Goal: Task Accomplishment & Management: Complete application form

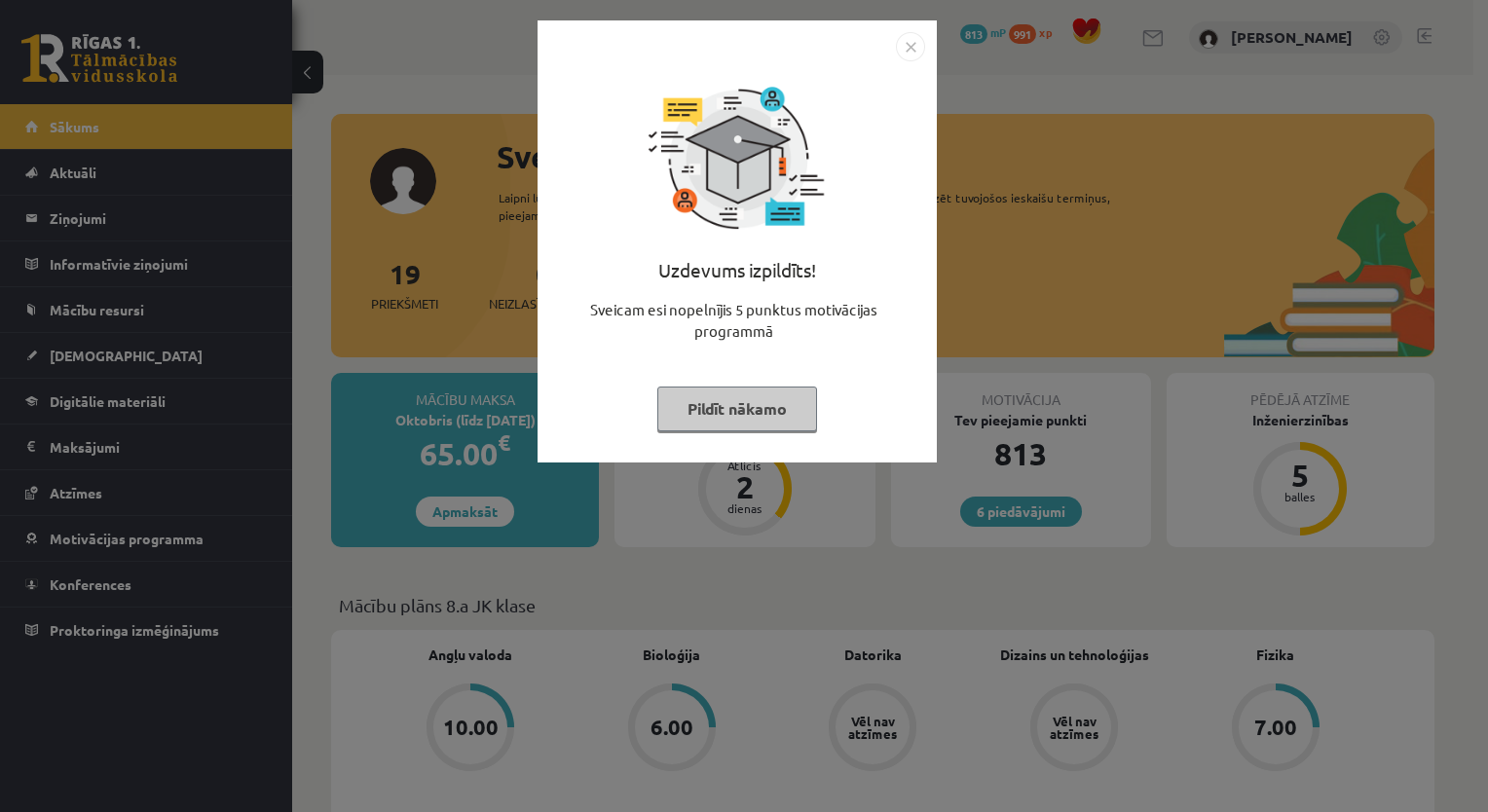
click at [705, 376] on div "Uzdevums izpildīts! Sveicam esi nopelnījis 5 punktus motivācijas programmā Pild…" at bounding box center [736, 255] width 375 height 389
click at [723, 393] on button "Pildīt nākamo" at bounding box center [737, 408] width 160 height 45
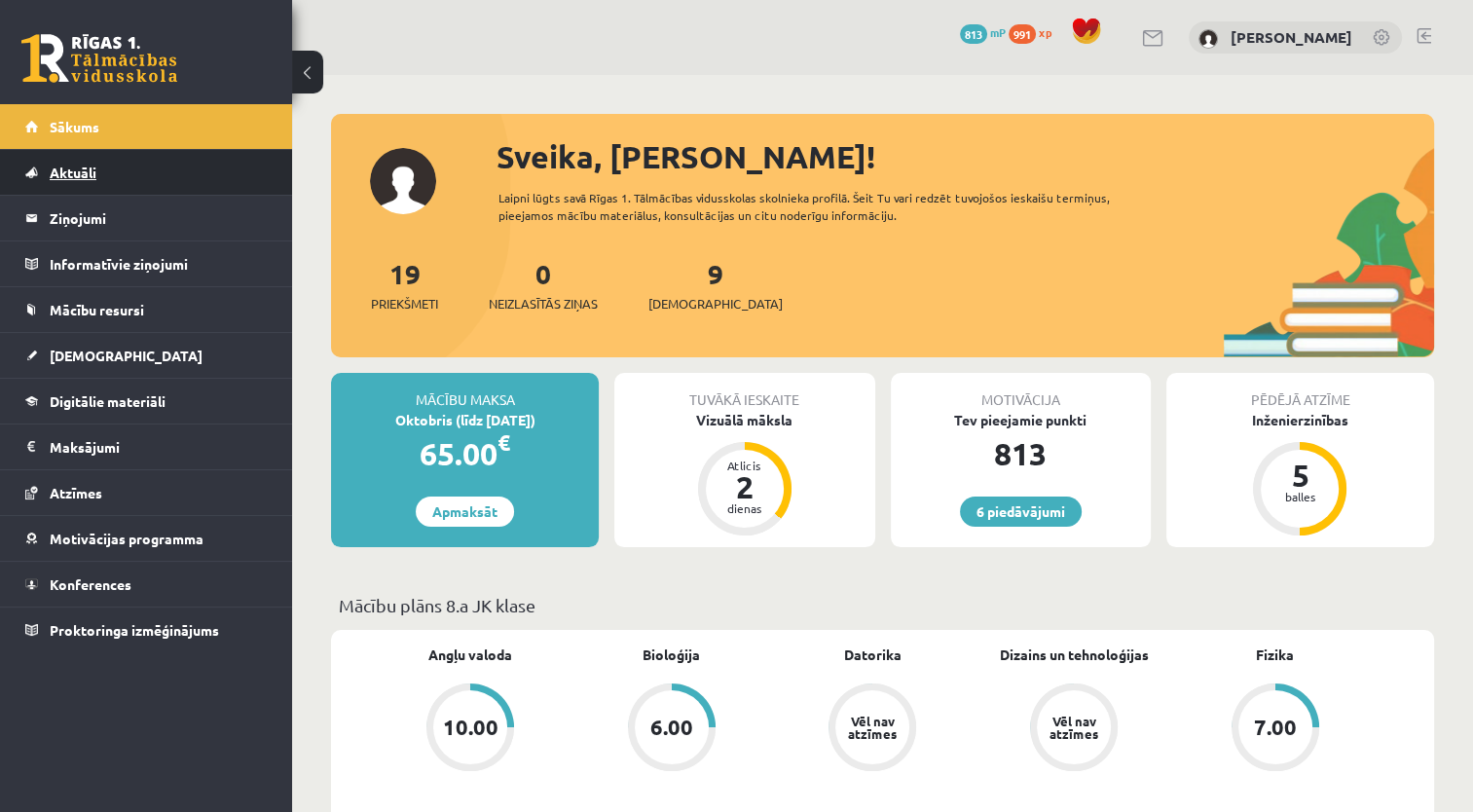
click at [60, 177] on span "Aktuāli" at bounding box center [73, 173] width 47 height 18
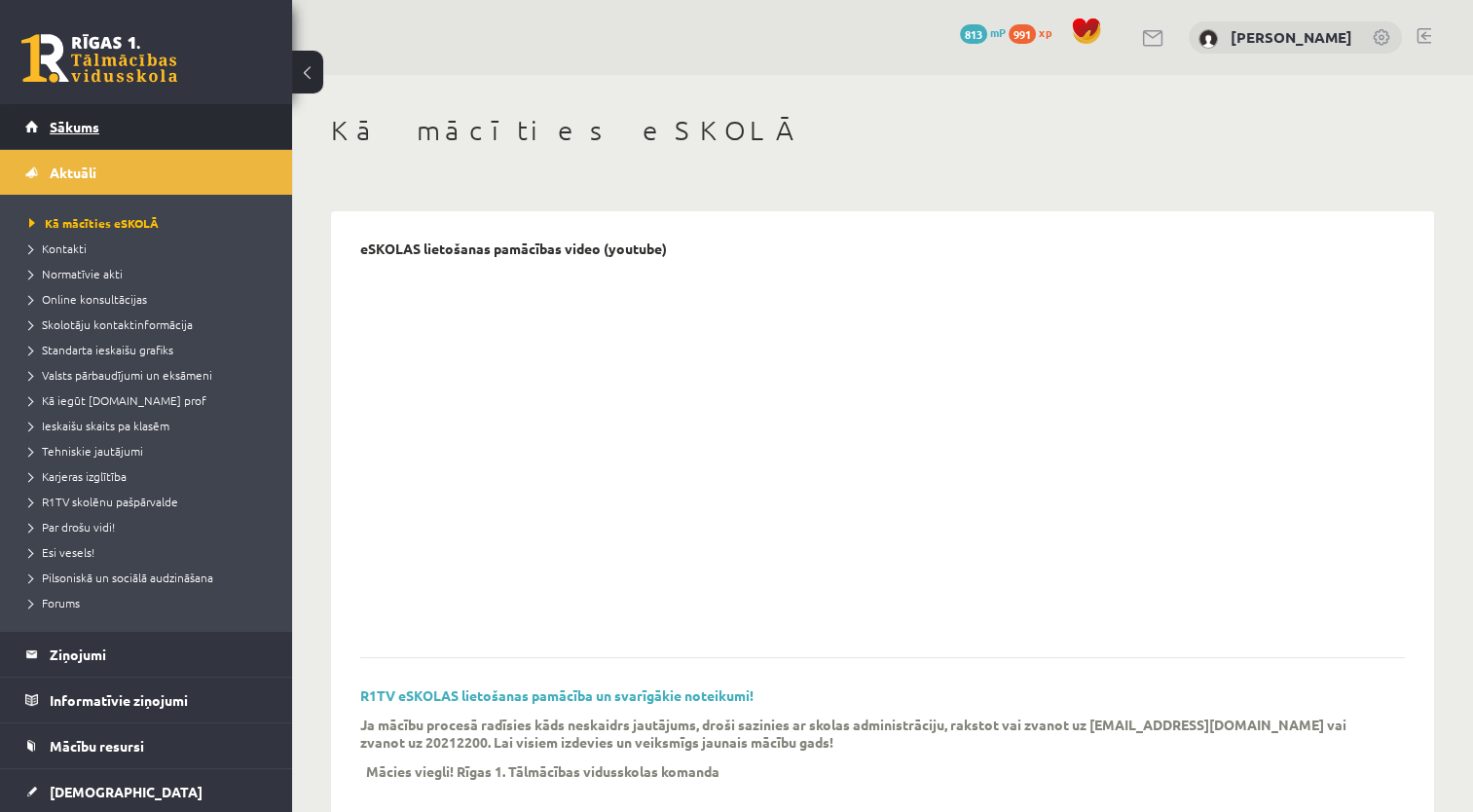
click at [82, 136] on link "Sākums" at bounding box center [146, 127] width 243 height 45
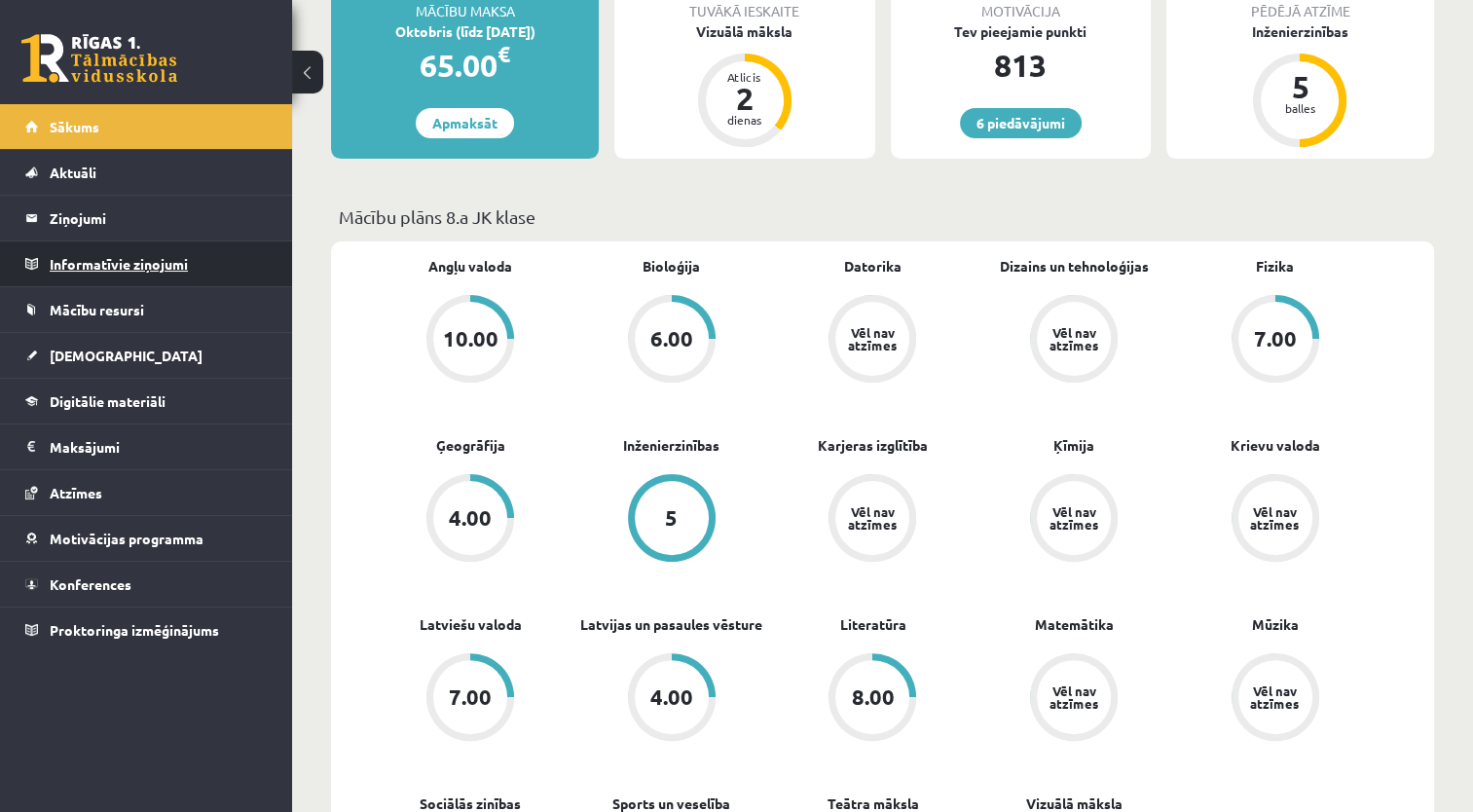
scroll to position [389, 0]
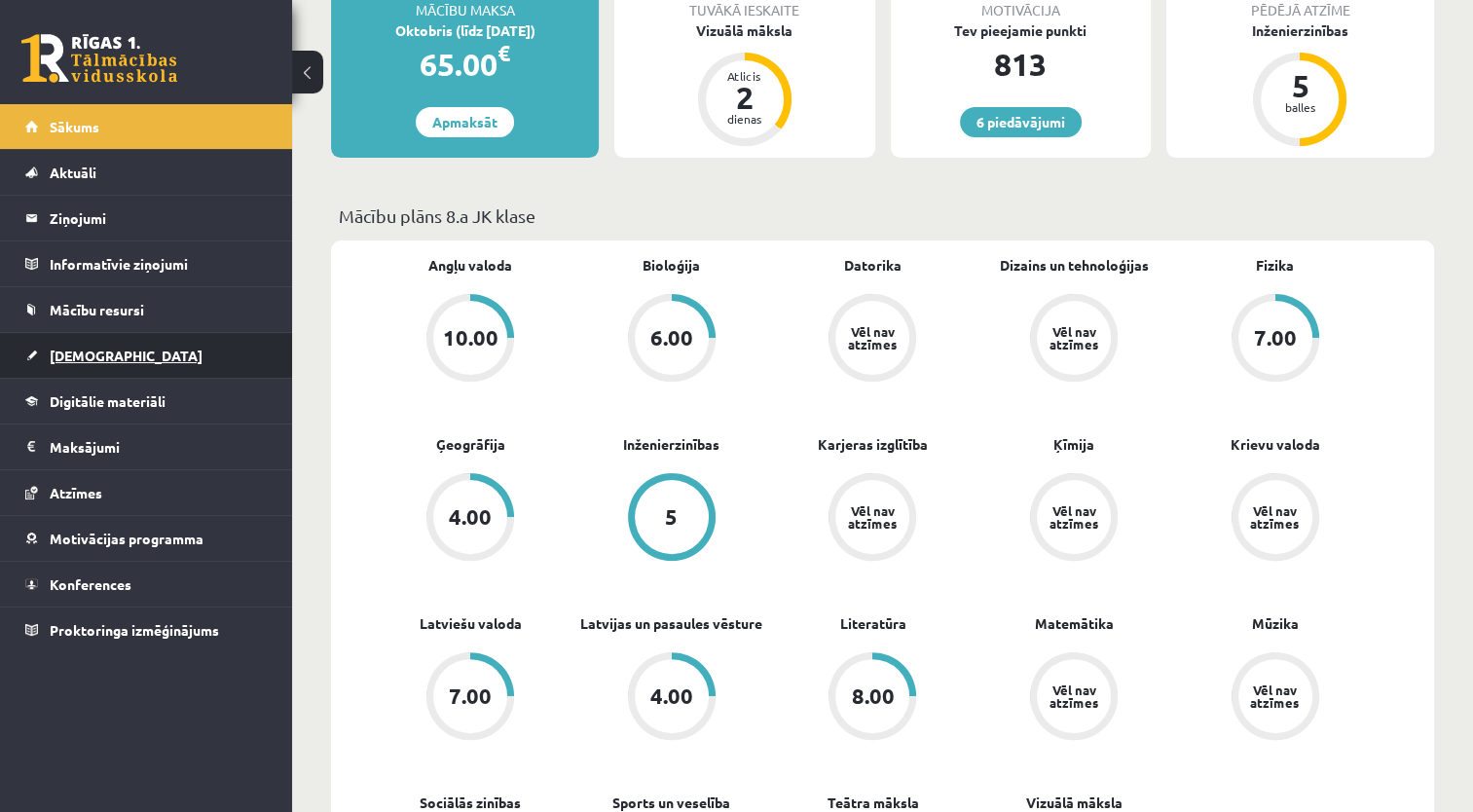
click at [90, 354] on span "[DEMOGRAPHIC_DATA]" at bounding box center [126, 355] width 153 height 18
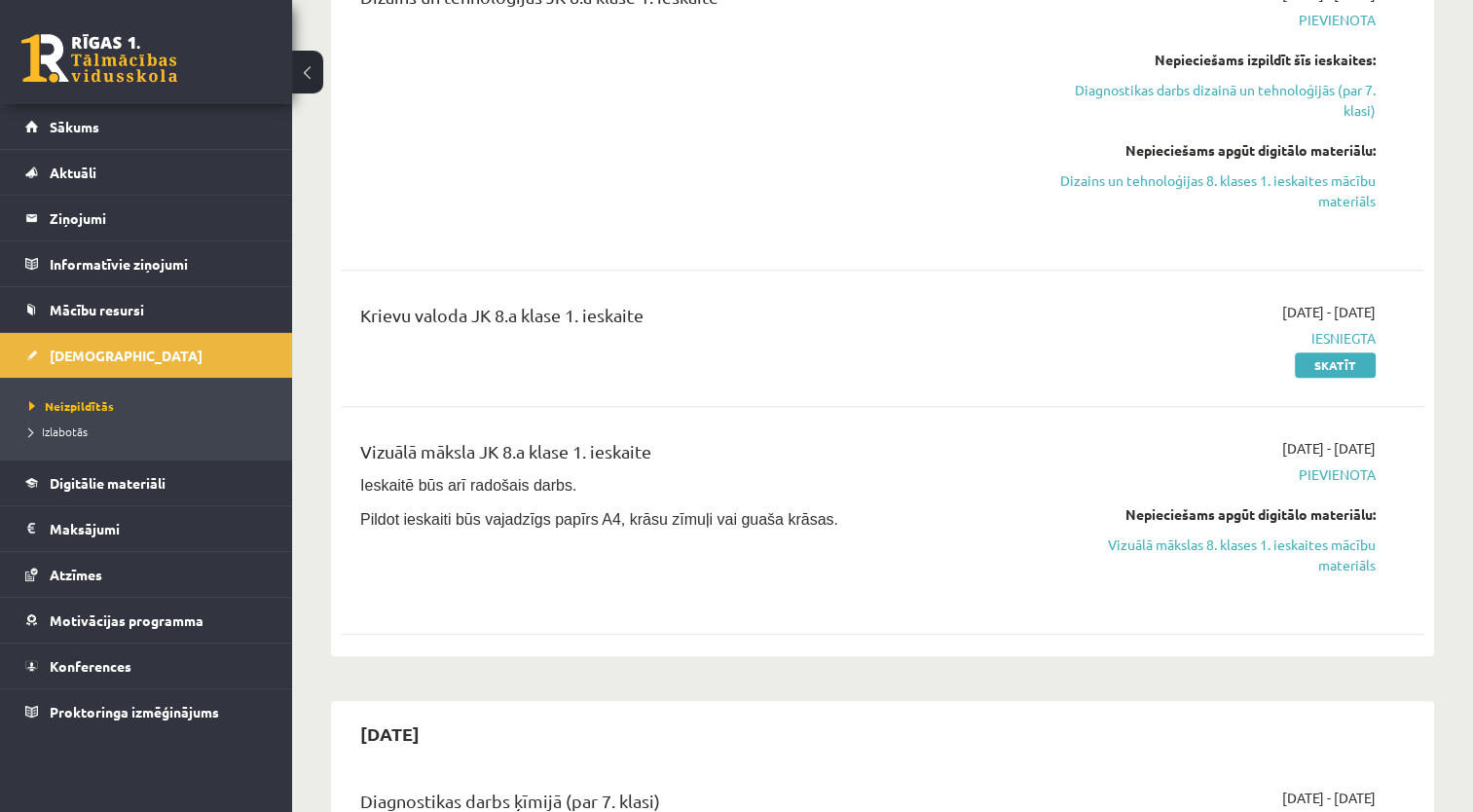
scroll to position [876, 0]
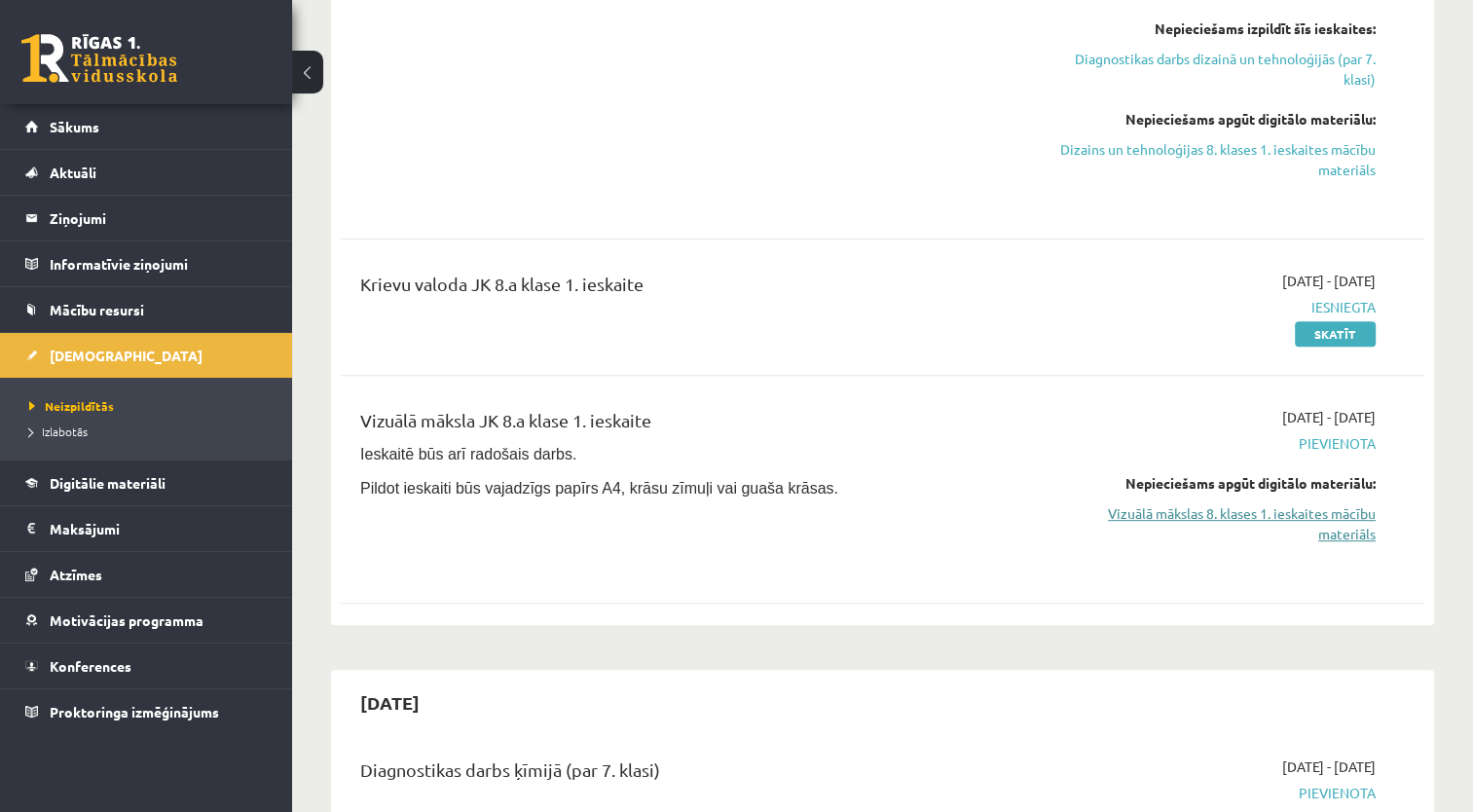
click at [1280, 522] on link "Vizuālā mākslas 8. klases 1. ieskaites mācību materiāls" at bounding box center [1215, 523] width 319 height 41
click at [1346, 520] on link "Vizuālā mākslas 8. klases 1. ieskaites mācību materiāls" at bounding box center [1215, 523] width 319 height 41
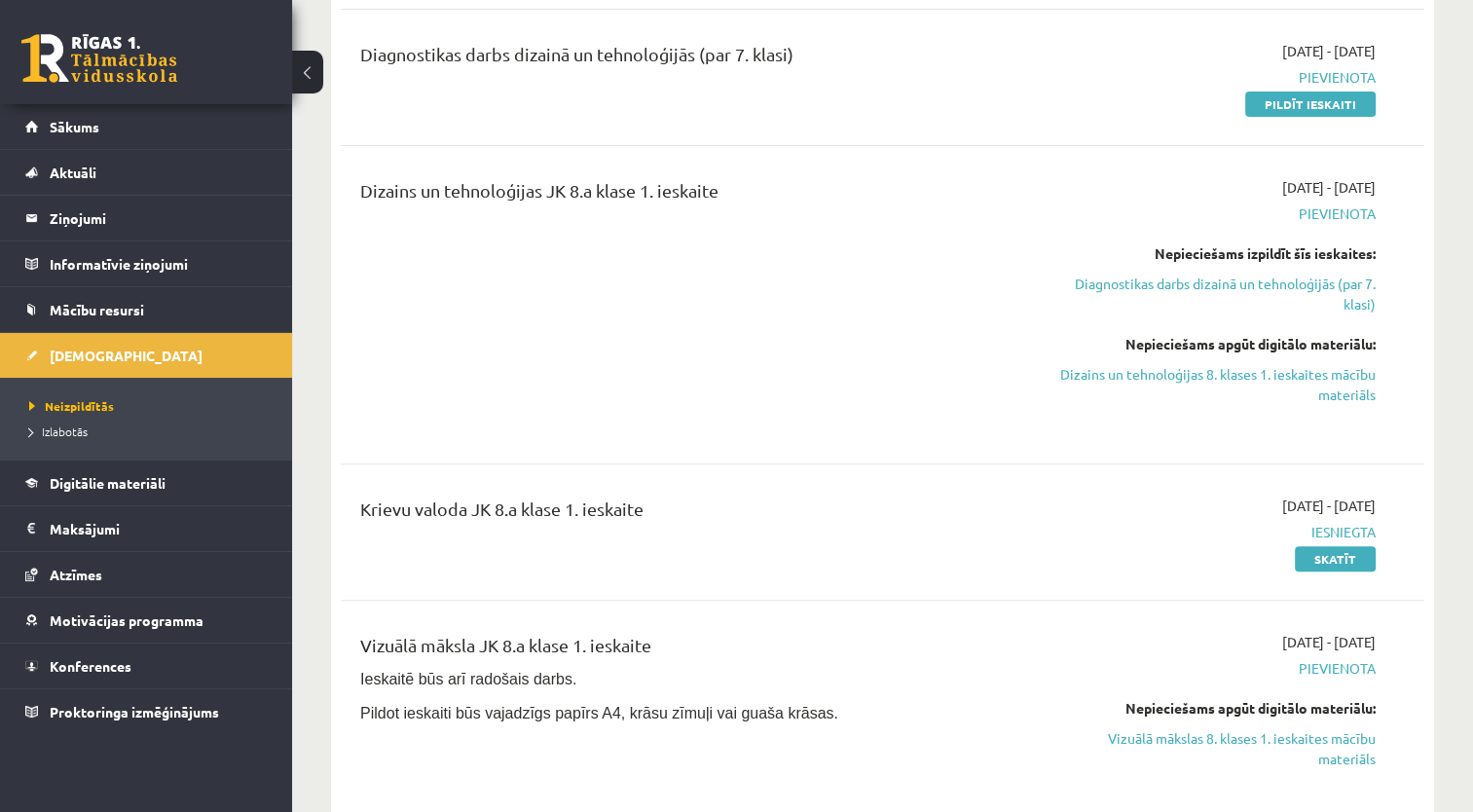
scroll to position [584, 0]
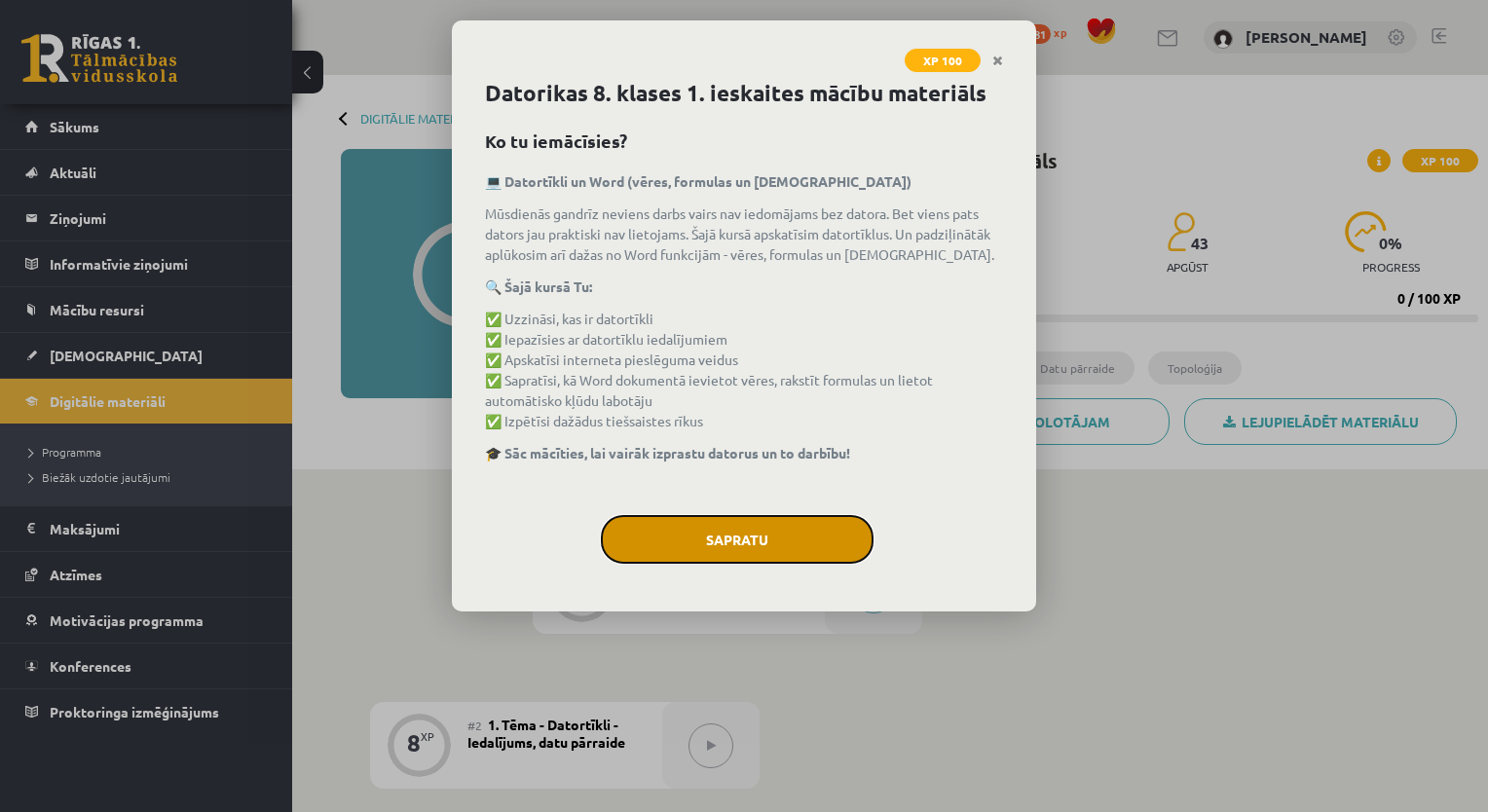
click at [731, 523] on button "Sapratu" at bounding box center [737, 539] width 273 height 49
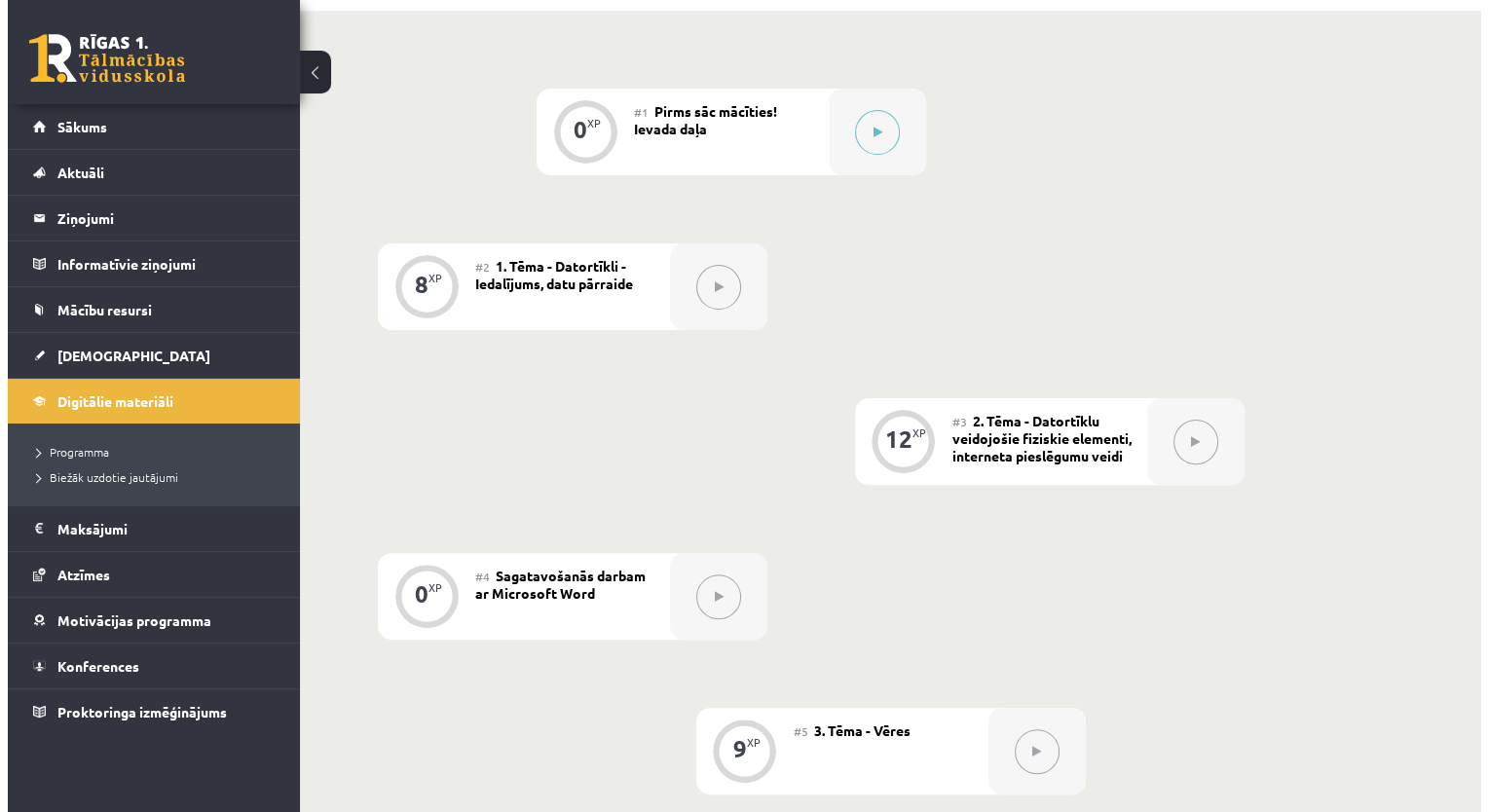
scroll to position [205, 0]
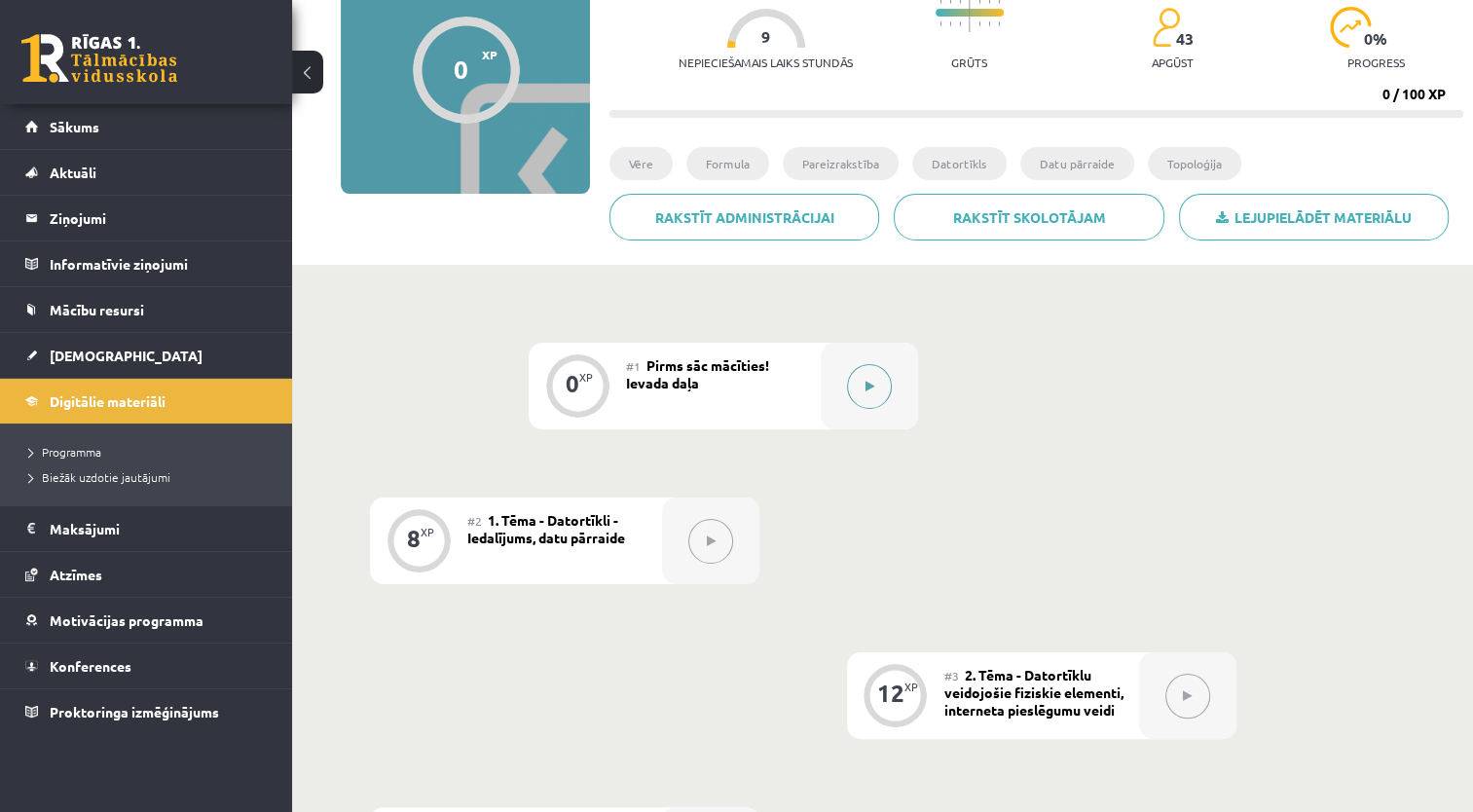
click at [877, 386] on button at bounding box center [870, 386] width 45 height 45
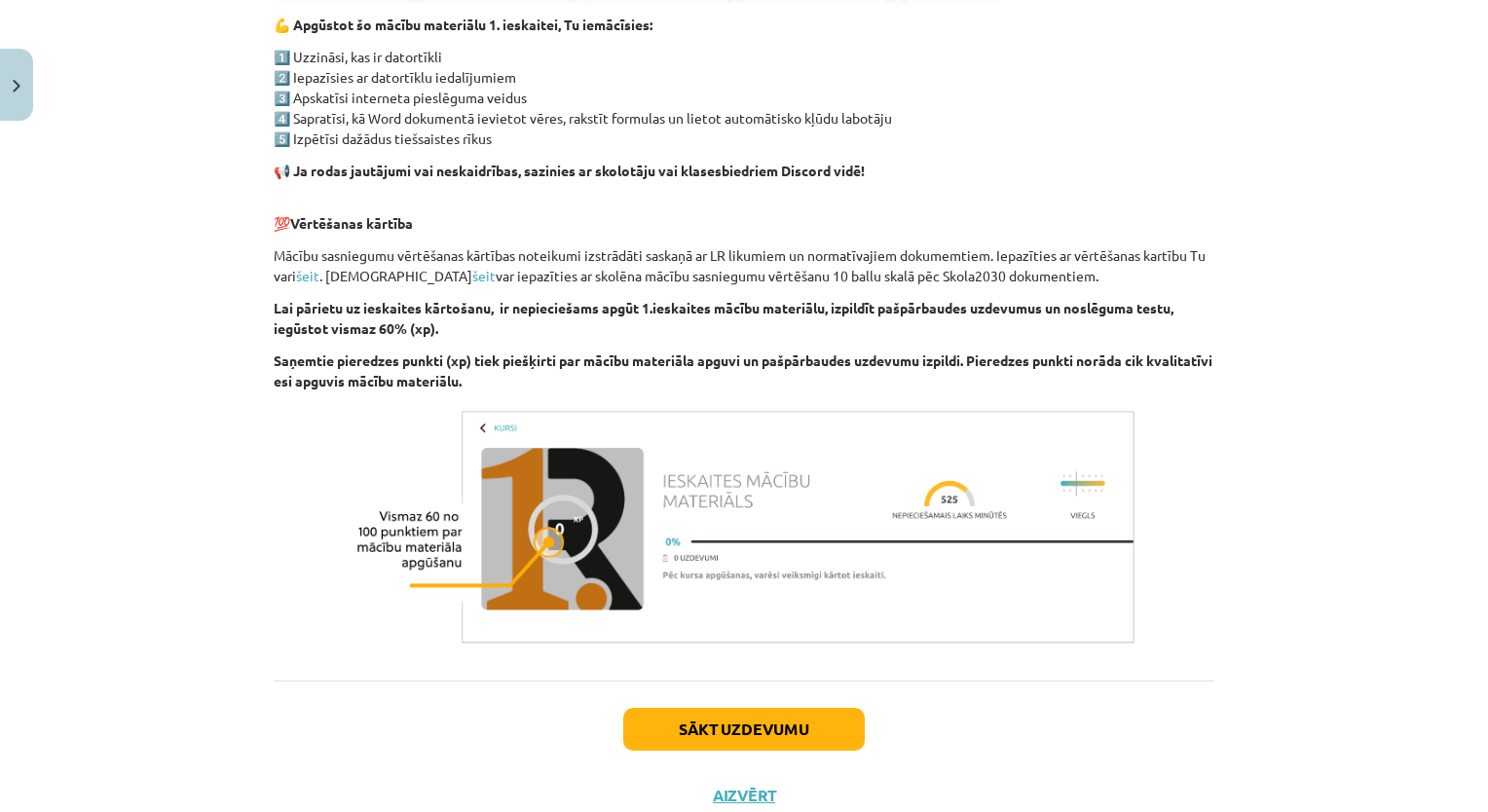
scroll to position [1105, 0]
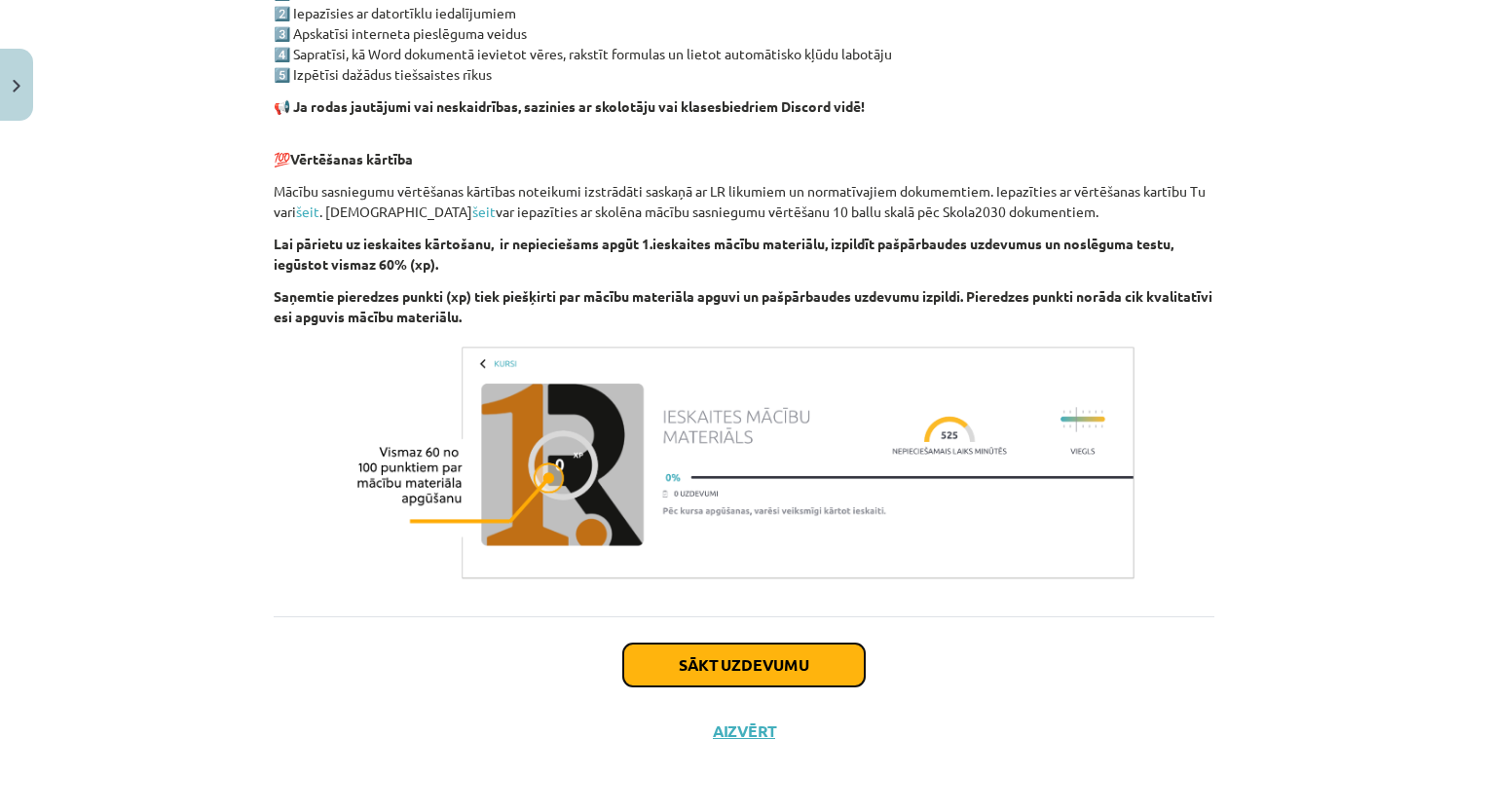
click at [793, 669] on button "Sākt uzdevumu" at bounding box center [744, 665] width 242 height 43
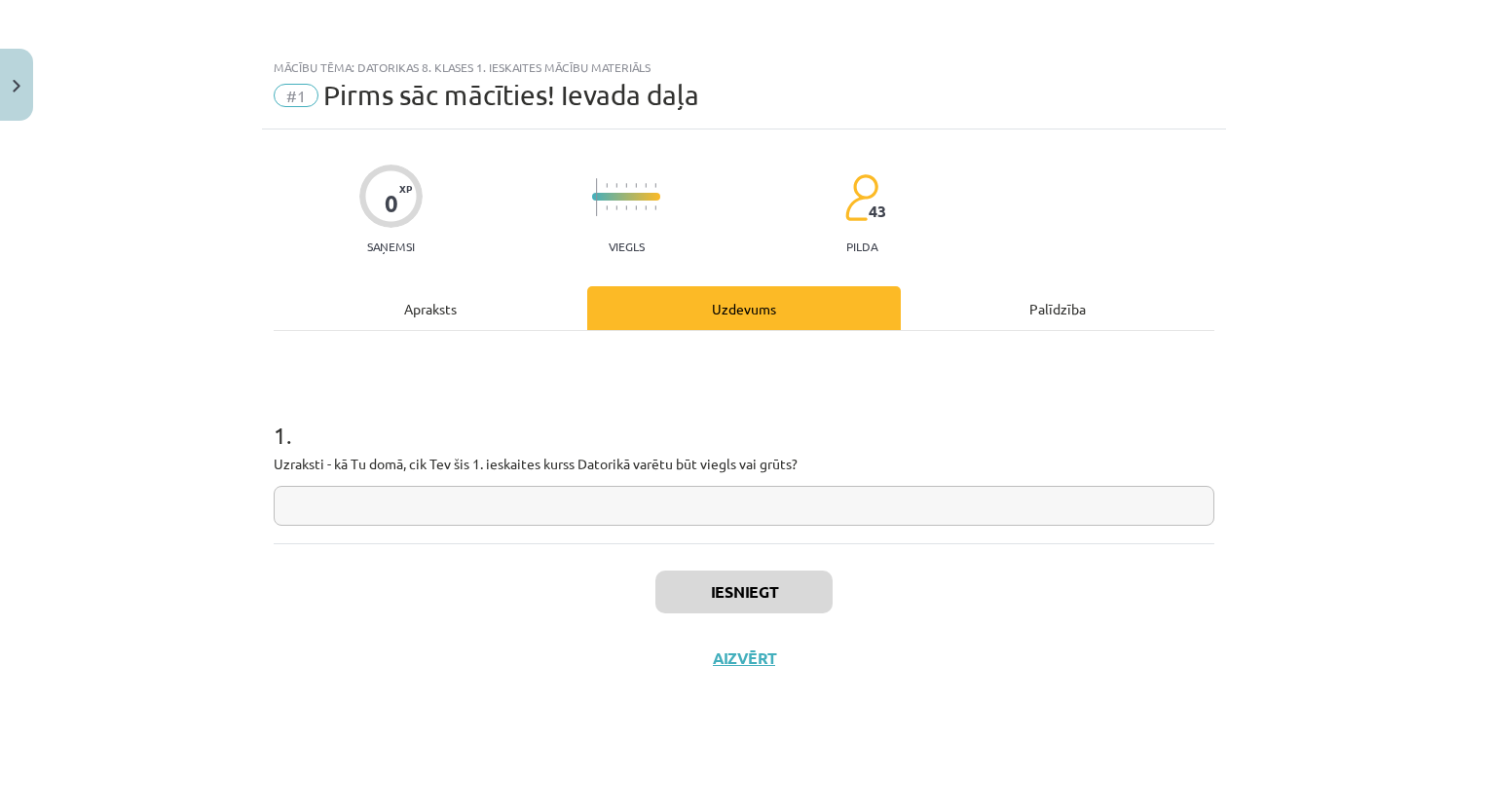
click at [801, 520] on input "text" at bounding box center [744, 505] width 940 height 40
type input "******"
click at [760, 578] on button "Iesniegt" at bounding box center [744, 592] width 177 height 43
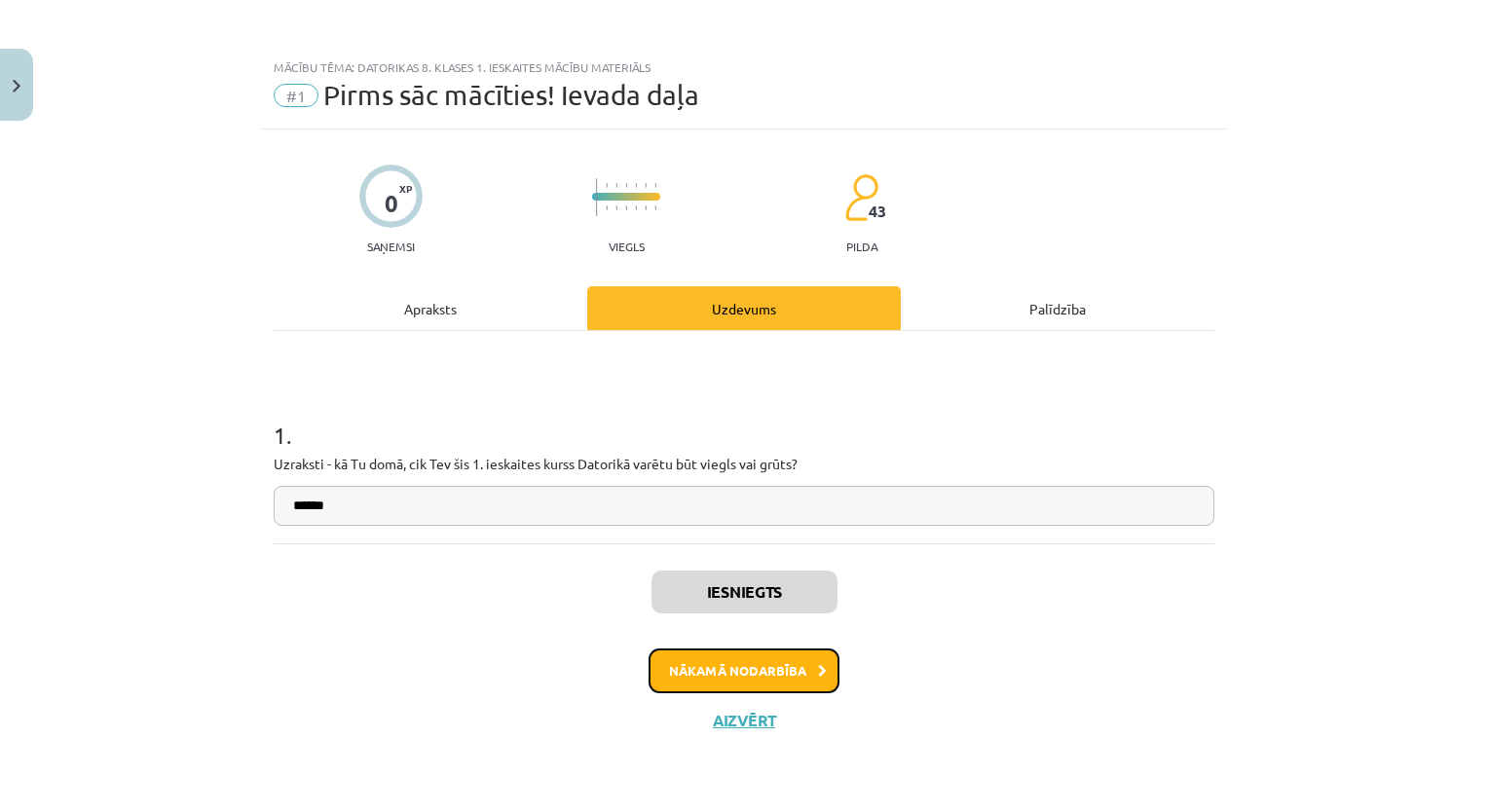
drag, startPoint x: 718, startPoint y: 669, endPoint x: 705, endPoint y: 678, distance: 15.8
click at [705, 678] on button "Nākamā nodarbība" at bounding box center [744, 671] width 191 height 45
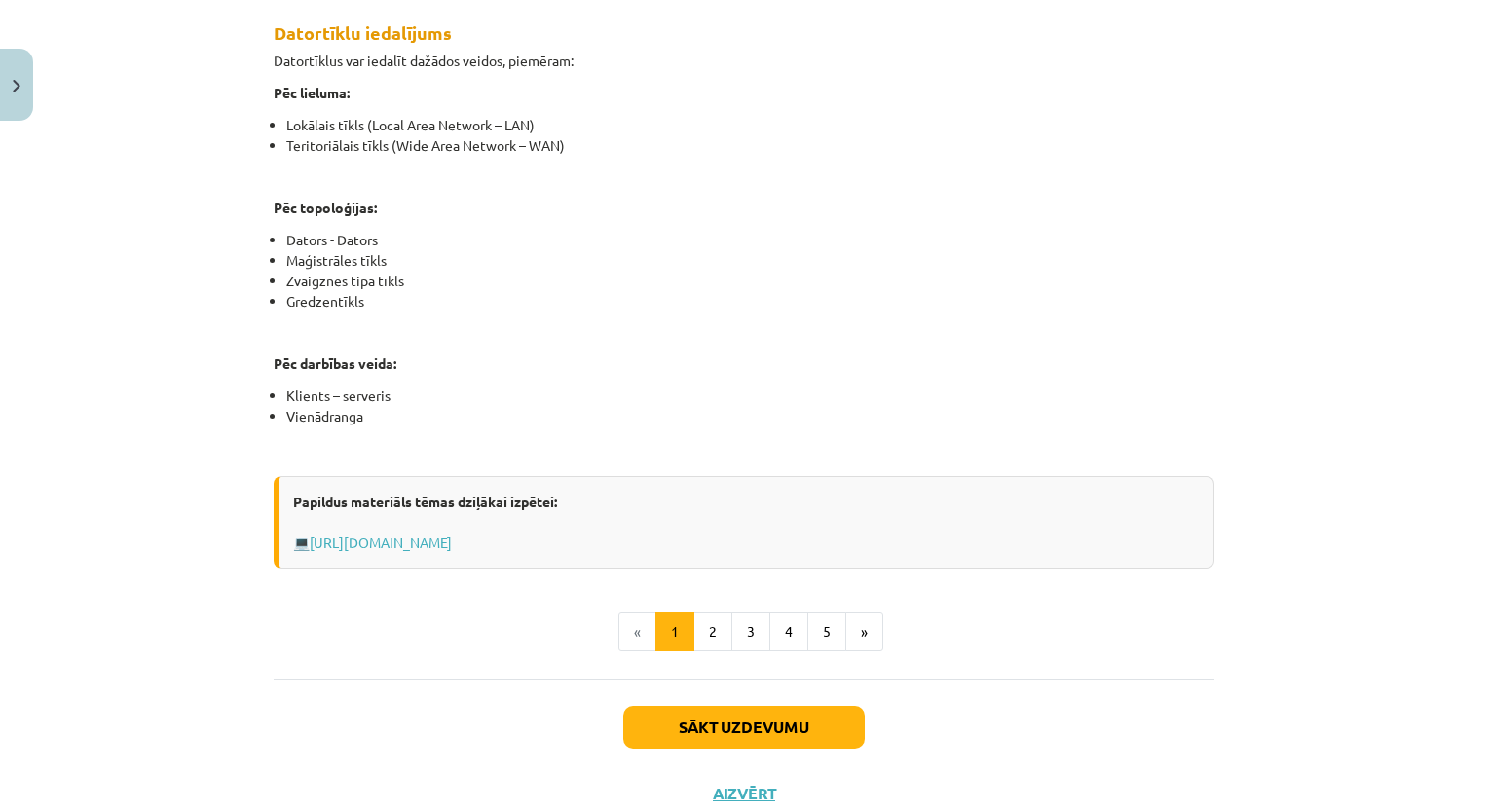
scroll to position [1097, 0]
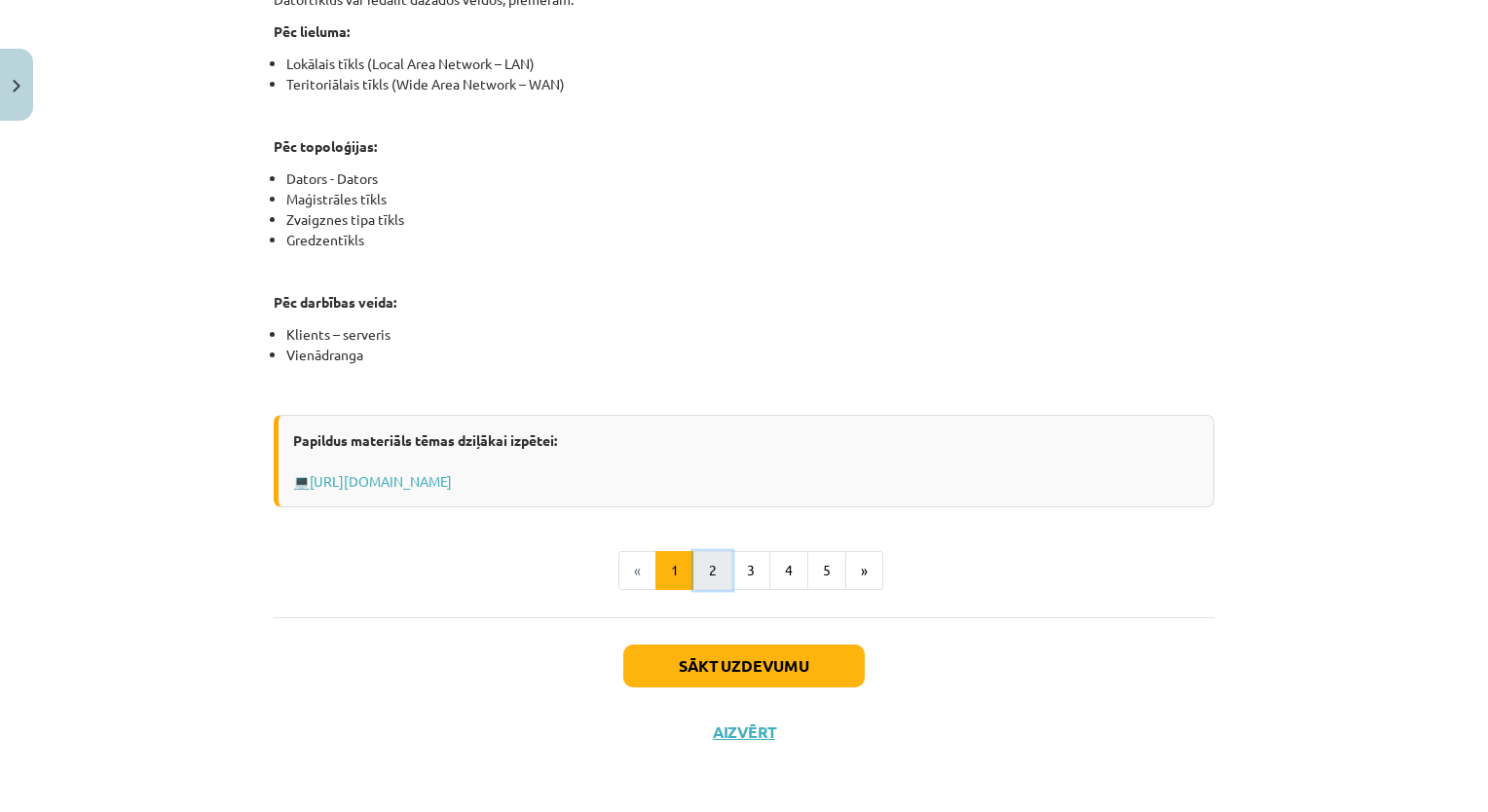
click at [702, 573] on button "2" at bounding box center [713, 570] width 39 height 39
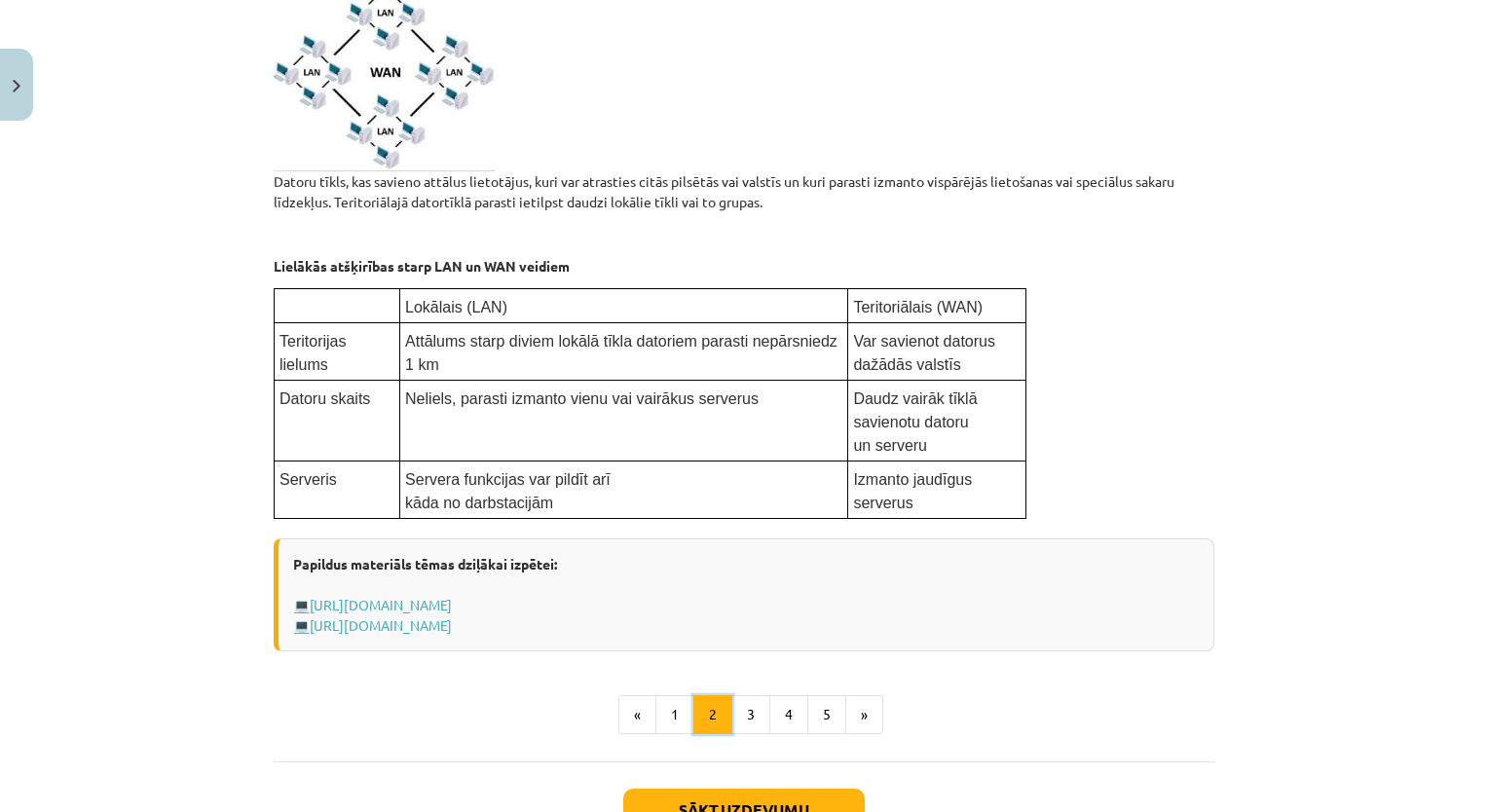
scroll to position [1066, 0]
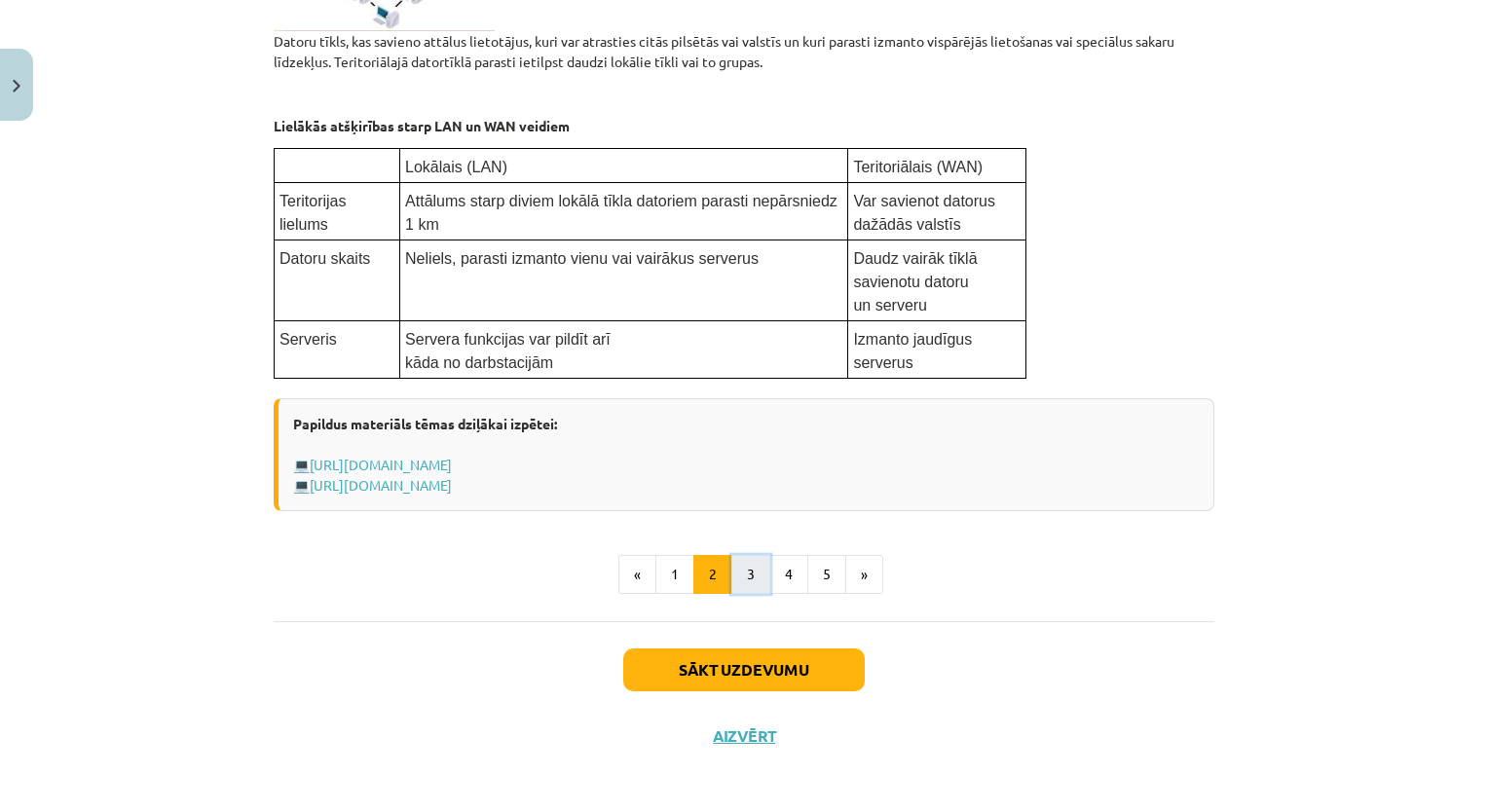
click at [754, 571] on button "3" at bounding box center [751, 574] width 39 height 39
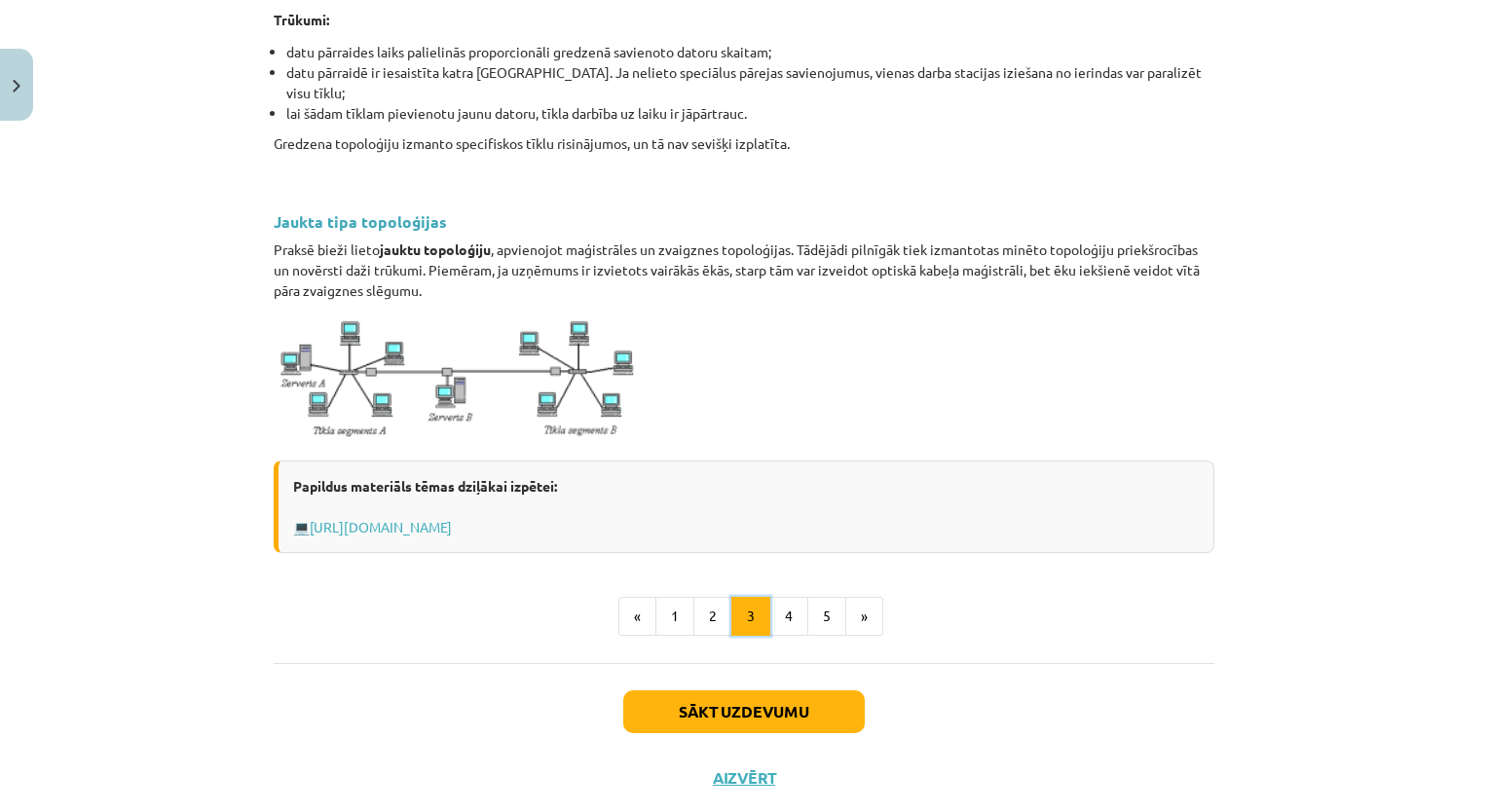
scroll to position [2118, 0]
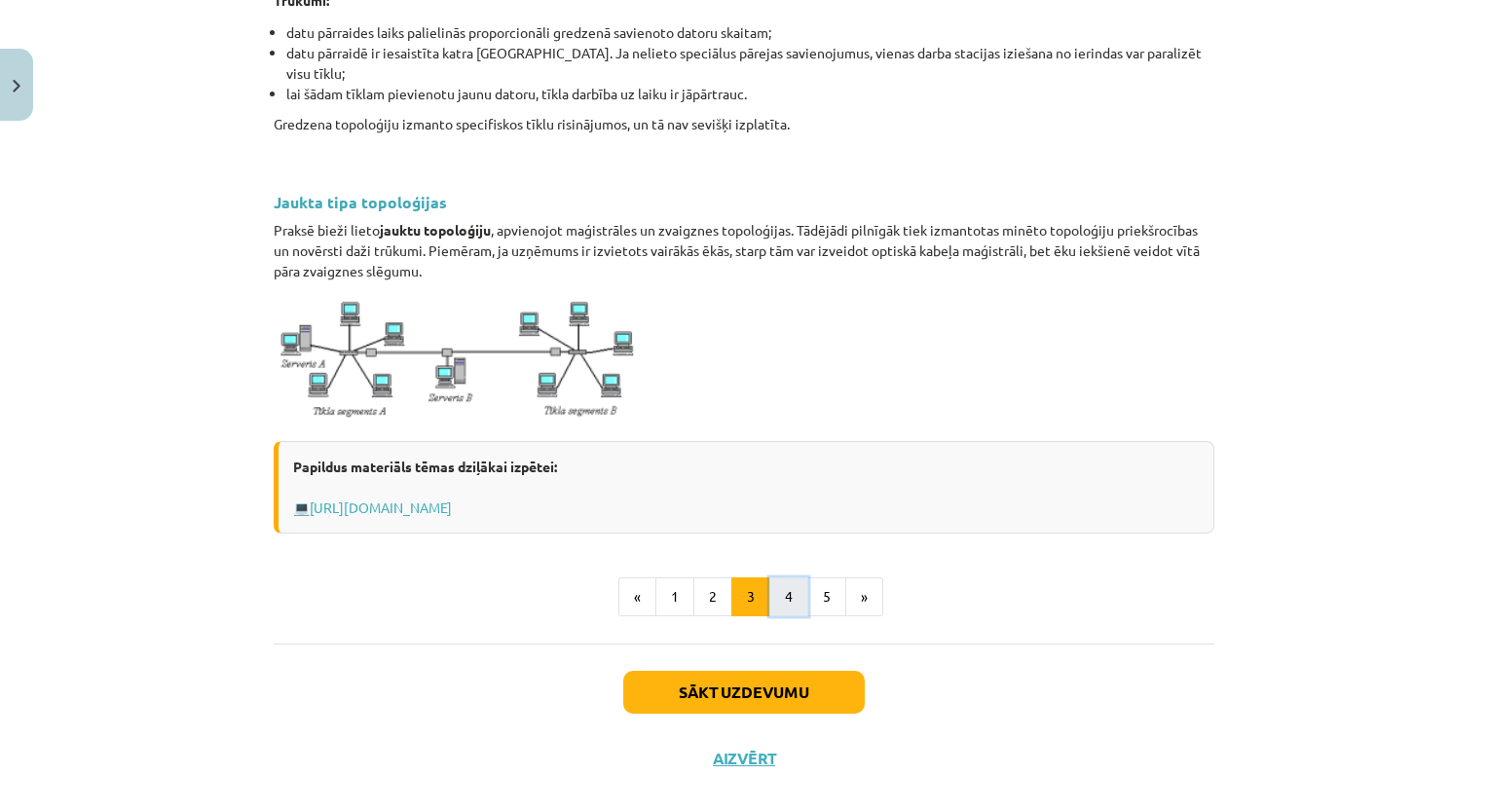
click at [786, 577] on button "4" at bounding box center [789, 597] width 39 height 39
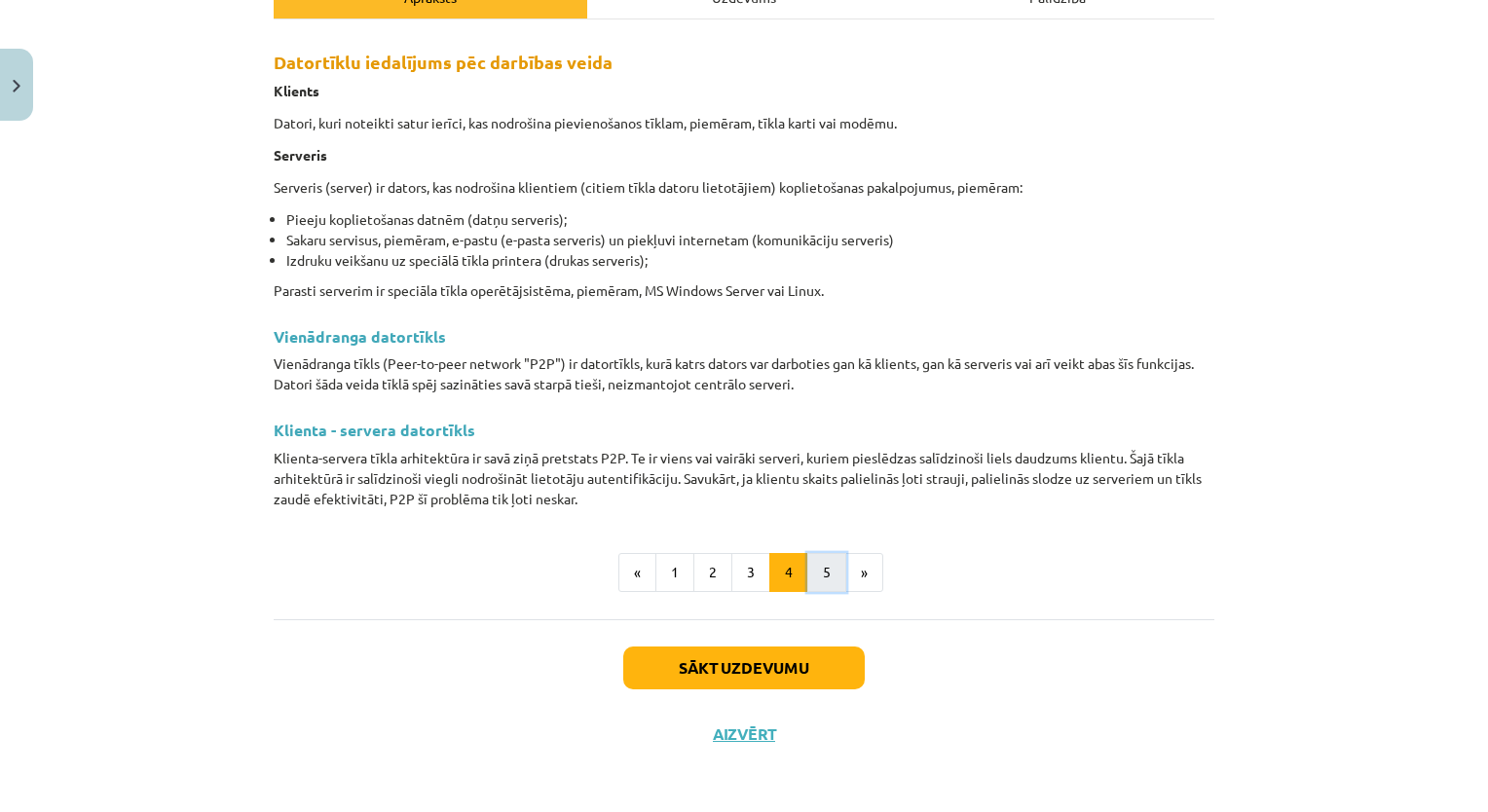
click at [824, 569] on button "5" at bounding box center [827, 572] width 39 height 39
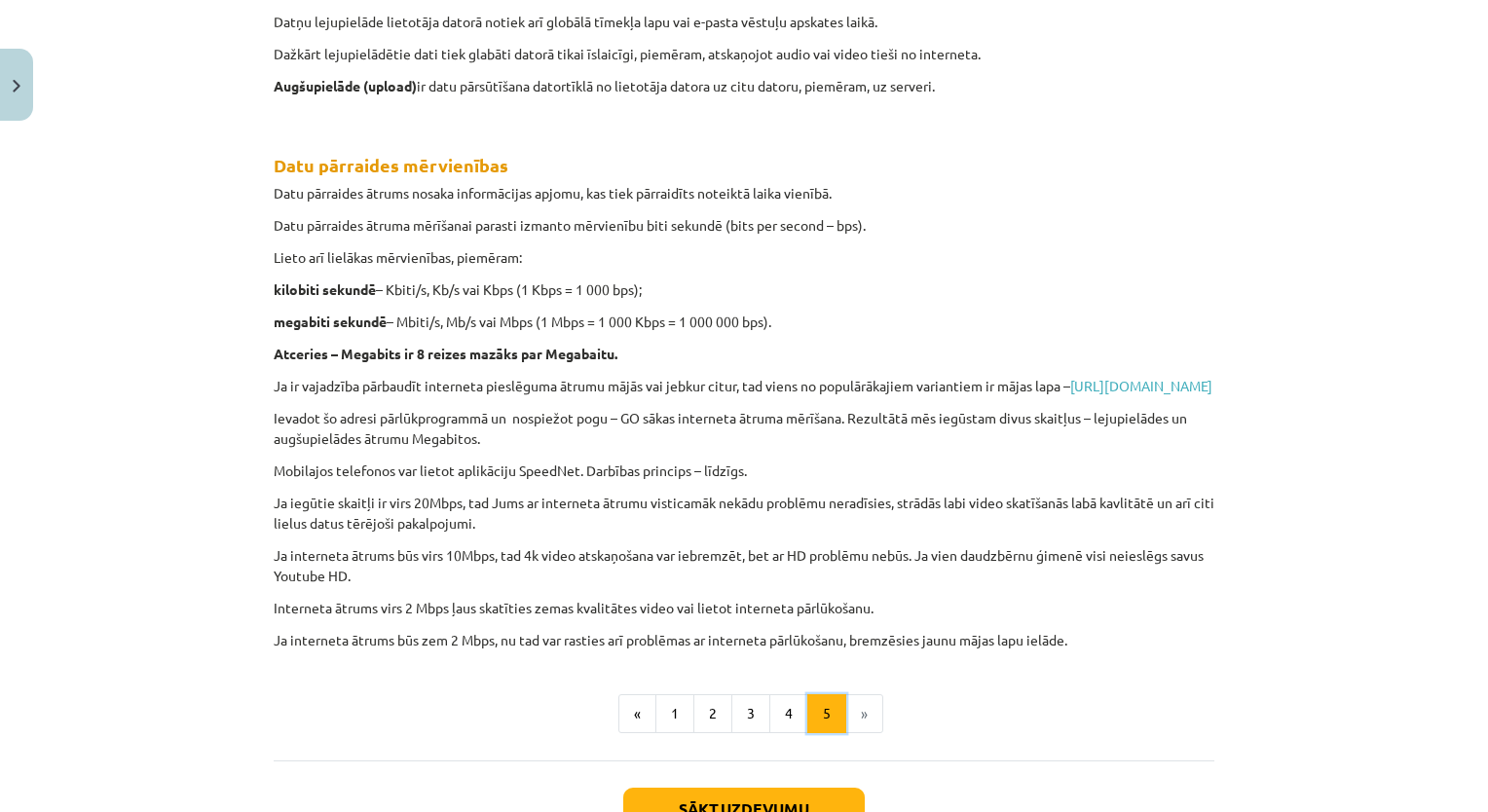
scroll to position [608, 0]
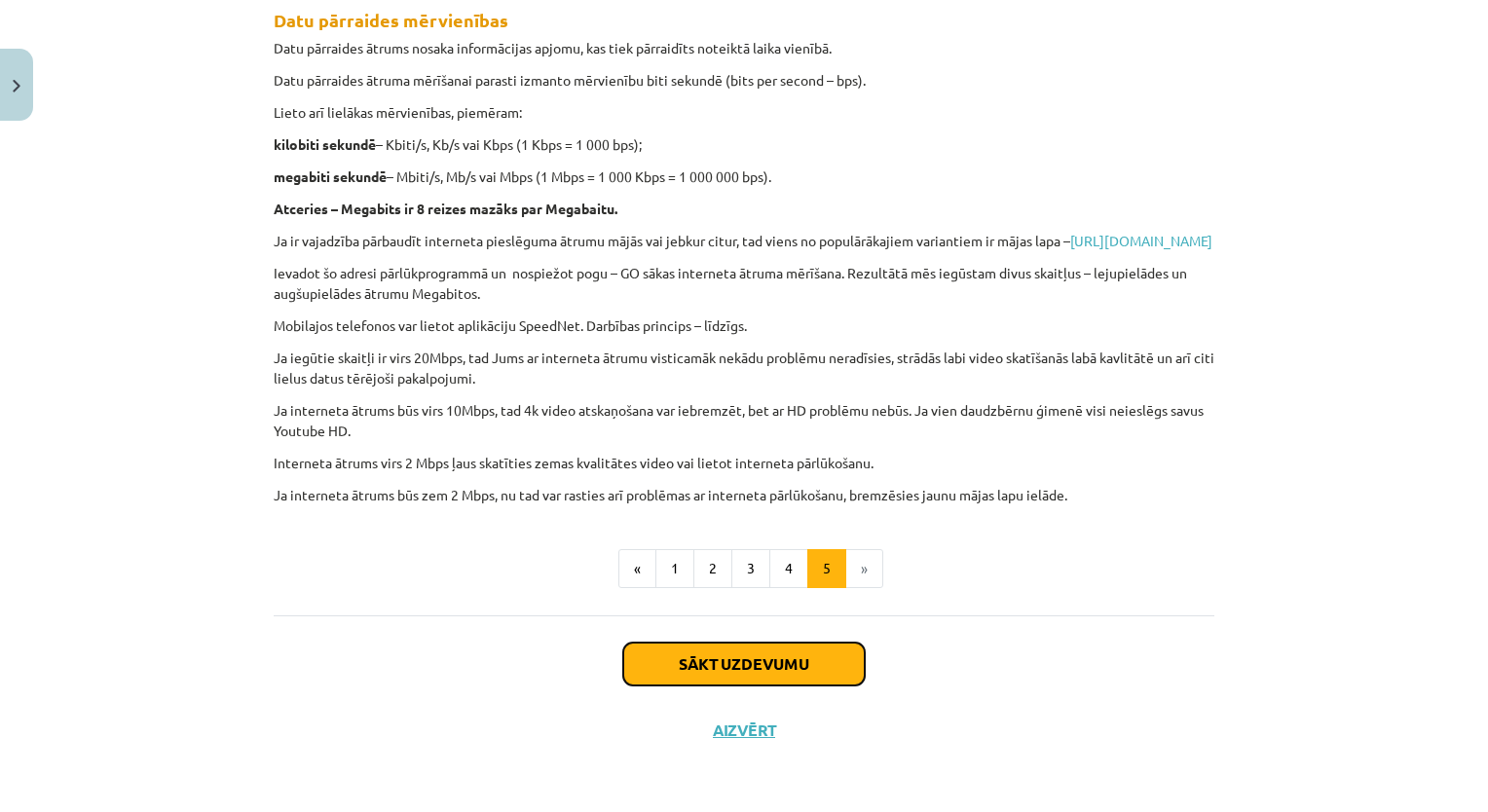
click at [805, 659] on button "Sākt uzdevumu" at bounding box center [744, 664] width 242 height 43
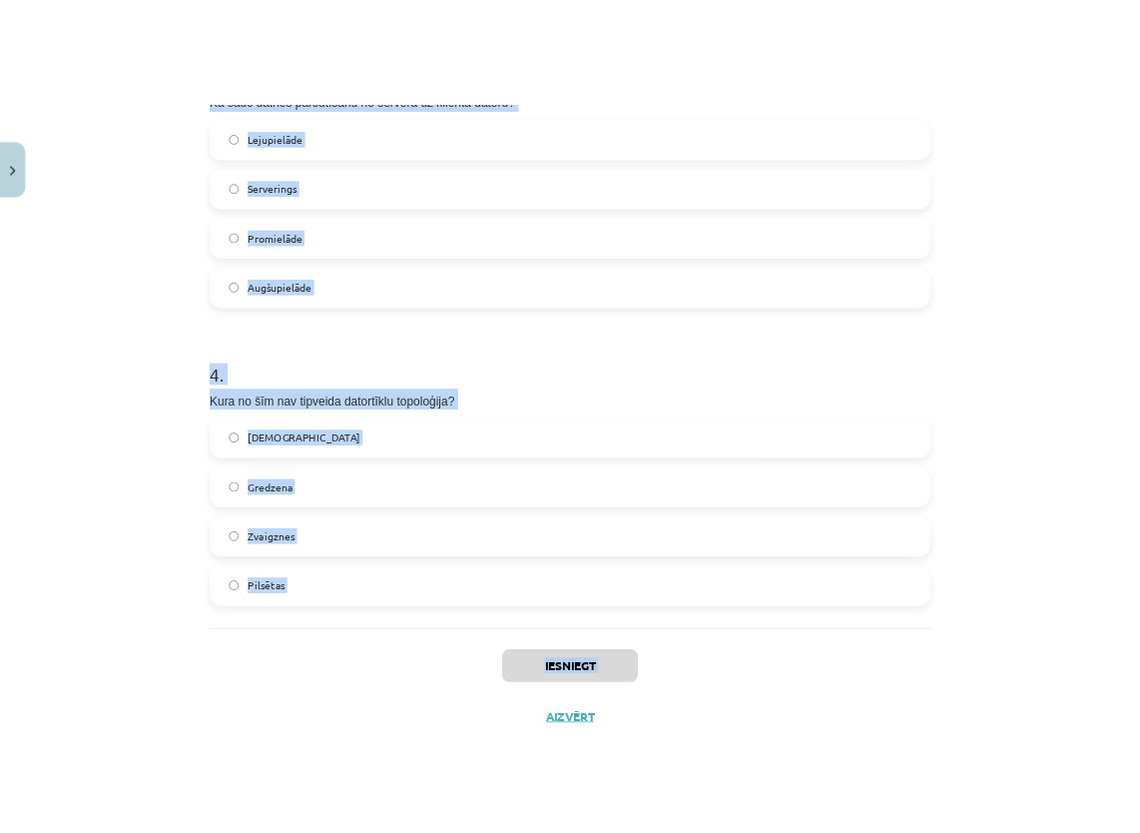
scroll to position [1347, 0]
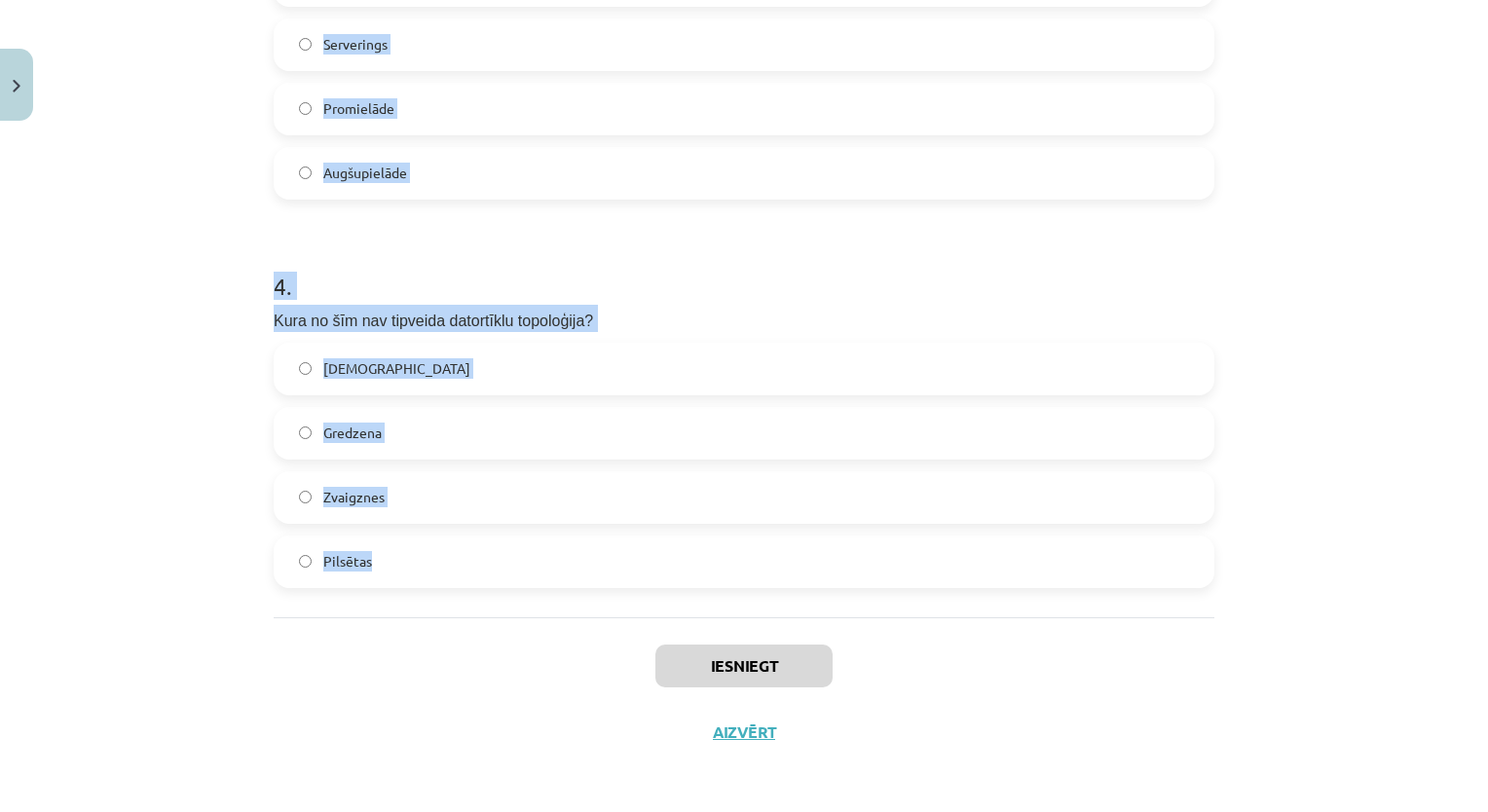
drag, startPoint x: 266, startPoint y: 193, endPoint x: 514, endPoint y: 594, distance: 471.5
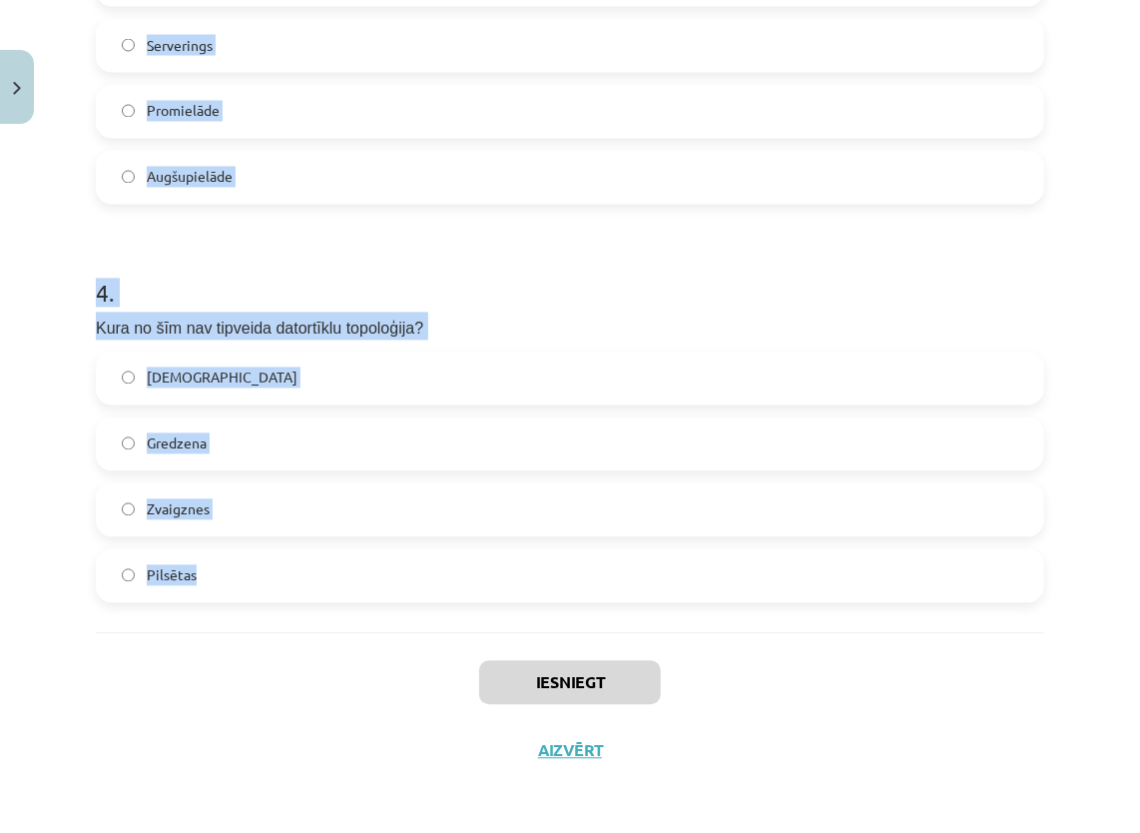
click at [684, 323] on p "Kura no šīm nav tipveida datortīklu topoloģija?" at bounding box center [570, 326] width 948 height 28
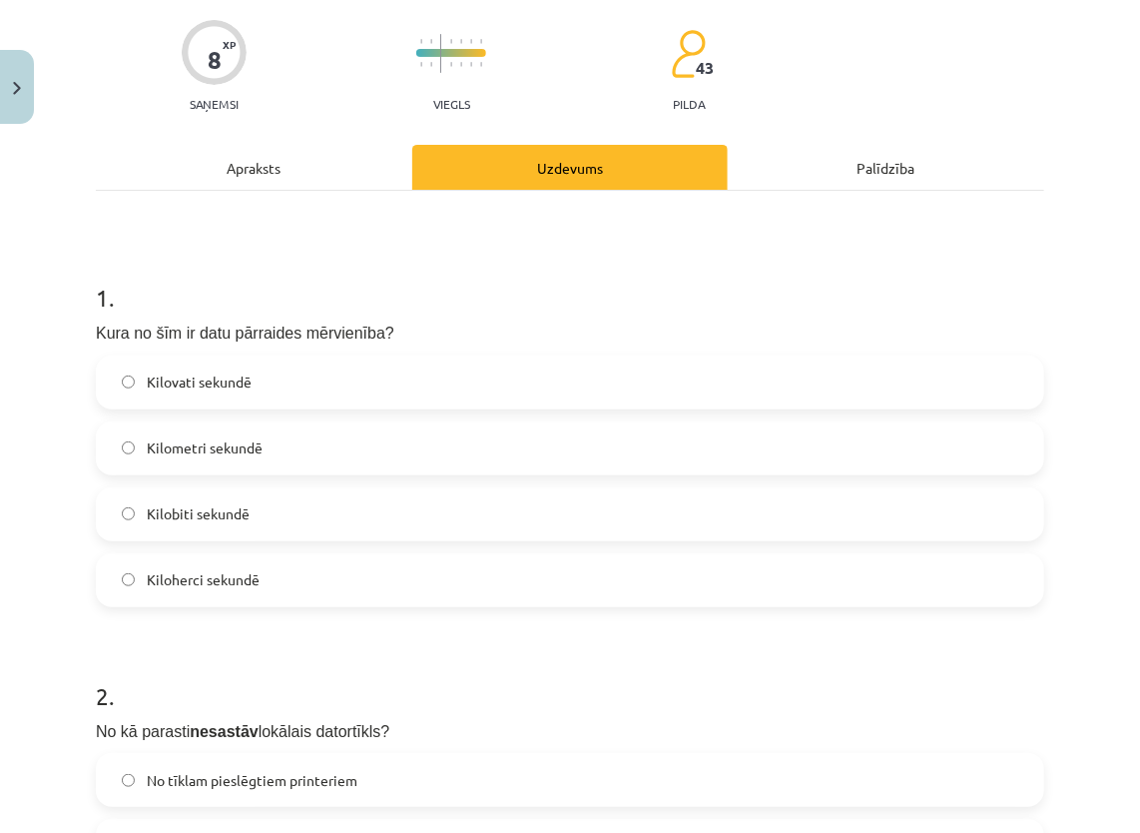
scroll to position [49, 0]
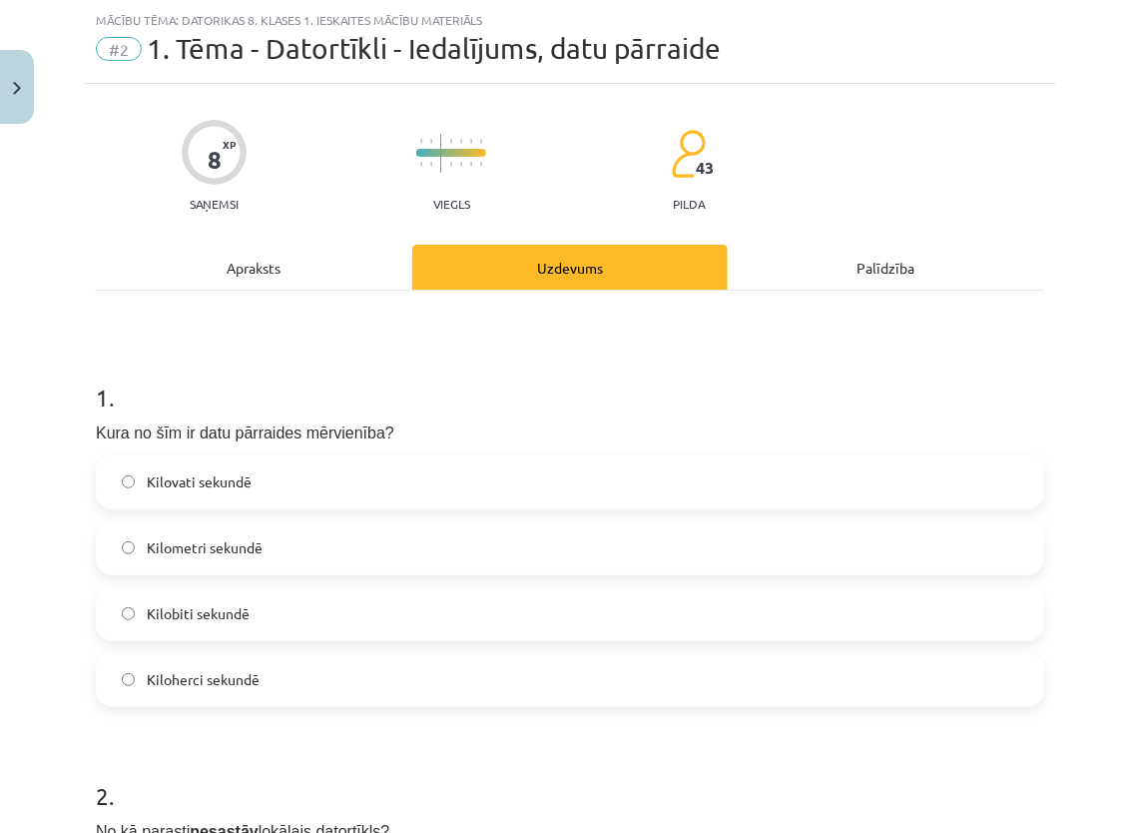
click at [284, 594] on label "Kilobiti sekundē" at bounding box center [570, 614] width 944 height 50
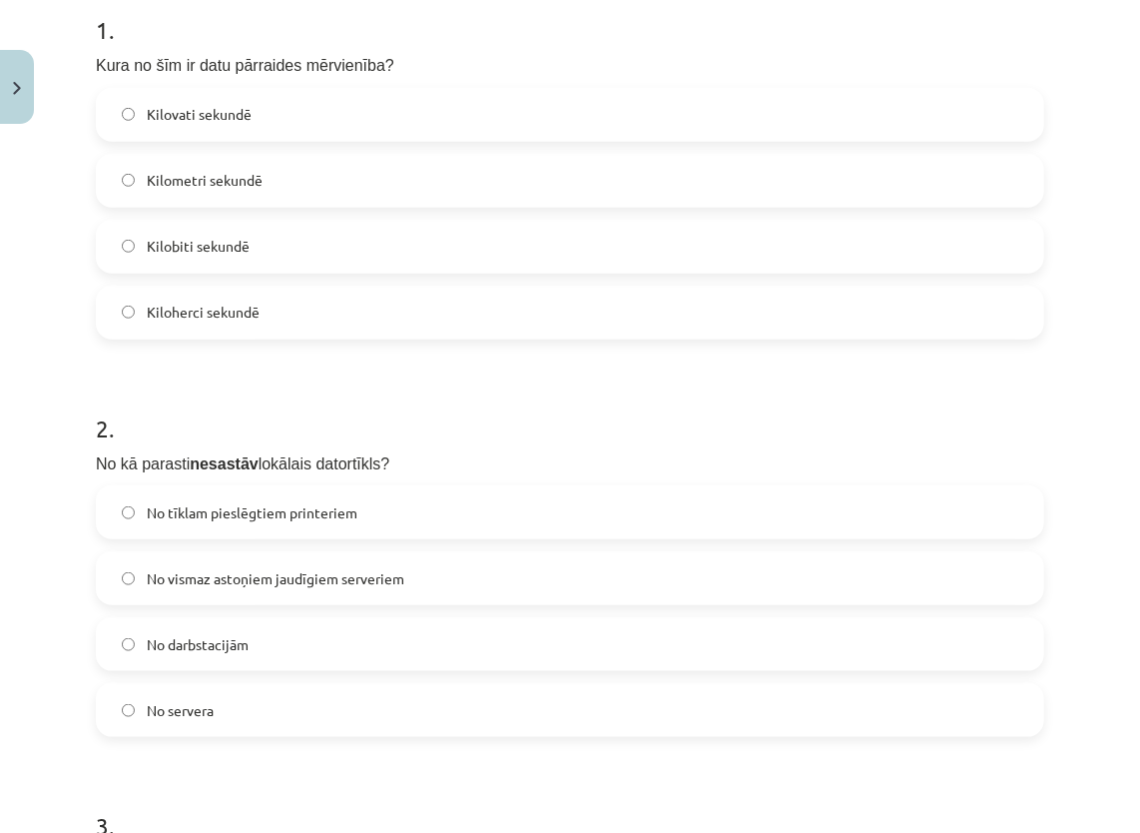
scroll to position [448, 0]
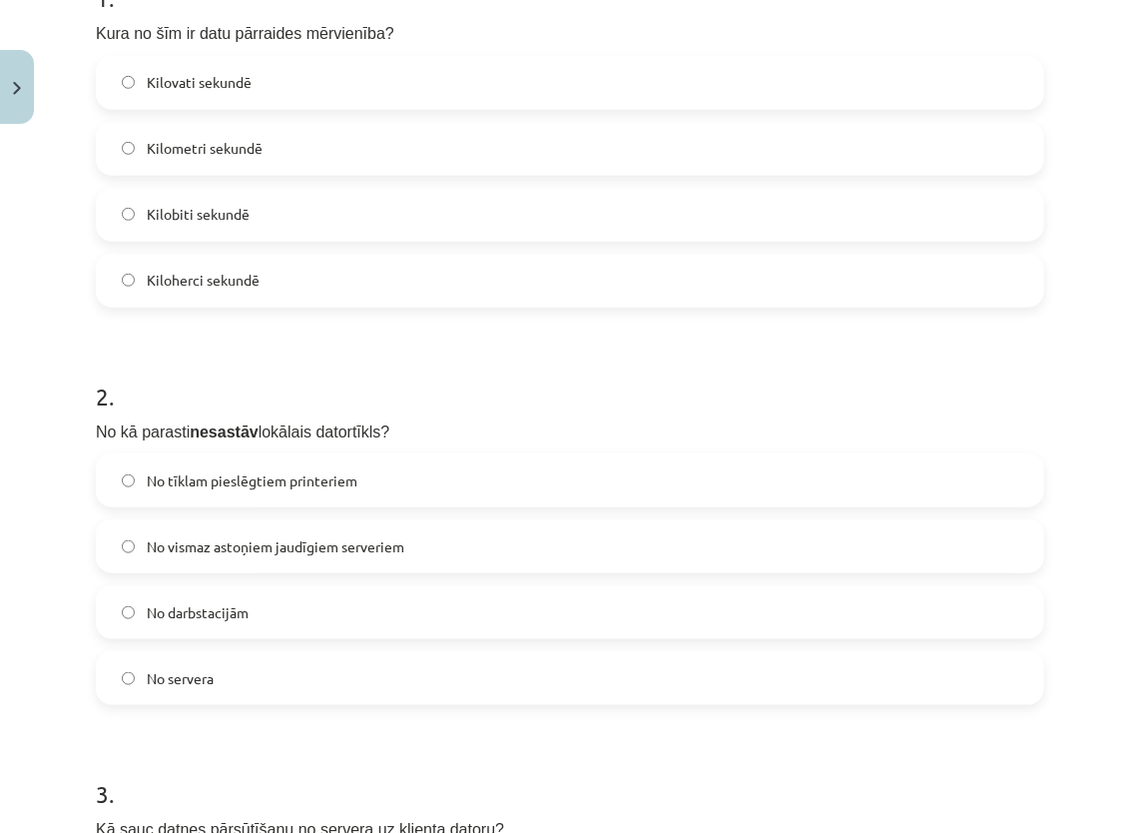
click at [171, 545] on span "No vismaz astoņiem jaudīgiem serveriem" at bounding box center [276, 546] width 258 height 21
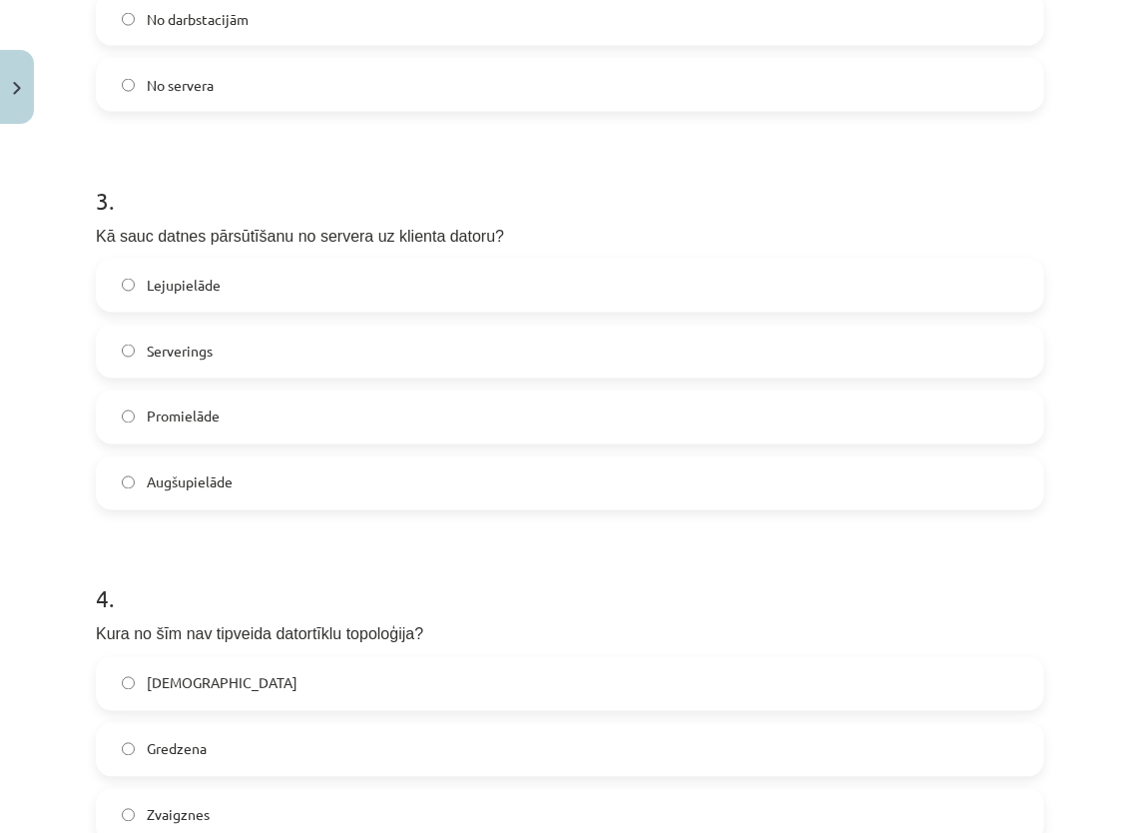
scroll to position [1147, 0]
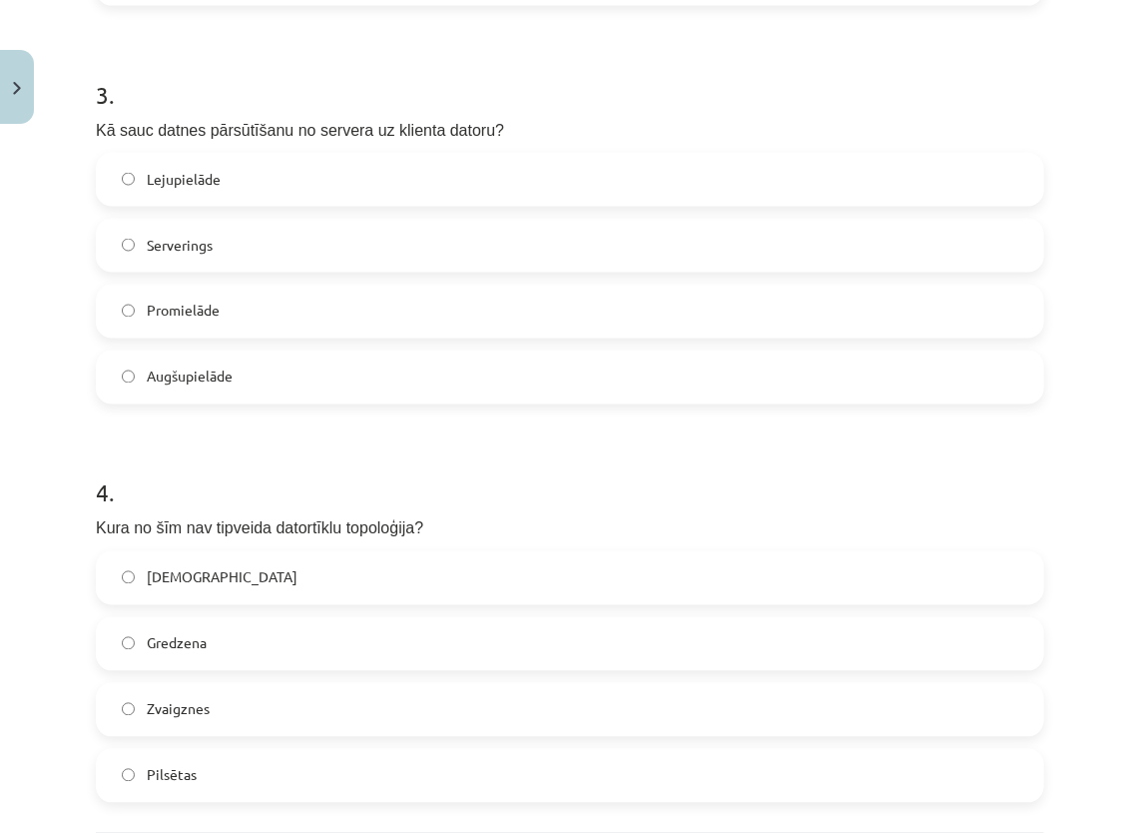
click at [326, 250] on label "Serverings" at bounding box center [570, 246] width 944 height 50
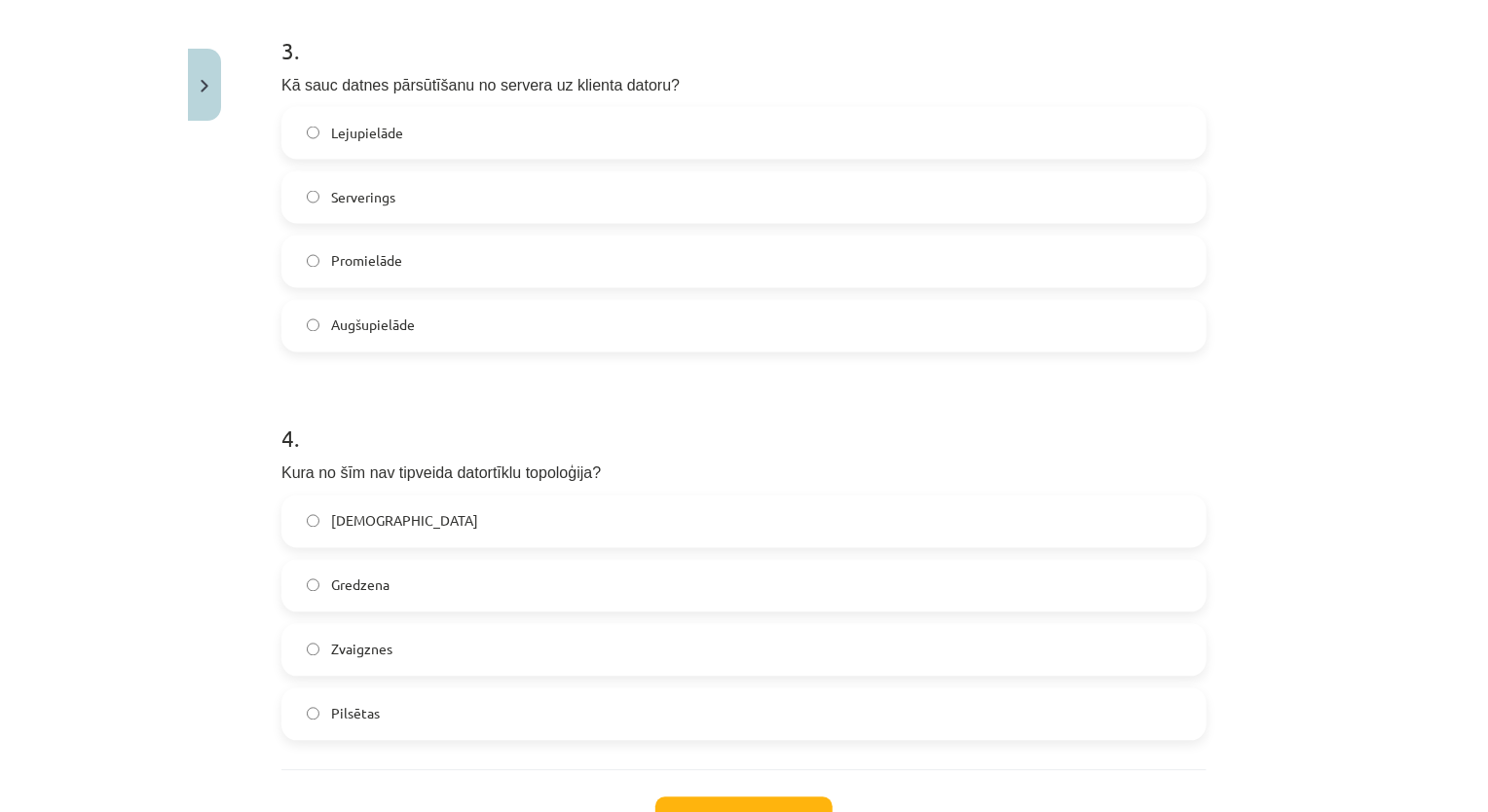
scroll to position [1216, 0]
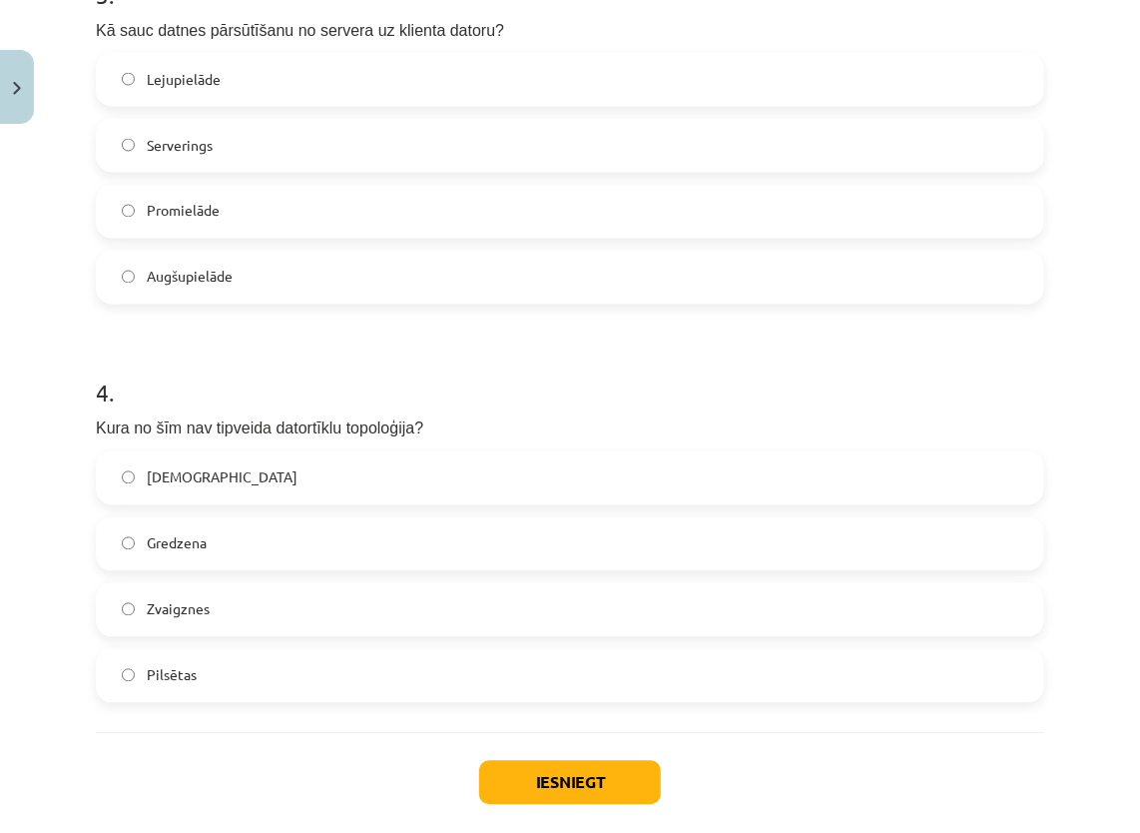
click at [208, 65] on label "Lejupielāde" at bounding box center [570, 80] width 944 height 50
click at [155, 682] on span "Pilsētas" at bounding box center [172, 675] width 50 height 21
click at [534, 777] on button "Iesniegt" at bounding box center [570, 783] width 182 height 44
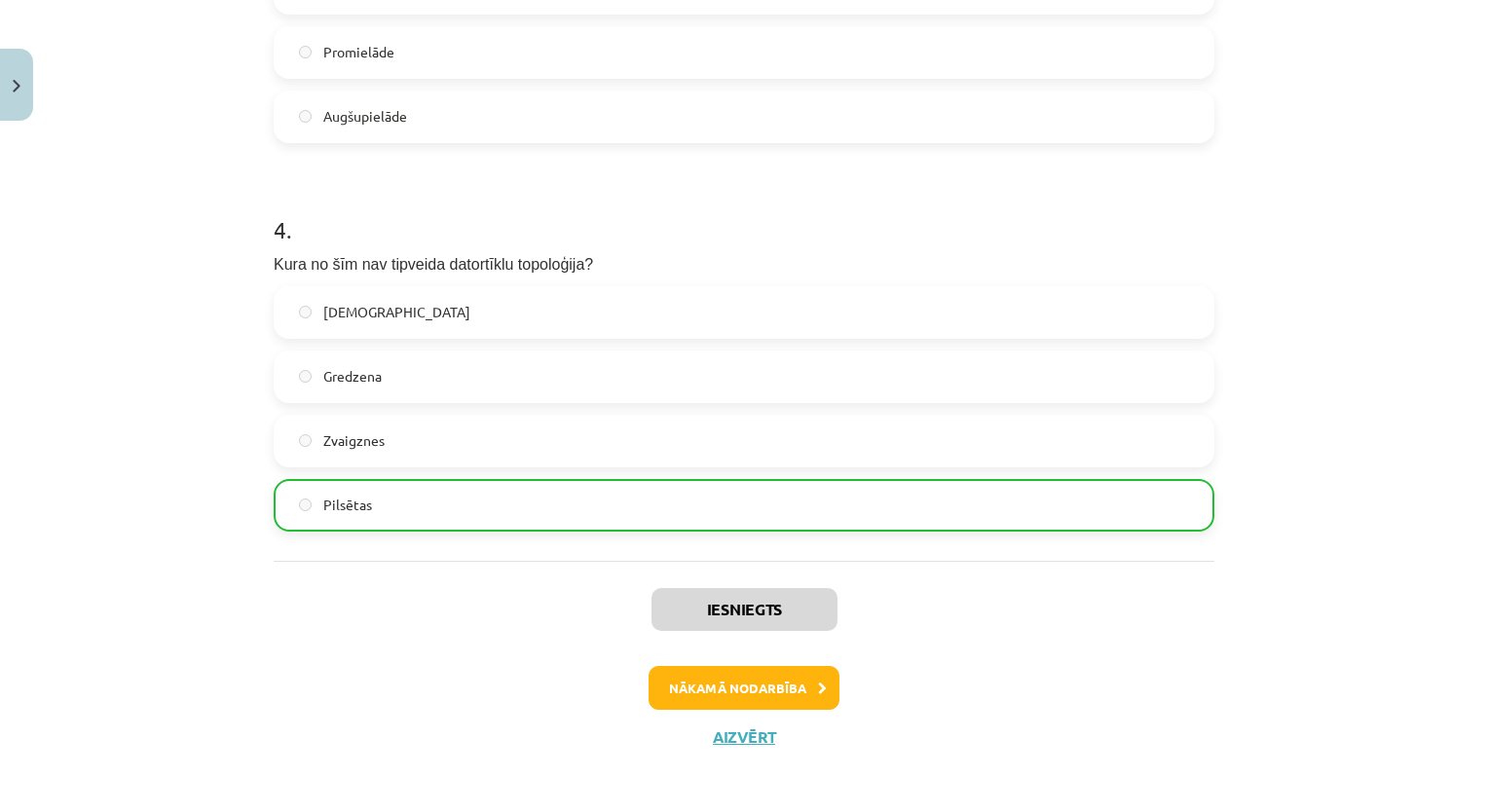
scroll to position [1374, 0]
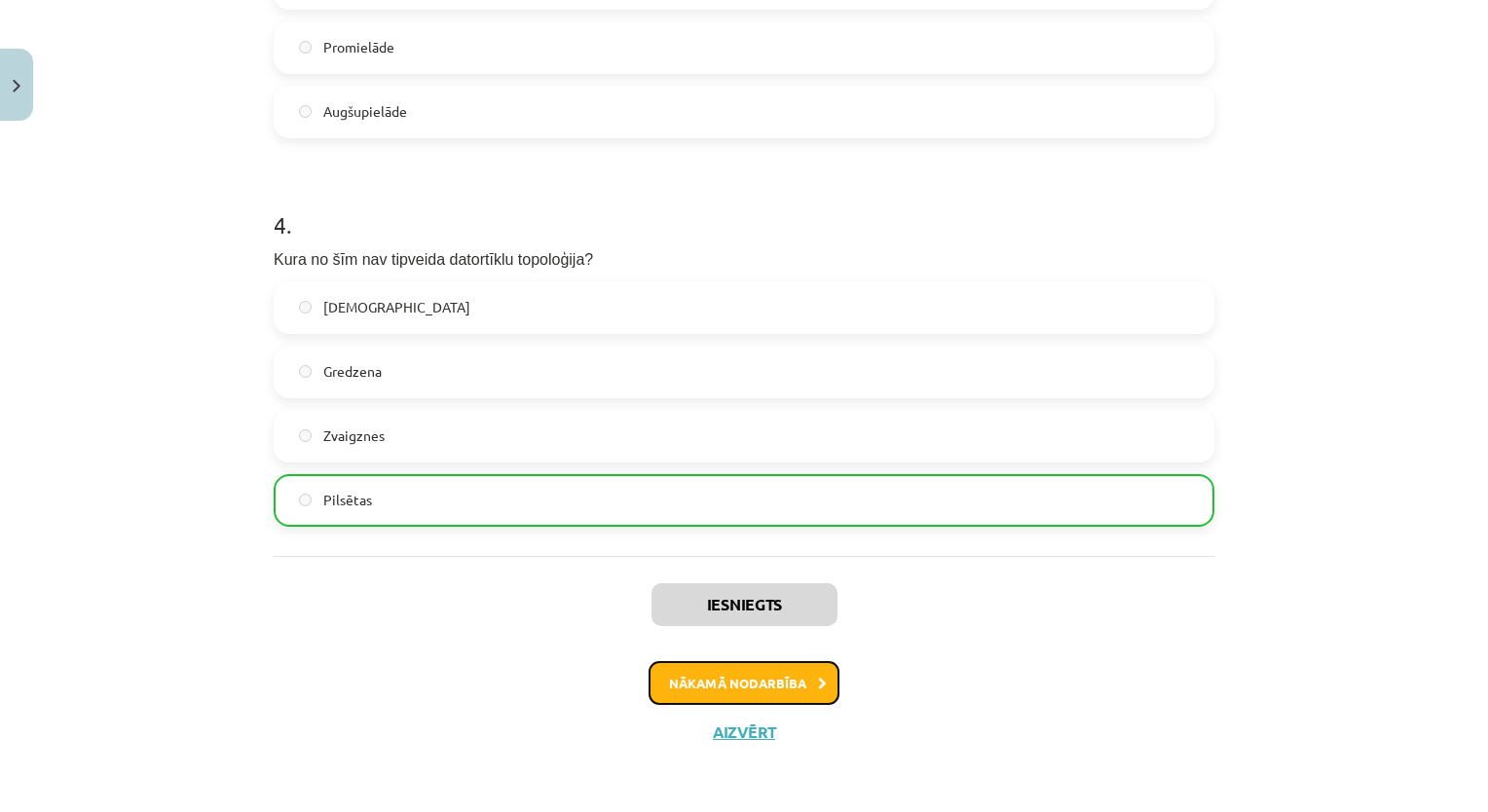
click at [794, 683] on button "Nākamā nodarbība" at bounding box center [744, 683] width 191 height 45
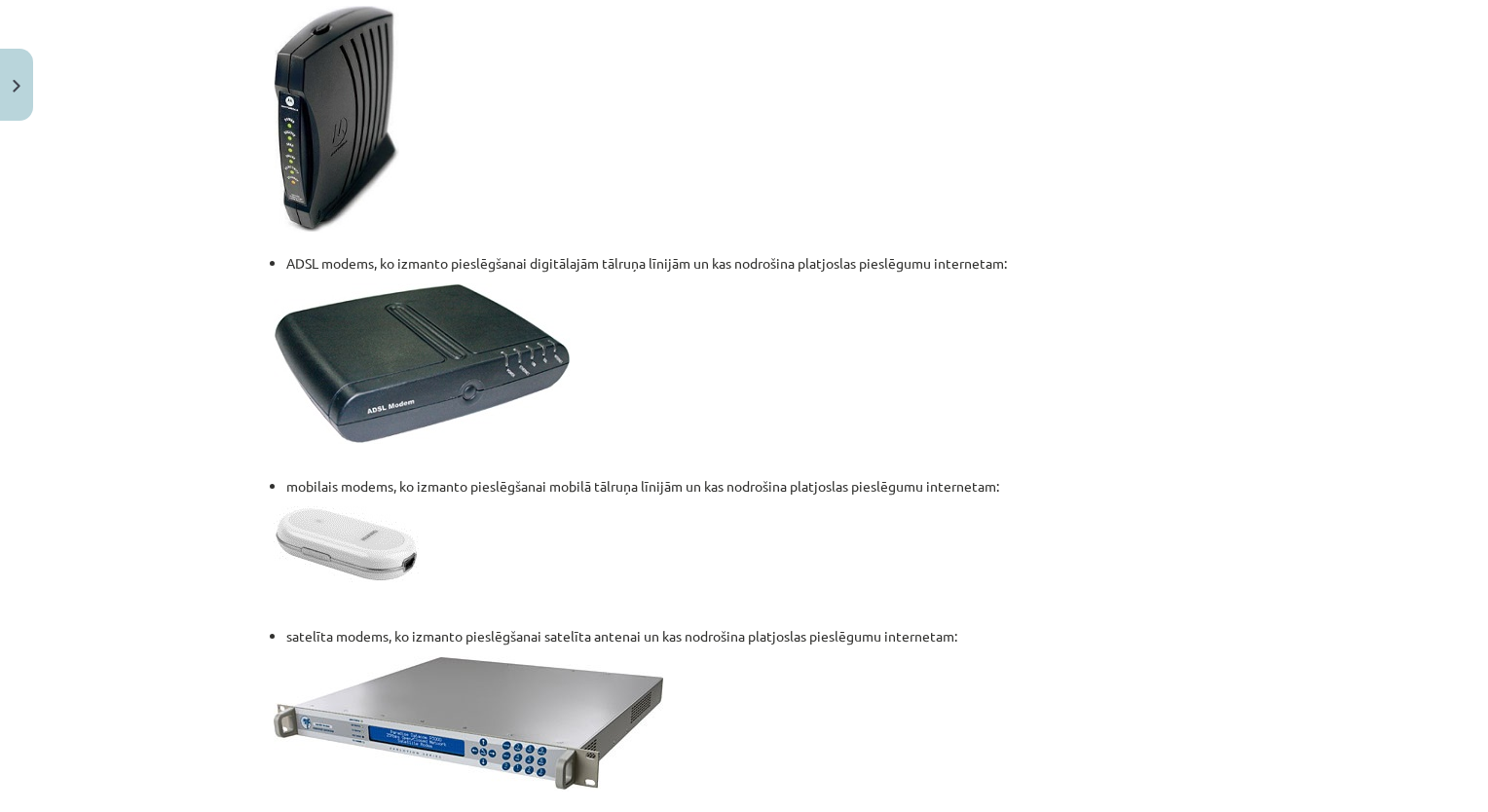
scroll to position [2535, 0]
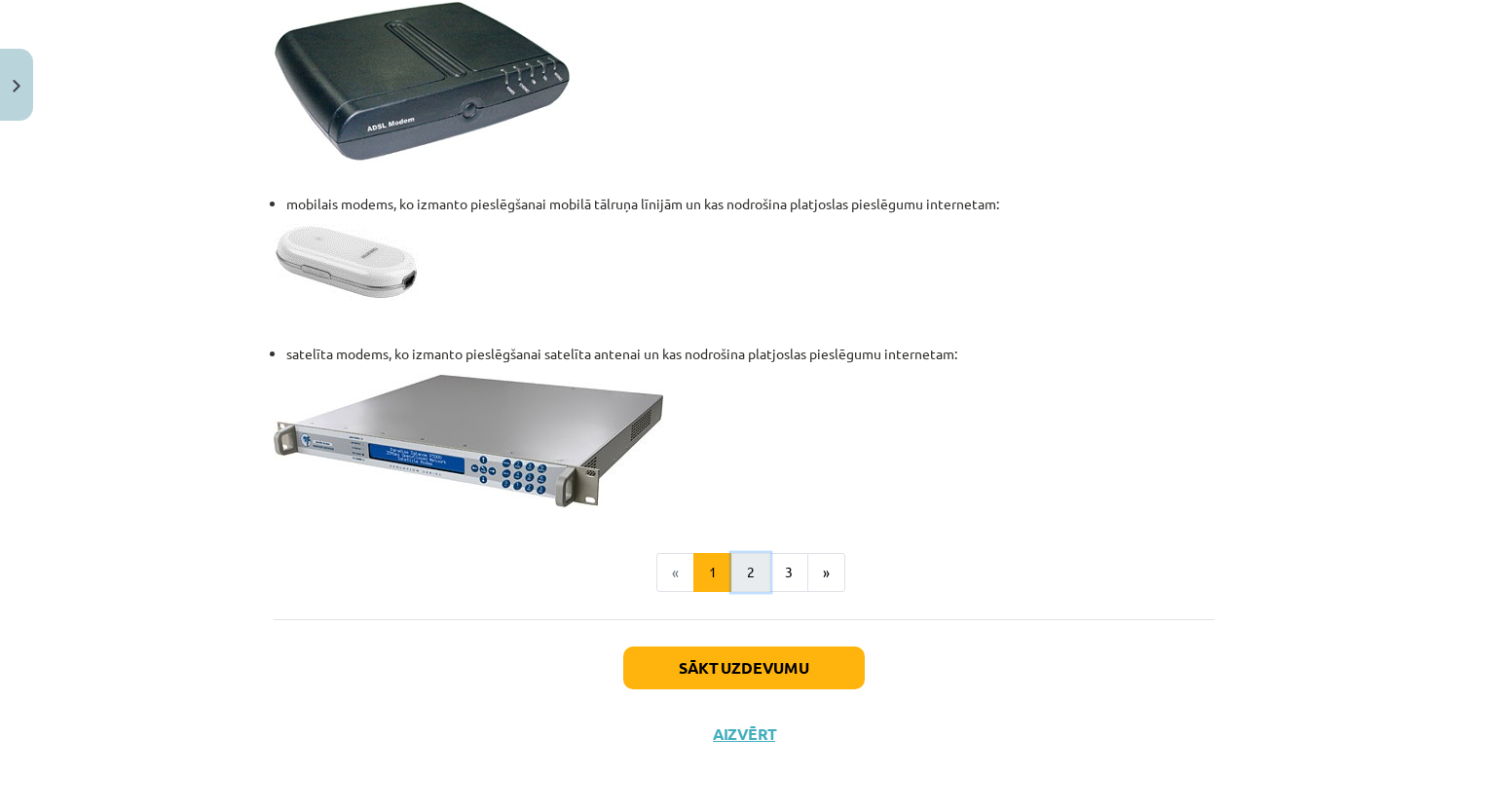
click at [750, 582] on button "2" at bounding box center [751, 572] width 39 height 39
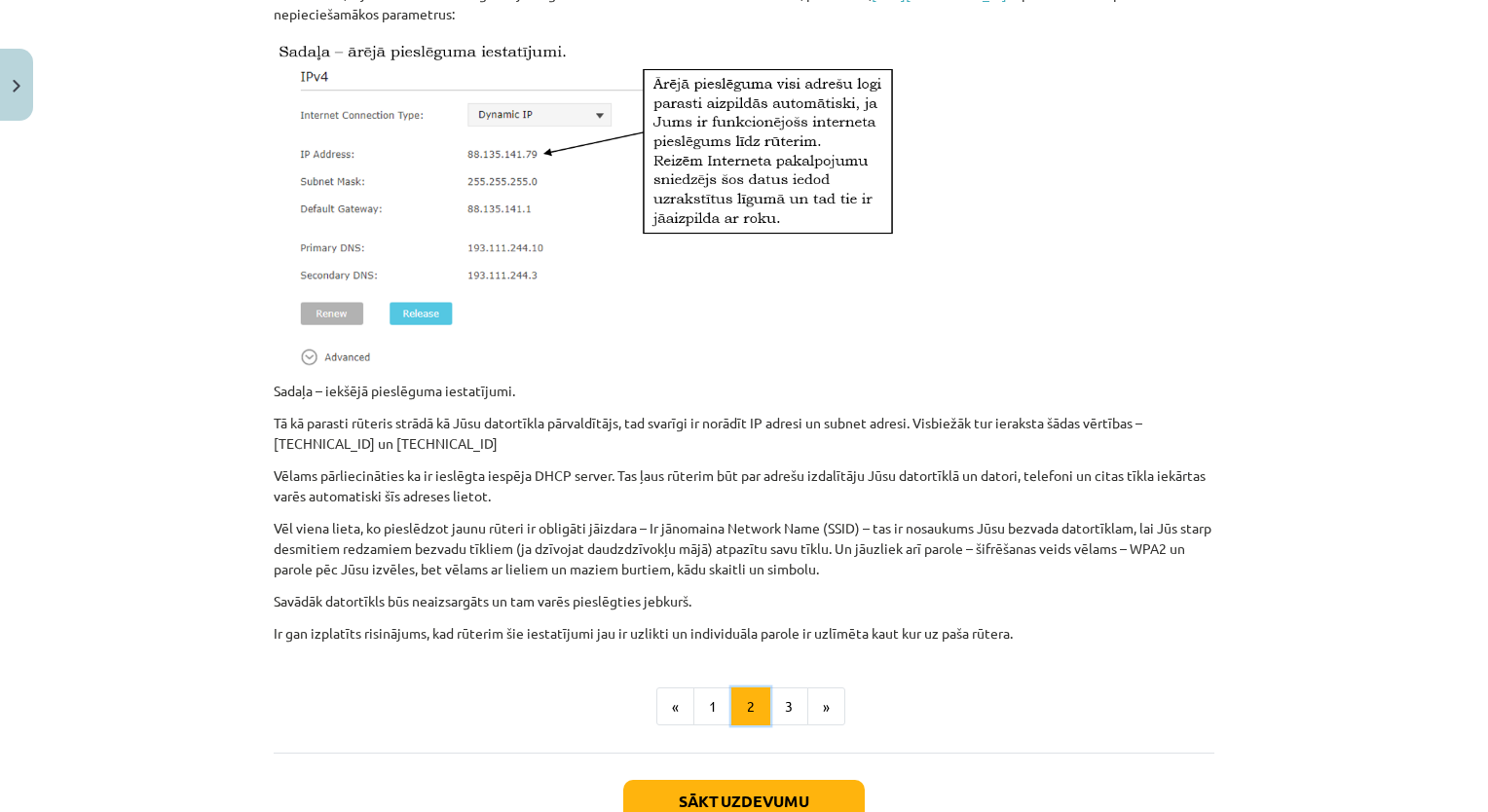
scroll to position [1467, 0]
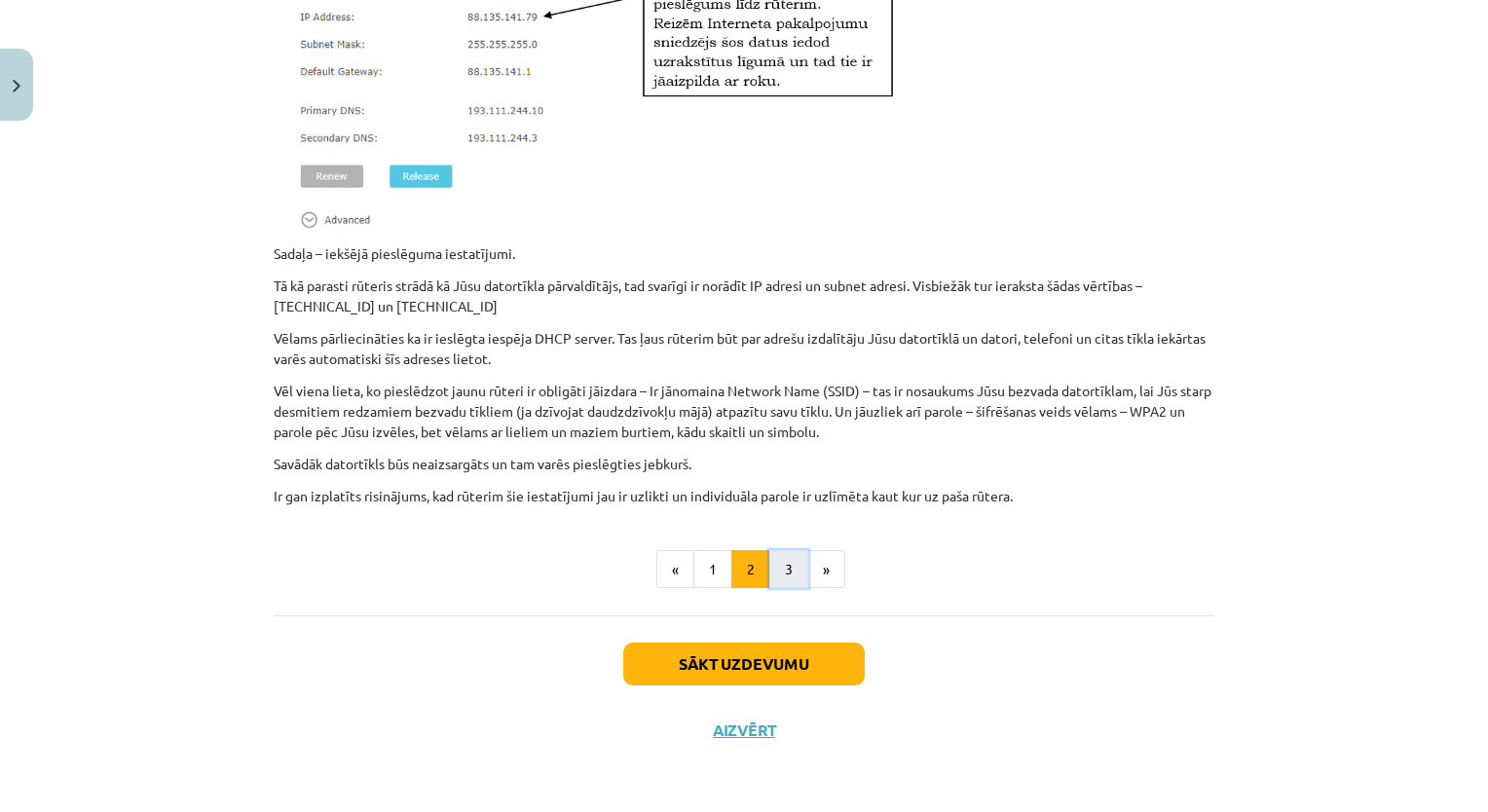
click at [783, 570] on button "3" at bounding box center [789, 569] width 39 height 39
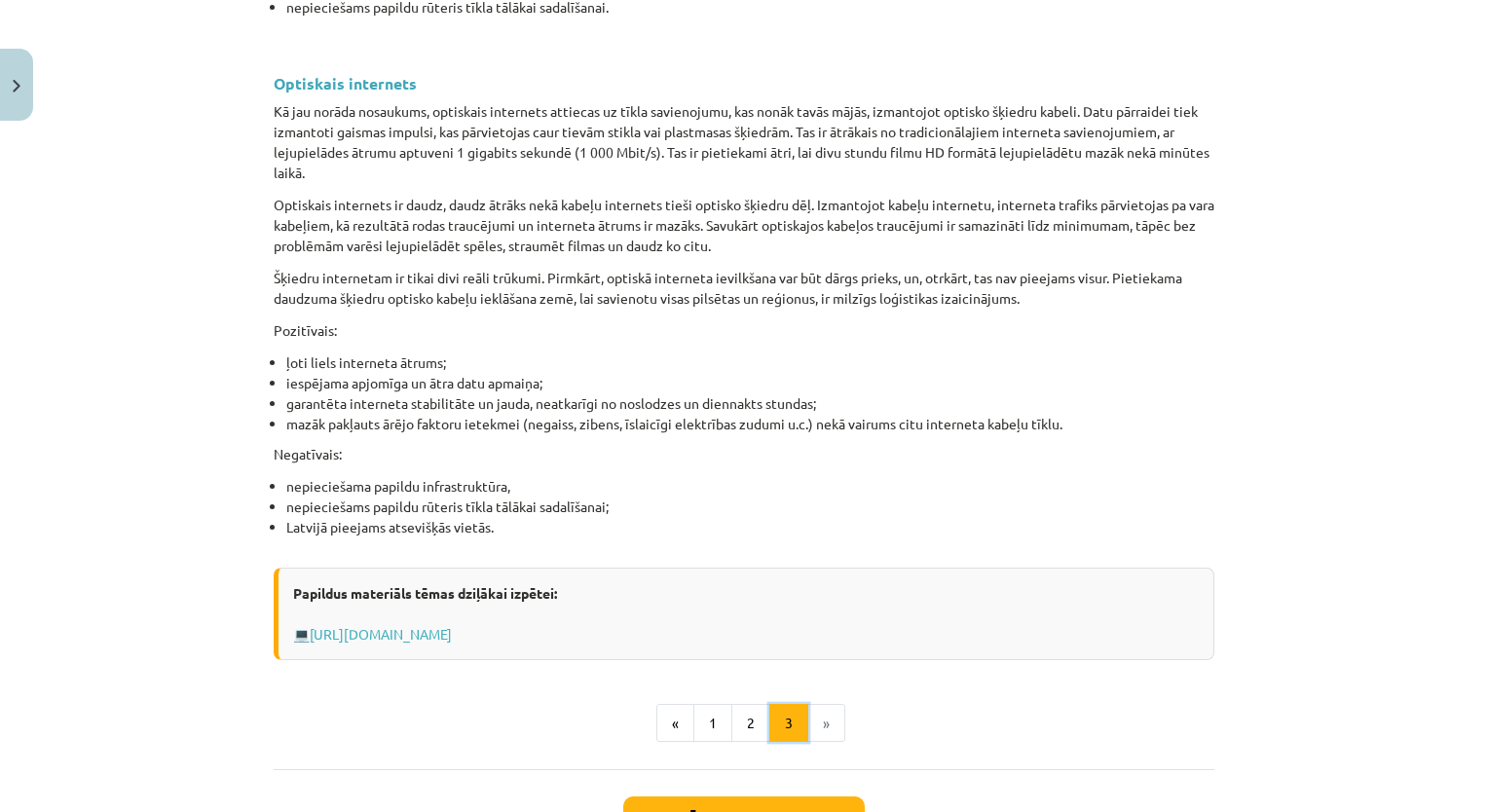
scroll to position [2325, 0]
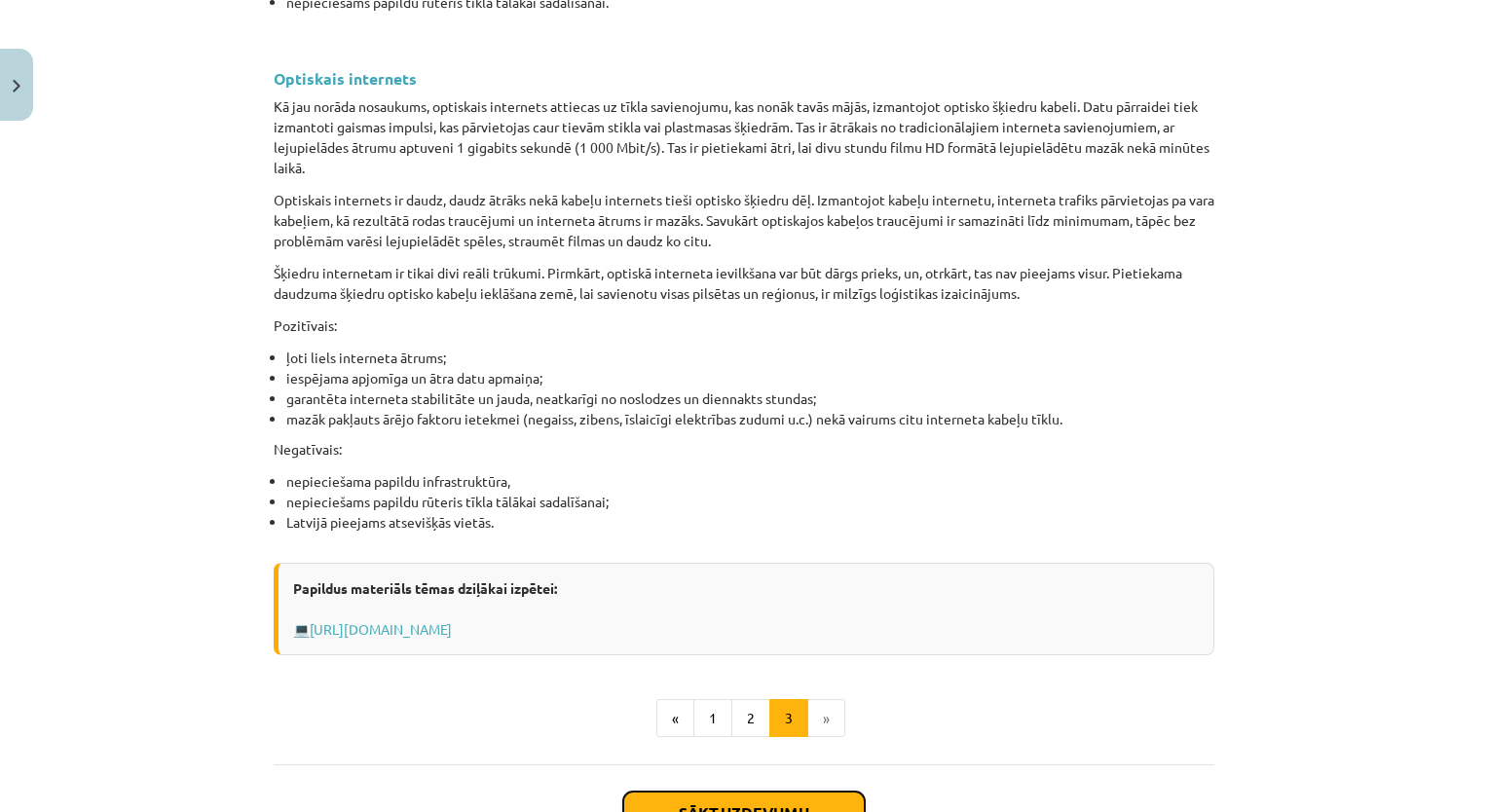
drag, startPoint x: 724, startPoint y: 801, endPoint x: 728, endPoint y: 789, distance: 12.6
click at [728, 793] on button "Sākt uzdevumu" at bounding box center [744, 813] width 242 height 43
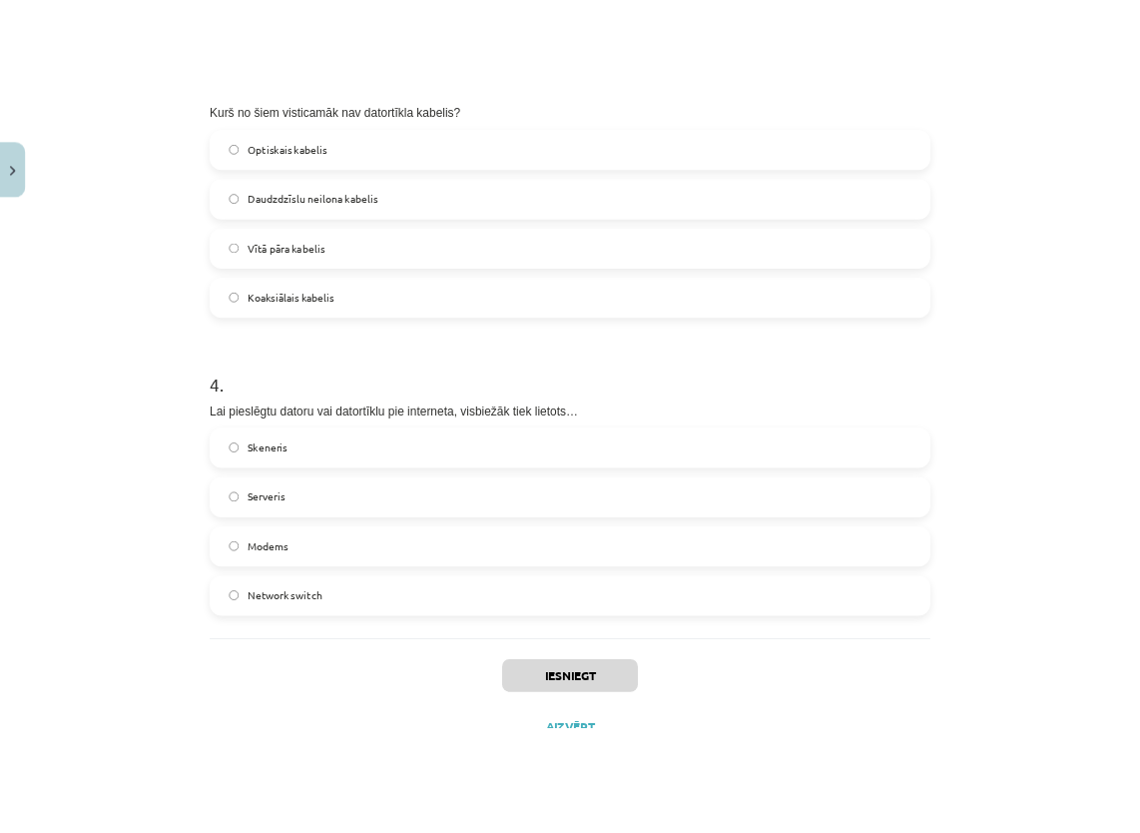
scroll to position [1379, 0]
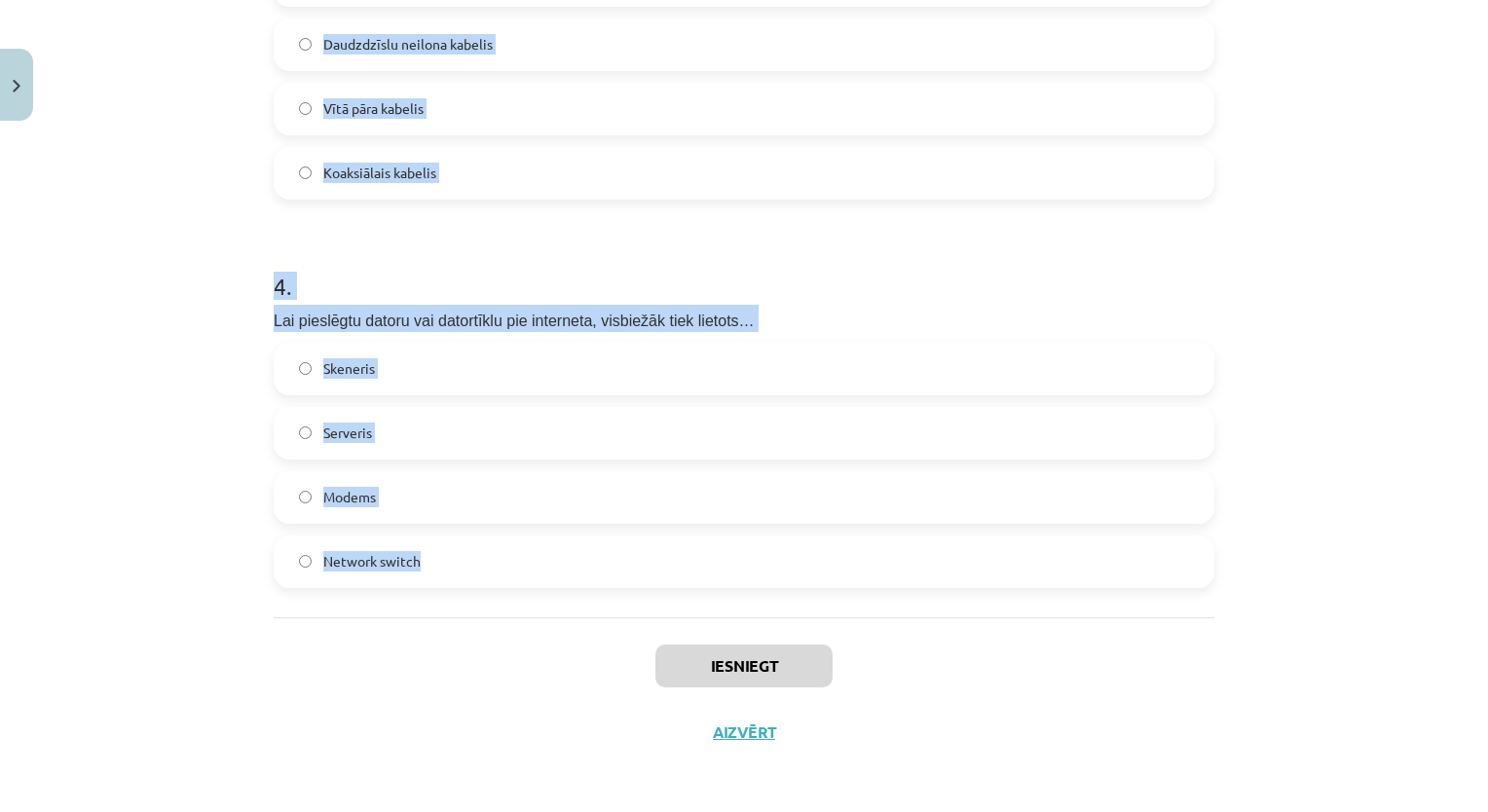
drag, startPoint x: 264, startPoint y: 124, endPoint x: 487, endPoint y: 553, distance: 483.5
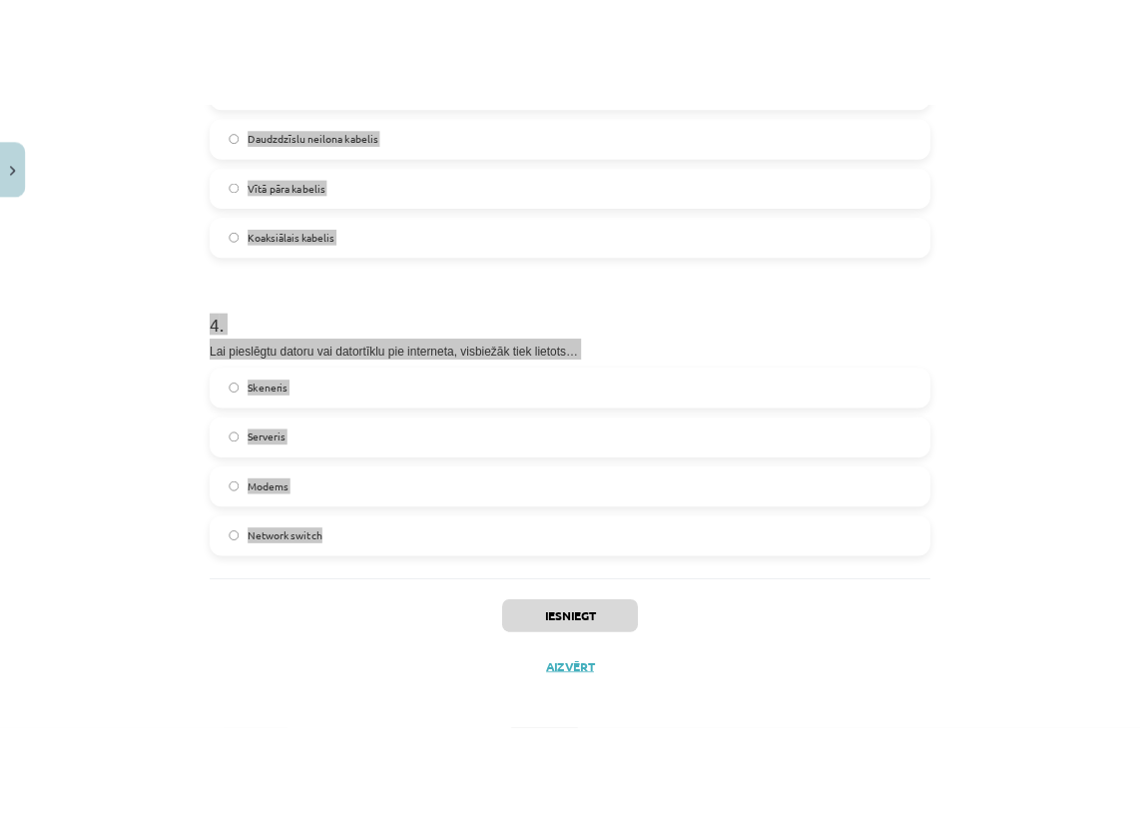
scroll to position [1347, 0]
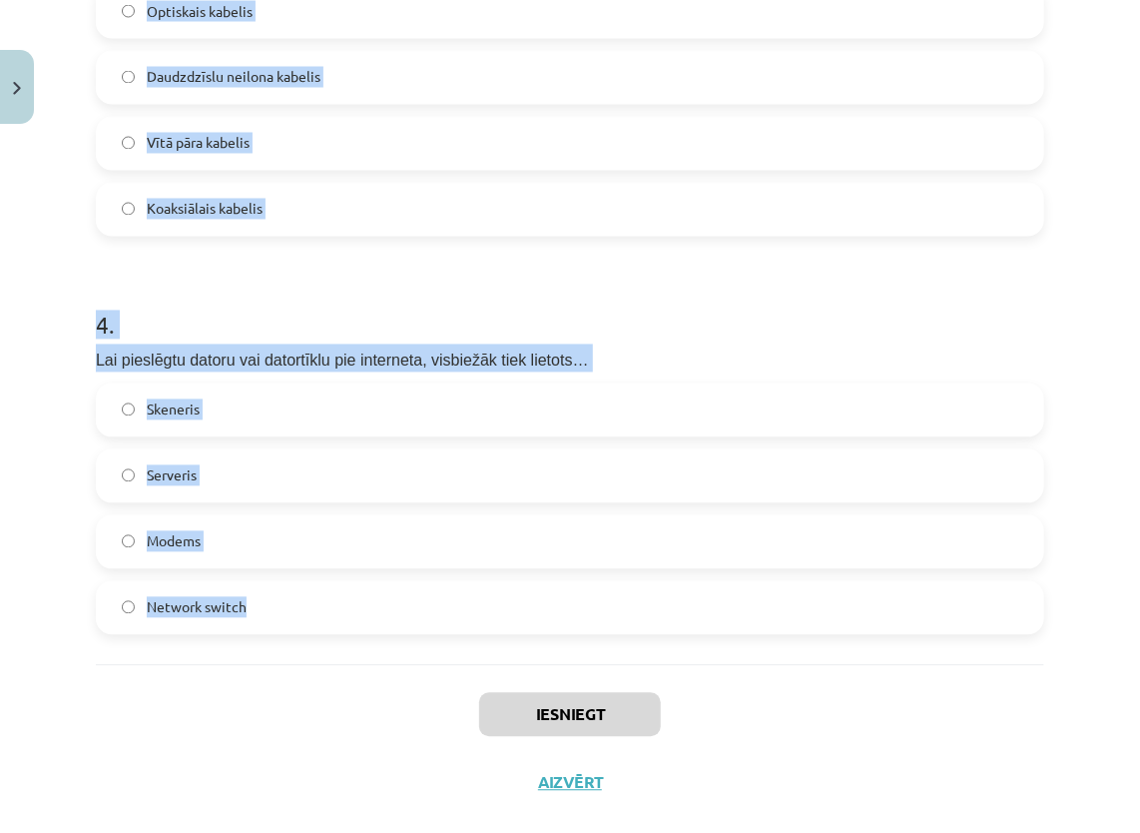
click at [606, 309] on h1 "4 ." at bounding box center [570, 308] width 948 height 62
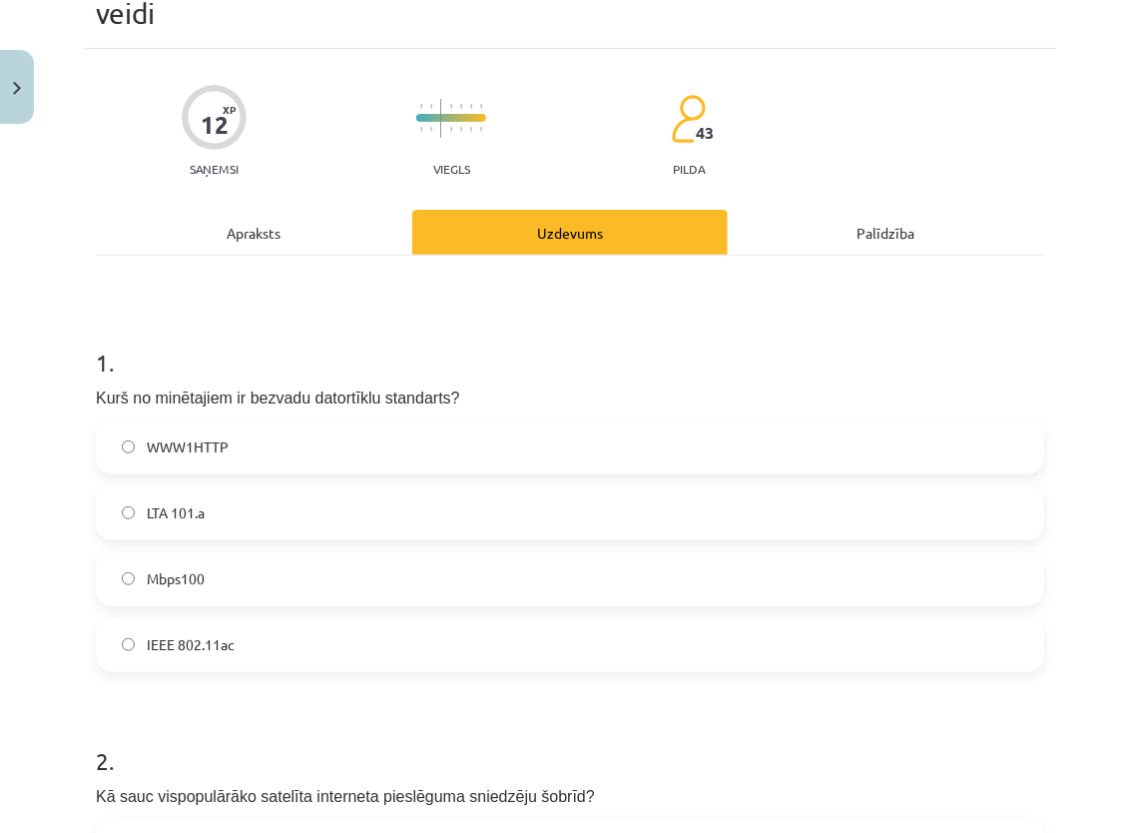
scroll to position [149, 0]
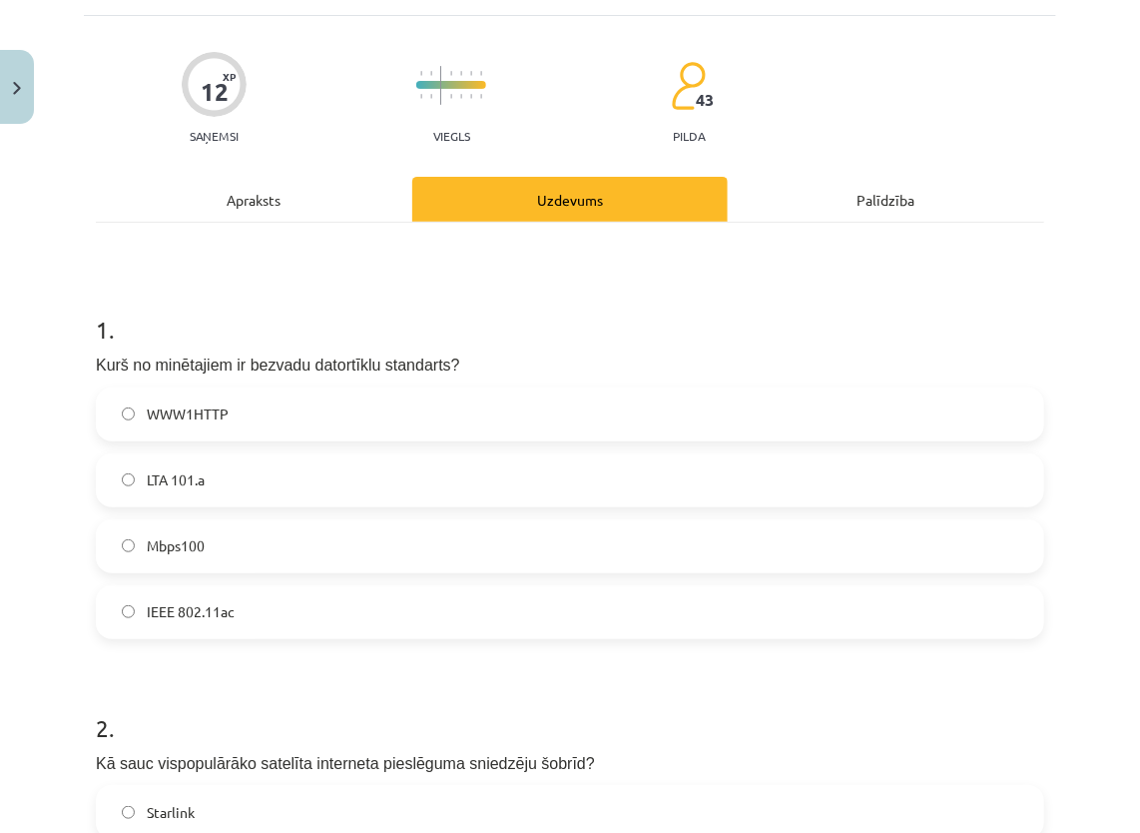
click at [333, 601] on label "IEEE 802.11ac" at bounding box center [570, 612] width 944 height 50
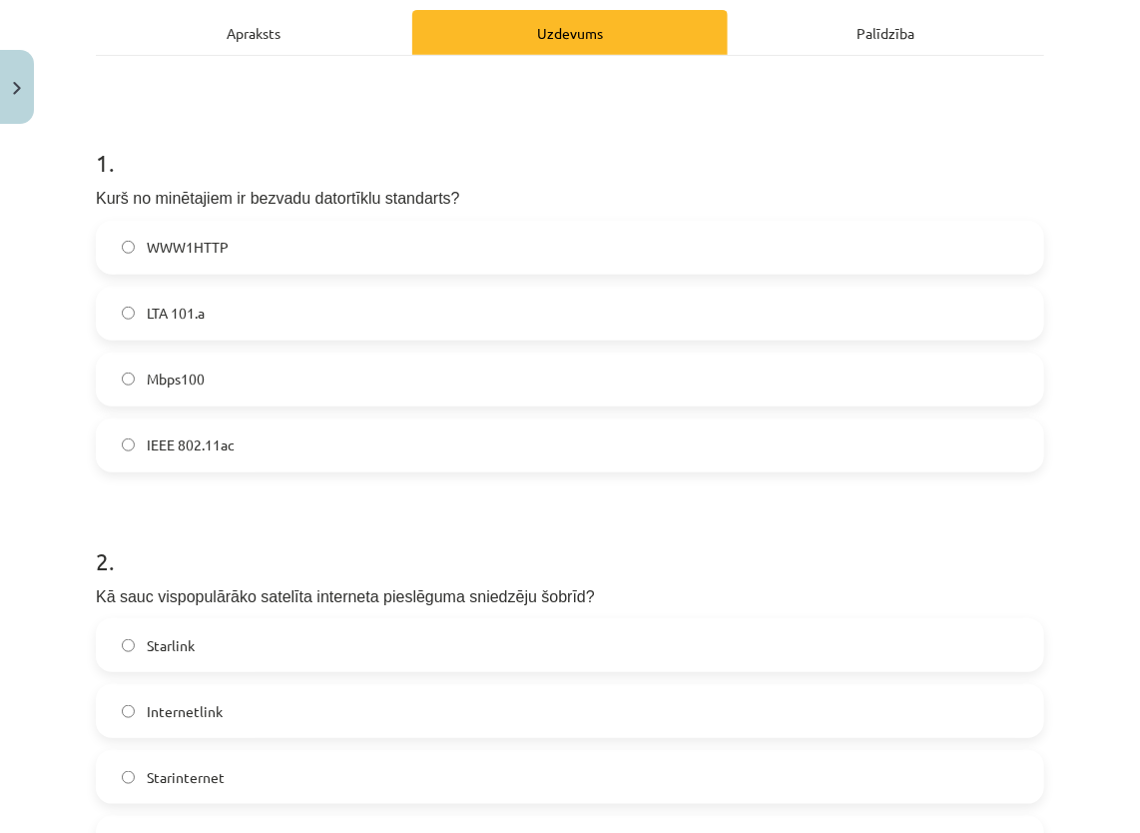
scroll to position [348, 0]
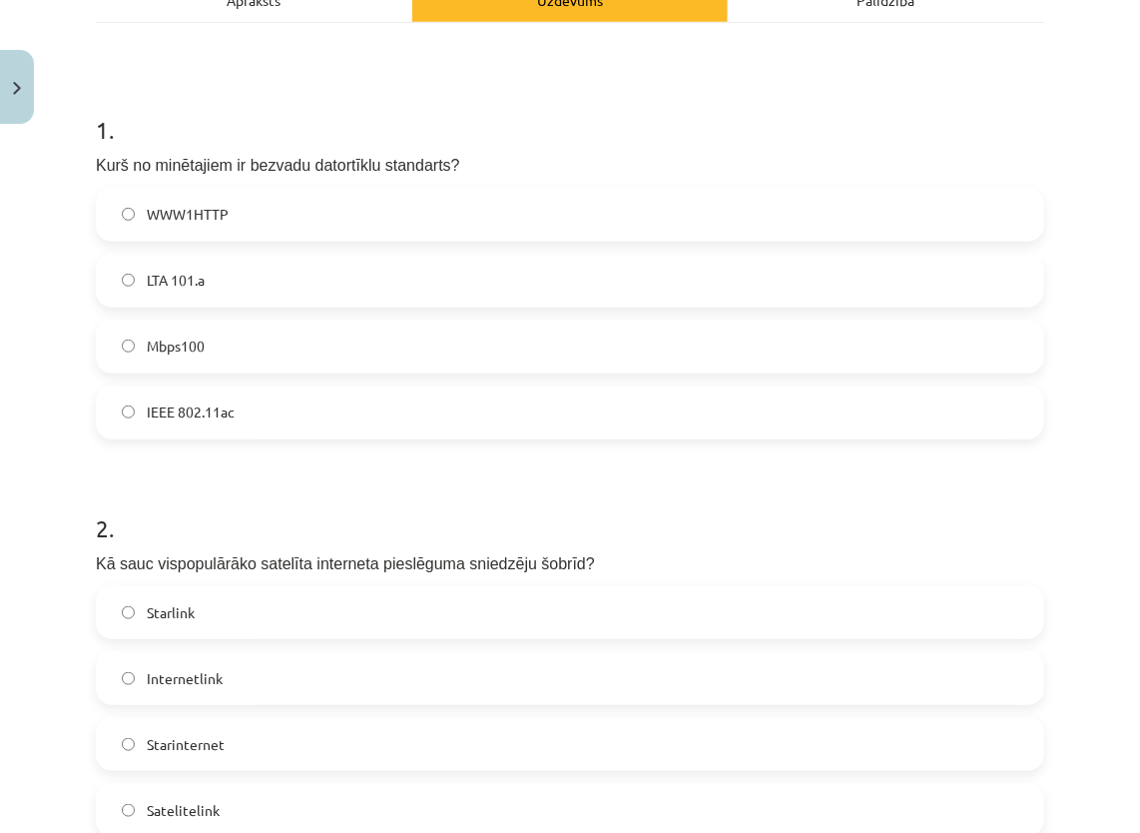
click at [271, 598] on label "Starlink" at bounding box center [570, 612] width 944 height 50
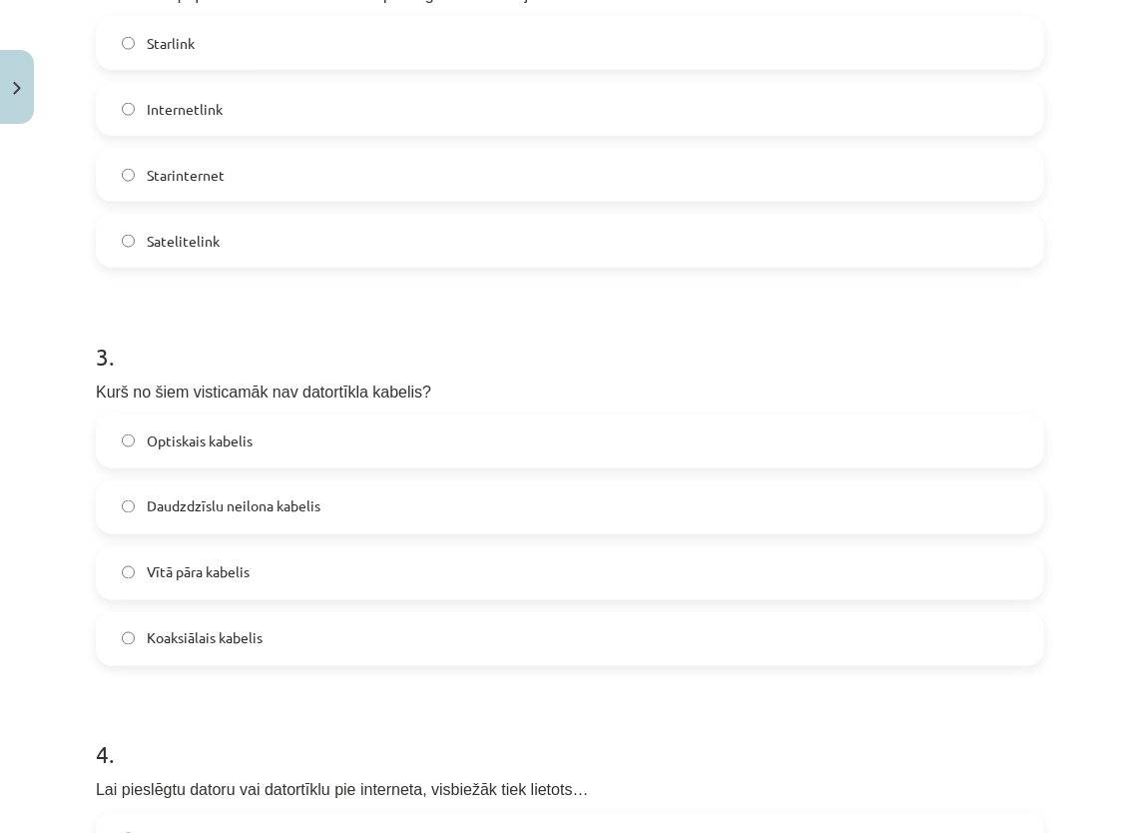
scroll to position [947, 0]
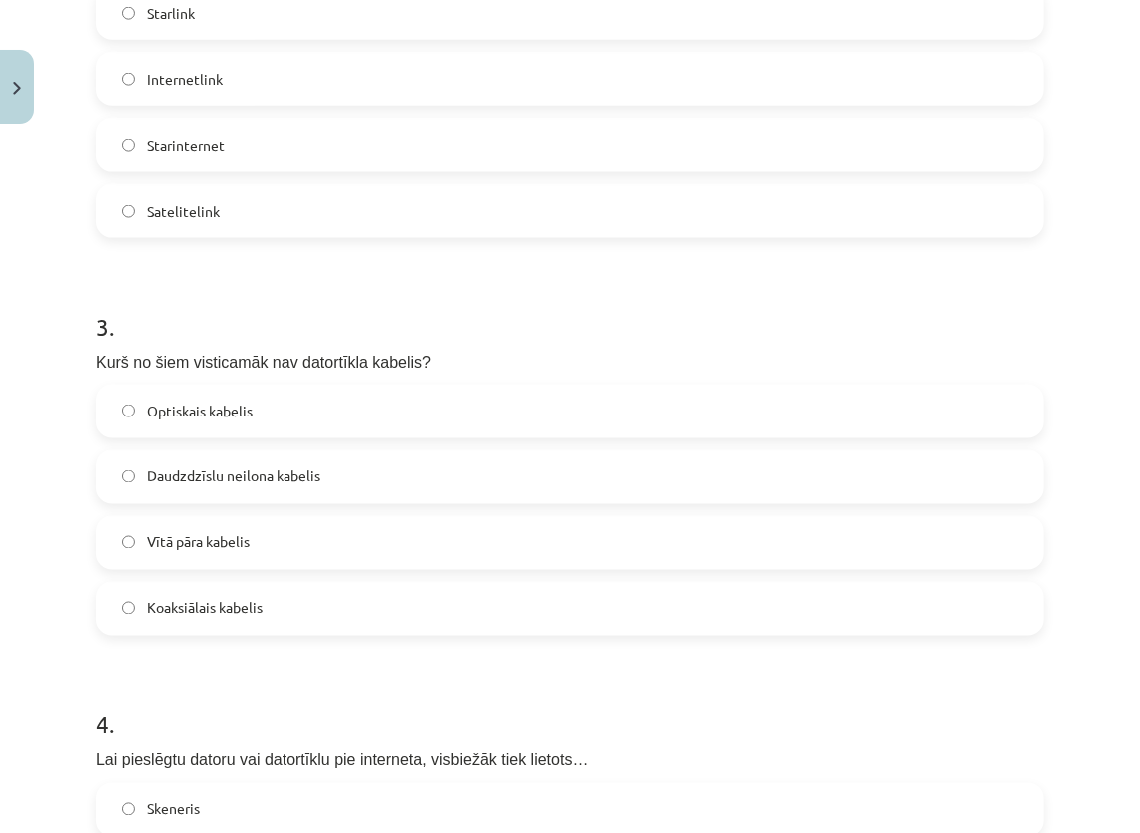
click at [264, 461] on label "Daudzdzīslu neilona kabelis" at bounding box center [570, 477] width 944 height 50
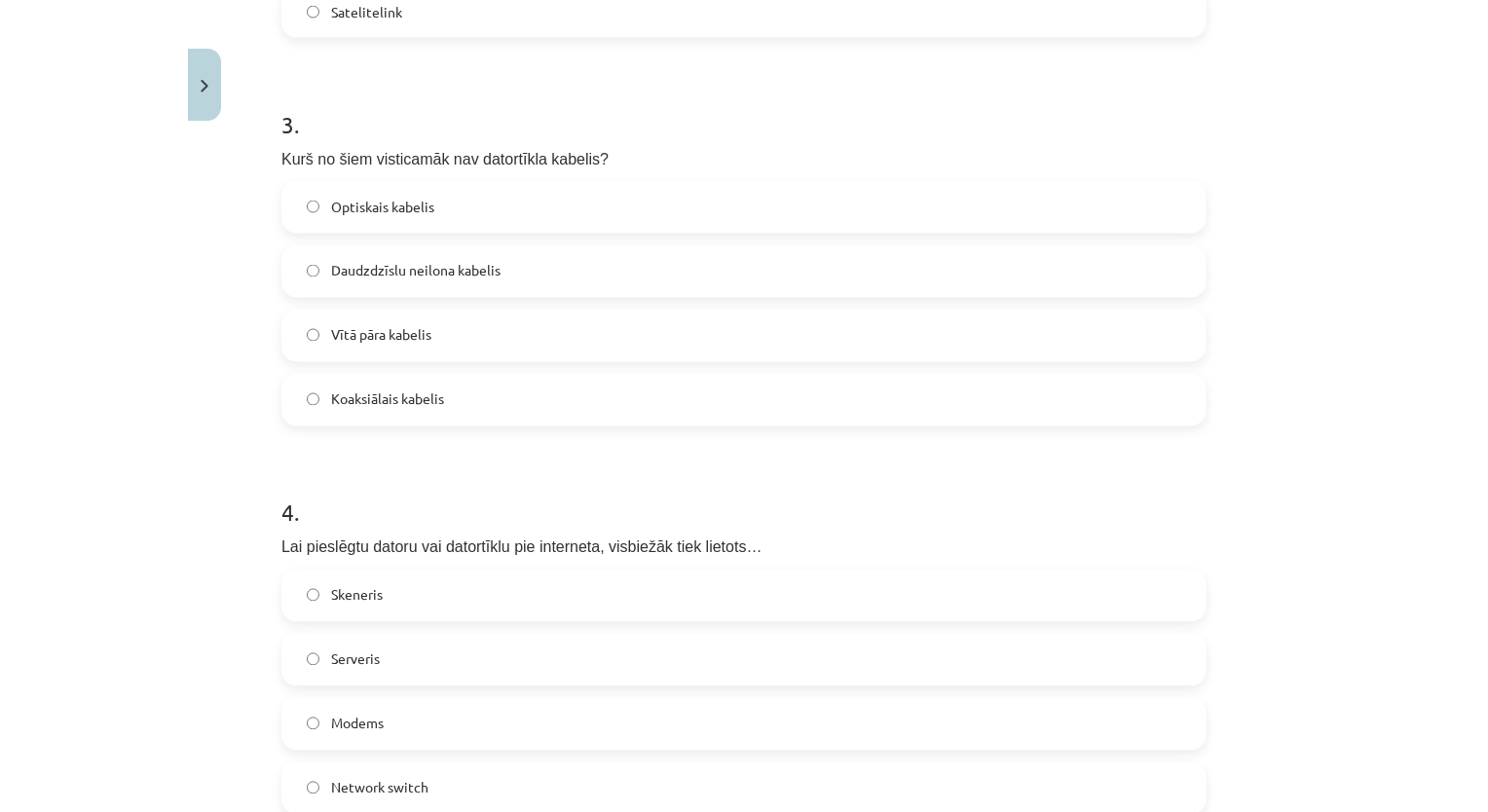
scroll to position [1216, 0]
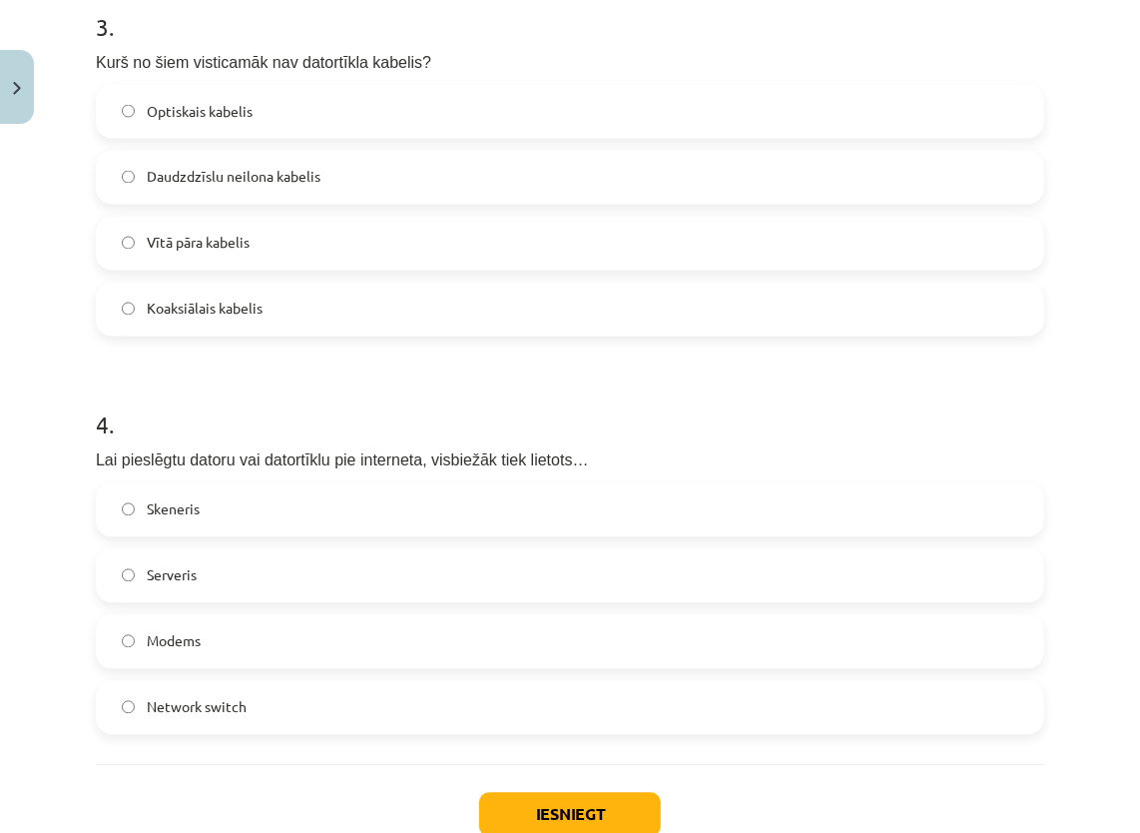
click at [328, 639] on label "Modems" at bounding box center [570, 642] width 944 height 50
click at [541, 803] on button "Iesniegt" at bounding box center [570, 815] width 182 height 44
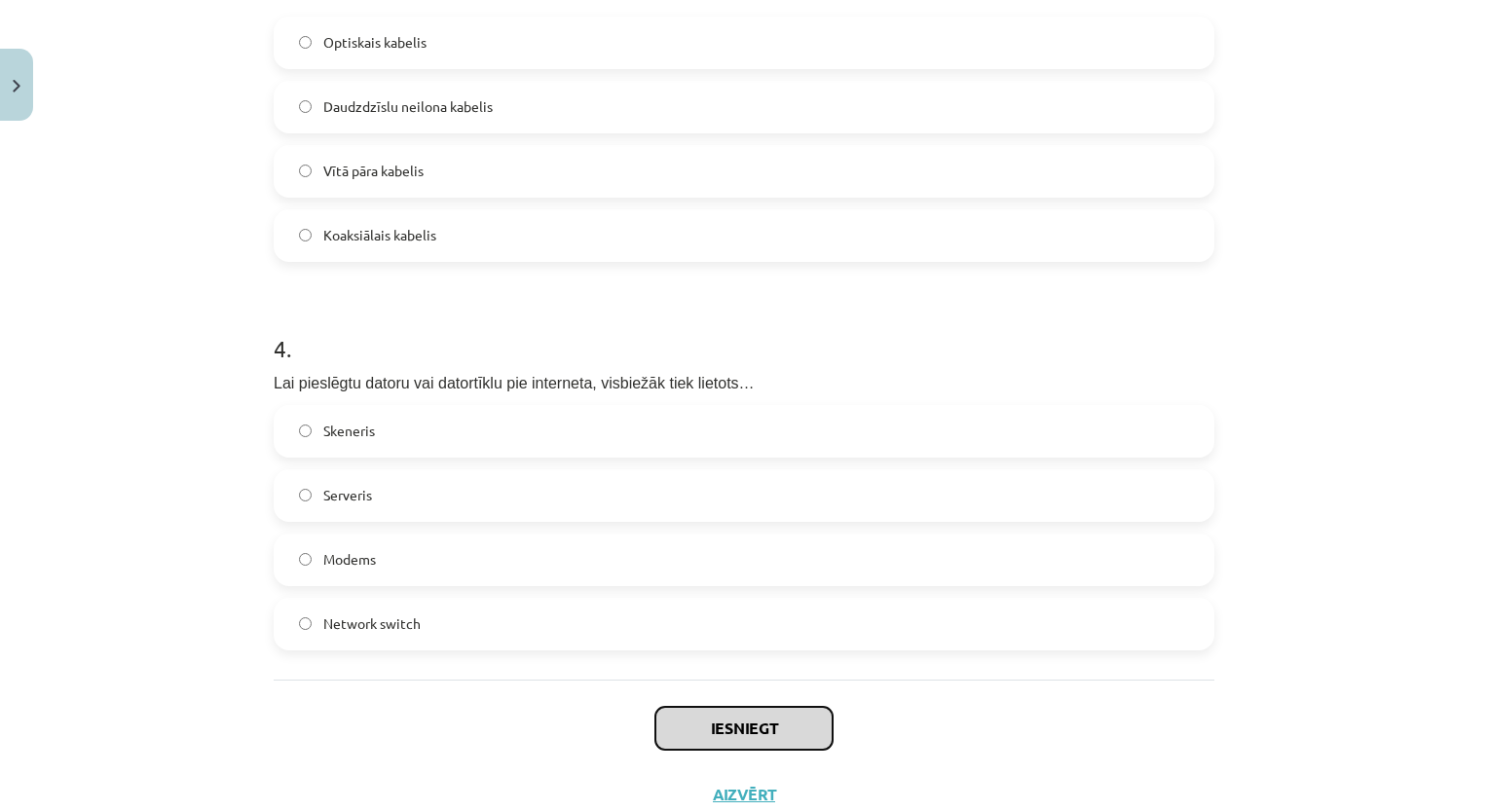
scroll to position [1313, 0]
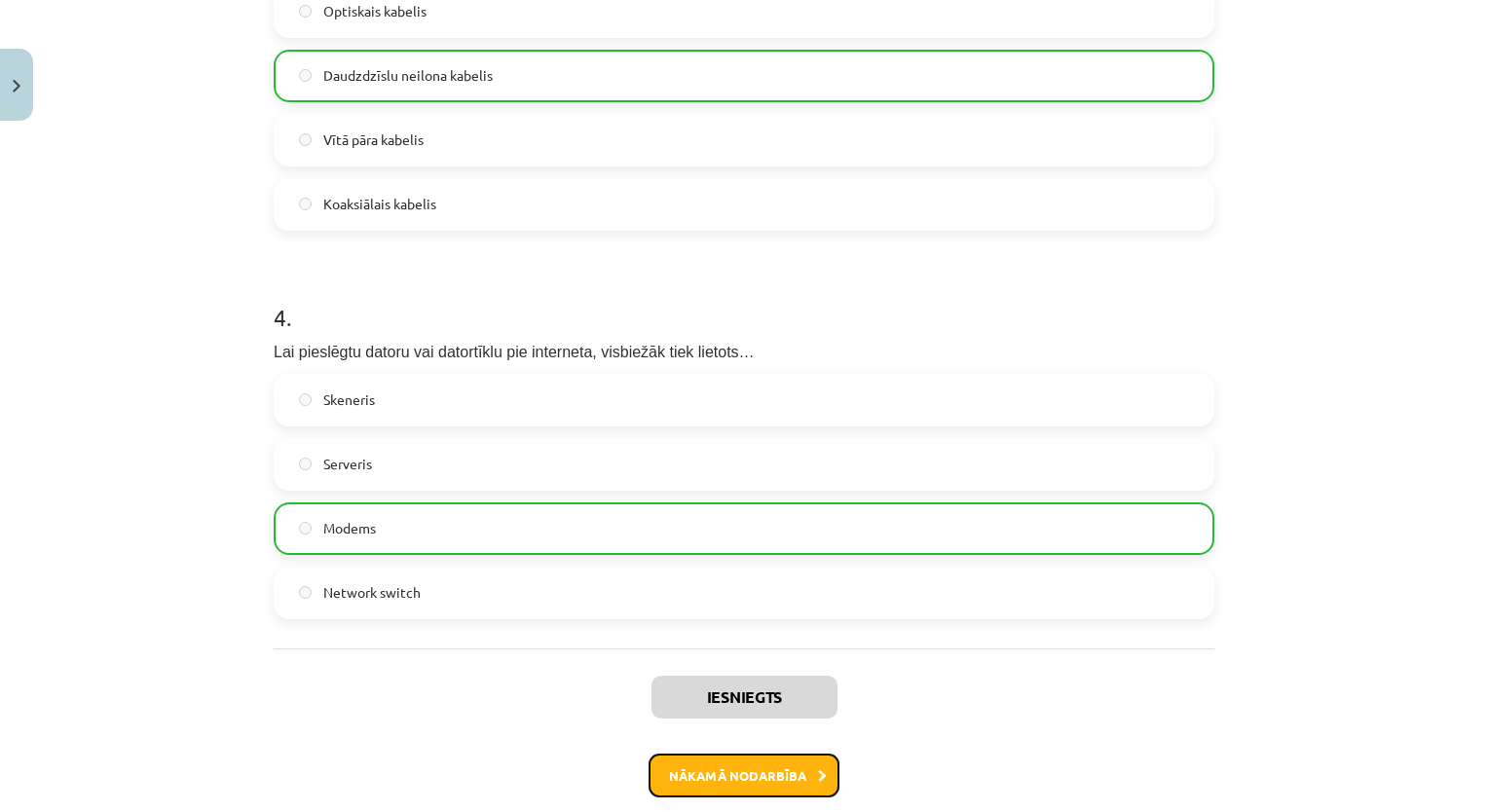
click at [752, 770] on button "Nākamā nodarbība" at bounding box center [744, 776] width 191 height 45
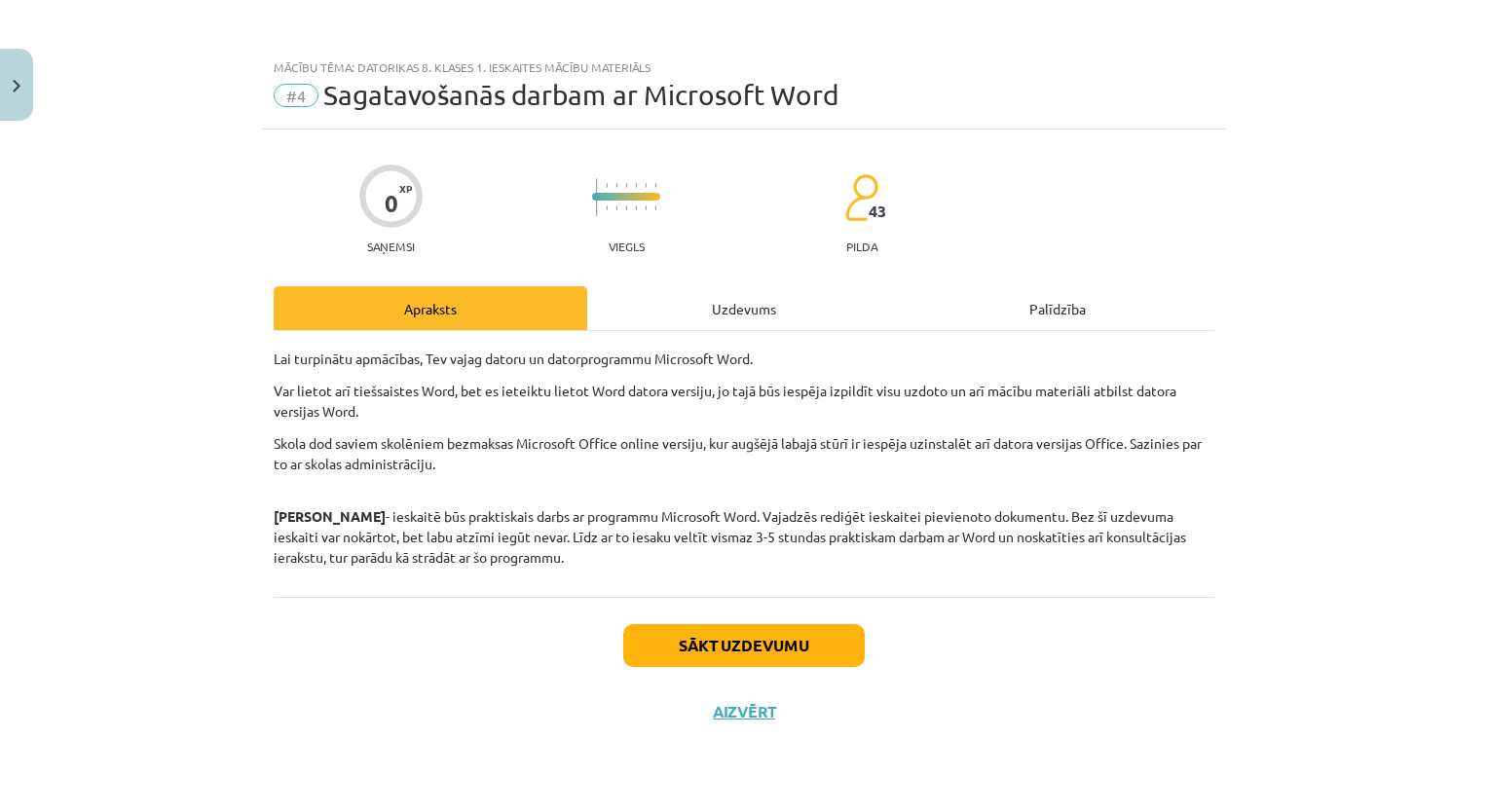
scroll to position [0, 0]
click at [795, 652] on button "Sākt uzdevumu" at bounding box center [744, 645] width 242 height 43
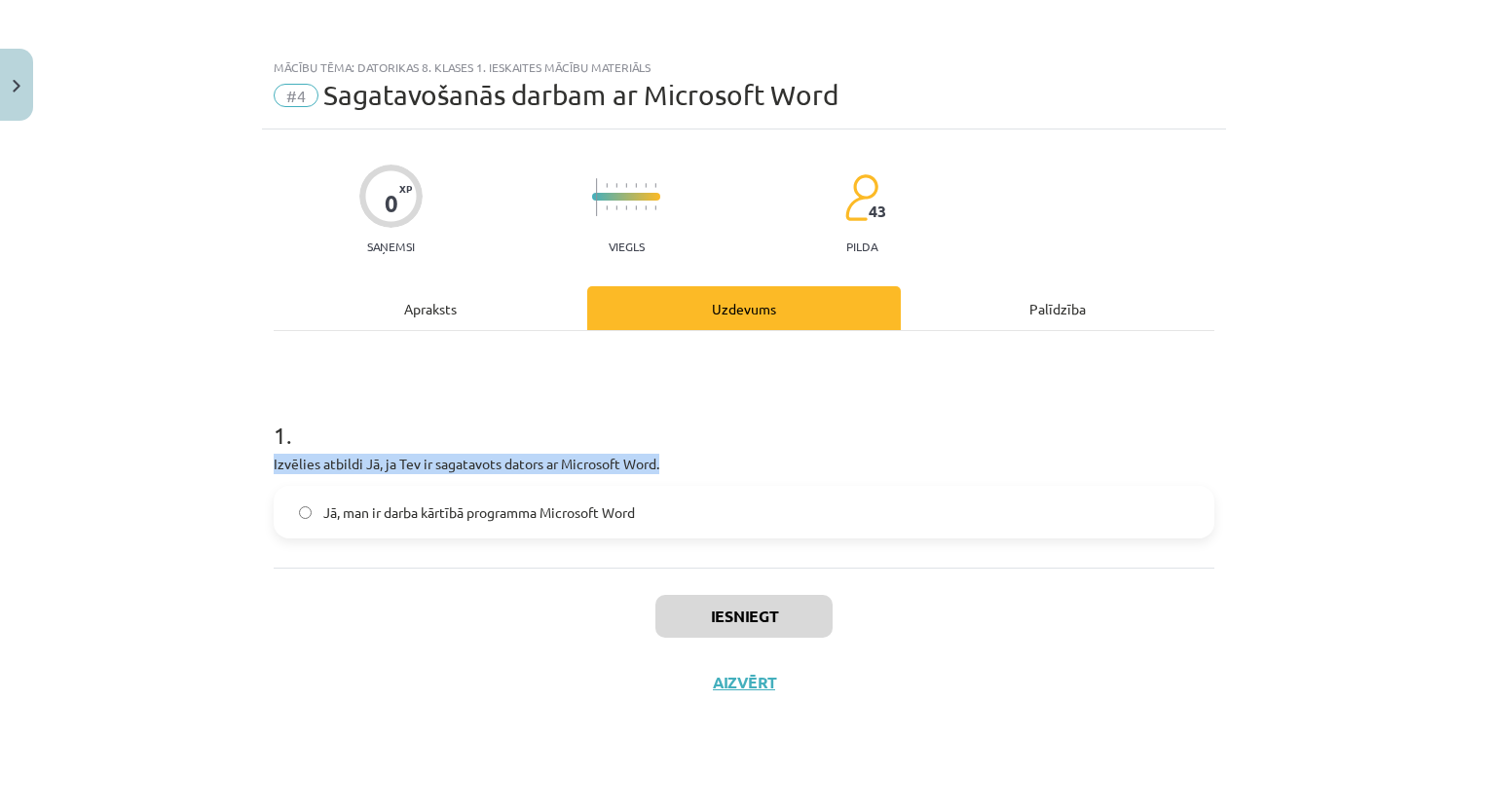
drag, startPoint x: 266, startPoint y: 454, endPoint x: 300, endPoint y: 479, distance: 42.2
click at [300, 479] on div "0 XP Saņemsi Viegls 43 pilda Apraksts Uzdevums Palīdzība 1 . Izvēlies atbildi J…" at bounding box center [744, 446] width 963 height 634
drag, startPoint x: 300, startPoint y: 479, endPoint x: 256, endPoint y: 483, distance: 44.2
click at [256, 483] on div "Mācību tēma: Datorikas 8. klases 1. ieskaites mācību materiāls #4 Sagatavošanās…" at bounding box center [744, 406] width 1488 height 812
click at [295, 514] on label "Jā, man ir darba kārtībā programma Microsoft Word" at bounding box center [744, 512] width 936 height 49
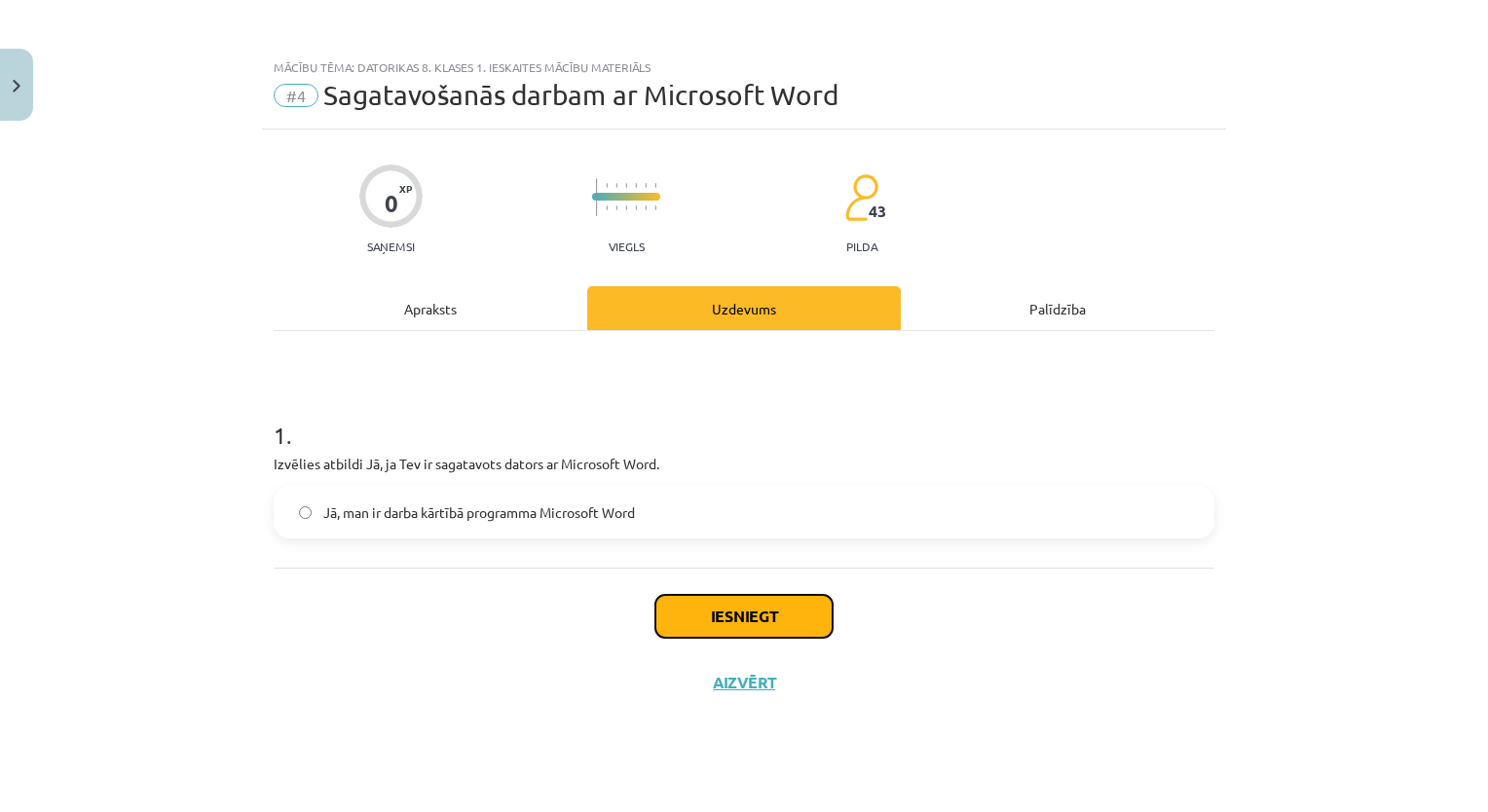
click at [741, 620] on button "Iesniegt" at bounding box center [744, 616] width 177 height 43
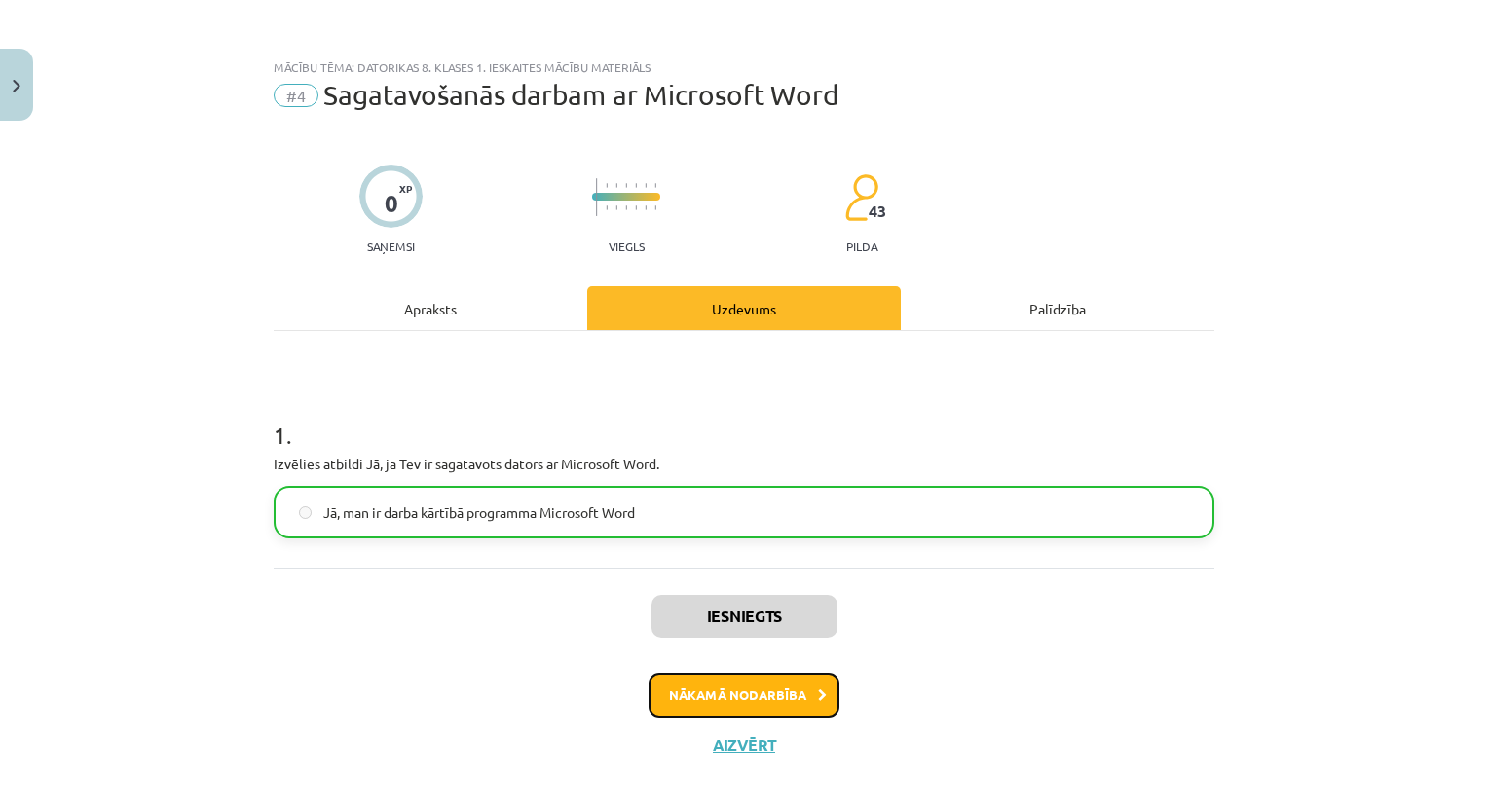
click at [772, 691] on button "Nākamā nodarbība" at bounding box center [744, 695] width 191 height 45
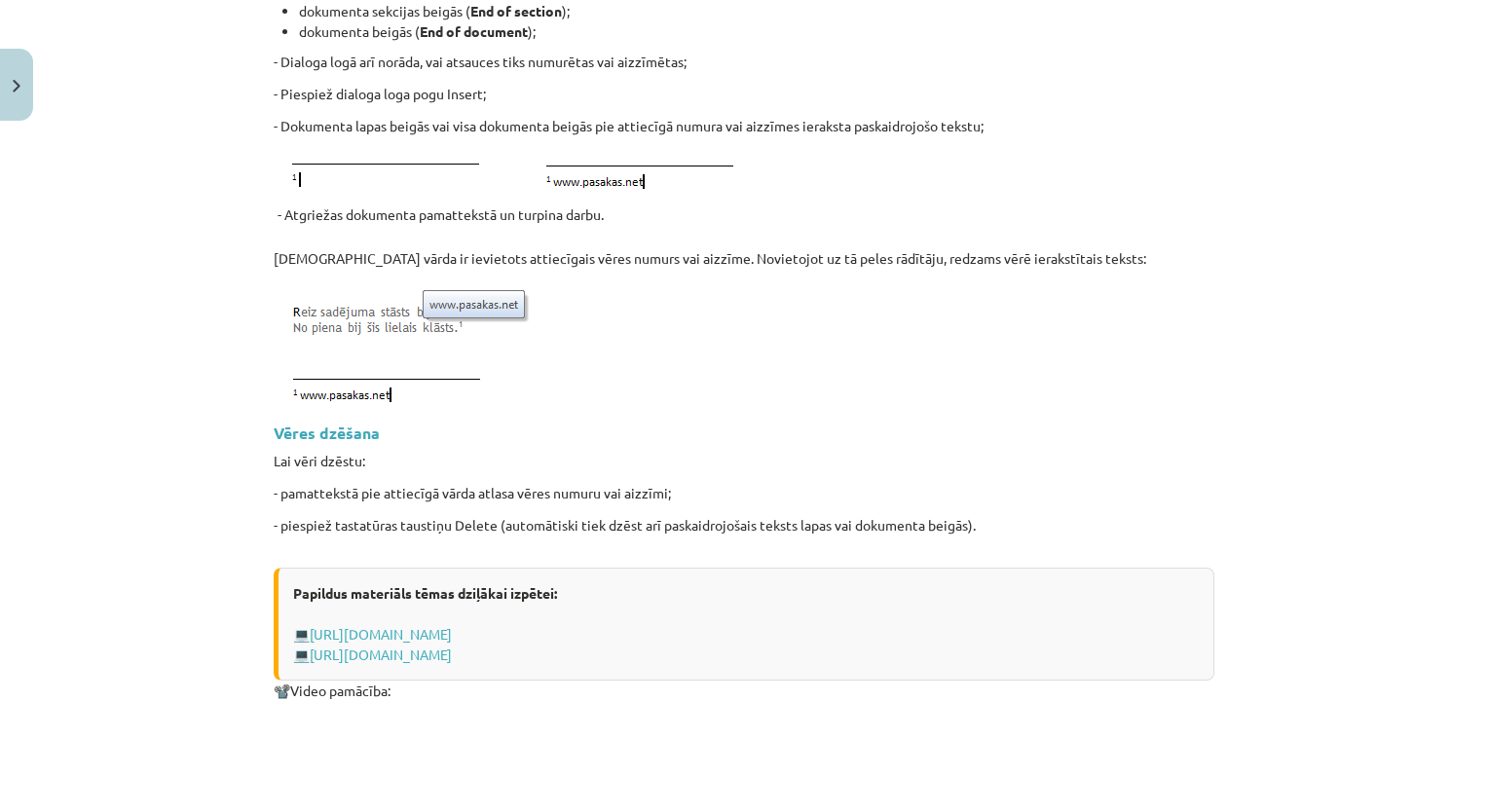
scroll to position [2056, 0]
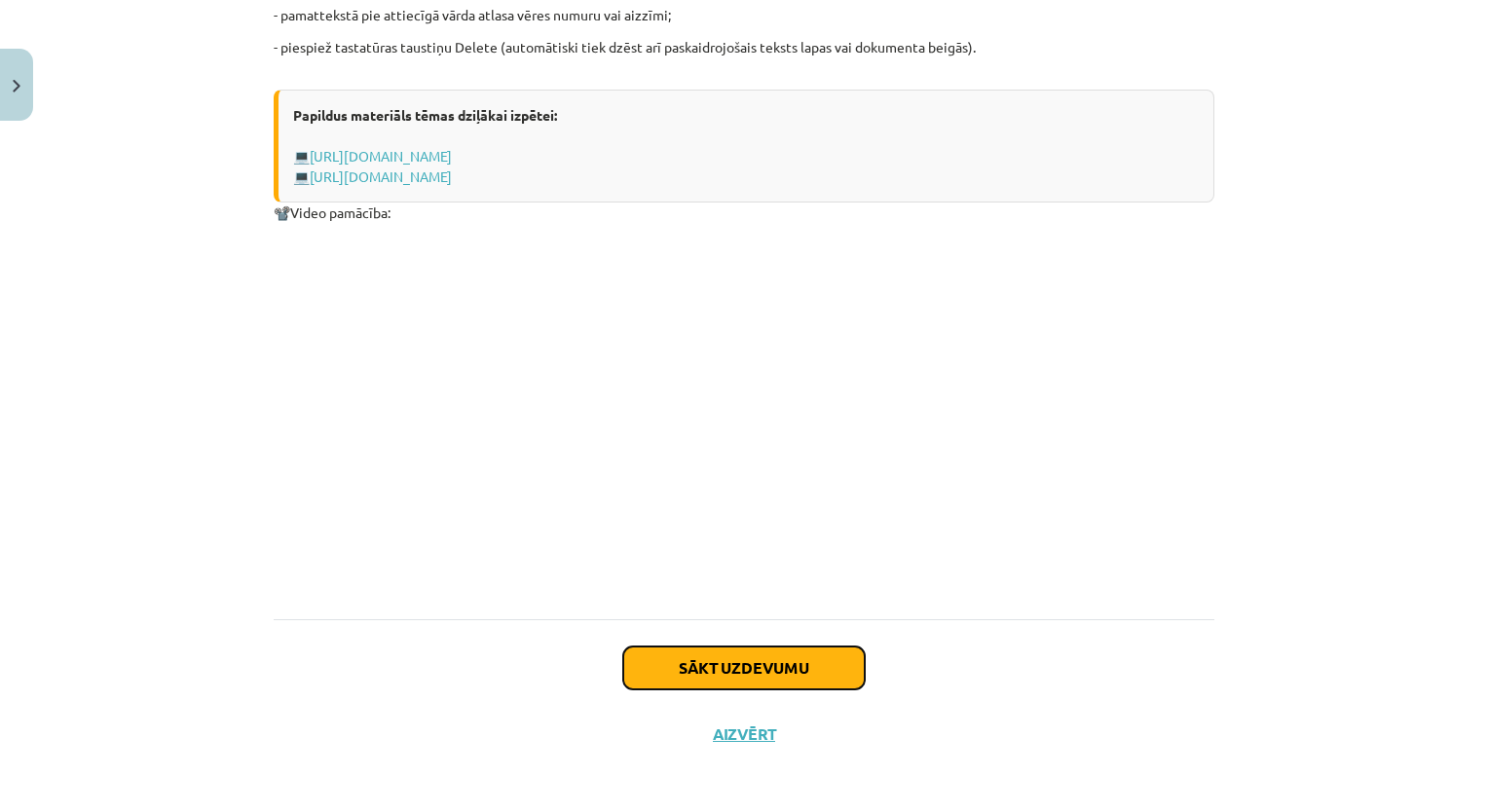
click at [726, 652] on button "Sākt uzdevumu" at bounding box center [744, 668] width 242 height 43
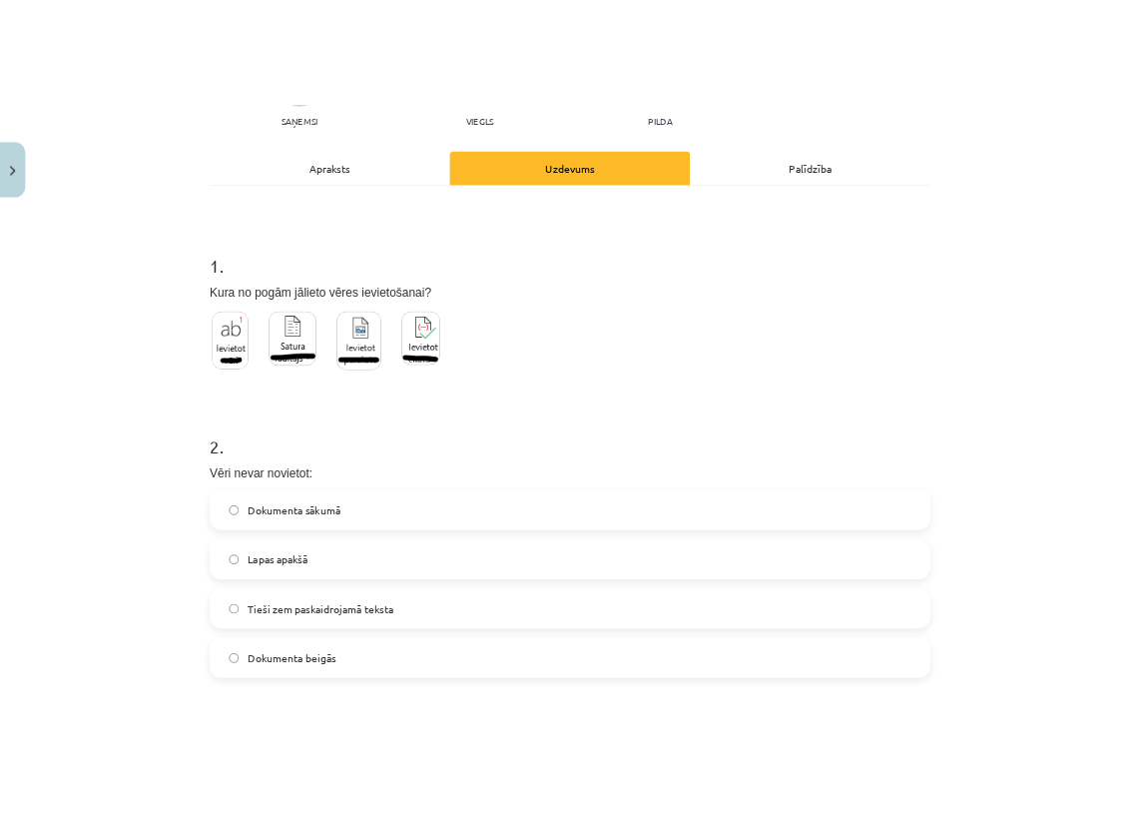
scroll to position [250, 0]
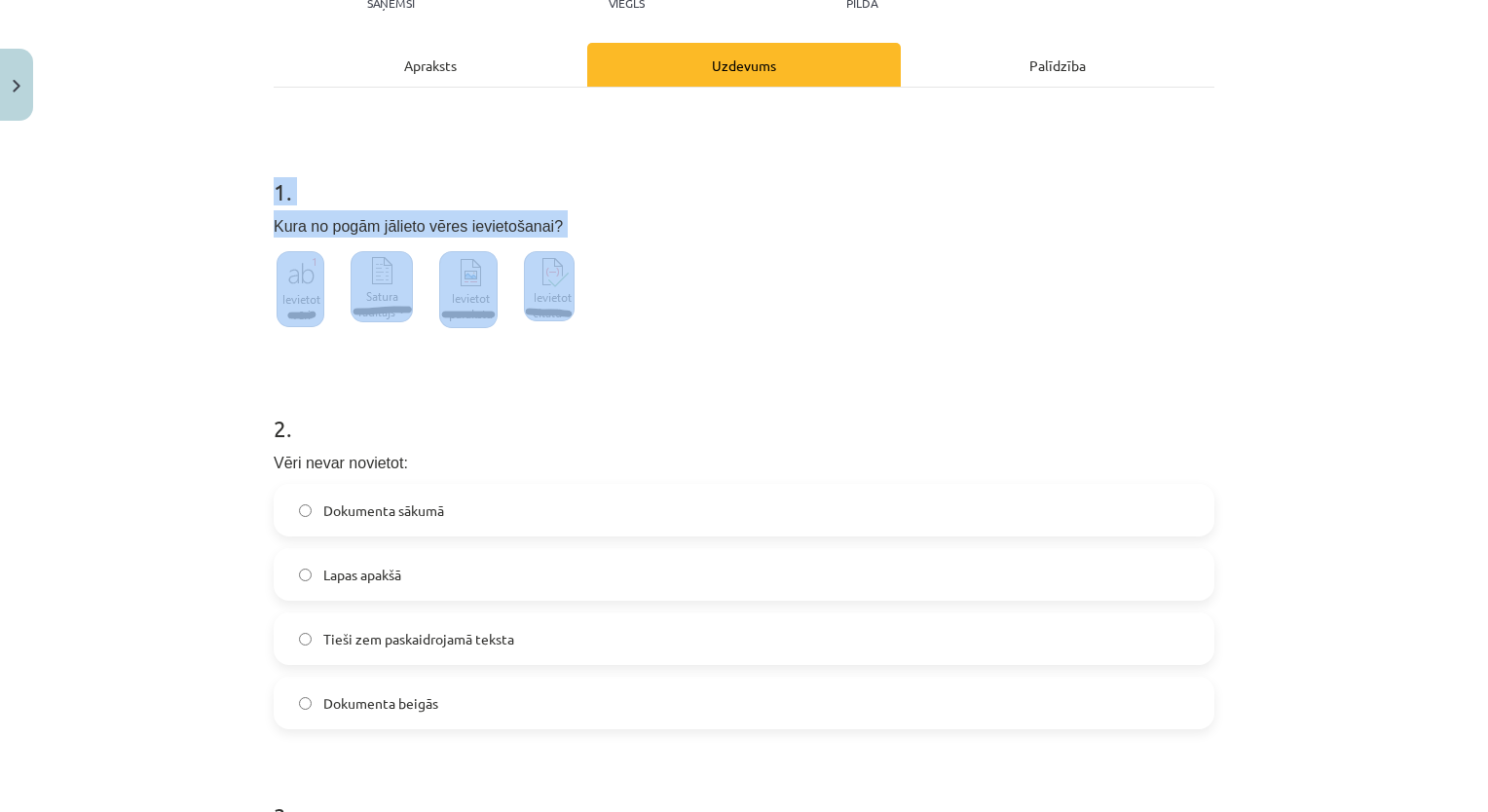
drag, startPoint x: 244, startPoint y: 174, endPoint x: 592, endPoint y: 328, distance: 380.6
click at [592, 328] on div "Mācību tēma: Datorikas 8. klases 1. ieskaites mācību materiāls #5 3. Tēma - Vēr…" at bounding box center [744, 406] width 1488 height 812
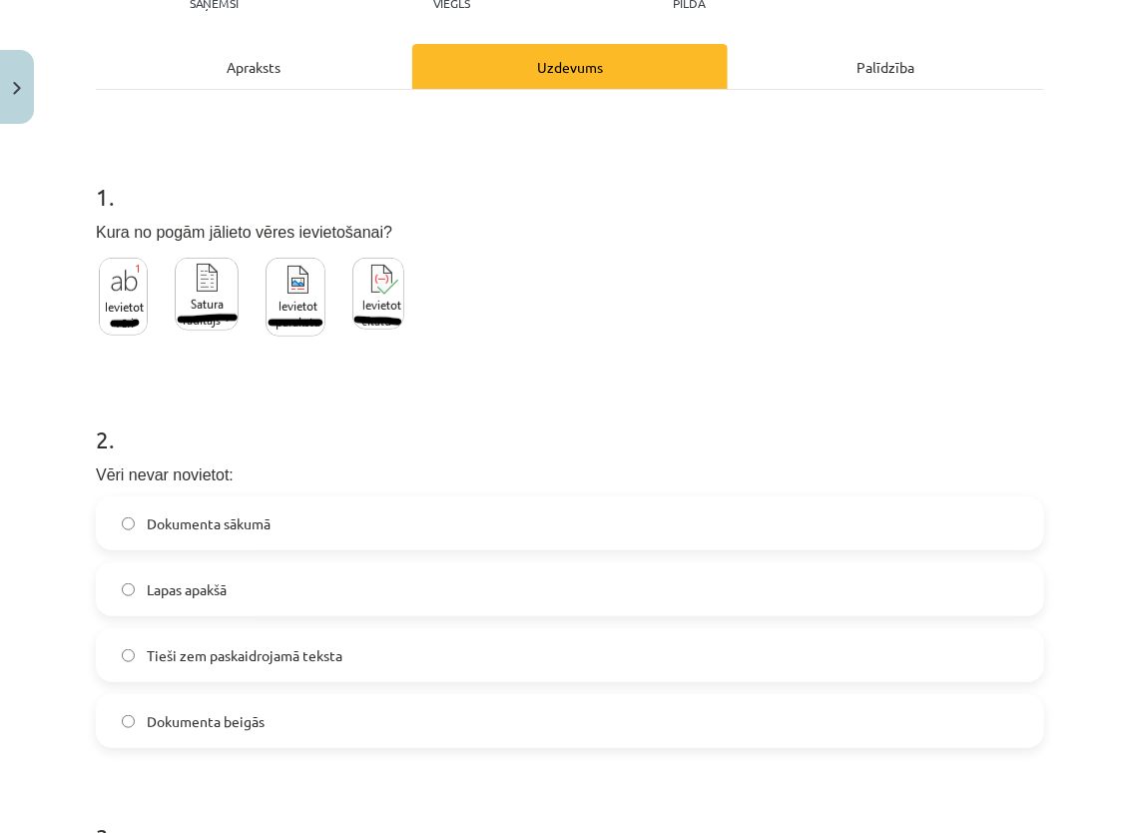
click at [635, 245] on div "1 . Kura no pogām jālieto vēres ievietošanai?" at bounding box center [570, 249] width 948 height 203
click at [172, 294] on div at bounding box center [251, 303] width 311 height 96
click at [186, 291] on img at bounding box center [207, 294] width 64 height 73
click at [108, 282] on img at bounding box center [123, 297] width 49 height 78
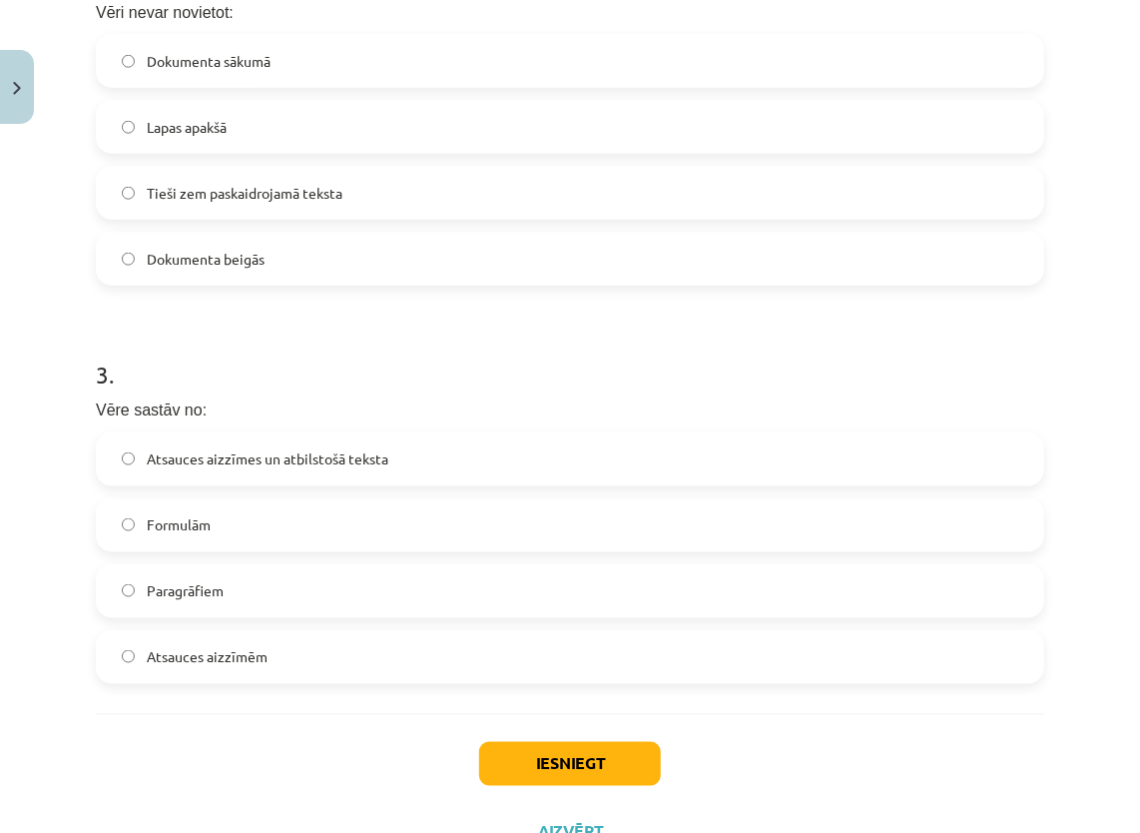
scroll to position [793, 0]
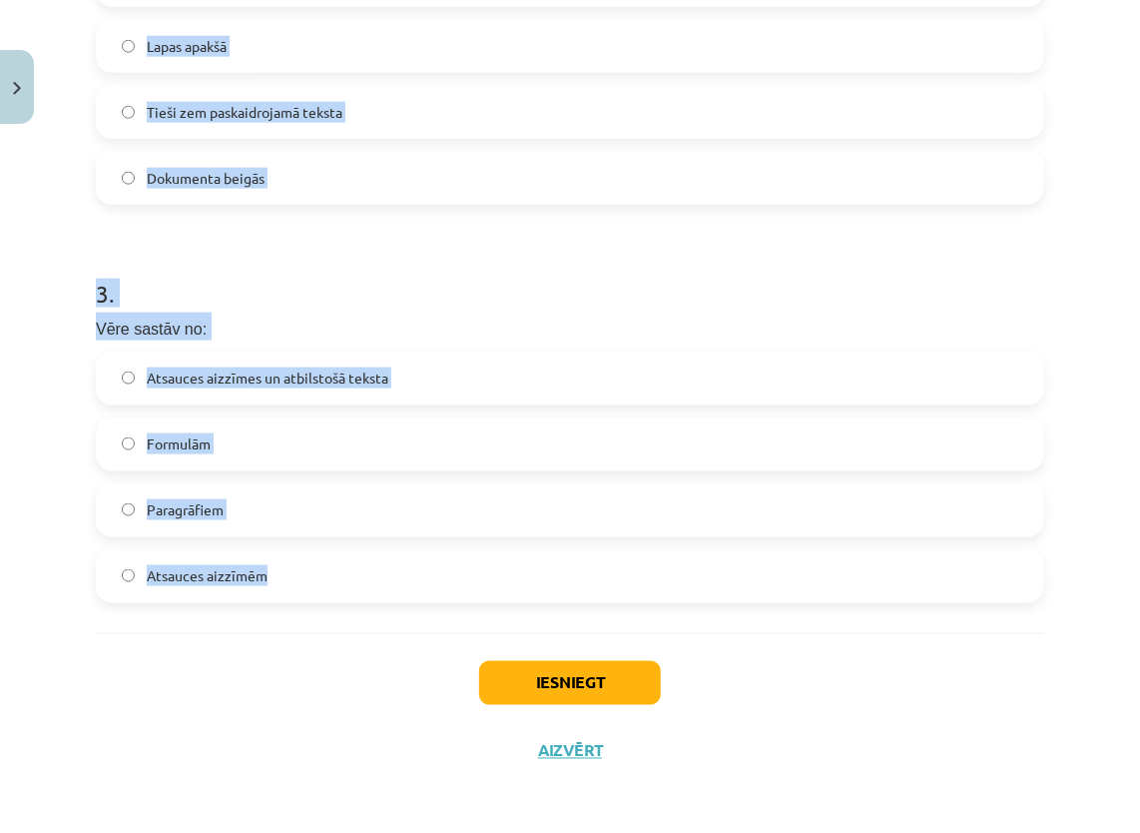
drag, startPoint x: 85, startPoint y: 242, endPoint x: 361, endPoint y: 586, distance: 441.7
click at [361, 586] on div "9 XP Saņemsi Viegls 43 pilda Apraksts Uzdevums Palīdzība 1 . Kura no pogām jāli…" at bounding box center [570, 62] width 972 height 1445
click at [472, 330] on p "Vēre sastāv no:" at bounding box center [570, 326] width 948 height 28
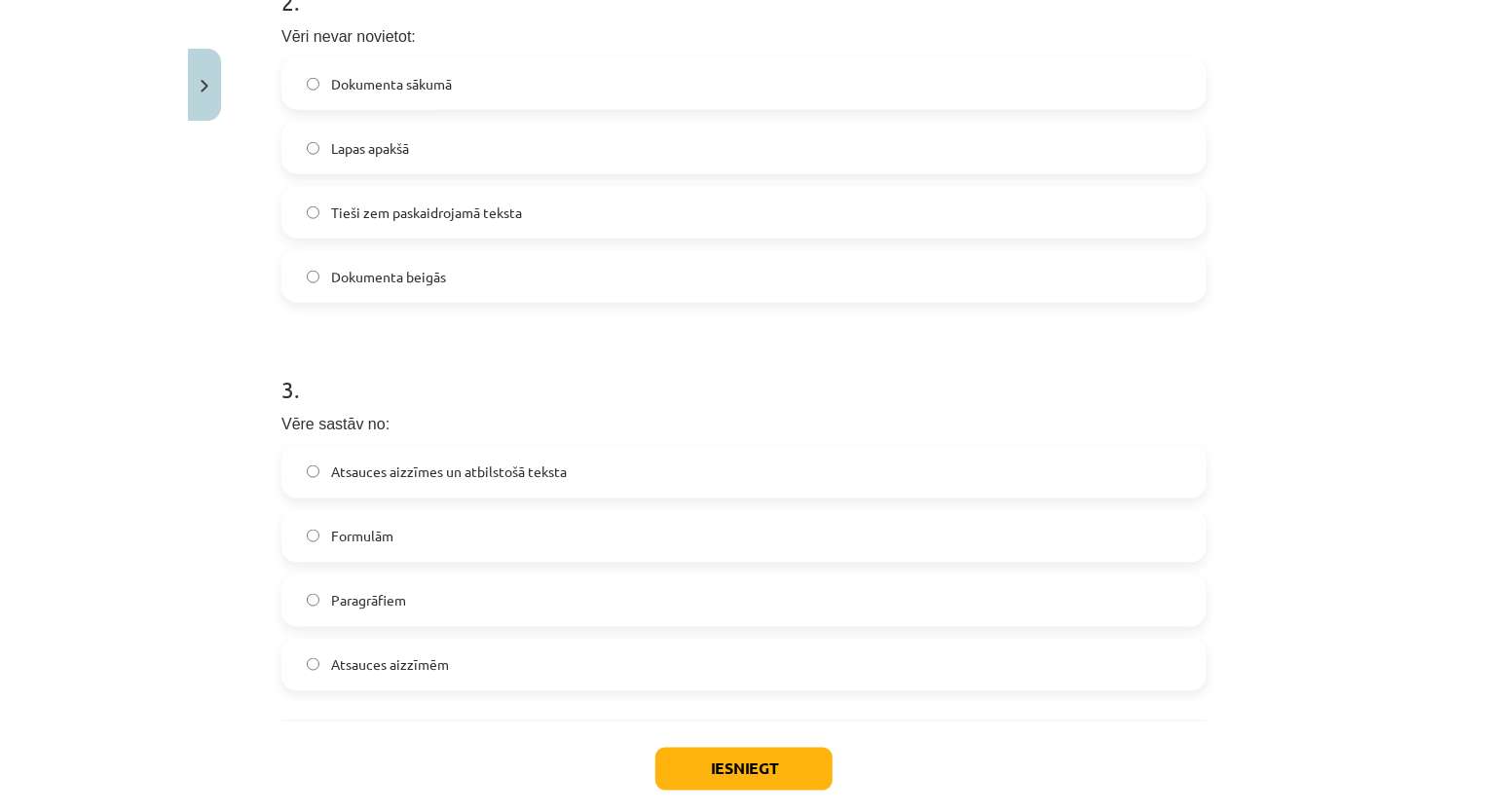
scroll to position [676, 0]
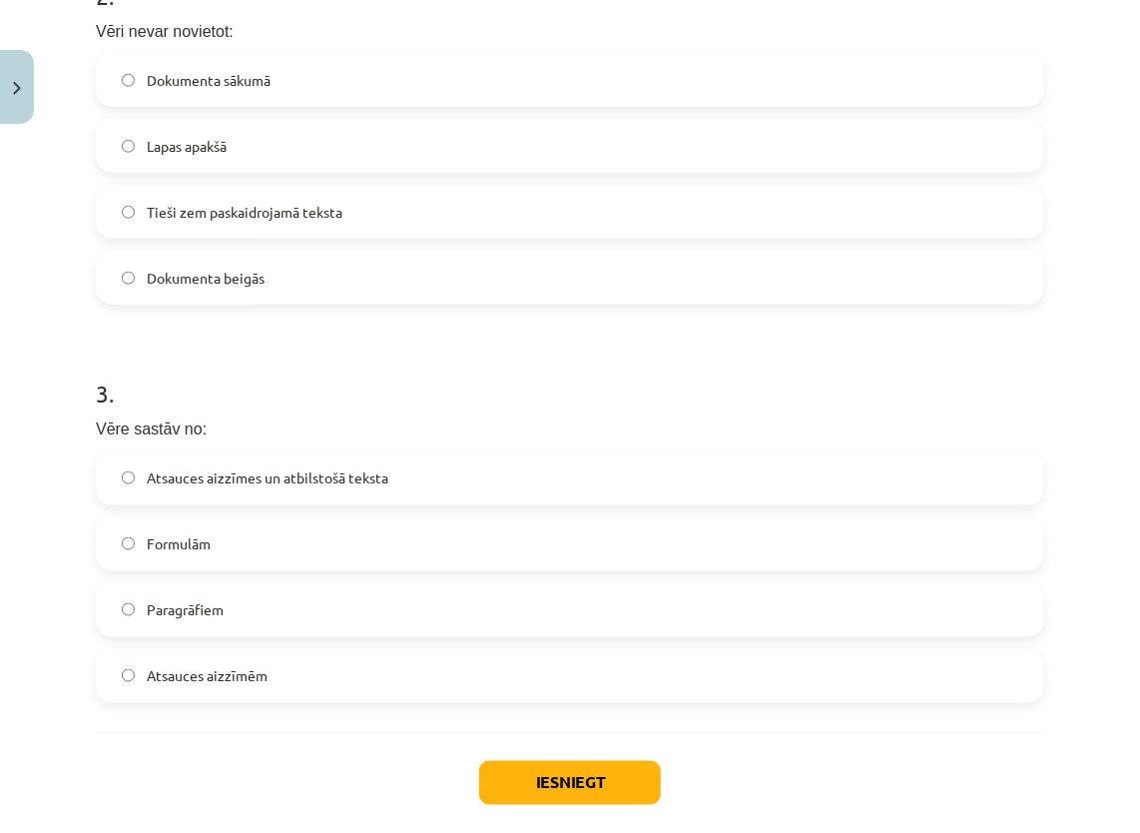
click at [292, 204] on span "Tieši zem paskaidrojamā teksta" at bounding box center [245, 212] width 196 height 21
click at [319, 471] on span "Atsauces aizzīmes un atbilstošā teksta" at bounding box center [268, 477] width 242 height 21
click at [480, 779] on button "Iesniegt" at bounding box center [570, 783] width 182 height 44
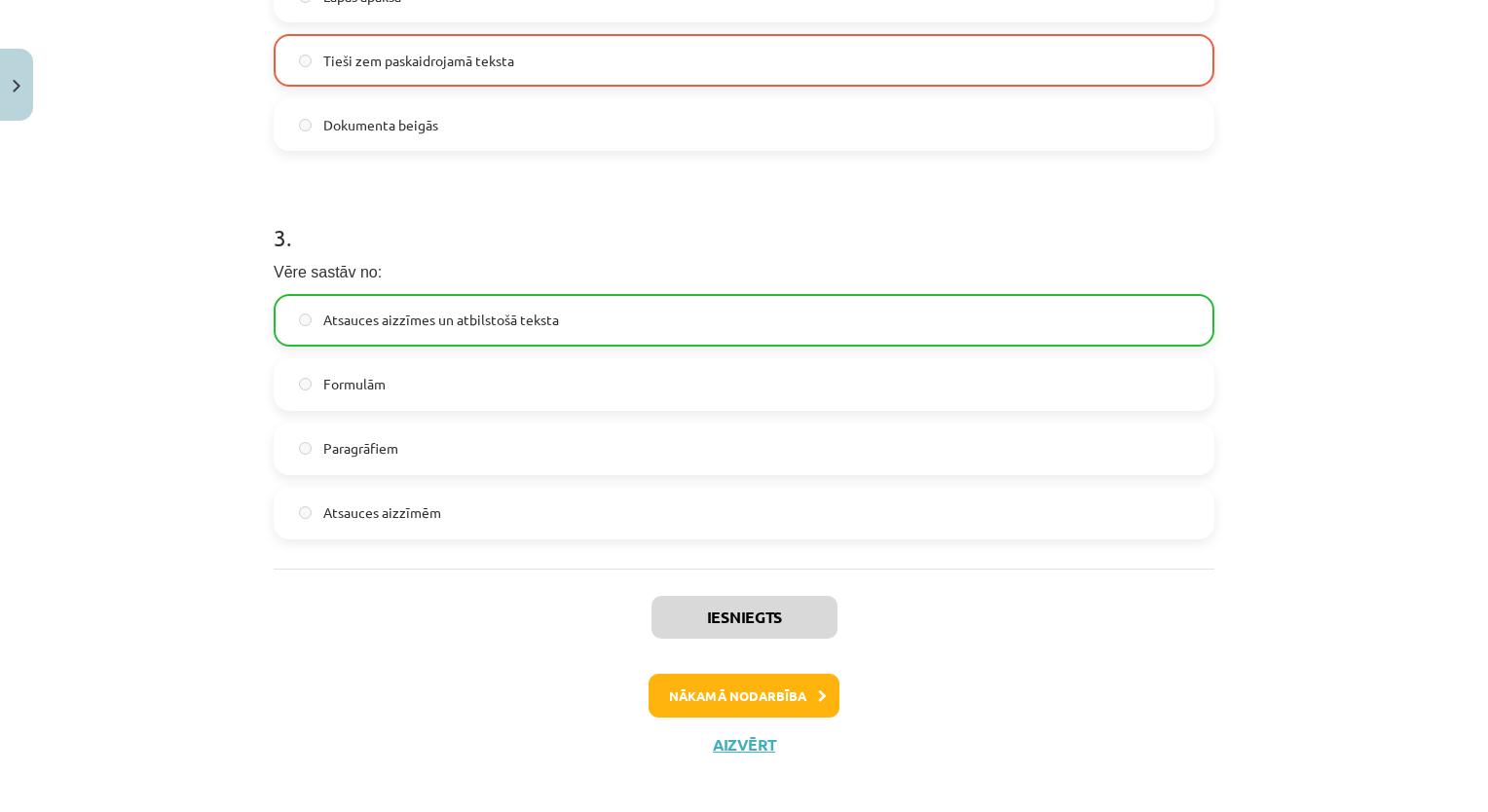
scroll to position [834, 0]
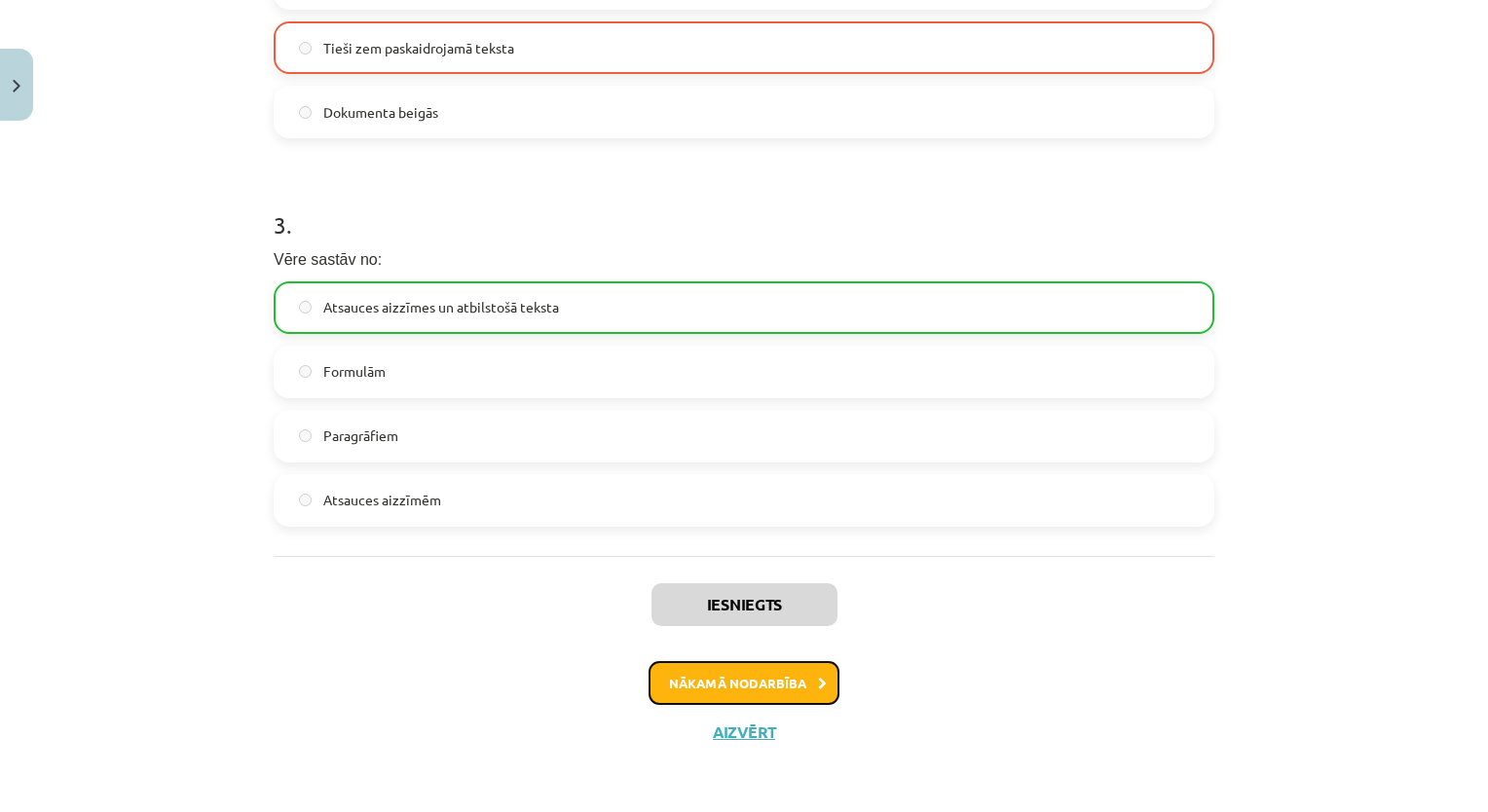
click at [819, 674] on button "Nākamā nodarbība" at bounding box center [744, 683] width 191 height 45
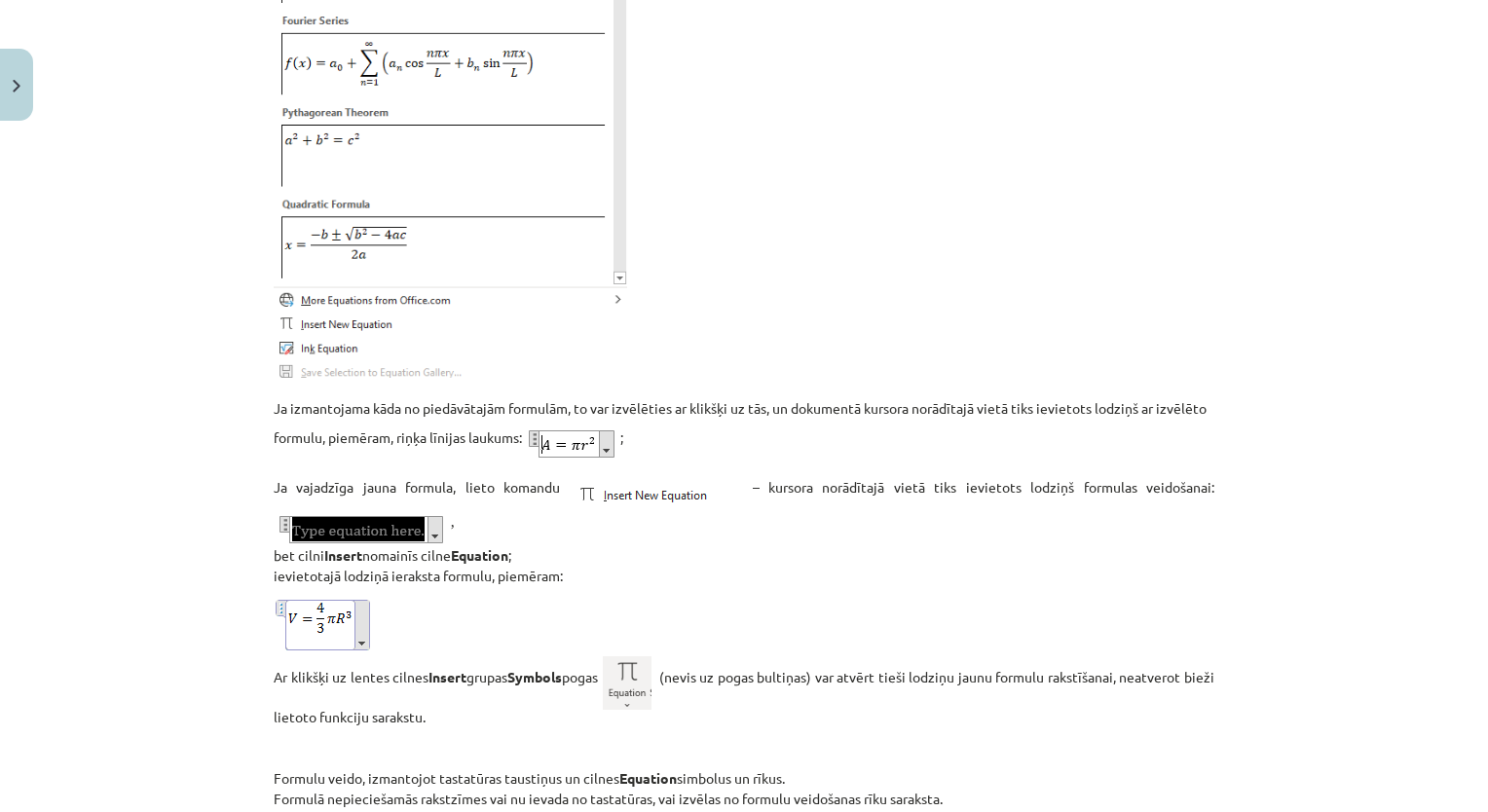
scroll to position [1411, 0]
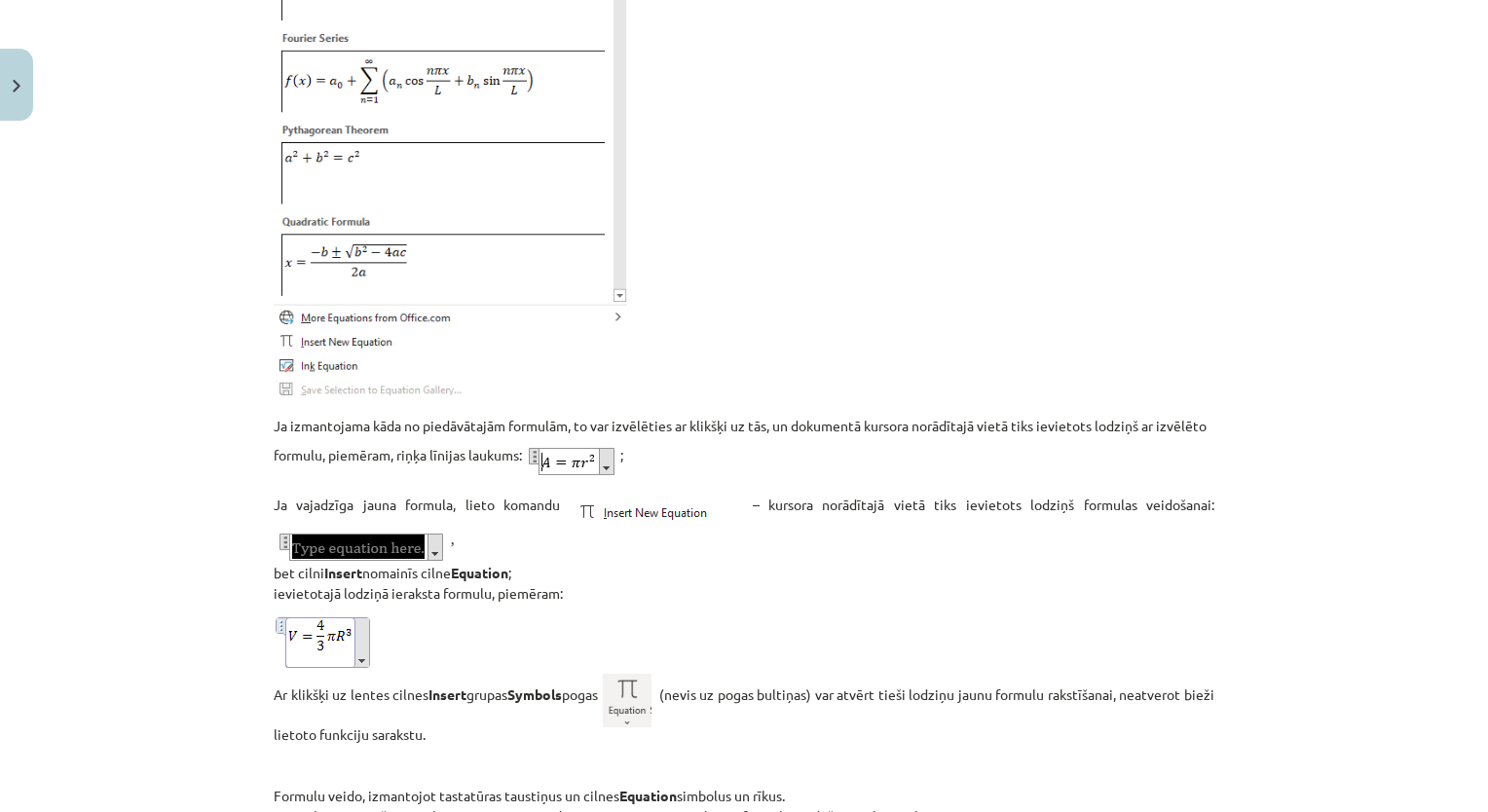
click at [603, 481] on img at bounding box center [572, 460] width 95 height 44
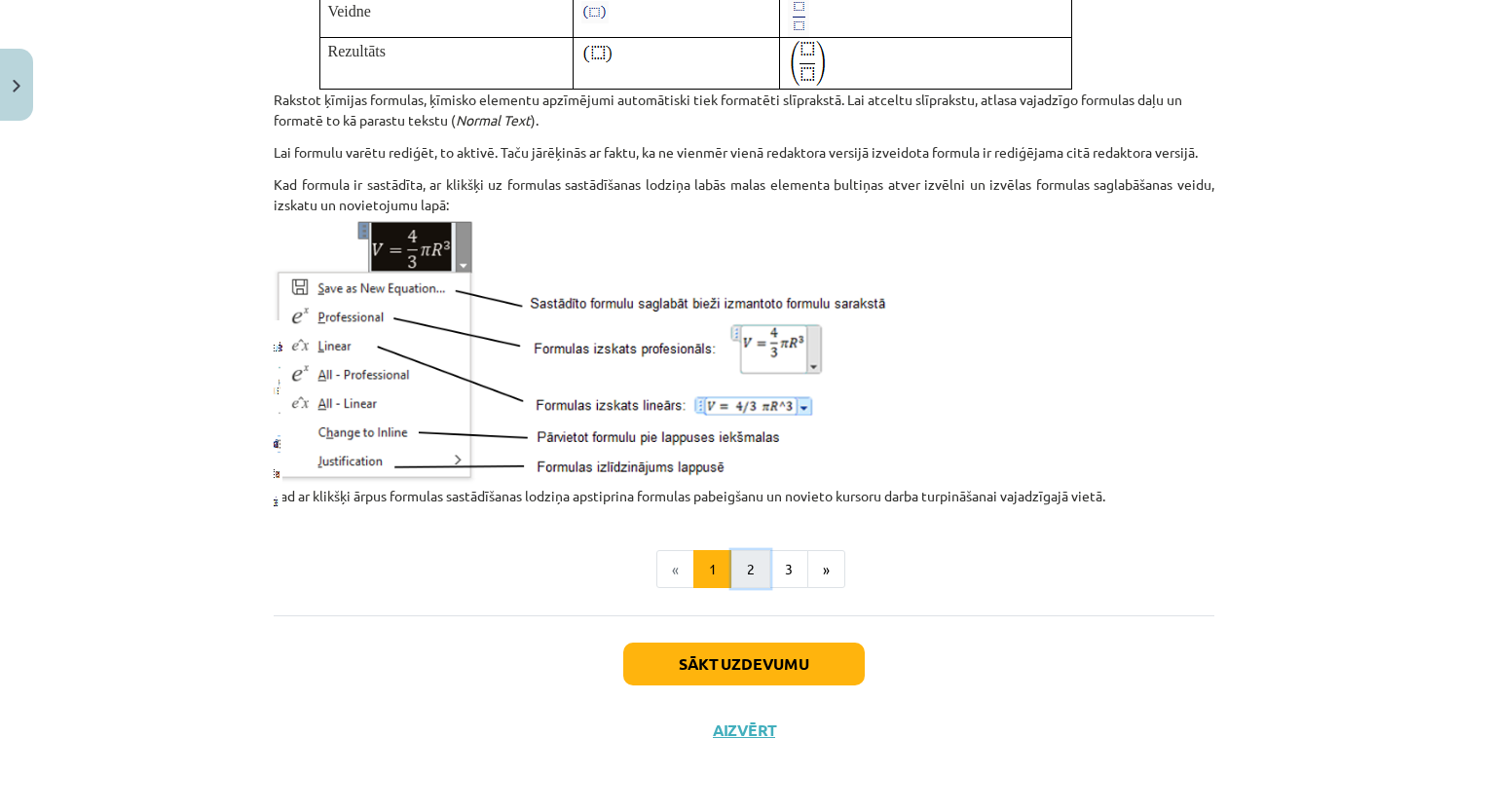
click at [744, 574] on button "2" at bounding box center [751, 569] width 39 height 39
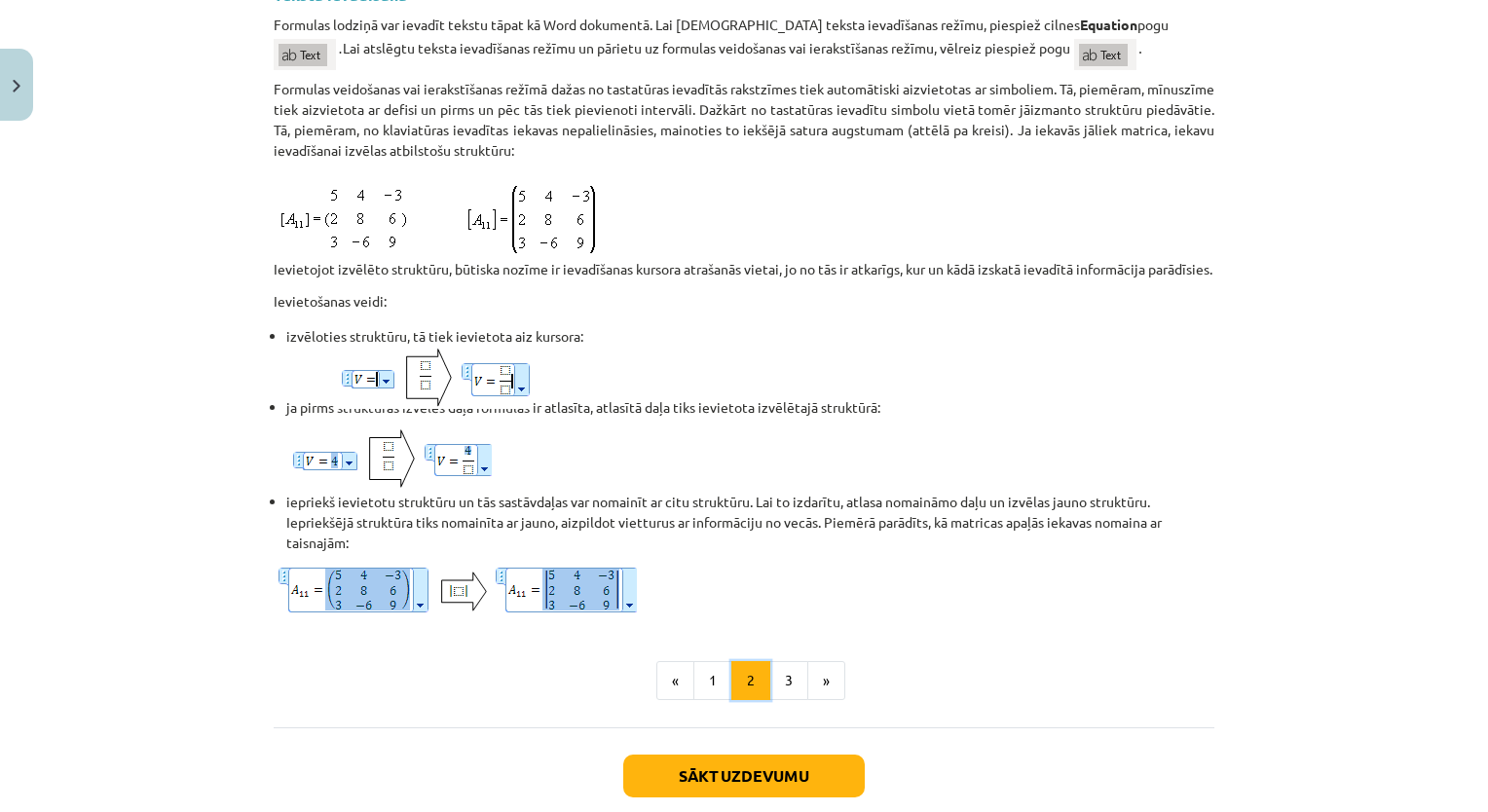
scroll to position [1561, 0]
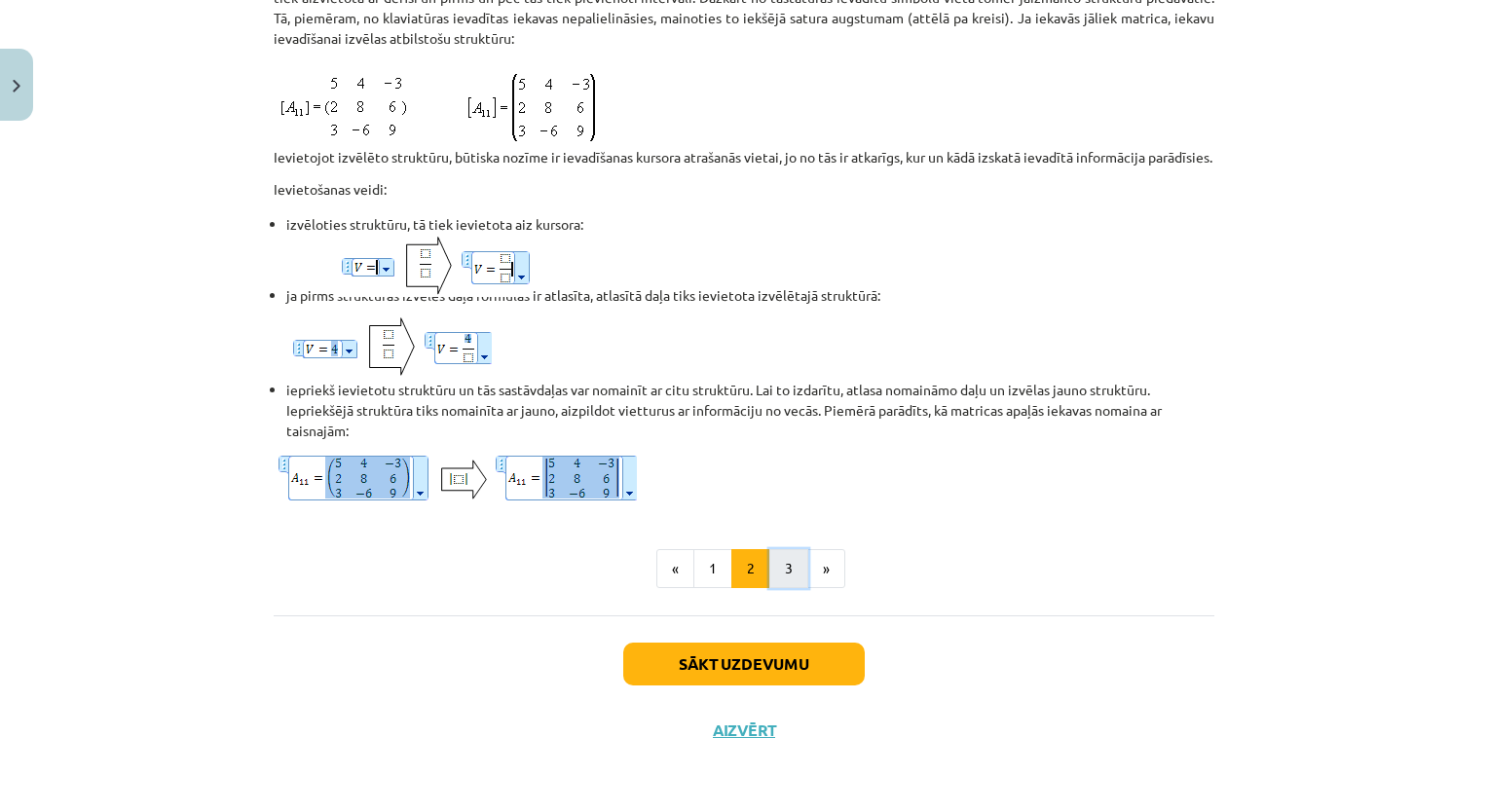
click at [789, 573] on button "3" at bounding box center [789, 568] width 39 height 39
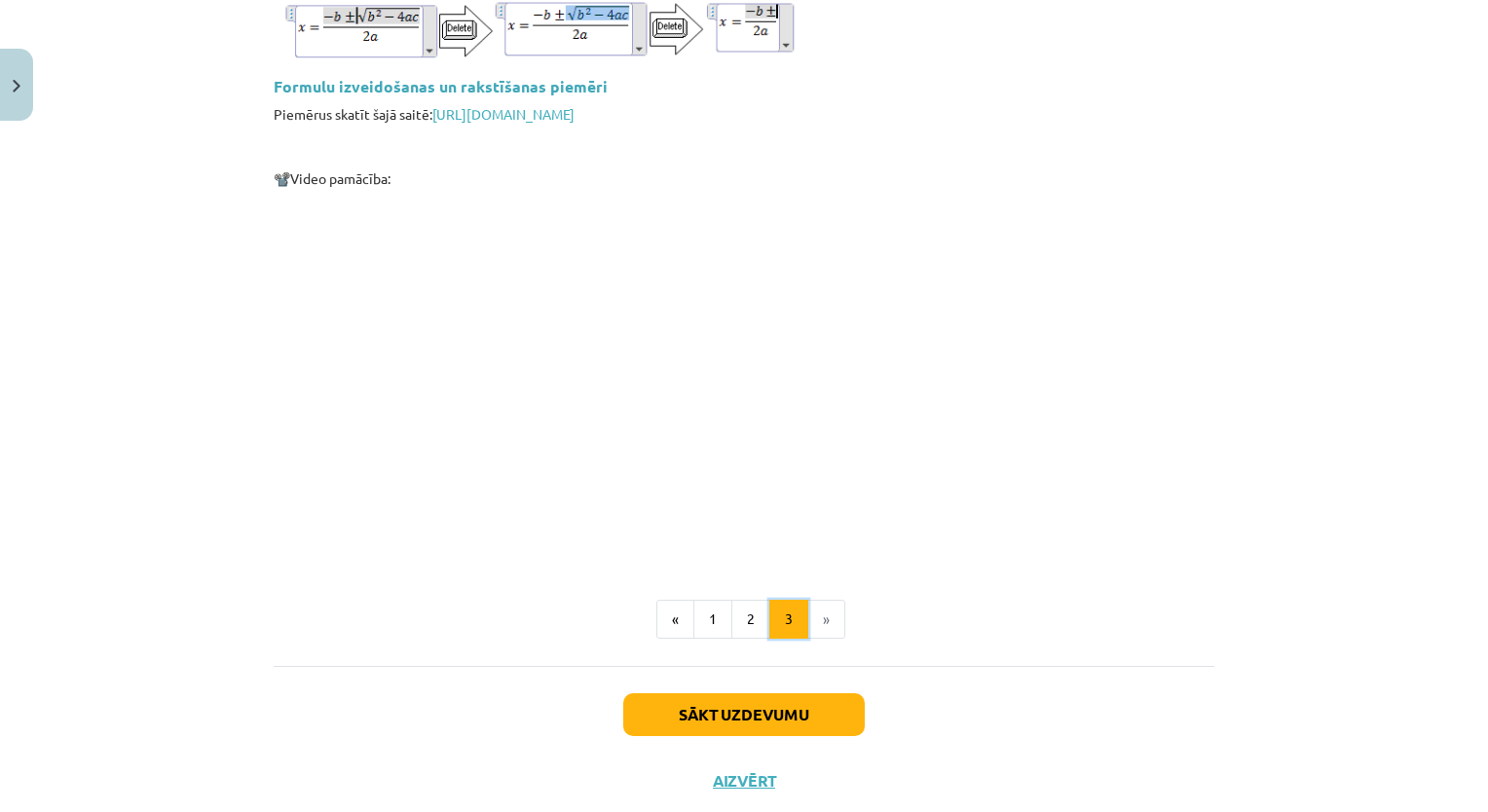
scroll to position [2877, 0]
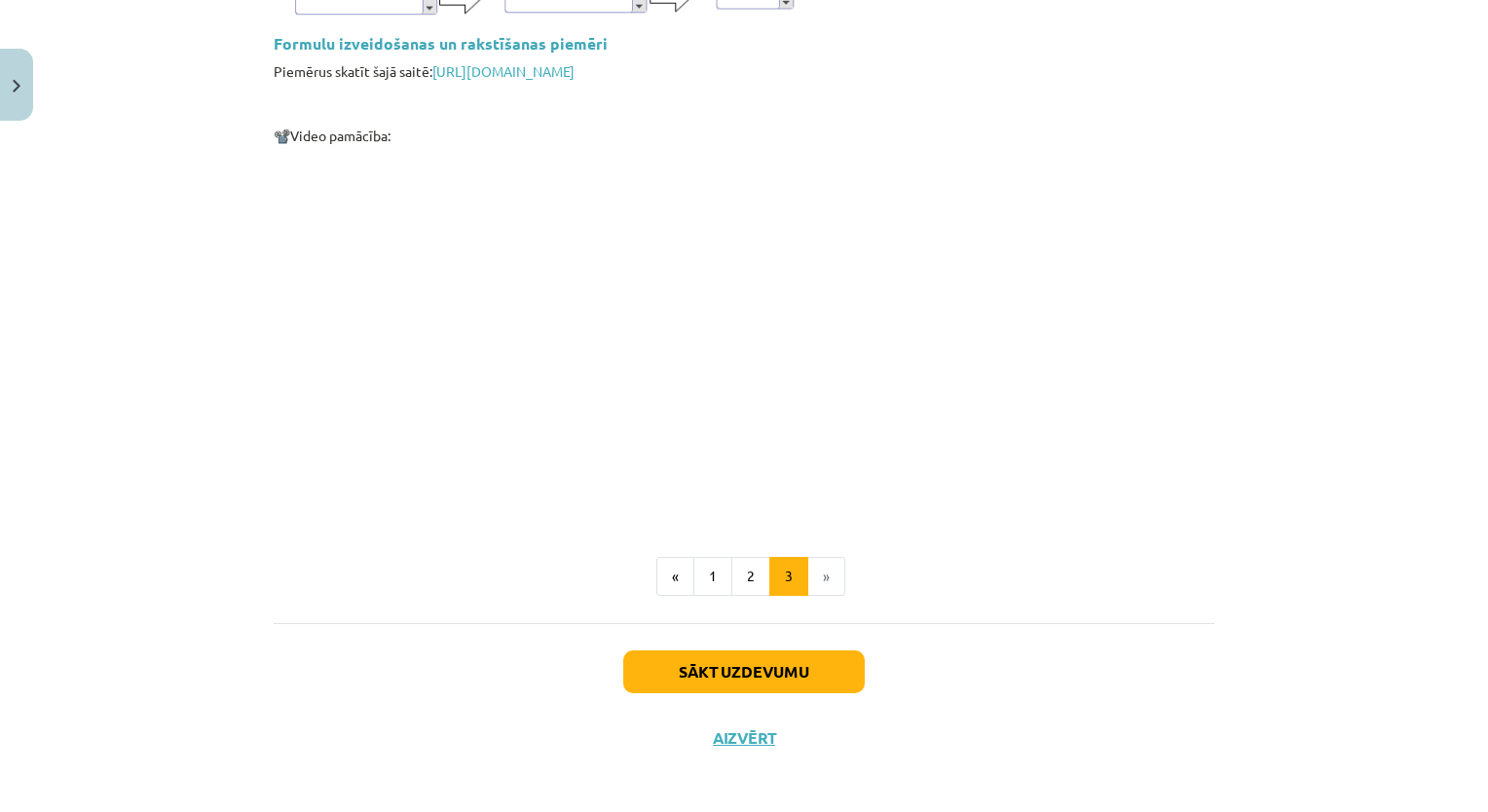
click at [715, 634] on div "Sākt uzdevumu Aizvērt" at bounding box center [744, 691] width 940 height 136
click at [715, 658] on button "Sākt uzdevumu" at bounding box center [744, 672] width 242 height 43
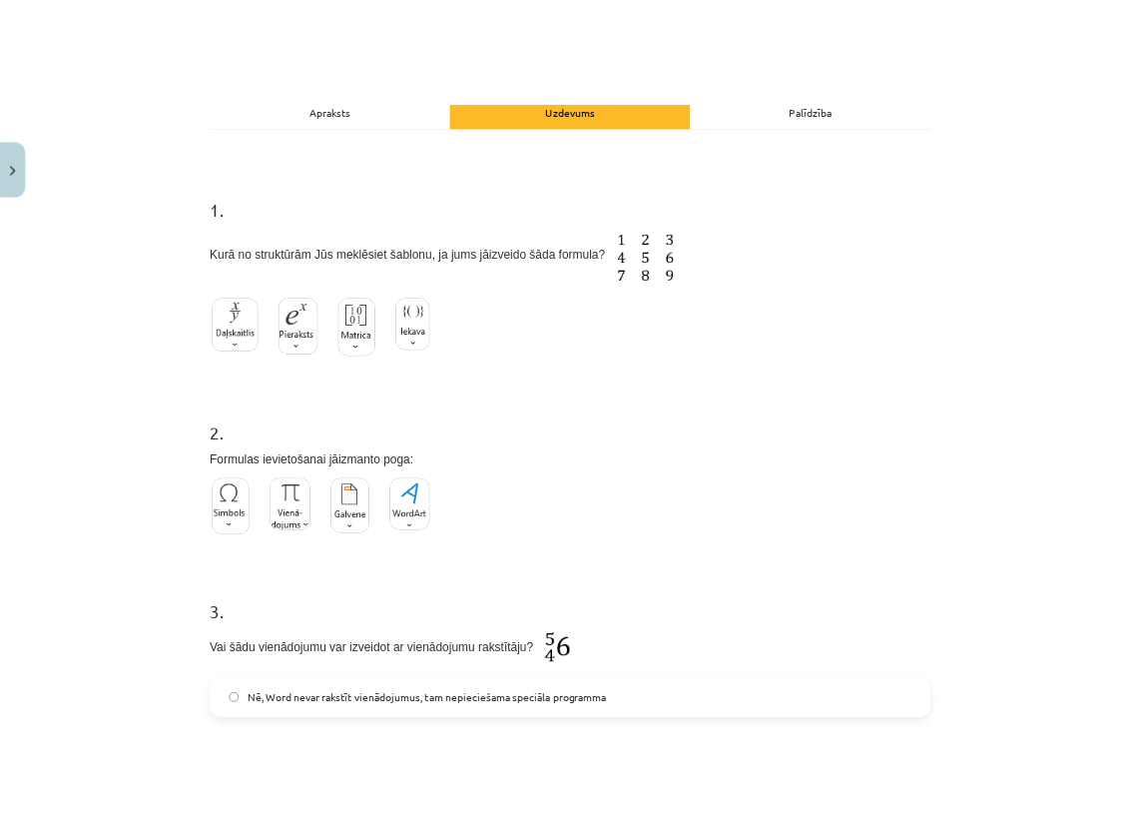
scroll to position [250, 0]
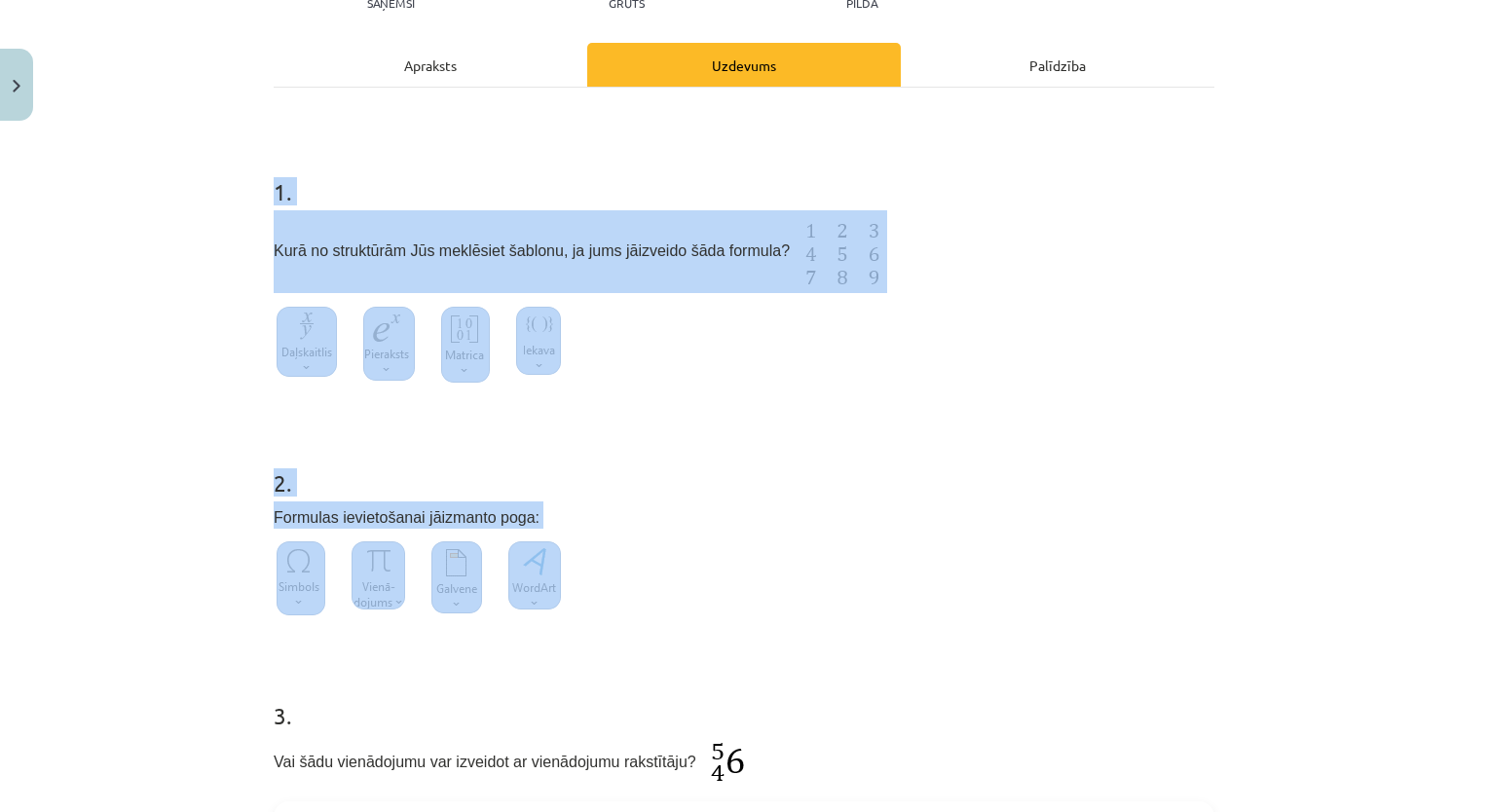
drag, startPoint x: 262, startPoint y: 195, endPoint x: 578, endPoint y: 580, distance: 498.1
click at [578, 580] on div "9 XP Saņemsi Grūts 43 pilda Apraksts Uzdevums Palīdzība 1 . Kurā no struktūrām …" at bounding box center [744, 555] width 963 height 1337
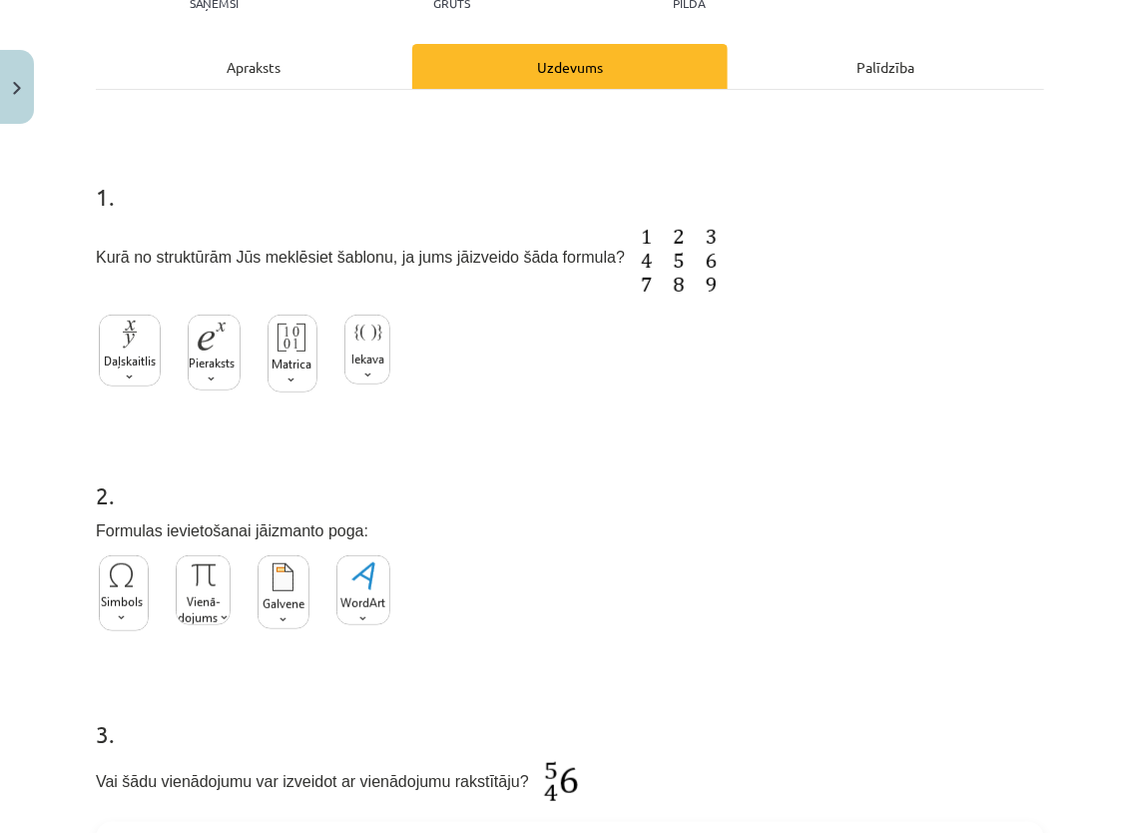
click at [692, 544] on div "2 . Formulas ievietošanai jāizmanto poga:" at bounding box center [570, 546] width 948 height 200
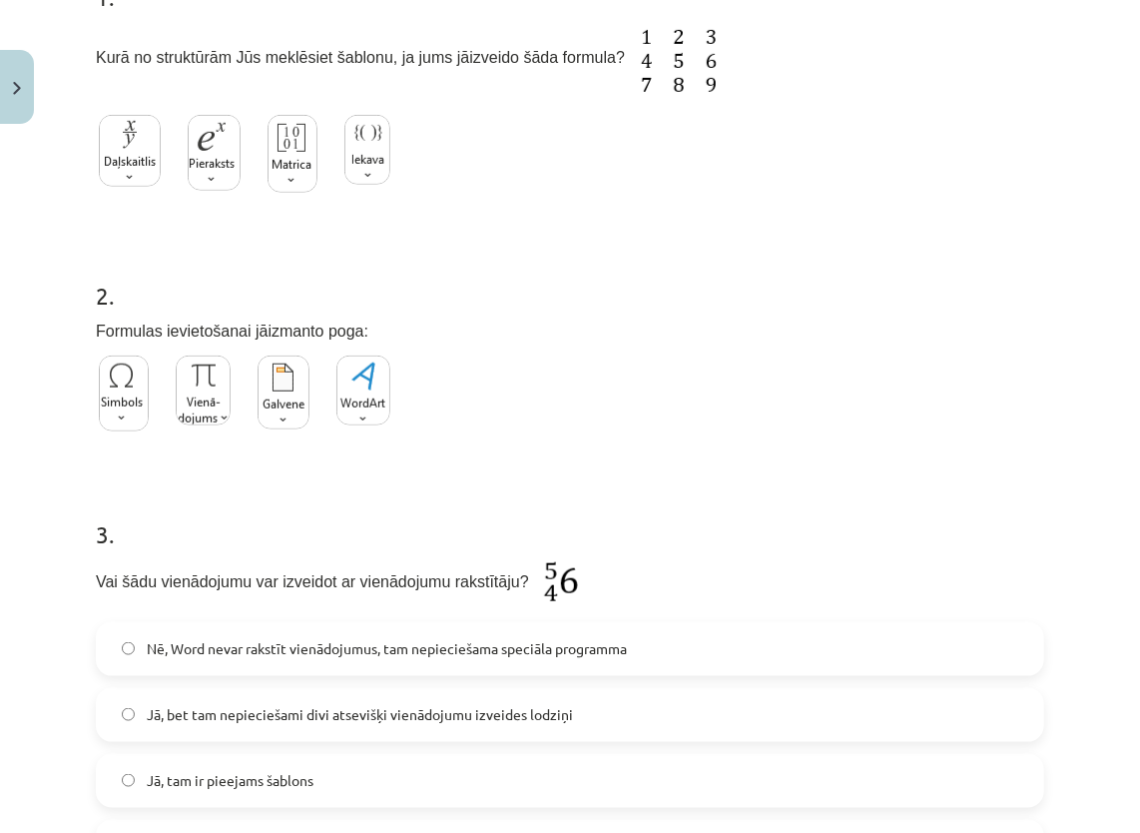
scroll to position [349, 0]
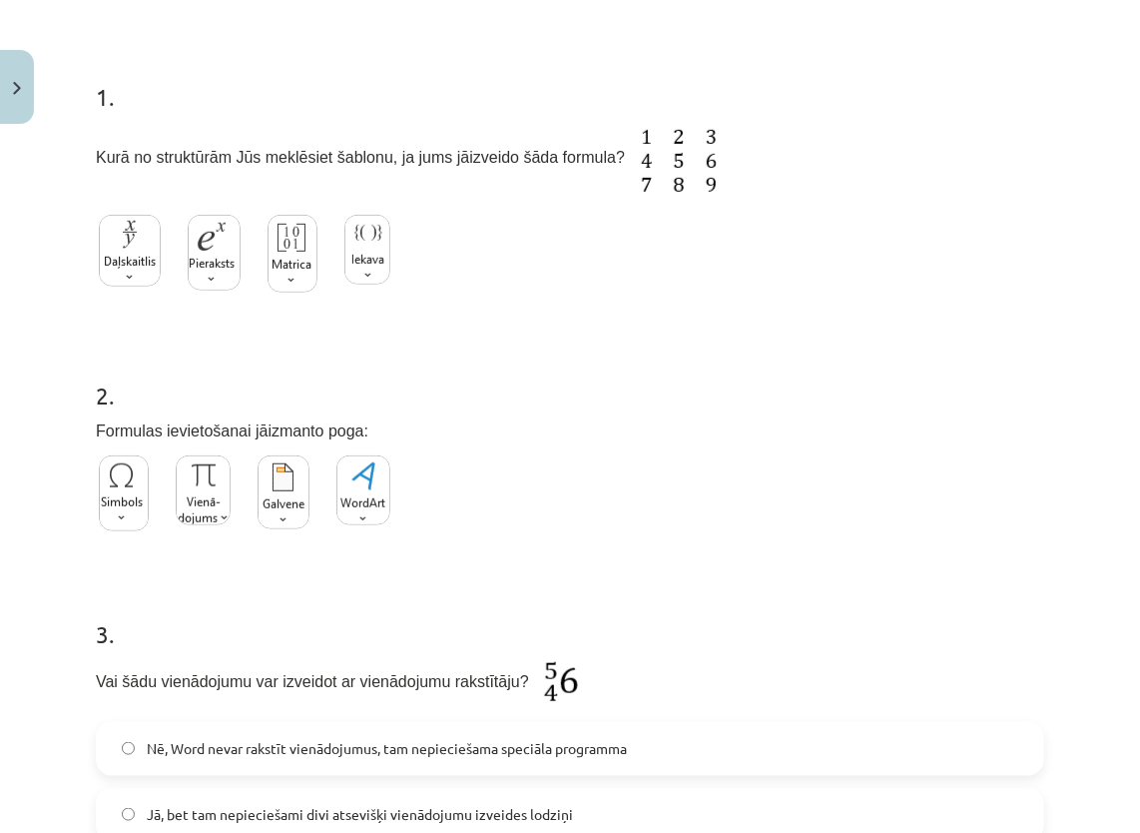
click at [134, 500] on img at bounding box center [124, 493] width 50 height 76
click at [142, 264] on img at bounding box center [130, 251] width 62 height 72
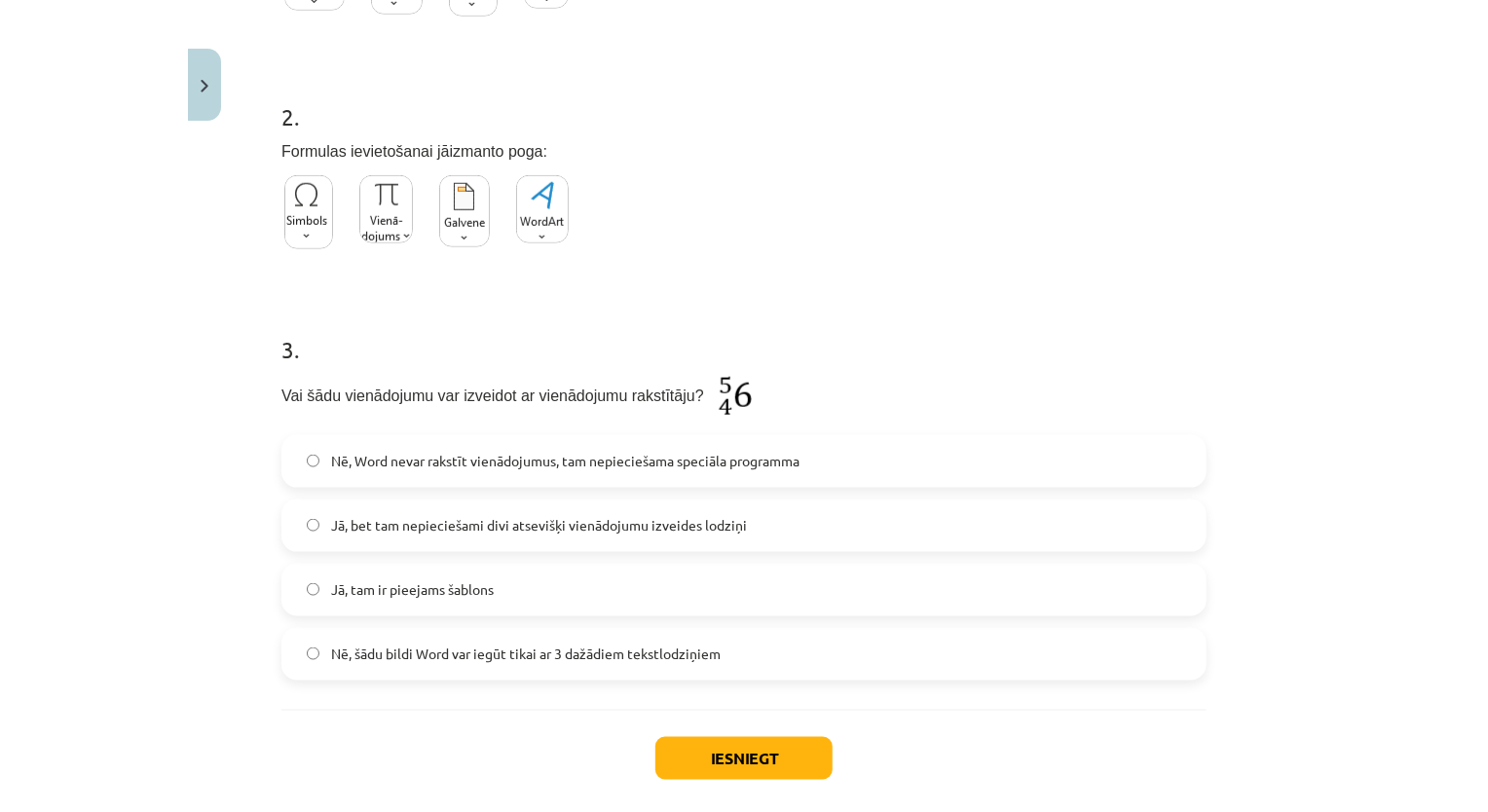
scroll to position [633, 0]
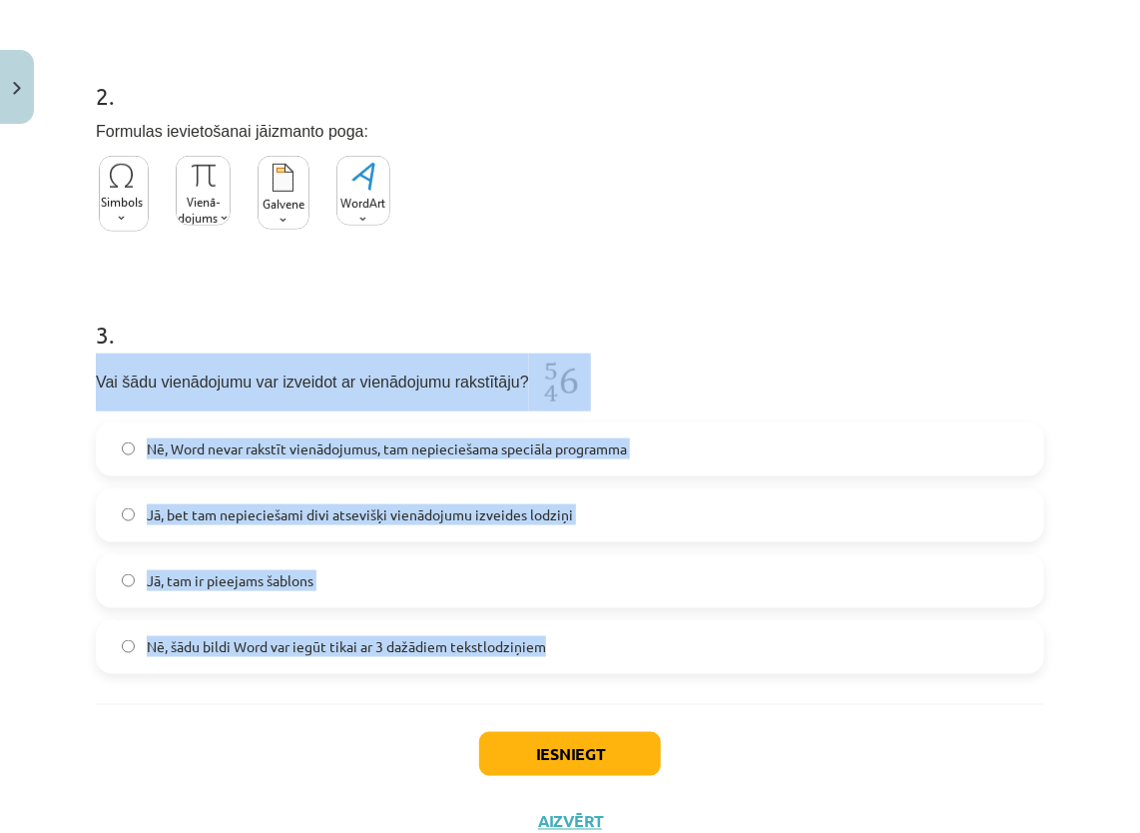
drag, startPoint x: 91, startPoint y: 373, endPoint x: 637, endPoint y: 661, distance: 617.2
click at [637, 661] on div "9 XP Saņemsi Grūts 43 pilda Apraksts Uzdevums Palīdzība 1 . Kurā no struktūrām …" at bounding box center [570, 170] width 972 height 1372
click at [688, 367] on p "Vai šādu vienādojumu var izveidot ar vienādojumu rakstītāju?" at bounding box center [570, 382] width 948 height 58
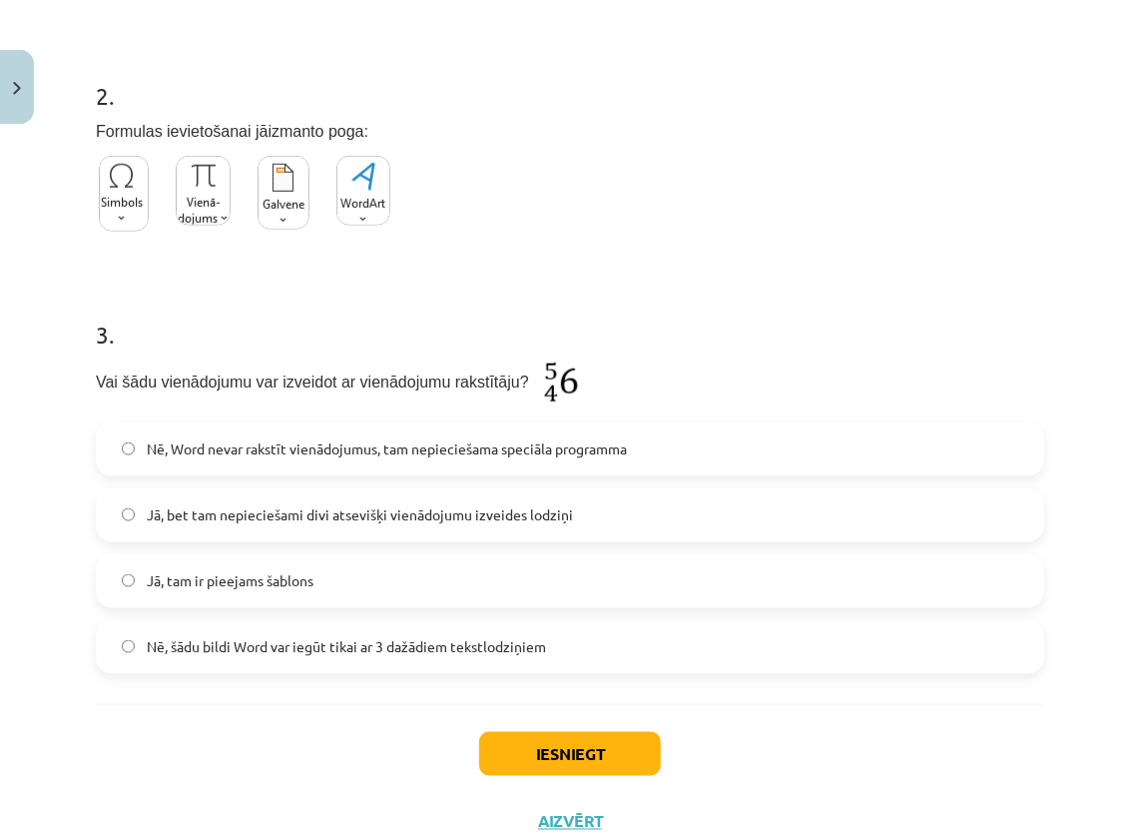
click at [260, 572] on span "Jā, tam ir pieejams šablons" at bounding box center [230, 580] width 167 height 21
click at [542, 732] on button "Iesniegt" at bounding box center [570, 754] width 182 height 44
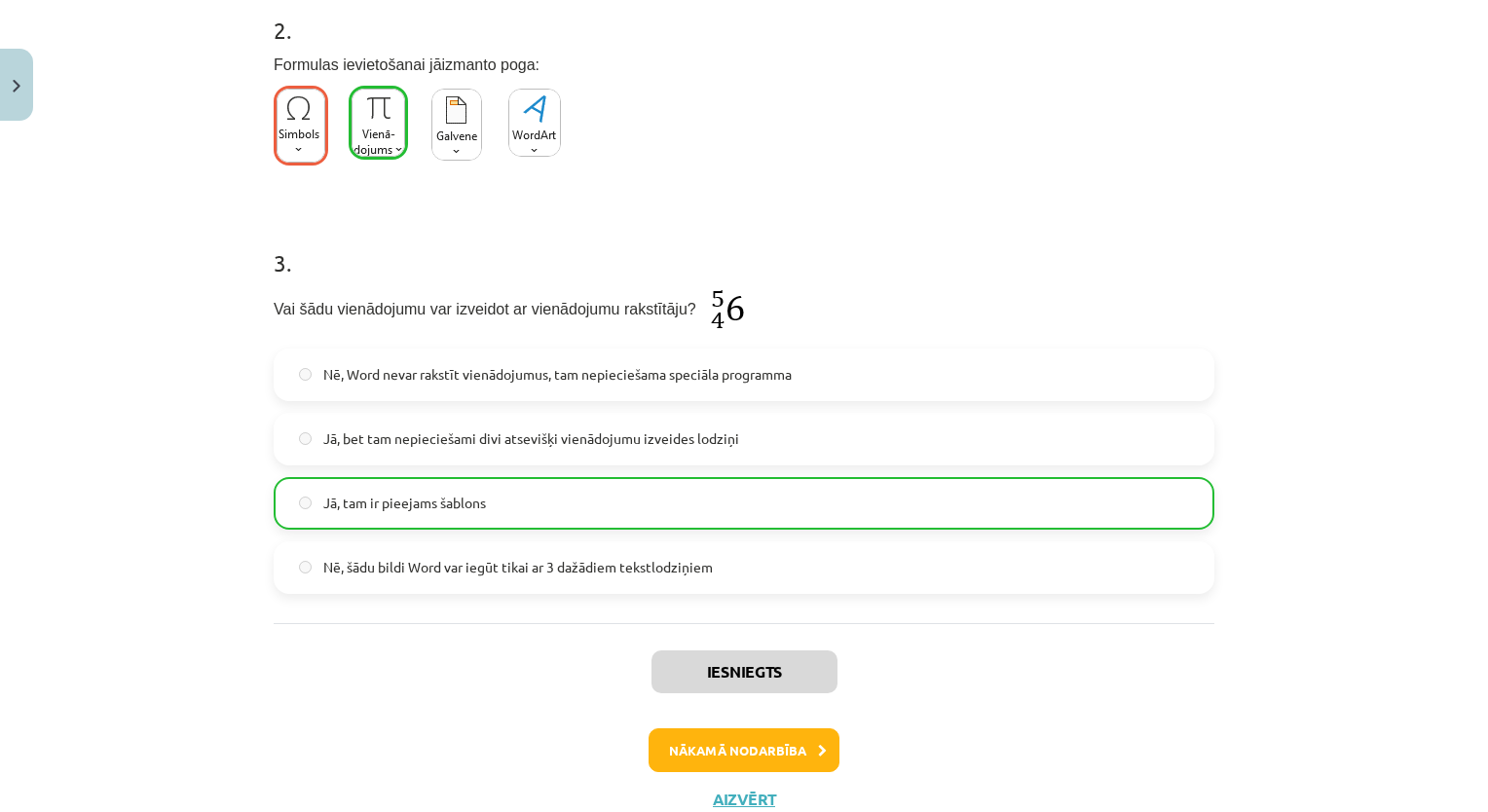
scroll to position [762, 0]
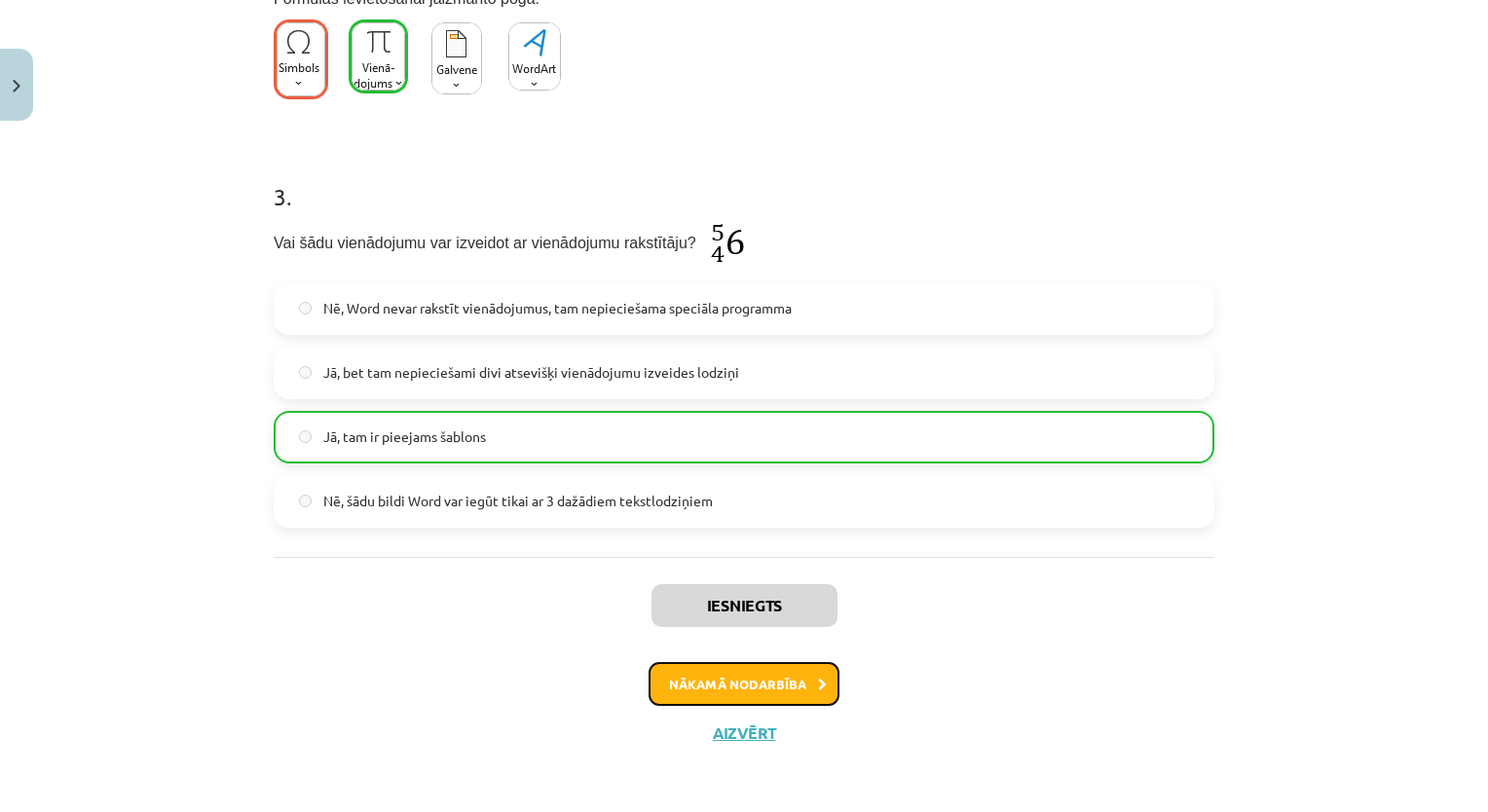
click at [730, 683] on button "Nākamā nodarbība" at bounding box center [744, 684] width 191 height 45
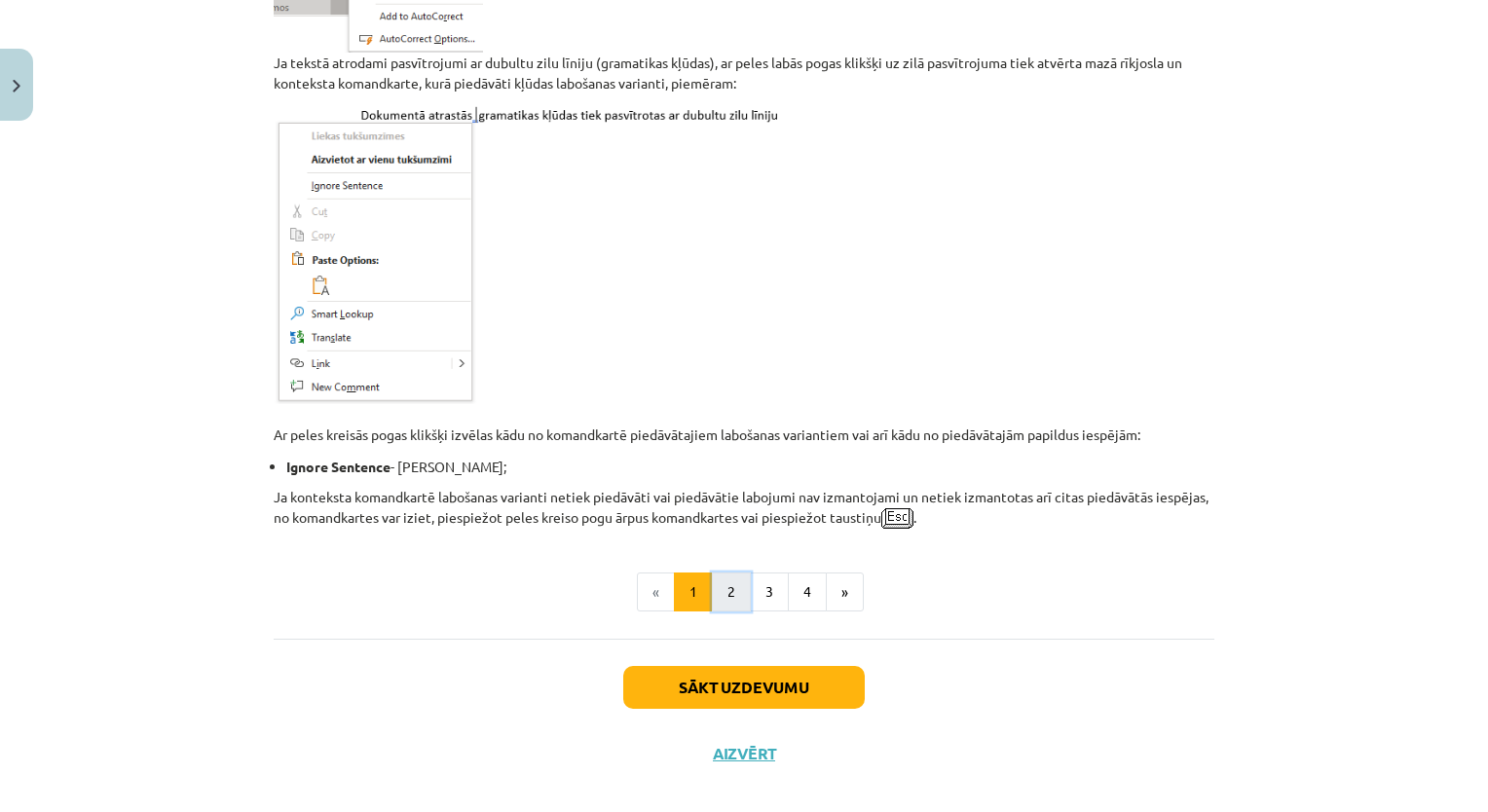
click at [729, 577] on button "2" at bounding box center [731, 592] width 39 height 39
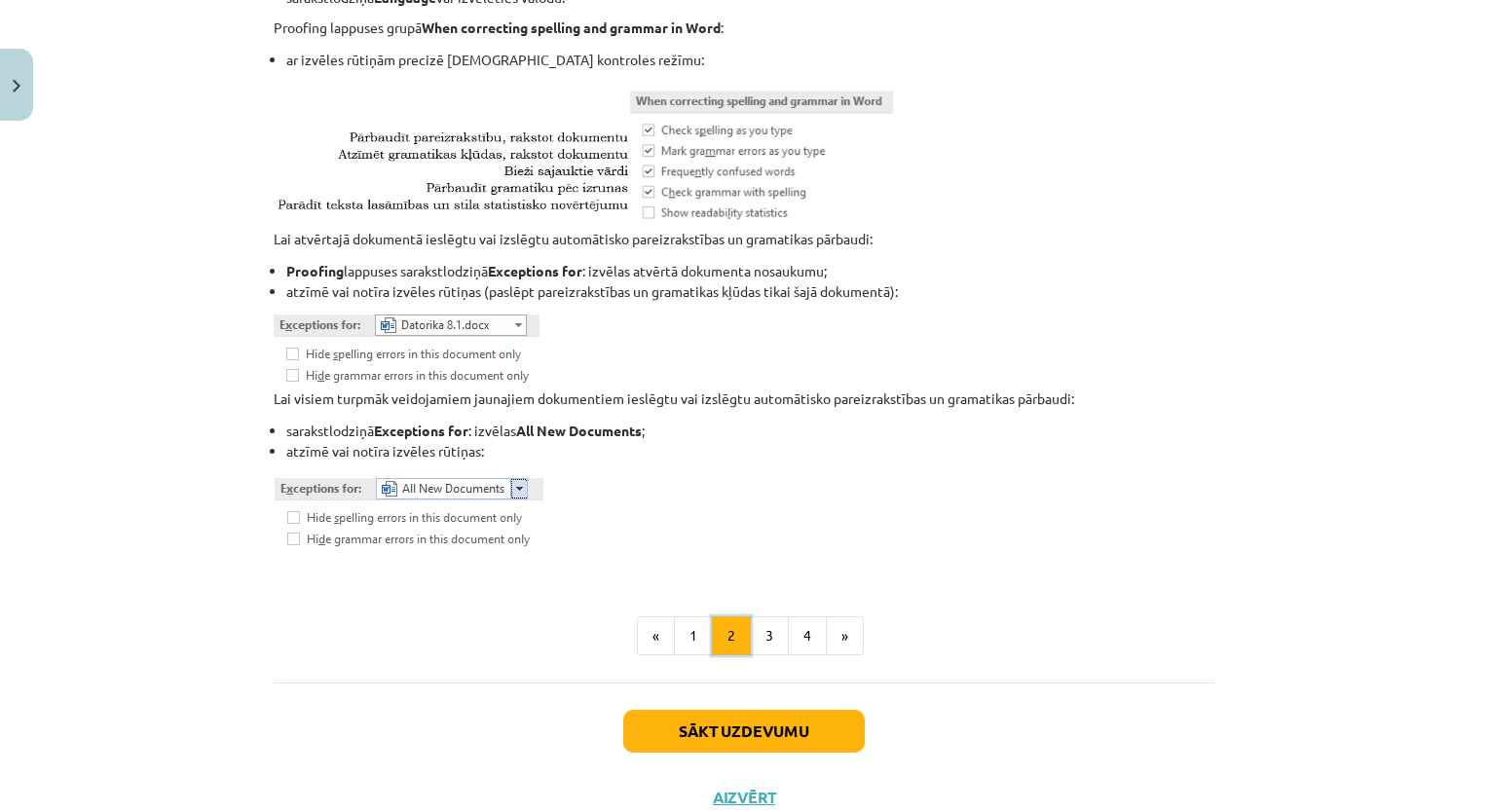
scroll to position [2351, 0]
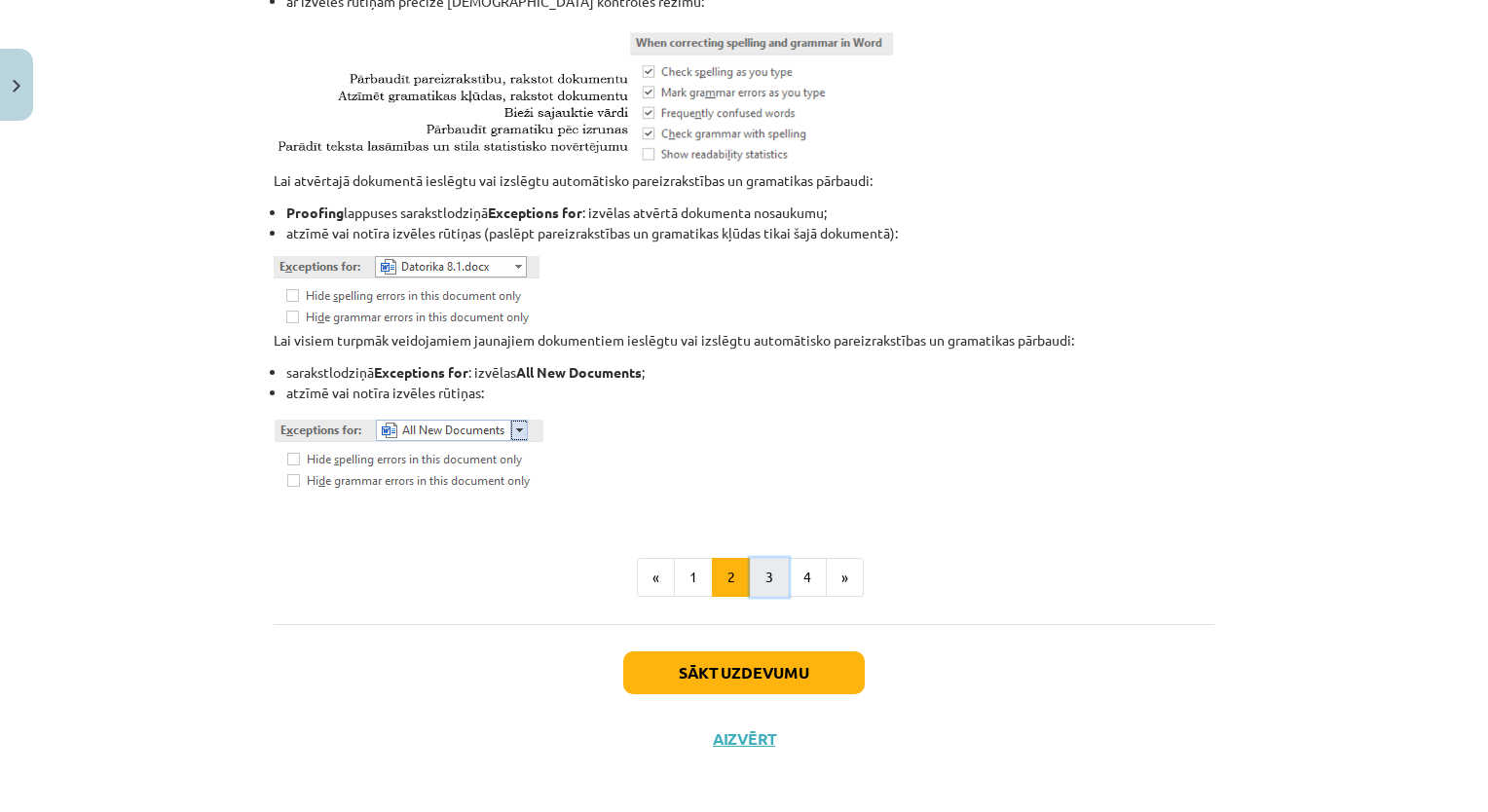
click at [750, 579] on button "3" at bounding box center [769, 577] width 39 height 39
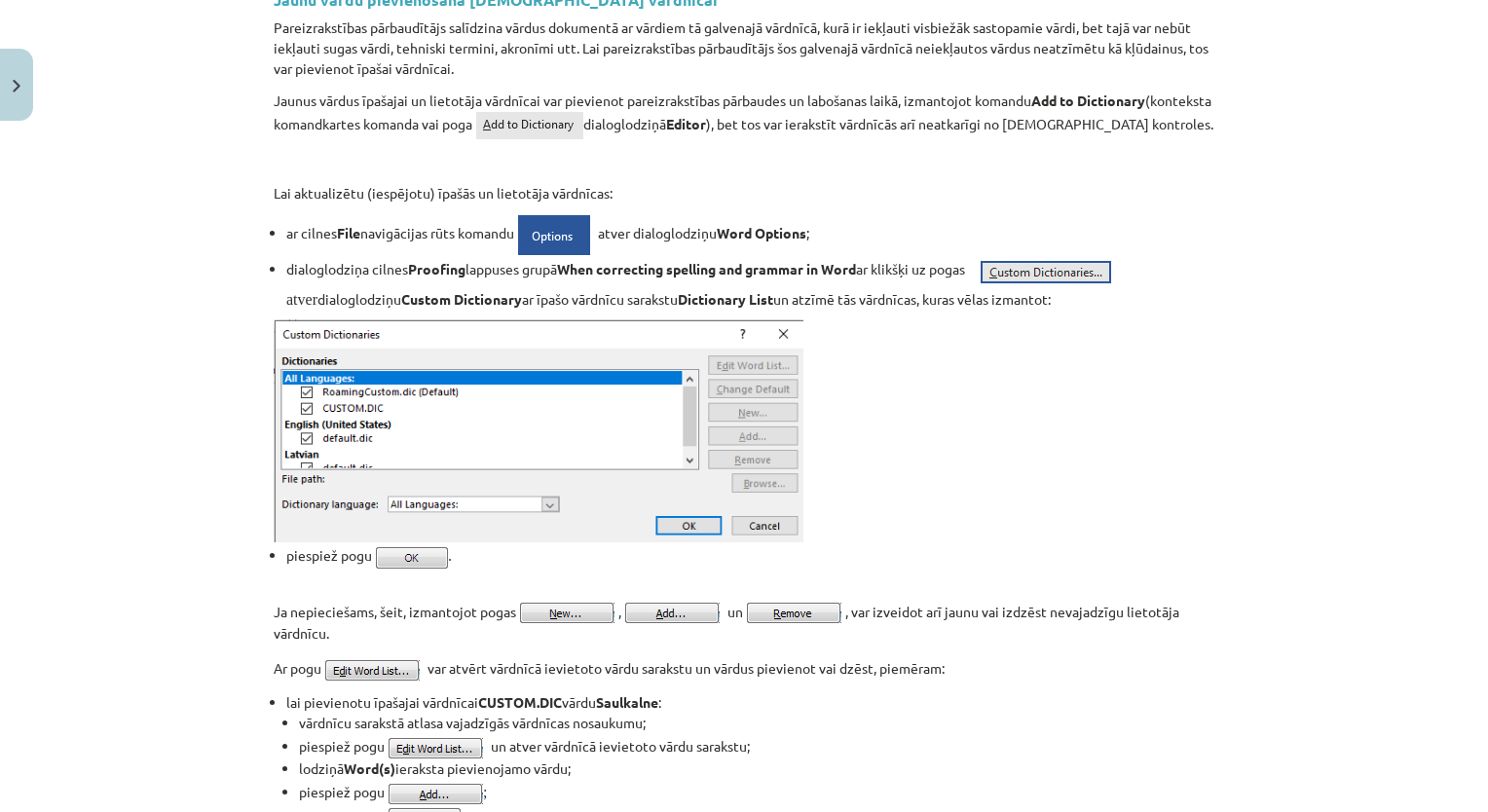
scroll to position [347, 0]
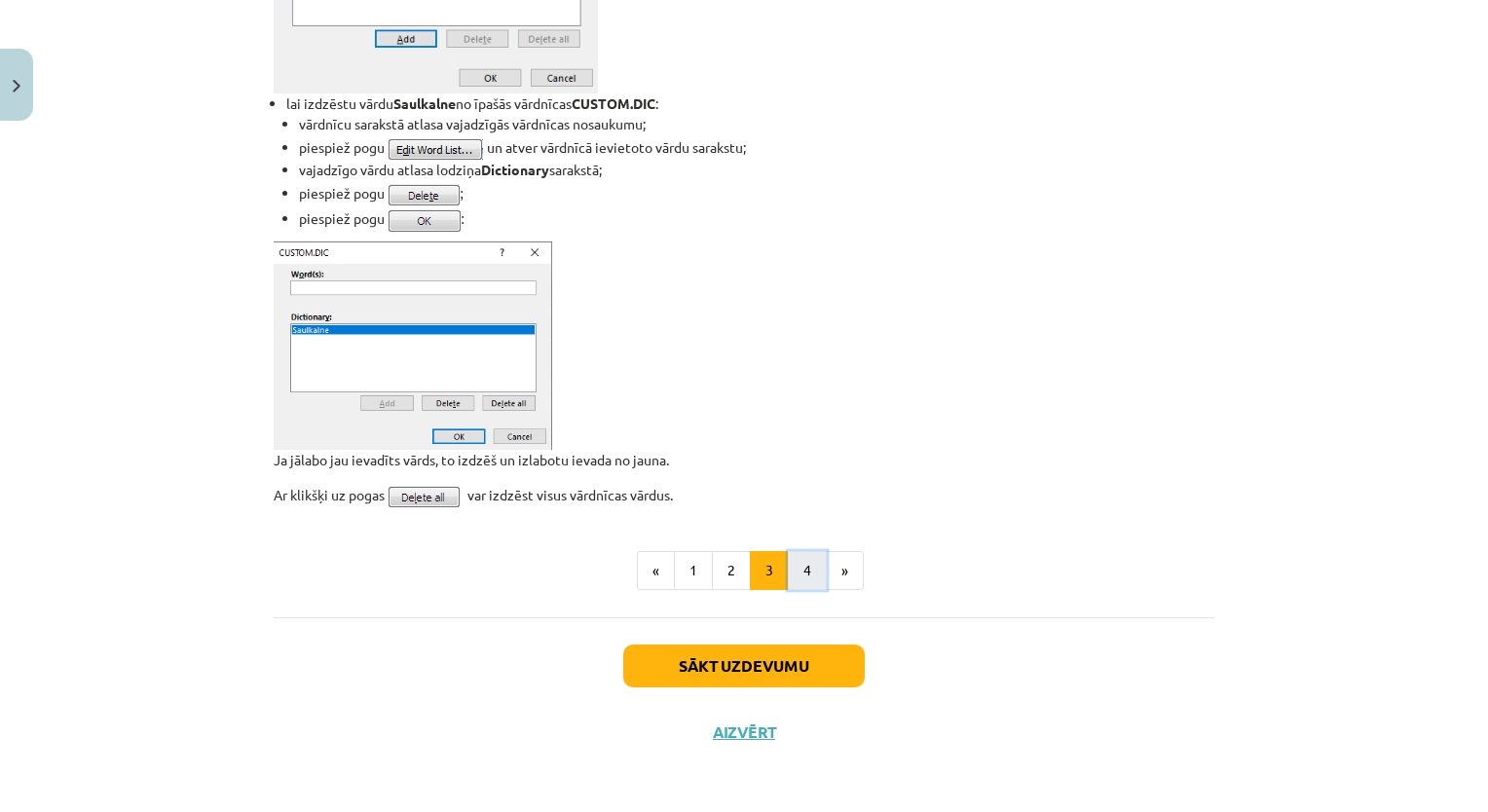
click at [799, 566] on button "4" at bounding box center [807, 570] width 39 height 39
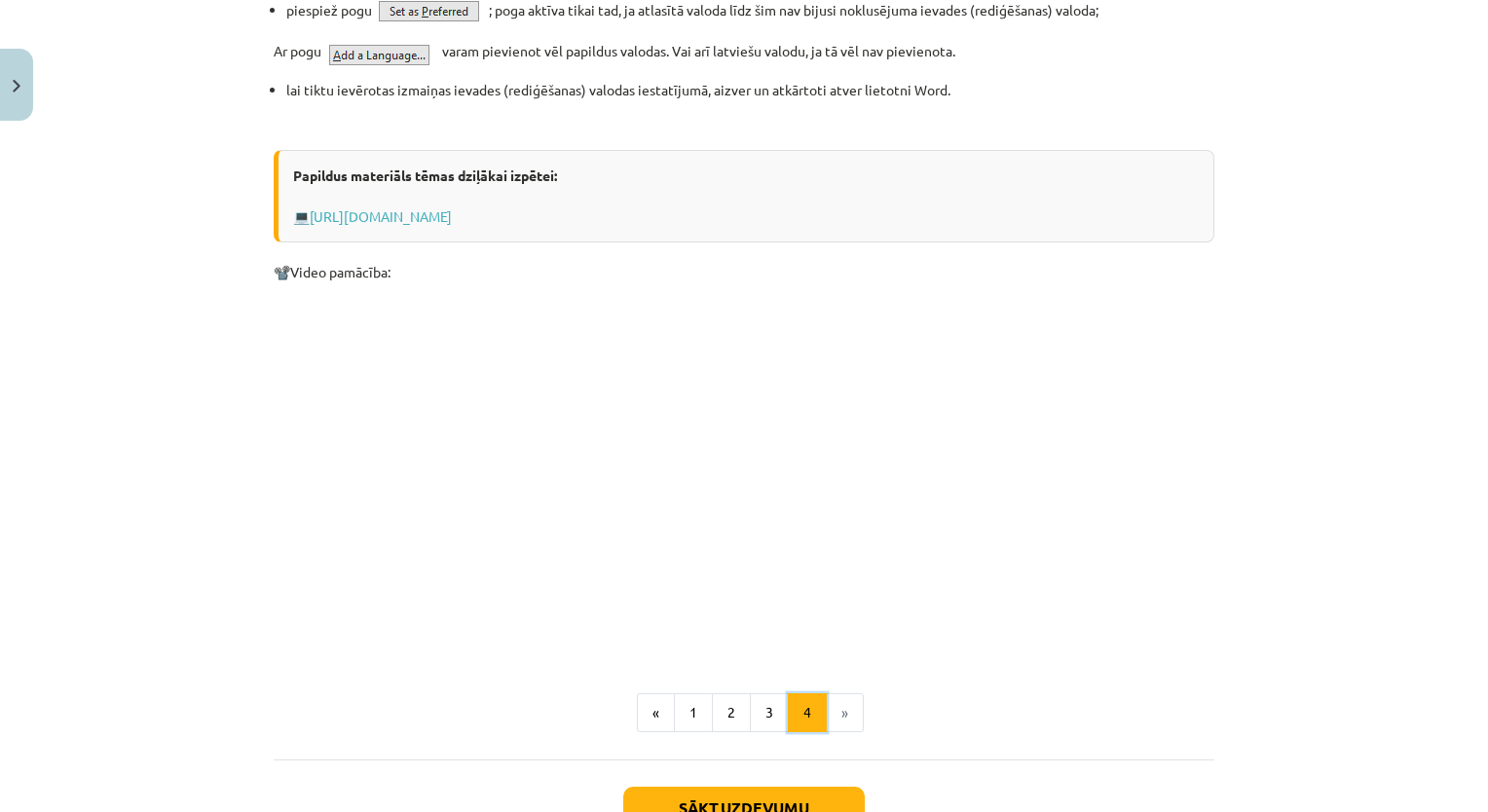
scroll to position [1692, 0]
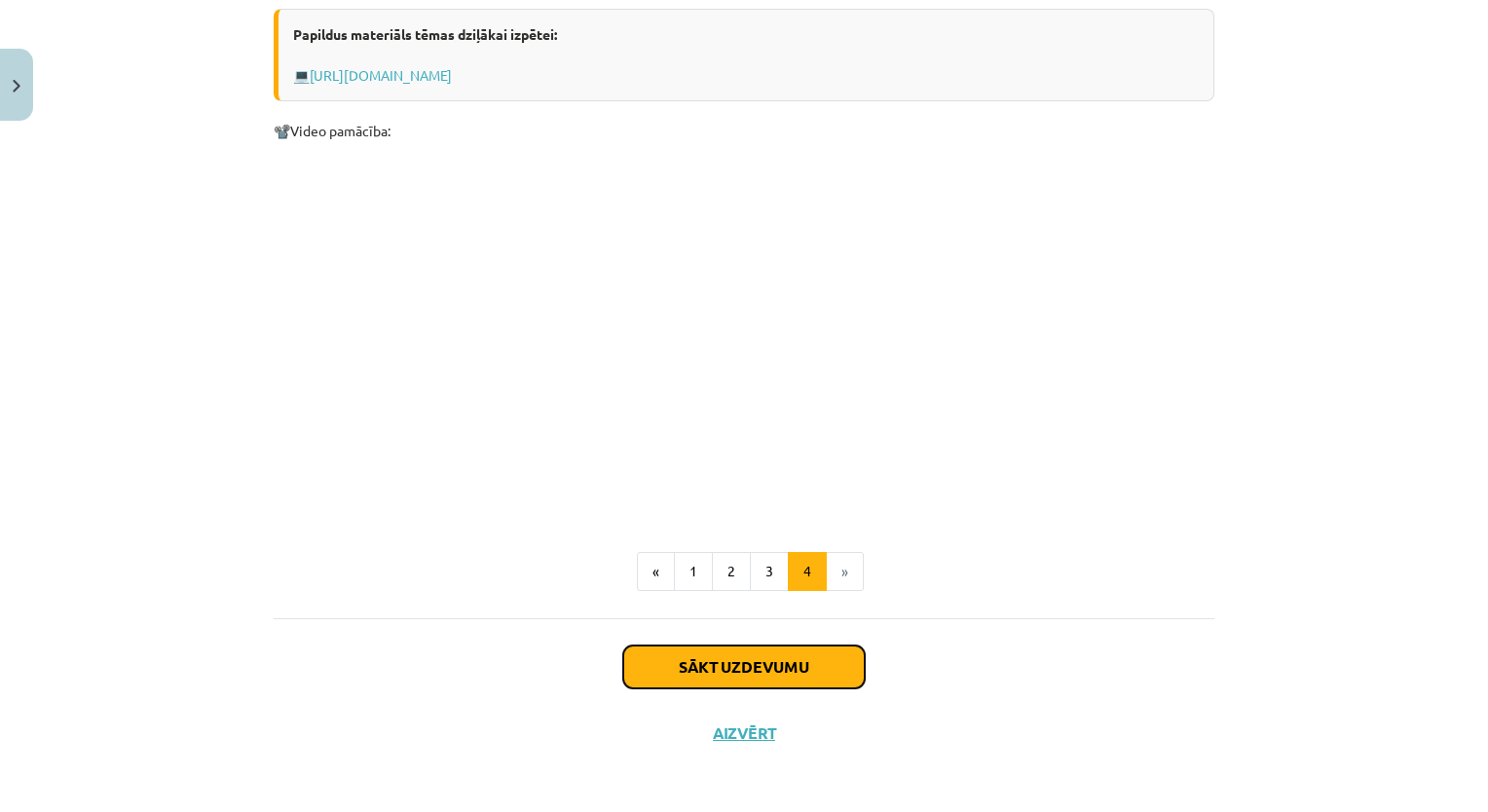
click at [799, 660] on button "Sākt uzdevumu" at bounding box center [744, 667] width 242 height 43
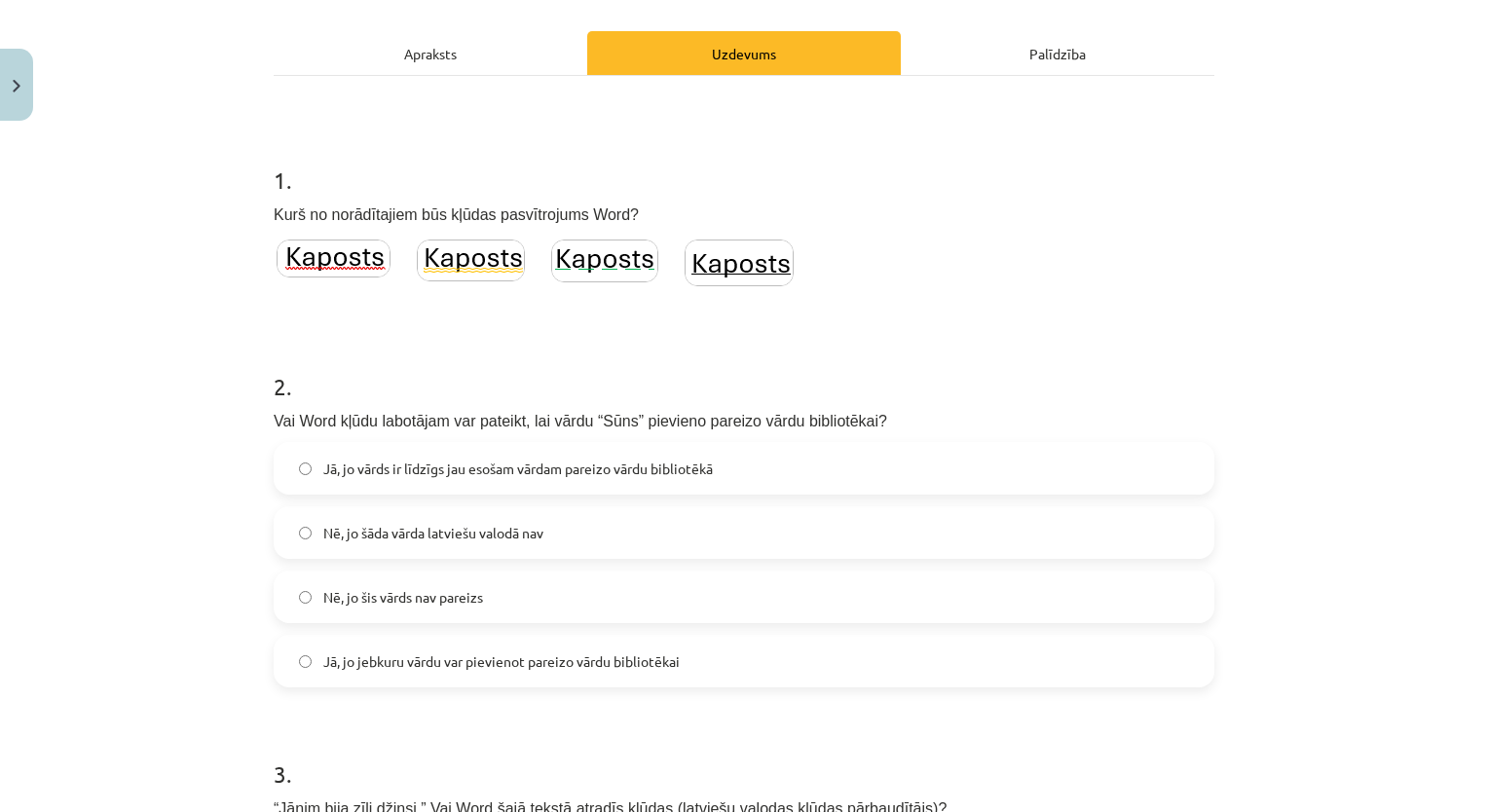
scroll to position [49, 0]
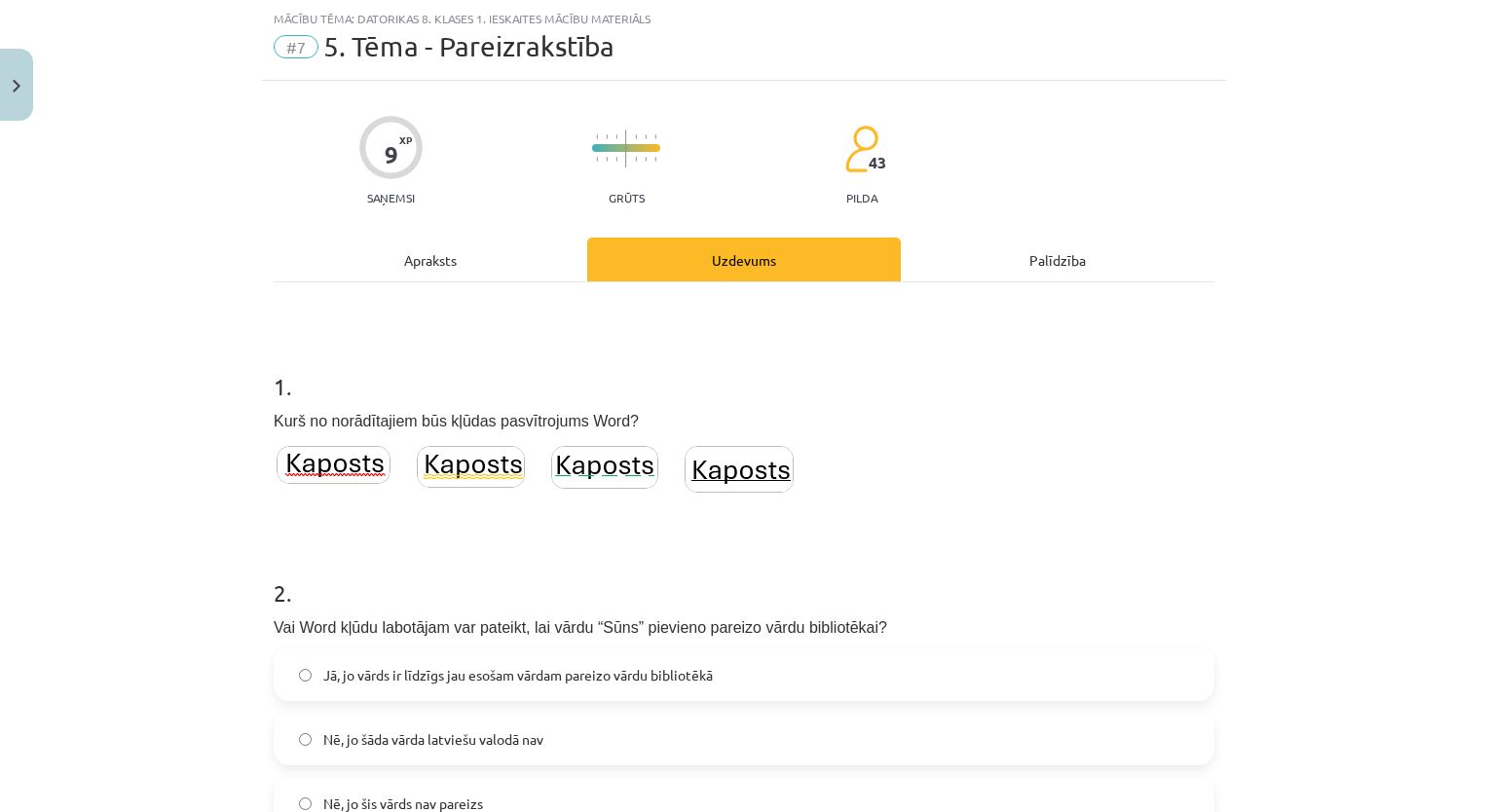
click at [334, 469] on img at bounding box center [333, 464] width 114 height 38
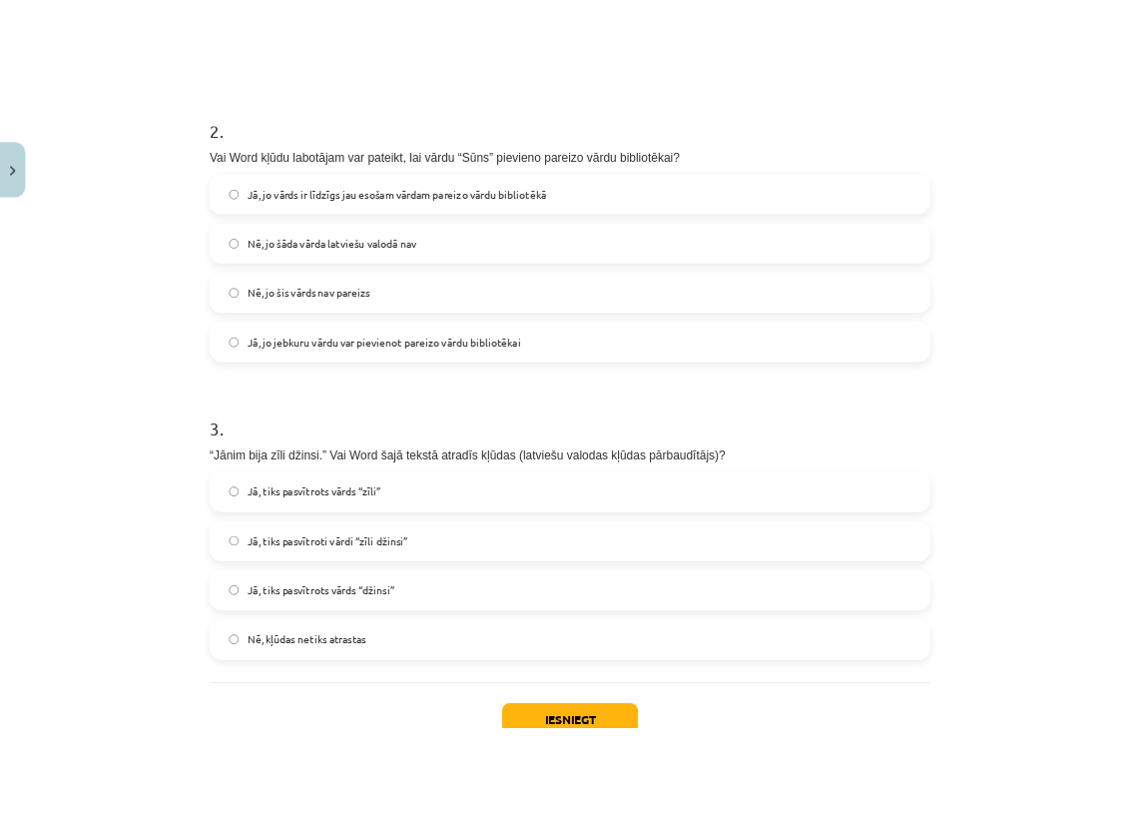
scroll to position [762, 0]
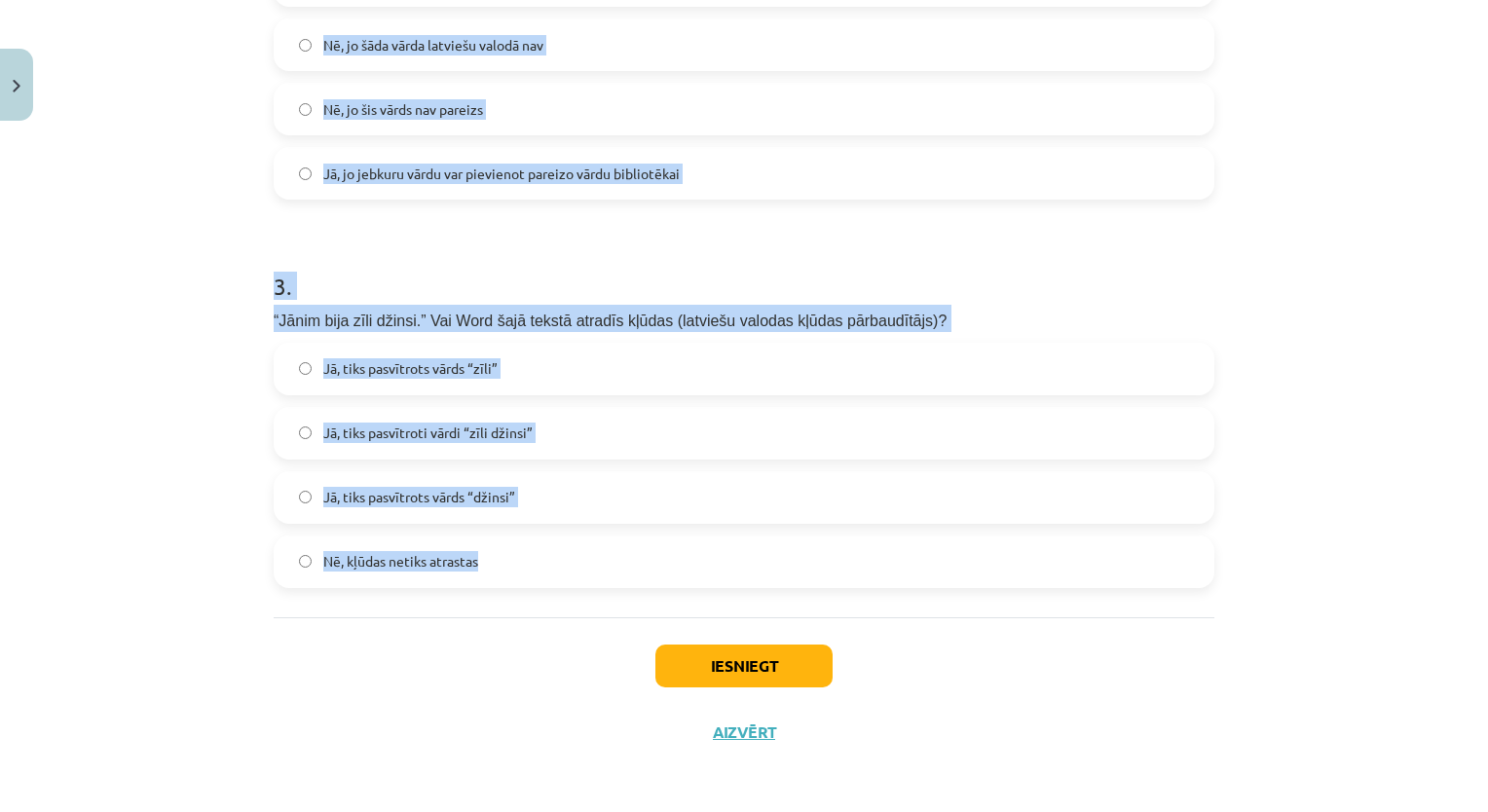
drag, startPoint x: 267, startPoint y: 104, endPoint x: 568, endPoint y: 573, distance: 557.3
click at [568, 573] on form "1 . Kurš no norādītajiem būs kļūdas pasvītrojums Word? 2 . Vai Word kļūdu labot…" at bounding box center [744, 116] width 940 height 943
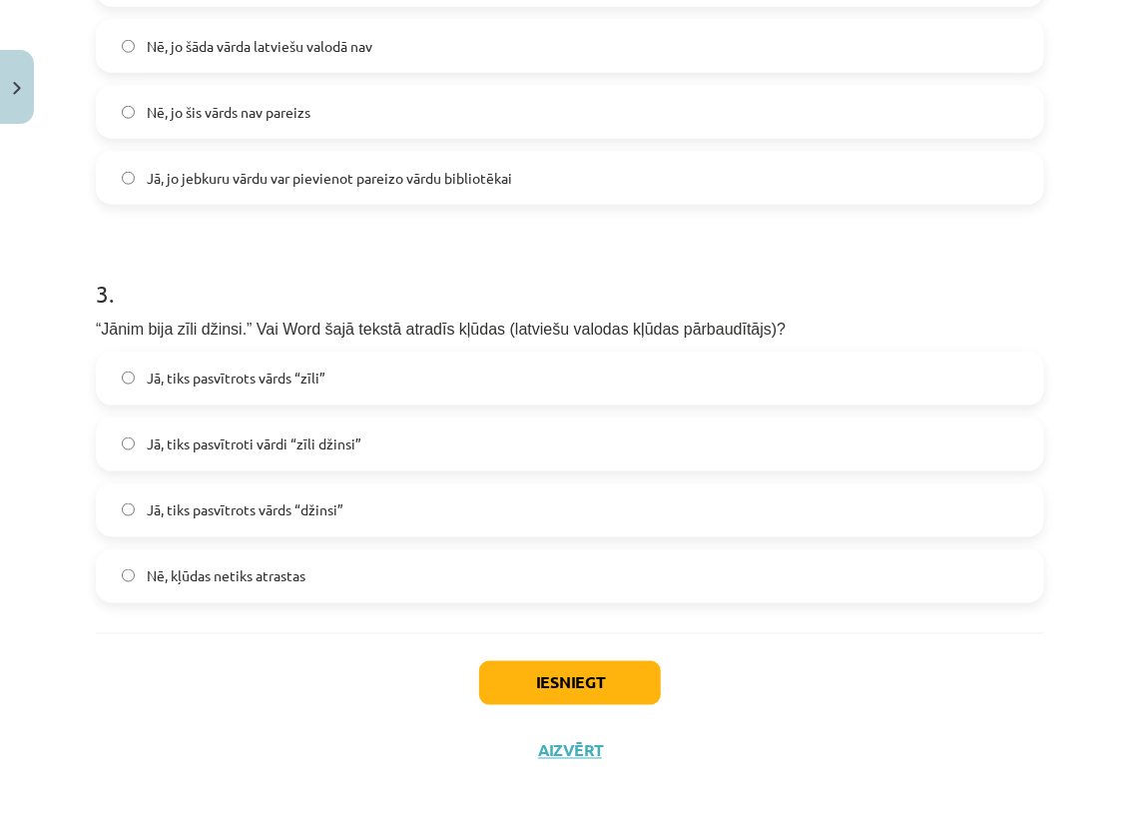
click at [418, 635] on div "Iesniegt Aizvērt" at bounding box center [570, 703] width 948 height 140
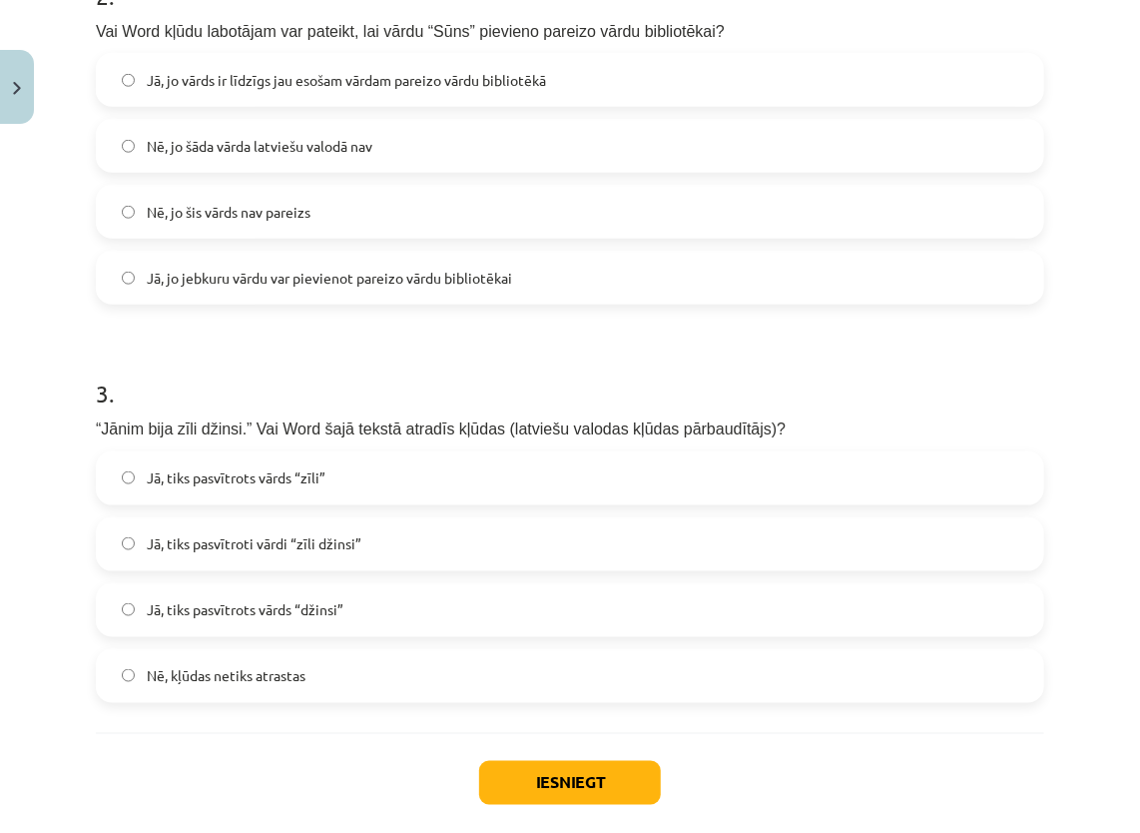
scroll to position [562, 0]
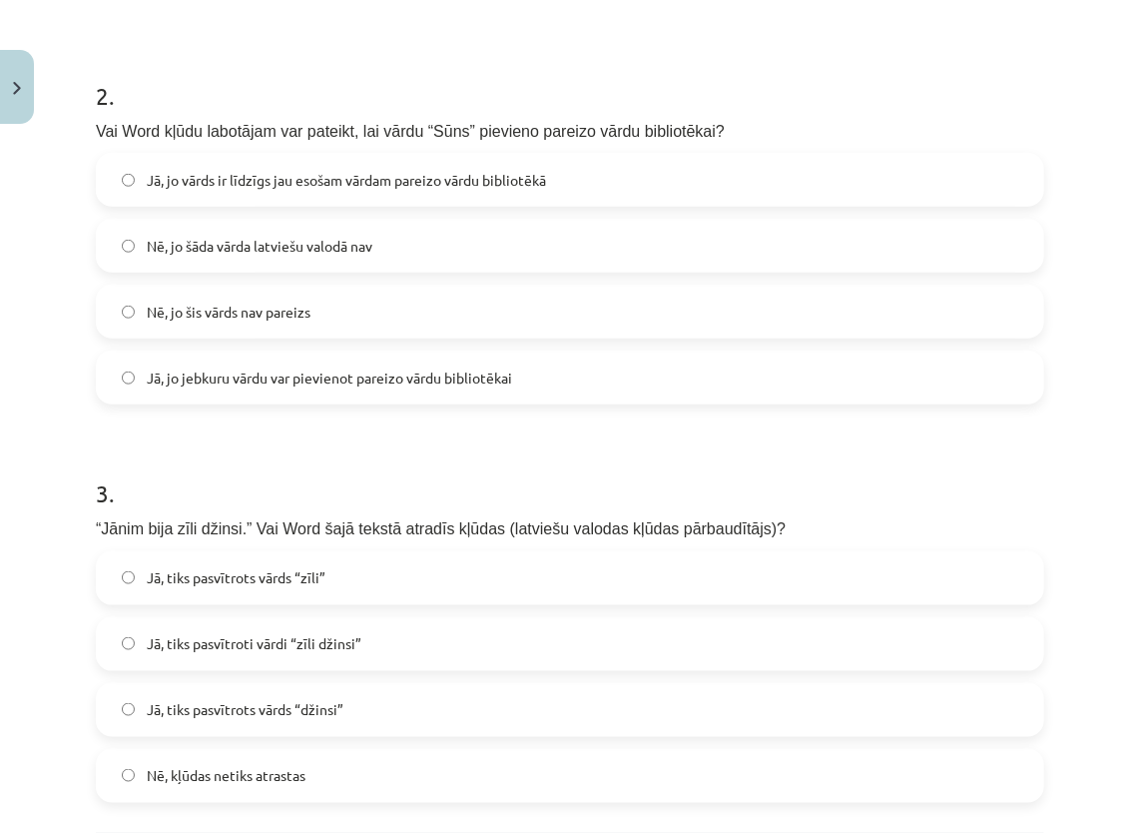
click at [282, 176] on span "Jā, jo vārds ir līdzīgs jau esošam vārdam pareizo vārdu bibliotēkā" at bounding box center [346, 180] width 399 height 21
click at [243, 586] on span "Jā, tiks pasvītrots vārds “zīli”" at bounding box center [236, 577] width 179 height 21
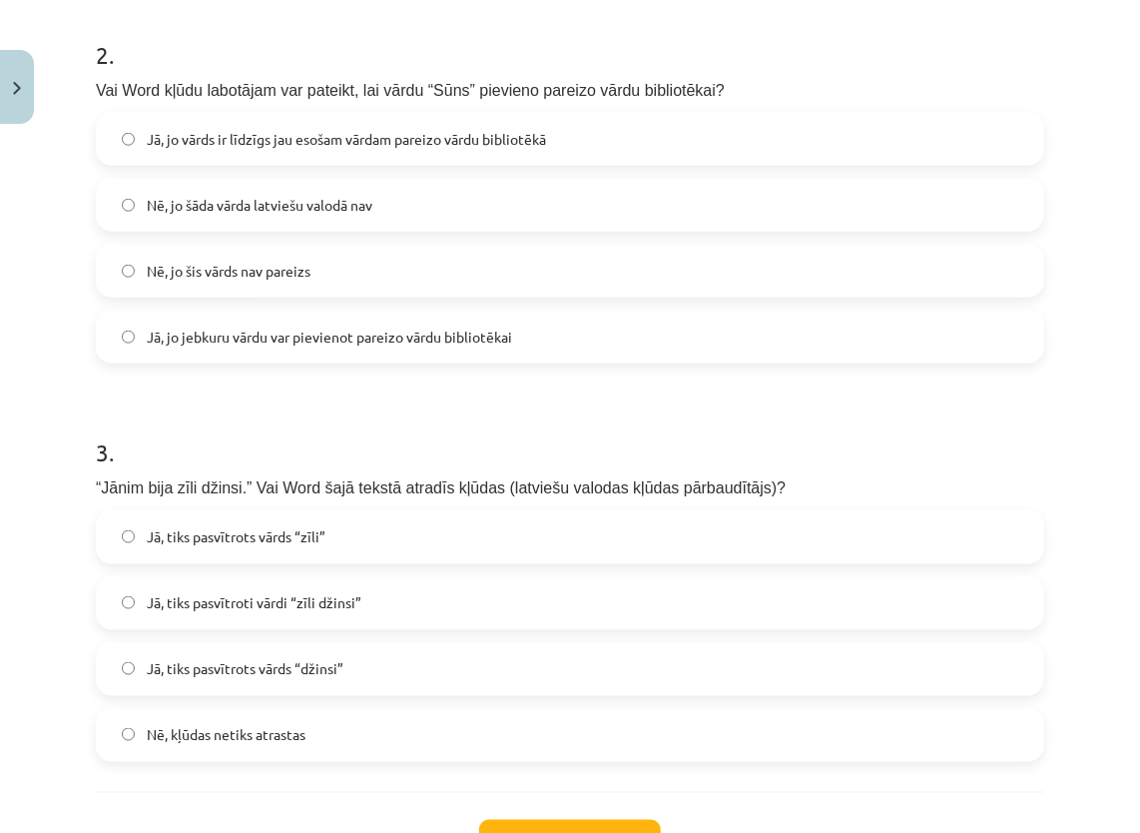
scroll to position [662, 0]
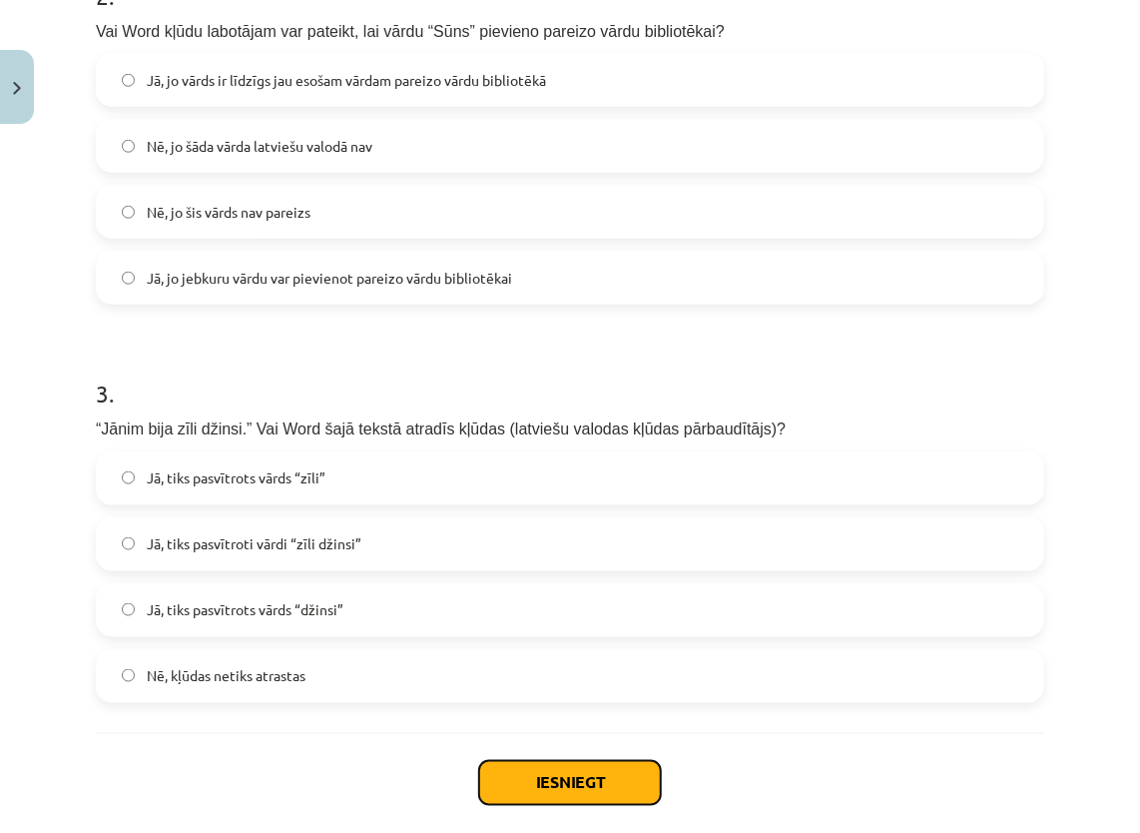
click at [555, 781] on button "Iesniegt" at bounding box center [570, 783] width 182 height 44
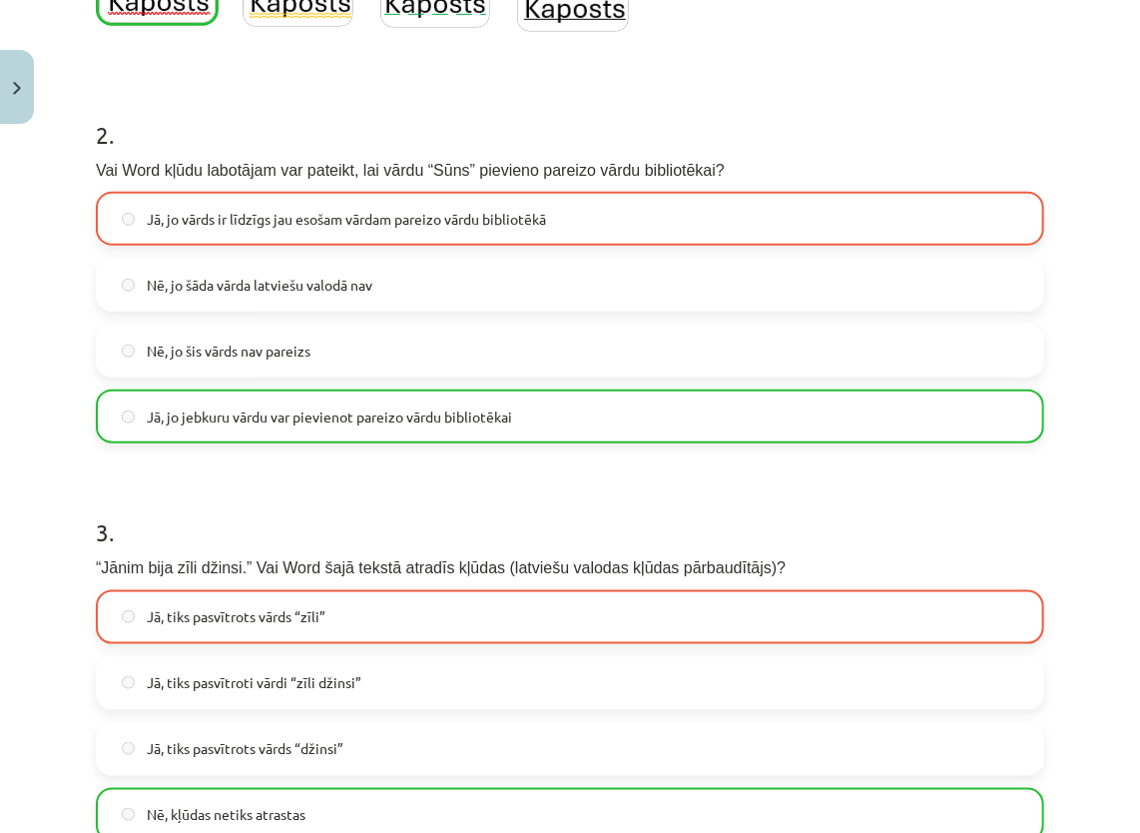
scroll to position [362, 0]
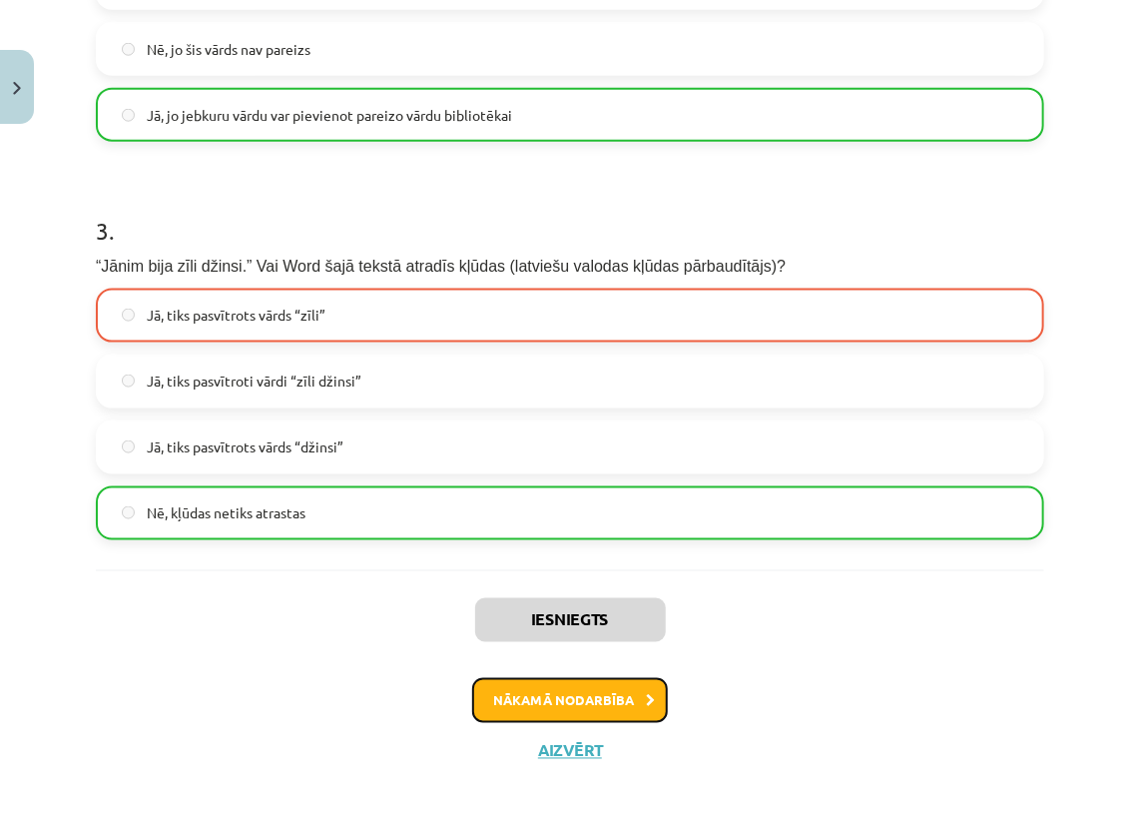
click at [564, 692] on button "Nākamā nodarbība" at bounding box center [570, 701] width 196 height 46
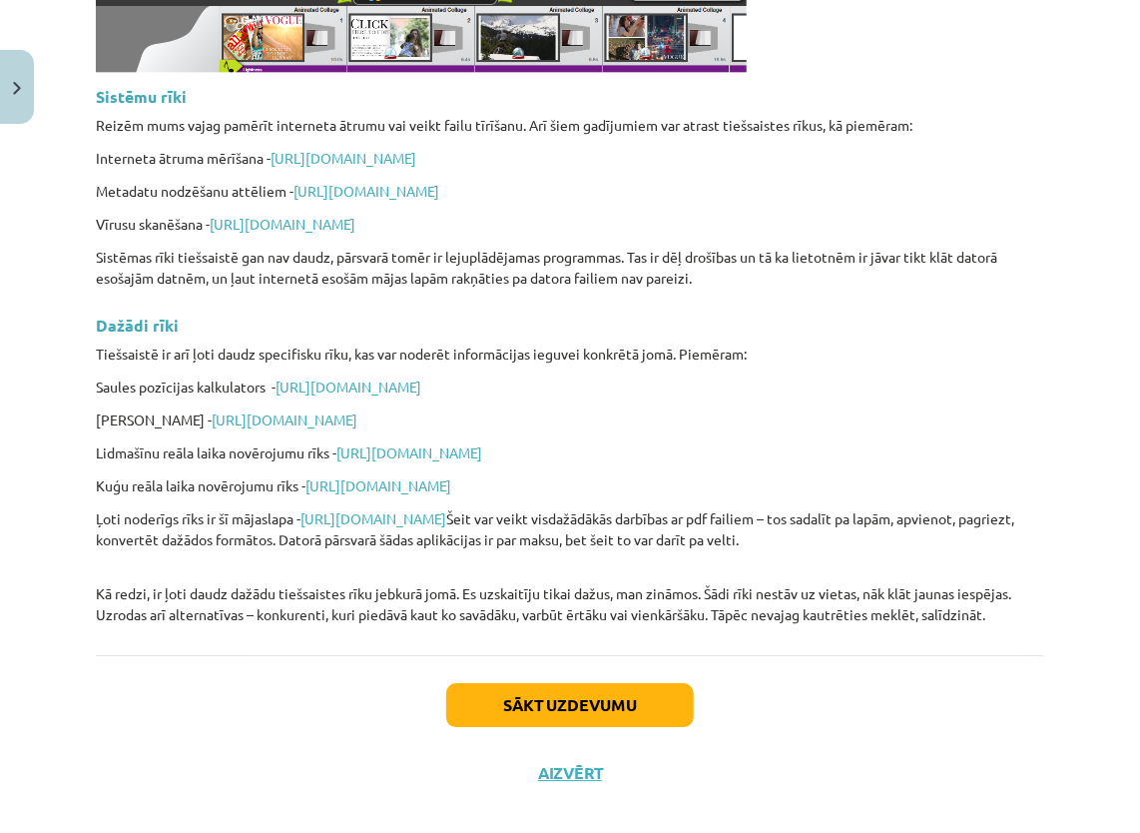
scroll to position [4717, 0]
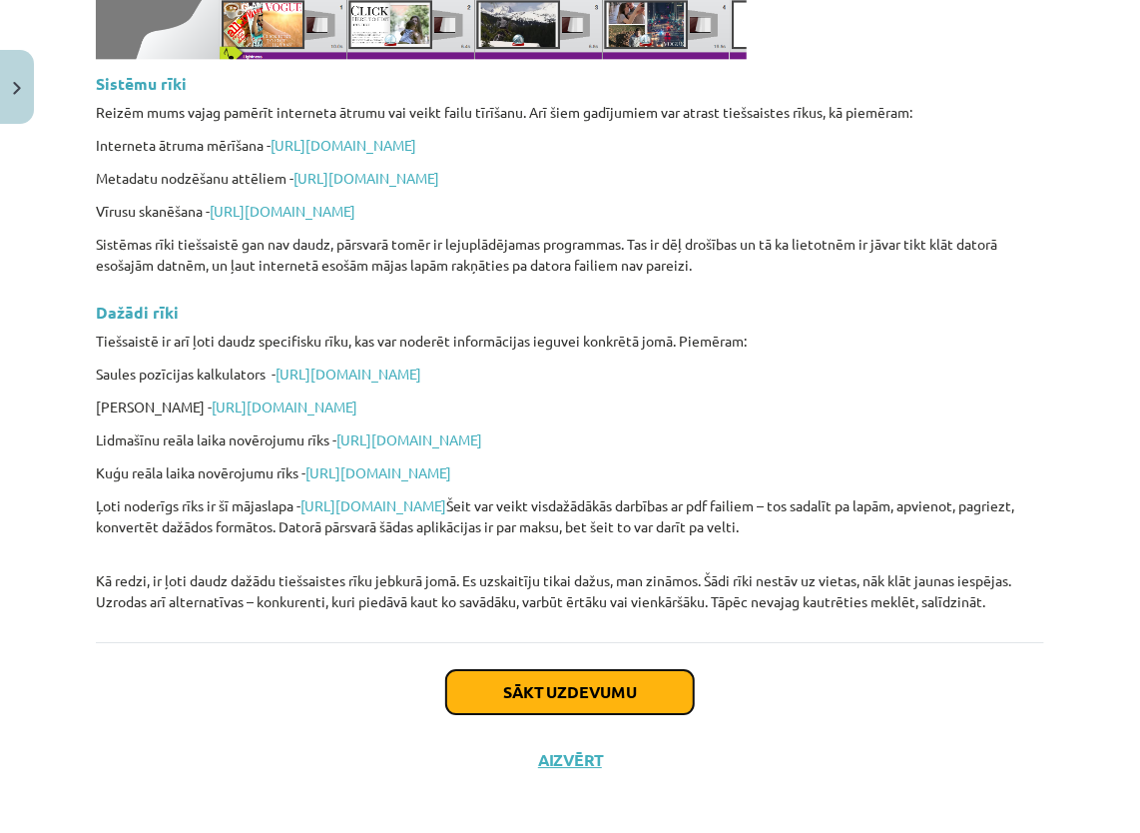
click at [590, 670] on button "Sākt uzdevumu" at bounding box center [570, 692] width 248 height 44
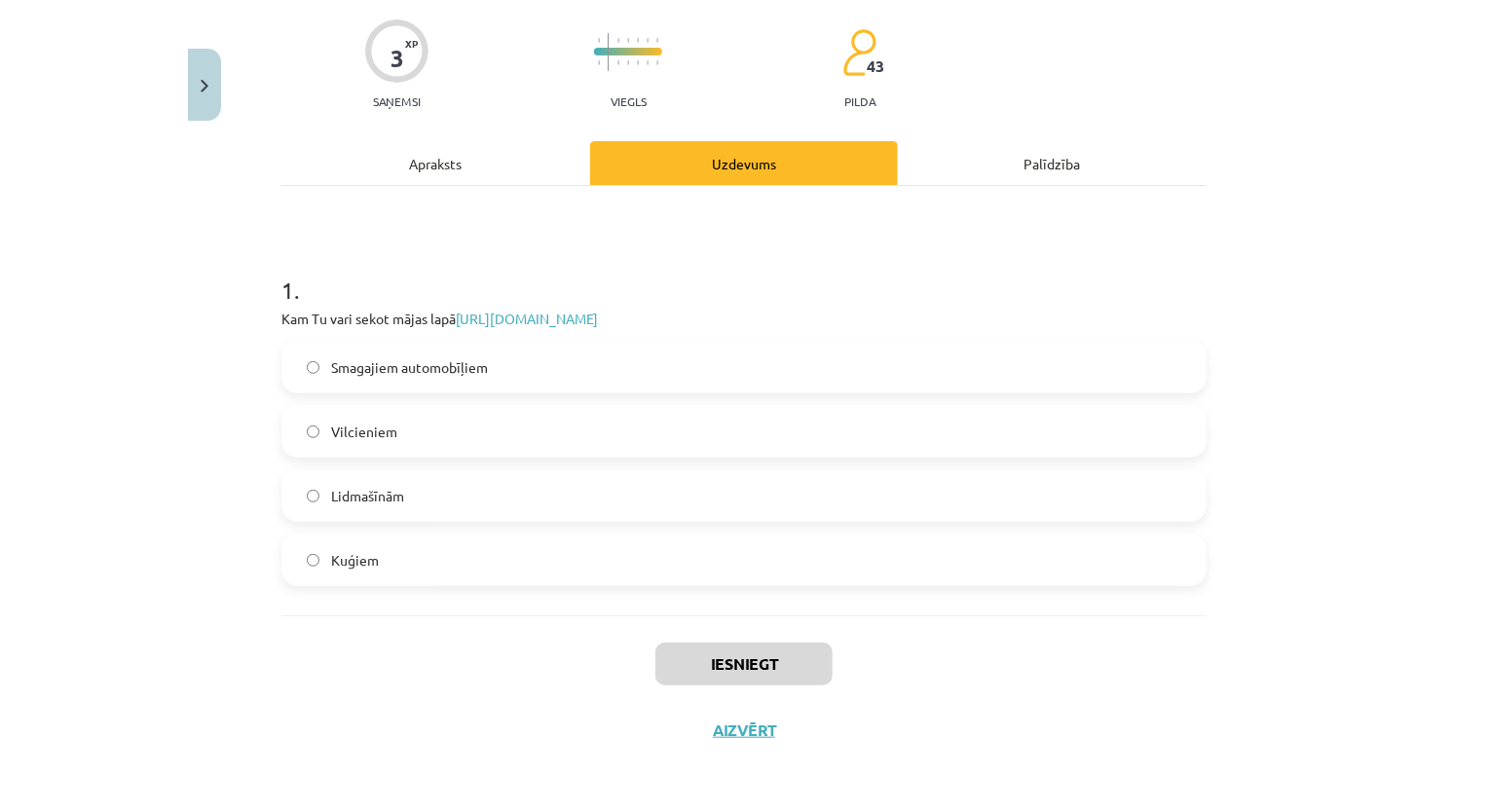
scroll to position [49, 0]
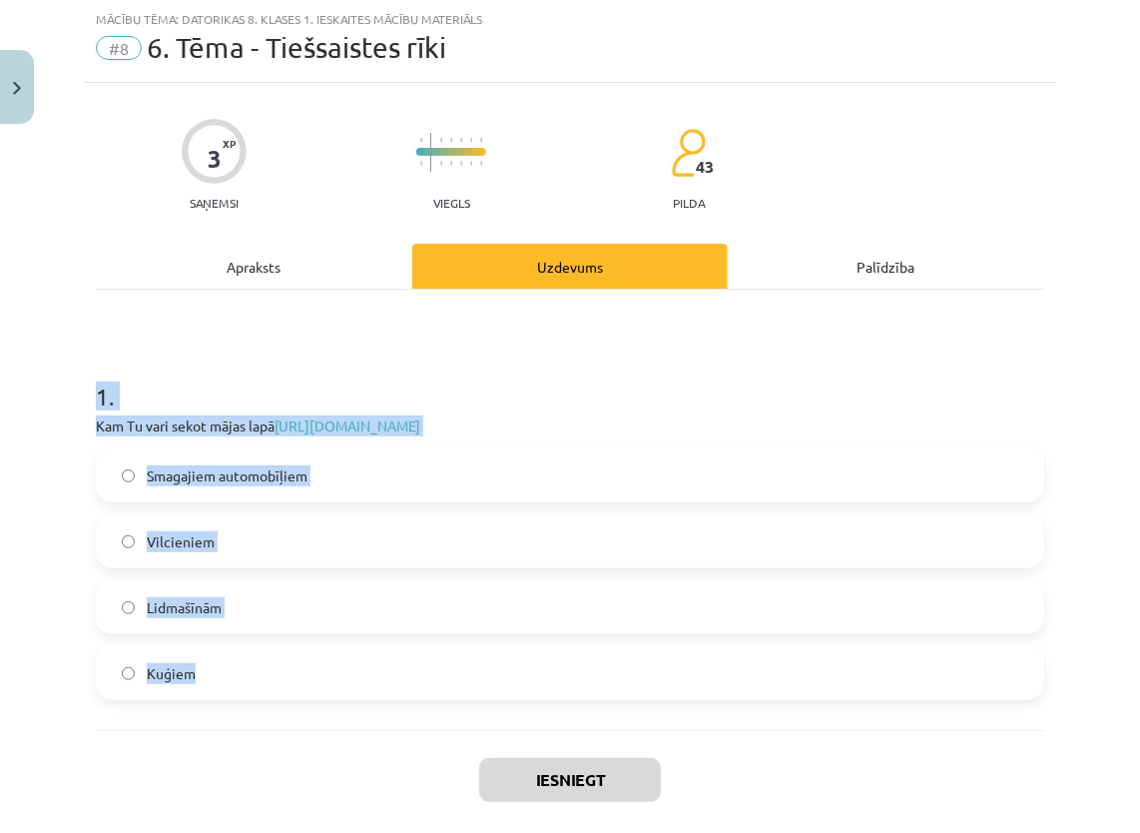
drag, startPoint x: 84, startPoint y: 382, endPoint x: 218, endPoint y: 684, distance: 329.9
click at [218, 684] on div "3 XP Saņemsi Viegls 43 pilda Apraksts Uzdevums Palīdzība 1 . Kam Tu vari sekot …" at bounding box center [570, 482] width 972 height 799
click at [277, 361] on h1 "1 ." at bounding box center [570, 378] width 948 height 62
click at [278, 406] on h1 "1 ." at bounding box center [570, 378] width 948 height 62
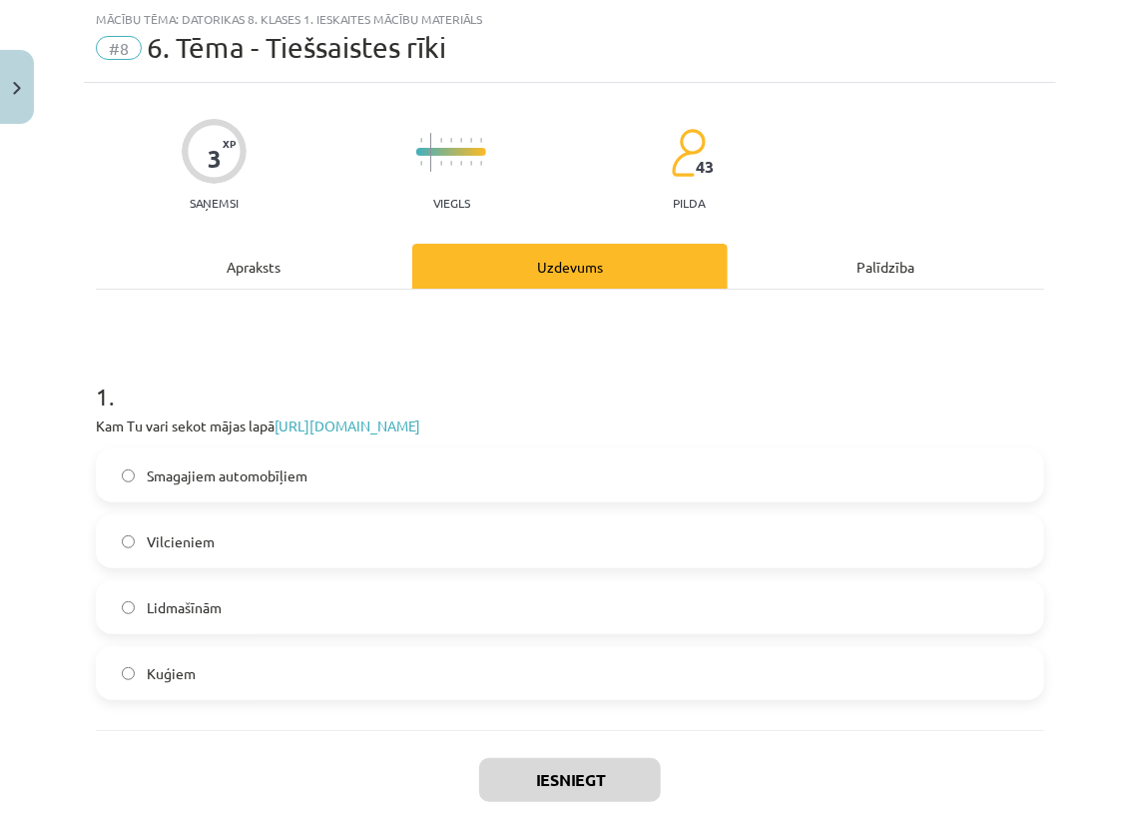
click at [249, 605] on label "Lidmašīnām" at bounding box center [570, 607] width 944 height 50
click at [512, 761] on button "Iesniegt" at bounding box center [570, 780] width 182 height 44
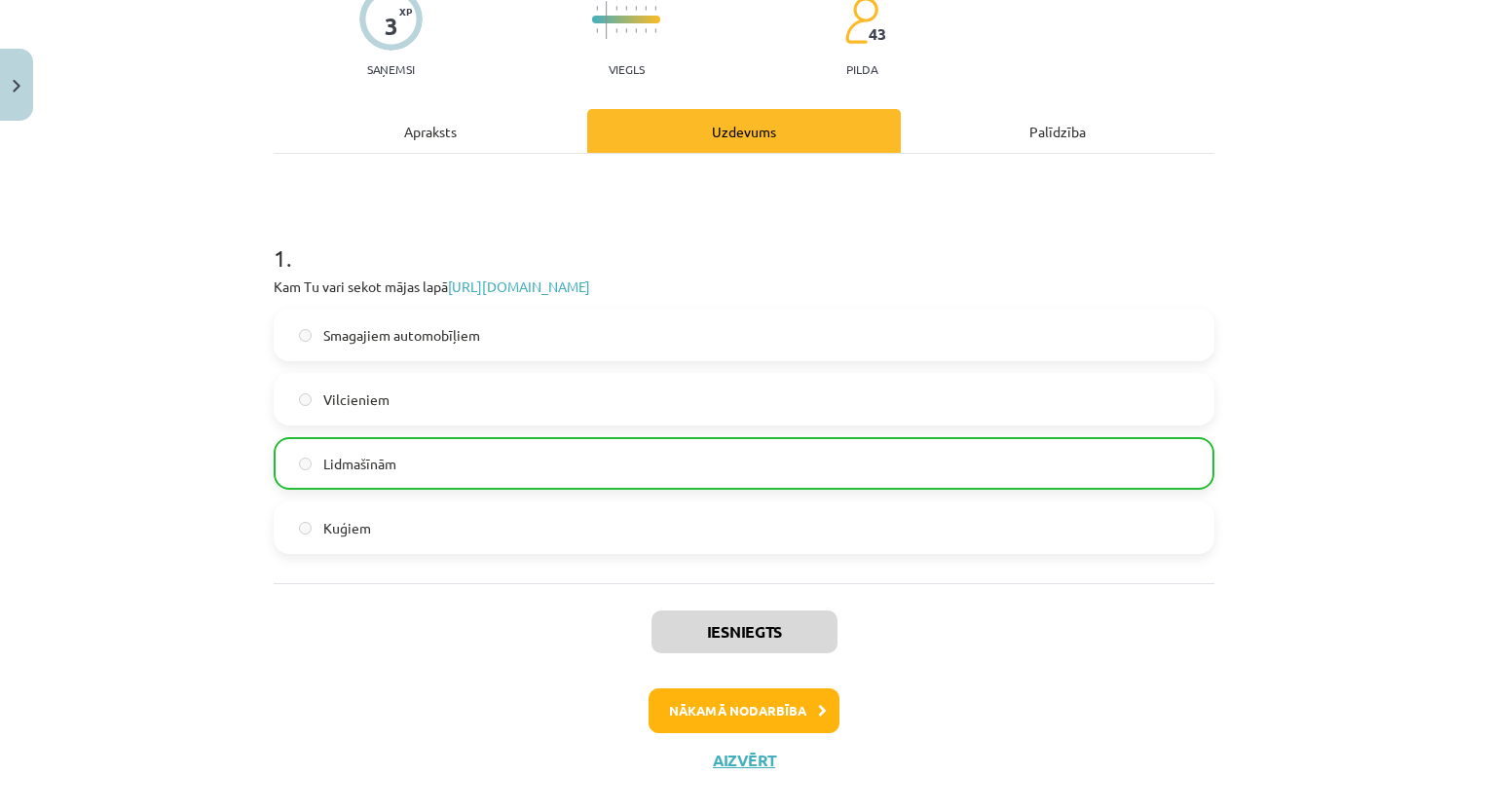
scroll to position [206, 0]
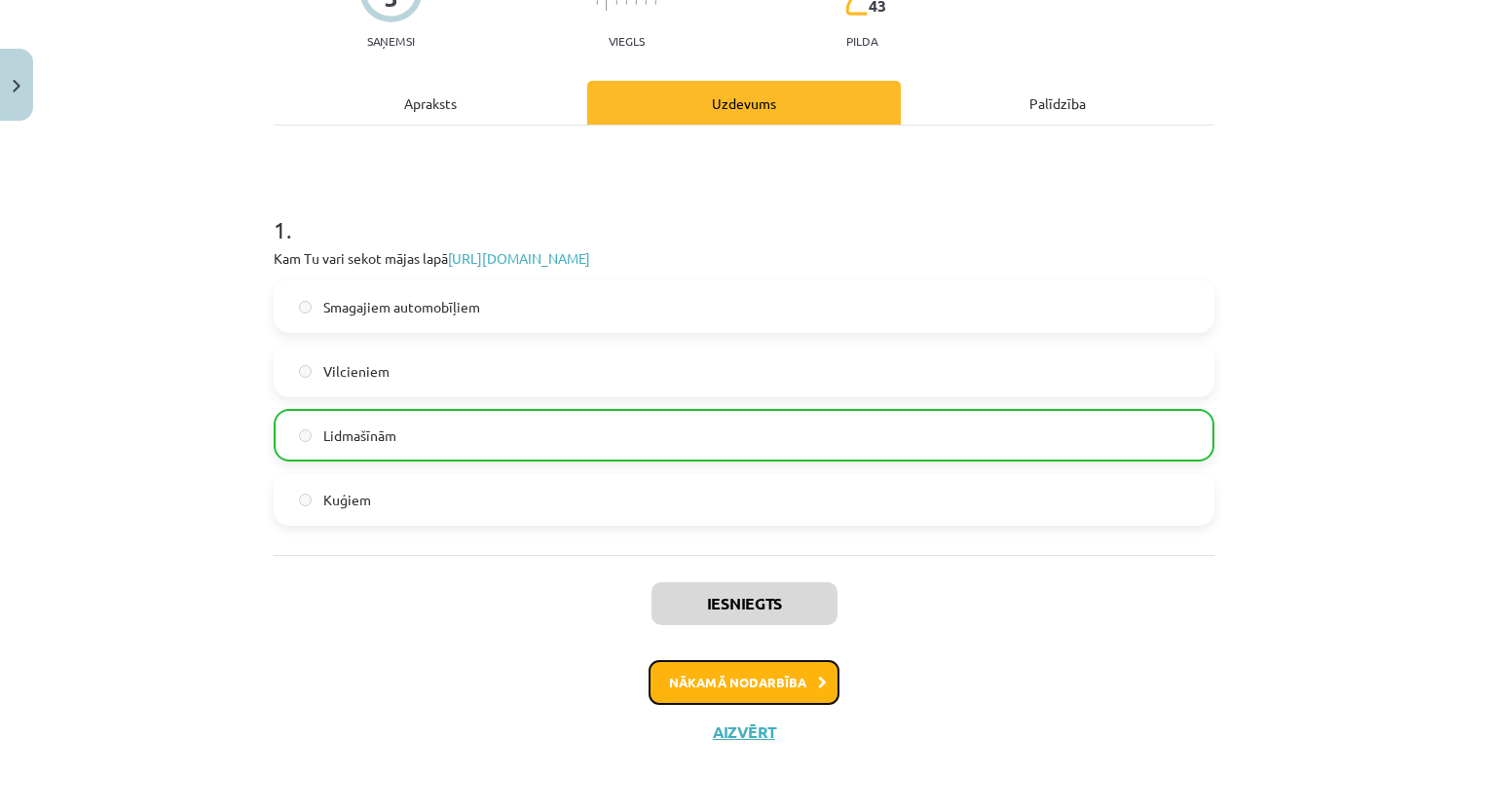
click at [793, 681] on button "Nākamā nodarbība" at bounding box center [744, 682] width 191 height 45
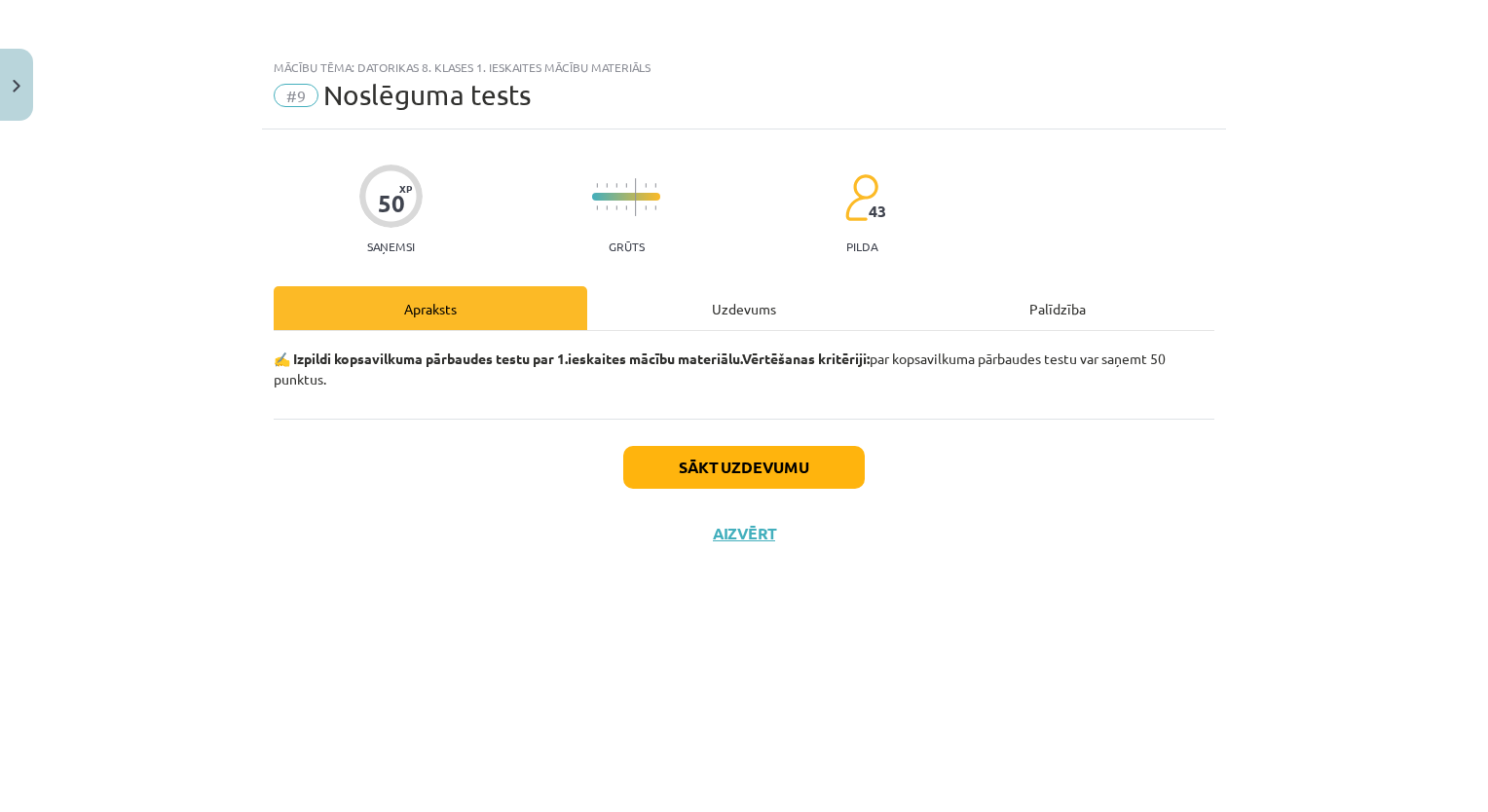
scroll to position [0, 0]
click at [786, 453] on button "Sākt uzdevumu" at bounding box center [744, 467] width 242 height 43
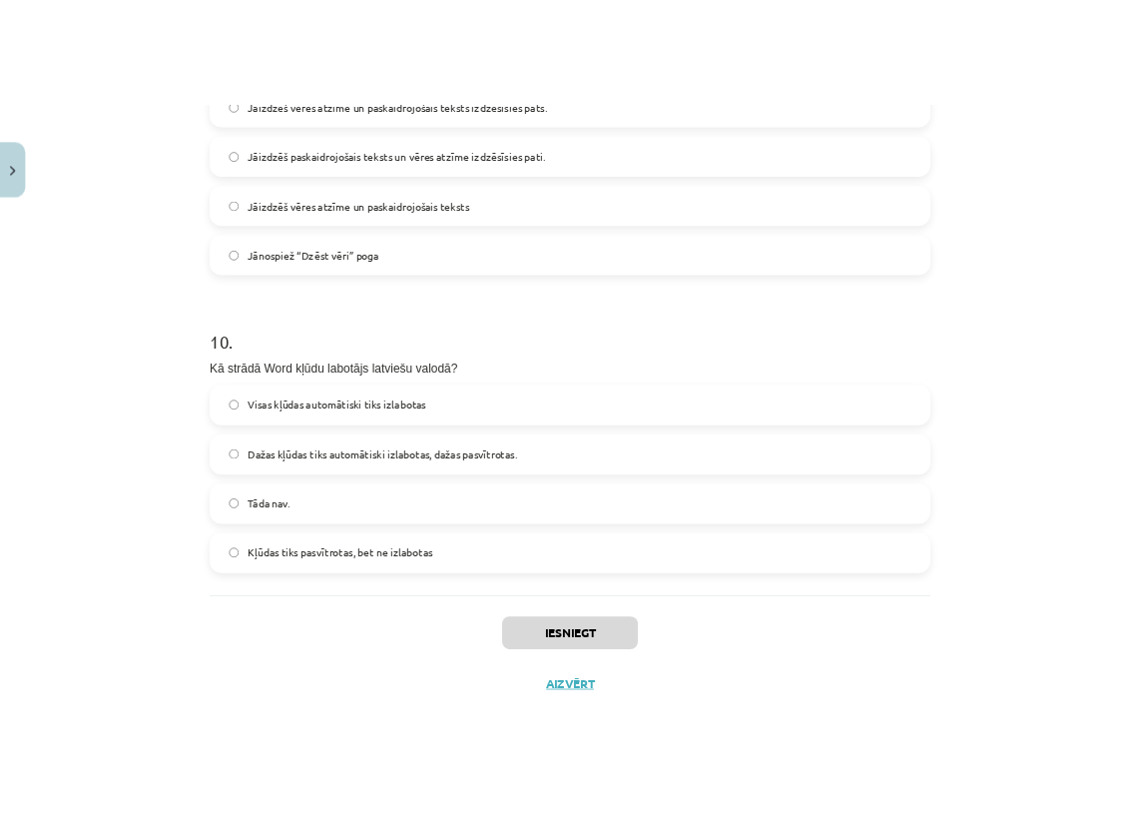
scroll to position [3666, 0]
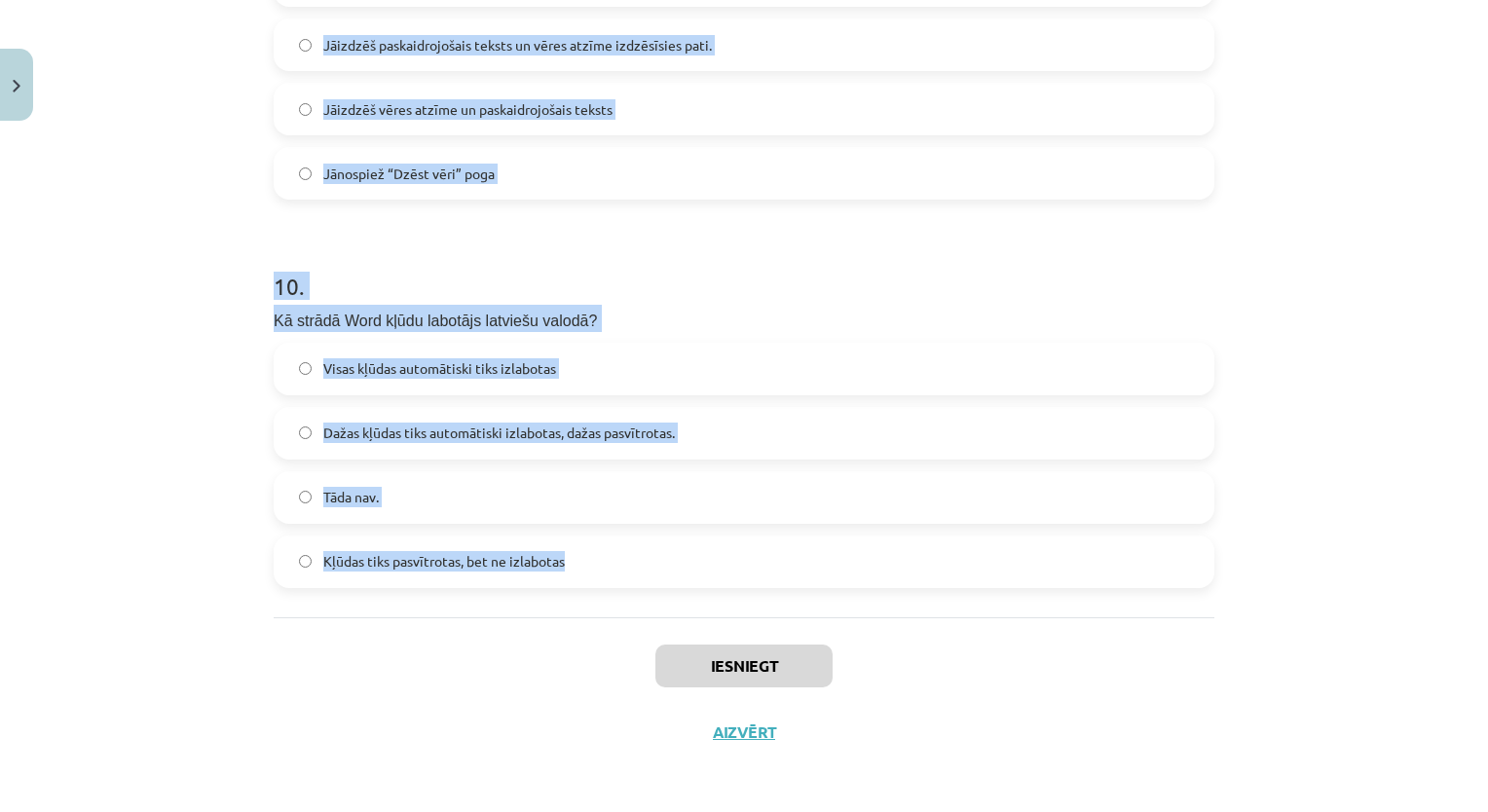
drag, startPoint x: 262, startPoint y: 140, endPoint x: 672, endPoint y: 555, distance: 583.4
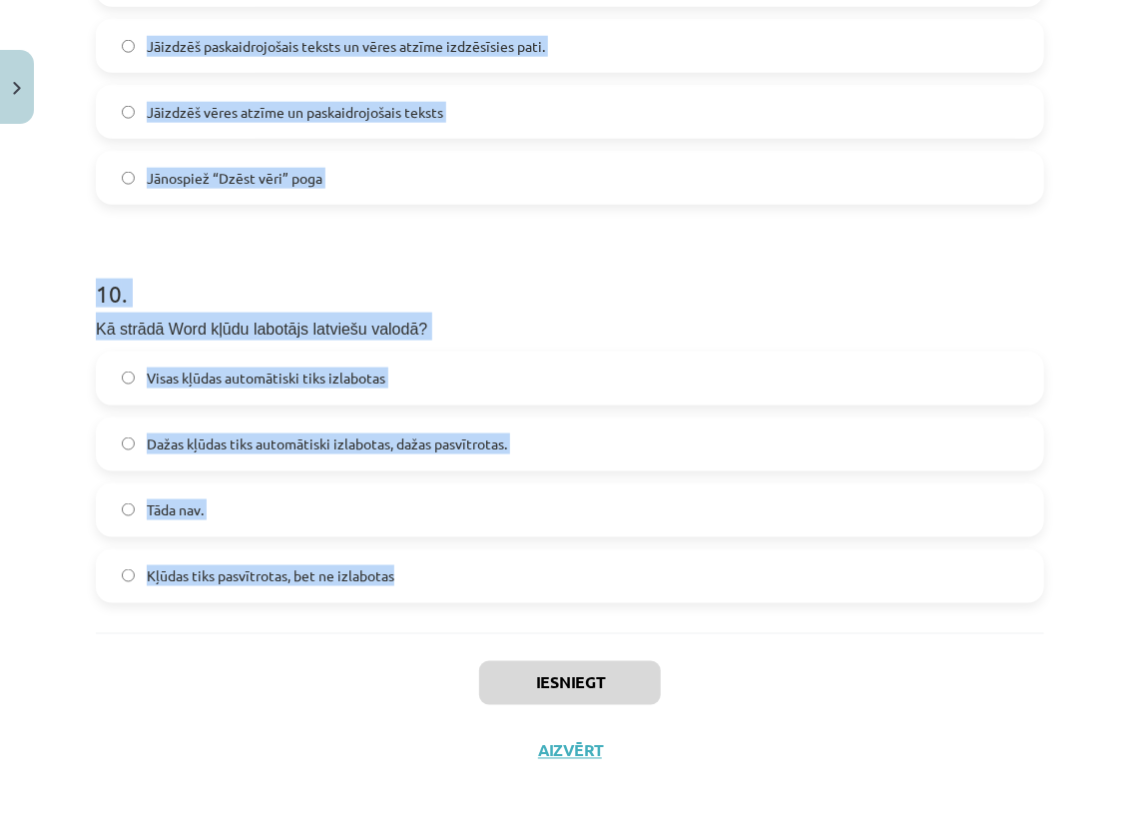
click at [720, 353] on label "Visas kļūdas automātiski tiks izlabotas" at bounding box center [570, 378] width 944 height 50
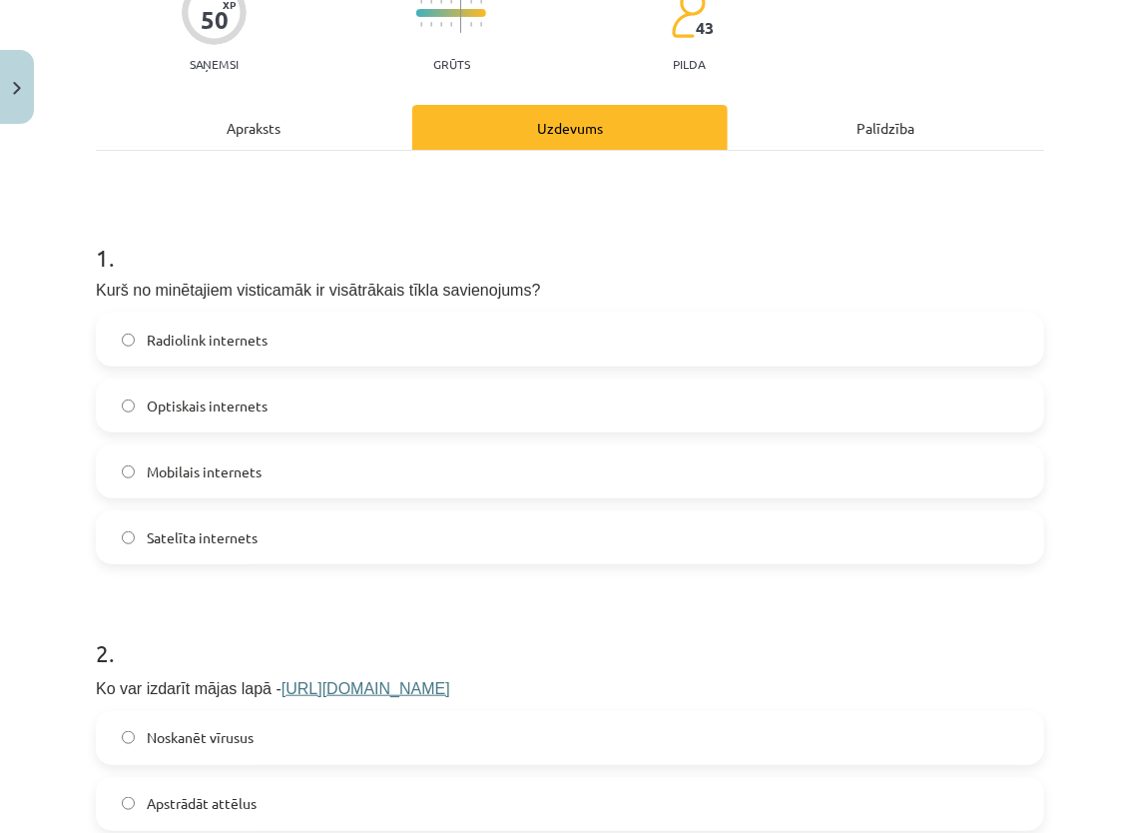
scroll to position [371, 0]
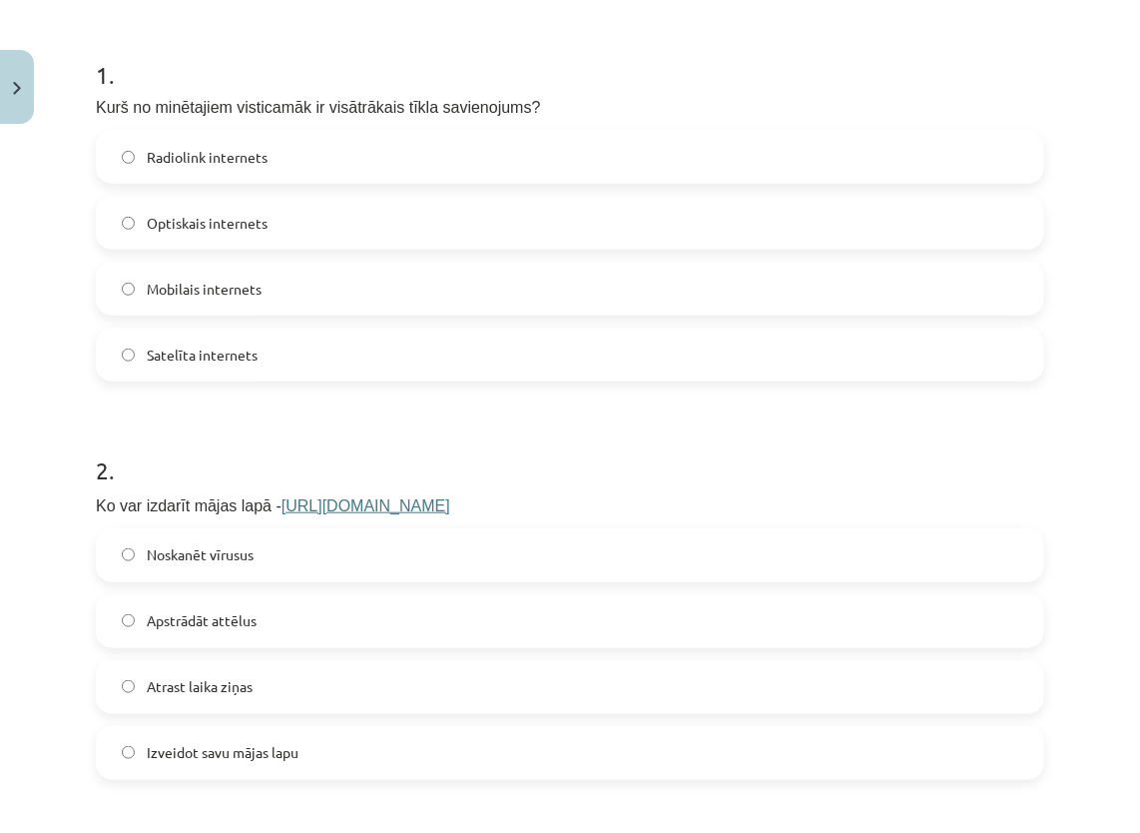
click at [335, 212] on label "Optiskais internets" at bounding box center [570, 223] width 944 height 50
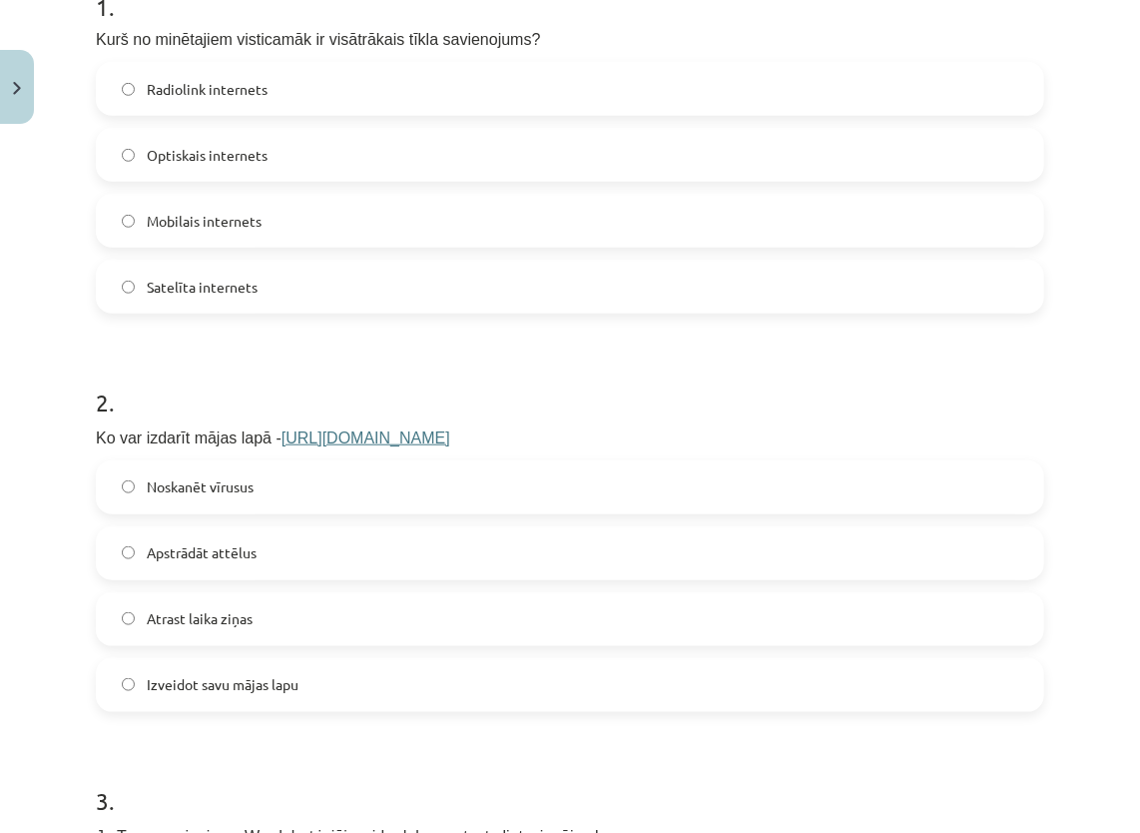
scroll to position [471, 0]
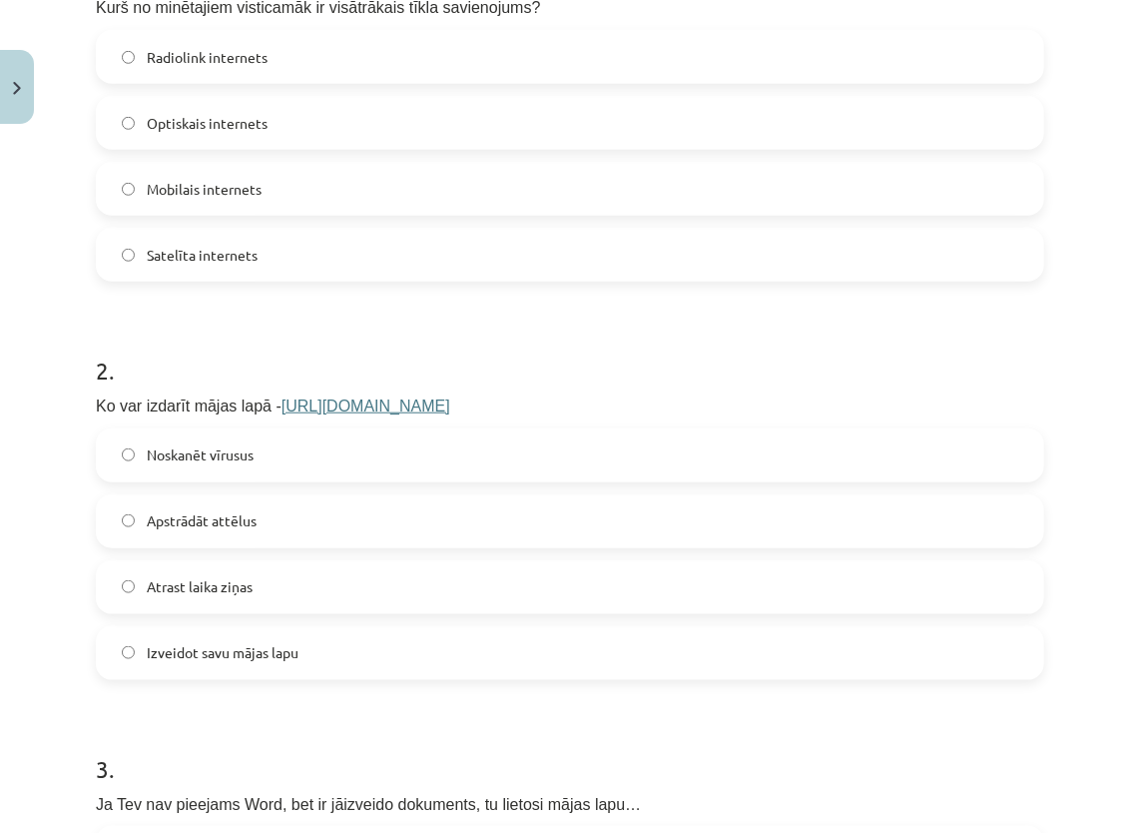
click at [267, 655] on span "Izveidot savu mājas lapu" at bounding box center [223, 652] width 152 height 21
drag, startPoint x: 267, startPoint y: 655, endPoint x: 180, endPoint y: 672, distance: 88.5
click at [180, 672] on label "Izveidot savu mājas lapu" at bounding box center [570, 653] width 944 height 50
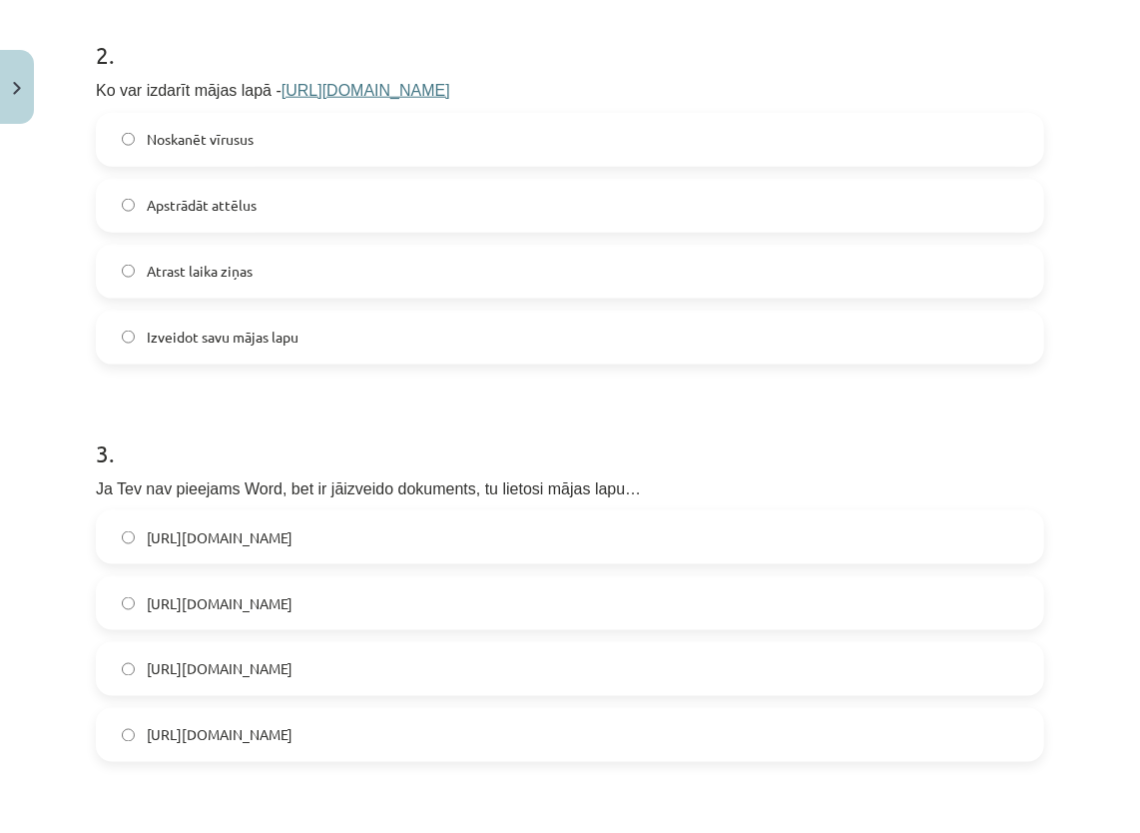
scroll to position [871, 0]
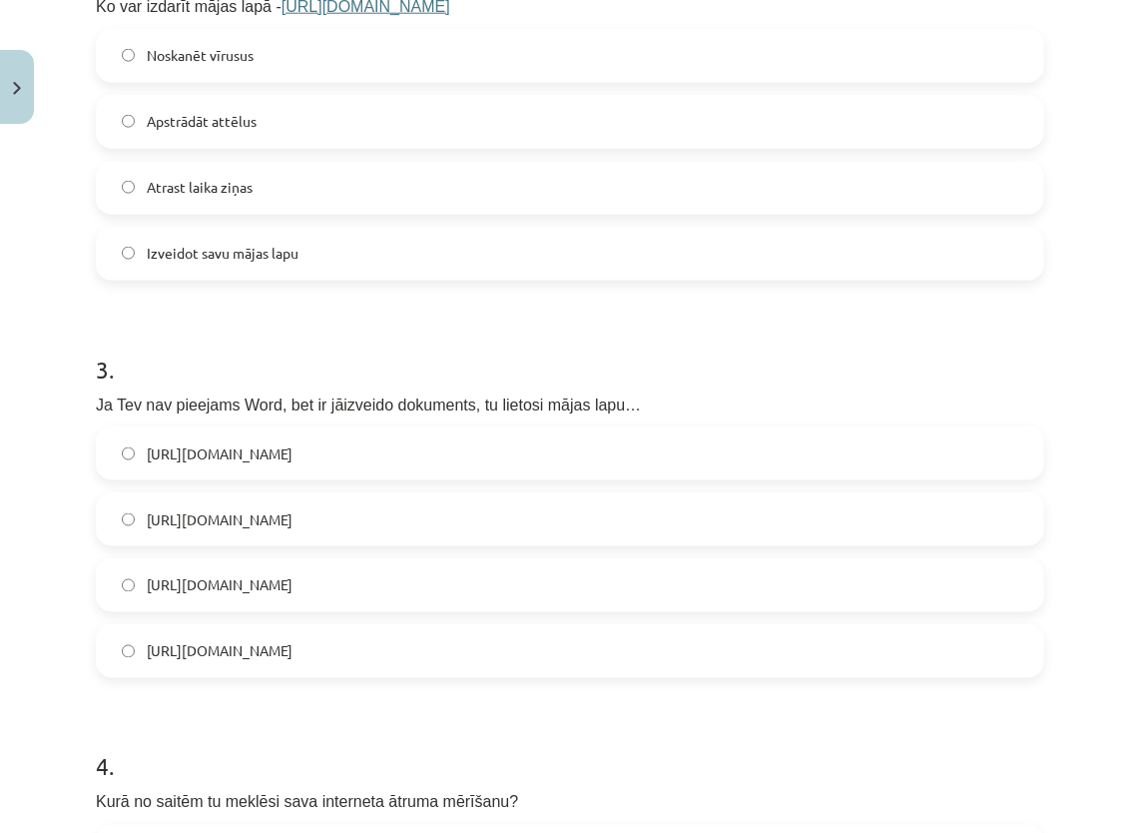
click at [293, 580] on span "https://www.google.com/docs/about/" at bounding box center [220, 585] width 146 height 21
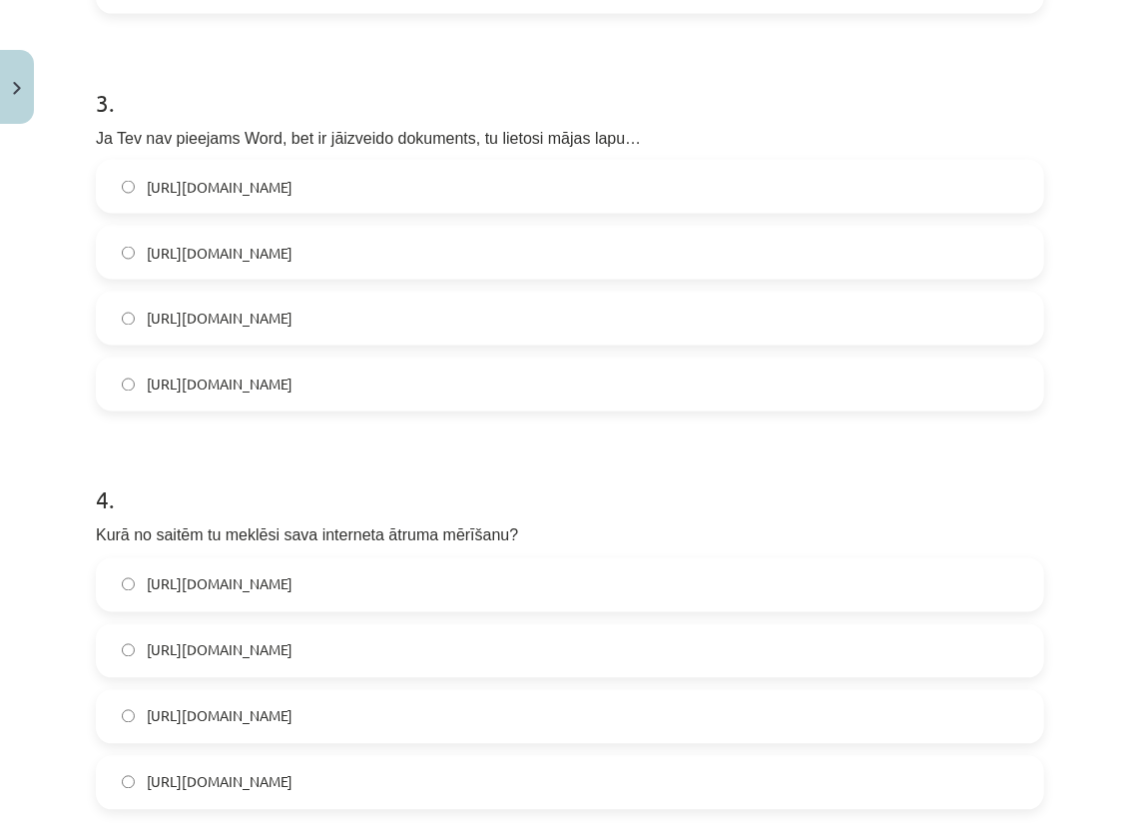
scroll to position [1170, 0]
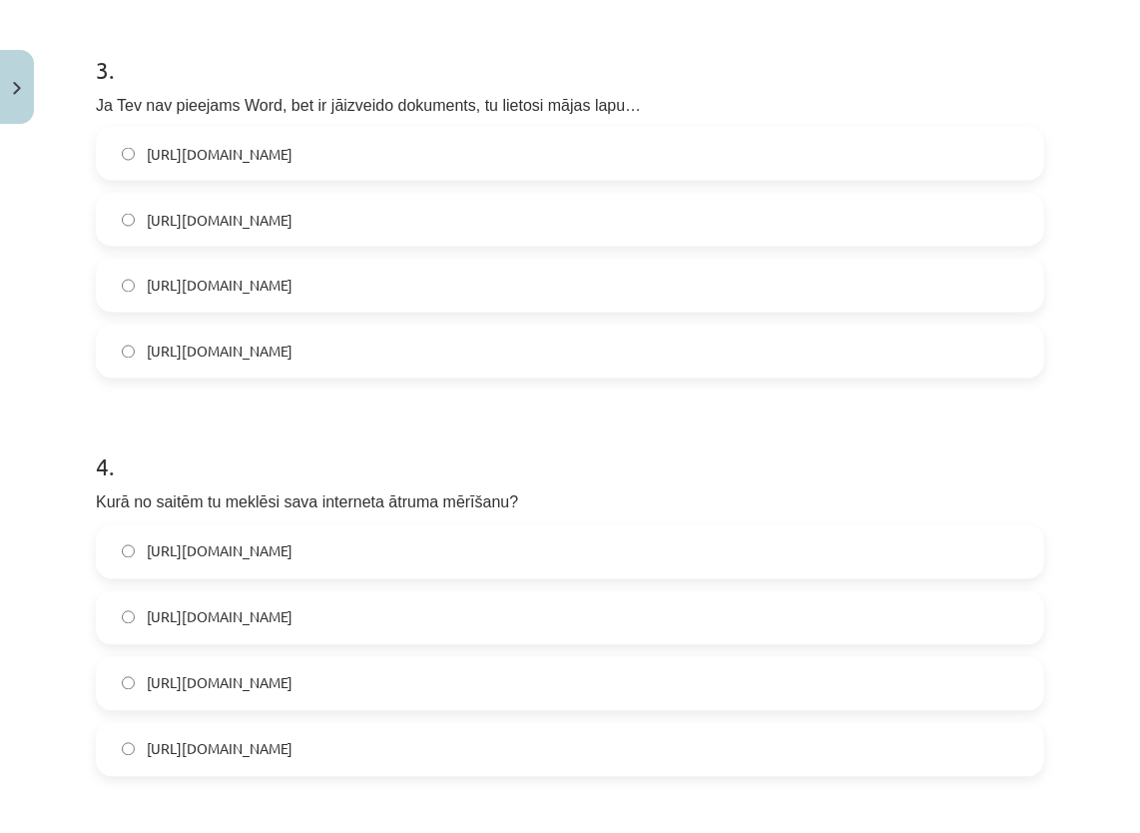
click at [262, 545] on span "https://www.speedtest.net/" at bounding box center [220, 551] width 146 height 21
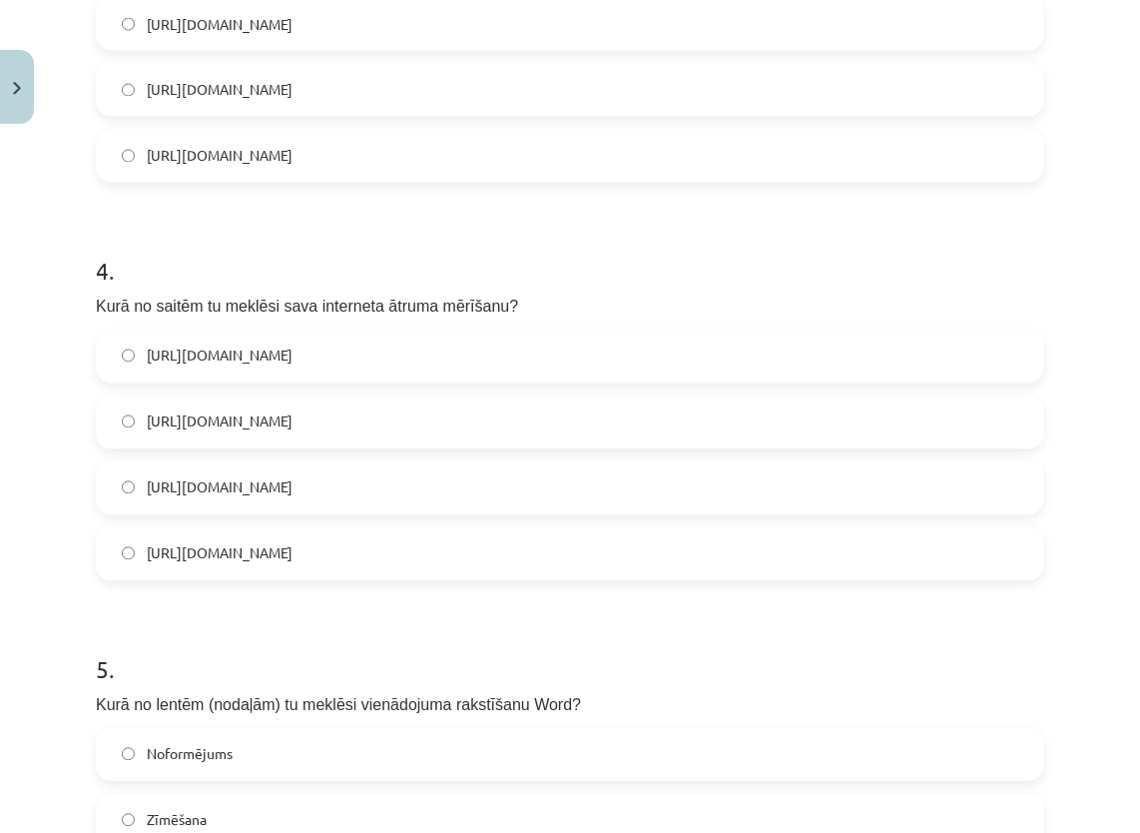
scroll to position [1569, 0]
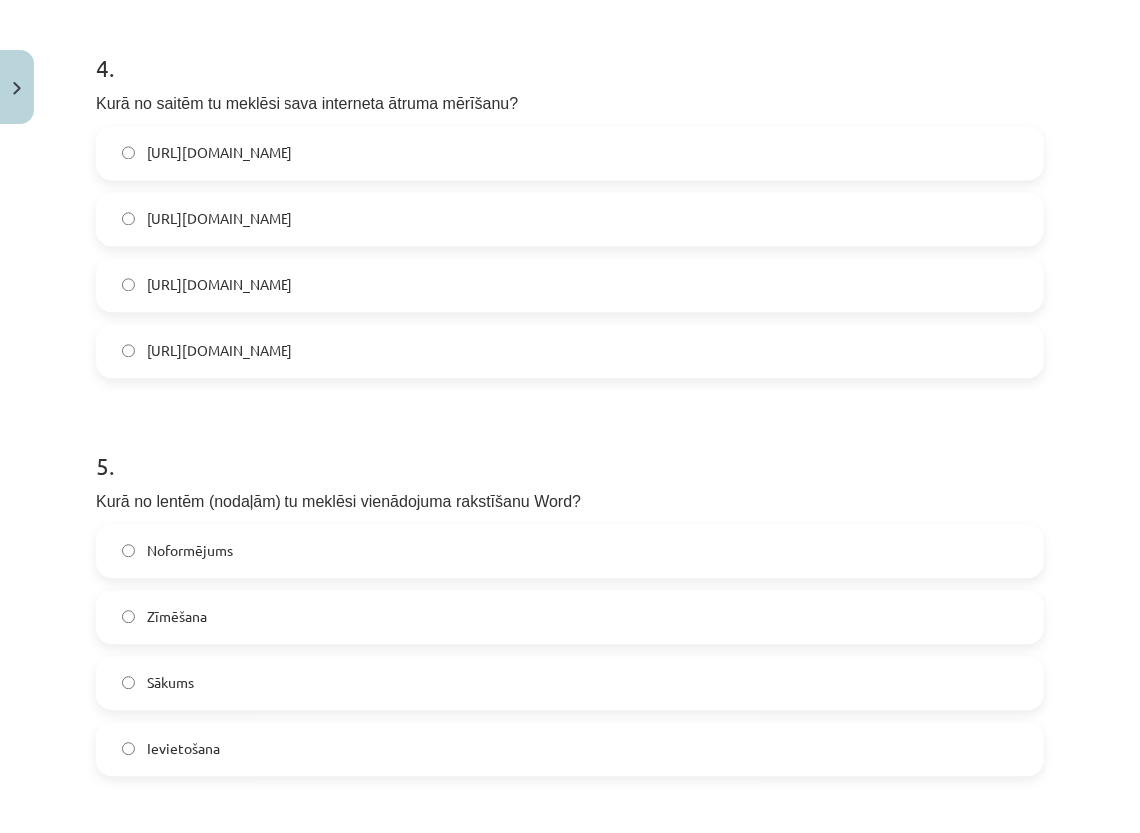
click at [144, 750] on label "Ievietošana" at bounding box center [570, 749] width 944 height 50
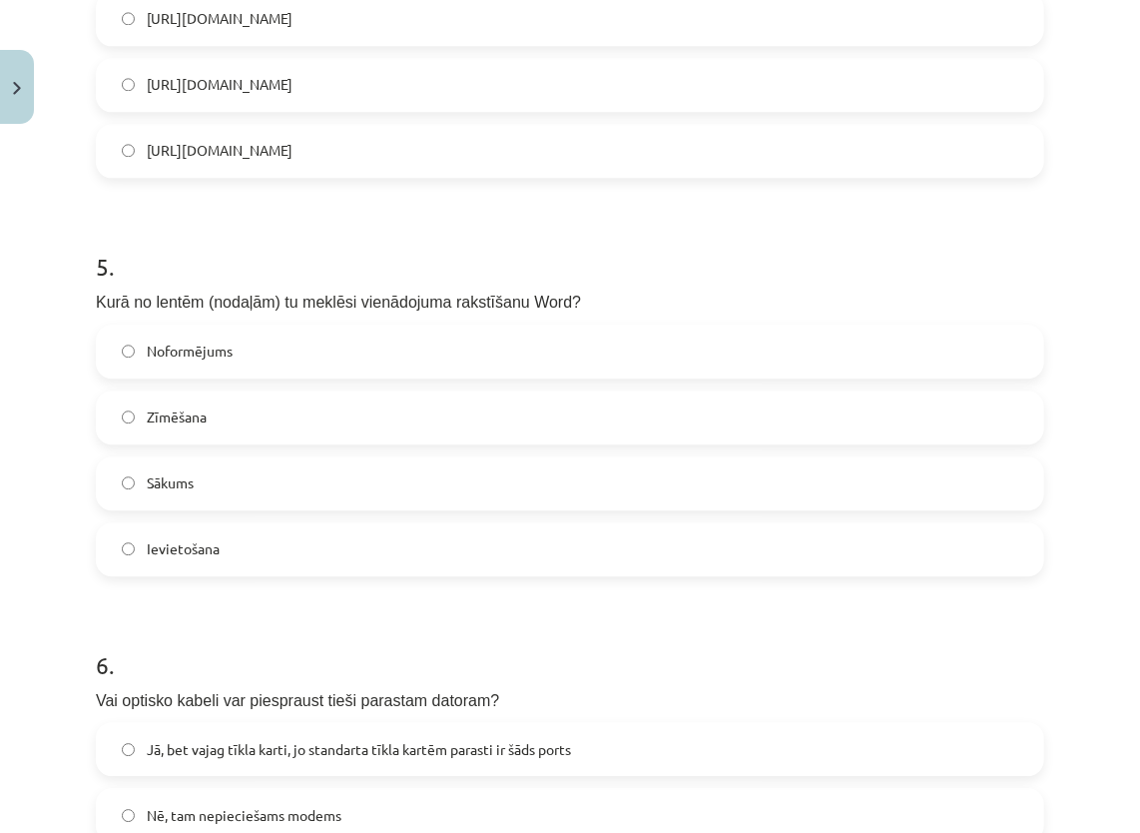
scroll to position [2069, 0]
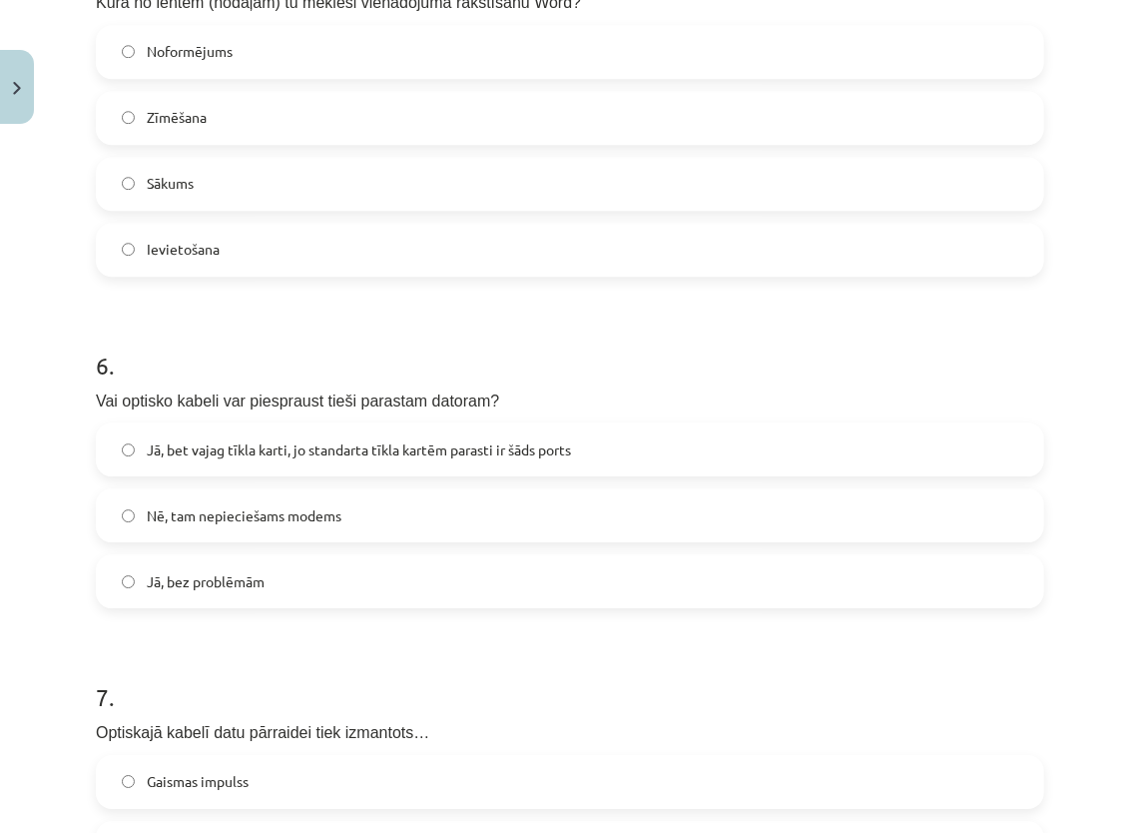
click at [167, 516] on span "Nē, tam nepieciešams modems" at bounding box center [244, 515] width 195 height 21
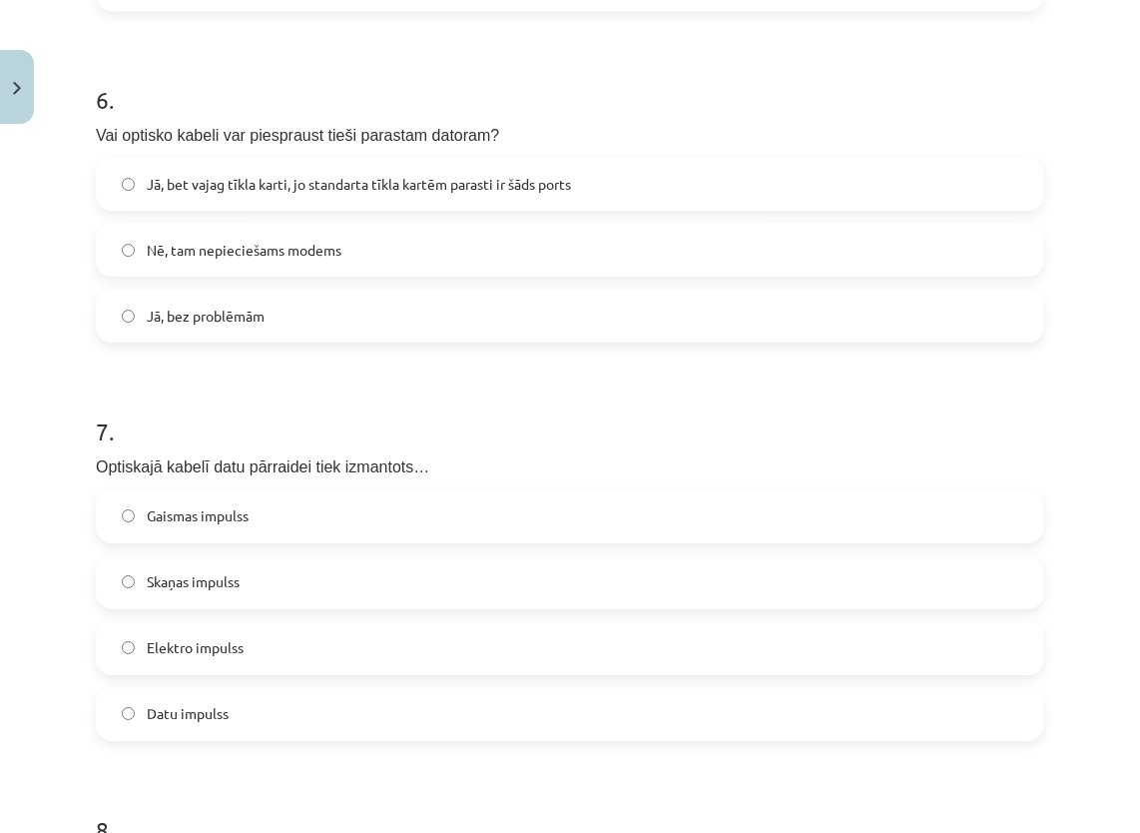
scroll to position [2368, 0]
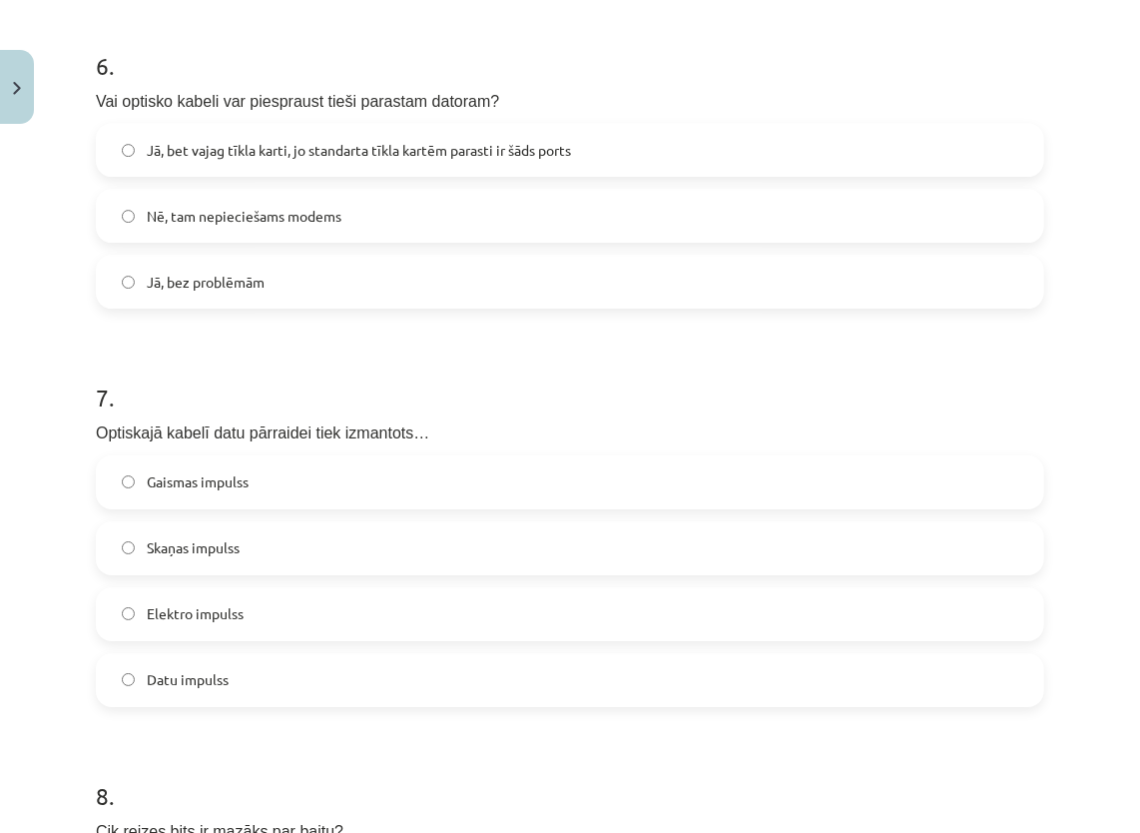
click at [387, 485] on label "Gaismas impulss" at bounding box center [570, 482] width 944 height 50
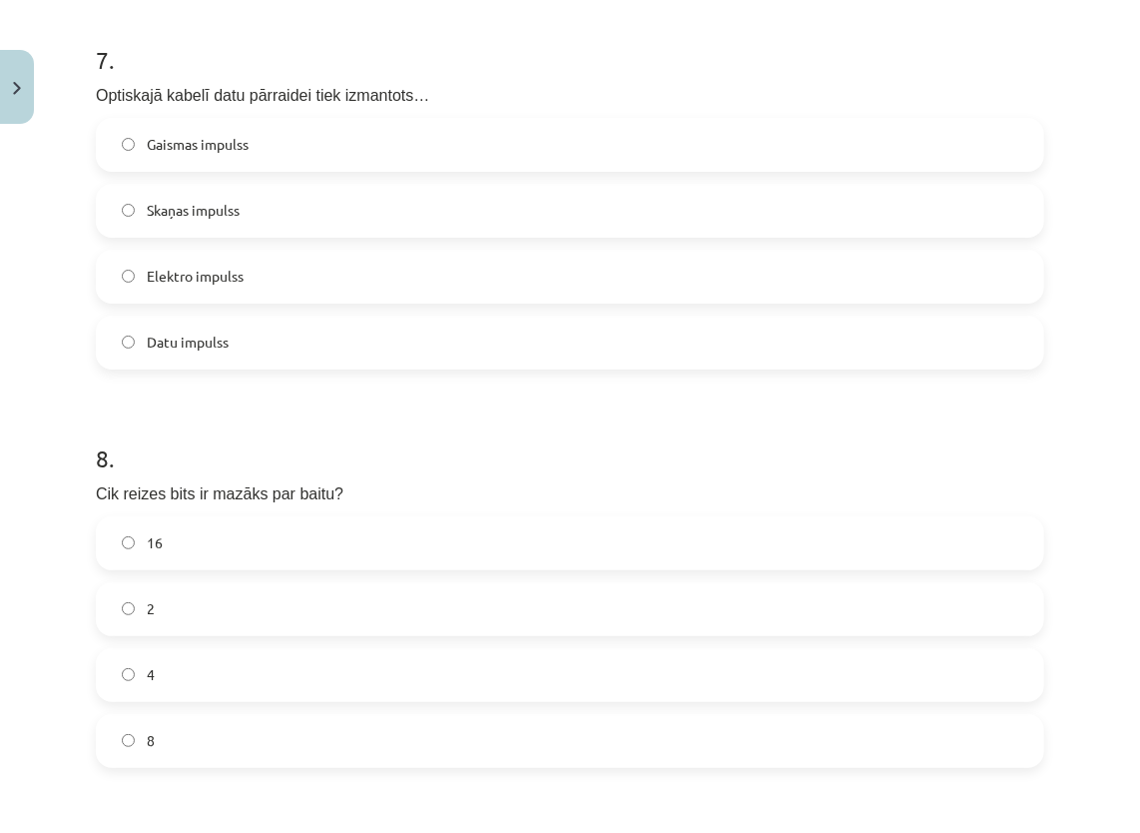
scroll to position [2767, 0]
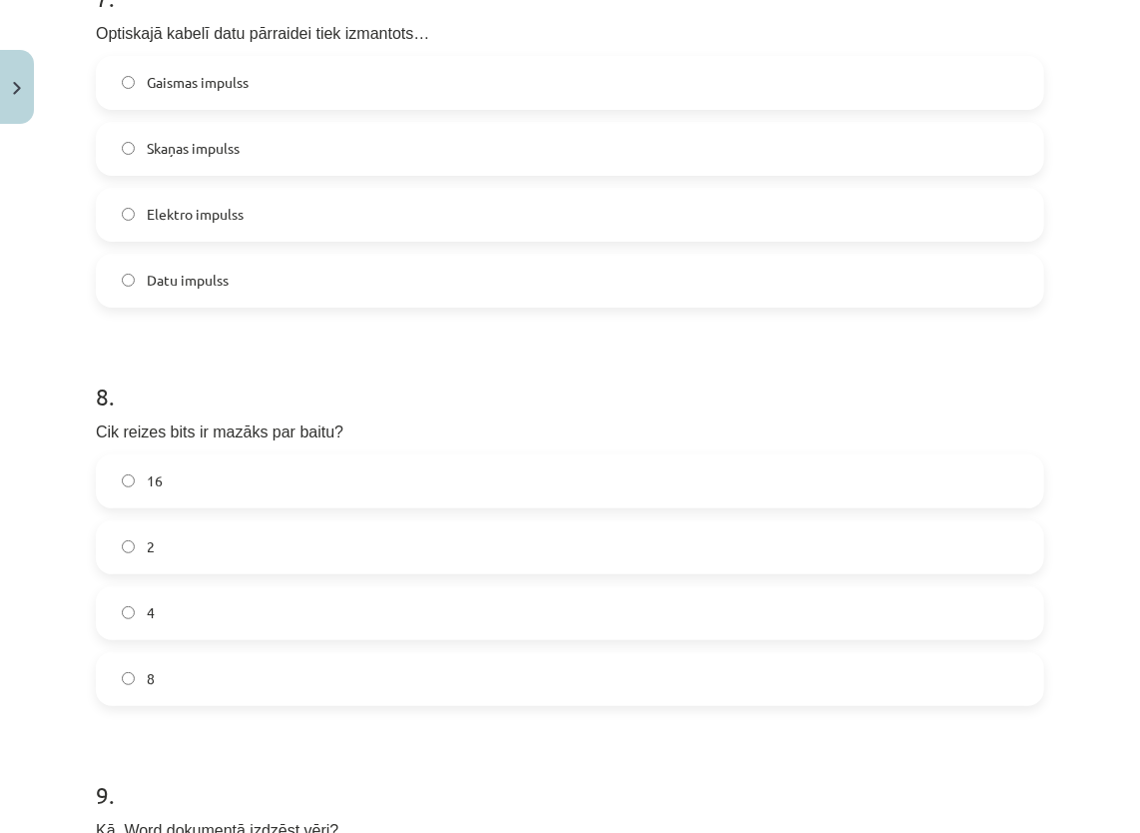
click at [256, 681] on label "8" at bounding box center [570, 679] width 944 height 50
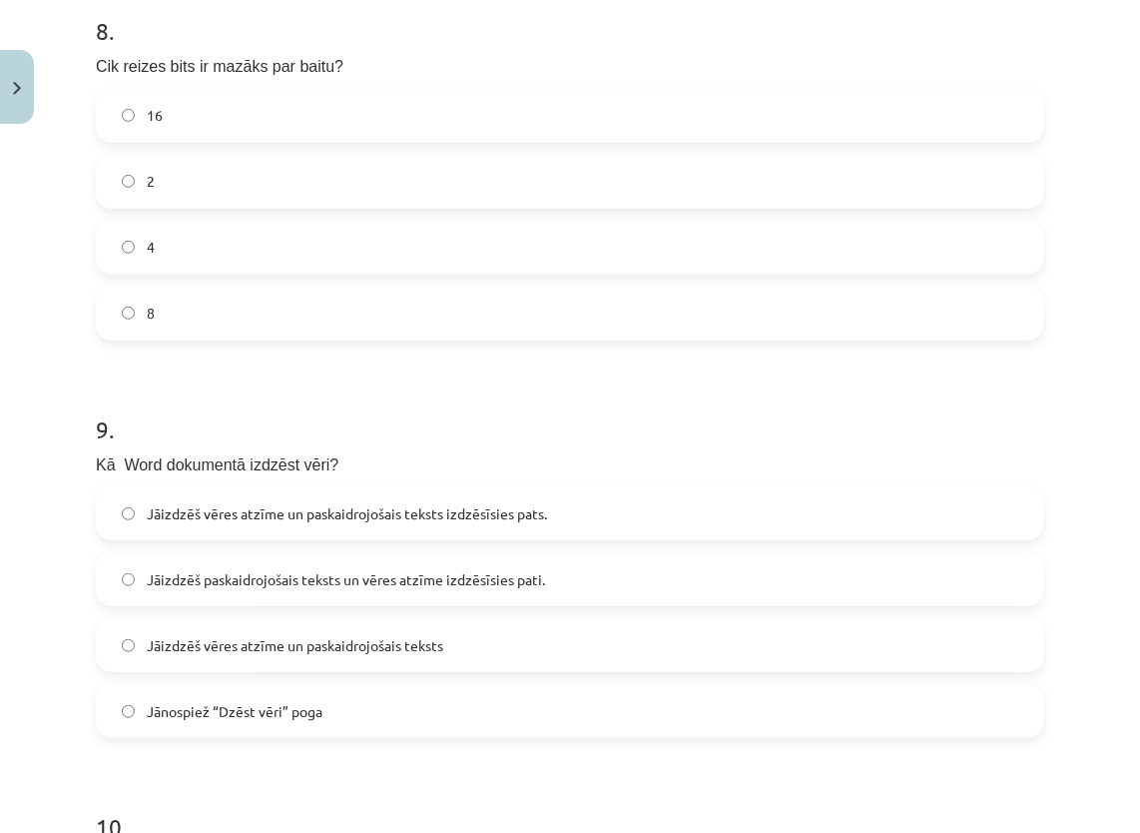
scroll to position [3167, 0]
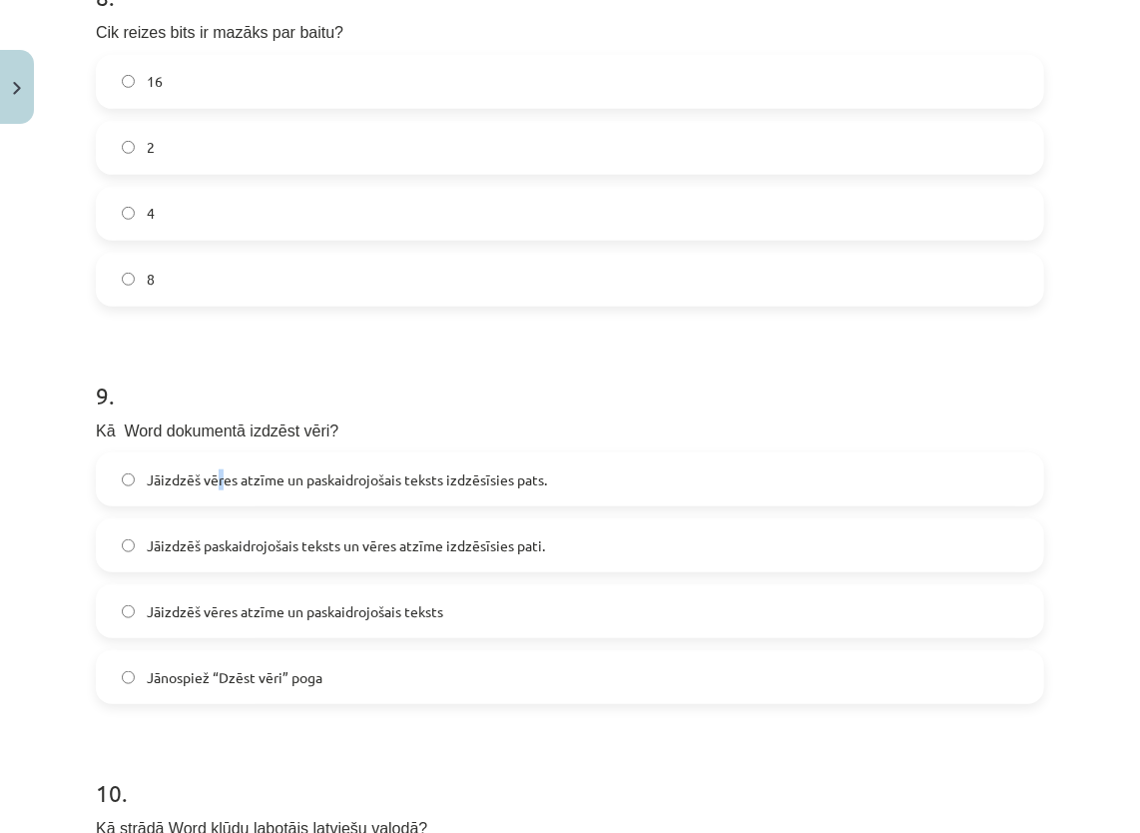
click at [221, 477] on span "Jāizdzēš vēres atzīme un paskaidrojošais teksts izdzēsīsies pats." at bounding box center [347, 479] width 400 height 21
drag, startPoint x: 221, startPoint y: 477, endPoint x: 221, endPoint y: 494, distance: 17.0
click at [221, 497] on label "Jāizdzēš vēres atzīme un paskaidrojošais teksts izdzēsīsies pats." at bounding box center [570, 479] width 944 height 50
click at [335, 393] on h1 "9 ." at bounding box center [570, 377] width 948 height 62
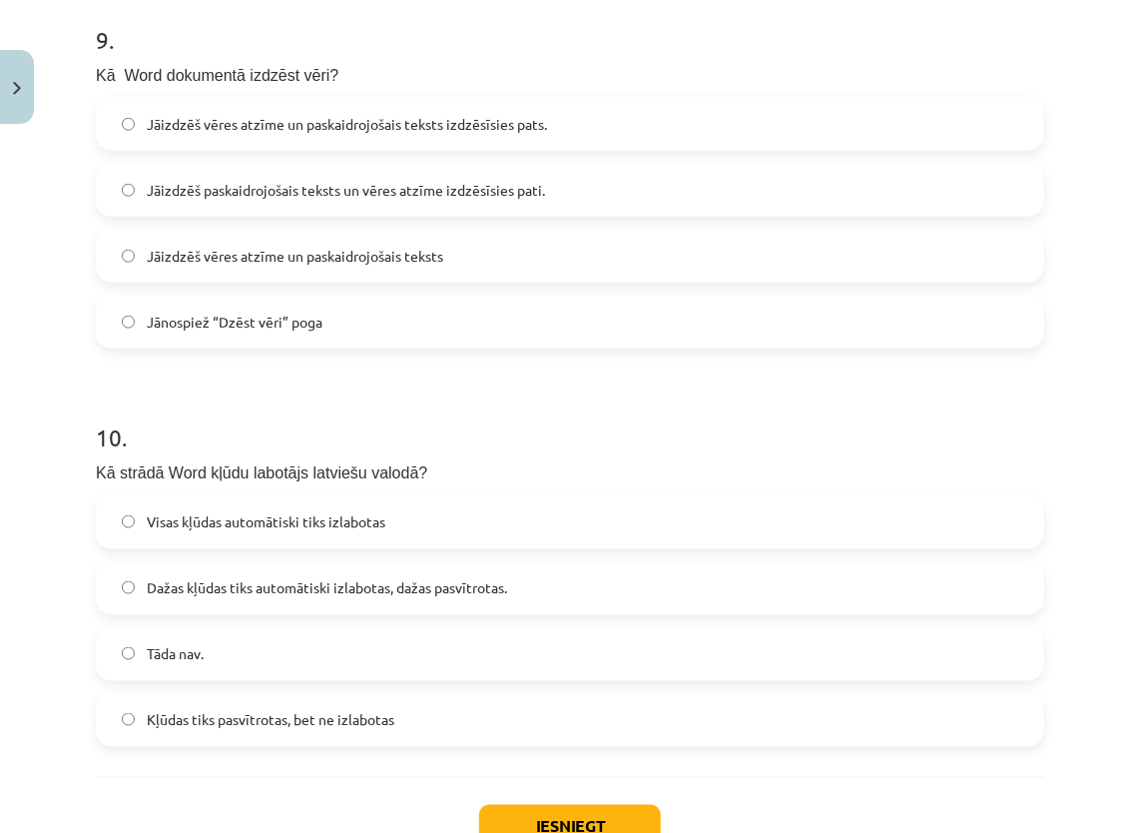
scroll to position [3566, 0]
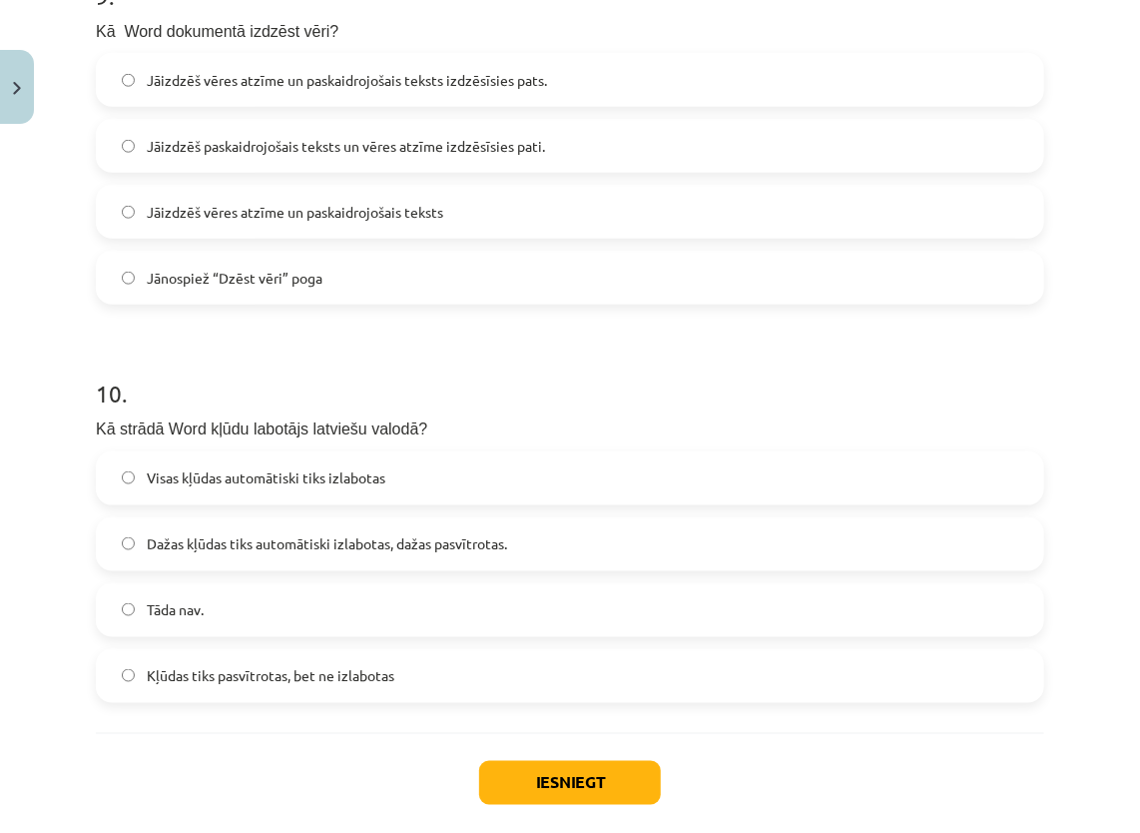
click at [355, 529] on label "Dažas kļūdas tiks automātiski izlabotas, dažas pasvītrotas." at bounding box center [570, 544] width 944 height 50
click at [525, 763] on button "Iesniegt" at bounding box center [570, 783] width 182 height 44
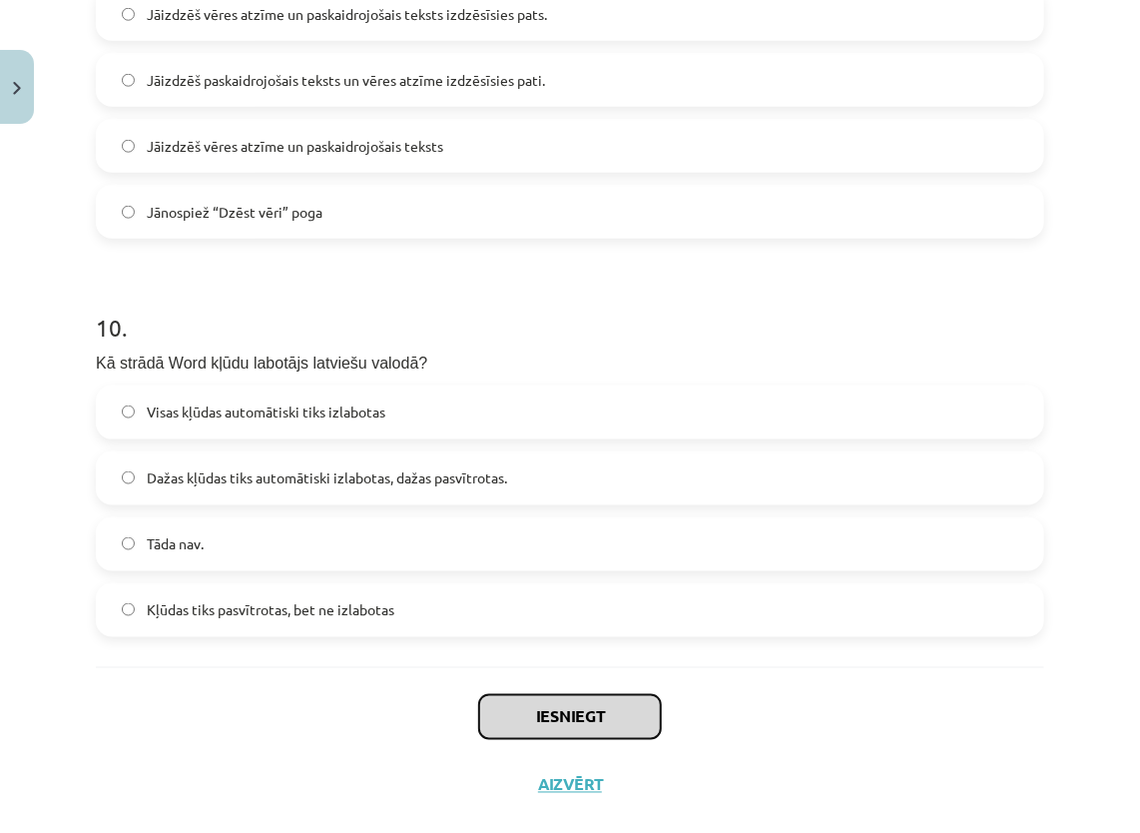
scroll to position [3666, 0]
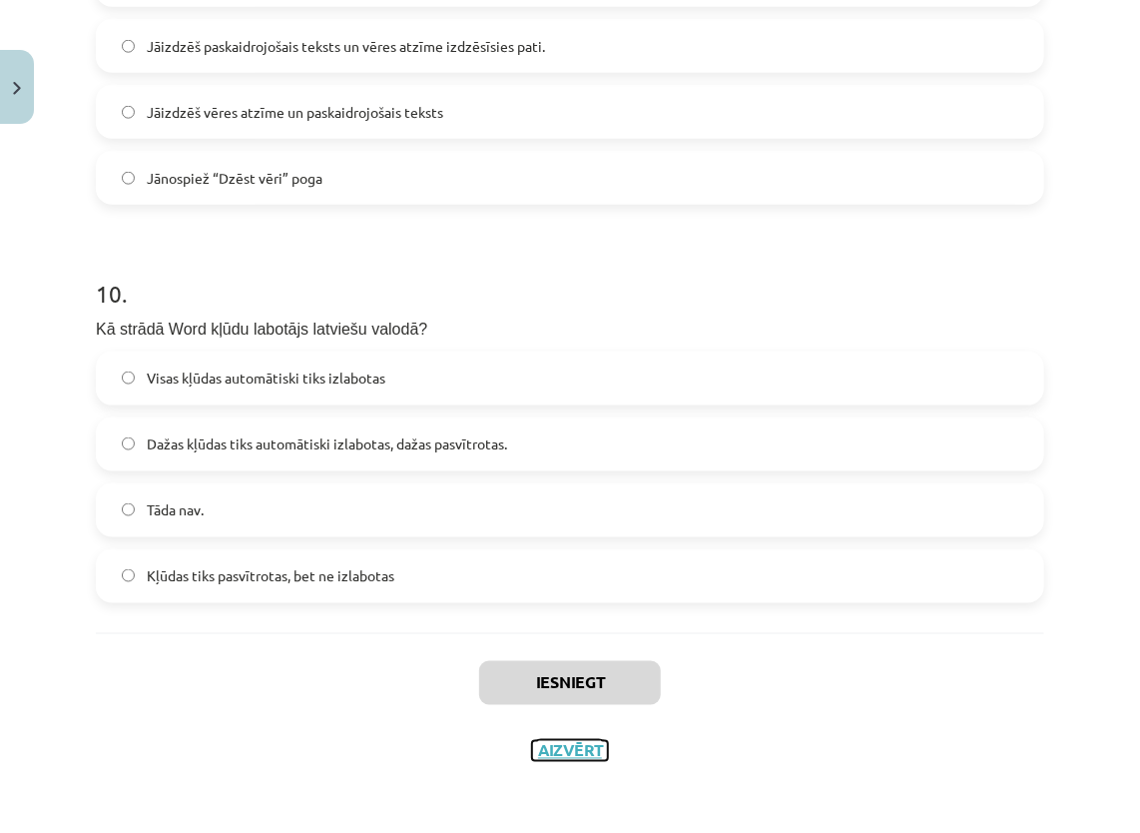
click at [548, 744] on button "Aizvērt" at bounding box center [570, 751] width 76 height 20
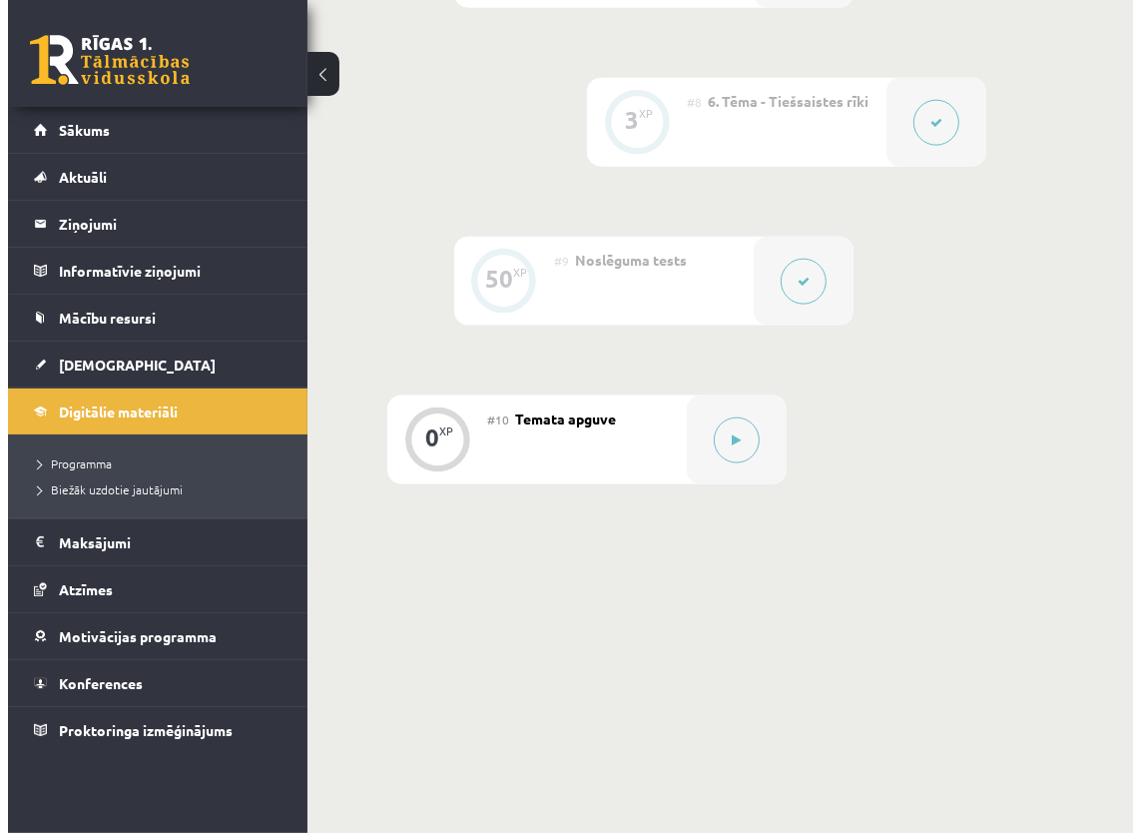
scroll to position [1846, 0]
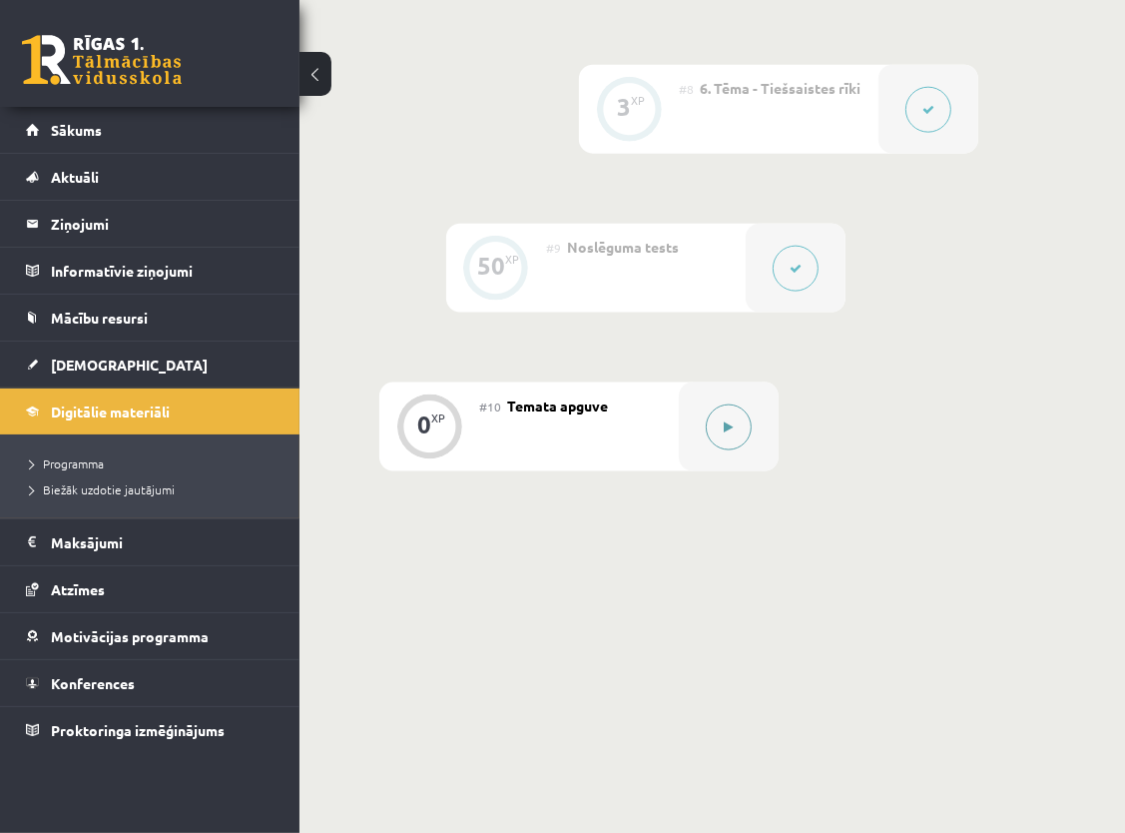
click at [740, 442] on button at bounding box center [729, 427] width 46 height 46
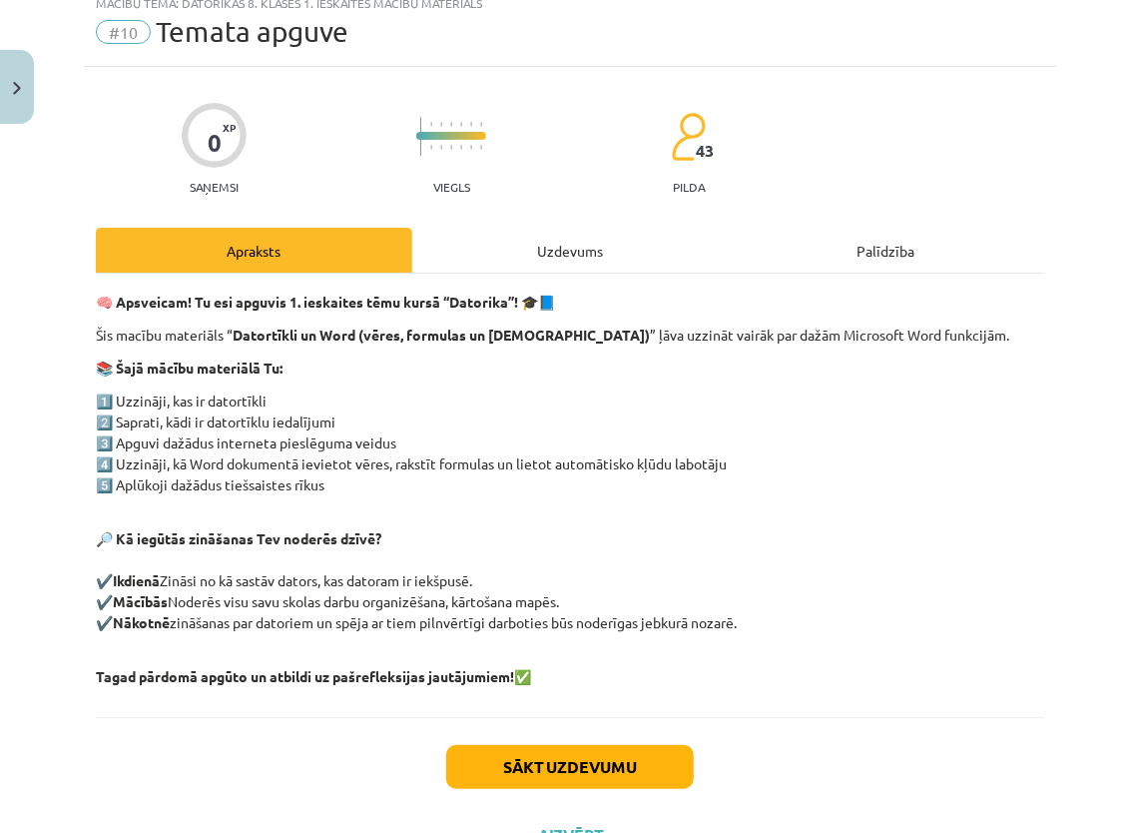
scroll to position [151, 0]
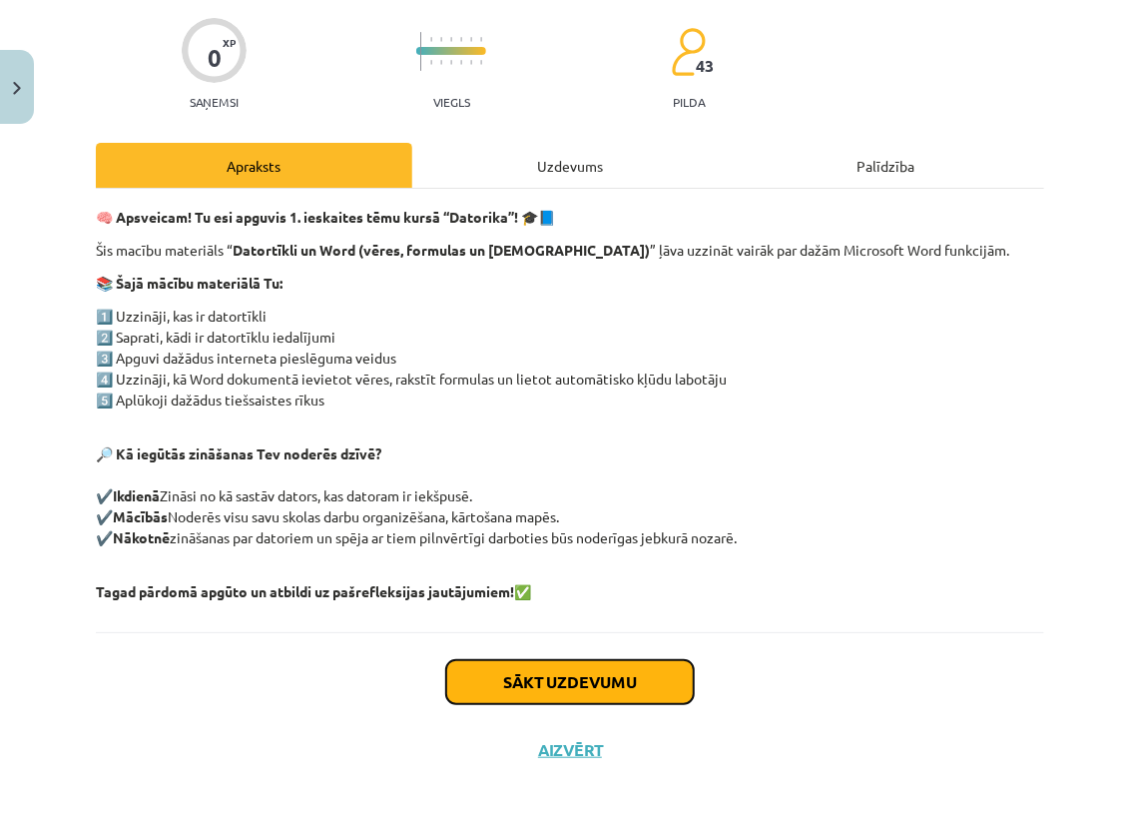
click at [593, 692] on button "Sākt uzdevumu" at bounding box center [570, 682] width 248 height 44
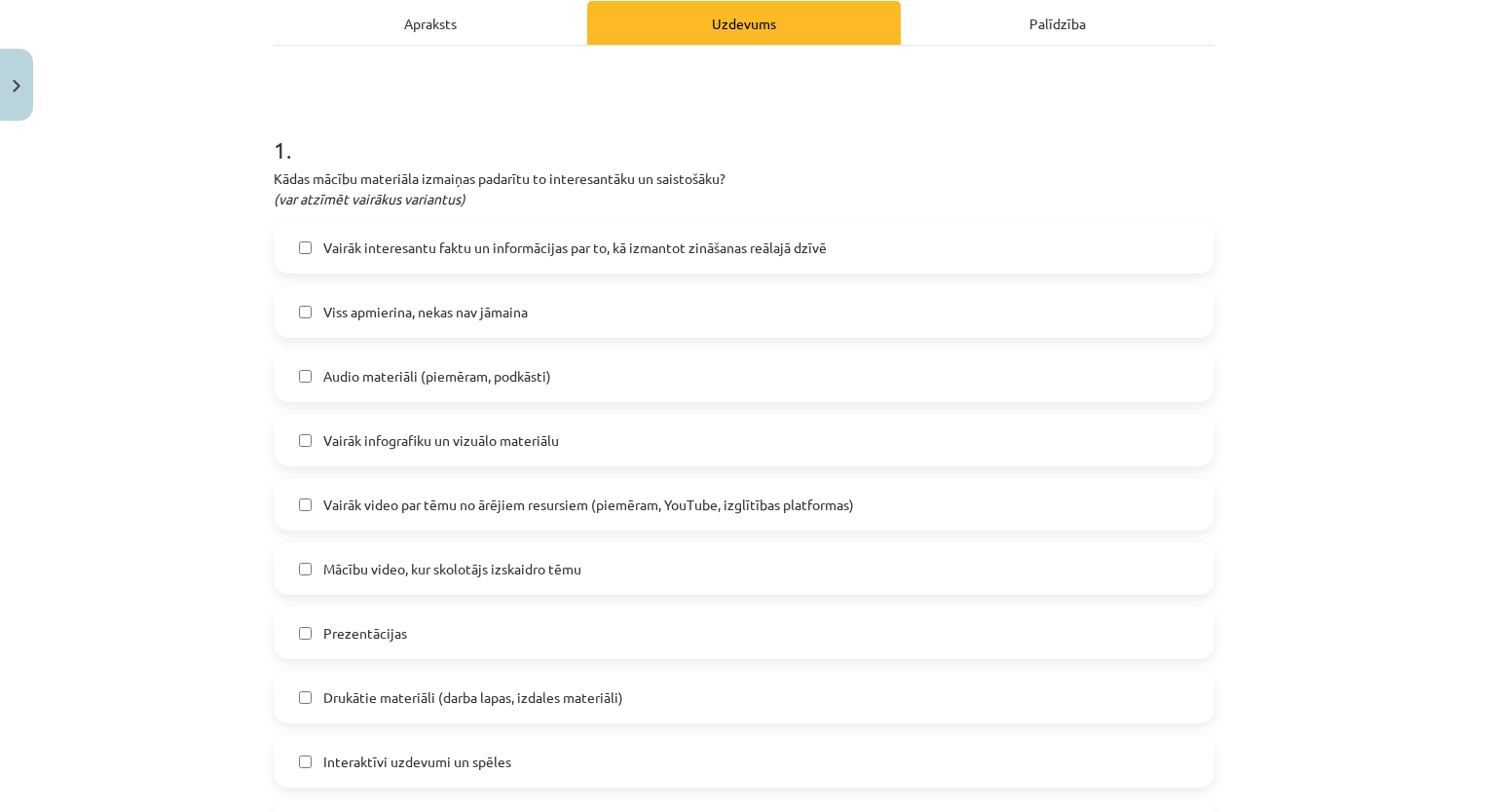
scroll to position [244, 0]
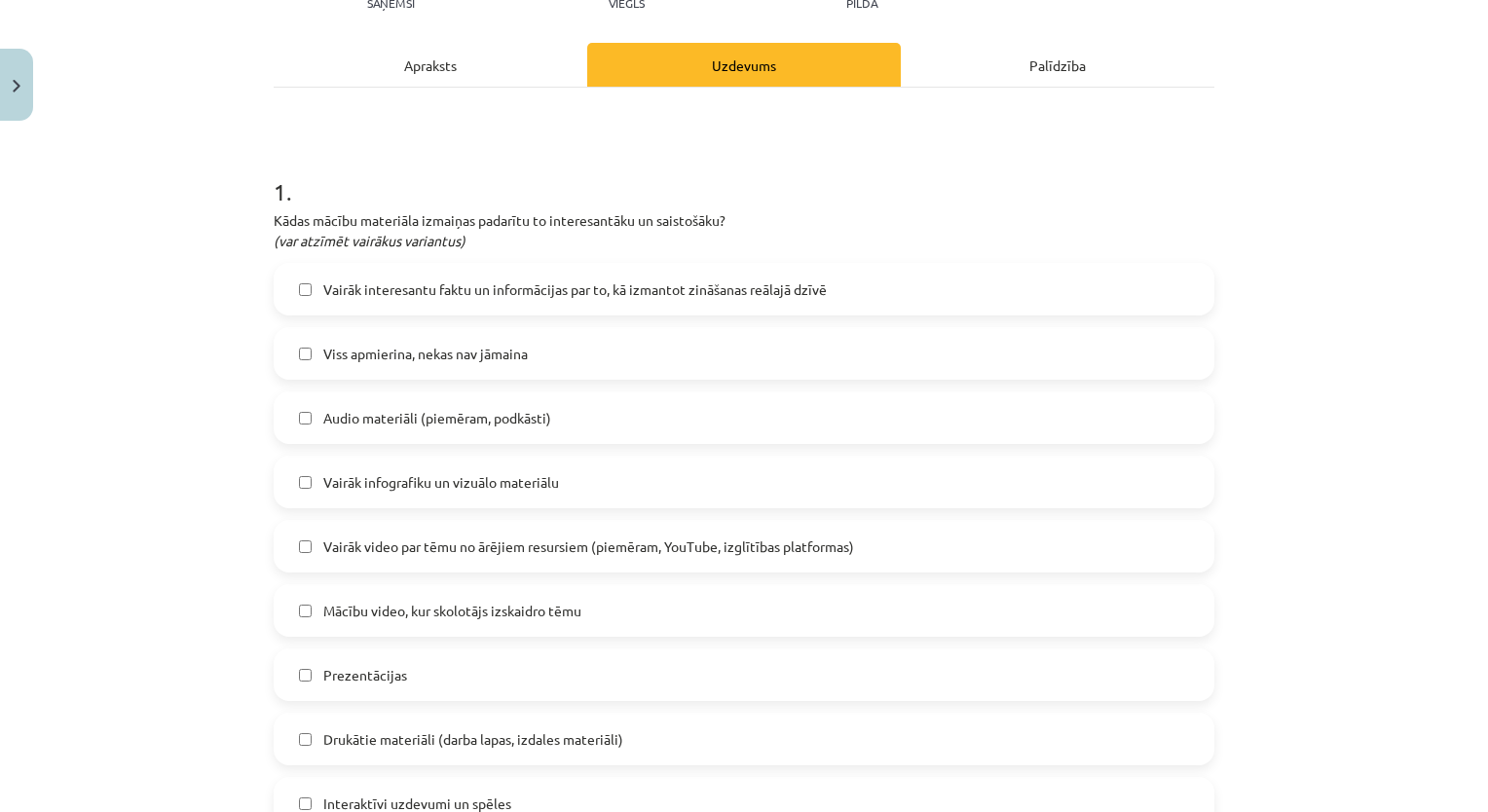
click at [554, 291] on span "Vairāk interesantu faktu un informācijas par to, kā izmantot zināšanas reālajā …" at bounding box center [574, 290] width 503 height 20
click at [553, 340] on label "Viss apmierina, nekas nav jāmaina" at bounding box center [744, 353] width 936 height 49
drag, startPoint x: 562, startPoint y: 396, endPoint x: 549, endPoint y: 413, distance: 21.4
click at [562, 397] on label "Audio materiāli (piemēram, podkāsti)" at bounding box center [744, 417] width 936 height 49
click at [542, 453] on div "Vairāk interesantu faktu un informācijas par to, kā izmantot zināšanas reālajā …" at bounding box center [744, 610] width 940 height 695
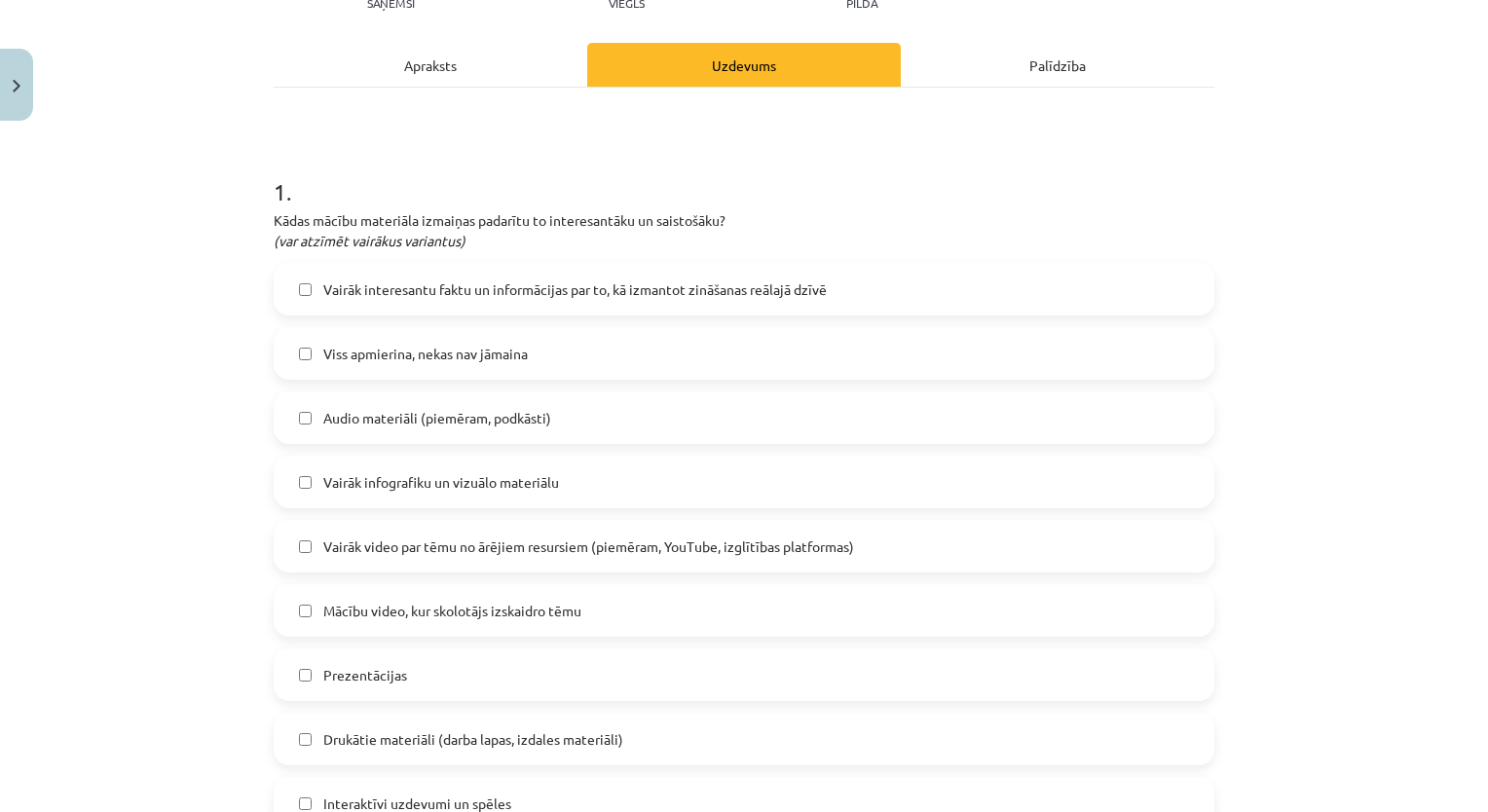
click at [534, 520] on div "Vairāk video par tēmu no ārējiem resursiem (piemēram, YouTube, izglītības platf…" at bounding box center [744, 546] width 940 height 53
click at [534, 461] on label "Vairāk infografiku un vizuālo materiālu" at bounding box center [744, 482] width 936 height 49
click at [510, 518] on div "Vairāk interesantu faktu un informācijas par to, kā izmantot zināšanas reālajā …" at bounding box center [744, 610] width 940 height 695
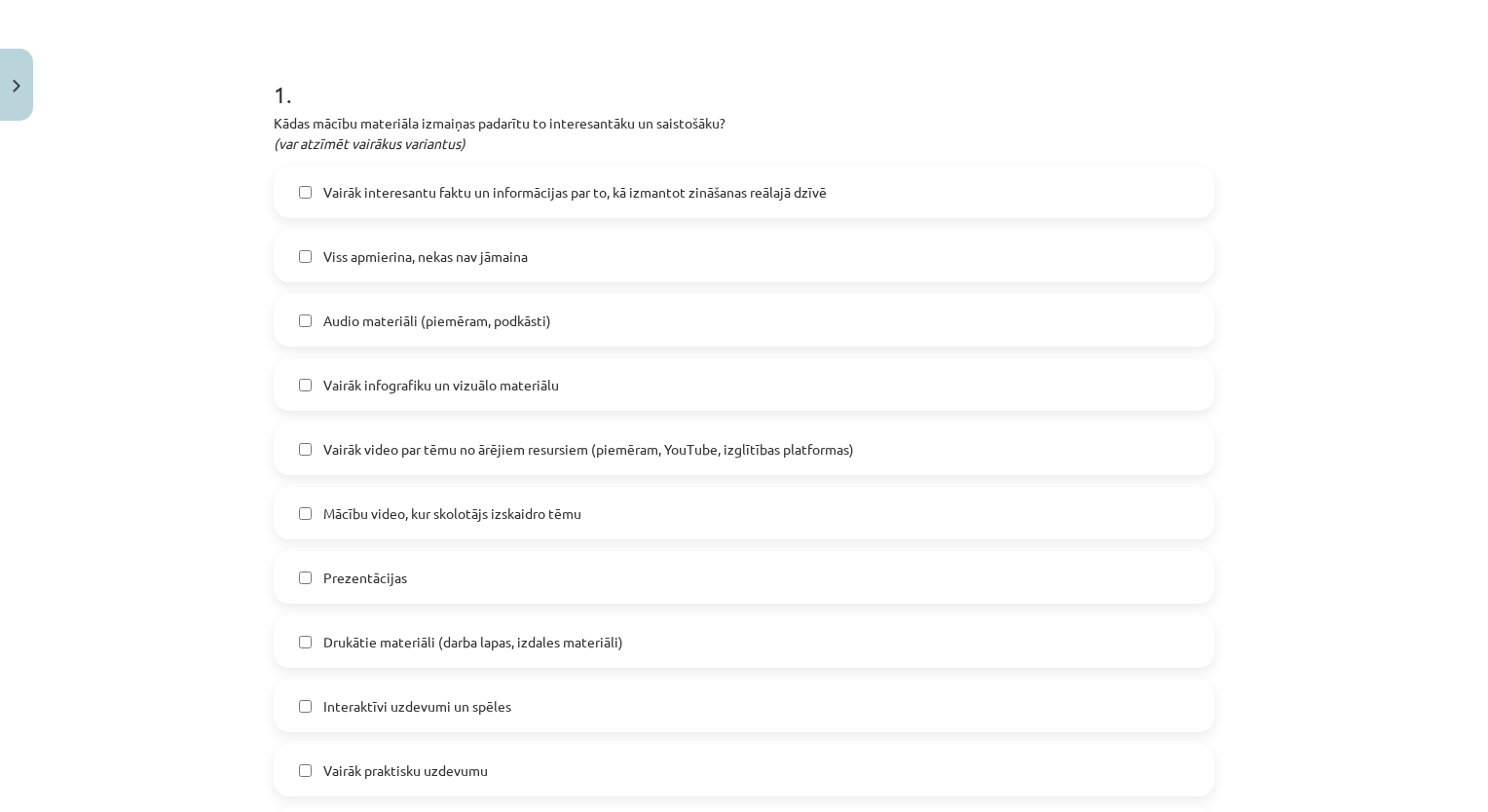
click at [497, 460] on label "Vairāk video par tēmu no ārējiem resursiem (piemēram, YouTube, izglītības platf…" at bounding box center [744, 448] width 936 height 49
click at [475, 491] on label "Mācību video, kur skolotājs izskaidro tēmu" at bounding box center [744, 513] width 936 height 49
click at [459, 547] on div "Vairāk interesantu faktu un informācijas par to, kā izmantot zināšanas reālajā …" at bounding box center [744, 513] width 940 height 695
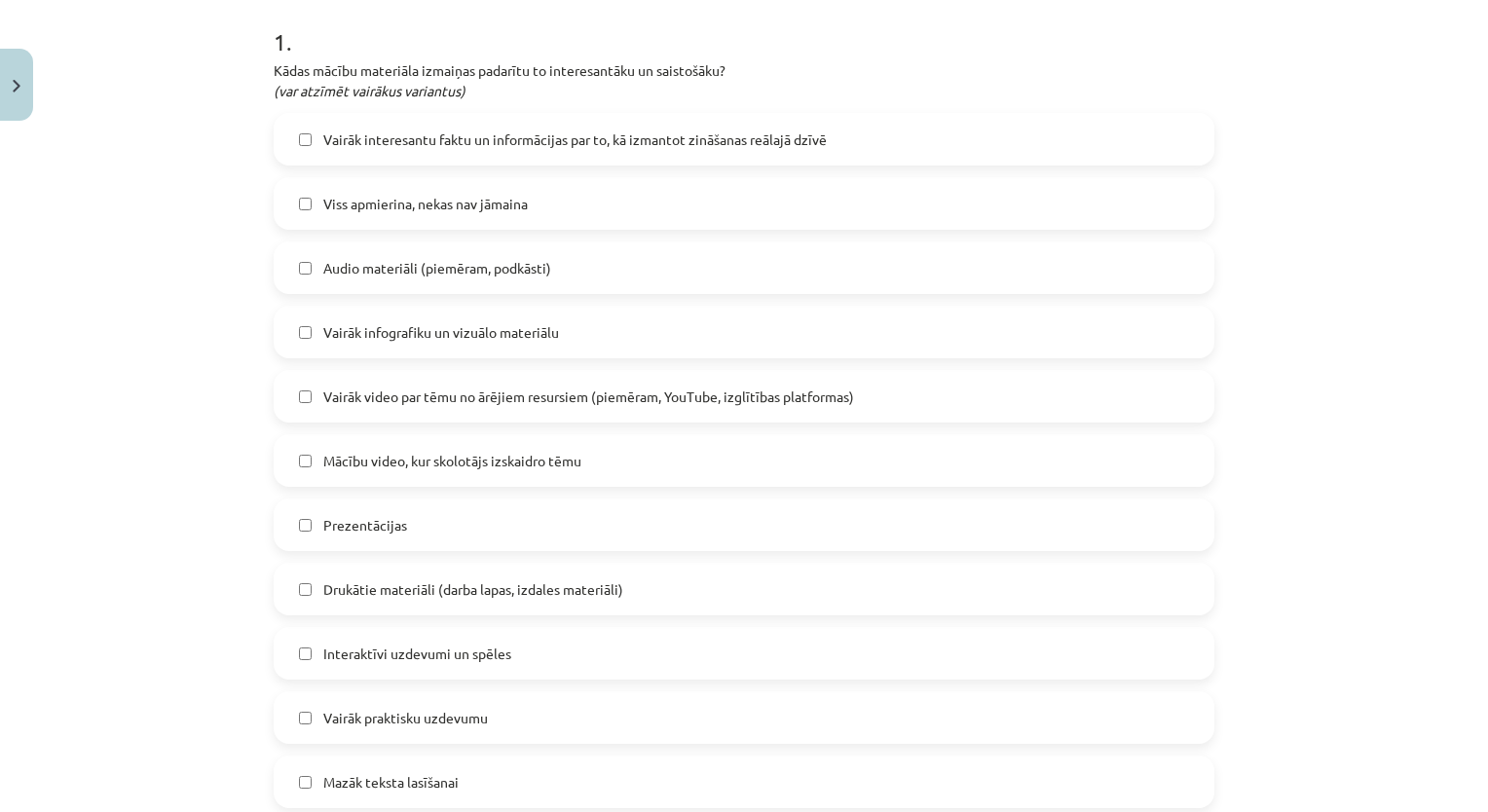
scroll to position [438, 0]
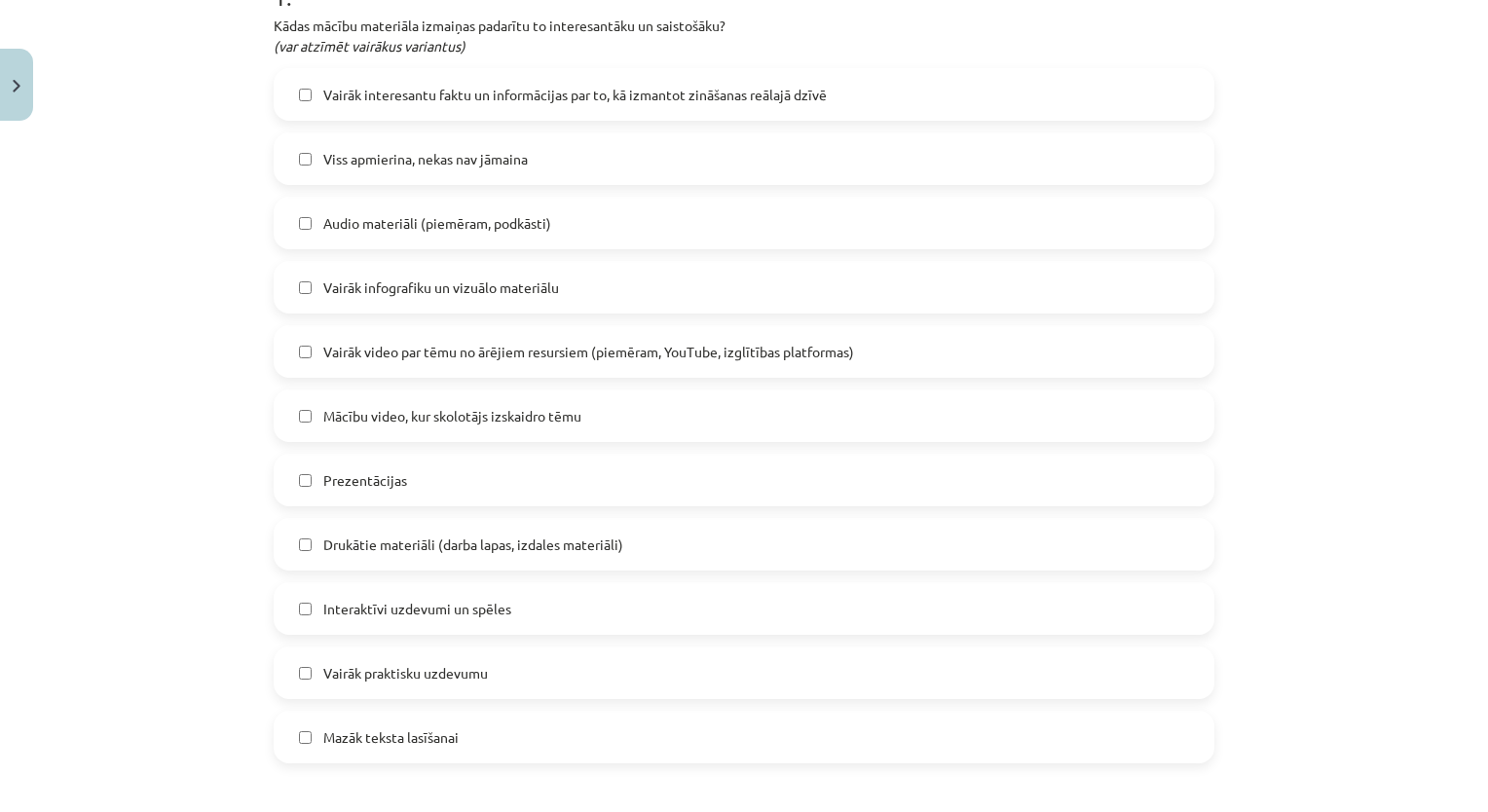
click at [493, 473] on label "Prezentācijas" at bounding box center [744, 480] width 936 height 49
click at [488, 546] on span "Drukātie materiāli (darba lapas, izdales materiāli)" at bounding box center [472, 544] width 299 height 20
click at [483, 574] on div "Vairāk interesantu faktu un informācijas par to, kā izmantot zināšanas reālajā …" at bounding box center [744, 415] width 940 height 695
click at [475, 599] on span "Interaktīvi uzdevumi un spēles" at bounding box center [416, 608] width 188 height 20
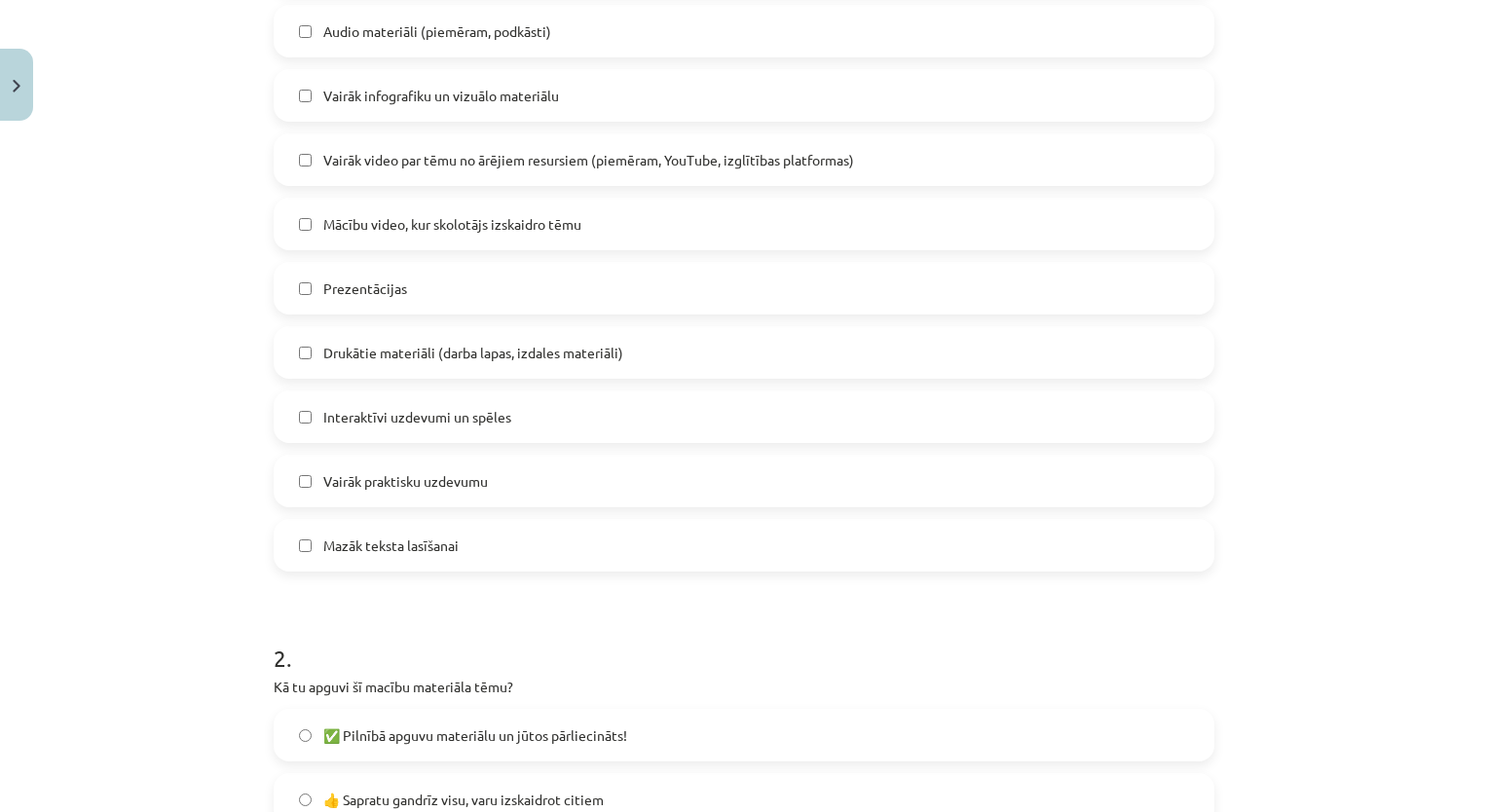
scroll to position [633, 0]
click at [479, 474] on span "Vairāk praktisku uzdevumu" at bounding box center [405, 478] width 165 height 20
click at [465, 524] on label "Mazāk teksta lasīšanai" at bounding box center [744, 542] width 936 height 49
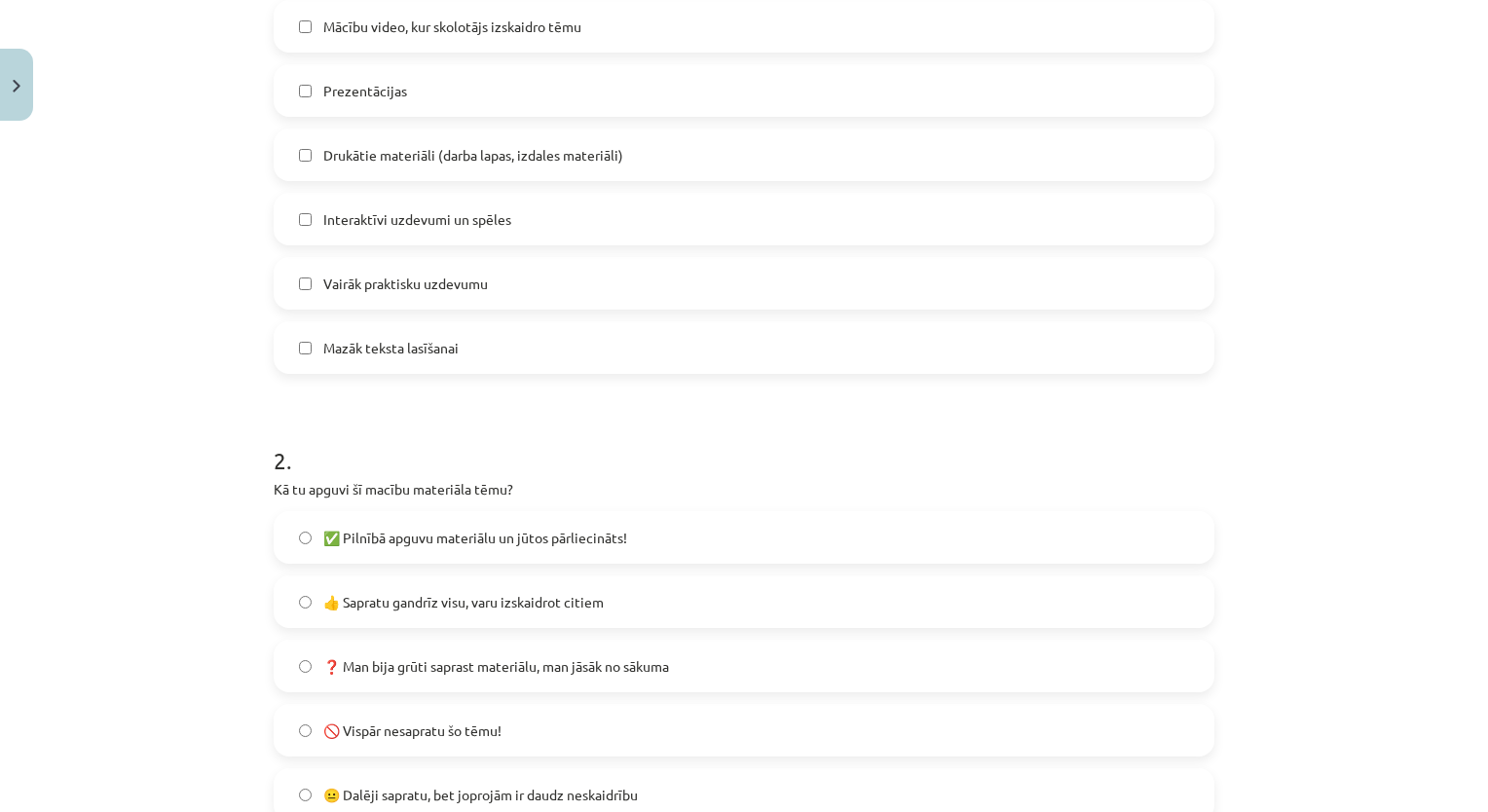
click at [466, 527] on span "✅ Pilnībā apguvu materiālu un jūtos pārliecināts!" at bounding box center [474, 537] width 303 height 20
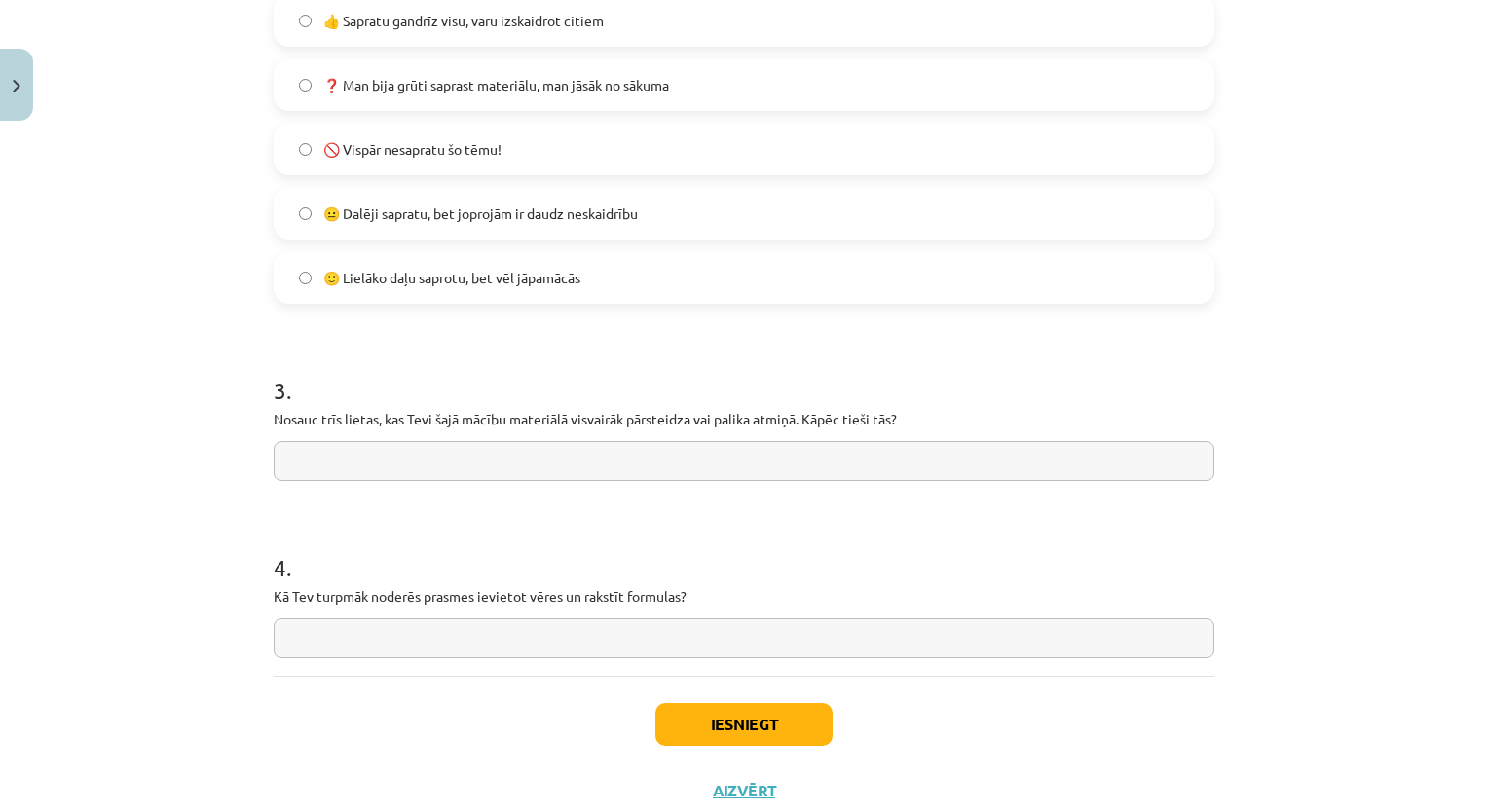
scroll to position [1411, 0]
click at [710, 729] on button "Iesniegt" at bounding box center [744, 721] width 177 height 43
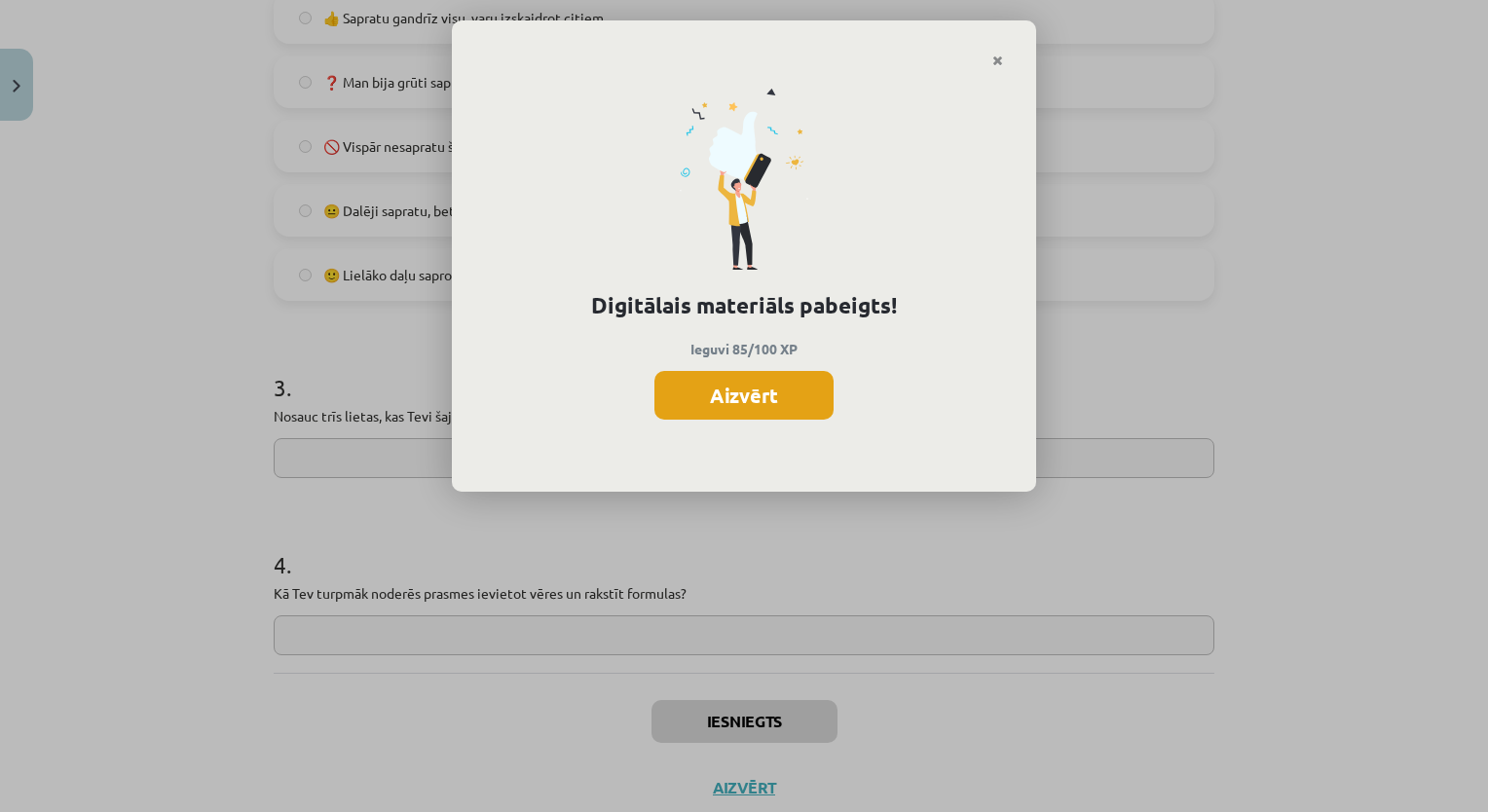
click at [721, 406] on button "Aizvērt" at bounding box center [744, 395] width 179 height 49
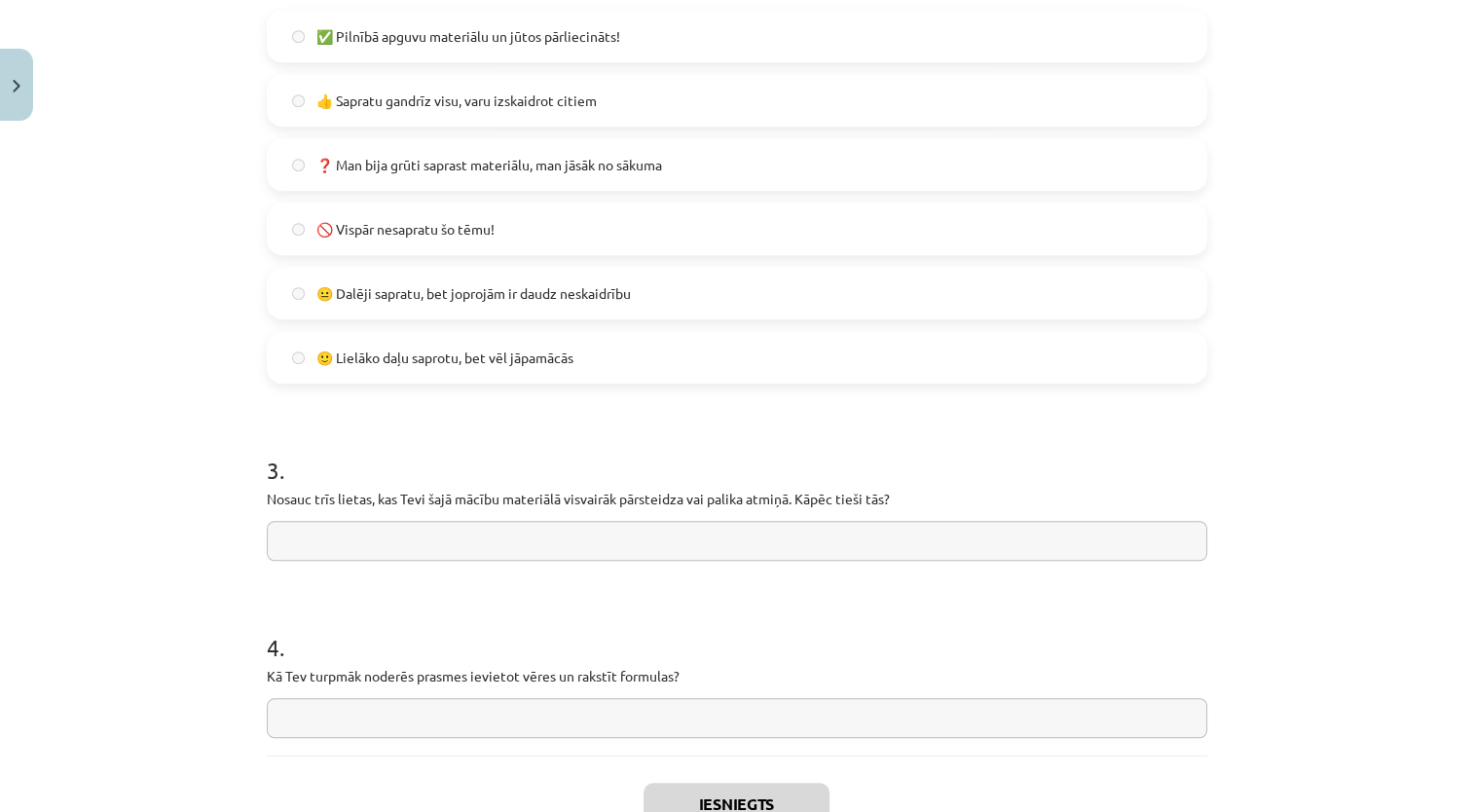
scroll to position [1468, 0]
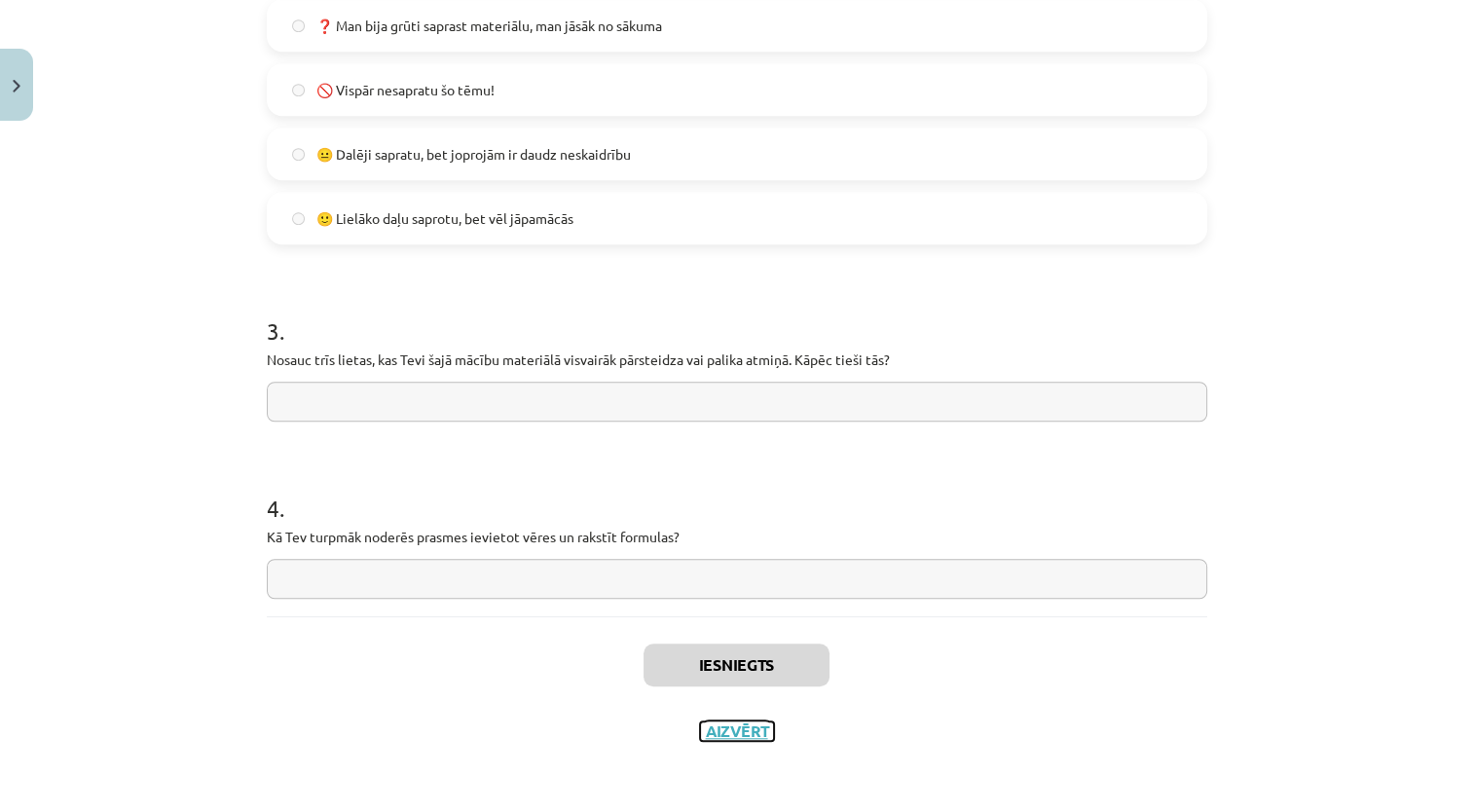
click at [747, 732] on button "Aizvērt" at bounding box center [737, 731] width 74 height 19
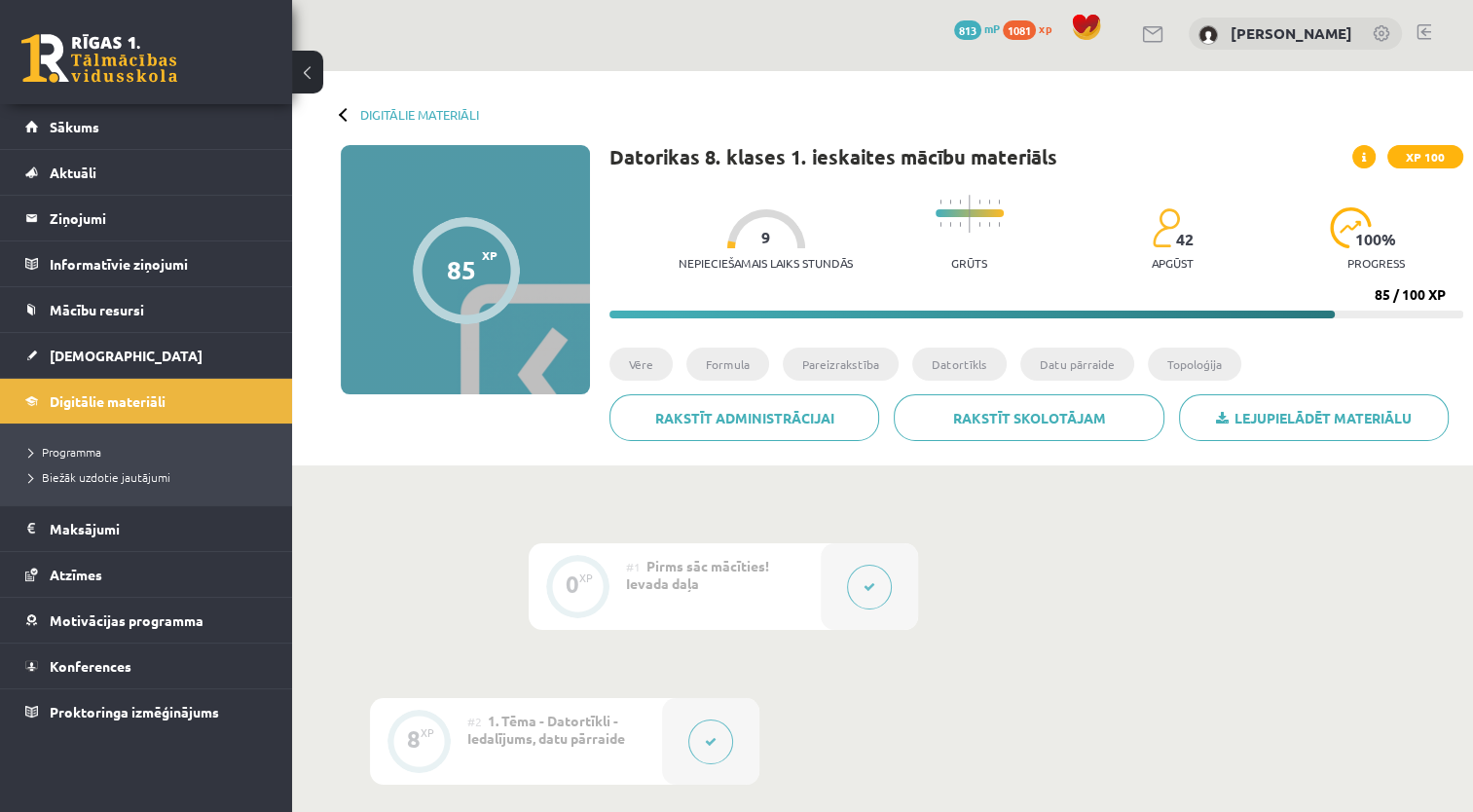
scroll to position [0, 0]
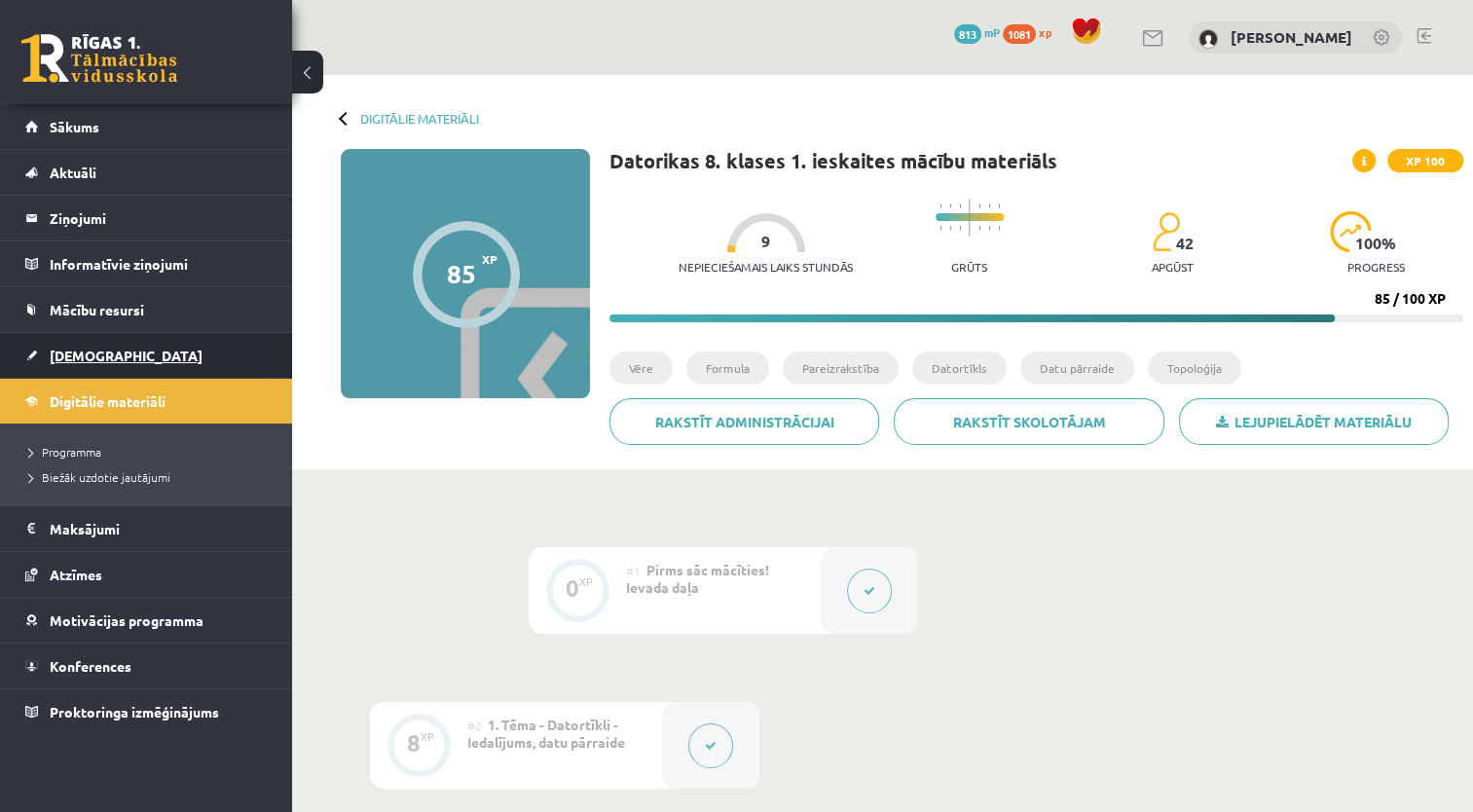
click at [90, 350] on span "[DEMOGRAPHIC_DATA]" at bounding box center [126, 355] width 153 height 18
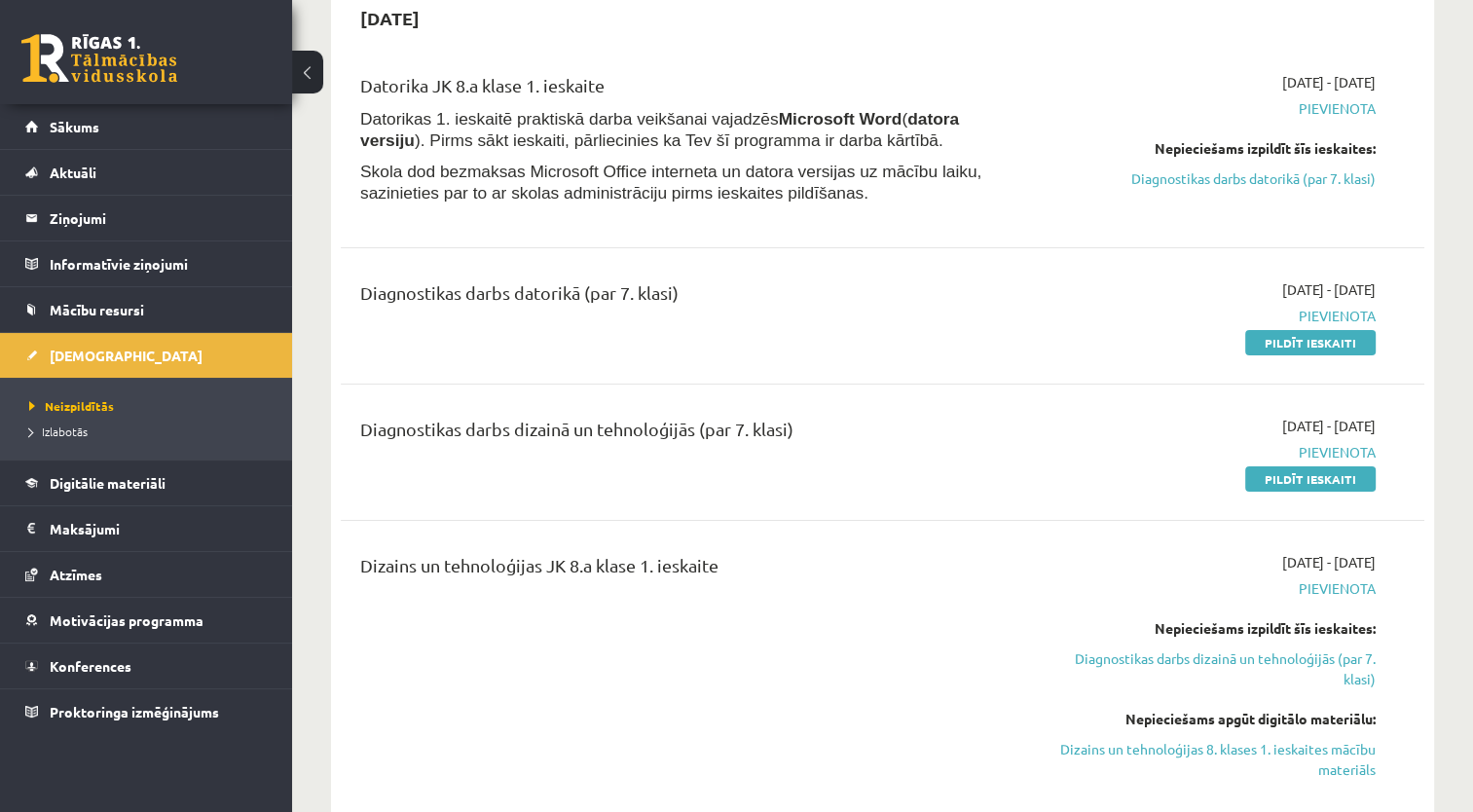
scroll to position [195, 0]
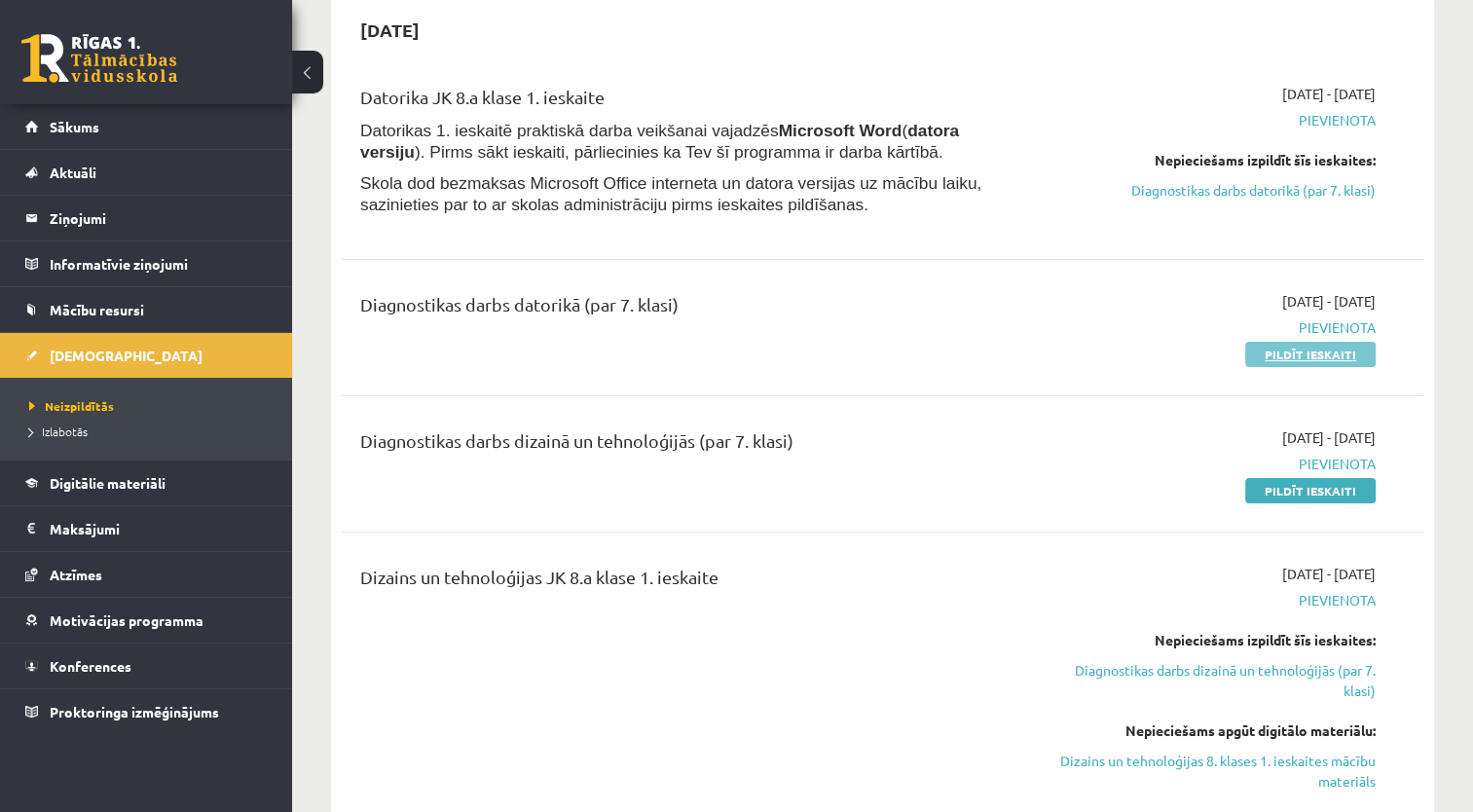
click at [1261, 349] on link "Pildīt ieskaiti" at bounding box center [1310, 354] width 131 height 25
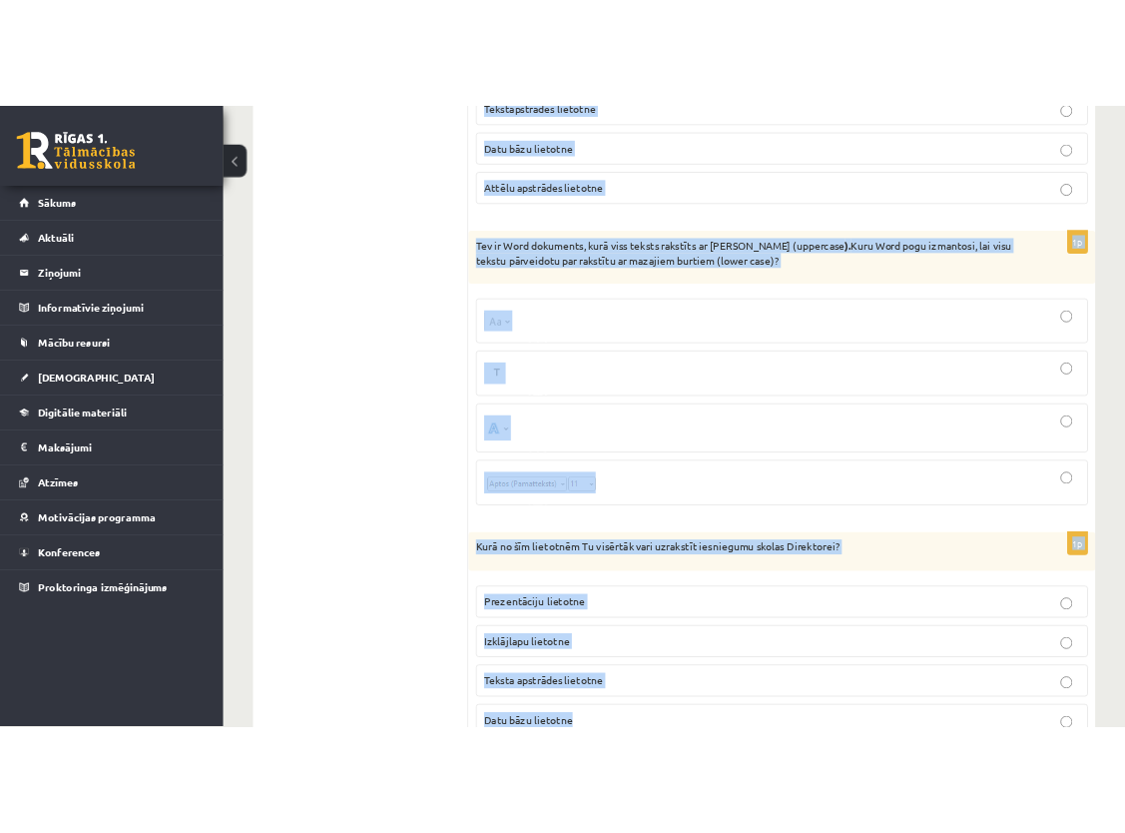
scroll to position [9659, 0]
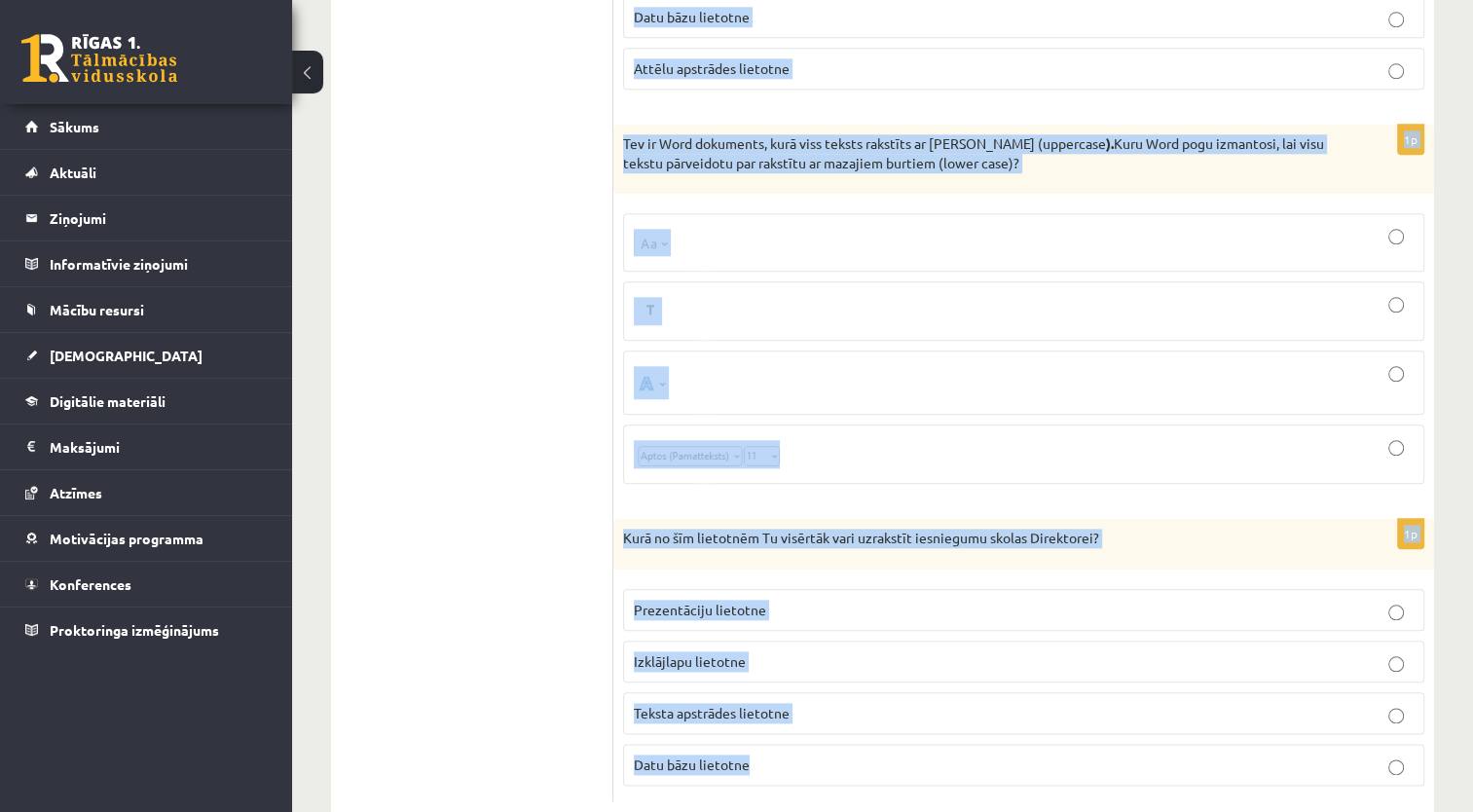
drag, startPoint x: 620, startPoint y: 247, endPoint x: 842, endPoint y: 782, distance: 579.2
click at [876, 687] on fieldset "Prezentāciju lietotne Izklājlapu lietotne Teksta apstrādes lietotne Datu bāzu l…" at bounding box center [1024, 685] width 801 height 213
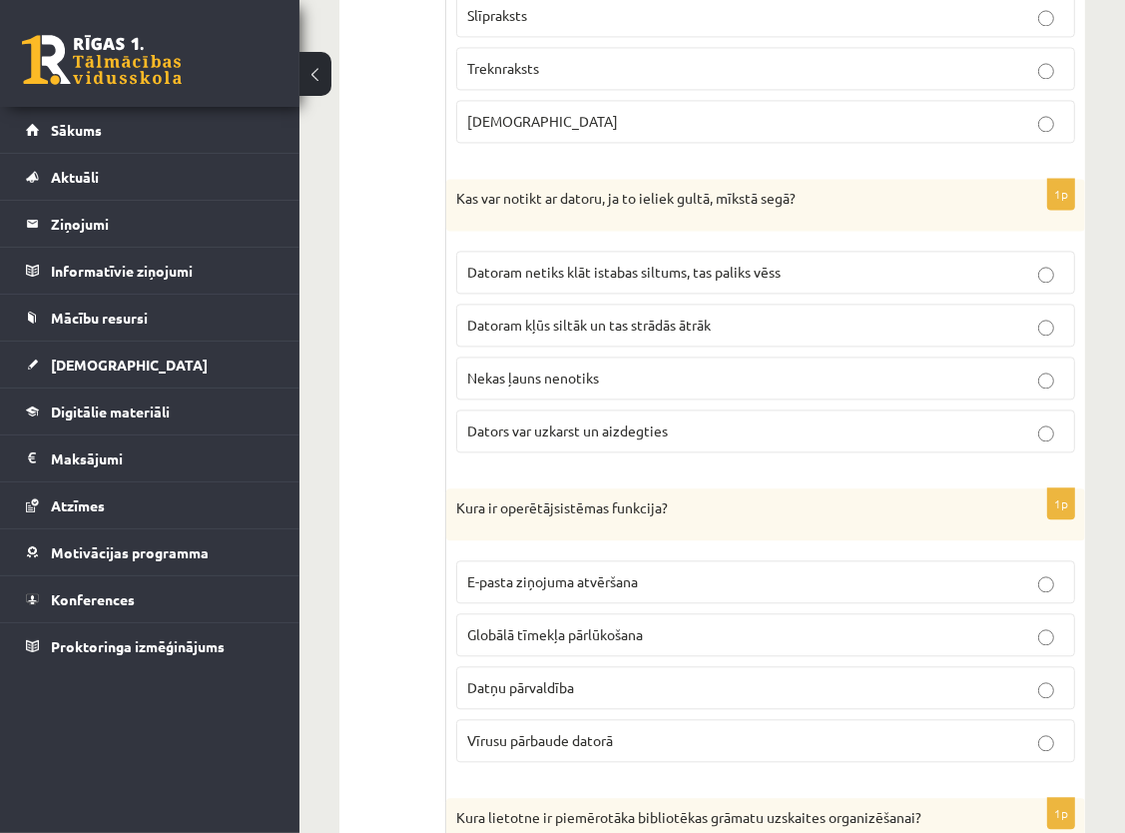
scroll to position [8718, 0]
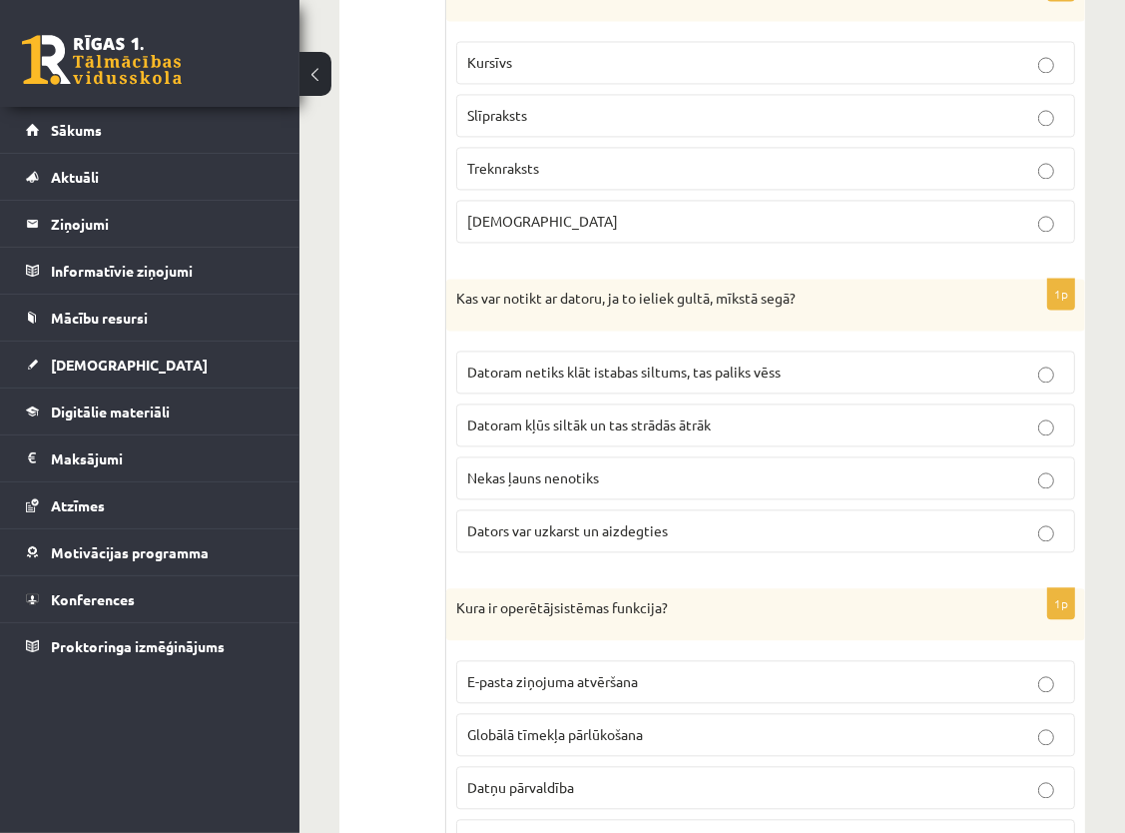
click at [493, 362] on span "Datoram netiks klāt istabas siltums, tas paliks vēss" at bounding box center [623, 371] width 313 height 18
click at [627, 521] on span "Dators var uzkarst un aizdegties" at bounding box center [567, 530] width 201 height 18
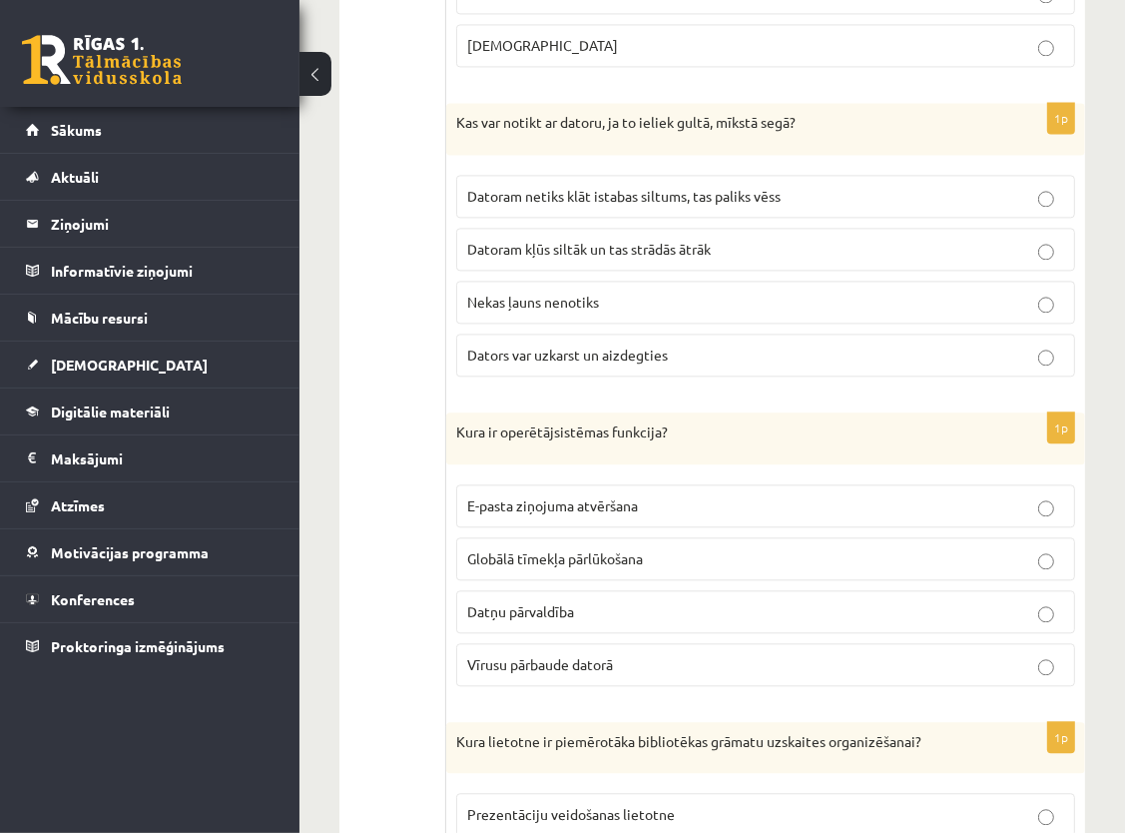
scroll to position [8917, 0]
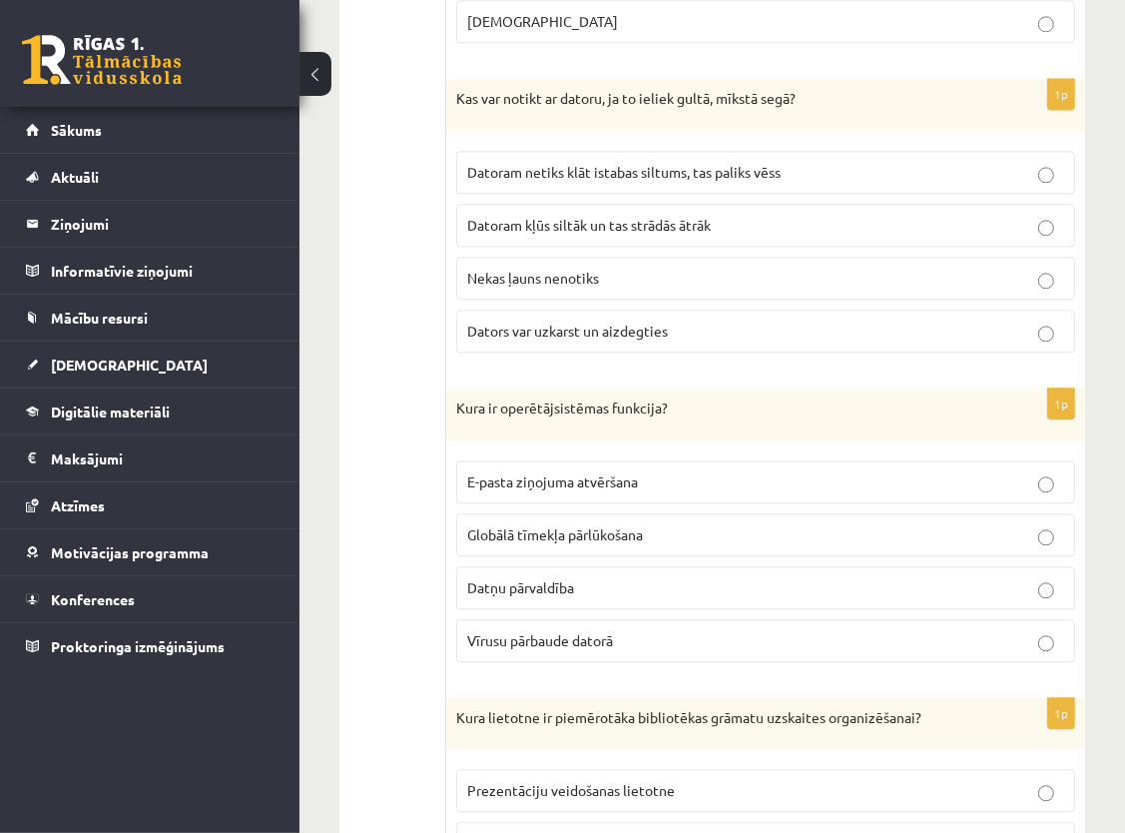
click at [515, 578] on span "Datņu pārvaldība" at bounding box center [520, 587] width 107 height 18
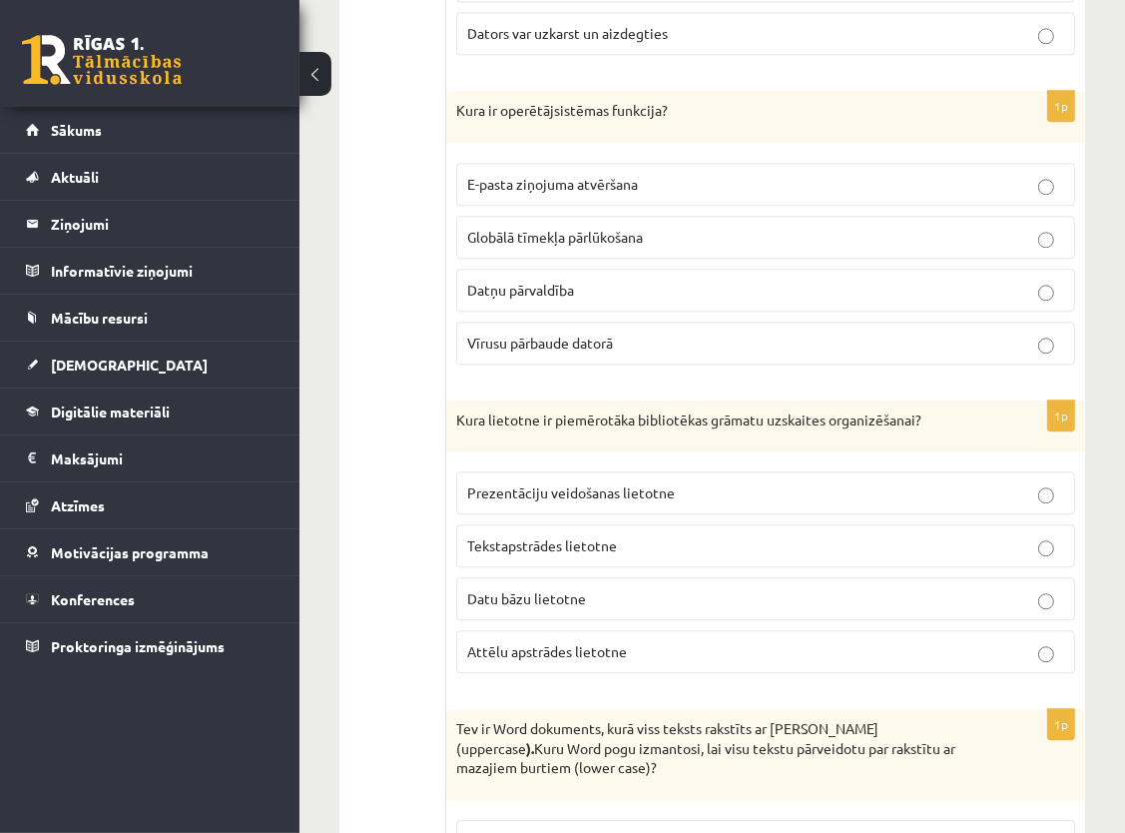
scroll to position [9217, 0]
click at [512, 587] on span "Datu bāzu lietotne" at bounding box center [526, 596] width 119 height 18
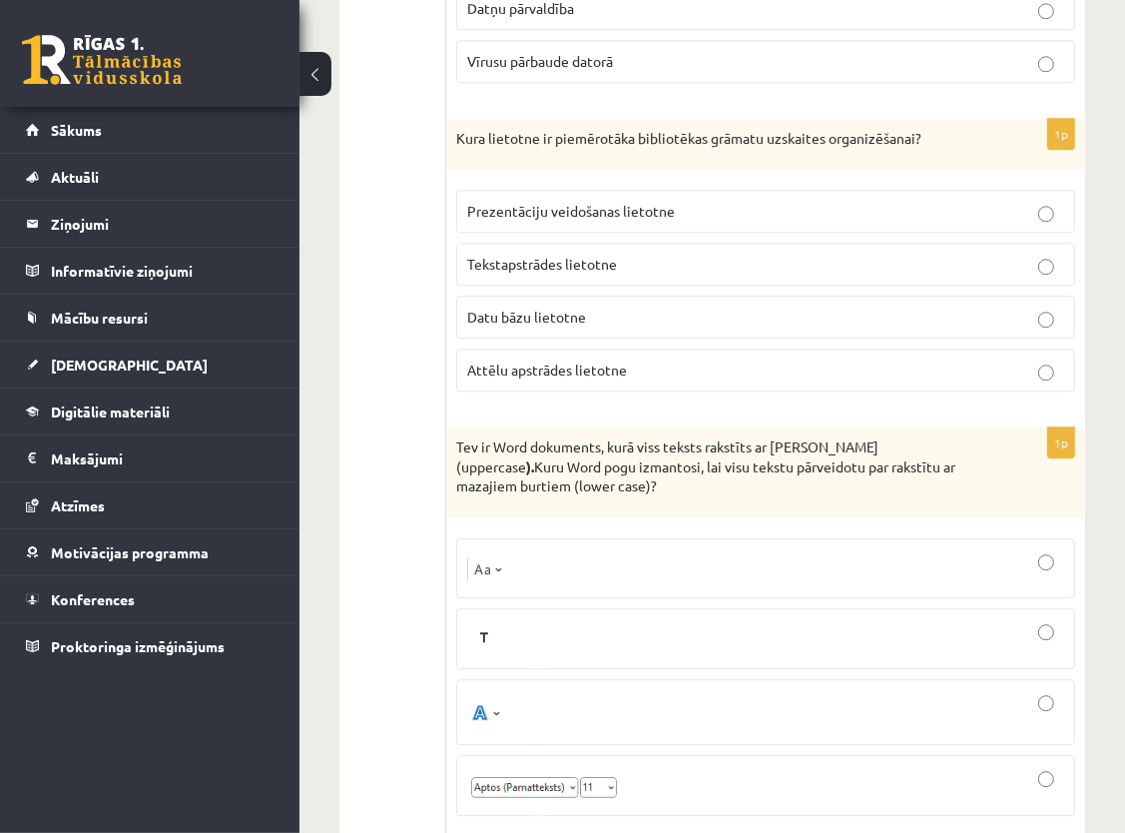
scroll to position [9616, 0]
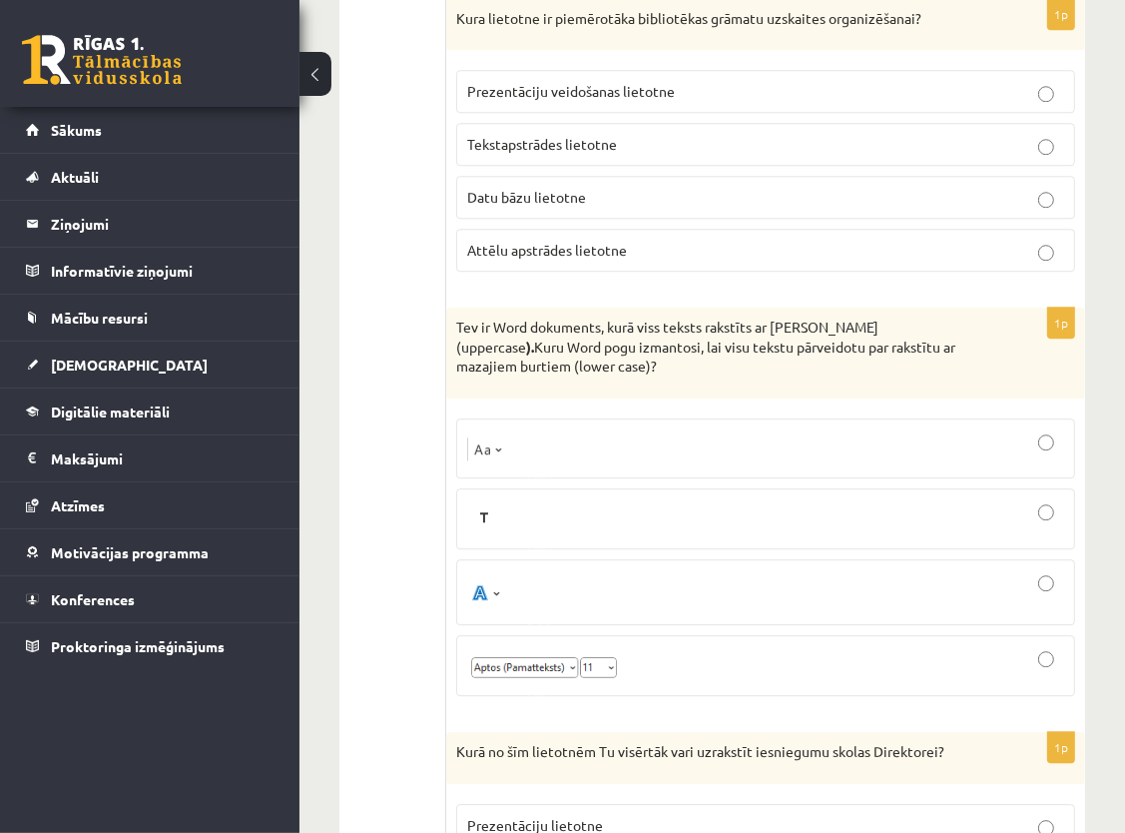
click at [1036, 646] on div at bounding box center [765, 665] width 597 height 39
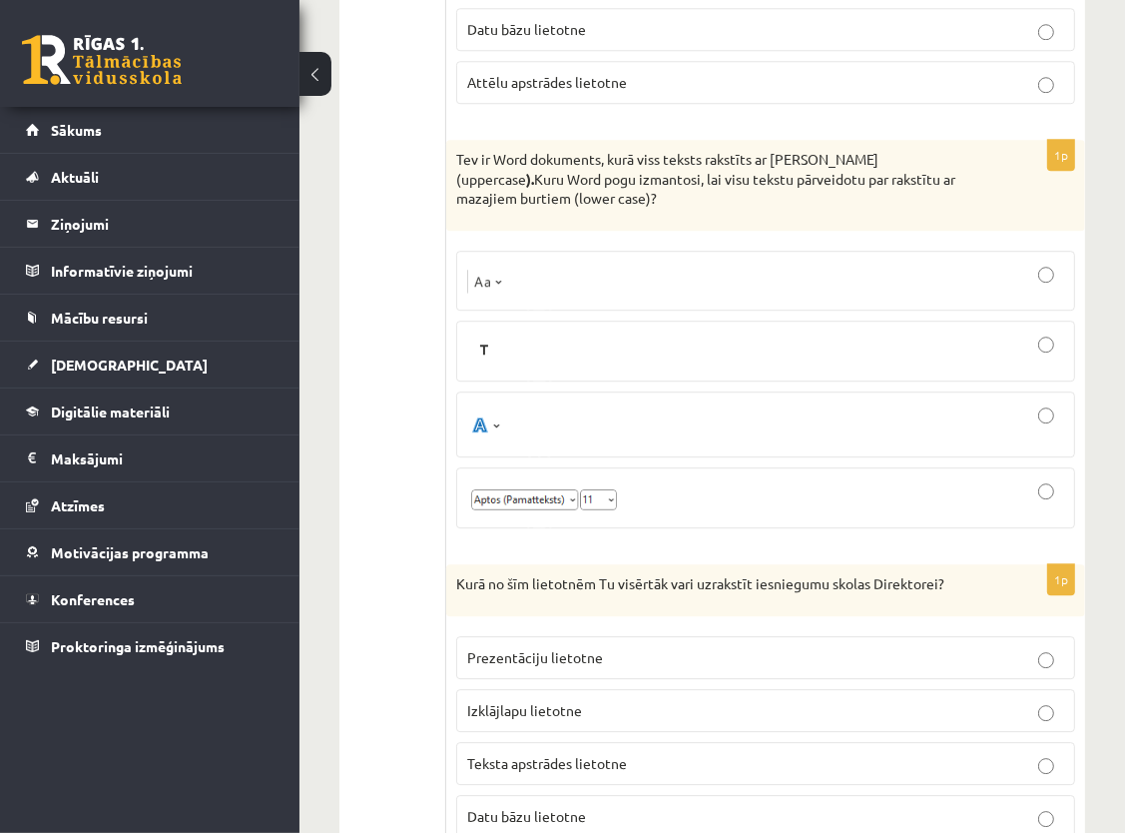
scroll to position [9816, 0]
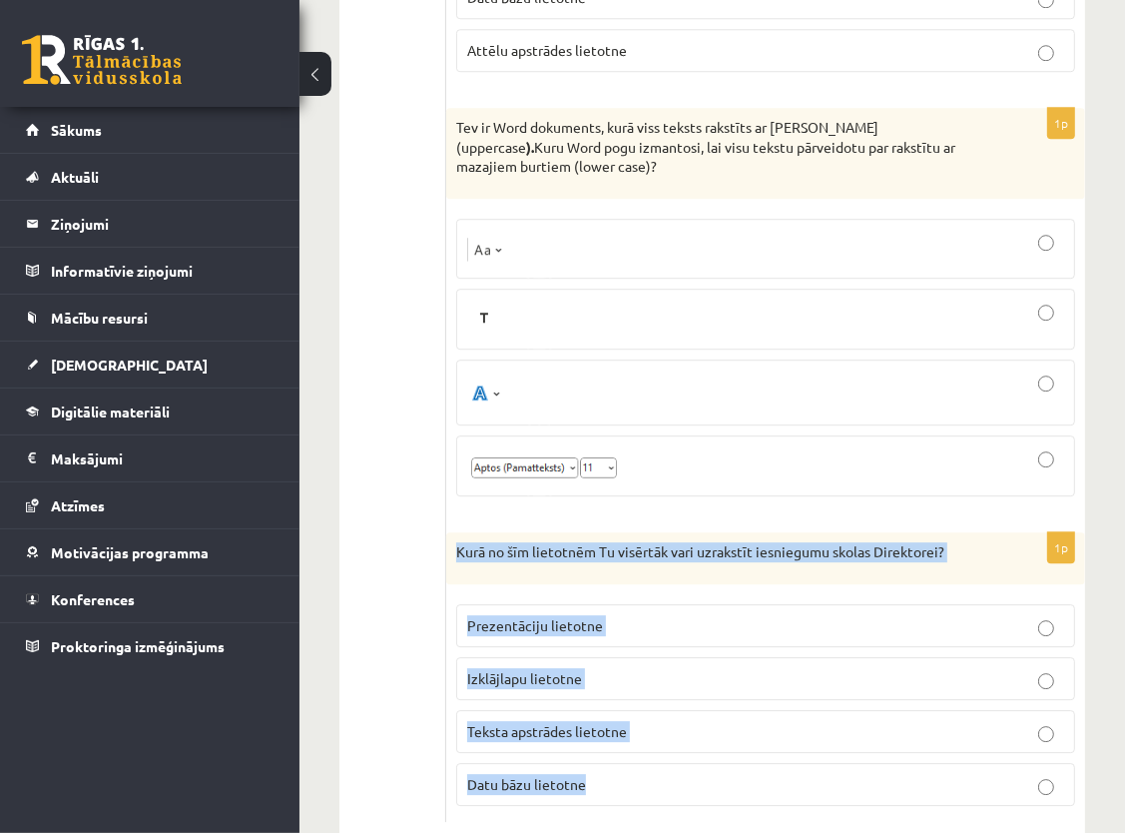
drag, startPoint x: 456, startPoint y: 505, endPoint x: 651, endPoint y: 733, distance: 299.5
click at [651, 733] on div "1p Kurā no šīm lietotnēm Tu visērtāk vari uzrakstīt iesniegumu skolas Direktore…" at bounding box center [765, 677] width 639 height 290
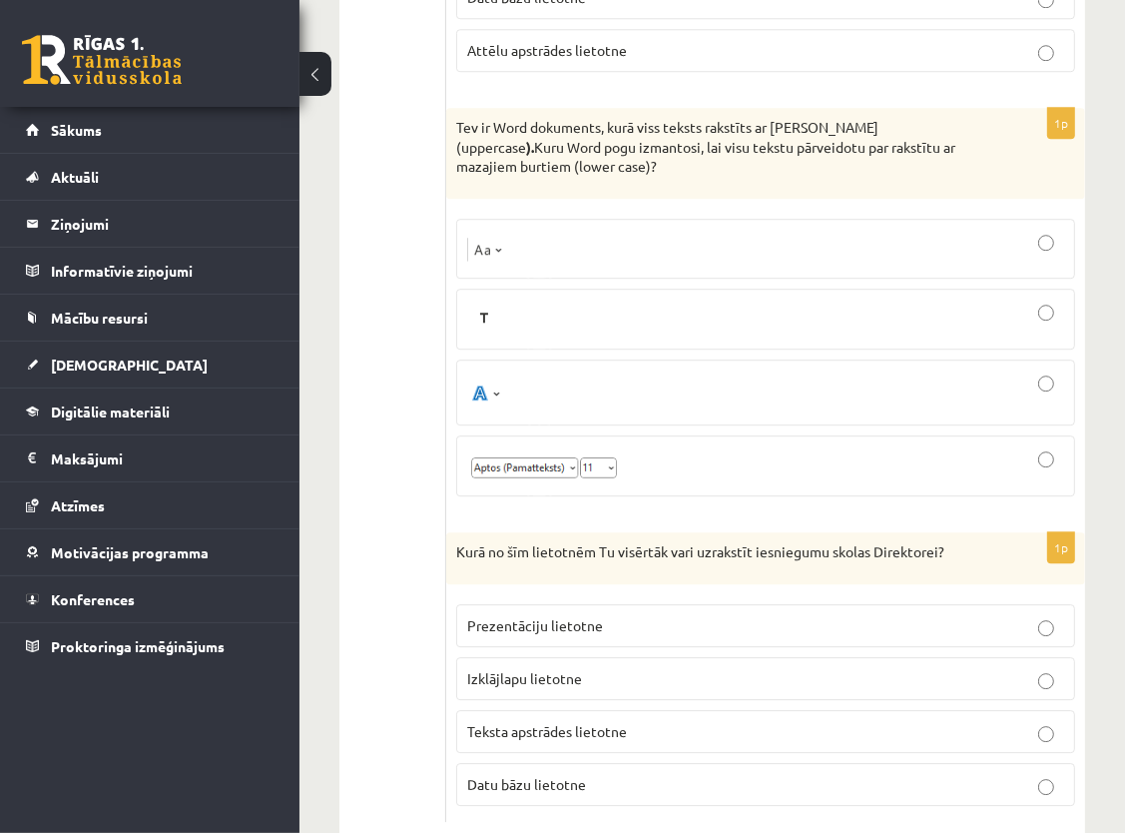
click at [501, 721] on p "Teksta apstrādes lietotne" at bounding box center [765, 731] width 597 height 21
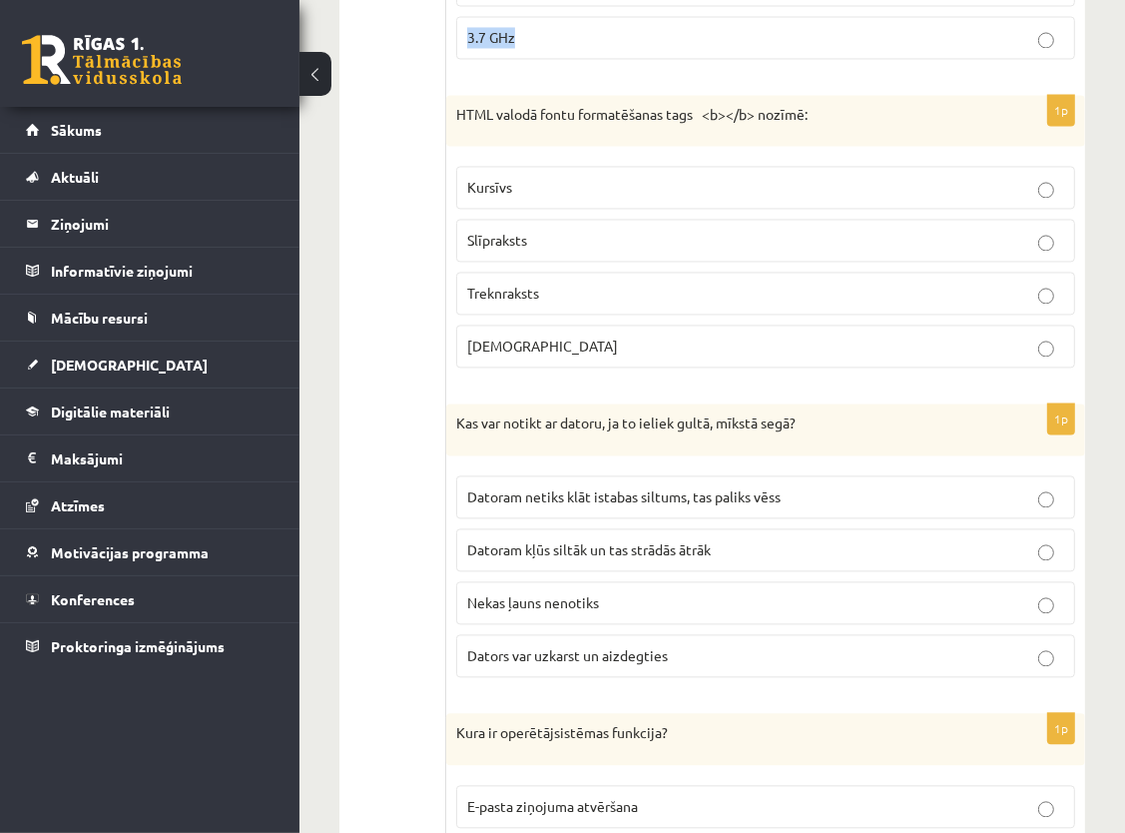
scroll to position [8495, 0]
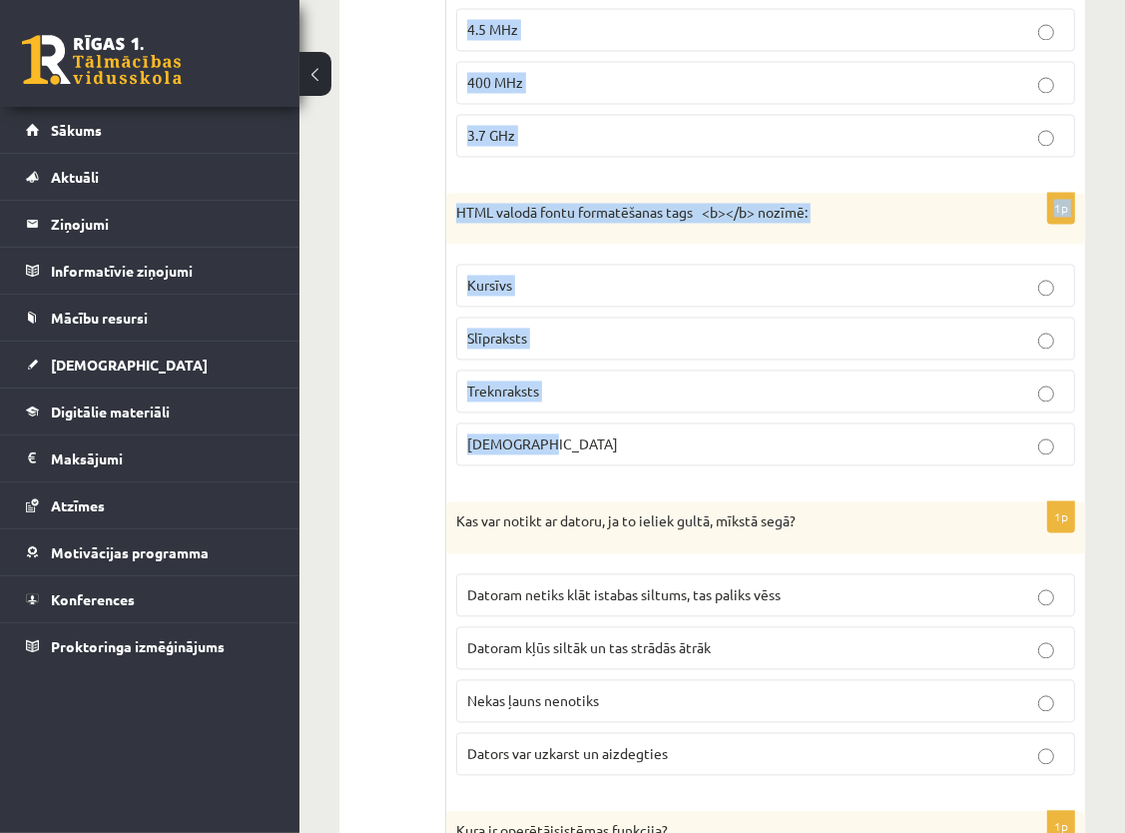
drag, startPoint x: 448, startPoint y: 399, endPoint x: 815, endPoint y: 425, distance: 367.3
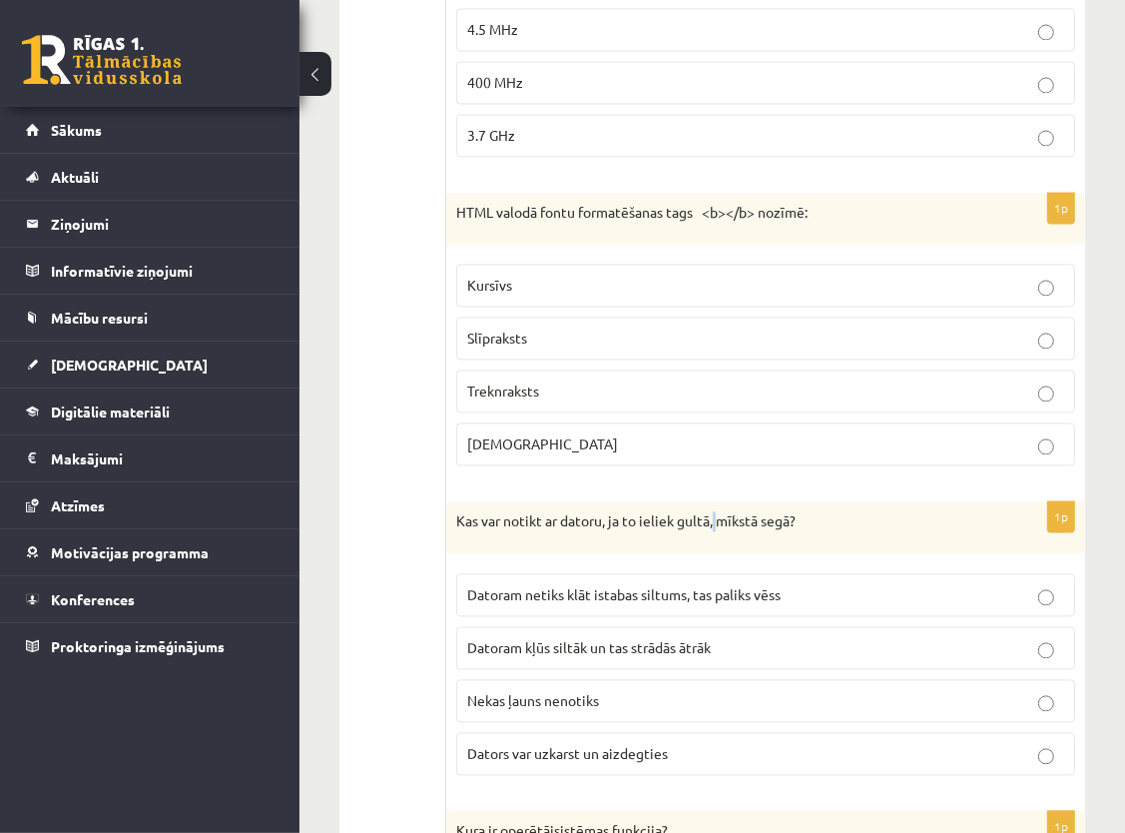
drag, startPoint x: 715, startPoint y: 448, endPoint x: 702, endPoint y: 442, distance: 14.3
drag, startPoint x: 511, startPoint y: 350, endPoint x: 515, endPoint y: 337, distance: 13.6
click at [512, 381] on span "Treknraksts" at bounding box center [503, 390] width 72 height 18
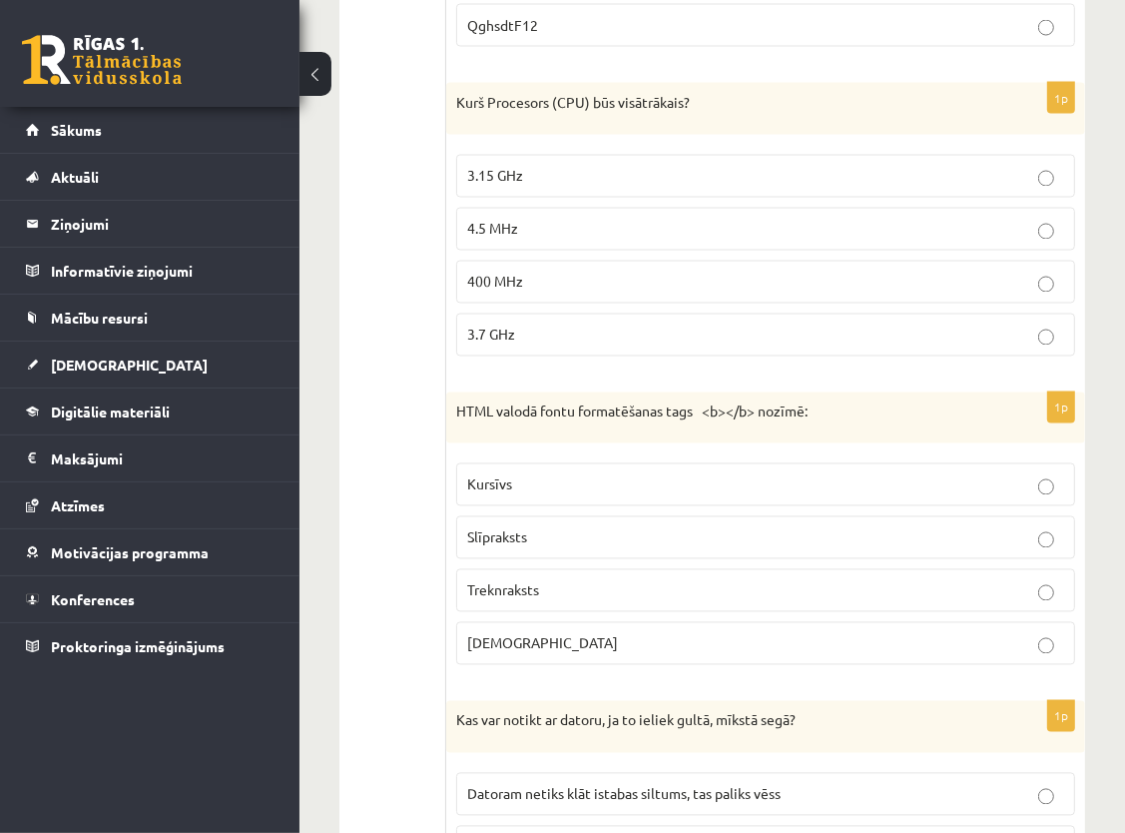
scroll to position [8196, 0]
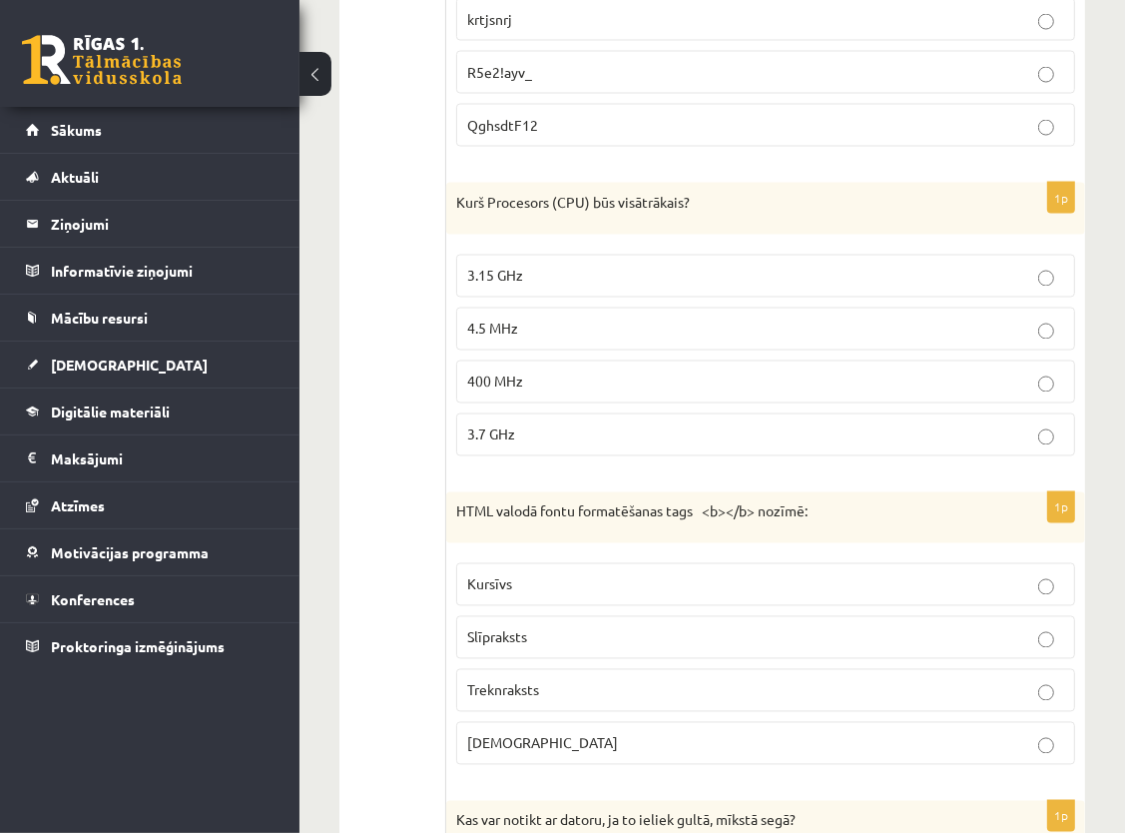
click at [514, 425] on span "3.7 GHz" at bounding box center [491, 434] width 48 height 18
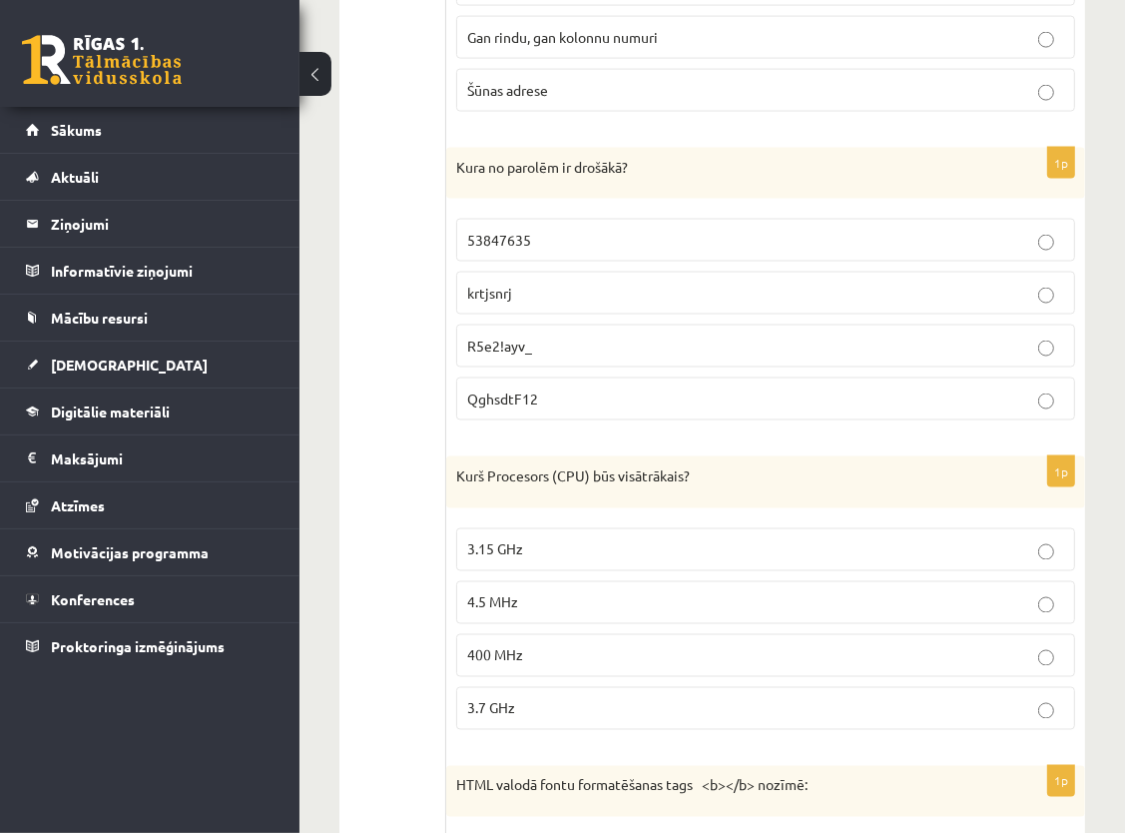
scroll to position [7896, 0]
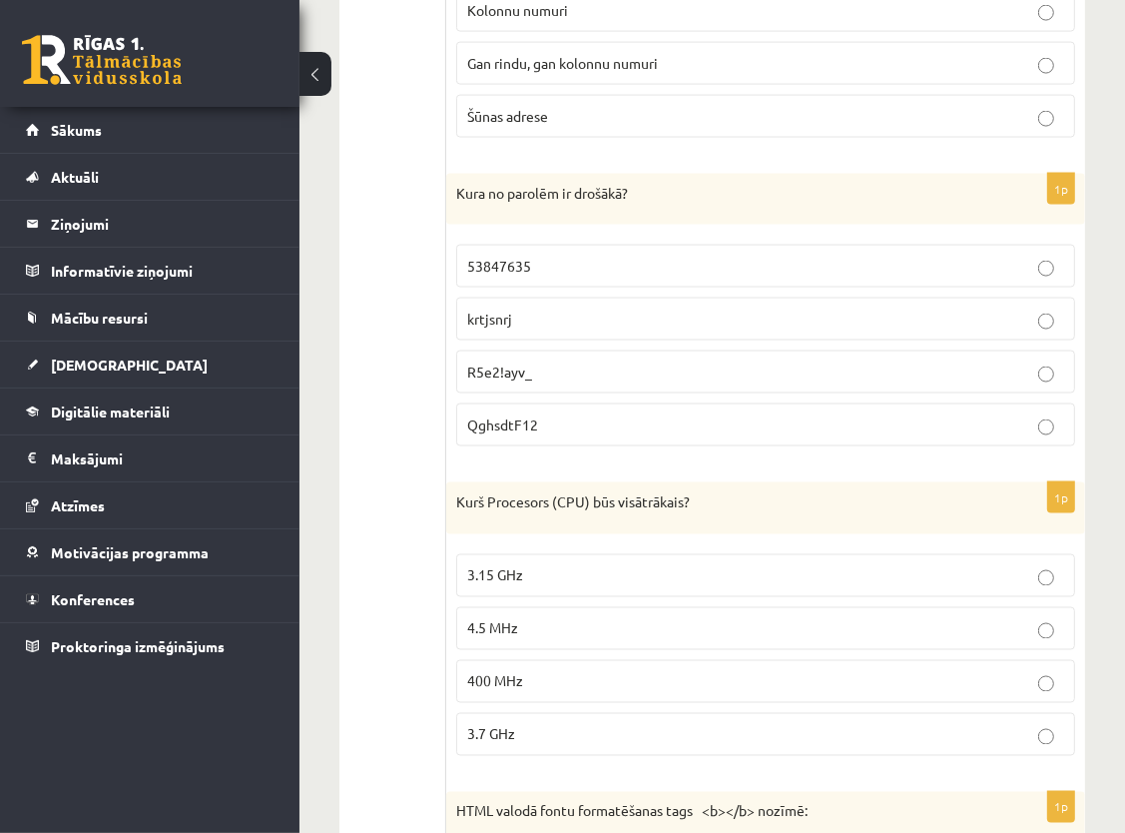
click at [600, 361] on p "R5e2!ayv_" at bounding box center [765, 371] width 597 height 21
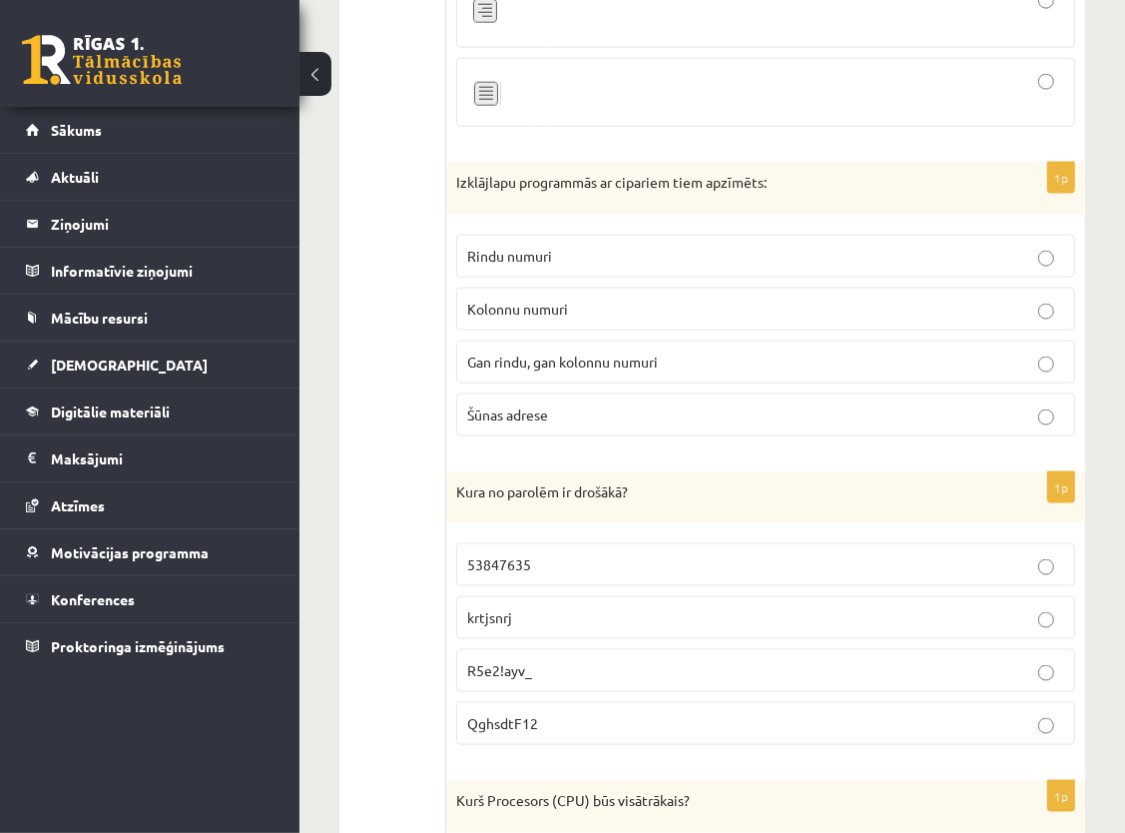
scroll to position [7597, 0]
click at [639, 247] on p "Rindu numuri" at bounding box center [765, 257] width 597 height 21
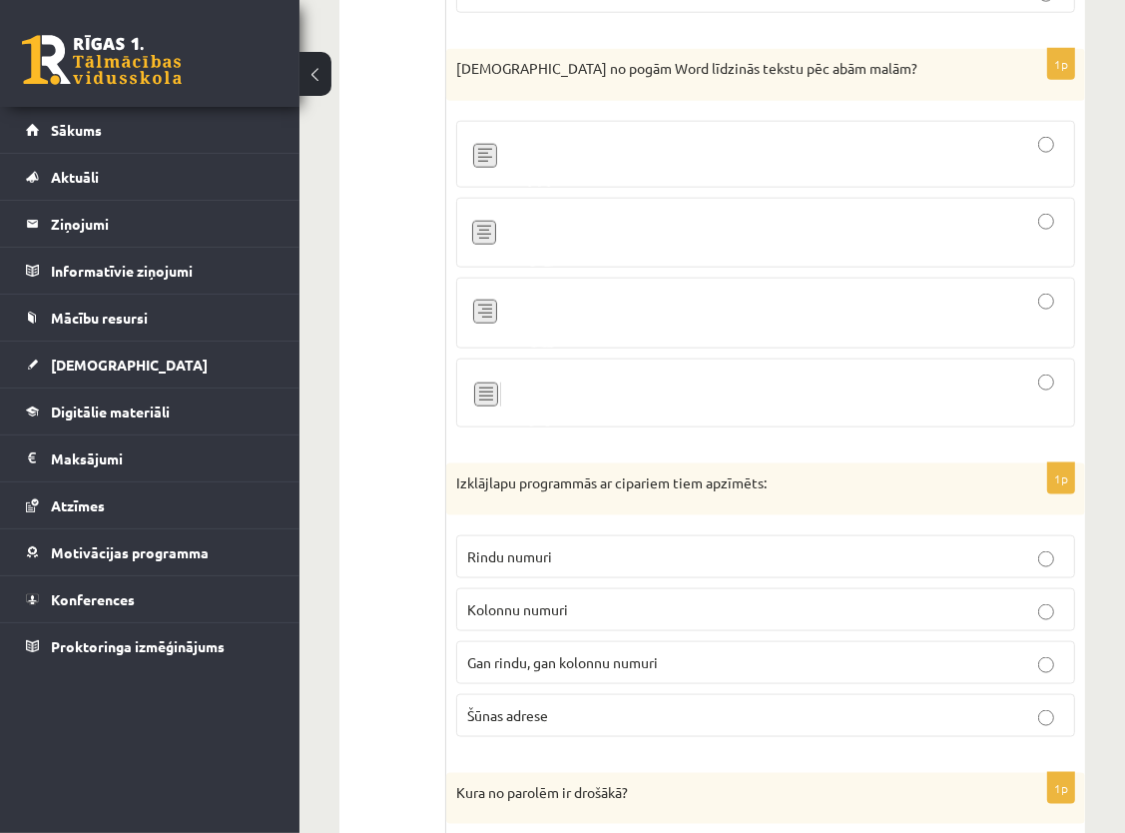
scroll to position [7197, 0]
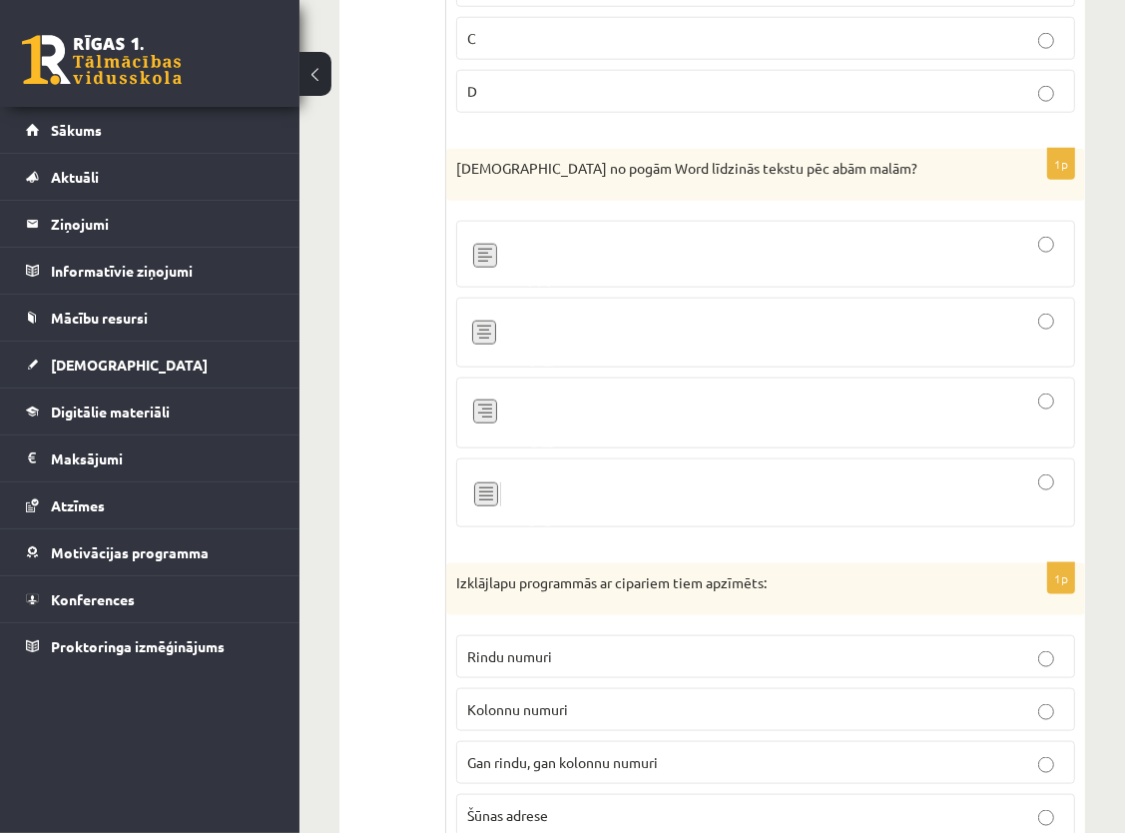
click at [576, 232] on div at bounding box center [765, 254] width 597 height 45
click at [563, 388] on div at bounding box center [765, 412] width 597 height 49
click at [634, 232] on div at bounding box center [765, 254] width 597 height 45
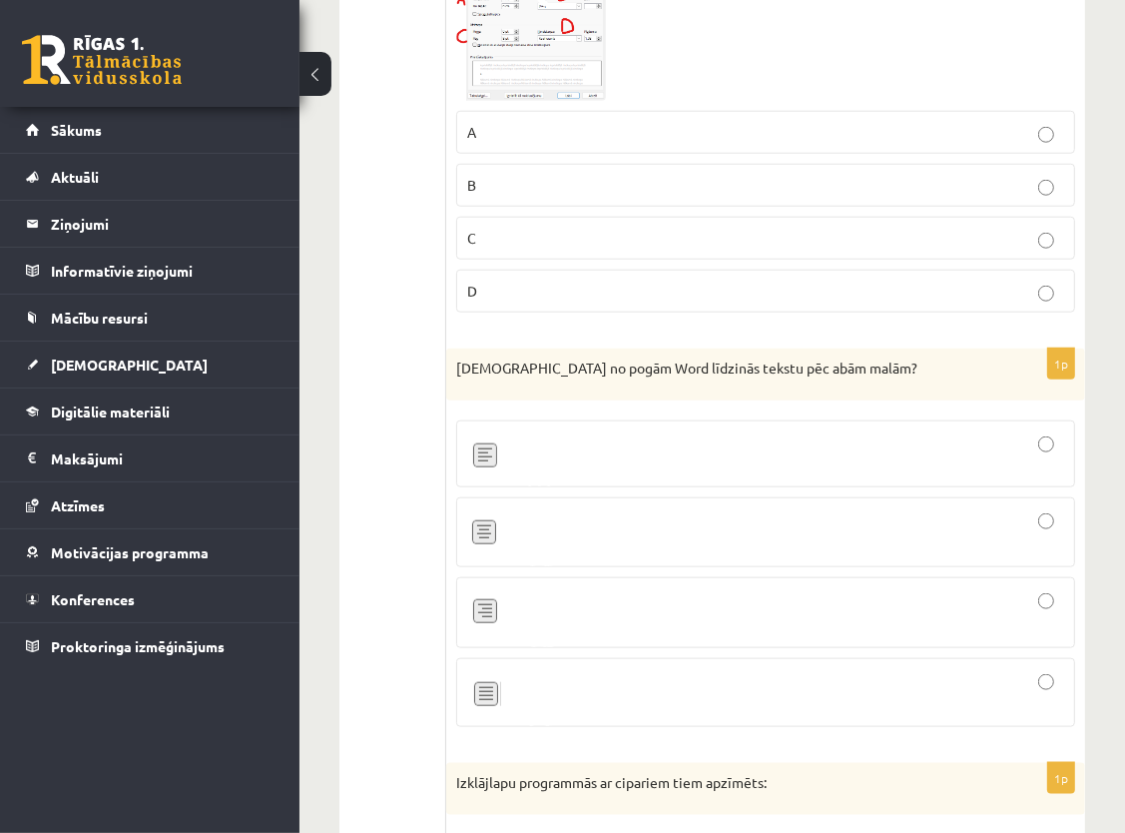
scroll to position [6798, 0]
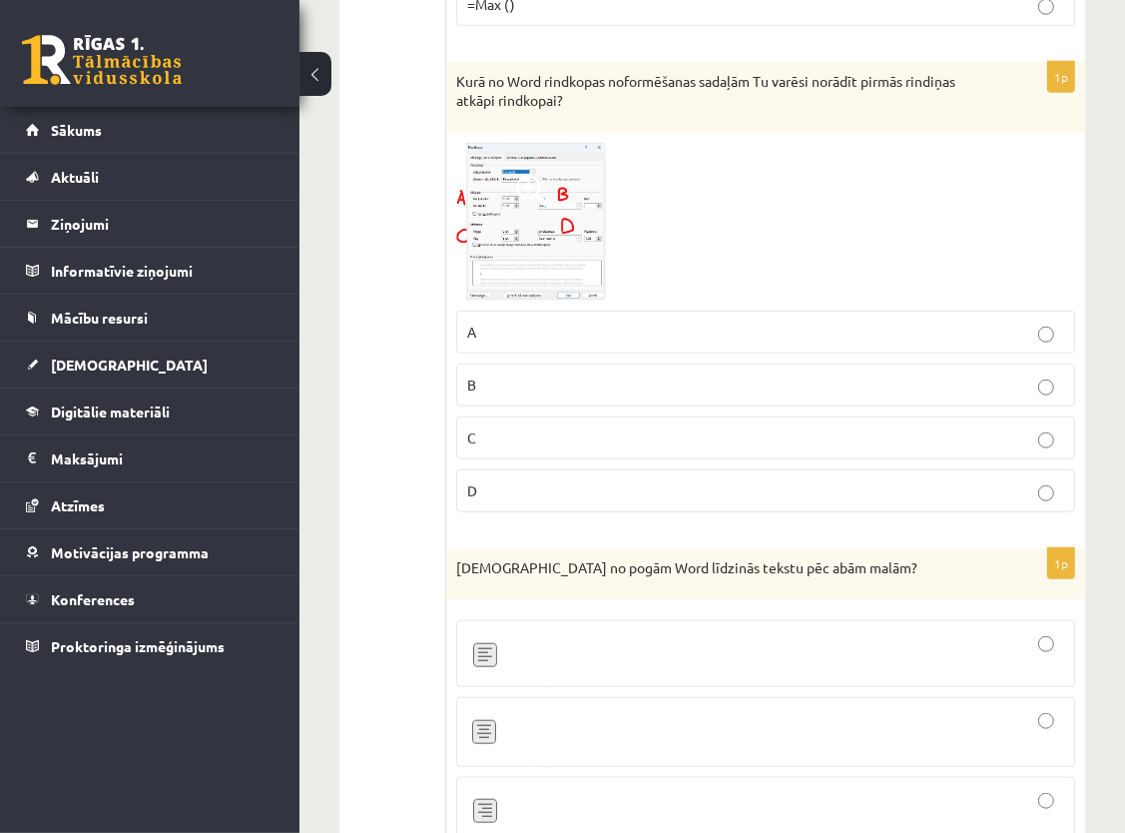
click at [476, 310] on label "A" at bounding box center [765, 331] width 619 height 43
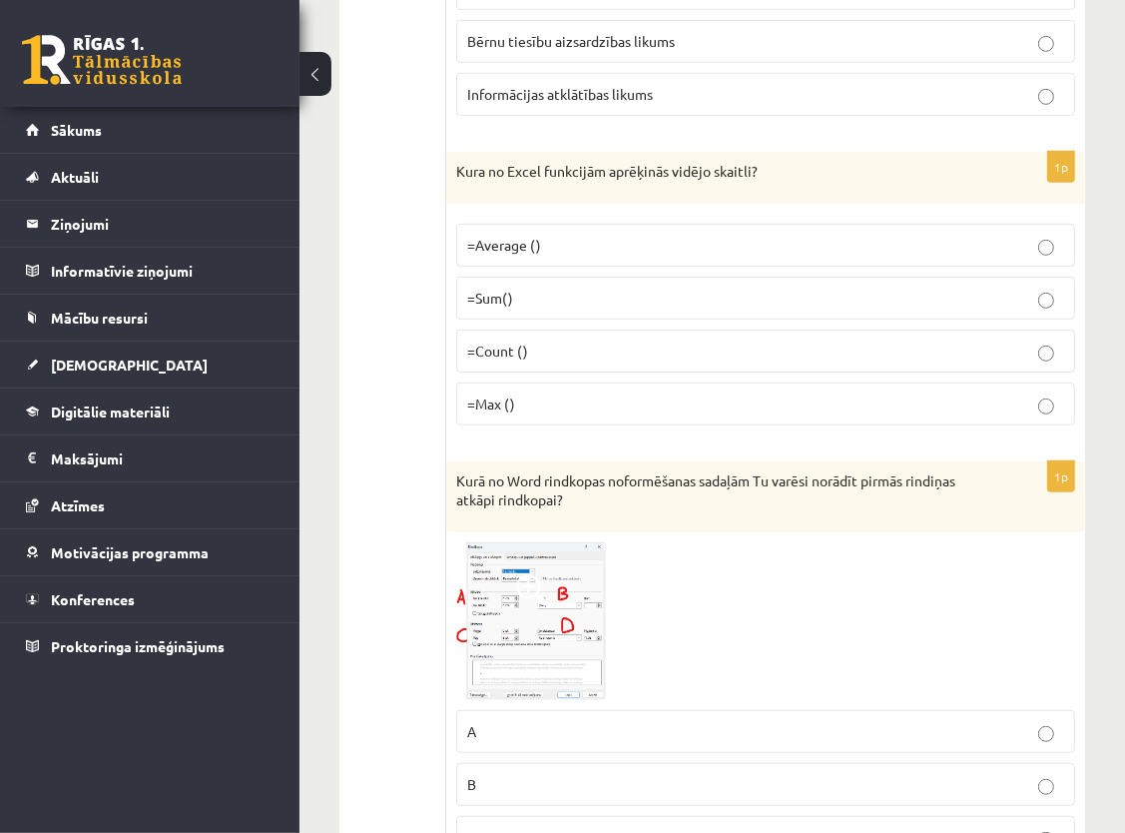
scroll to position [6299, 0]
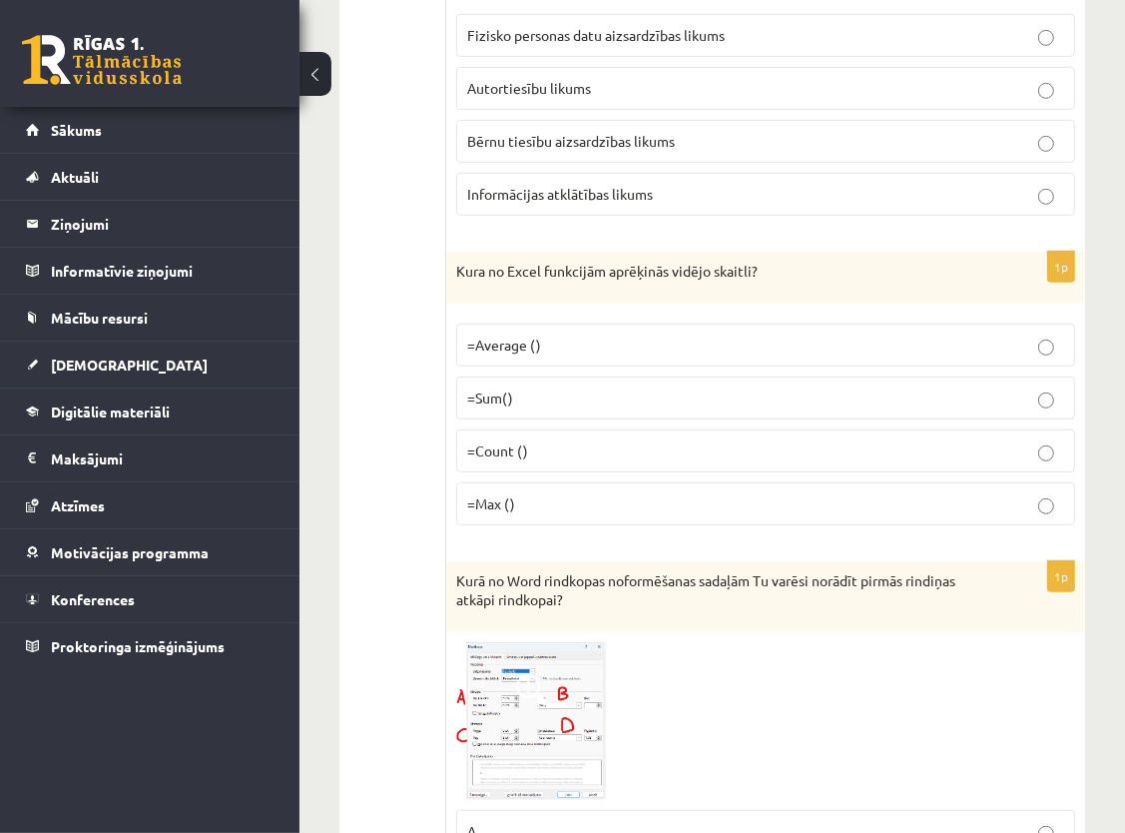
click at [540, 335] on span "=Average ()" at bounding box center [504, 344] width 74 height 18
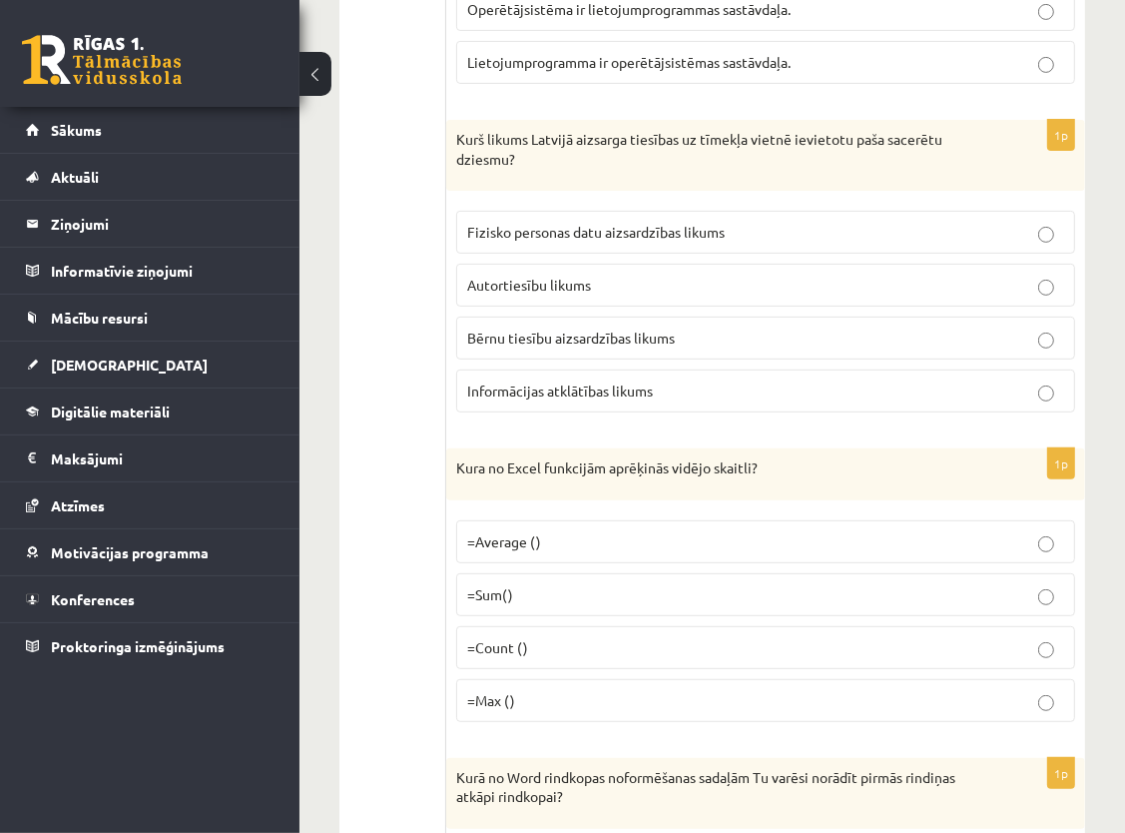
scroll to position [6099, 0]
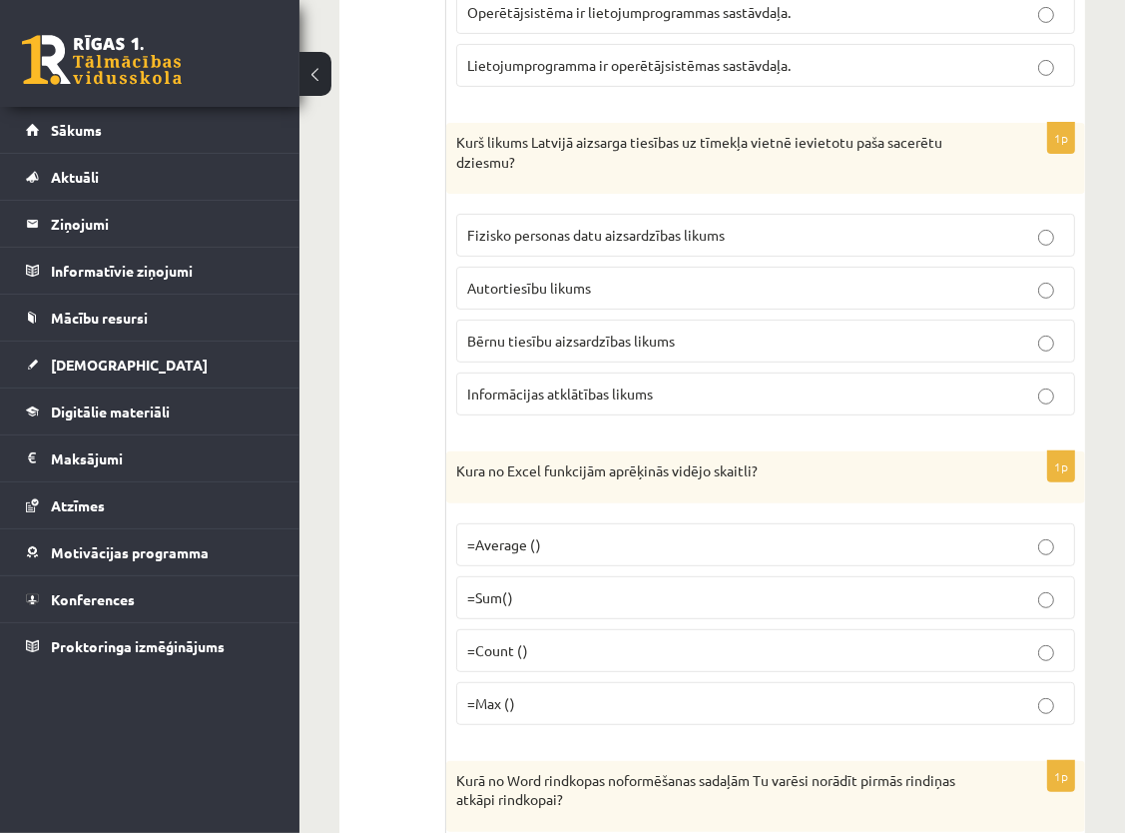
click at [627, 278] on p "Autortiesību likums" at bounding box center [765, 288] width 597 height 21
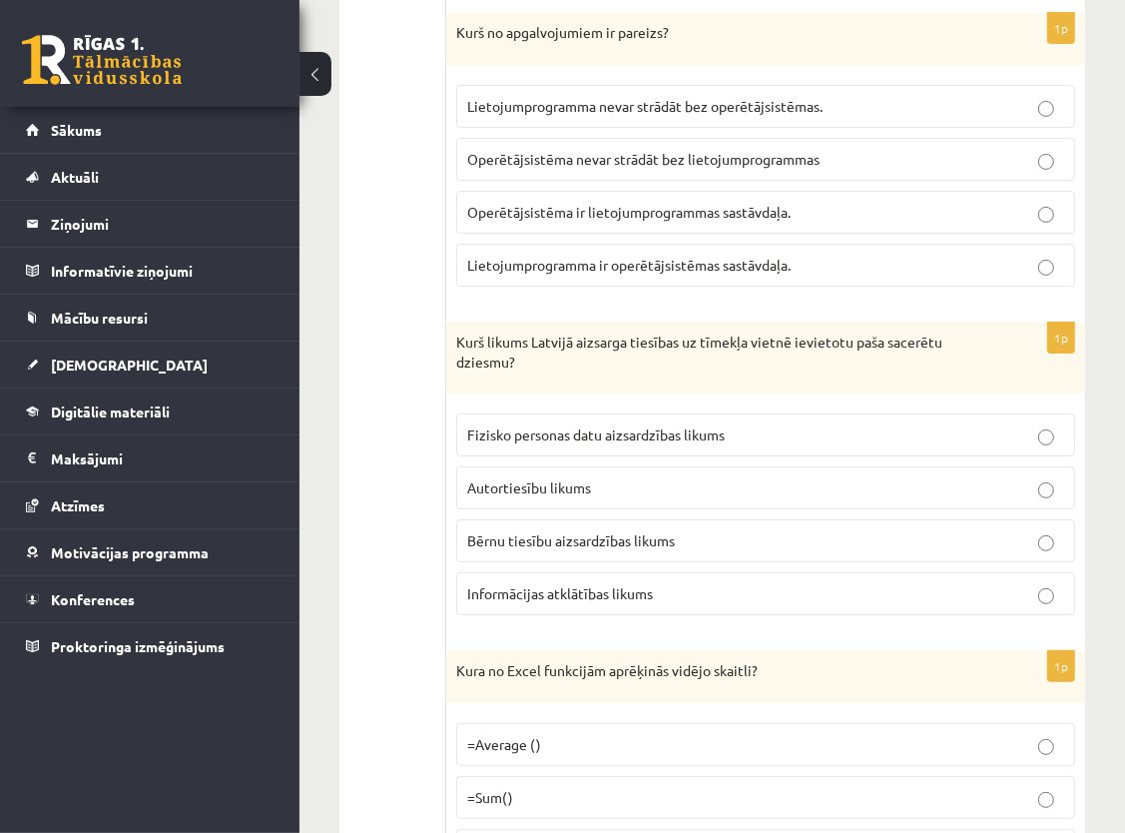
scroll to position [5800, 0]
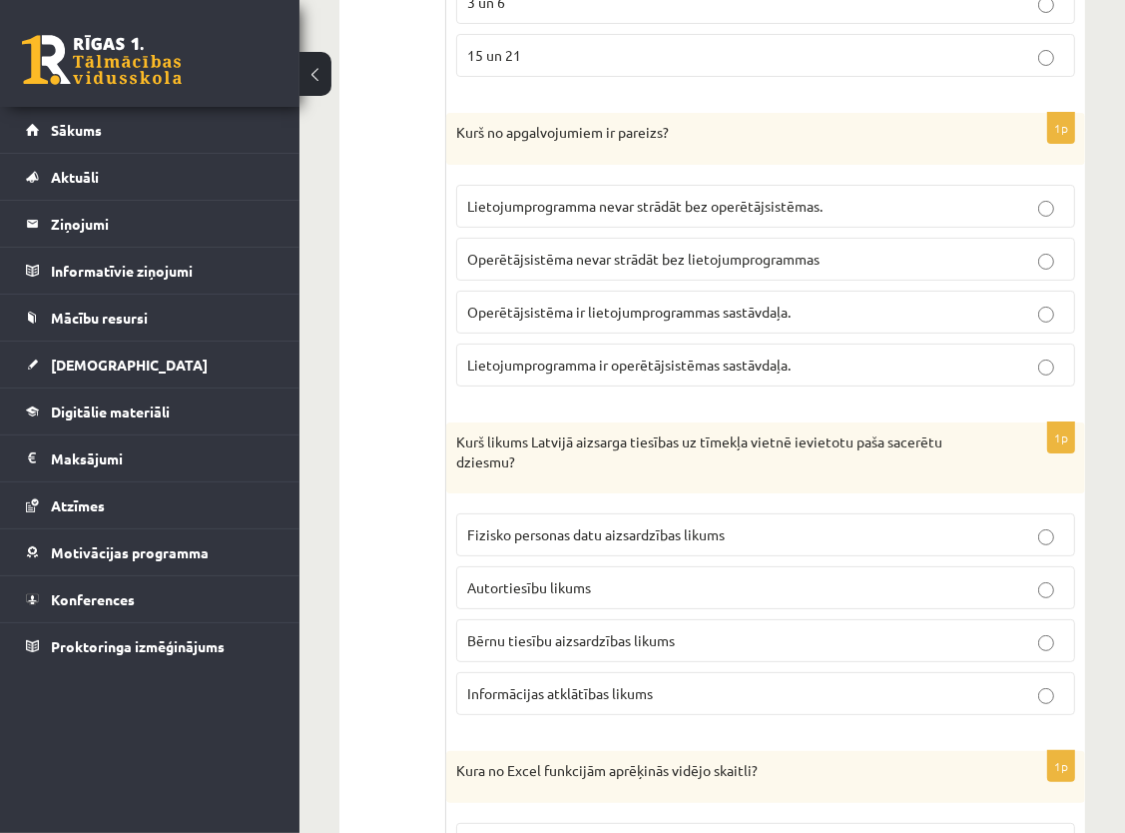
click at [703, 197] on span "Lietojumprogramma nevar strādāt bez operētājsistēmas." at bounding box center [644, 206] width 355 height 18
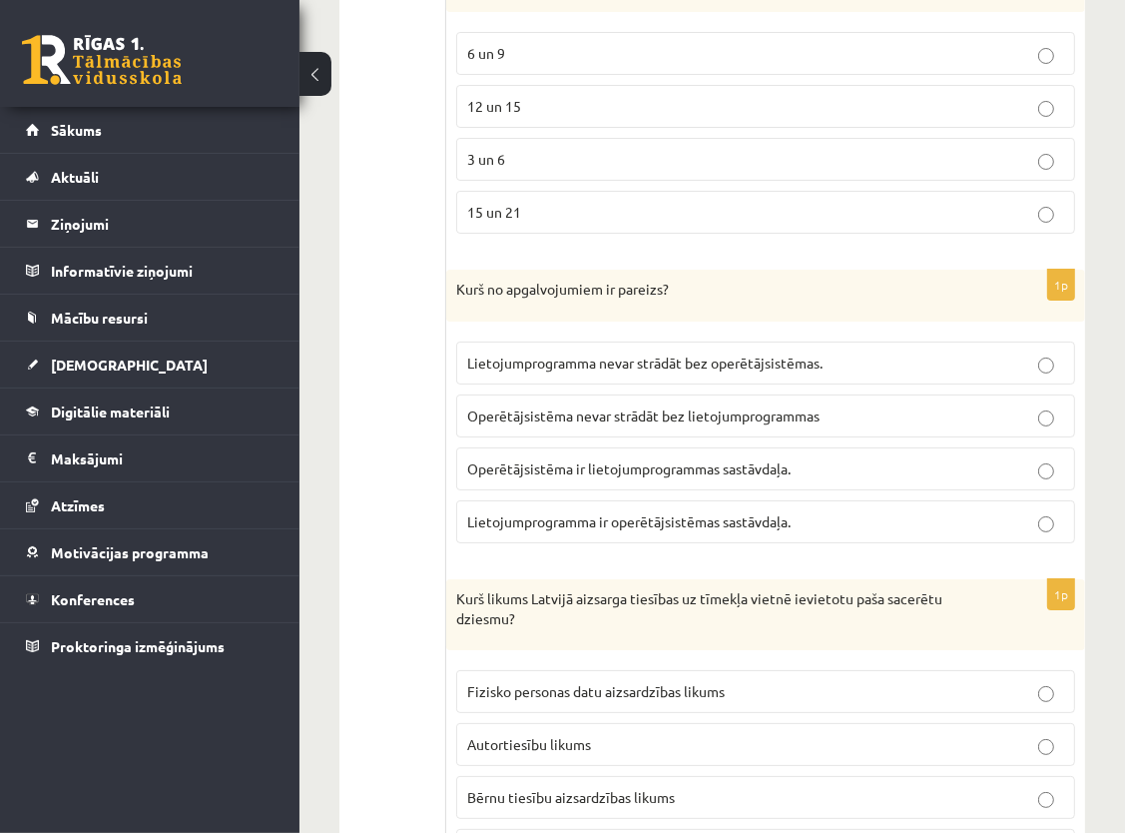
scroll to position [5600, 0]
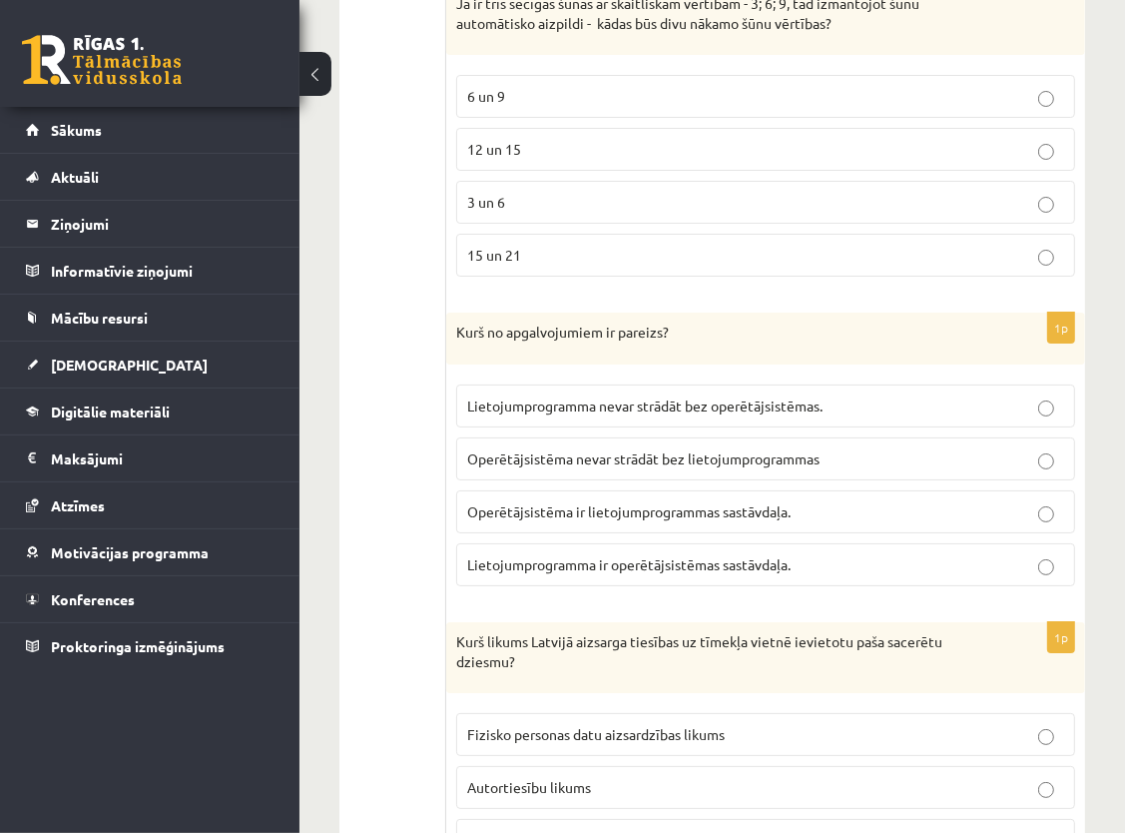
click at [692, 139] on p "12 un 15" at bounding box center [765, 149] width 597 height 21
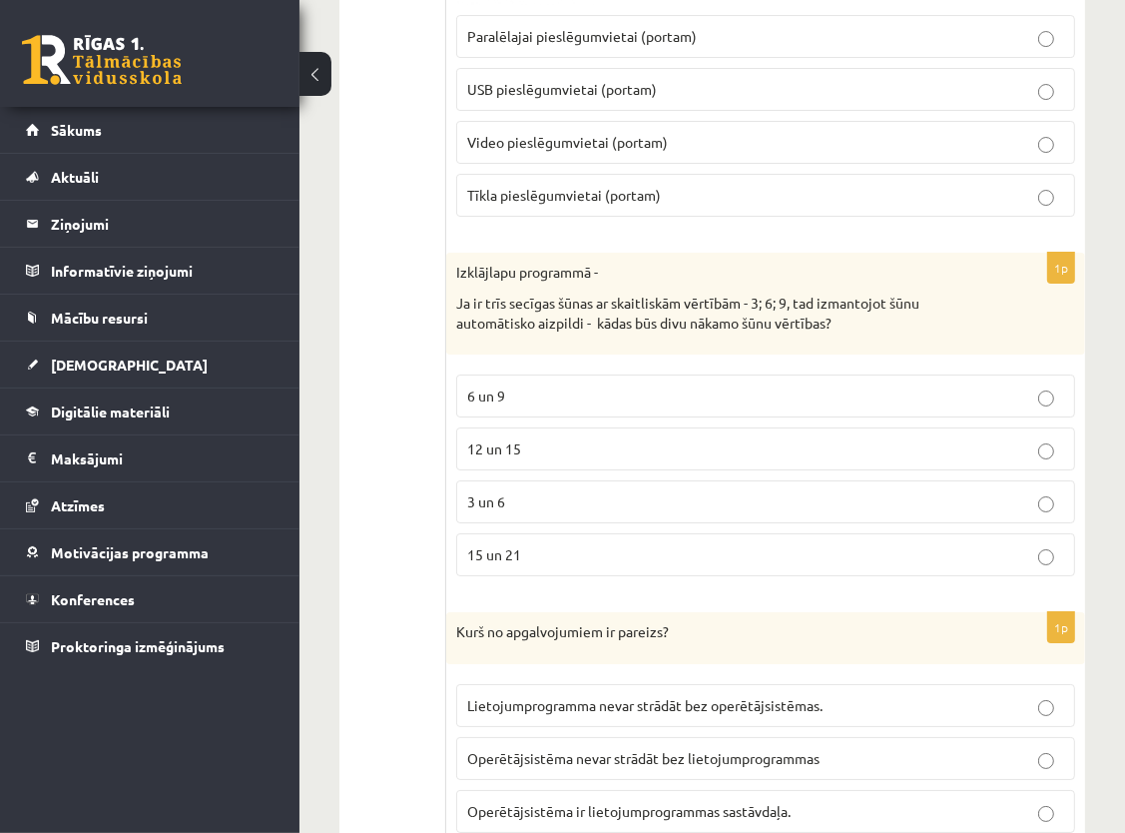
scroll to position [5201, 0]
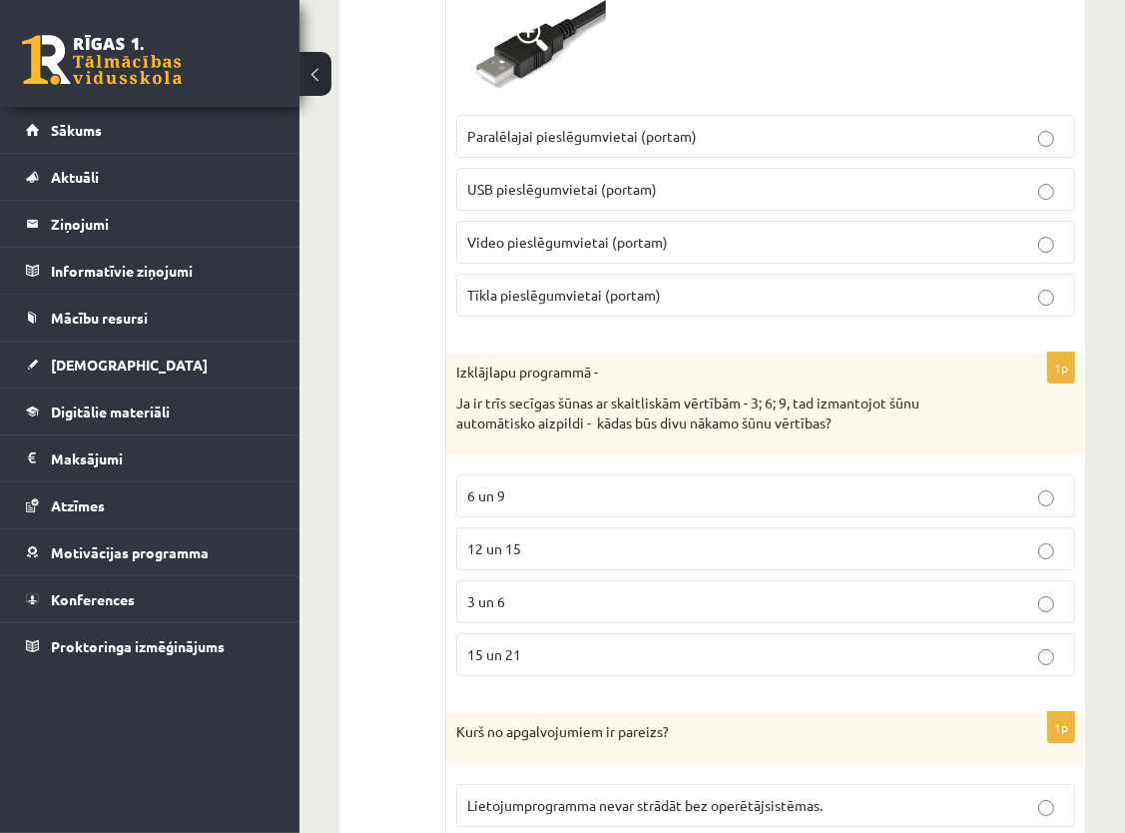
click at [660, 179] on p "USB pieslēgumvietai (portam)" at bounding box center [765, 189] width 597 height 21
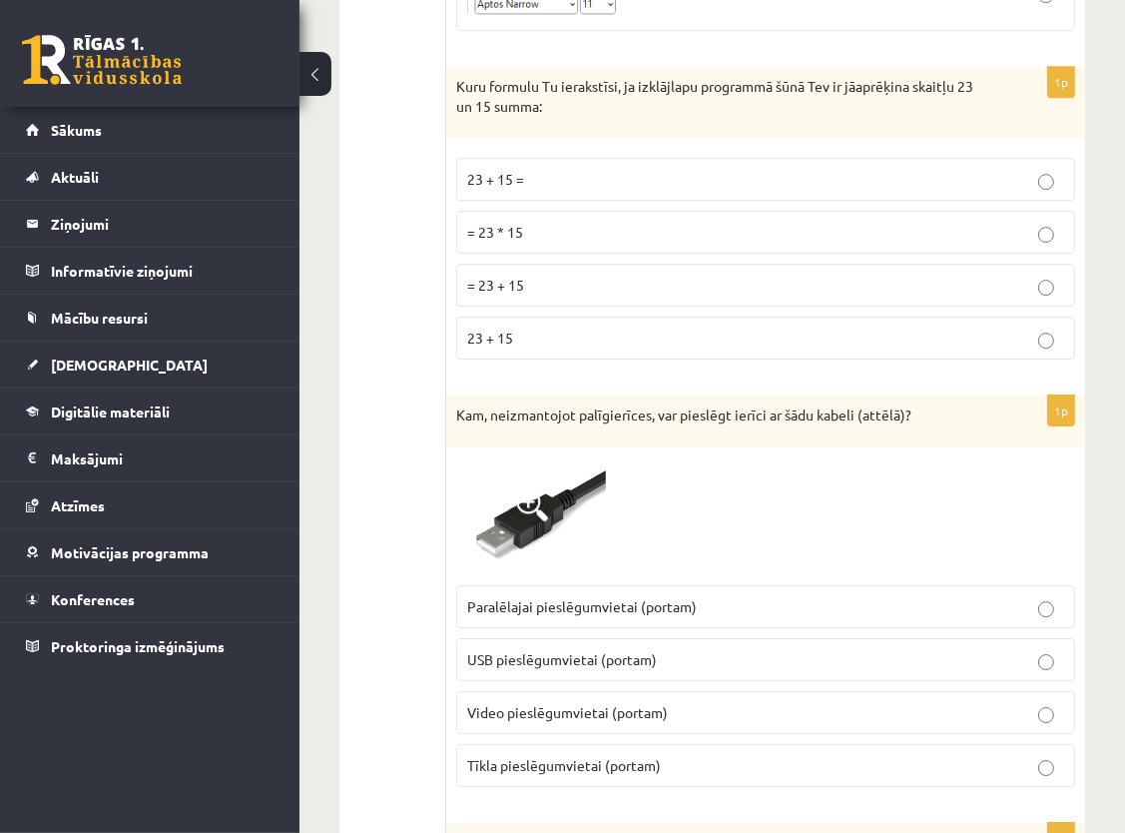
scroll to position [4701, 0]
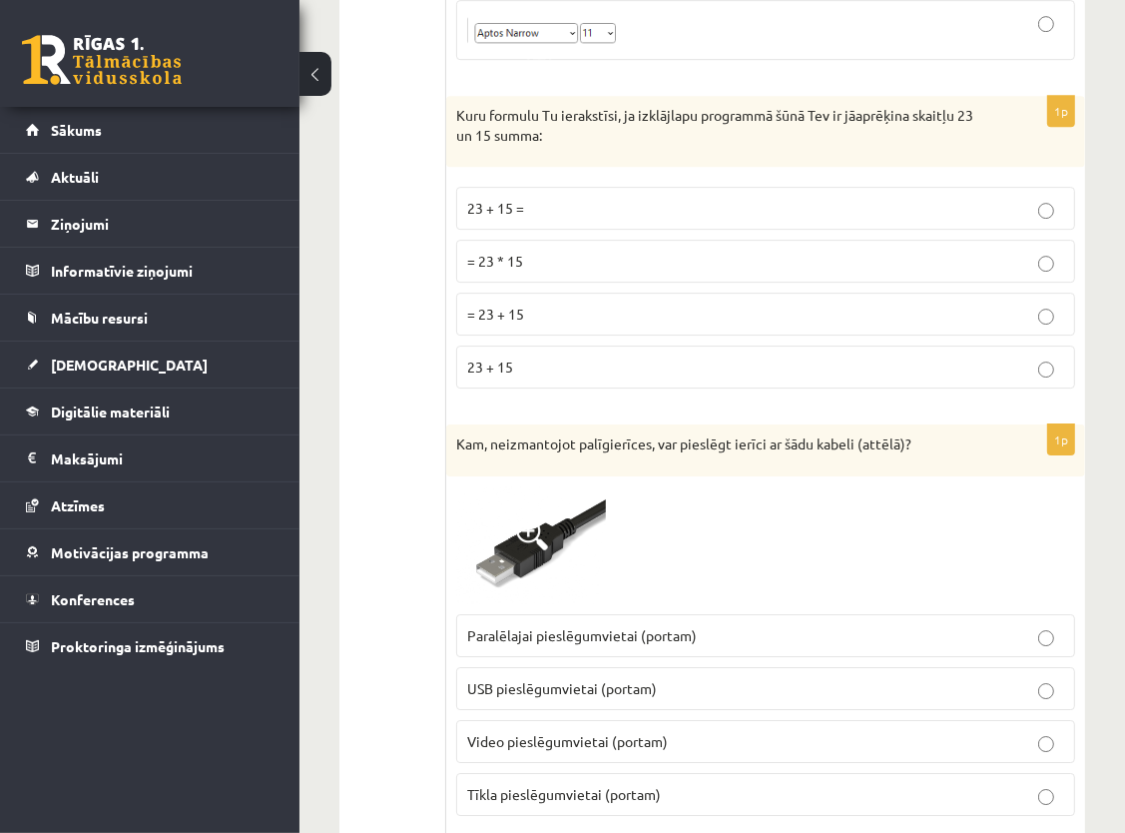
click at [567, 304] on p "= 23 + 15" at bounding box center [765, 314] width 597 height 21
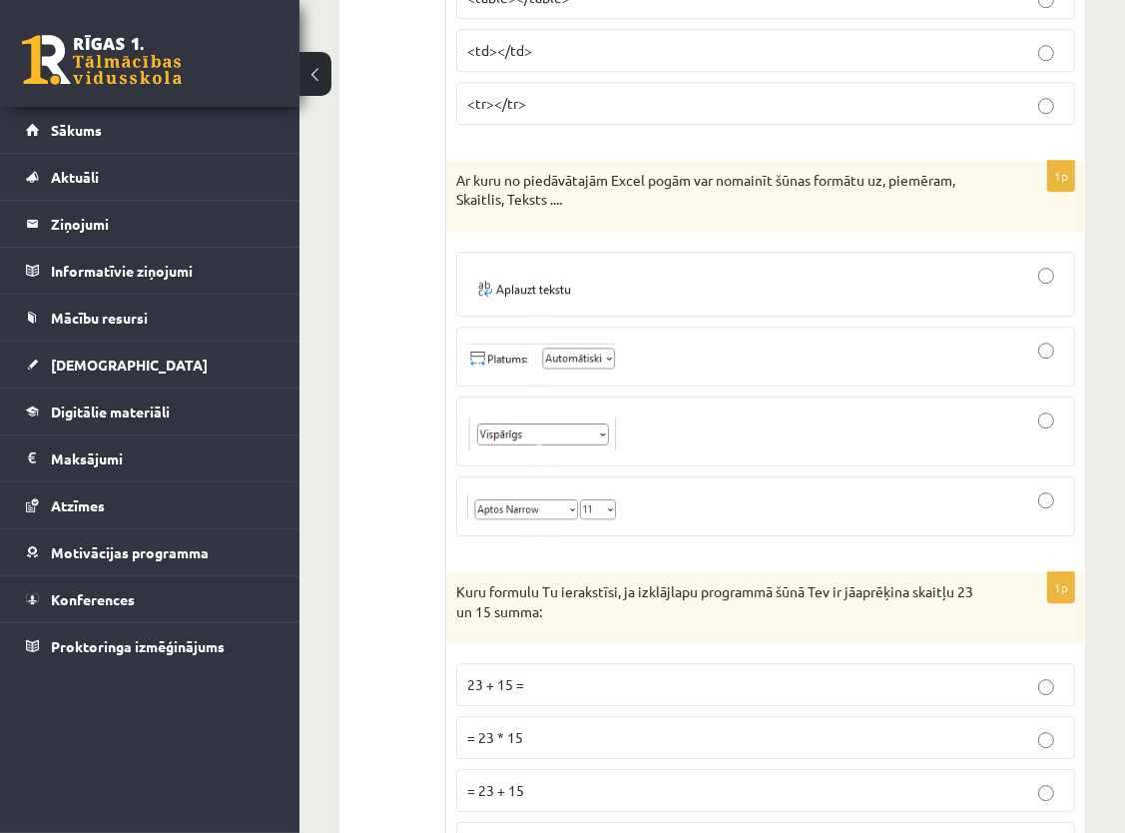
scroll to position [4202, 0]
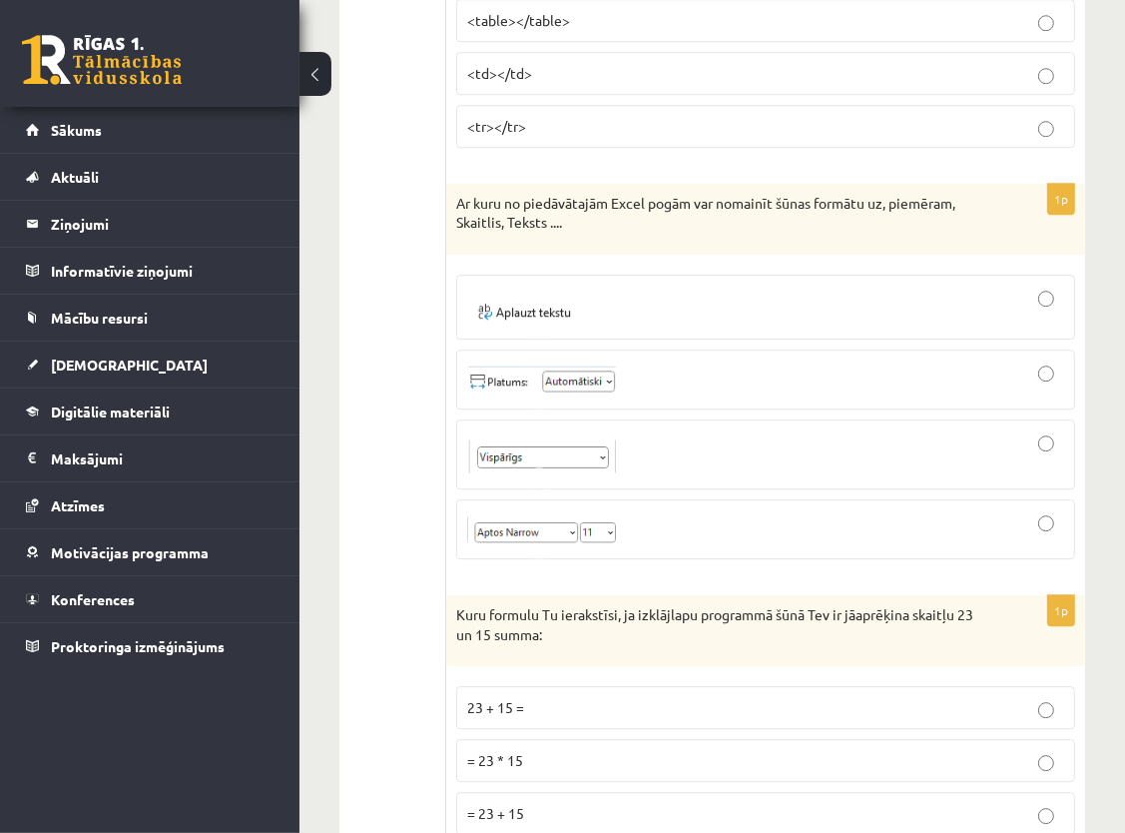
click at [640, 510] on div at bounding box center [765, 529] width 597 height 38
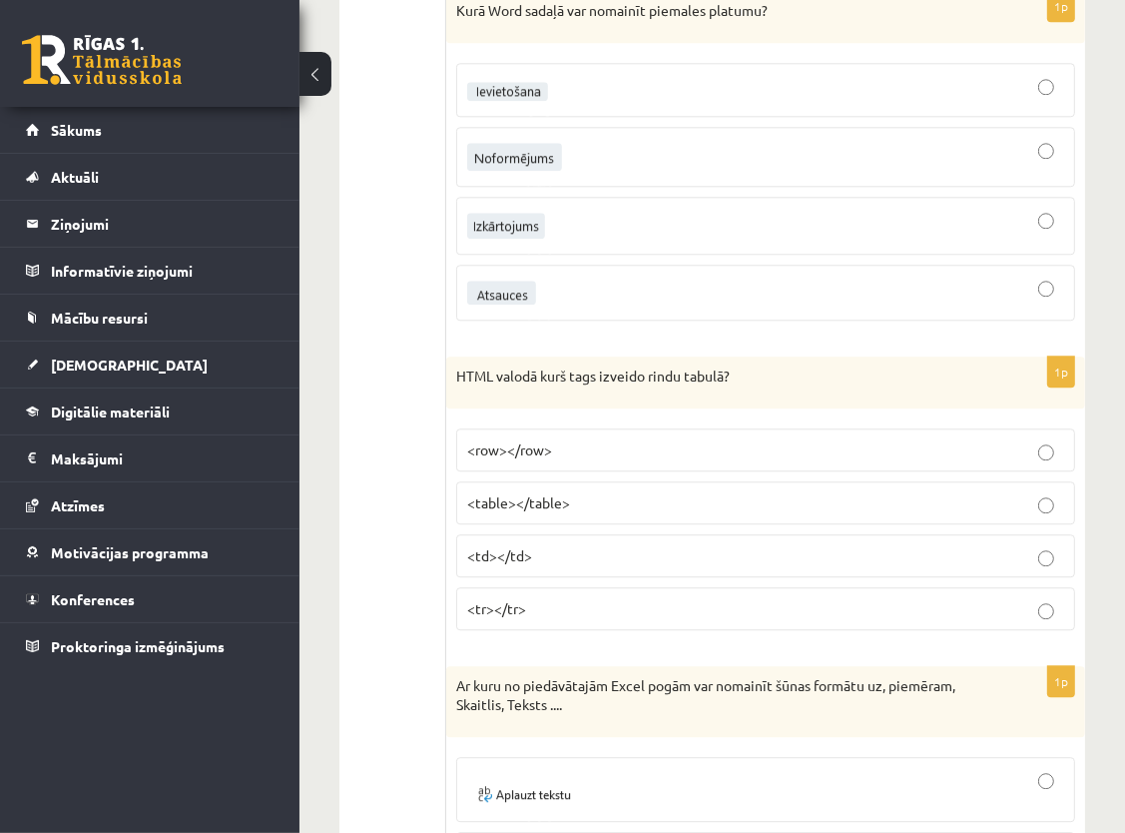
scroll to position [3703, 0]
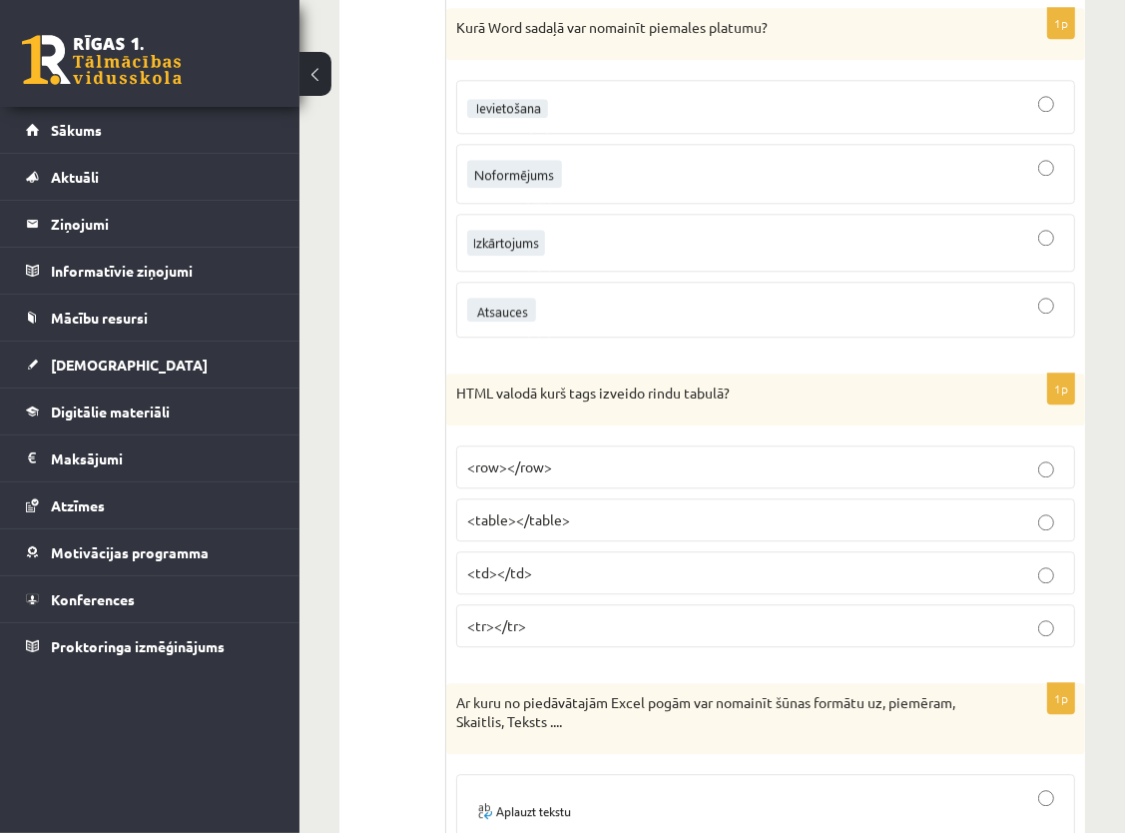
click at [560, 615] on p "<tr></tr>" at bounding box center [765, 625] width 597 height 21
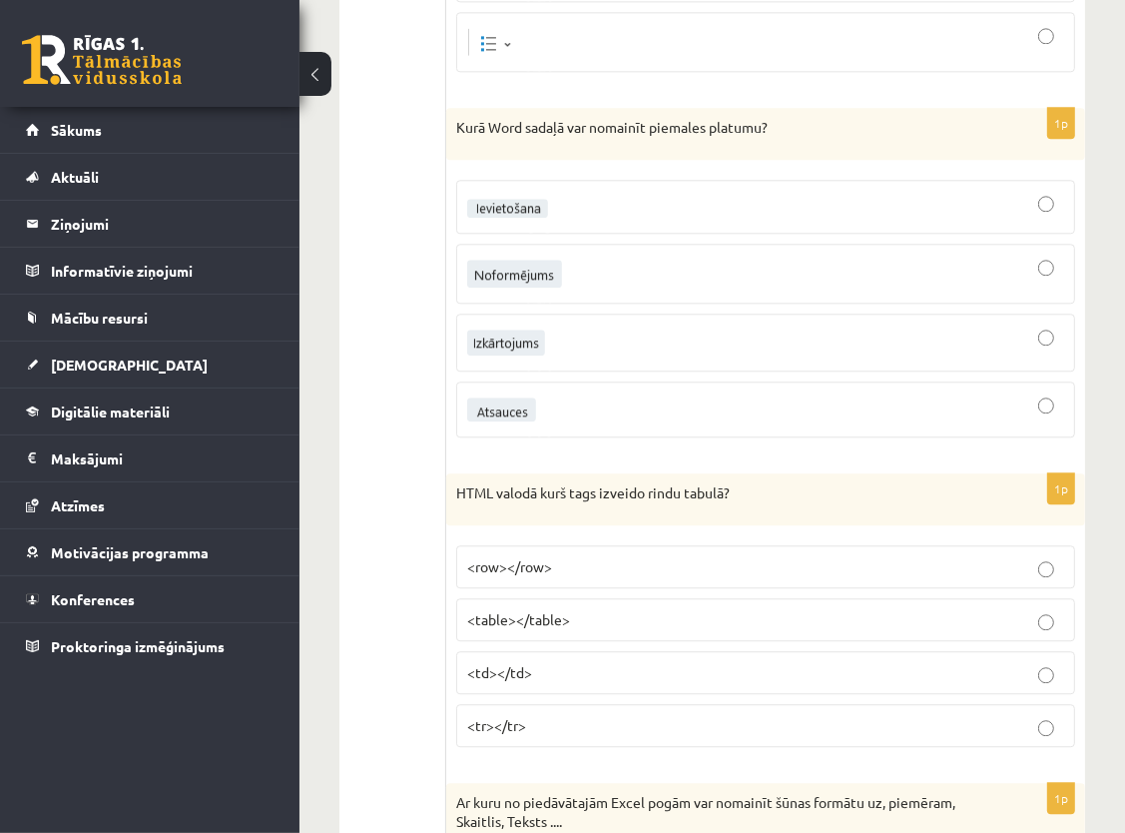
scroll to position [3503, 0]
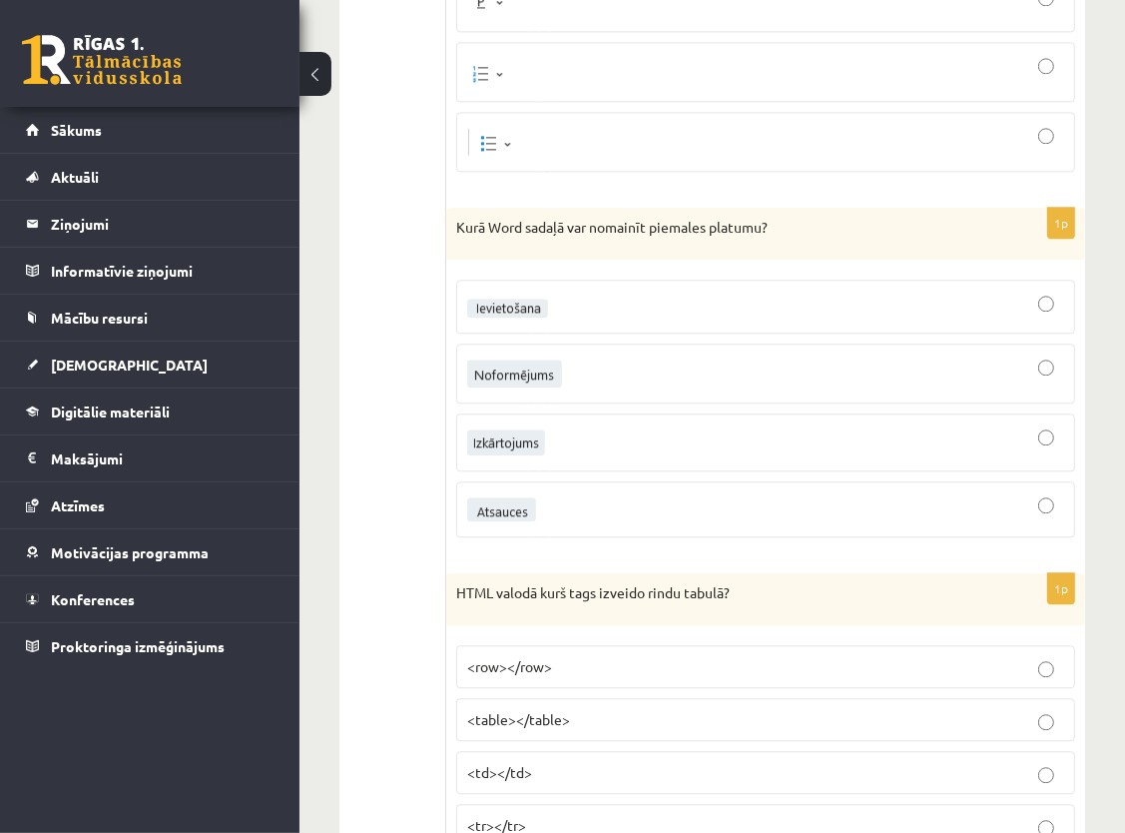
click at [545, 429] on img at bounding box center [506, 442] width 78 height 26
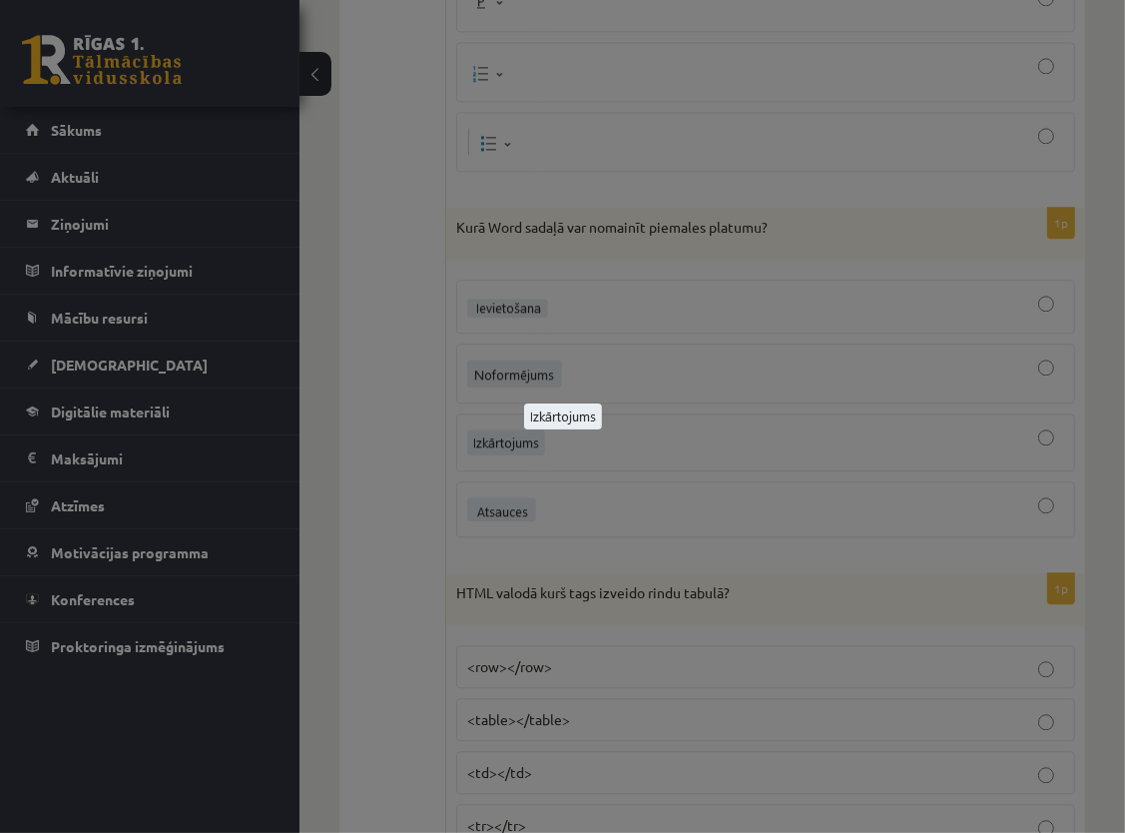
click at [667, 429] on div at bounding box center [562, 416] width 1125 height 833
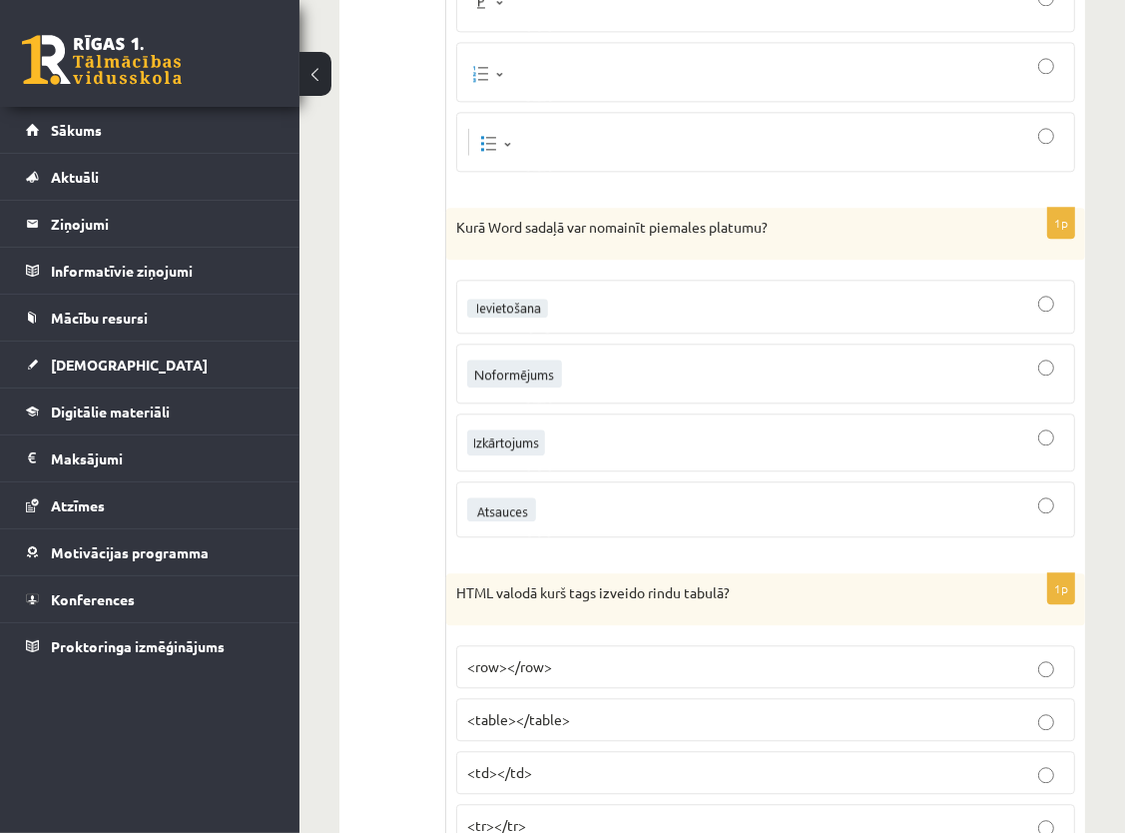
click at [673, 424] on div at bounding box center [765, 442] width 597 height 36
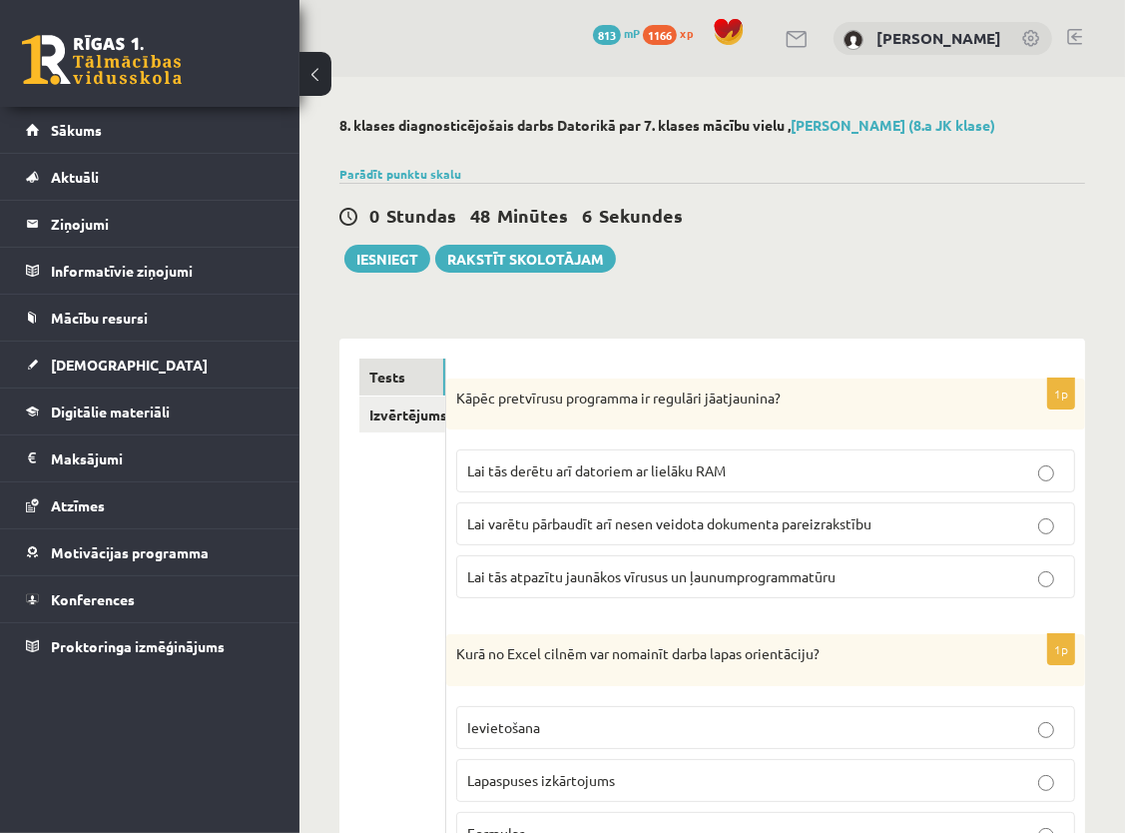
scroll to position [200, 0]
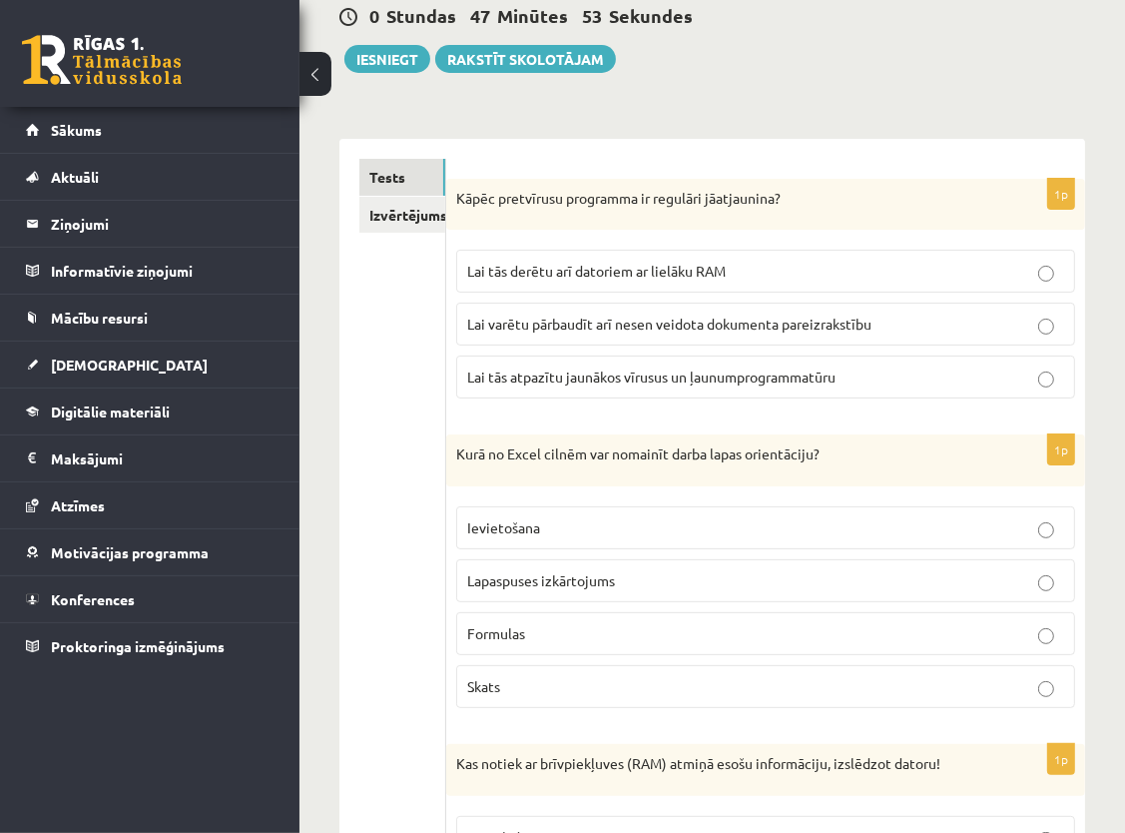
click at [895, 362] on label "Lai tās atpazītu jaunākos vīrusus un ļaunumprogrammatūru" at bounding box center [765, 376] width 619 height 43
click at [717, 559] on label "Lapaspuses izkārtojums" at bounding box center [765, 580] width 619 height 43
click at [1006, 559] on label "Lapaspuses izkārtojums" at bounding box center [765, 580] width 619 height 43
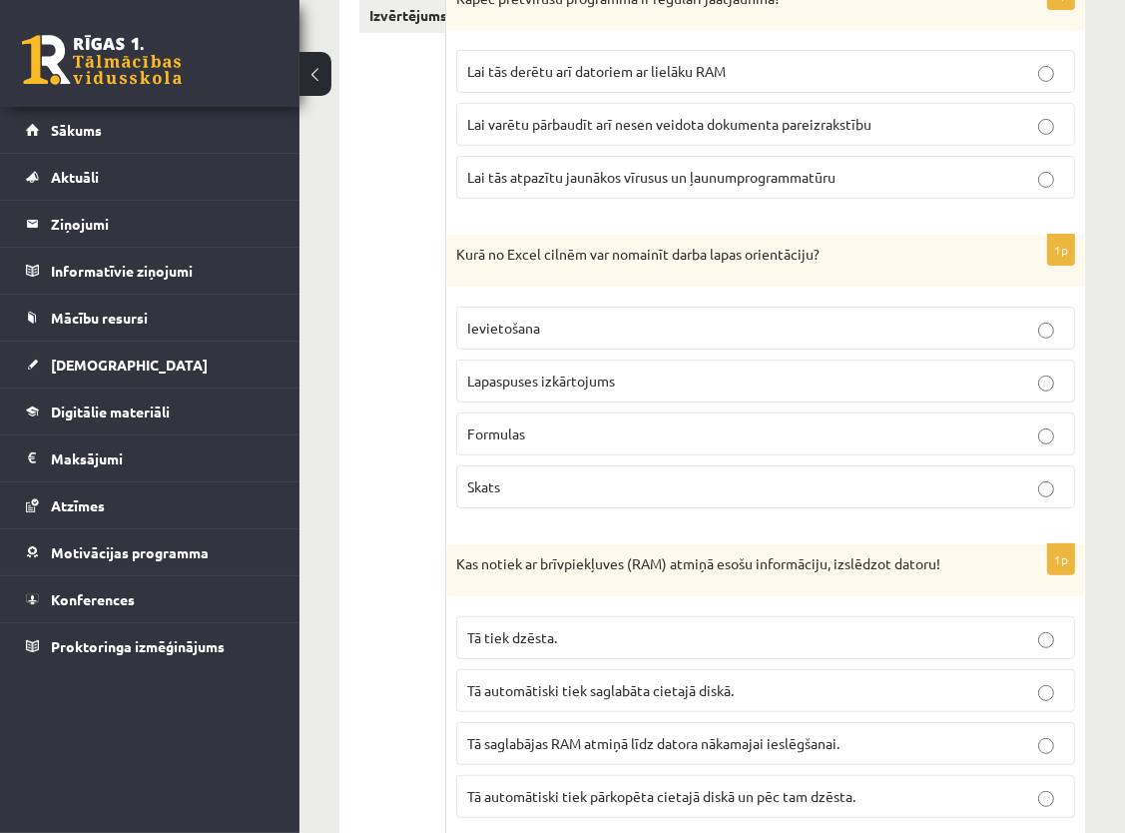
scroll to position [499, 0]
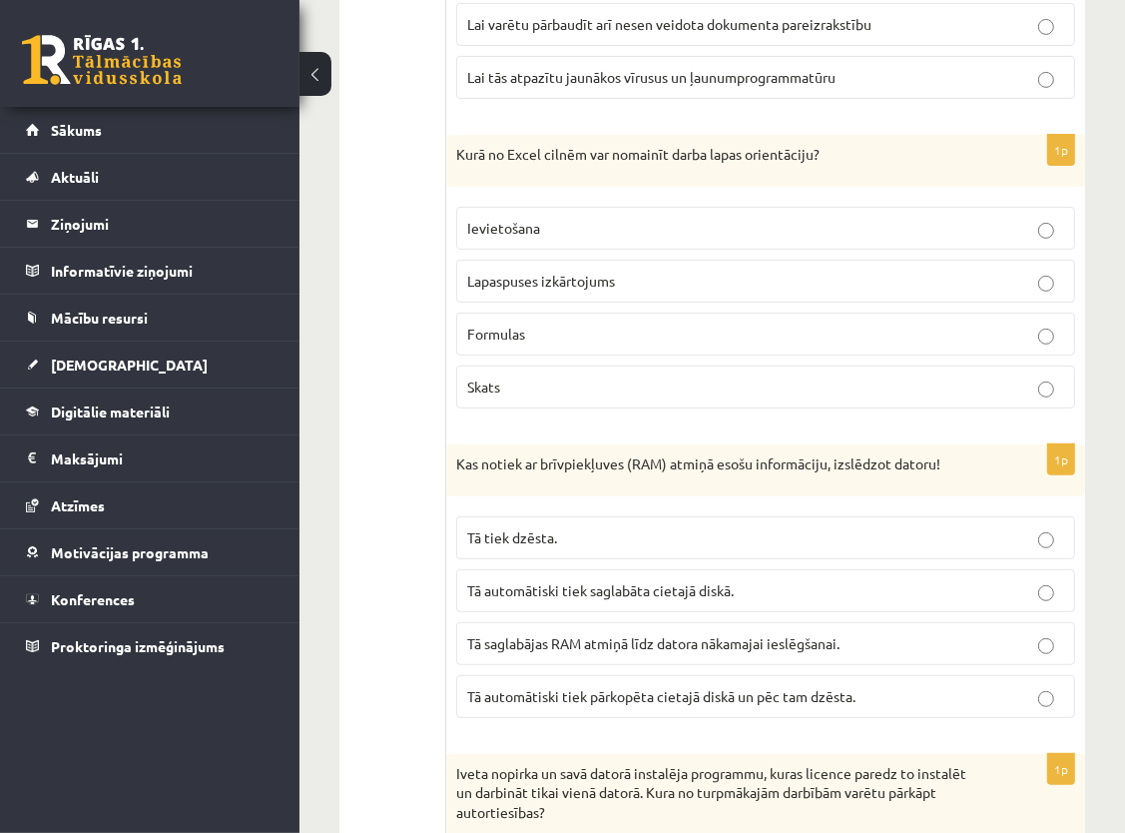
click at [725, 532] on p "Tā tiek dzēsta." at bounding box center [765, 537] width 597 height 21
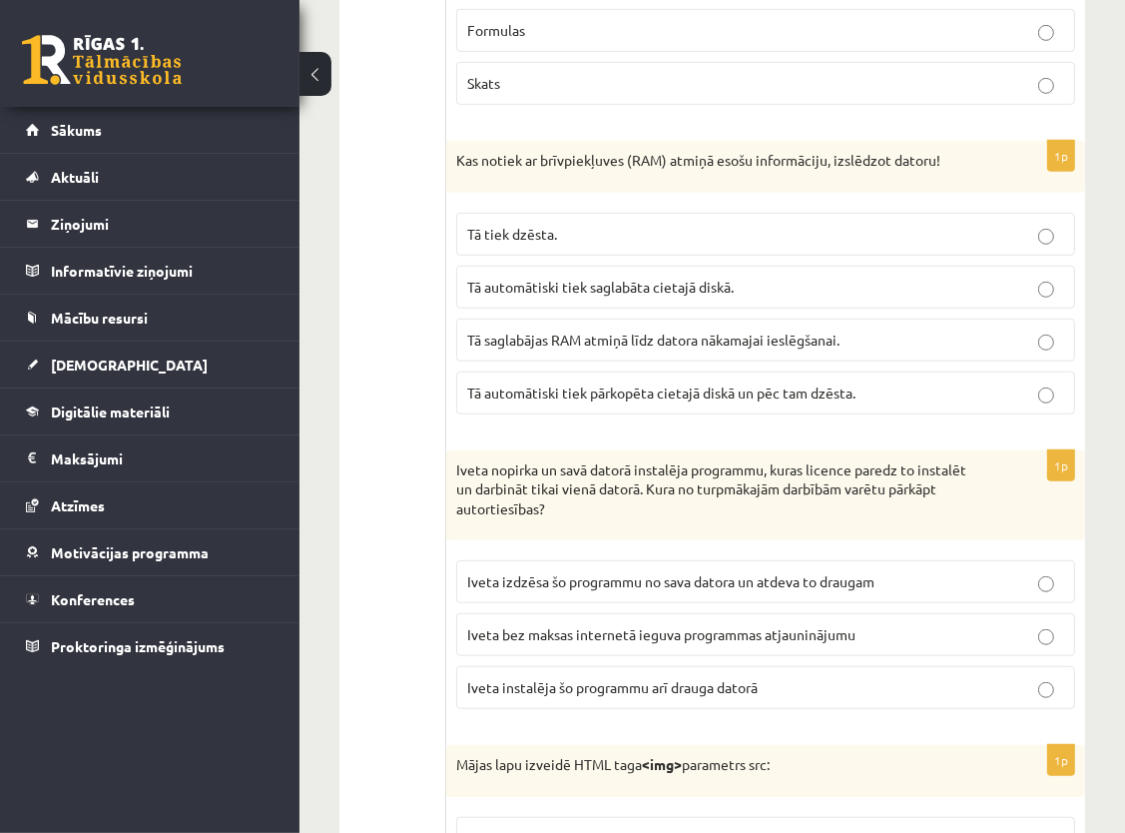
scroll to position [899, 0]
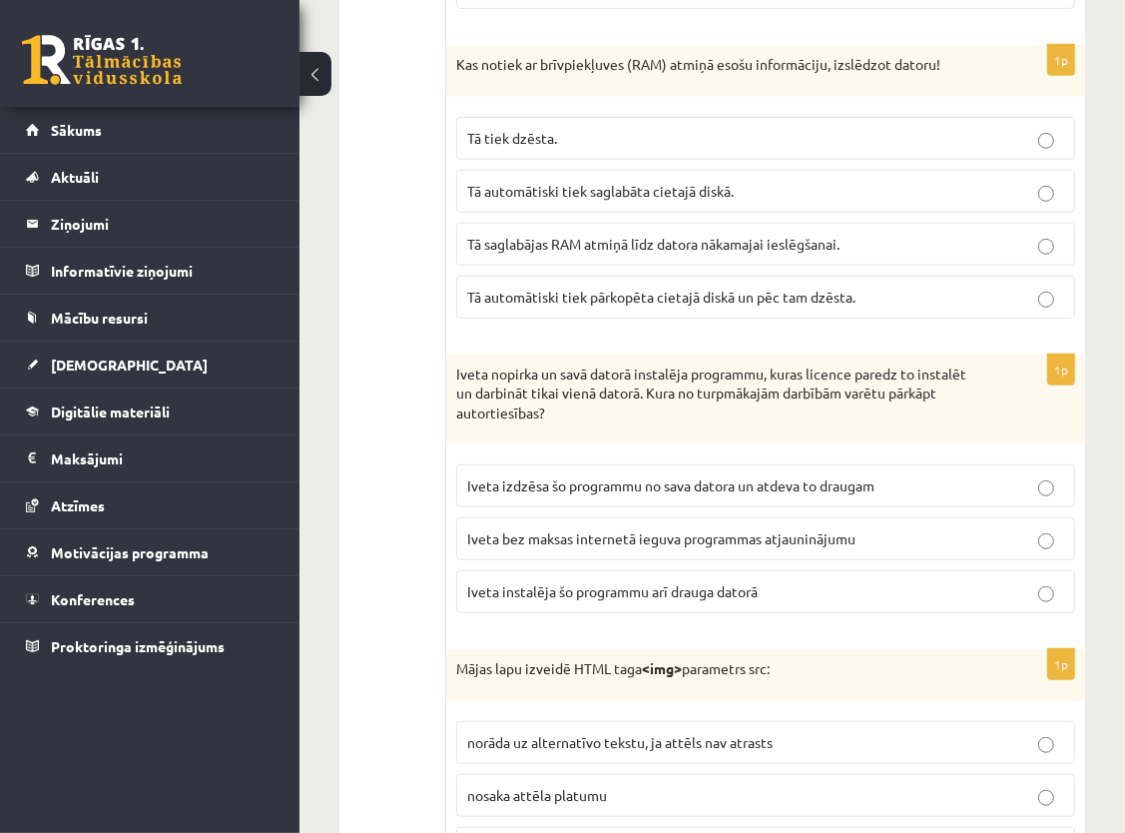
click at [797, 482] on span "Iveta izdzēsa šo programmu no sava datora un atdeva to draugam" at bounding box center [670, 485] width 407 height 18
click at [806, 582] on p "Iveta instalēja šo programmu arī drauga datorā" at bounding box center [765, 591] width 597 height 21
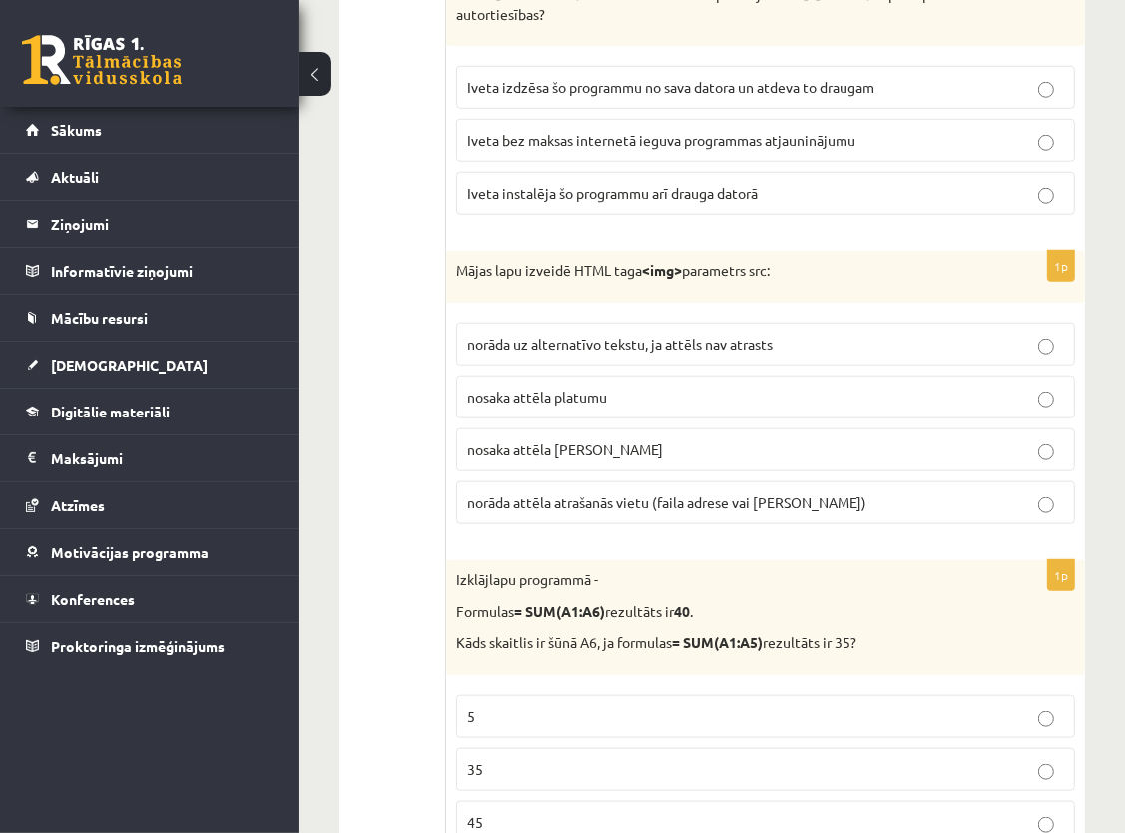
scroll to position [1298, 0]
click at [772, 492] on span "norāda attēla atrašanās vietu (faila adrese vai saite)" at bounding box center [666, 501] width 399 height 18
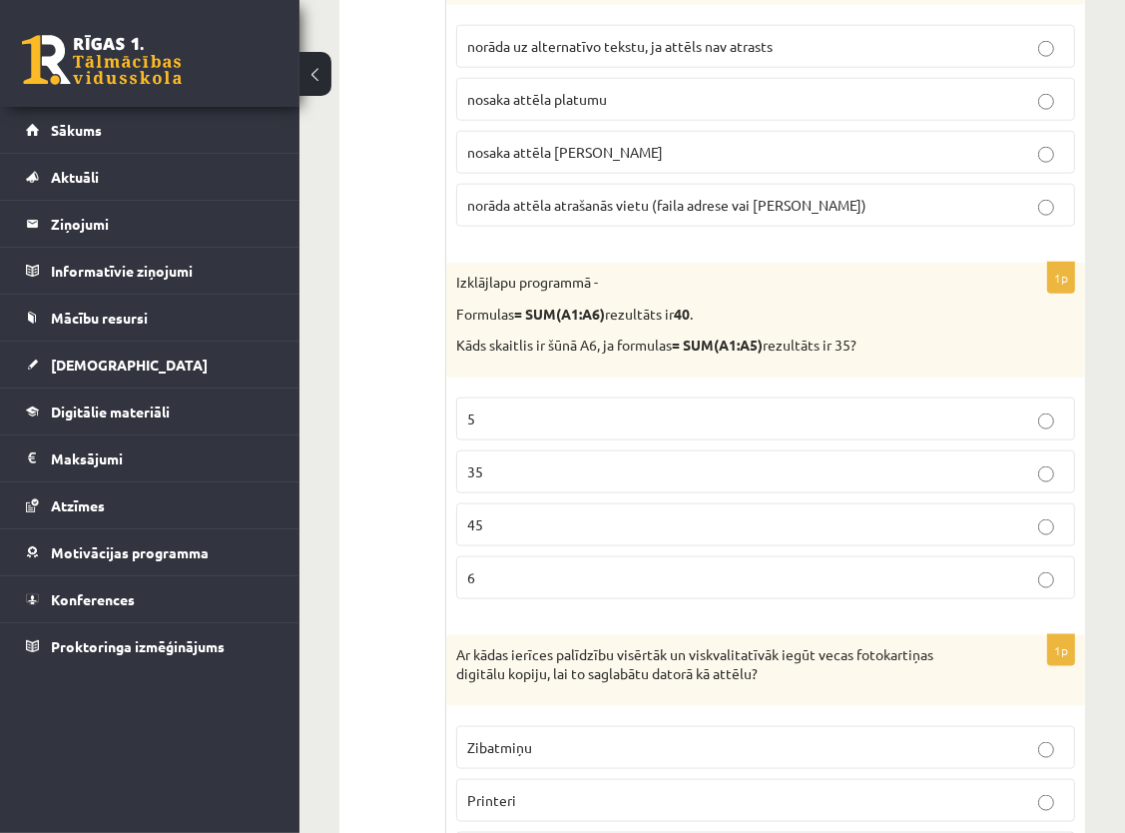
scroll to position [1597, 0]
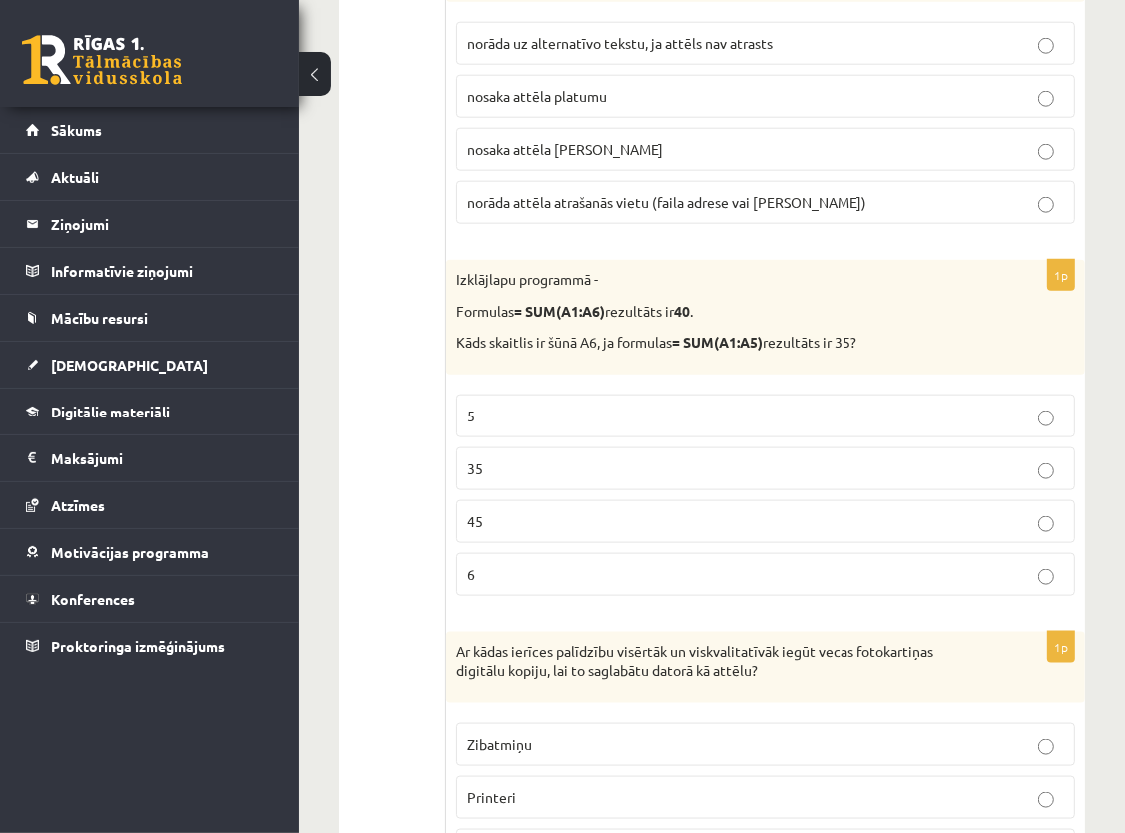
click at [659, 406] on p "5" at bounding box center [765, 415] width 597 height 21
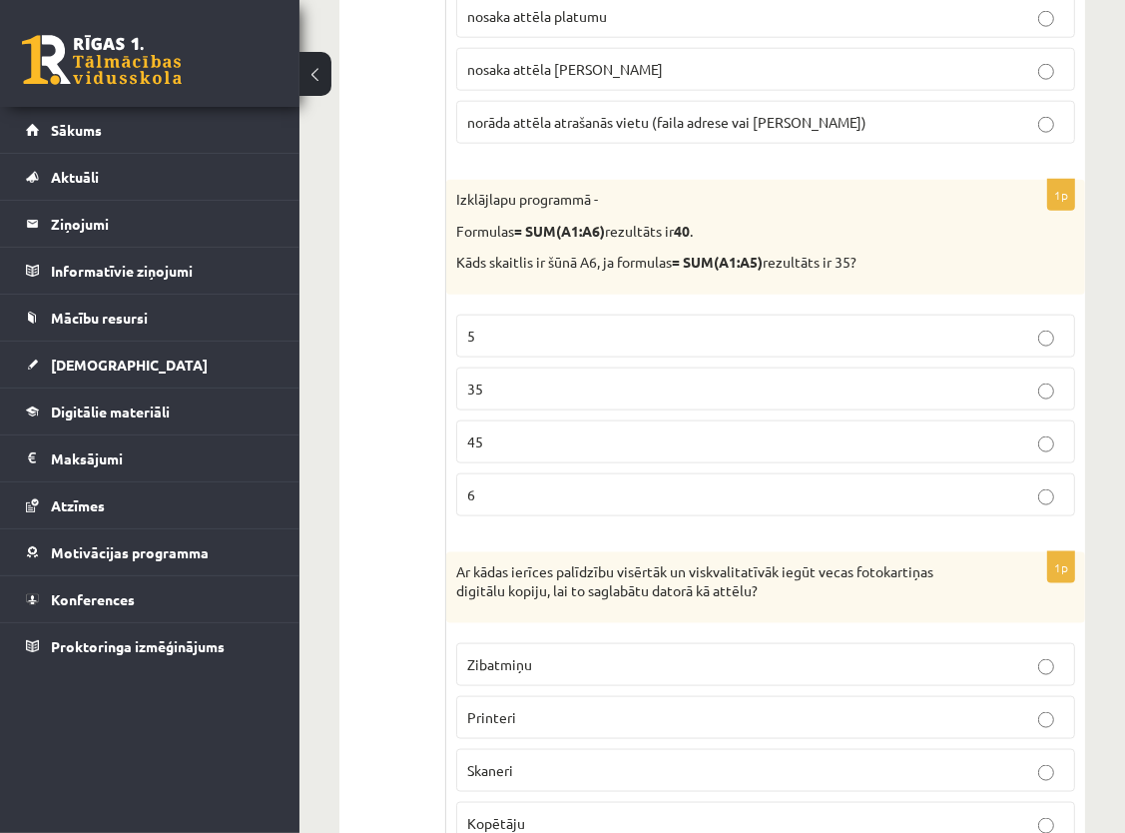
scroll to position [1797, 0]
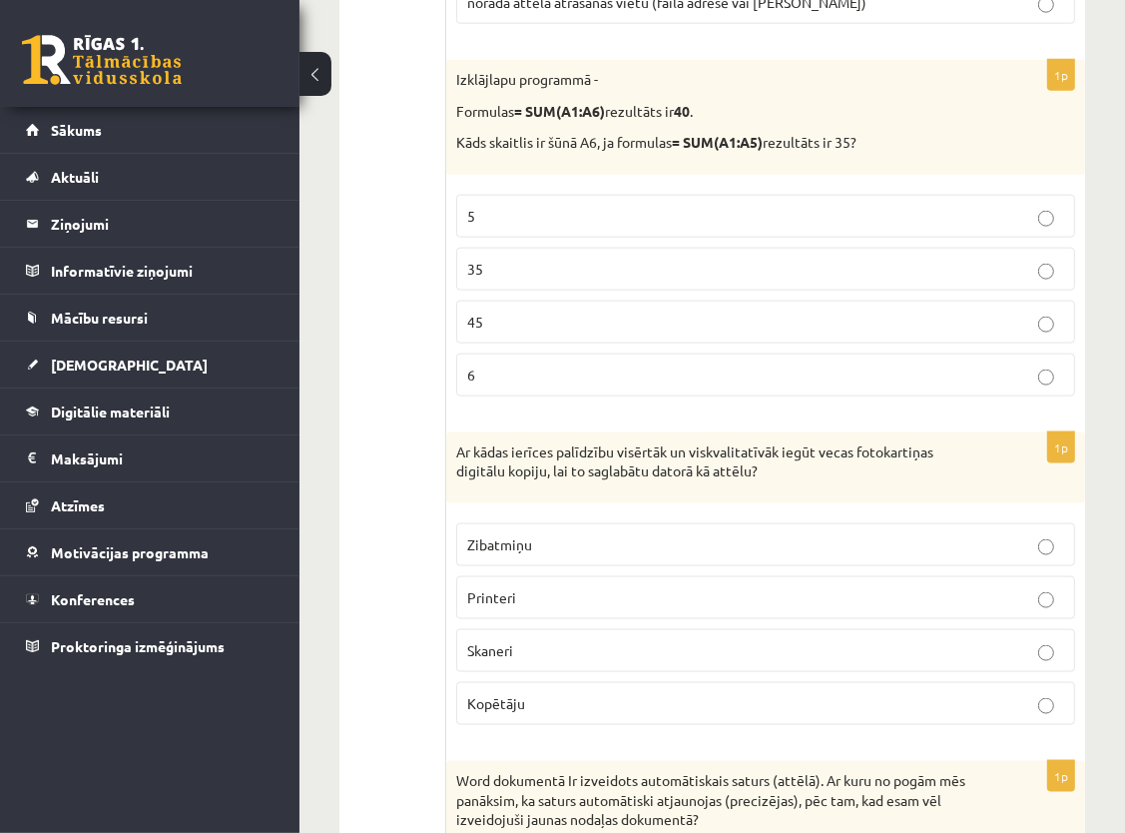
click at [604, 647] on p "Skaneri" at bounding box center [765, 650] width 597 height 21
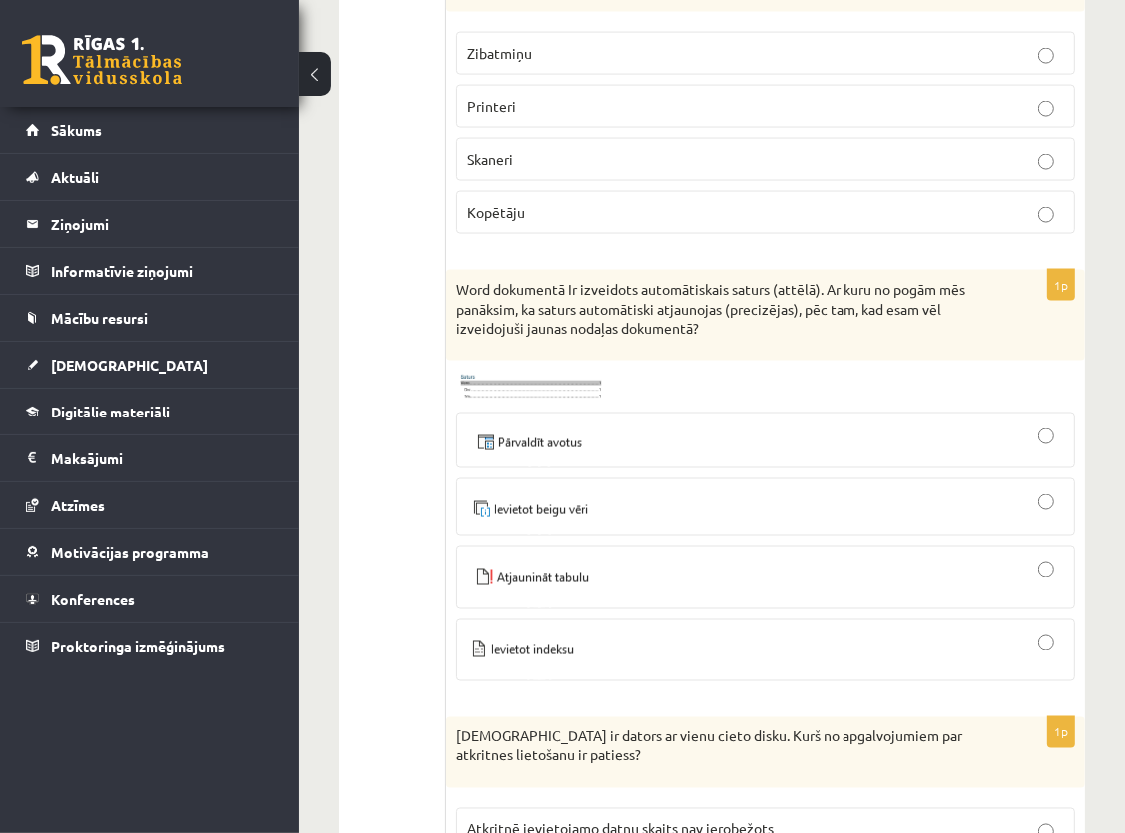
scroll to position [2296, 0]
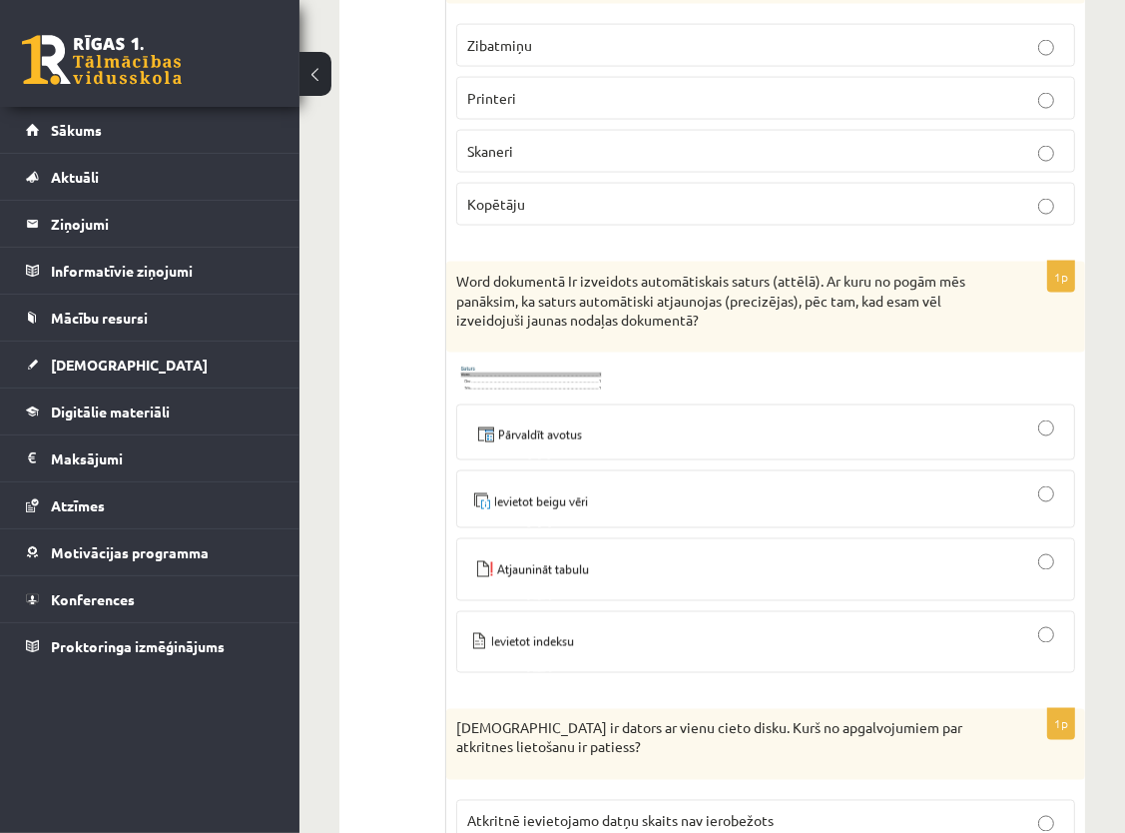
click at [605, 557] on div at bounding box center [765, 569] width 597 height 41
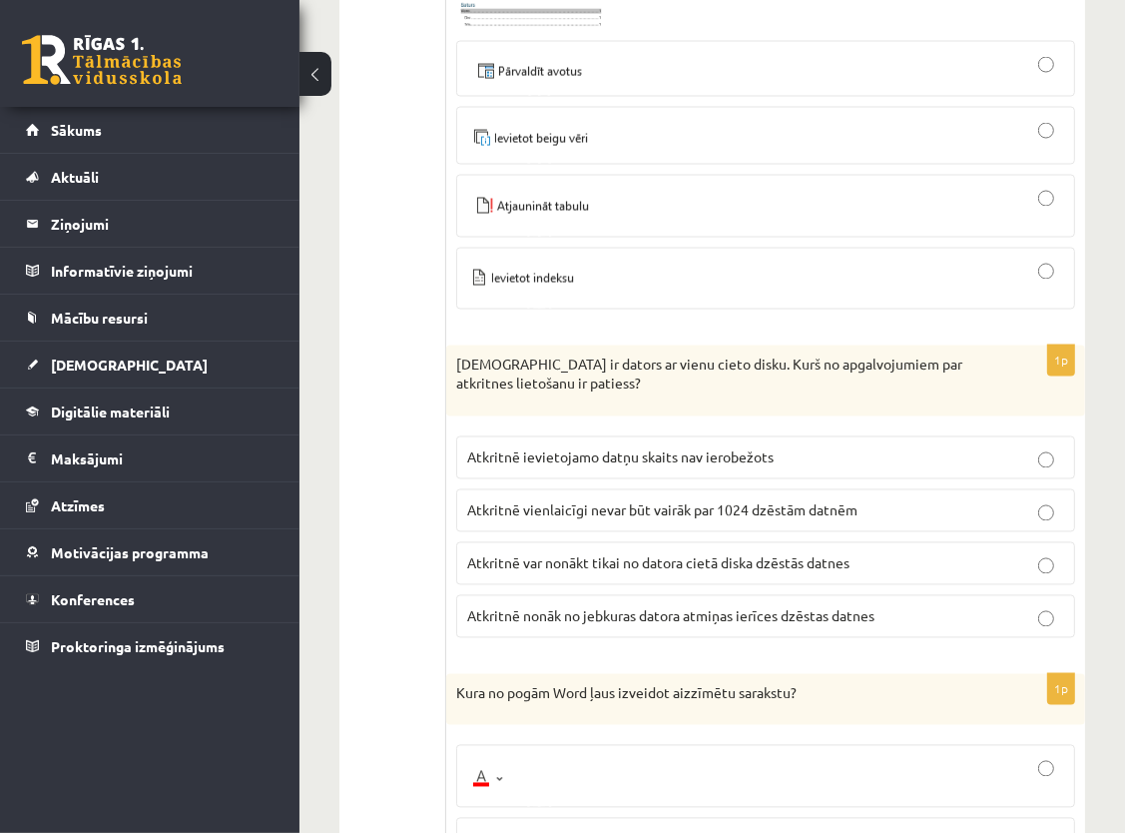
scroll to position [2696, 0]
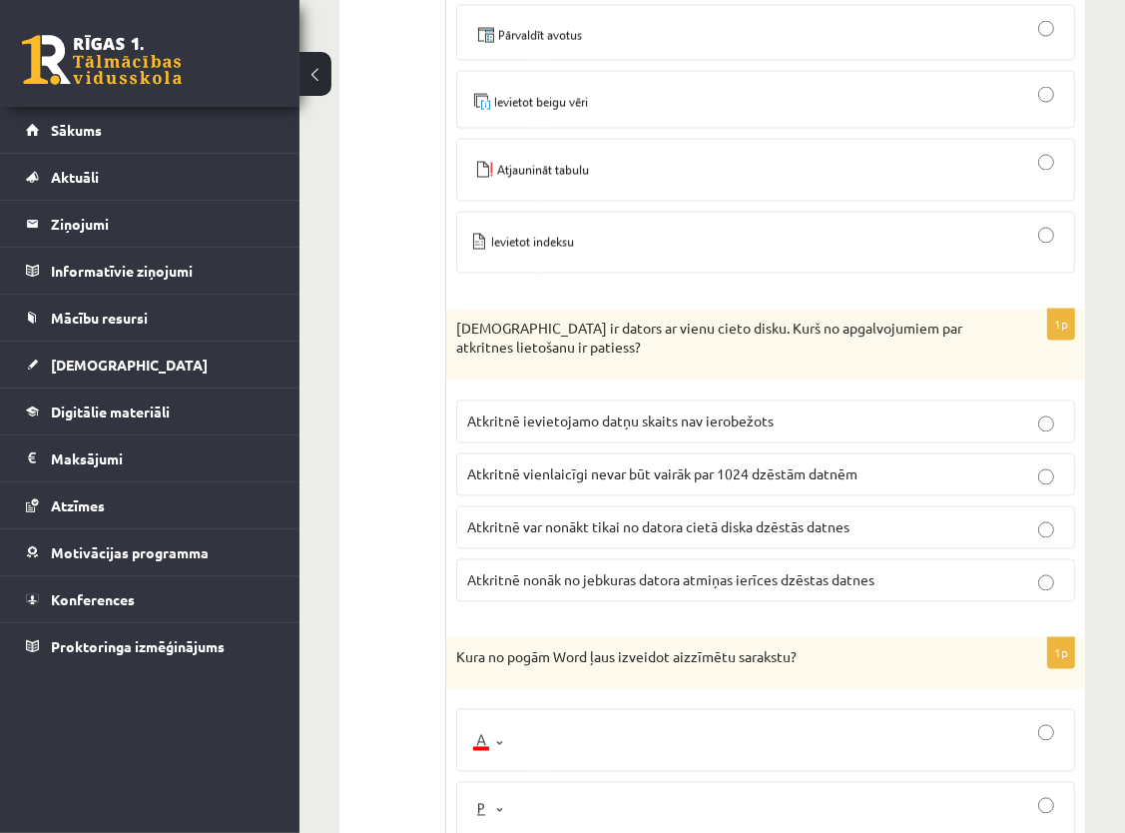
click at [677, 518] on span "Atkritnē var nonākt tikai no datora cietā diska dzēstās datnes" at bounding box center [658, 527] width 382 height 18
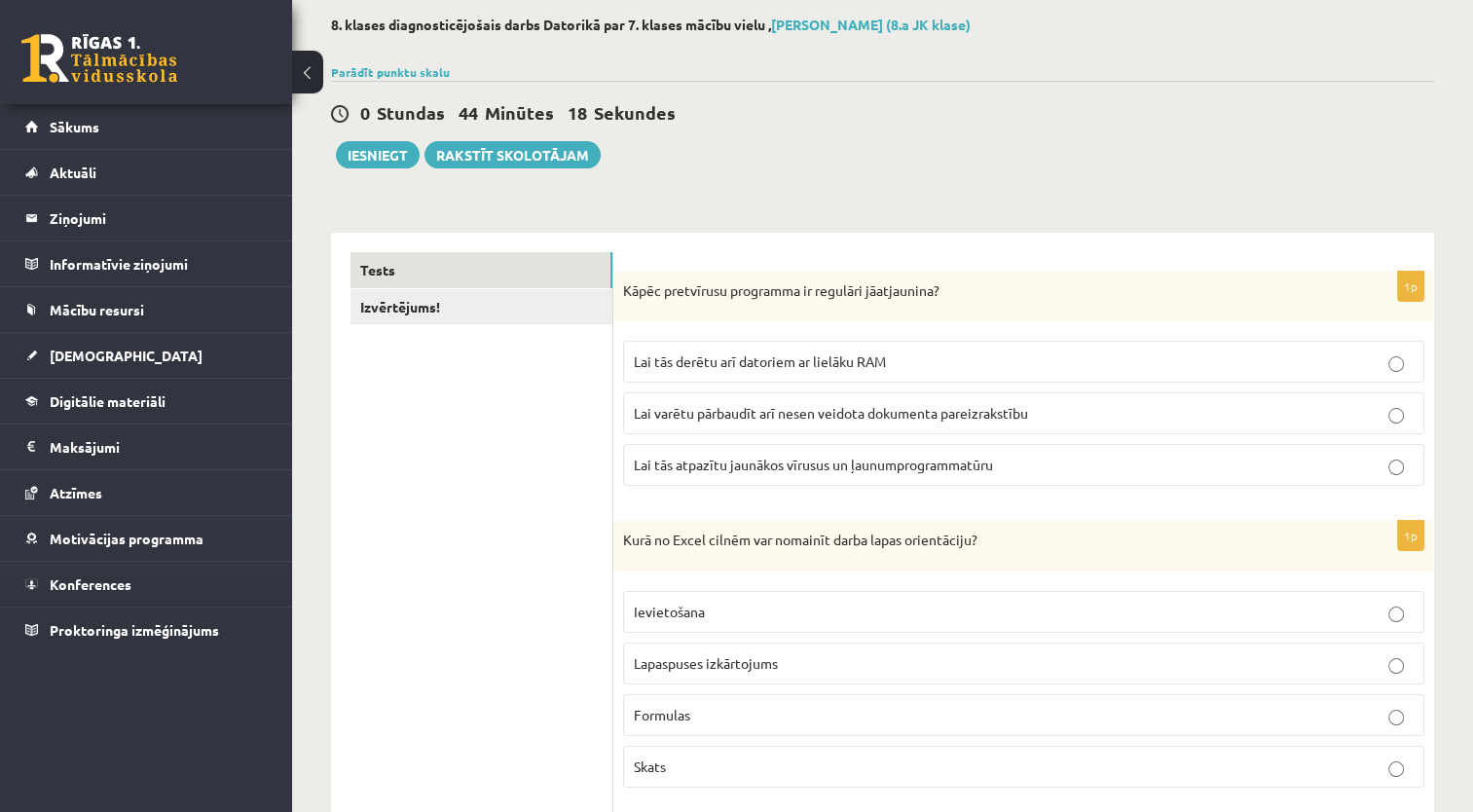
scroll to position [0, 0]
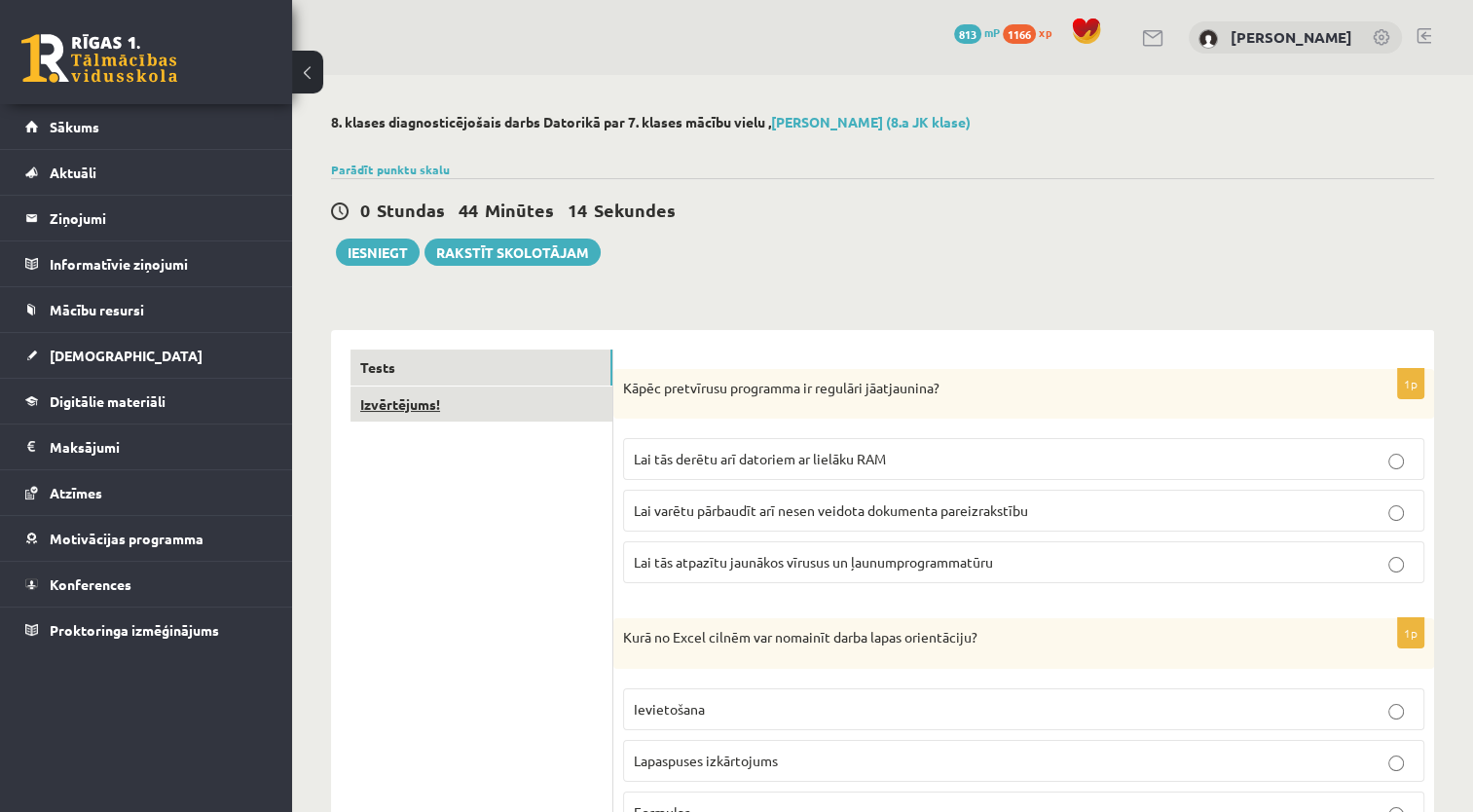
click at [400, 396] on link "Izvērtējums!" at bounding box center [481, 404] width 262 height 36
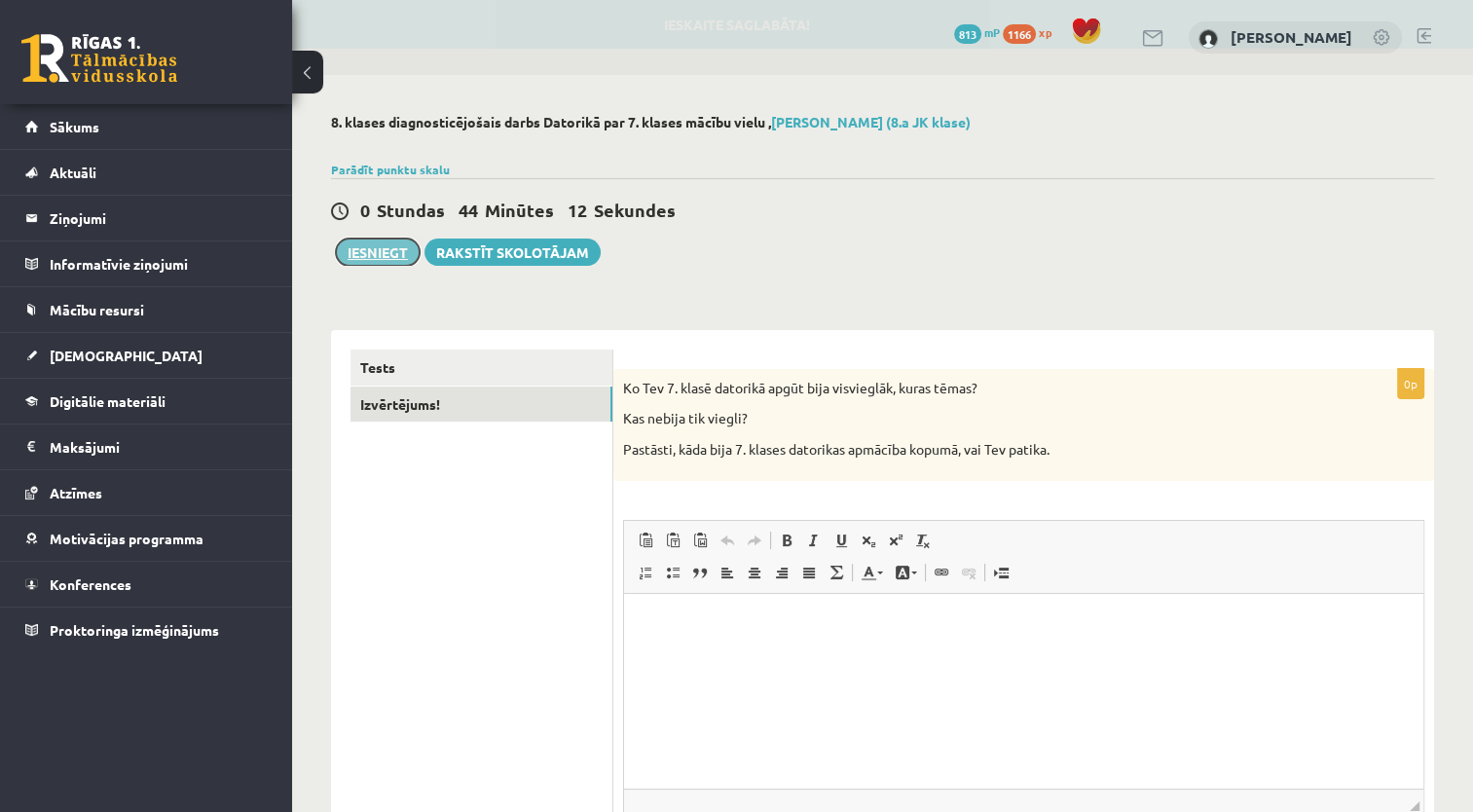
click at [366, 246] on button "Iesniegt" at bounding box center [377, 252] width 84 height 27
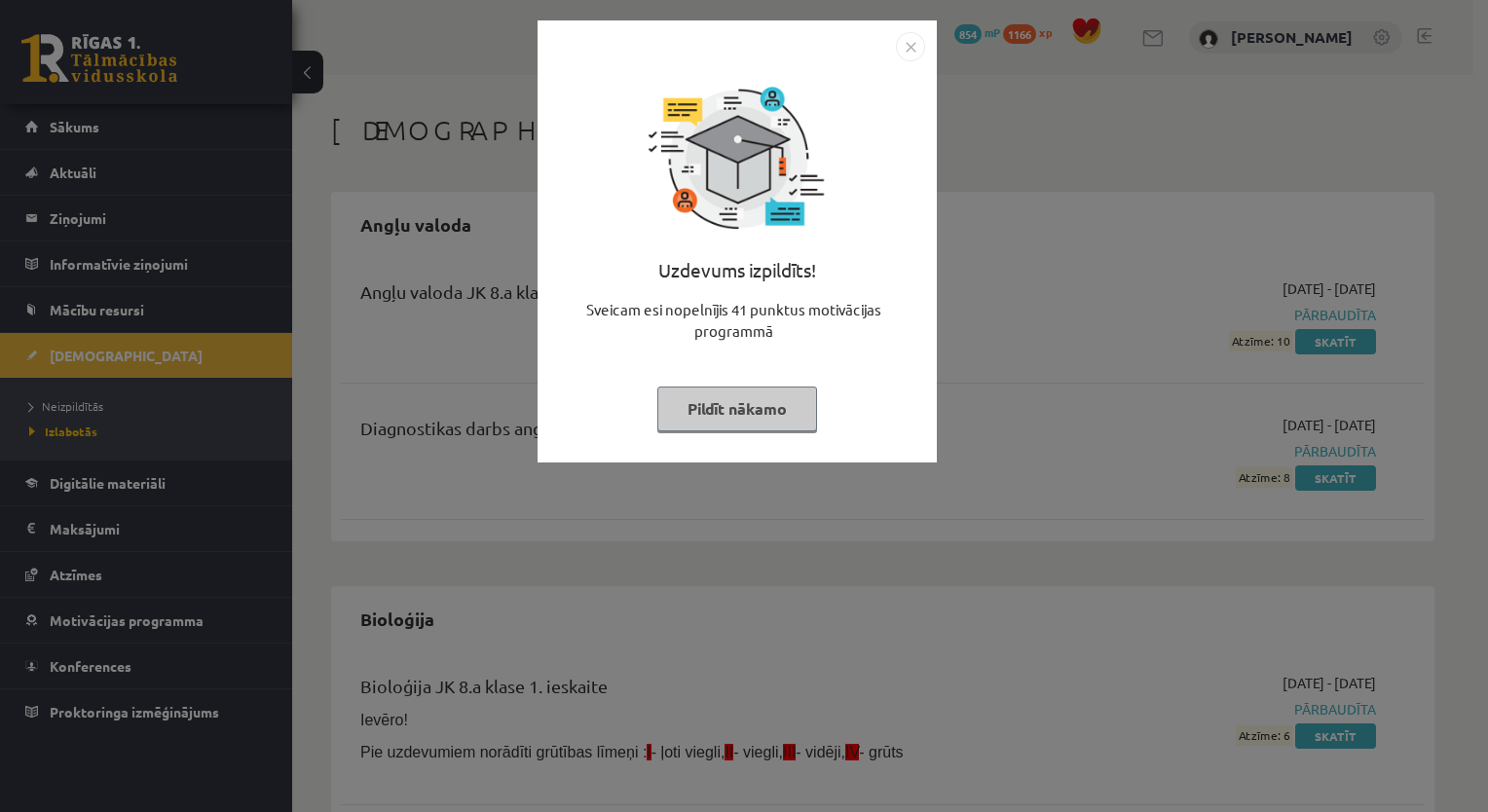
click at [701, 405] on button "Pildīt nākamo" at bounding box center [737, 408] width 160 height 45
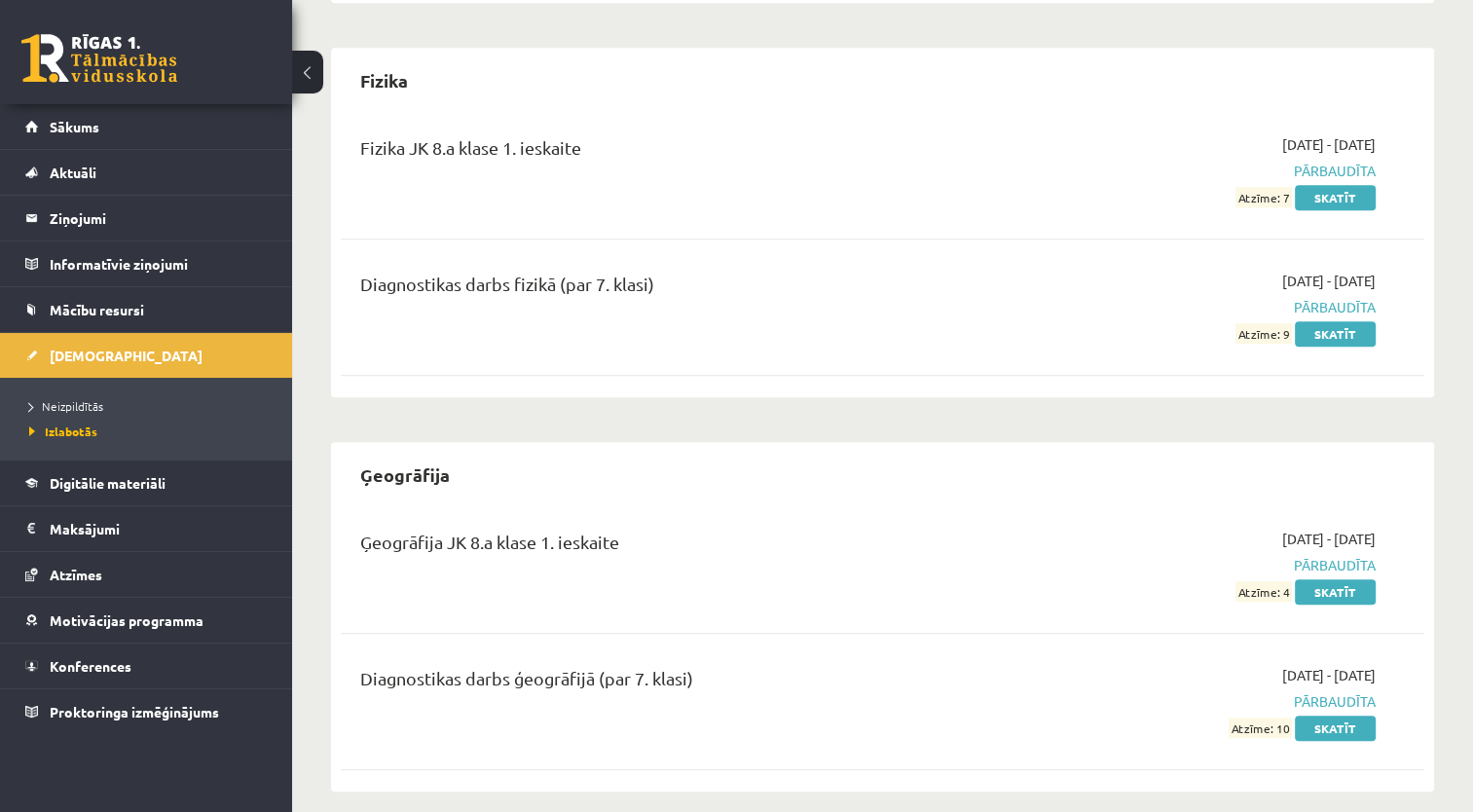
scroll to position [1183, 0]
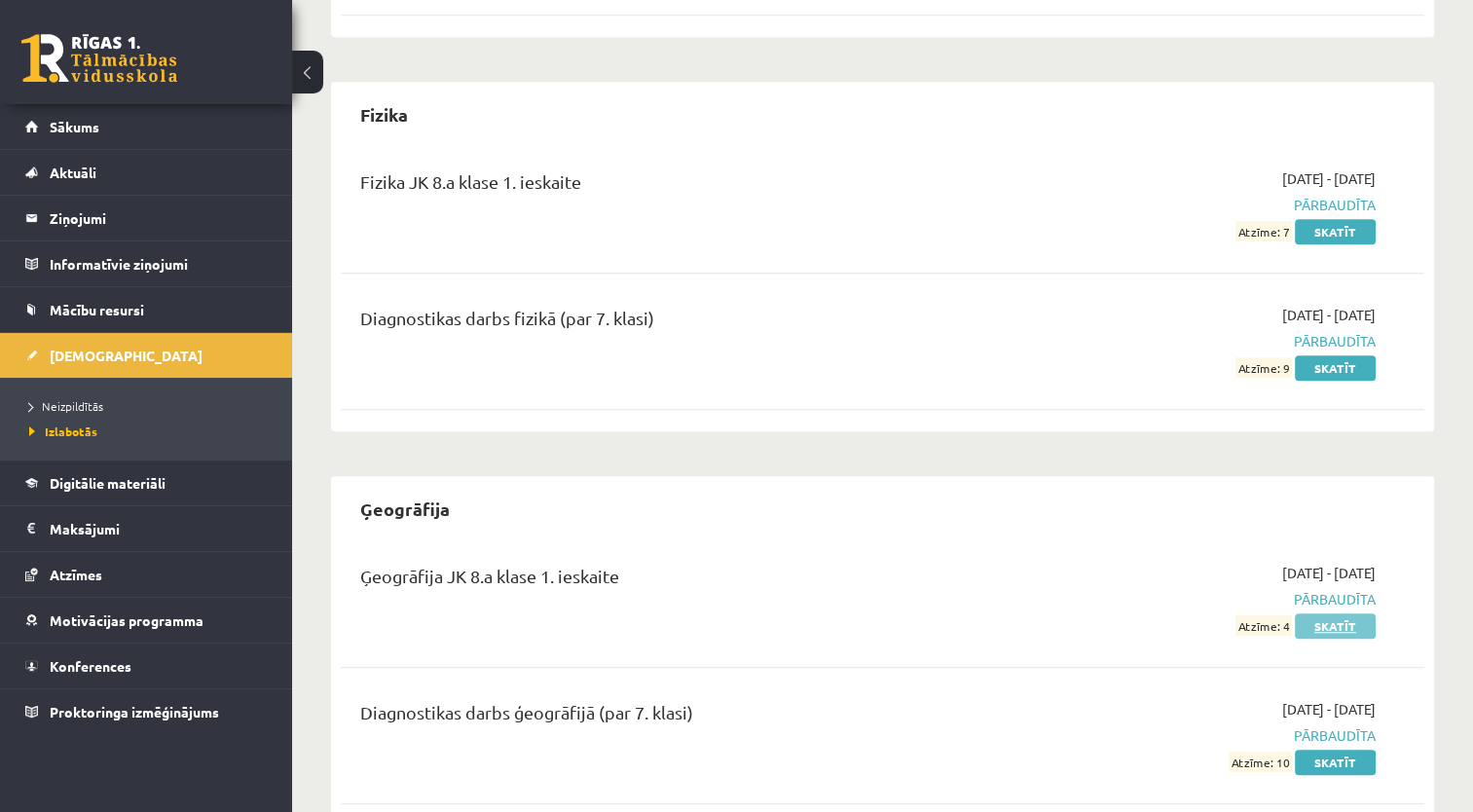
click at [1336, 623] on link "Skatīt" at bounding box center [1335, 626] width 81 height 25
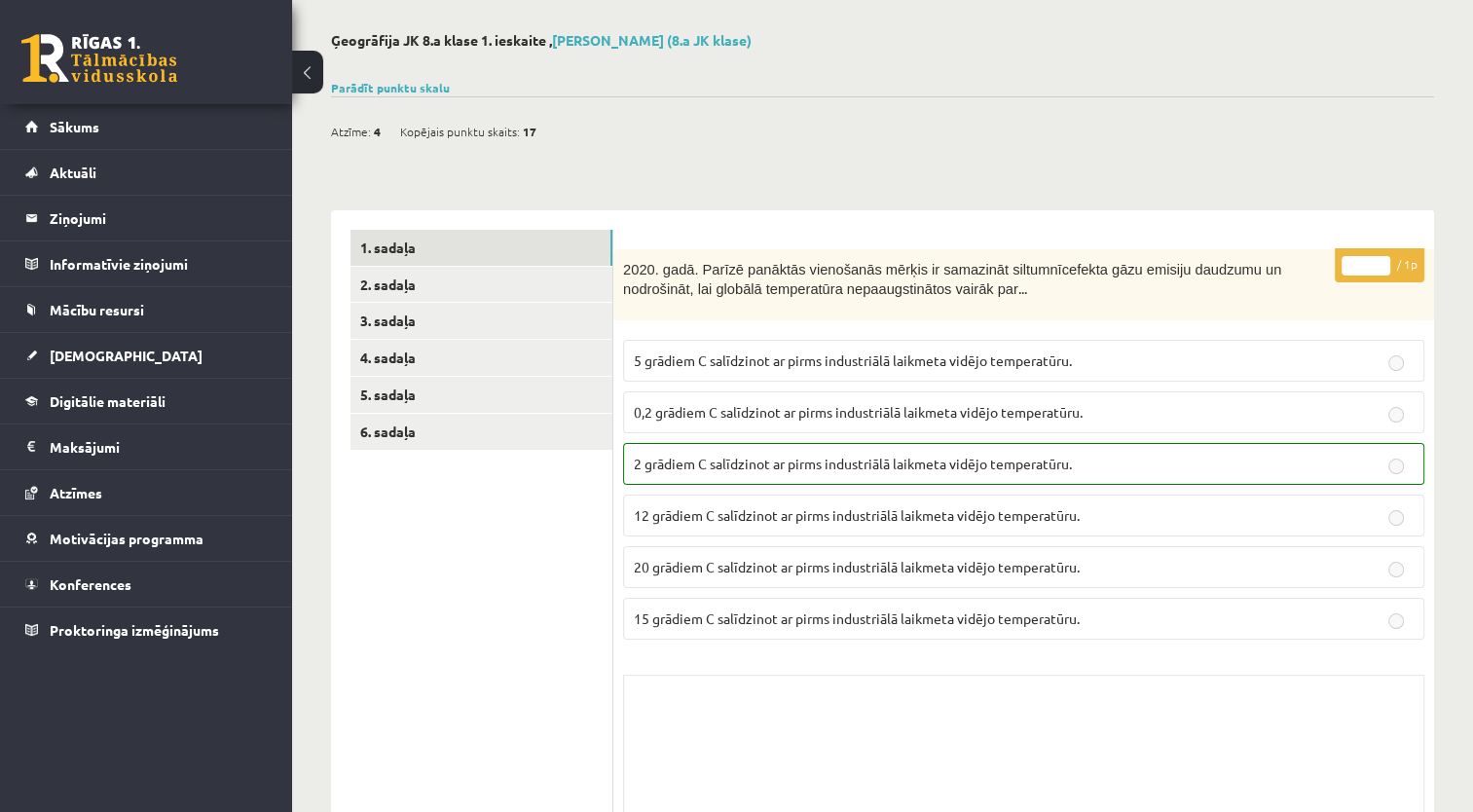
scroll to position [195, 0]
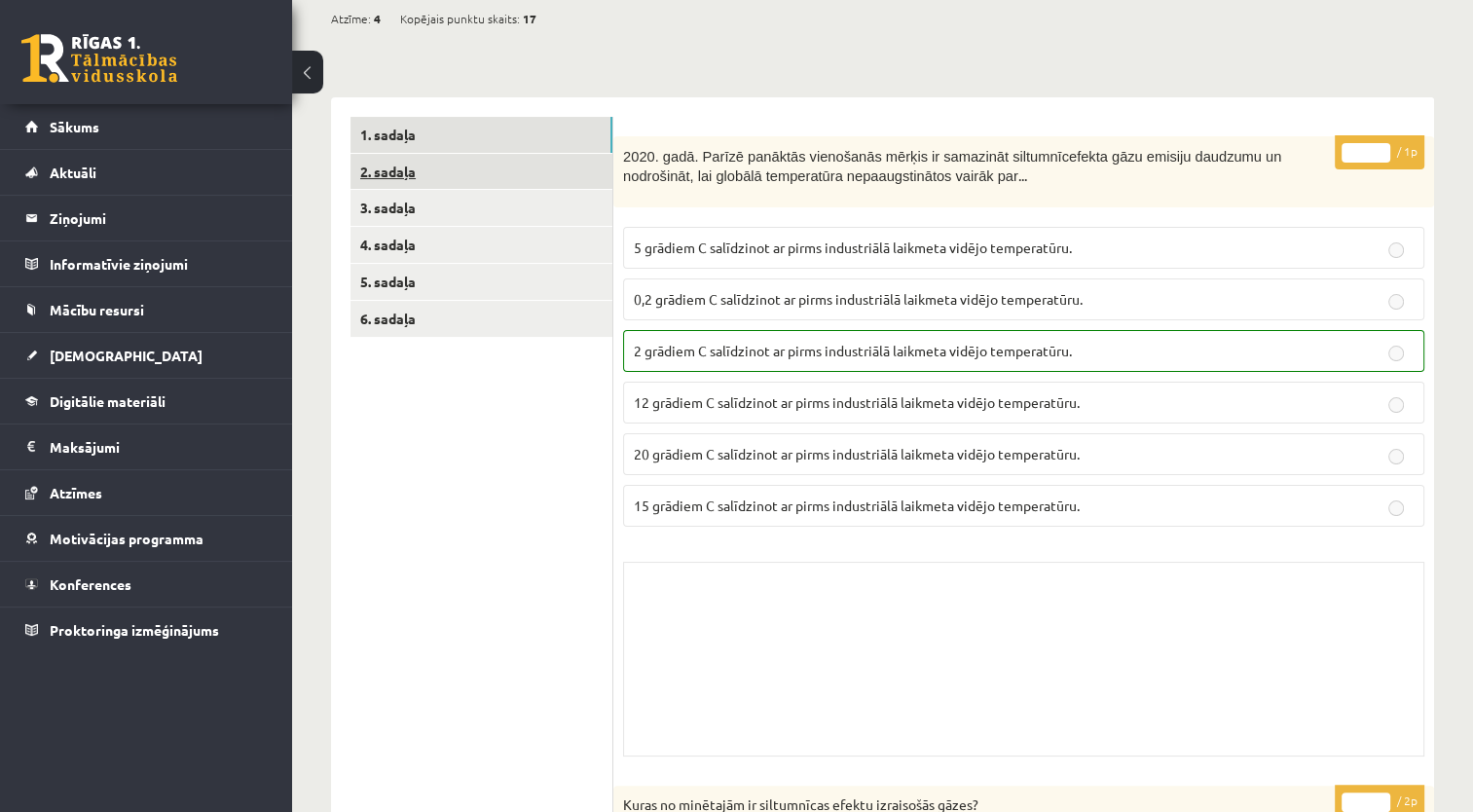
click at [385, 170] on link "2. sadaļa" at bounding box center [481, 172] width 262 height 36
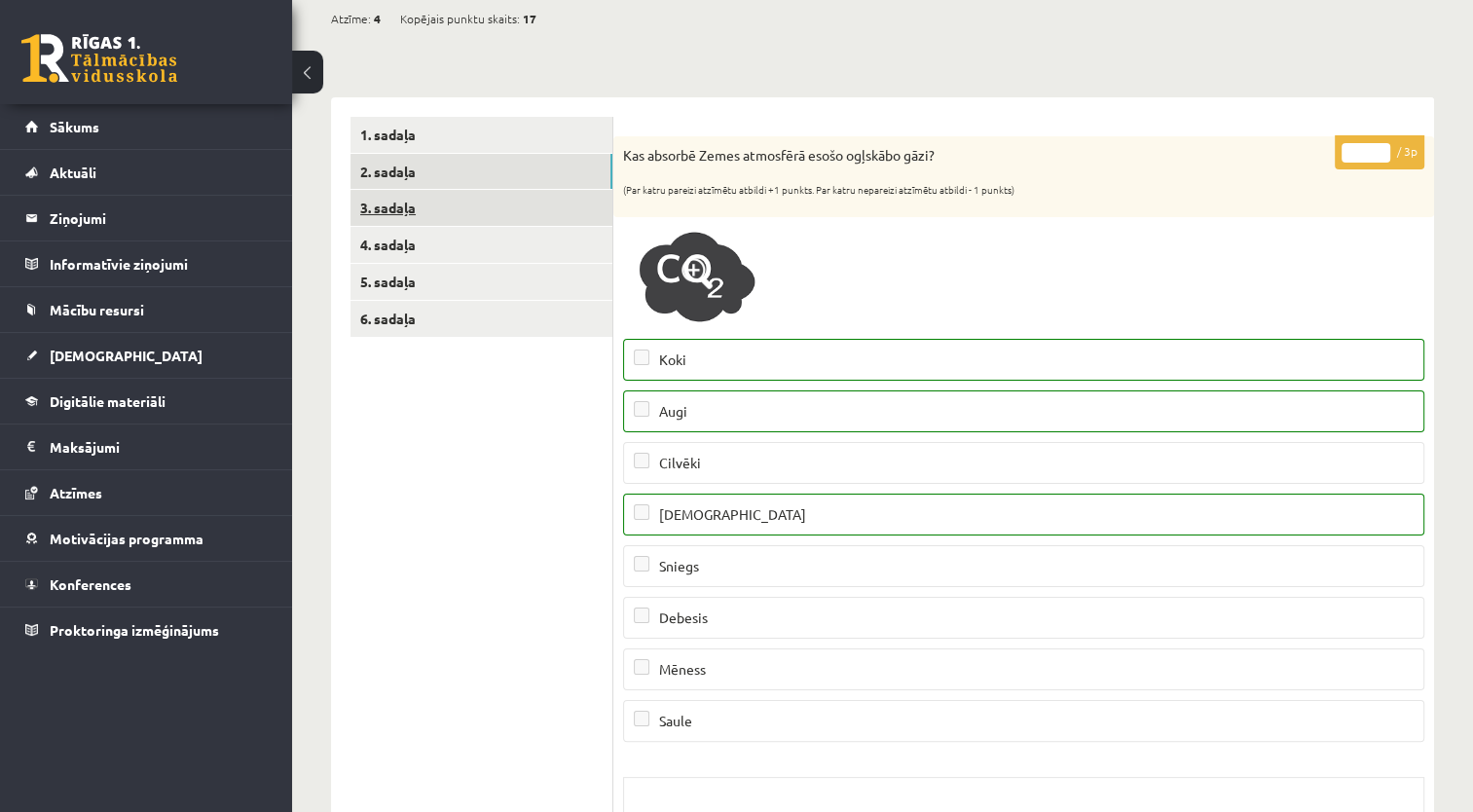
scroll to position [0, 0]
click at [390, 207] on link "3. sadaļa" at bounding box center [481, 208] width 262 height 36
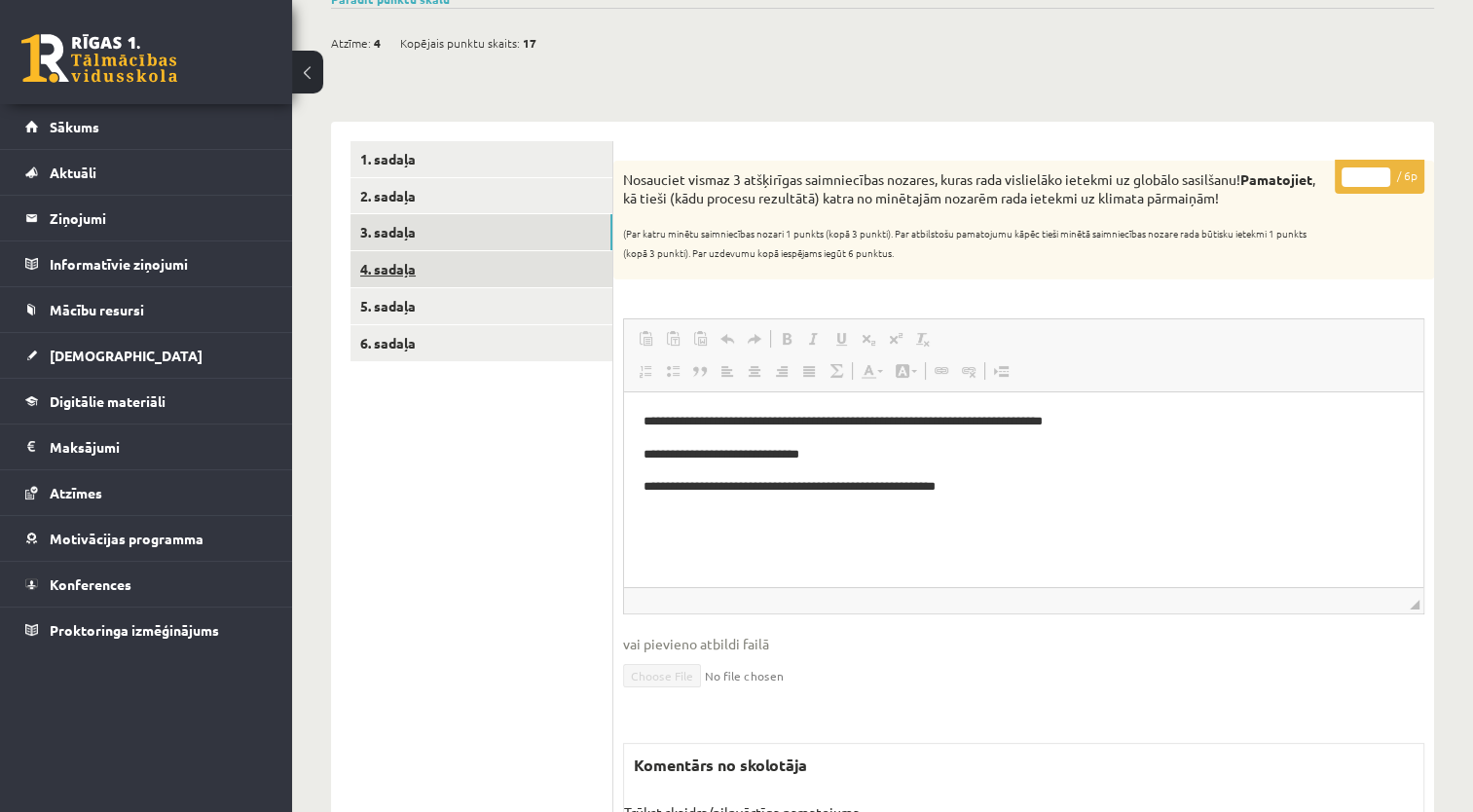
click at [385, 263] on link "4. sadaļa" at bounding box center [481, 269] width 262 height 36
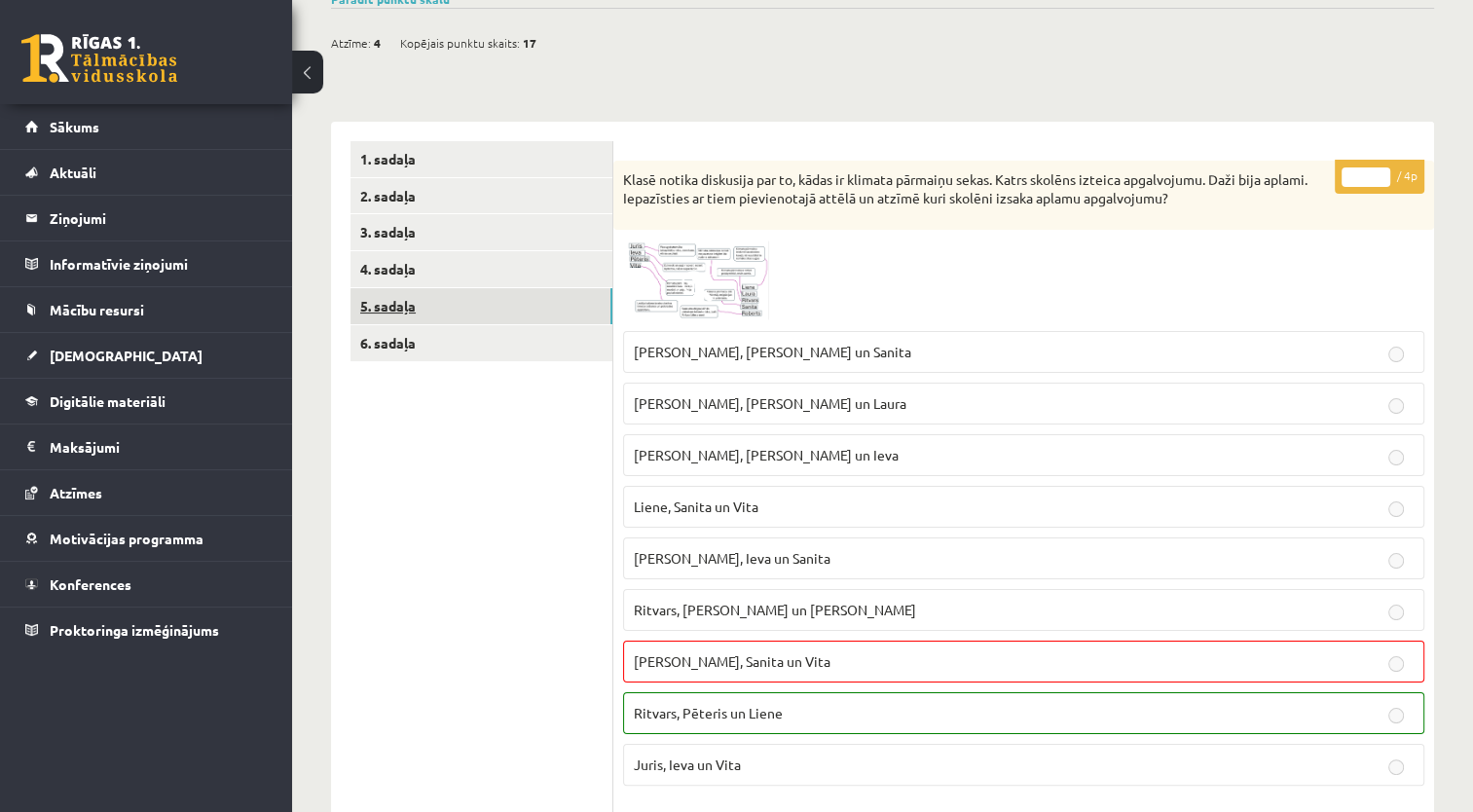
click at [388, 309] on link "5. sadaļa" at bounding box center [481, 306] width 262 height 36
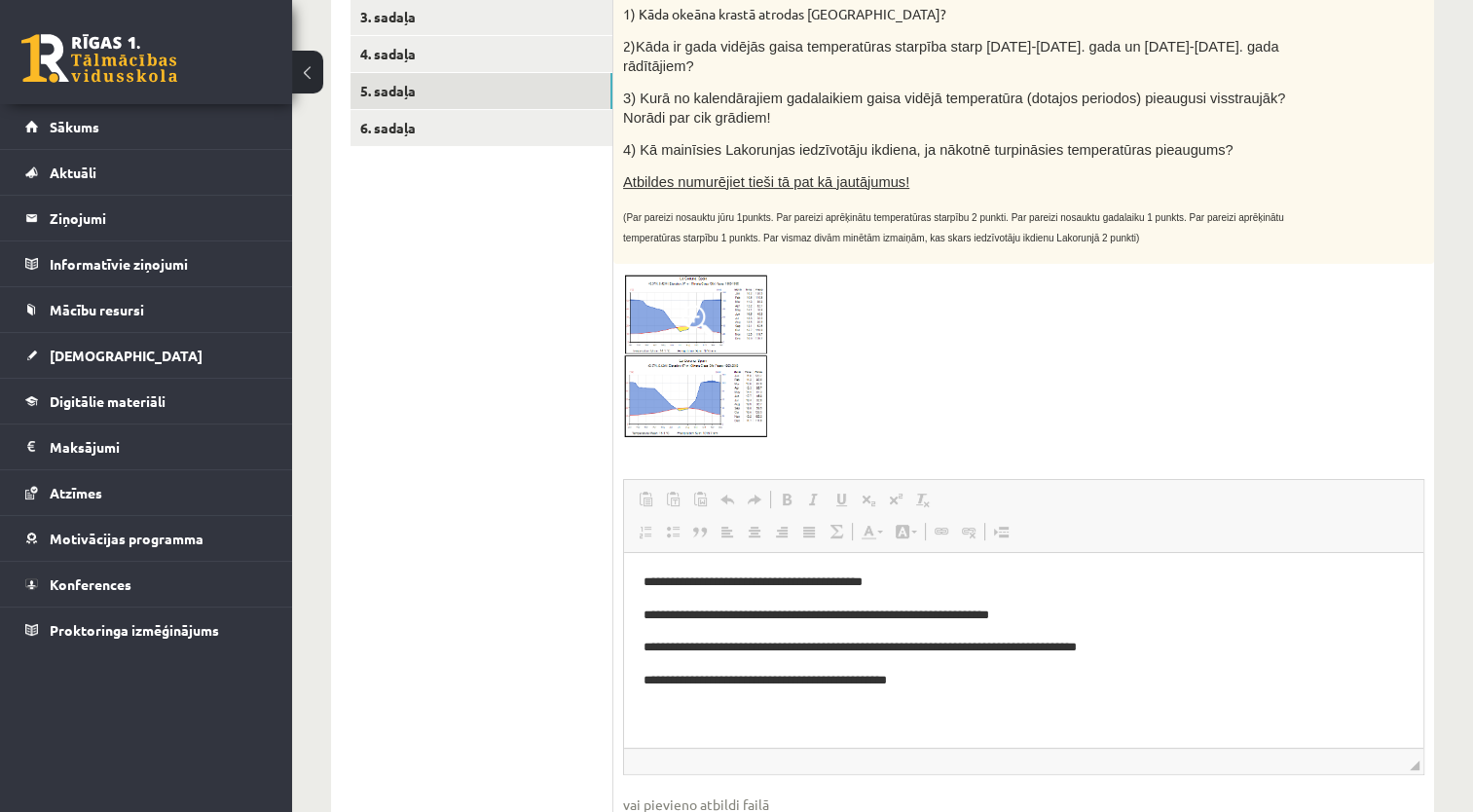
scroll to position [462, 0]
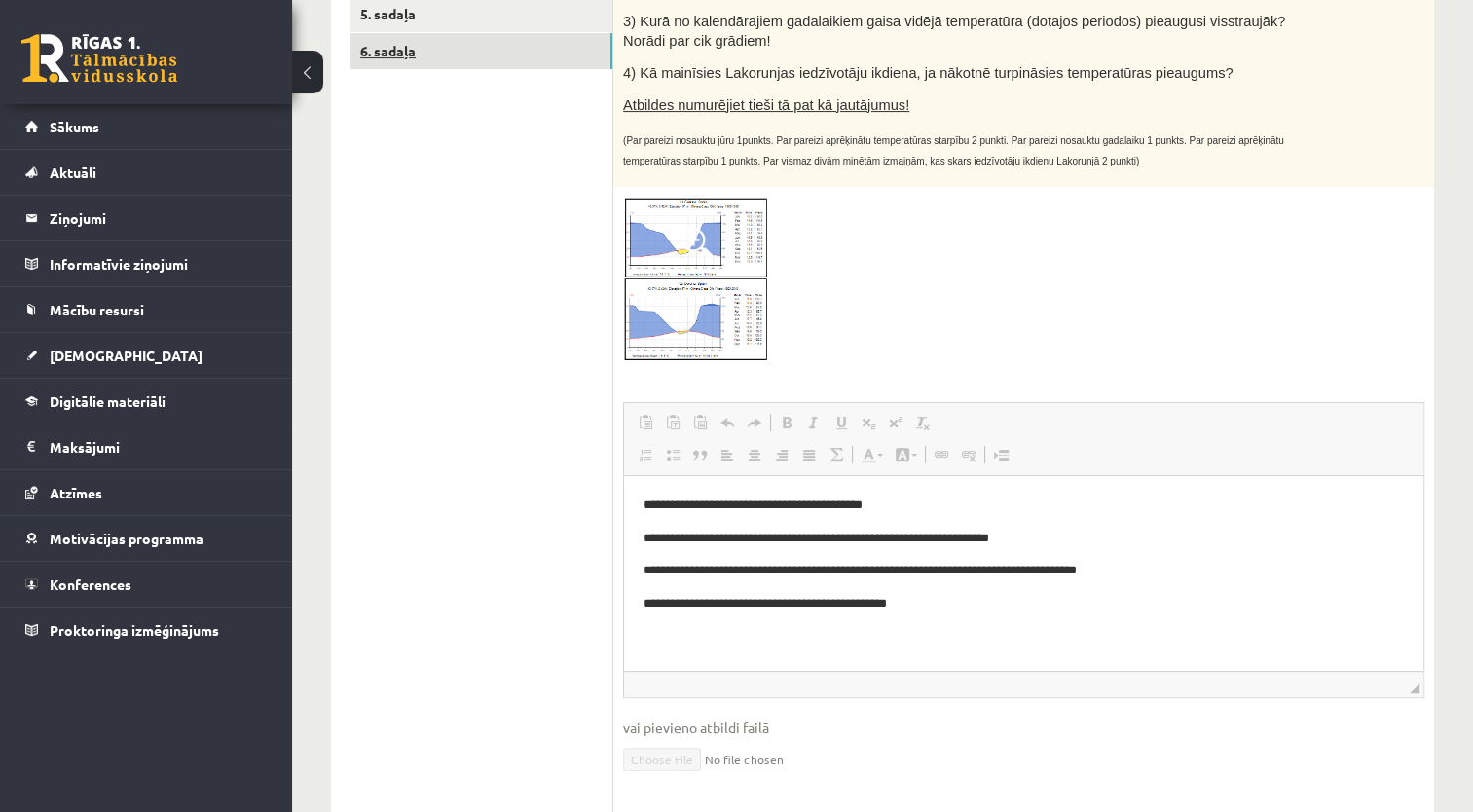
click at [405, 52] on link "6. sadaļa" at bounding box center [481, 51] width 262 height 36
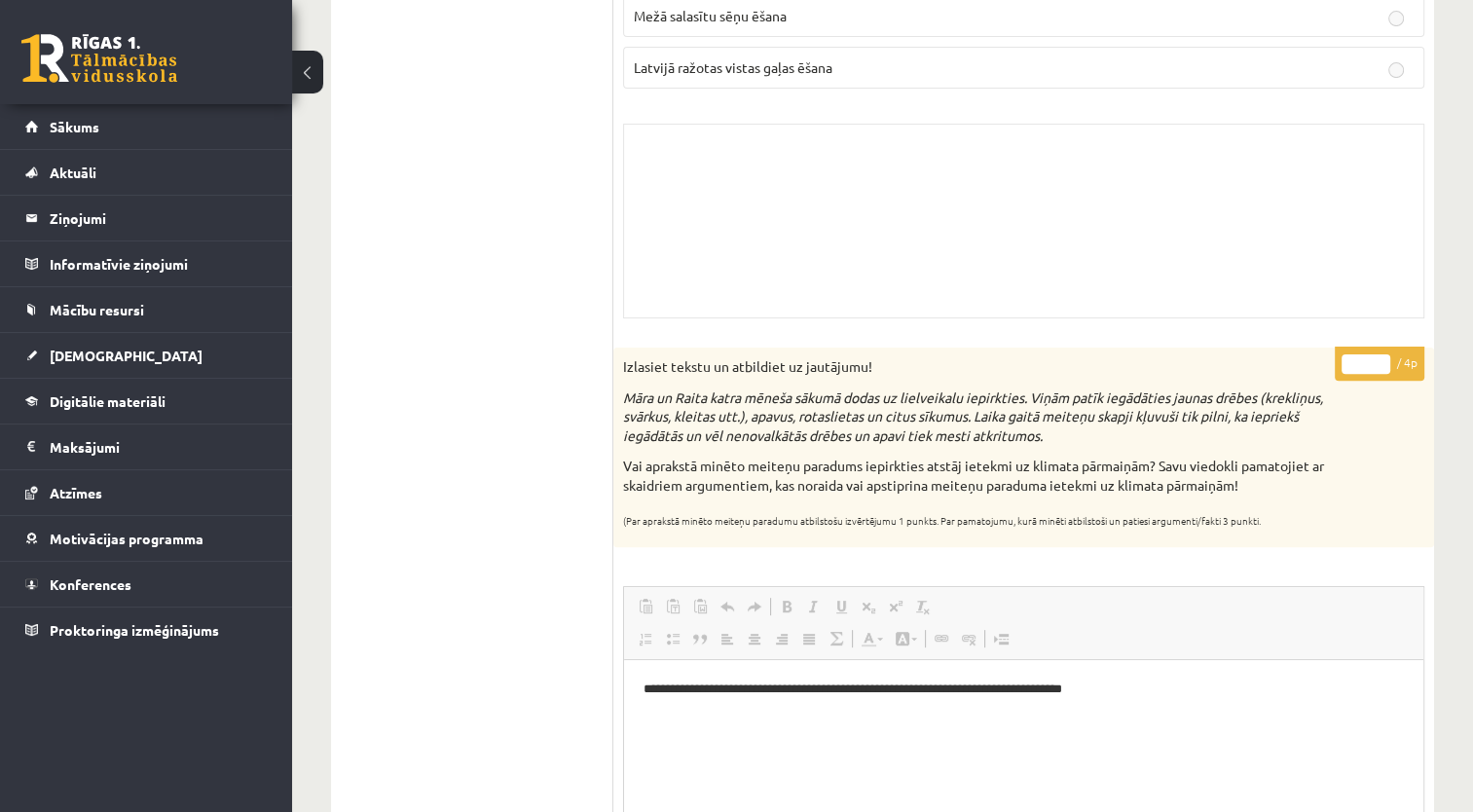
scroll to position [657, 0]
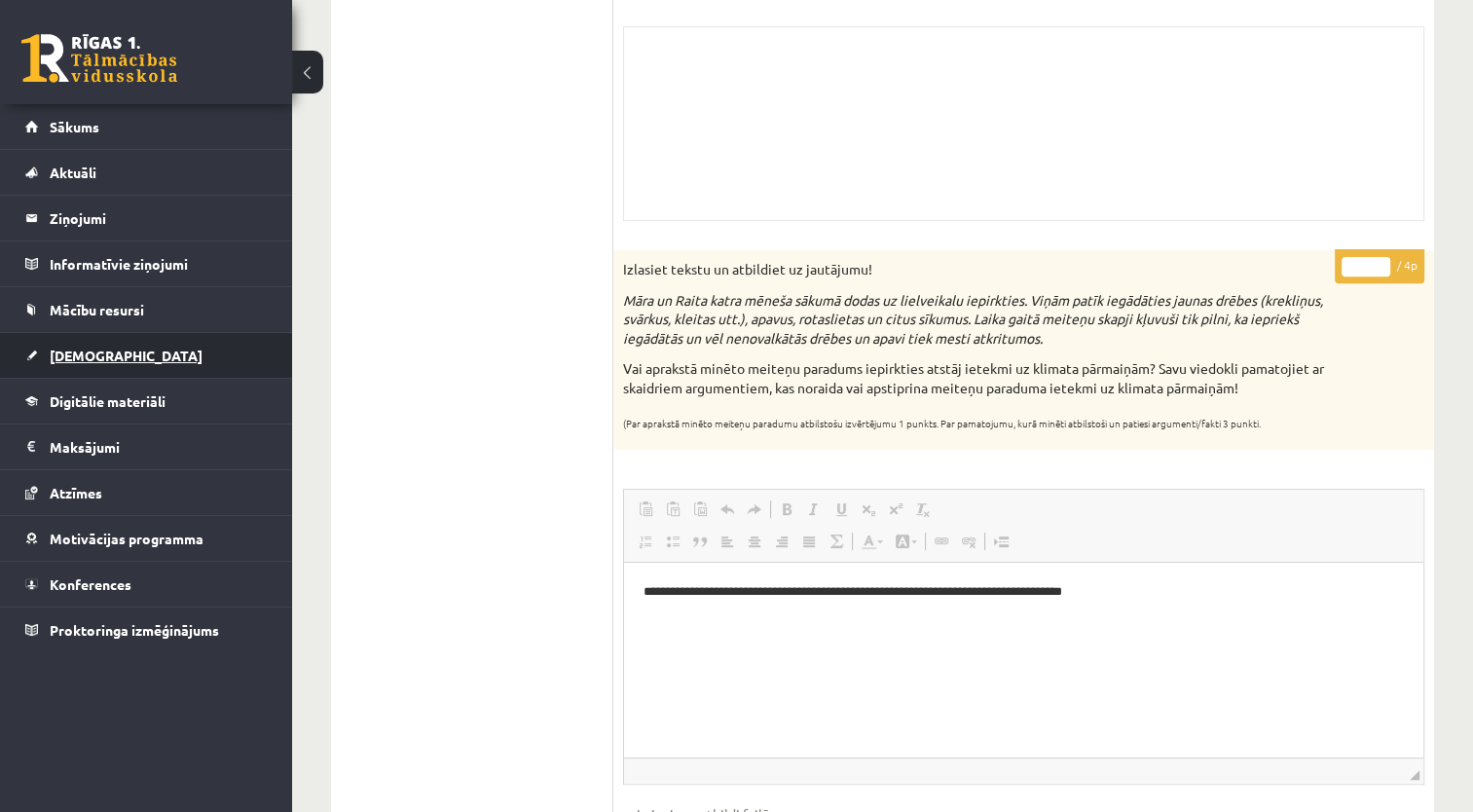
click at [89, 348] on span "[DEMOGRAPHIC_DATA]" at bounding box center [126, 355] width 153 height 18
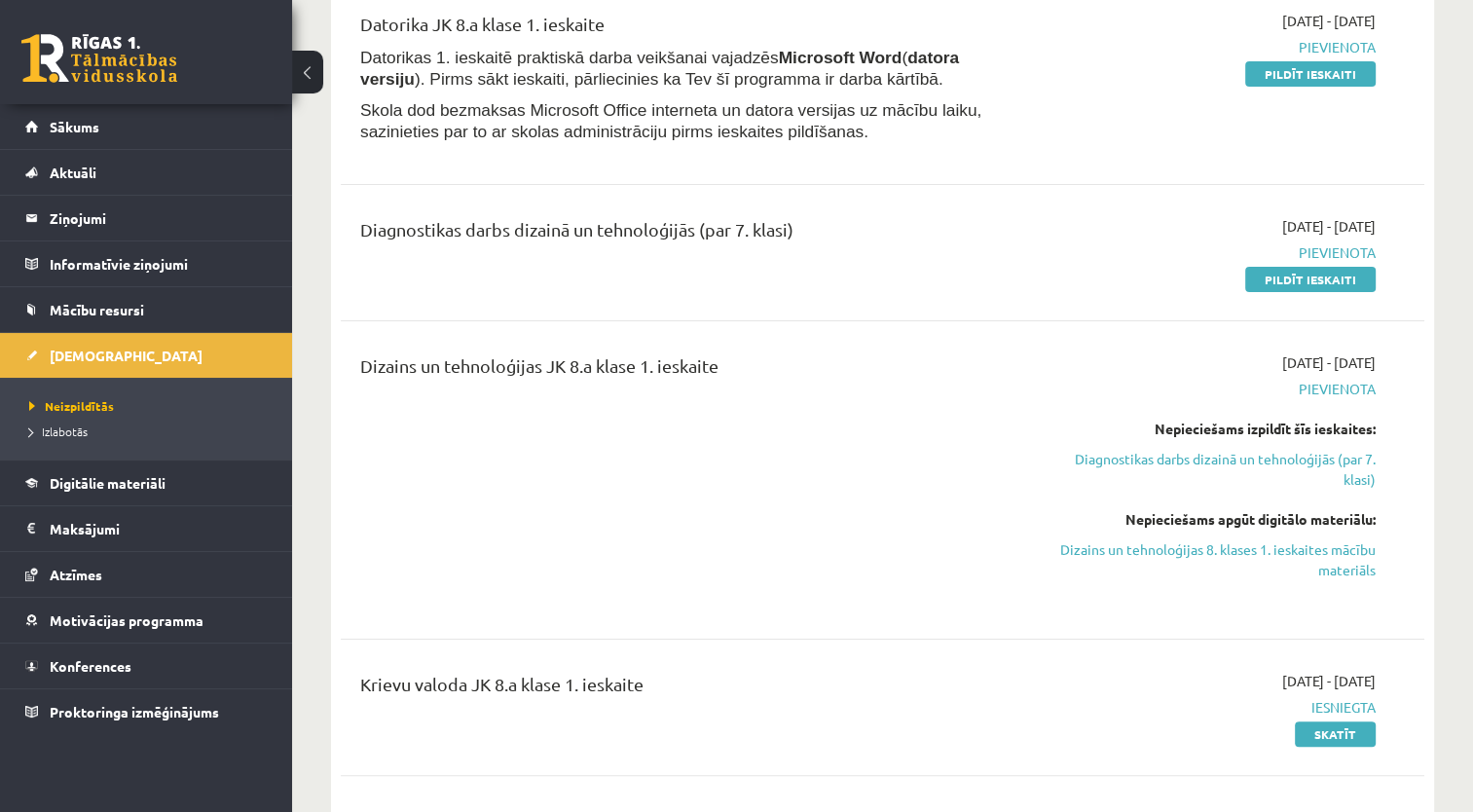
scroll to position [171, 0]
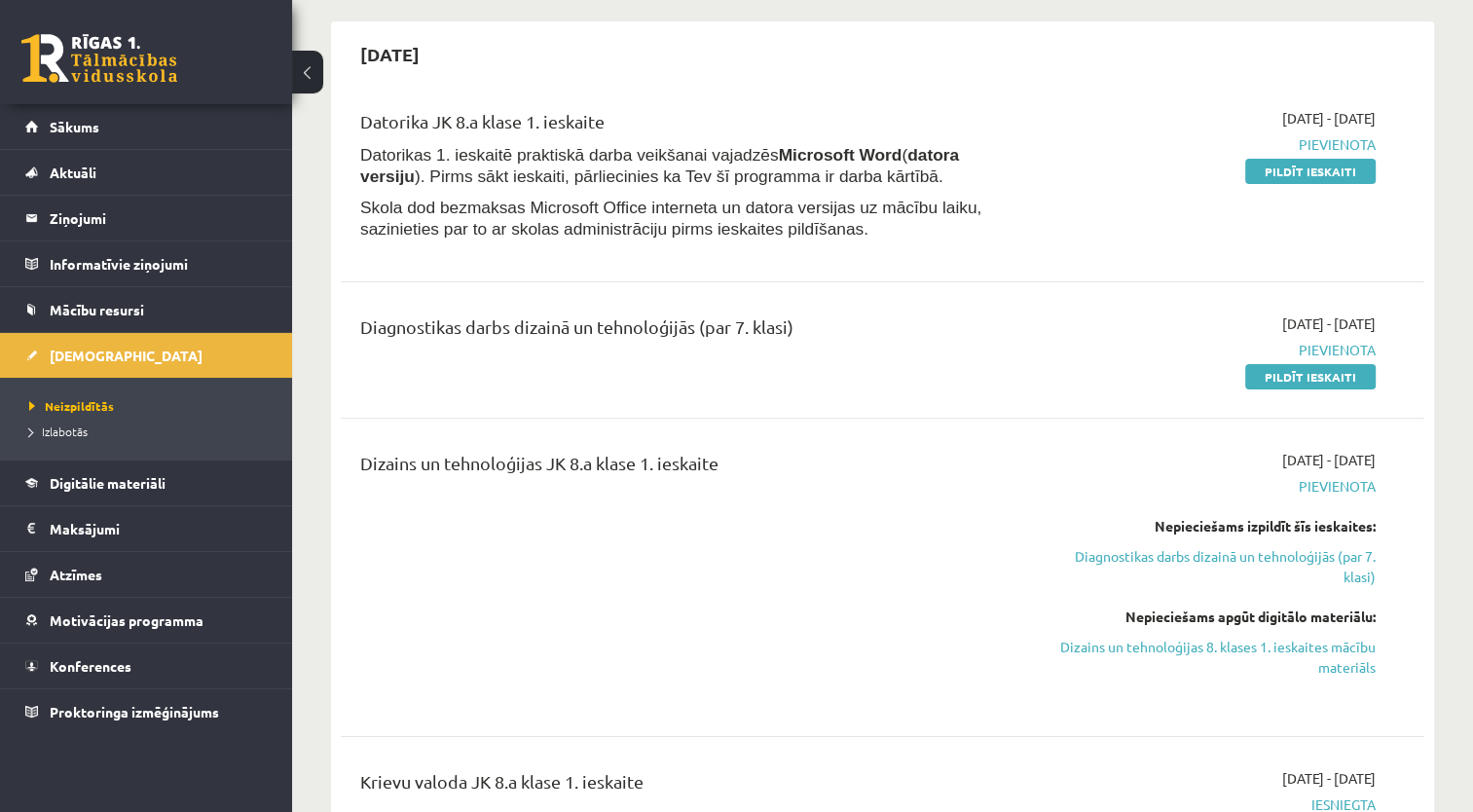
click at [792, 493] on div "Dizains un tehnoloģijas JK 8.a klase 1. ieskaite" at bounding box center [693, 577] width 696 height 255
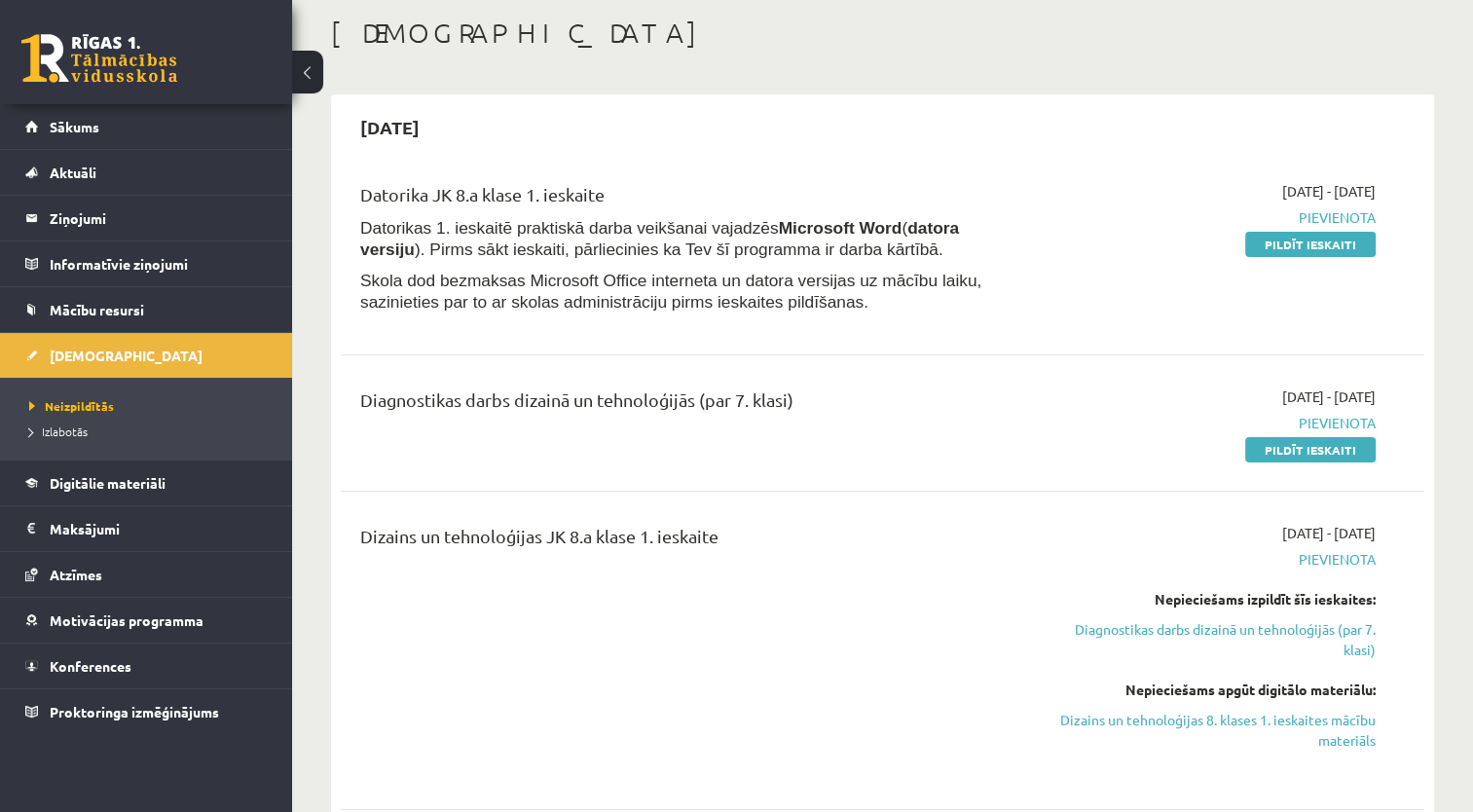
scroll to position [0, 0]
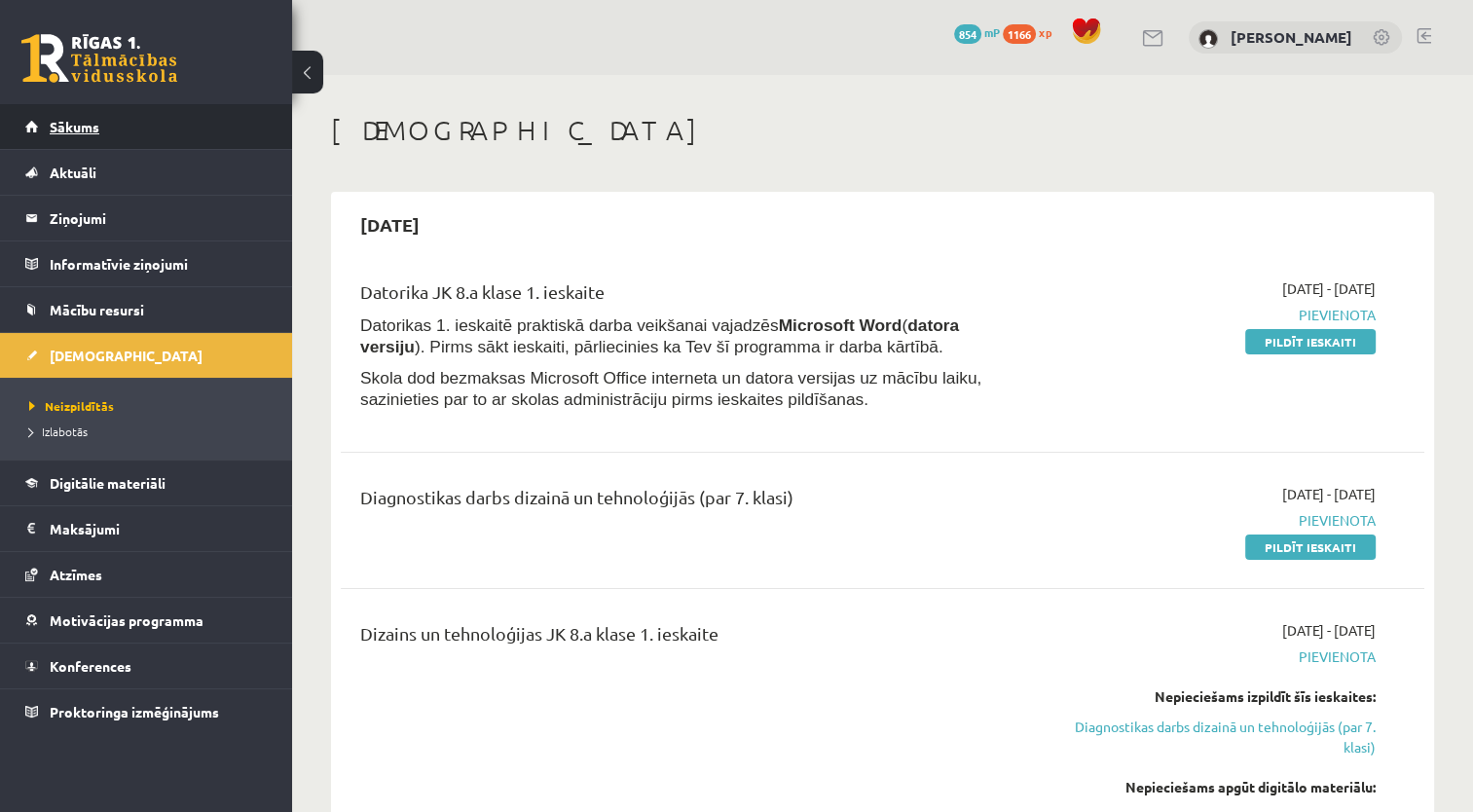
click at [59, 124] on span "Sākums" at bounding box center [74, 127] width 50 height 18
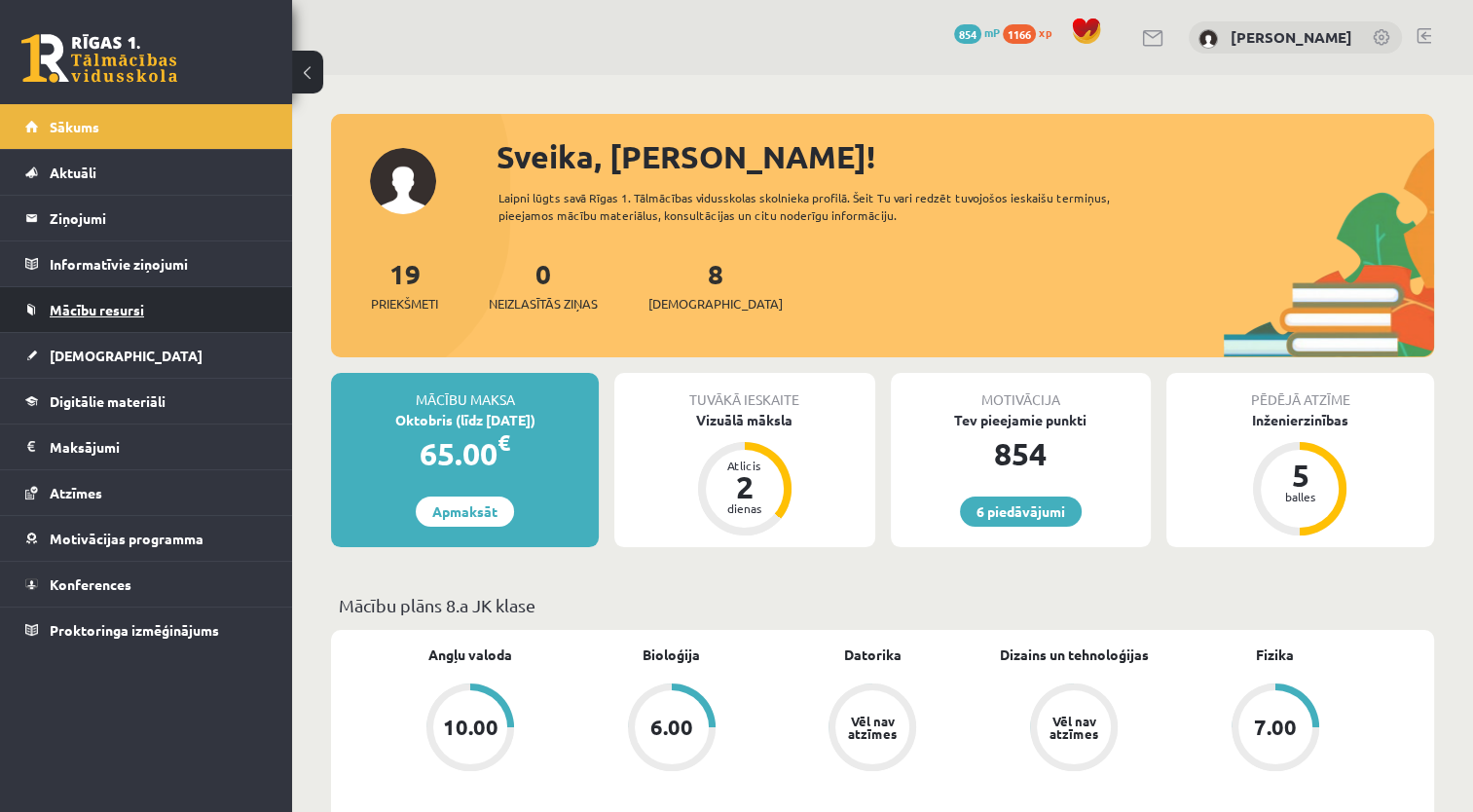
click at [78, 290] on link "Mācību resursi" at bounding box center [146, 310] width 243 height 45
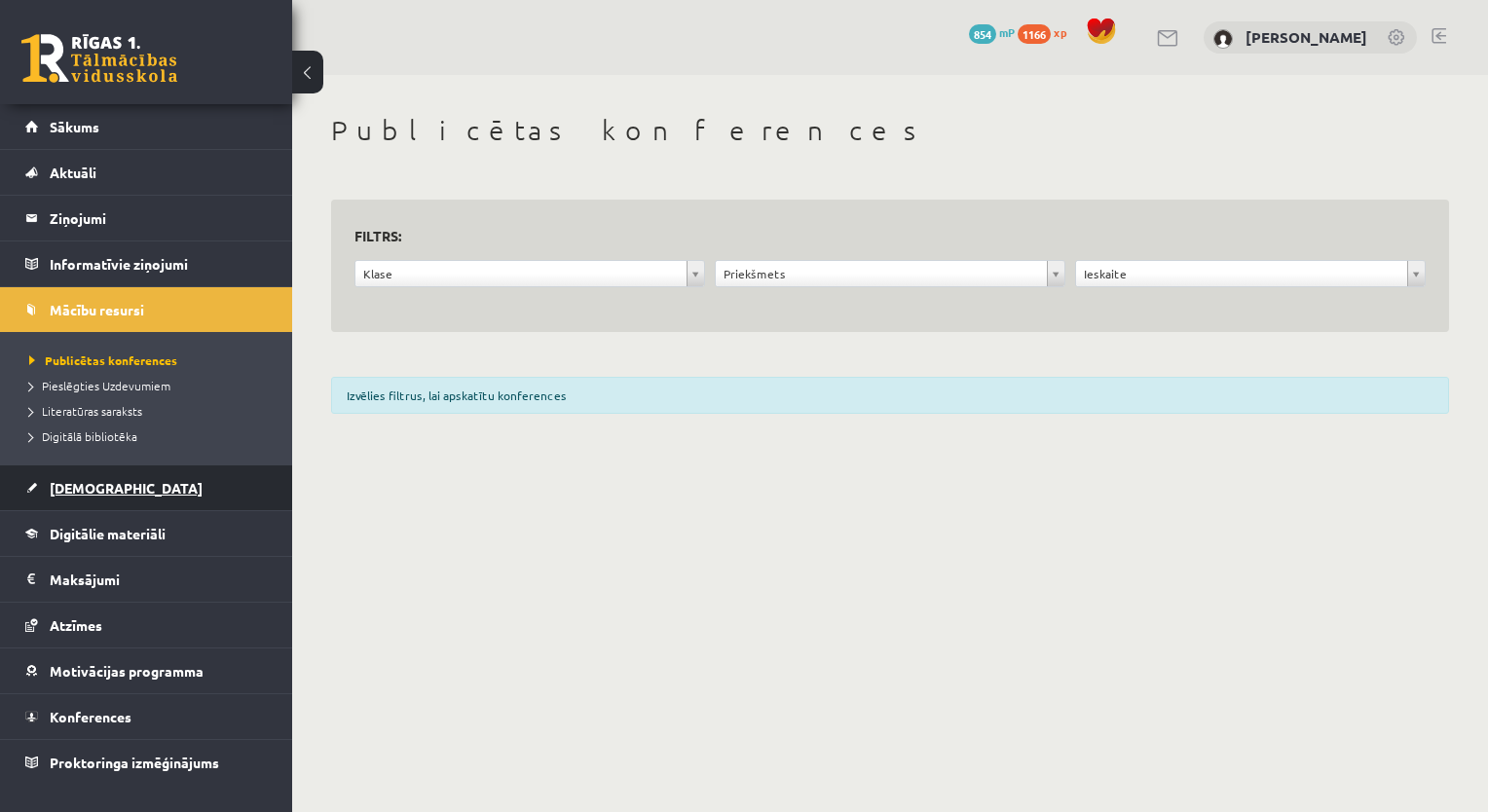
click at [98, 490] on span "[DEMOGRAPHIC_DATA]" at bounding box center [126, 487] width 153 height 18
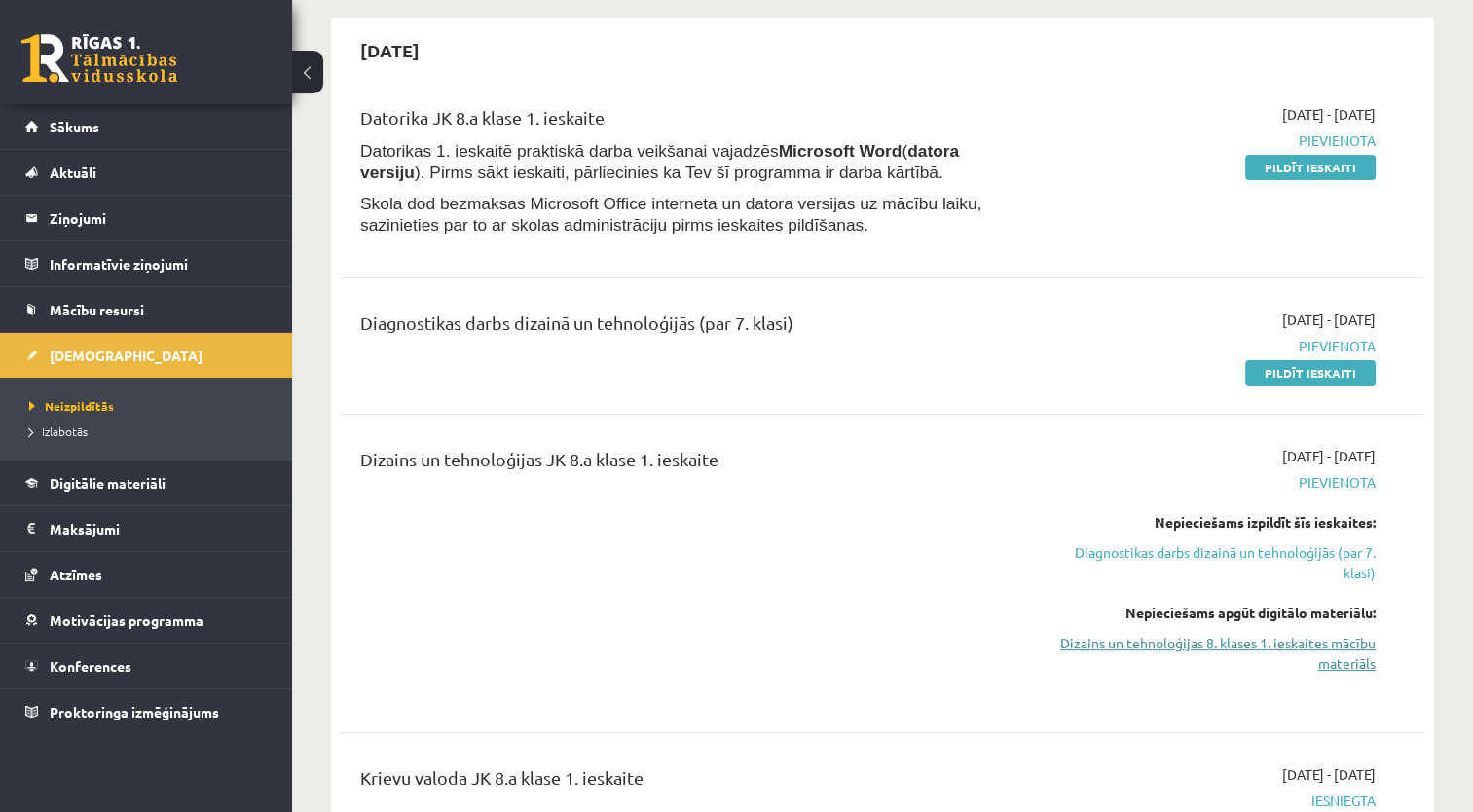
scroll to position [292, 0]
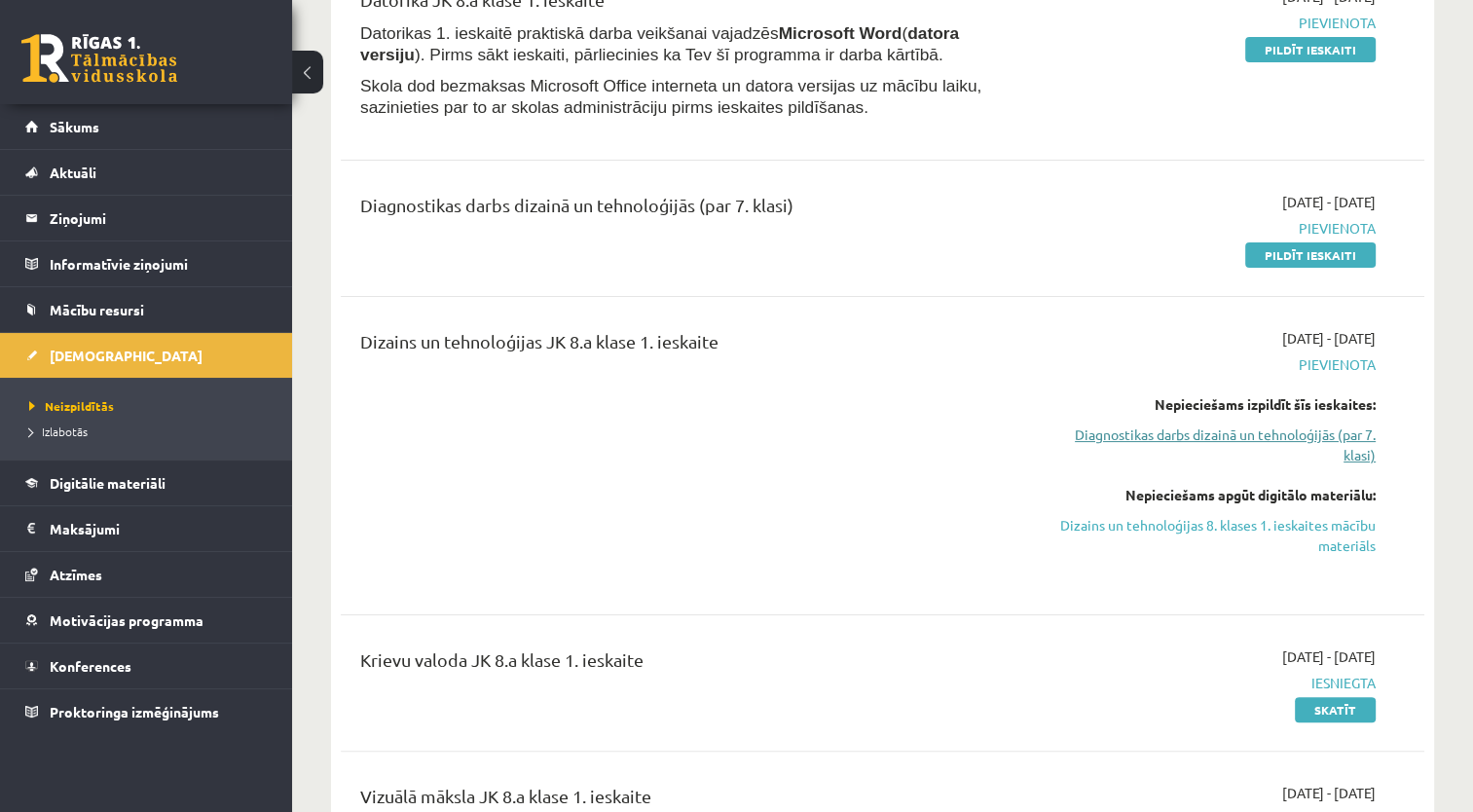
click at [1219, 438] on link "Diagnostikas darbs dizainā un tehnoloģijās (par 7. klasi)" at bounding box center [1215, 445] width 319 height 41
click at [1219, 438] on div "Datorika JK 8.a klase 1. ieskaite Datorikas 1. ieskaitē praktiskā darba veikšan…" at bounding box center [881, 448] width 1083 height 964
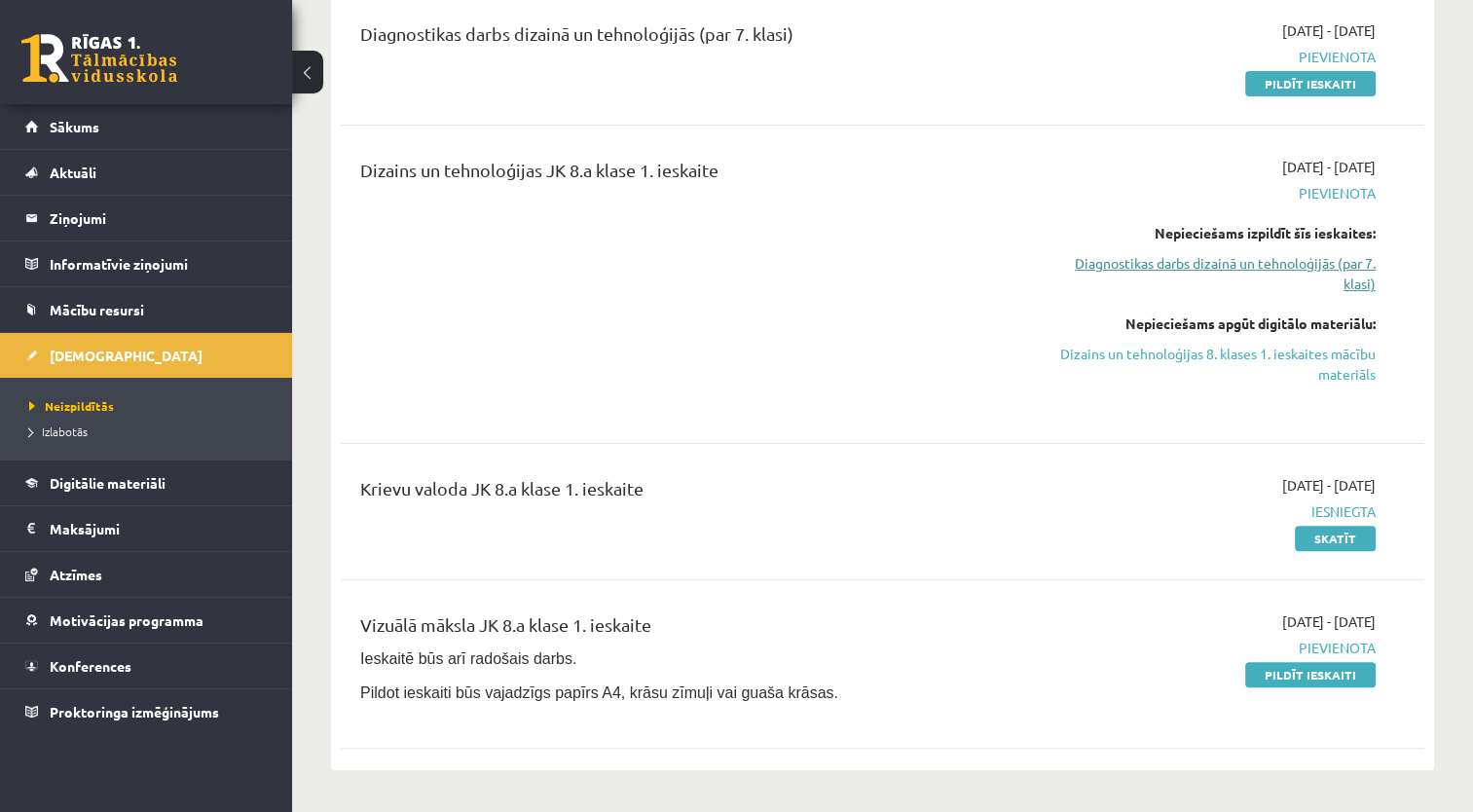
click at [1183, 272] on link "Diagnostikas darbs dizainā un tehnoloģijās (par 7. klasi)" at bounding box center [1215, 274] width 319 height 41
click at [1173, 360] on link "Dizains un tehnoloģijas 8. klases 1. ieskaites mācību materiāls" at bounding box center [1215, 364] width 319 height 41
click at [1168, 366] on link "Dizains un tehnoloģijas 8. klases 1. ieskaites mācību materiāls" at bounding box center [1215, 364] width 319 height 41
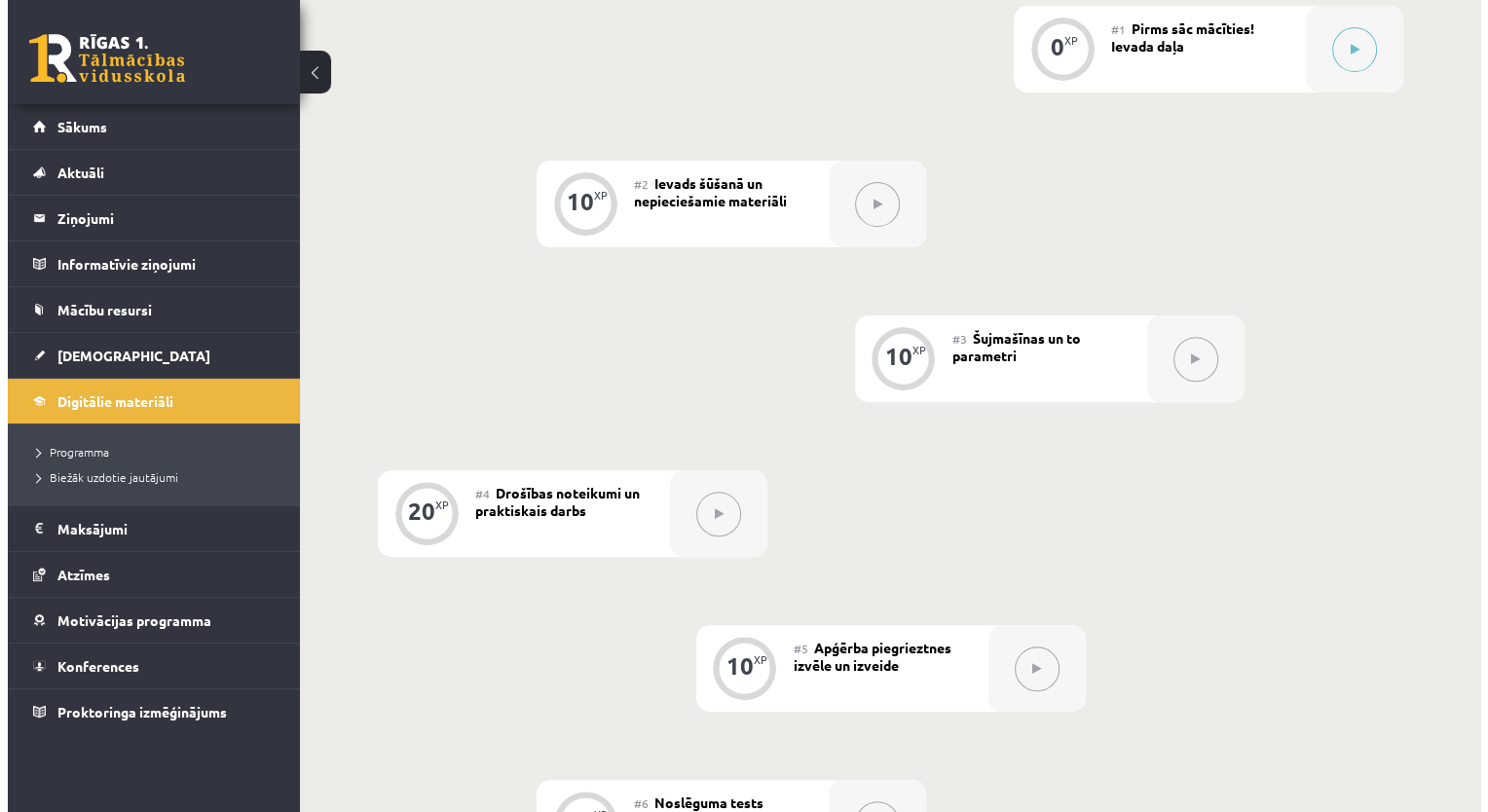
scroll to position [584, 0]
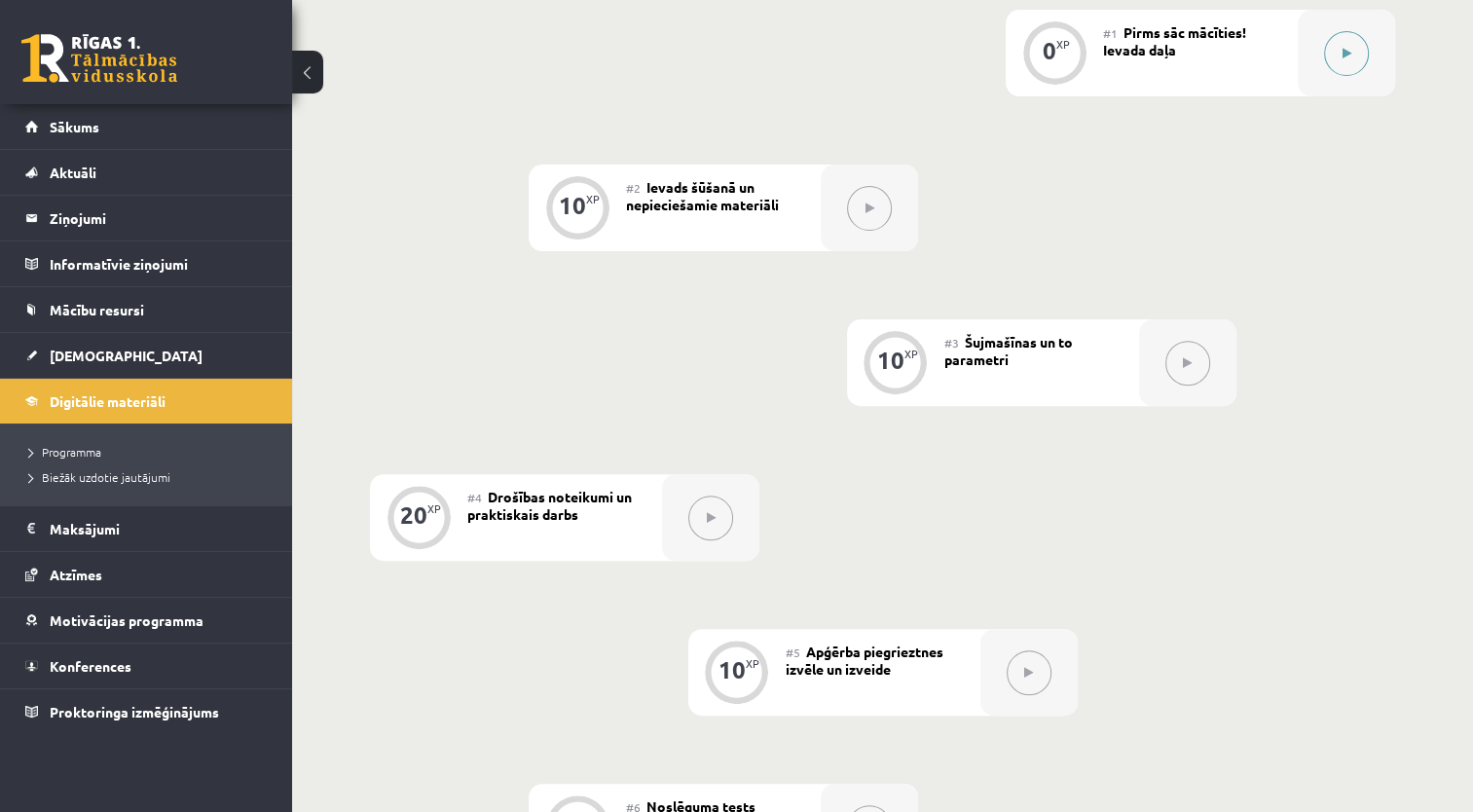
click at [1331, 58] on button at bounding box center [1346, 54] width 45 height 45
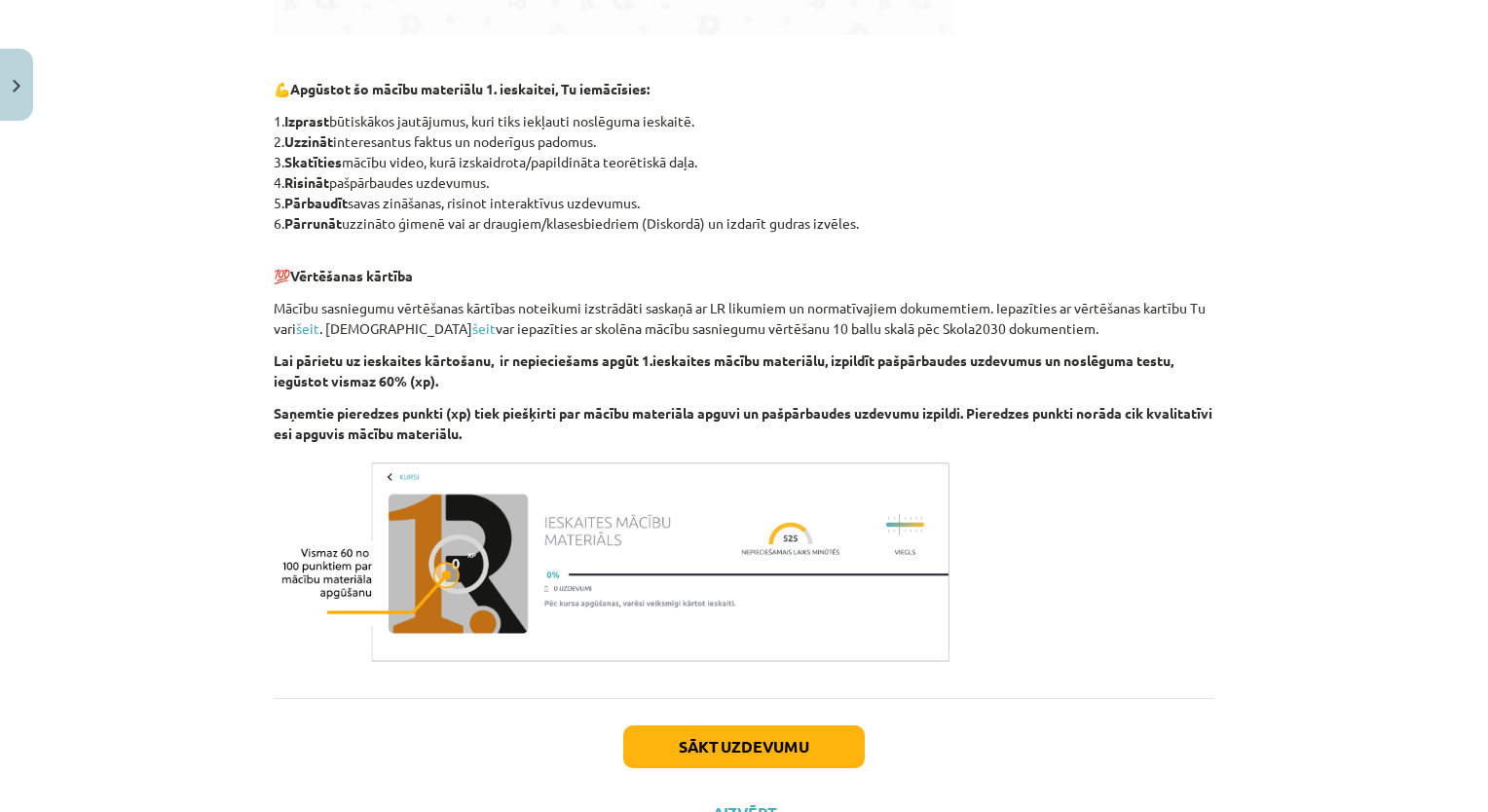
scroll to position [1004, 0]
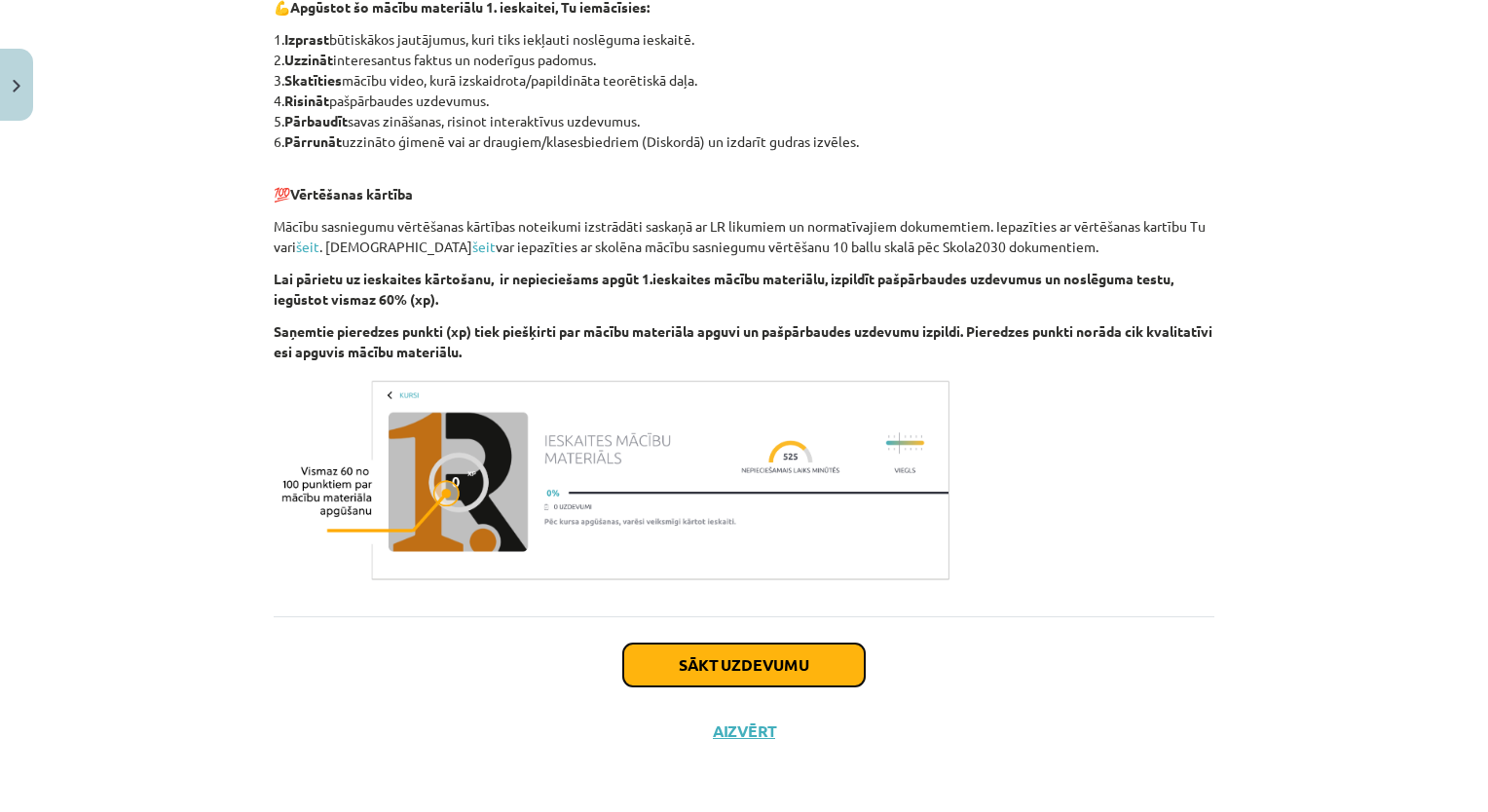
click at [719, 669] on button "Sākt uzdevumu" at bounding box center [744, 665] width 242 height 43
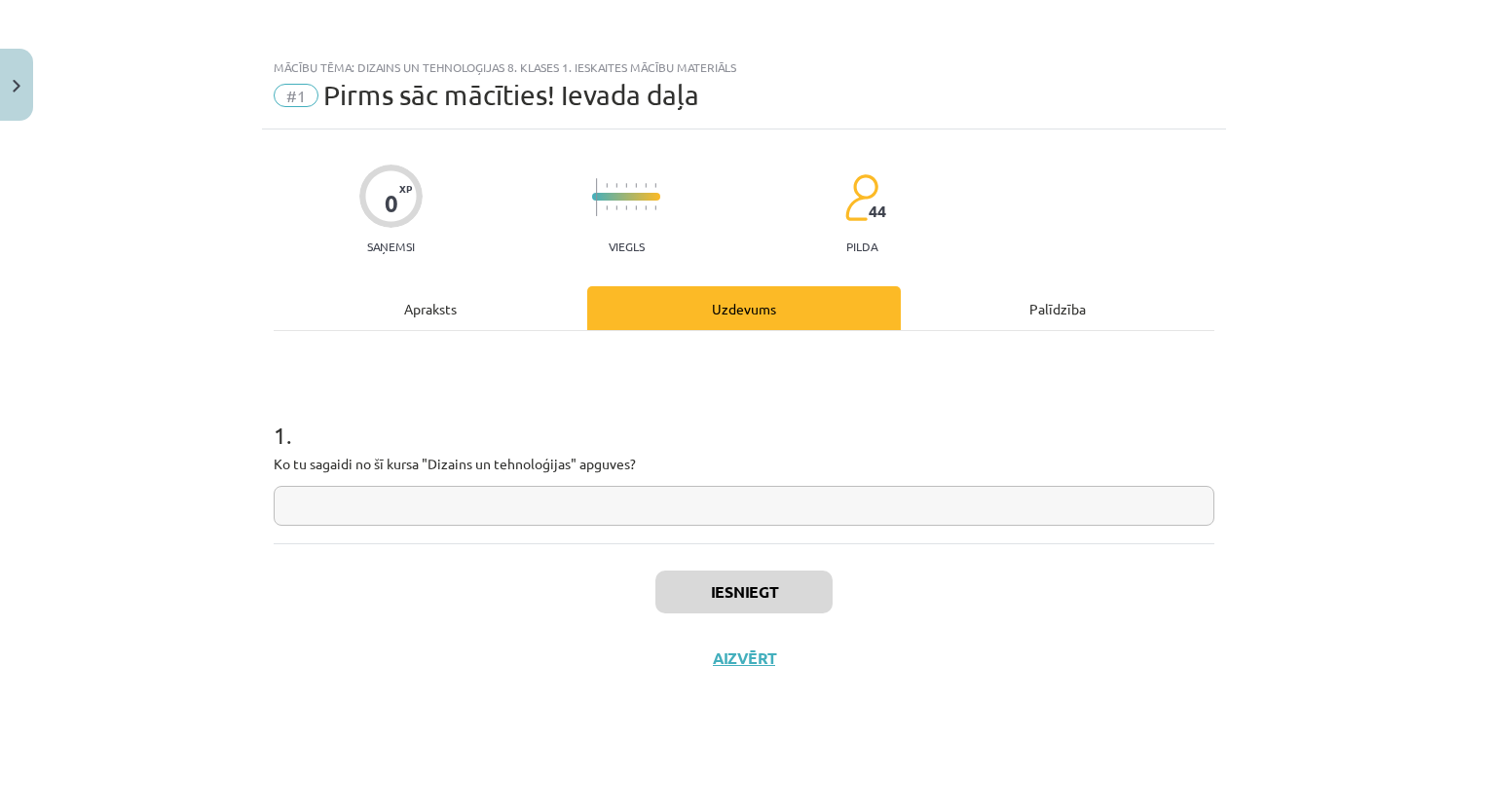
click at [795, 511] on input "text" at bounding box center [744, 505] width 940 height 40
type input "**"
click at [787, 582] on button "Iesniegt" at bounding box center [744, 592] width 177 height 43
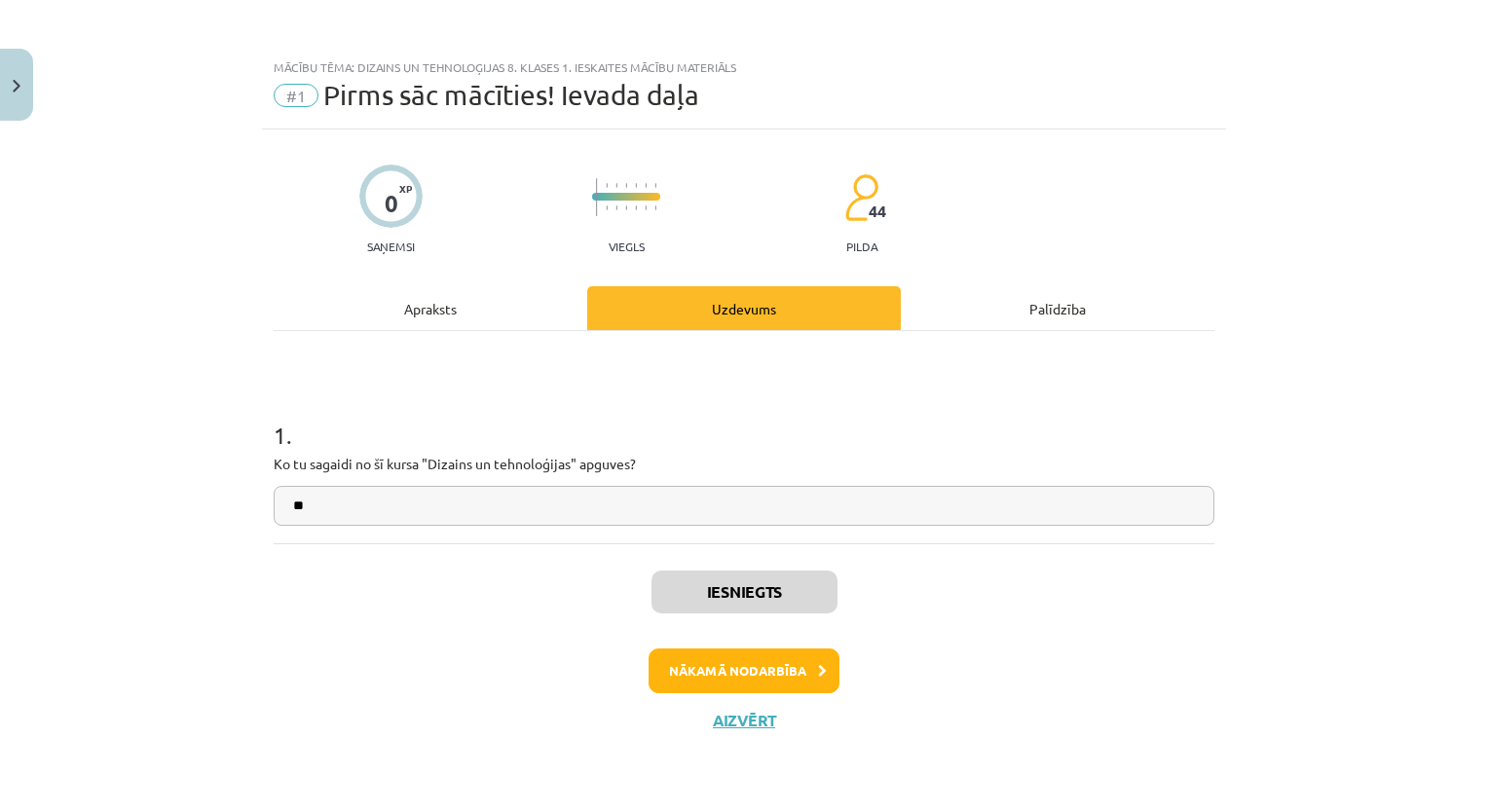
scroll to position [585, 0]
click at [813, 680] on button "Nākamā nodarbība" at bounding box center [744, 671] width 191 height 45
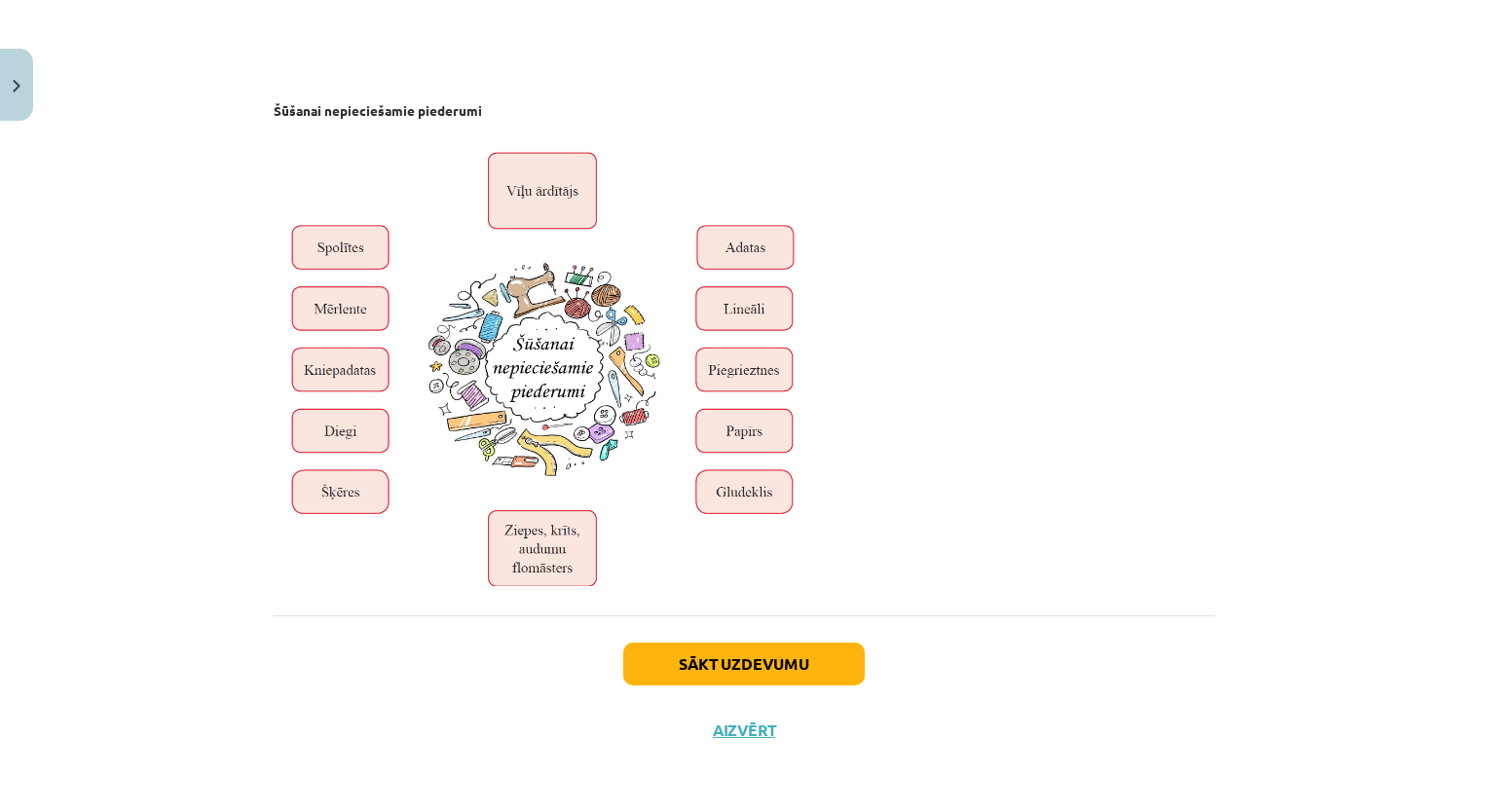
scroll to position [6451, 0]
click at [797, 640] on div "Sākt uzdevumu Aizvērt" at bounding box center [744, 683] width 940 height 136
click at [792, 668] on button "Sākt uzdevumu" at bounding box center [744, 664] width 242 height 43
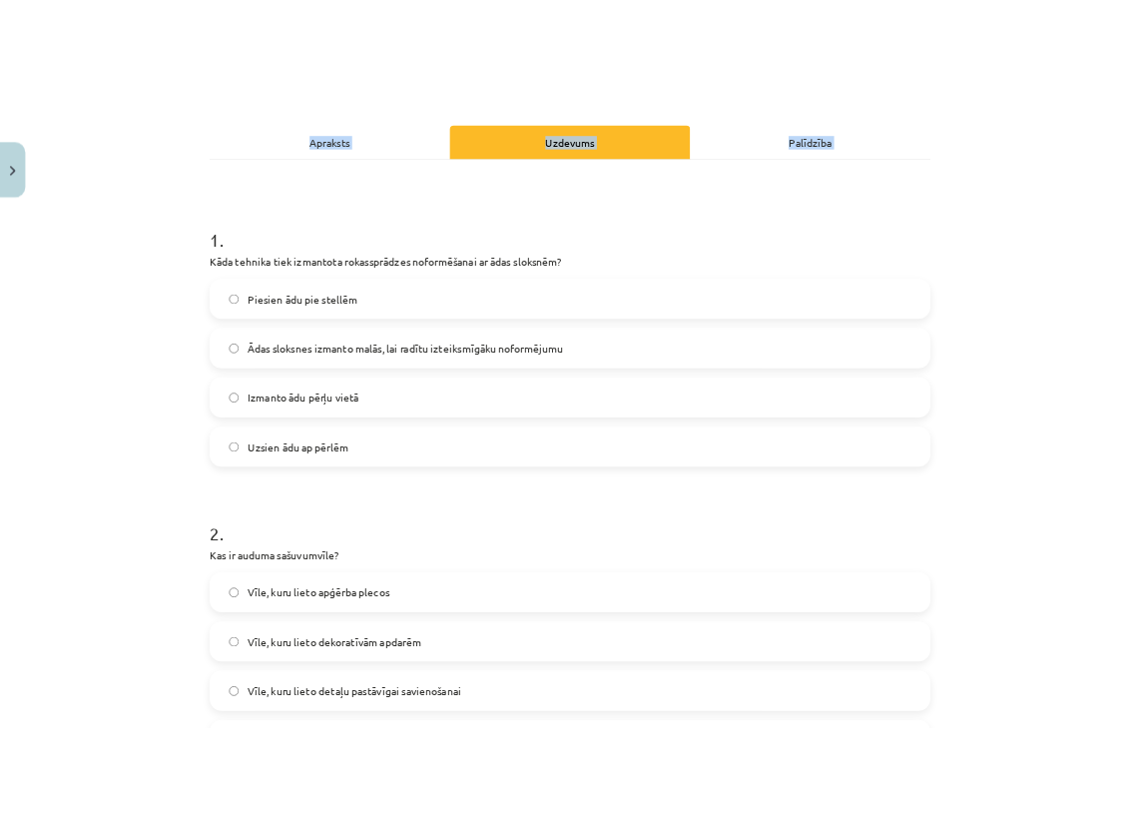
scroll to position [539, 0]
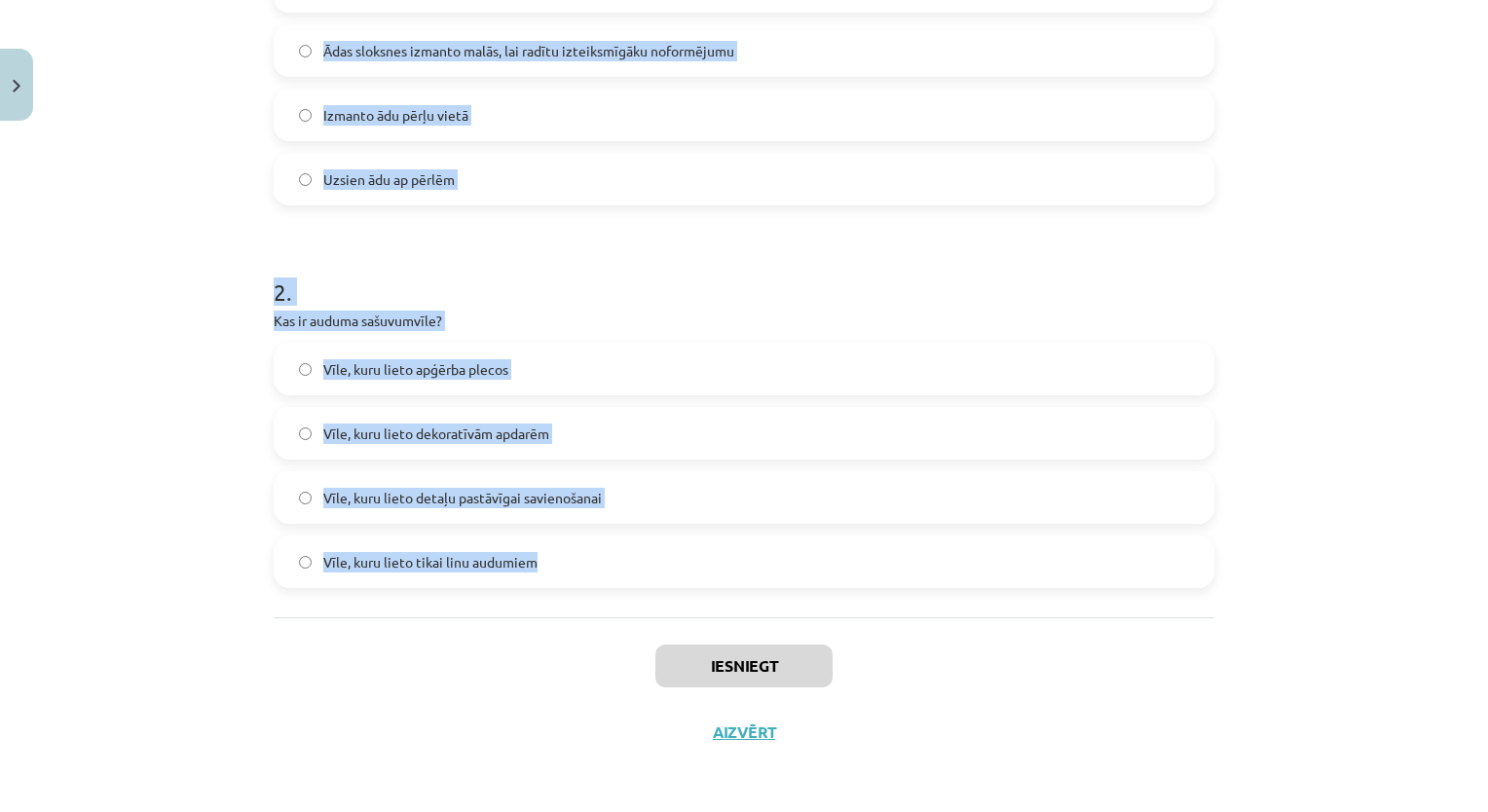
drag, startPoint x: 262, startPoint y: 283, endPoint x: 639, endPoint y: 574, distance: 476.2
click at [639, 574] on div "10 XP Saņemsi Sarežģīts 44 pilda Apraksts Uzdevums Palīdzība 1 . Kāda tehnika t…" at bounding box center [744, 184] width 963 height 1161
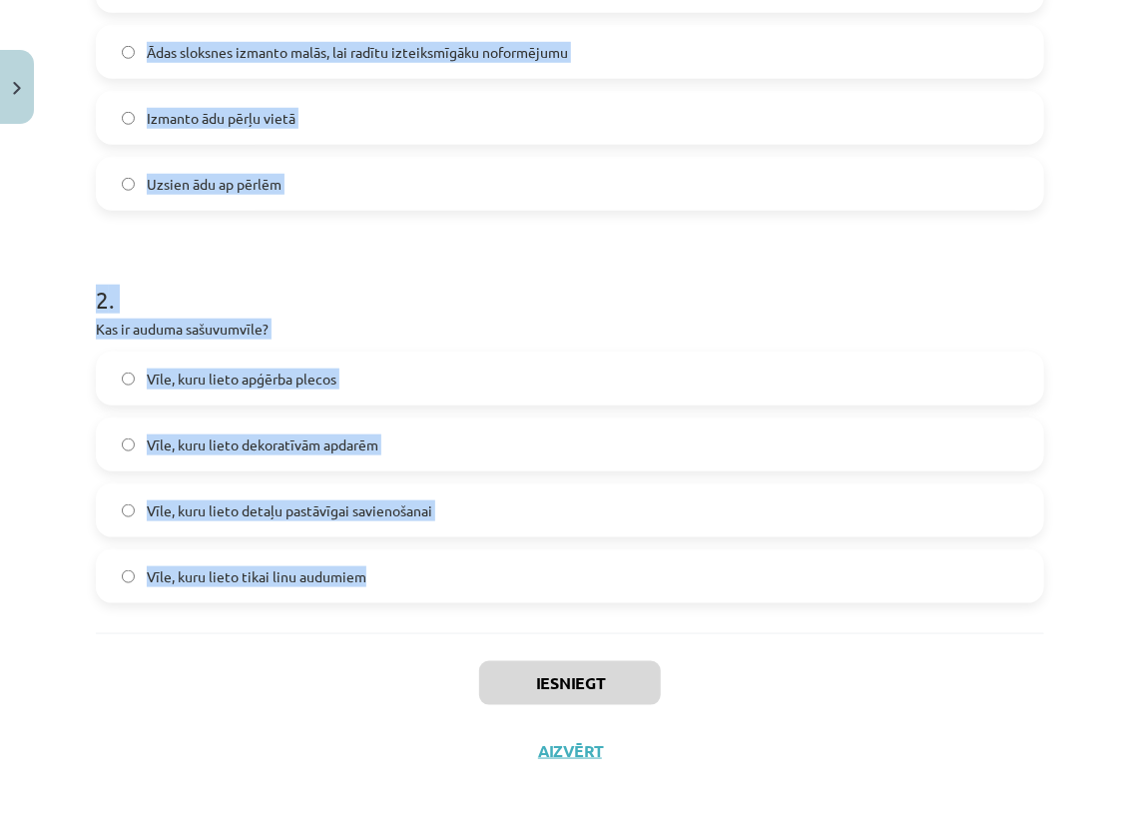
click at [672, 286] on h1 "2 ." at bounding box center [570, 282] width 948 height 62
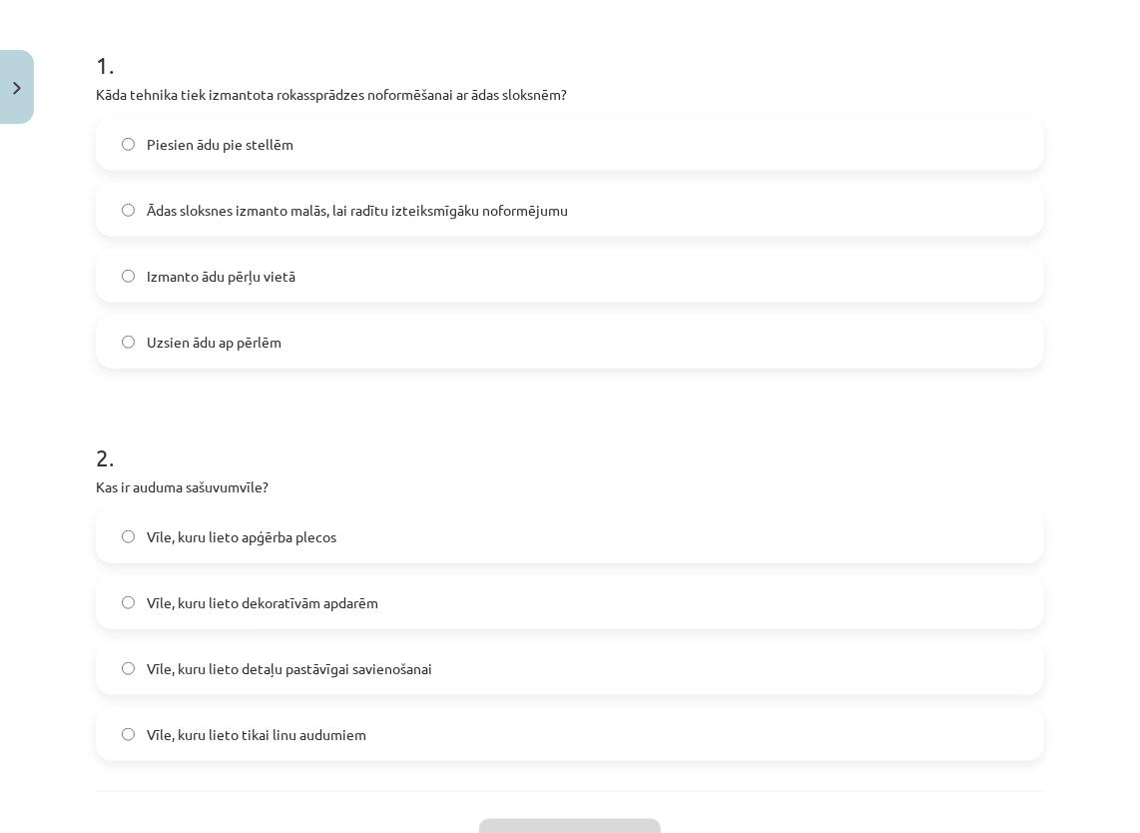
scroll to position [339, 0]
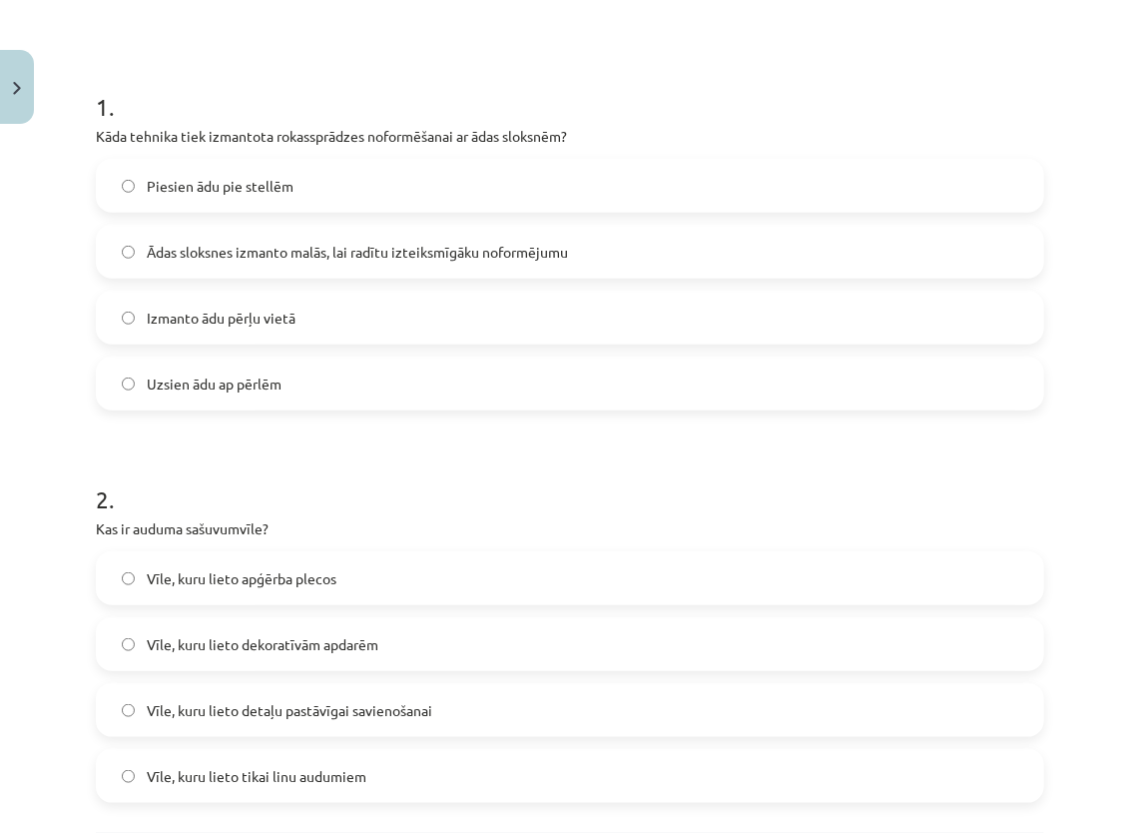
click at [497, 243] on span "Ādas sloksnes izmanto malās, lai radītu izteiksmīgāku noformējumu" at bounding box center [357, 252] width 421 height 21
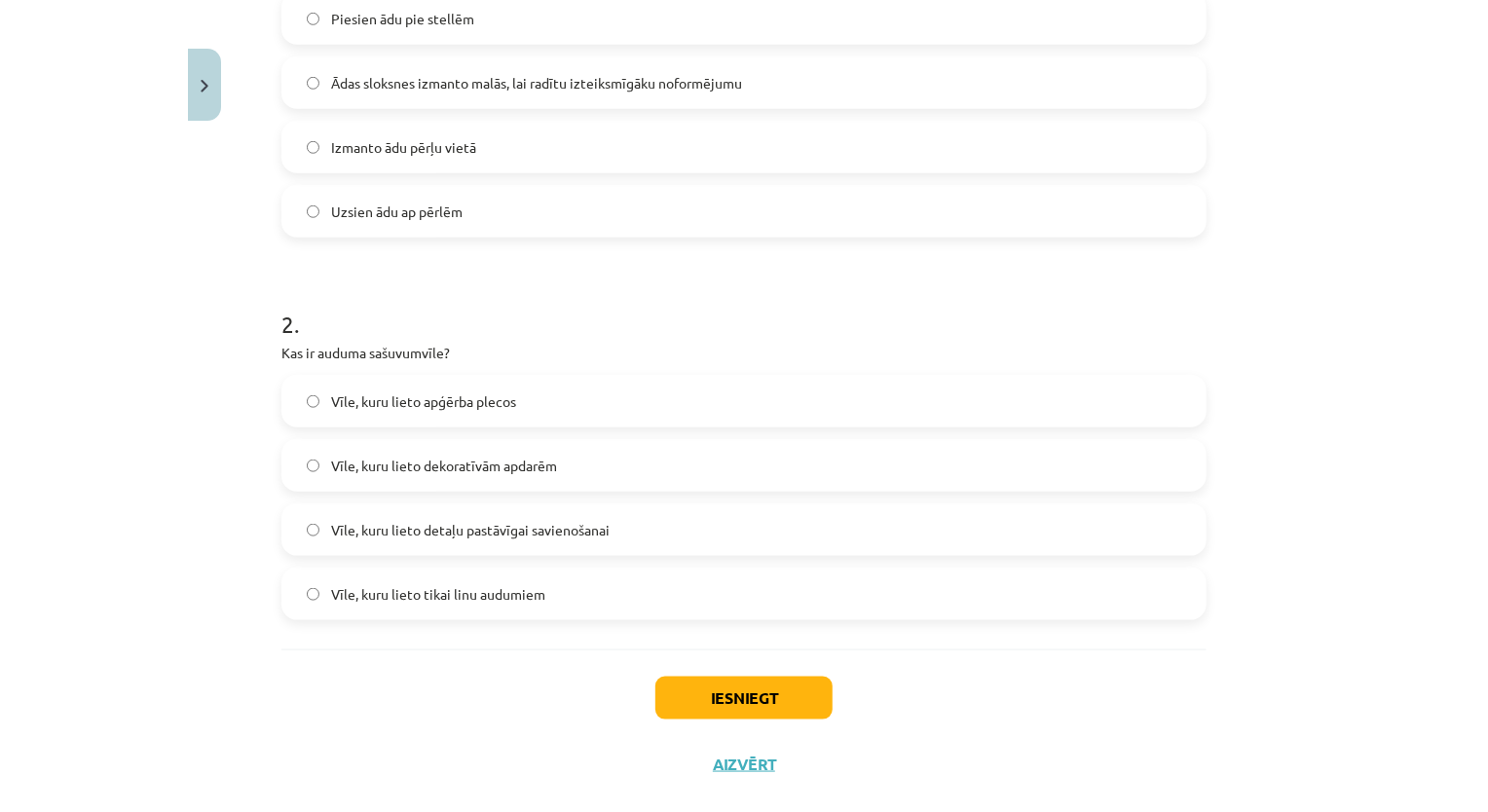
scroll to position [525, 0]
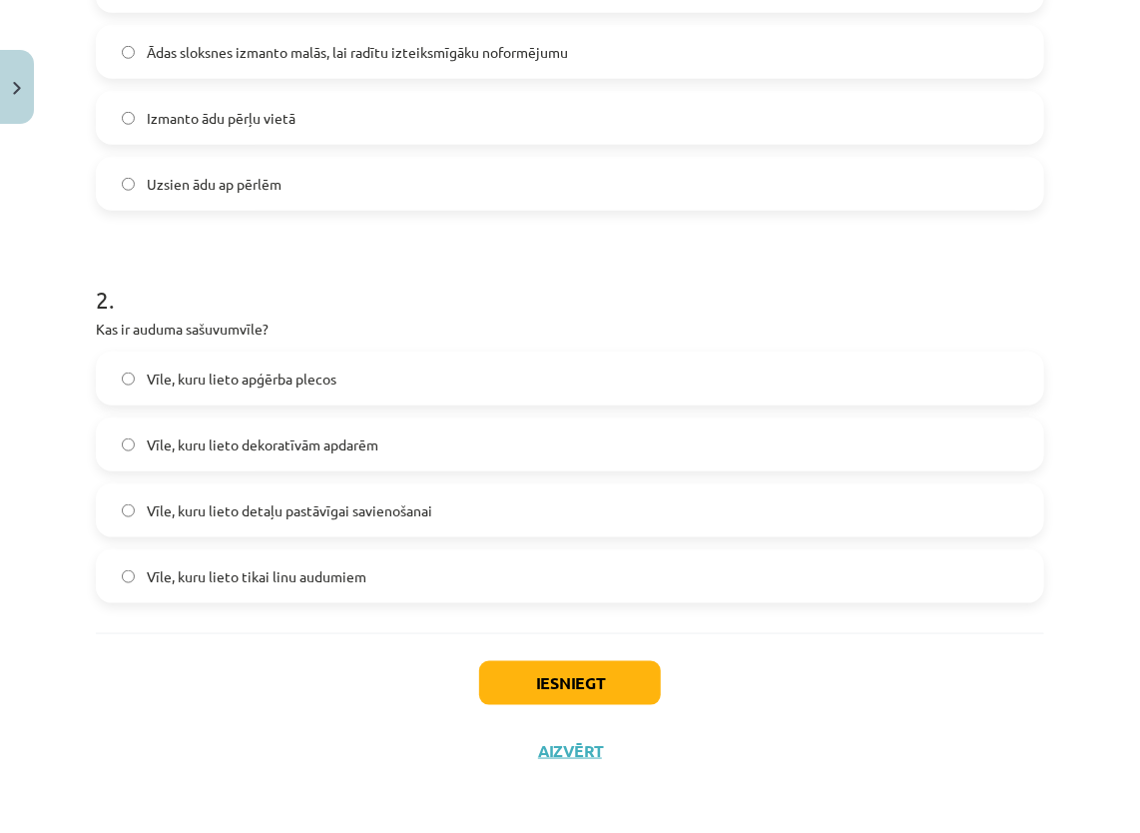
click at [562, 506] on label "Vīle, kuru lieto detaļu pastāvīgai savienošanai" at bounding box center [570, 510] width 944 height 50
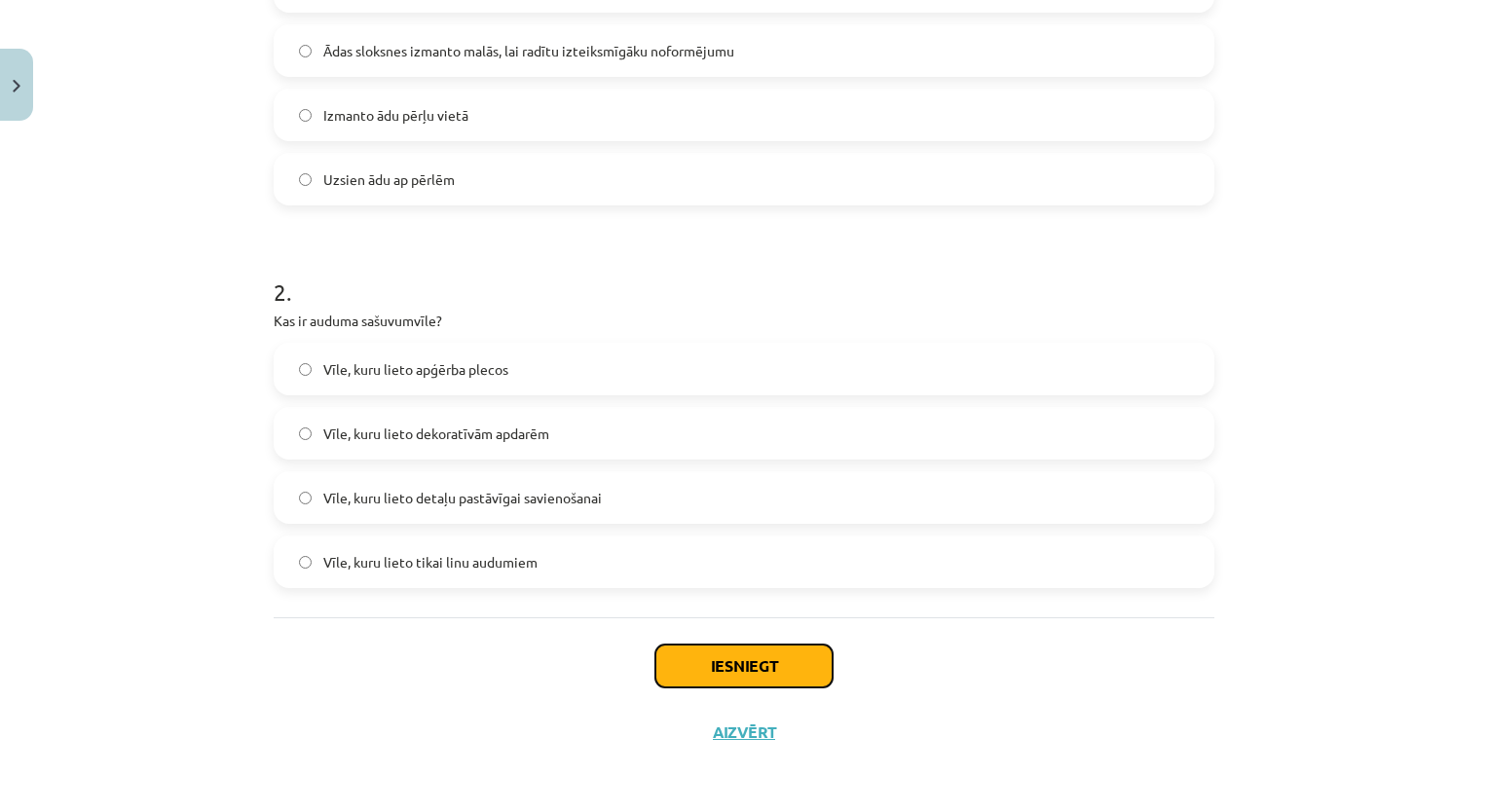
click at [783, 649] on button "Iesniegt" at bounding box center [744, 666] width 177 height 43
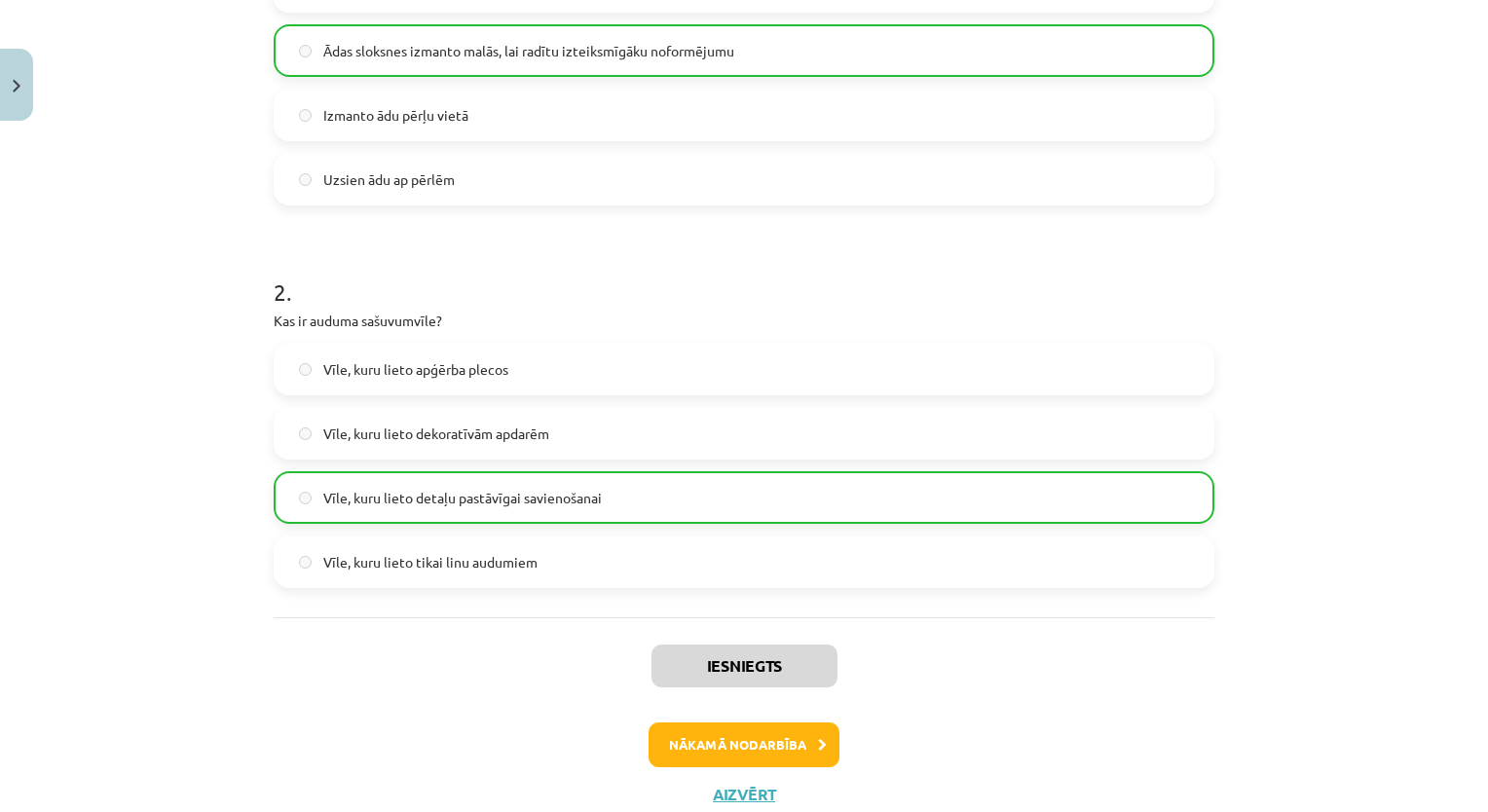
click at [775, 596] on div "1 . Kāda tehnika tiek izmantota rokassprādzes noformēšanai ar ādas sloksnēm? Pi…" at bounding box center [744, 211] width 940 height 812
click at [803, 757] on button "Nākamā nodarbība" at bounding box center [744, 745] width 191 height 45
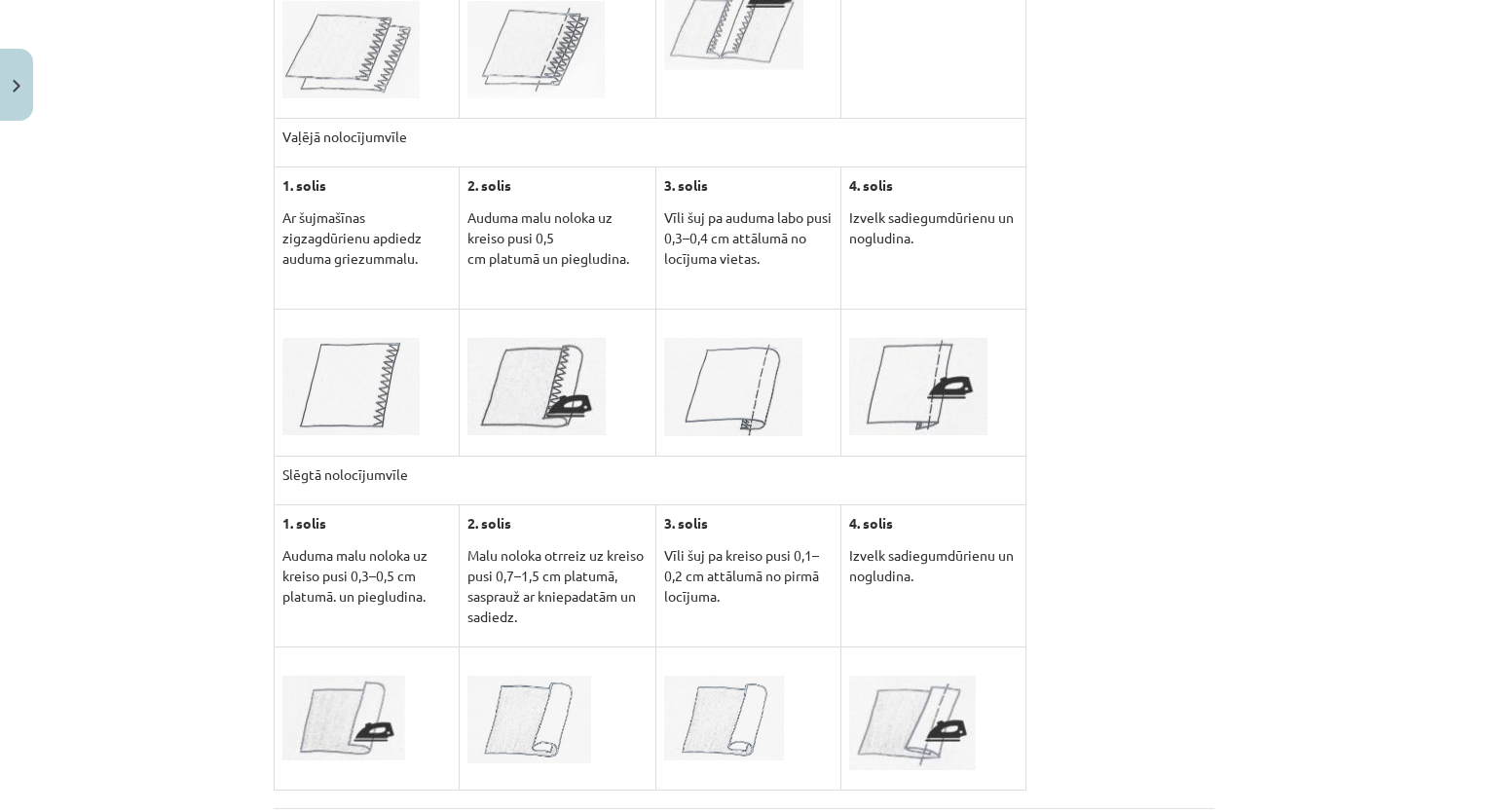
scroll to position [5145, 0]
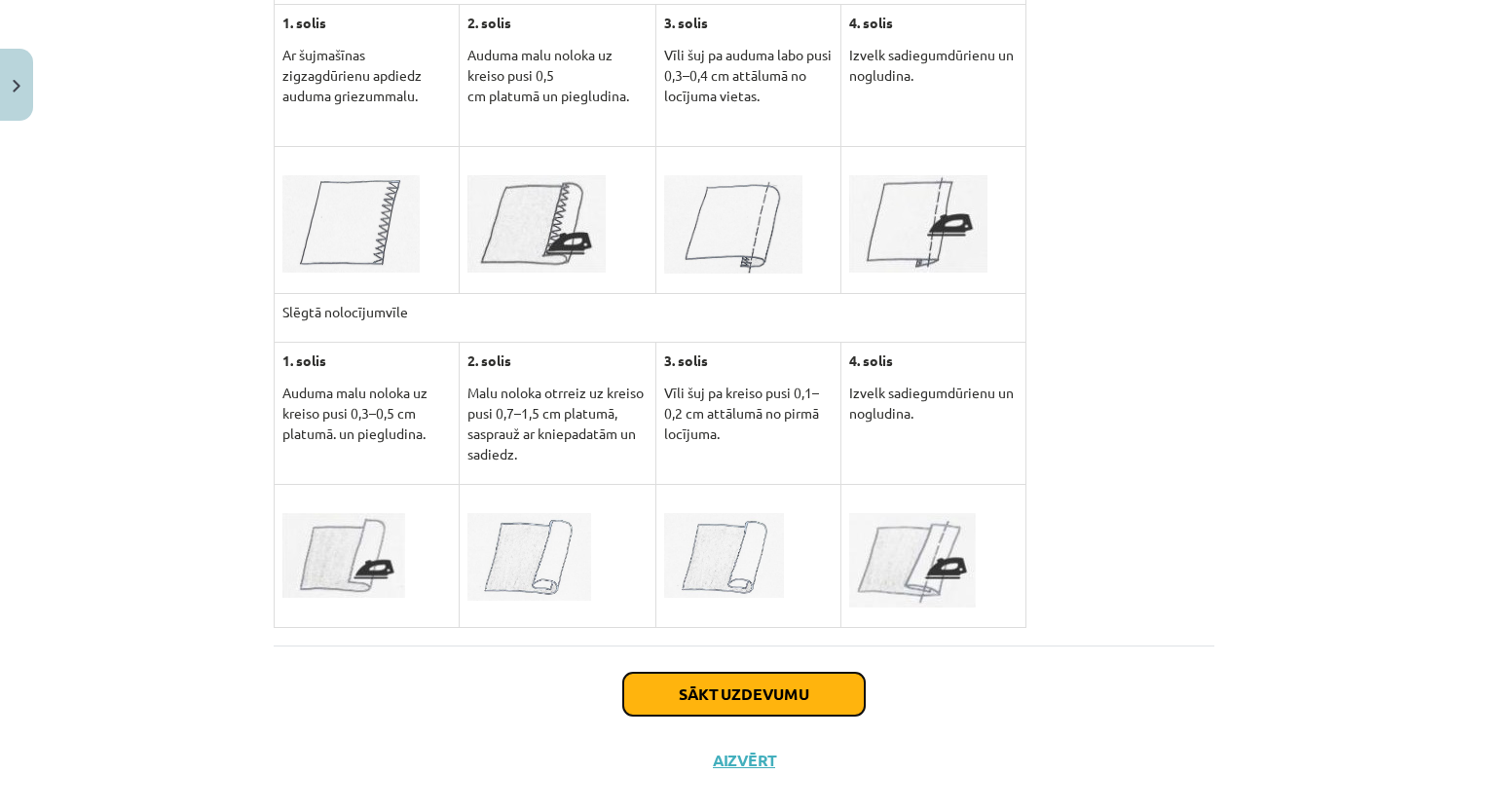
click at [785, 673] on button "Sākt uzdevumu" at bounding box center [744, 694] width 242 height 43
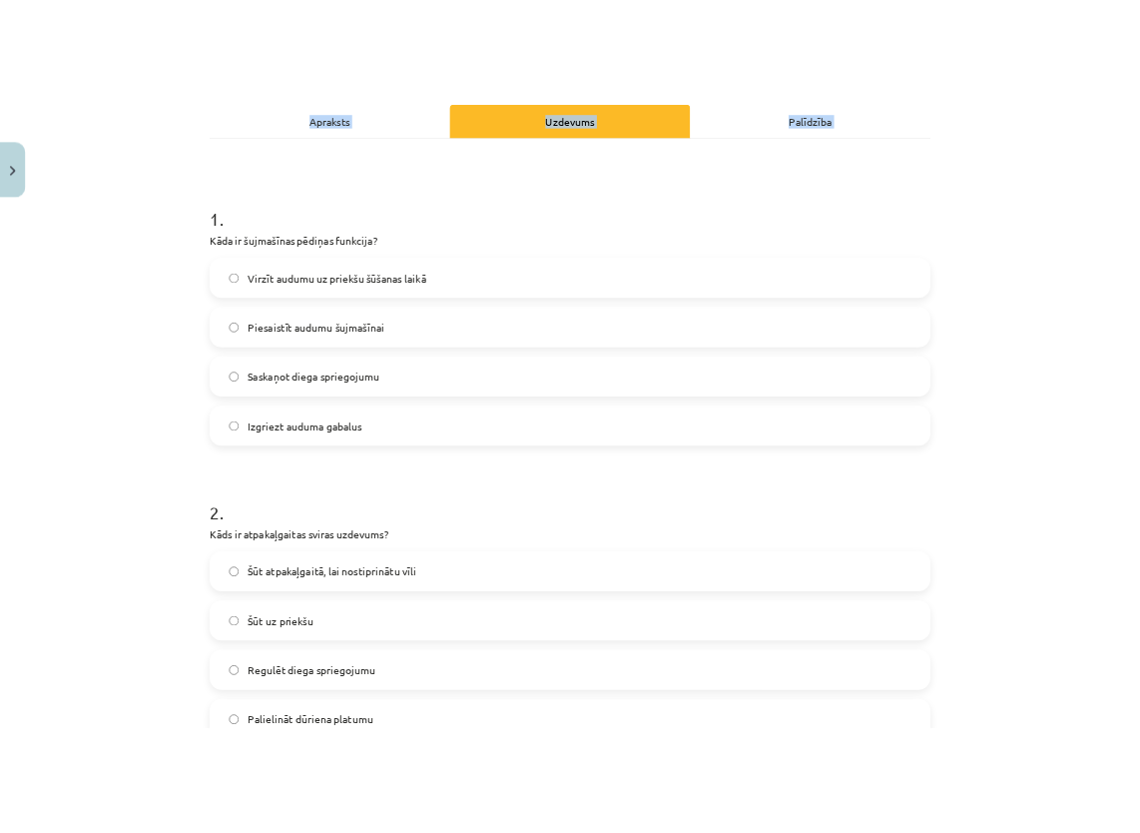
scroll to position [539, 0]
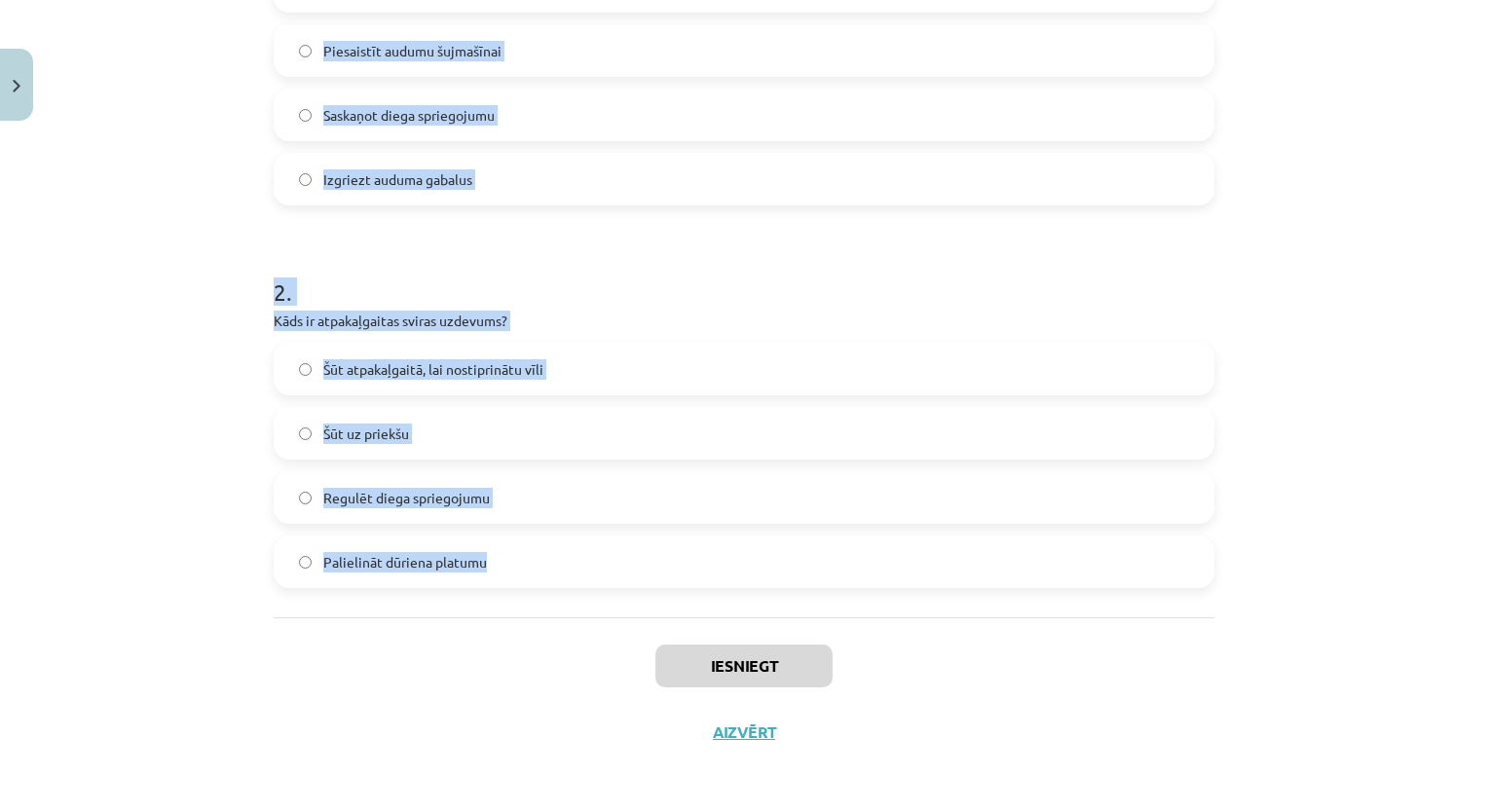
drag, startPoint x: 265, startPoint y: 368, endPoint x: 639, endPoint y: 561, distance: 420.9
click at [639, 561] on div "10 XP Saņemsi Viegls 44 pilda Apraksts Uzdevums Palīdzība 1 . Kāda ir šujmašīna…" at bounding box center [744, 184] width 963 height 1161
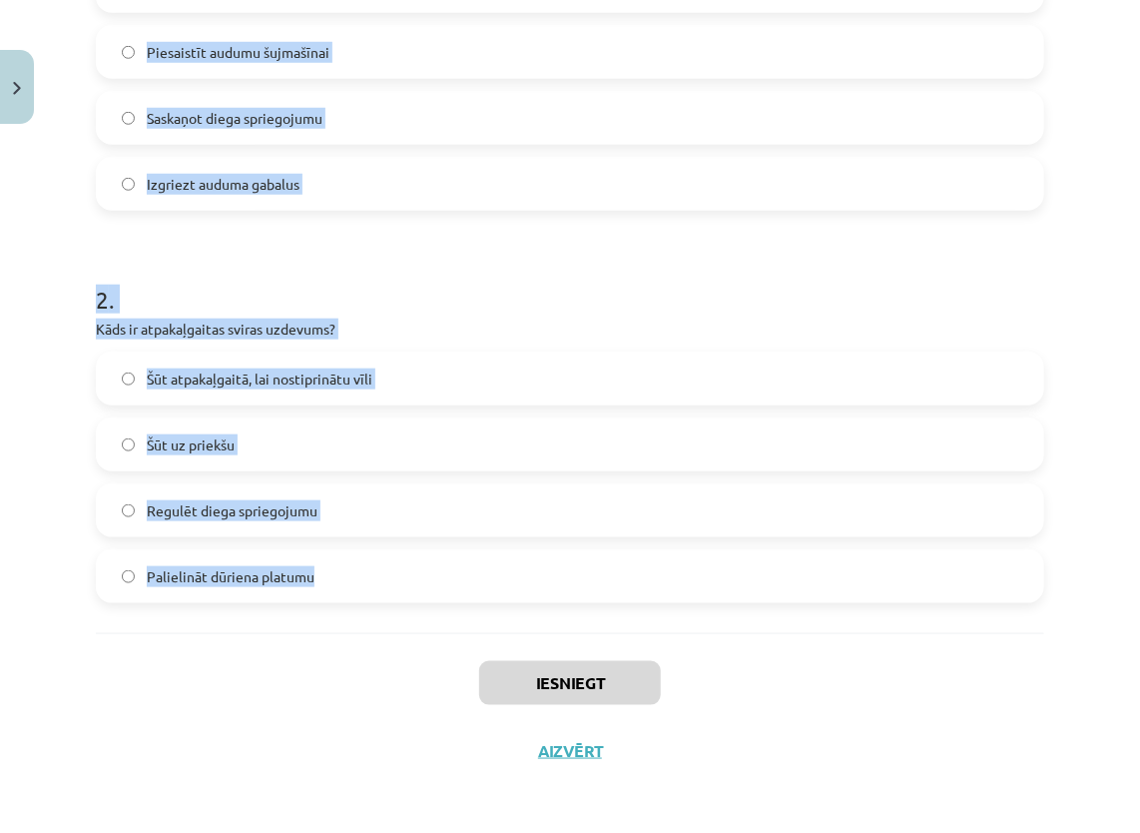
click at [728, 343] on div "2 . Kāds ir atpakaļgaitas sviras uzdevums? Šūt atpakaļgaitā, lai nostiprinātu v…" at bounding box center [570, 427] width 948 height 352
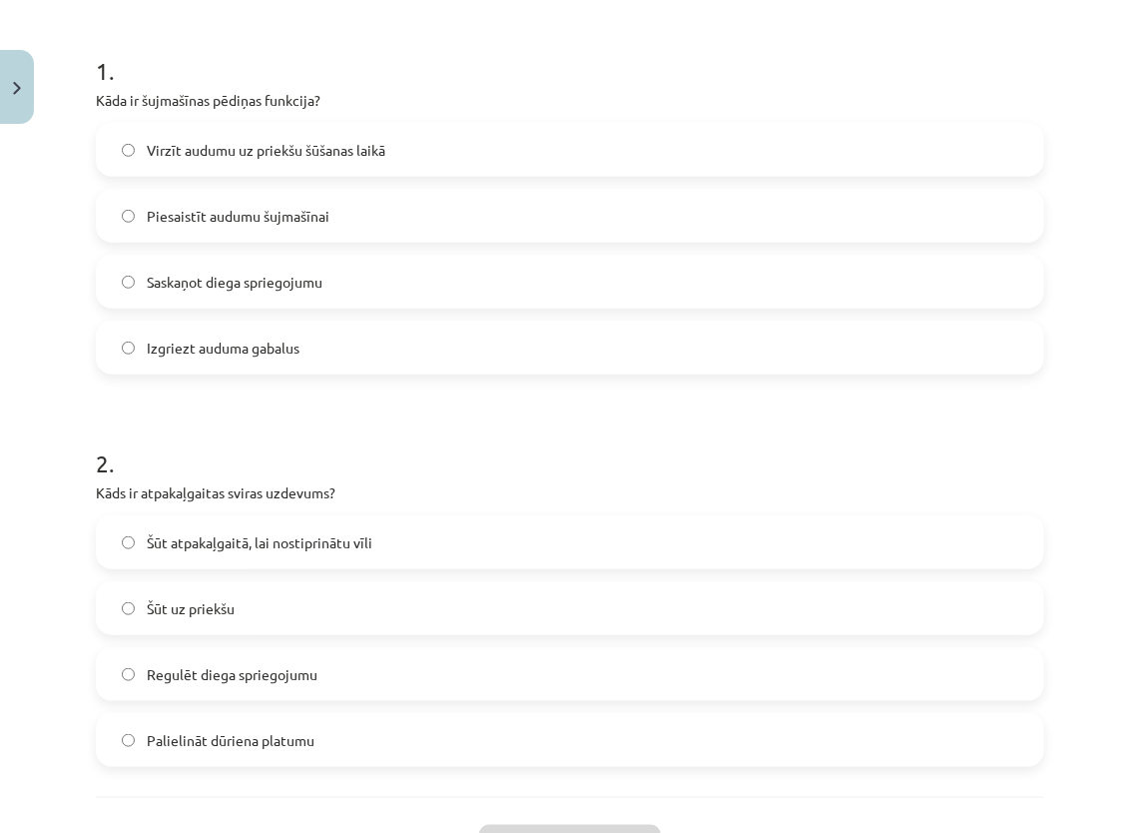
scroll to position [240, 0]
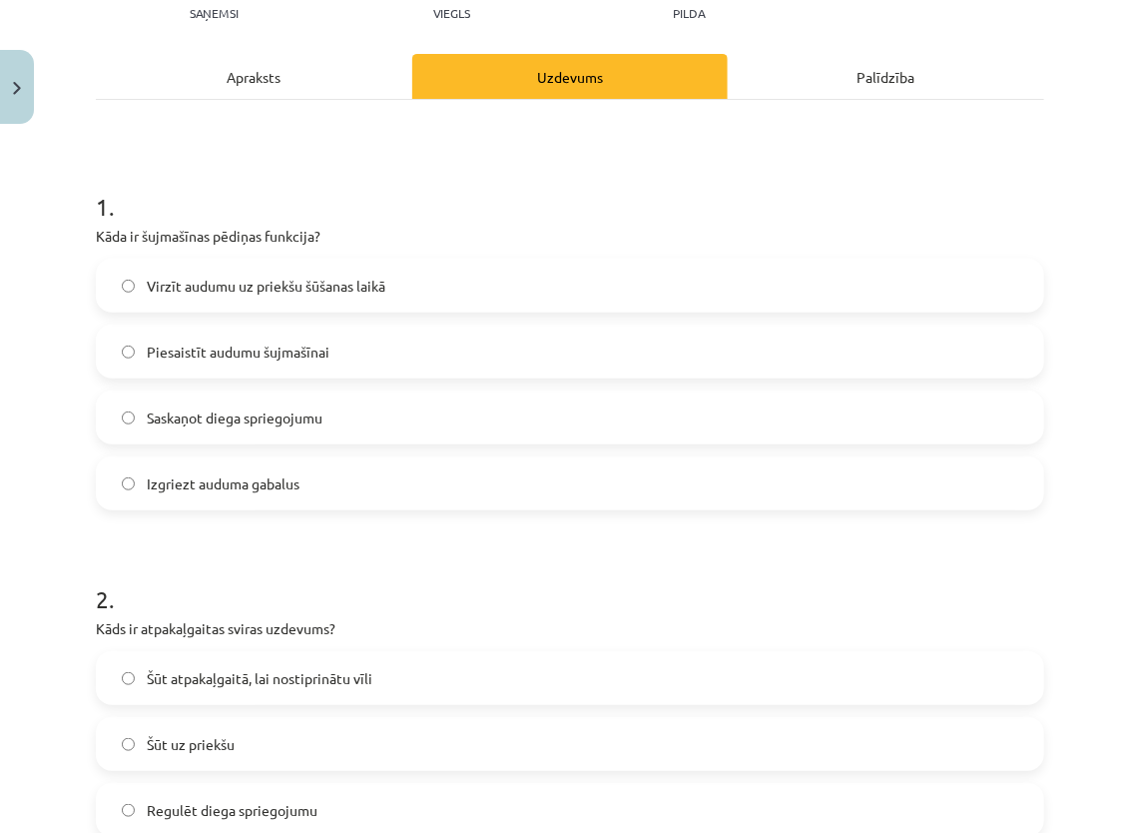
click at [228, 341] on span "Piesaistīt audumu šujmašīnai" at bounding box center [238, 351] width 183 height 21
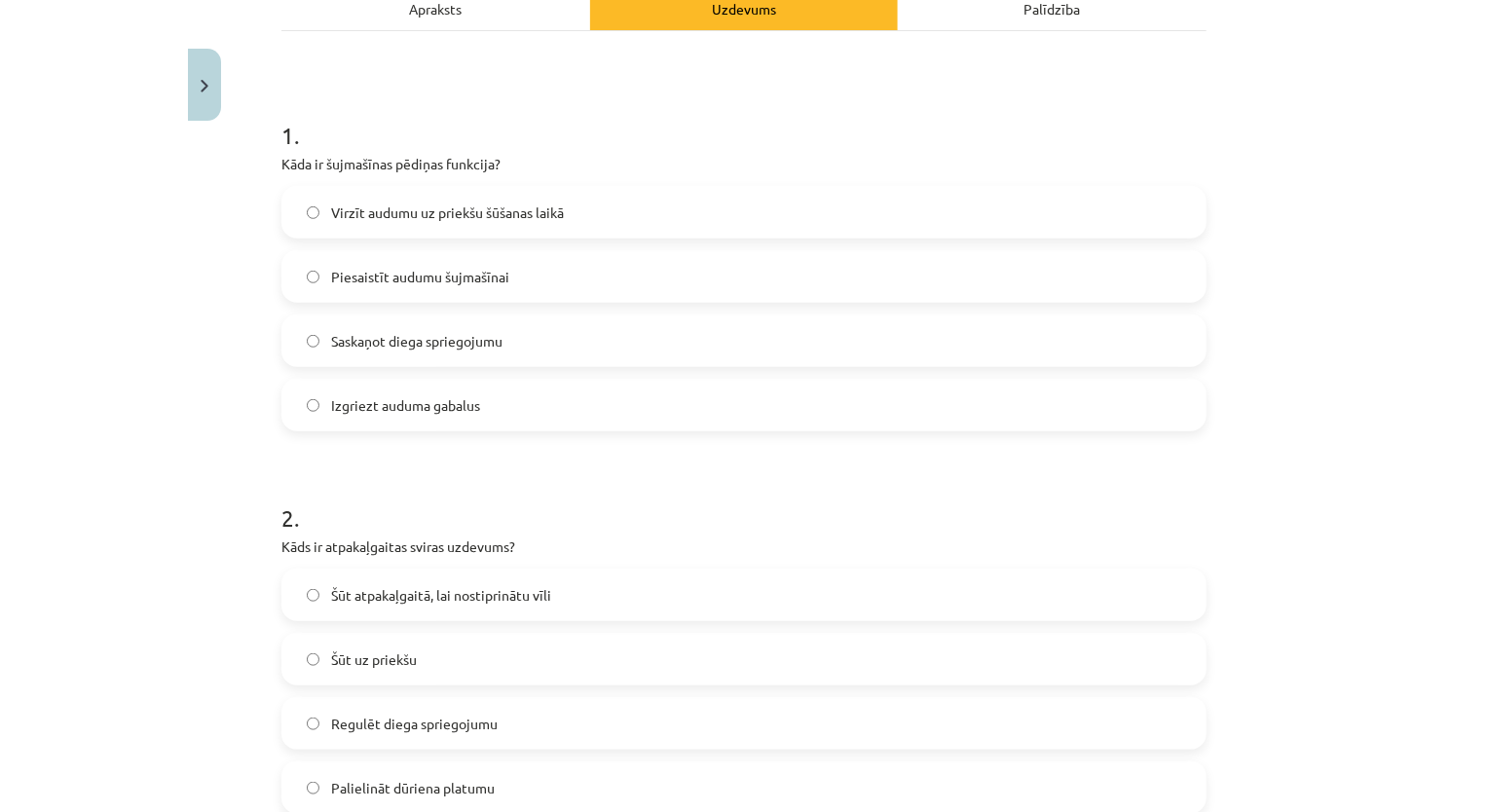
scroll to position [428, 0]
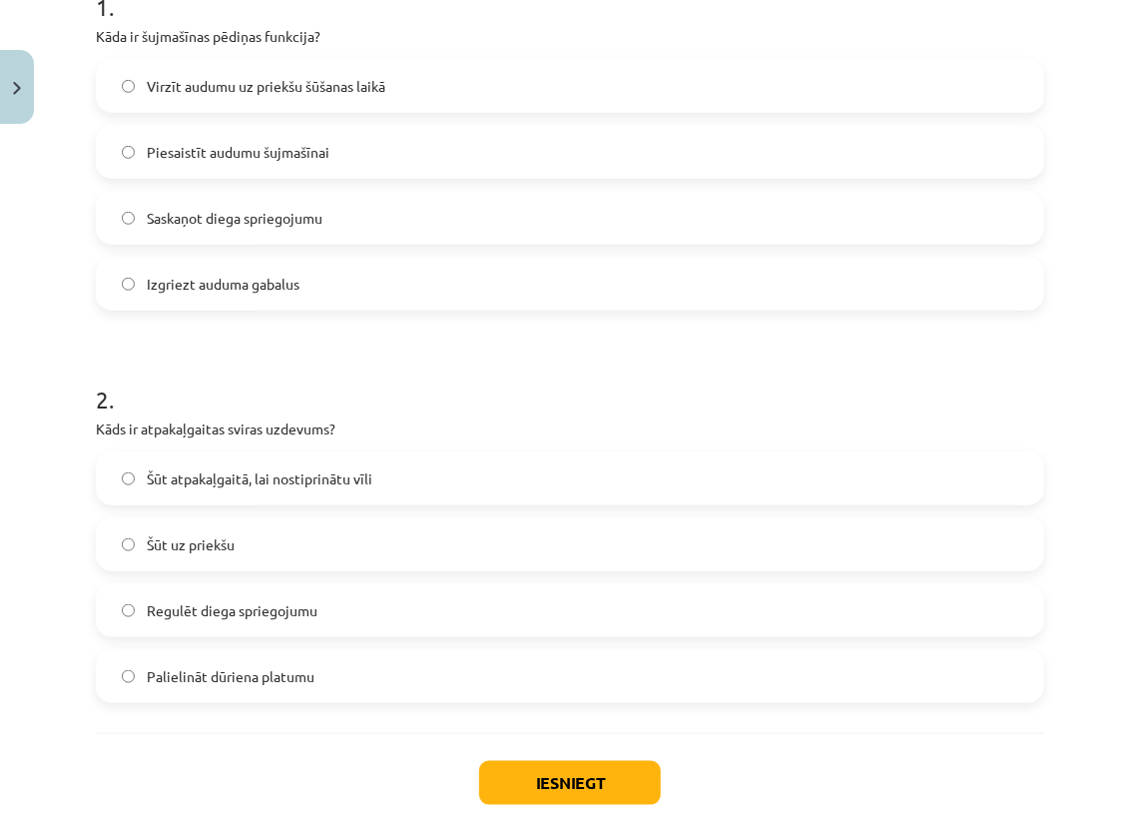
click at [332, 477] on span "Šūt atpakaļgaitā, lai nostiprinātu vīli" at bounding box center [260, 478] width 226 height 21
click at [511, 780] on button "Iesniegt" at bounding box center [570, 783] width 182 height 44
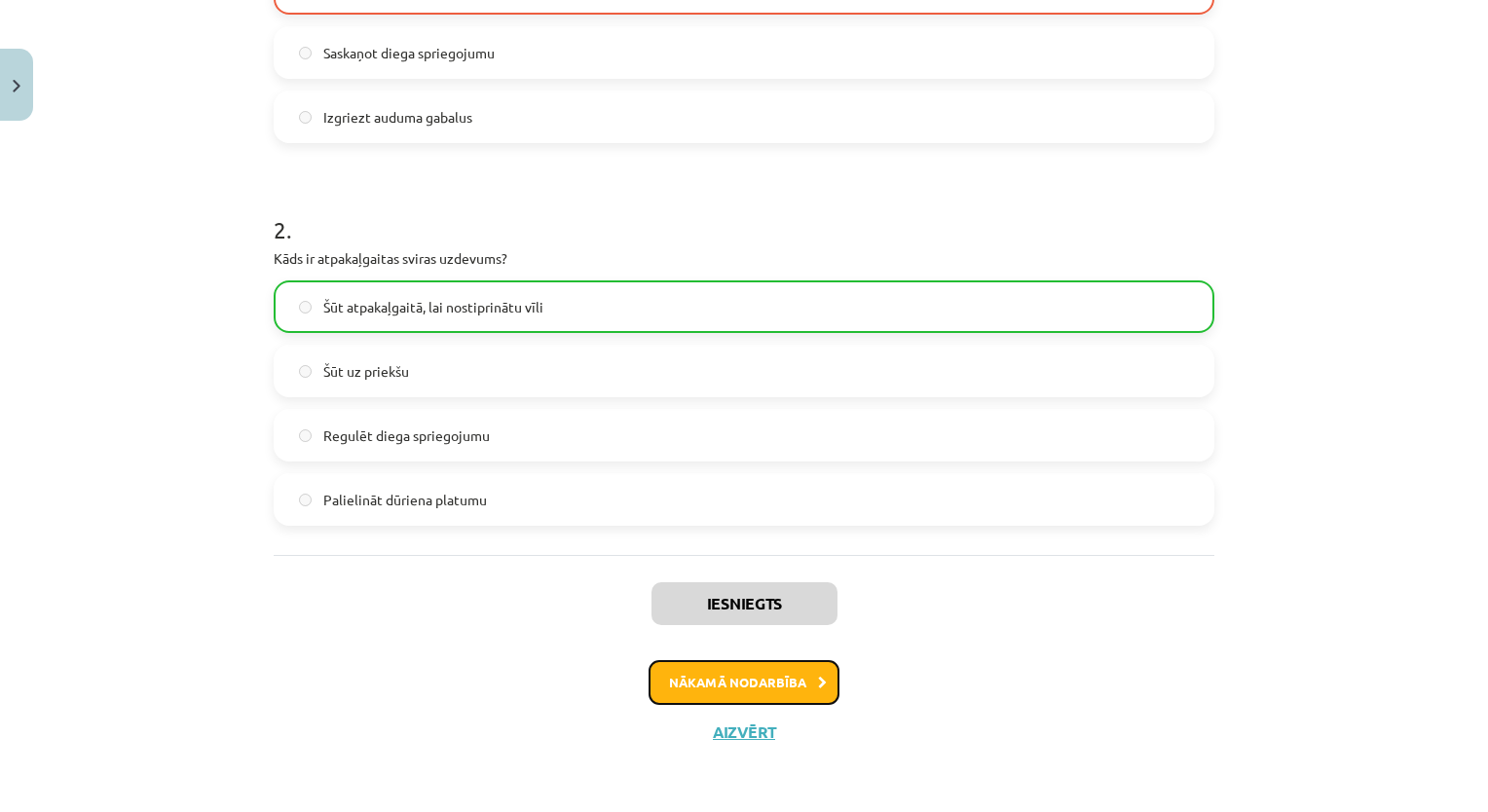
click at [736, 691] on button "Nākamā nodarbība" at bounding box center [744, 682] width 191 height 45
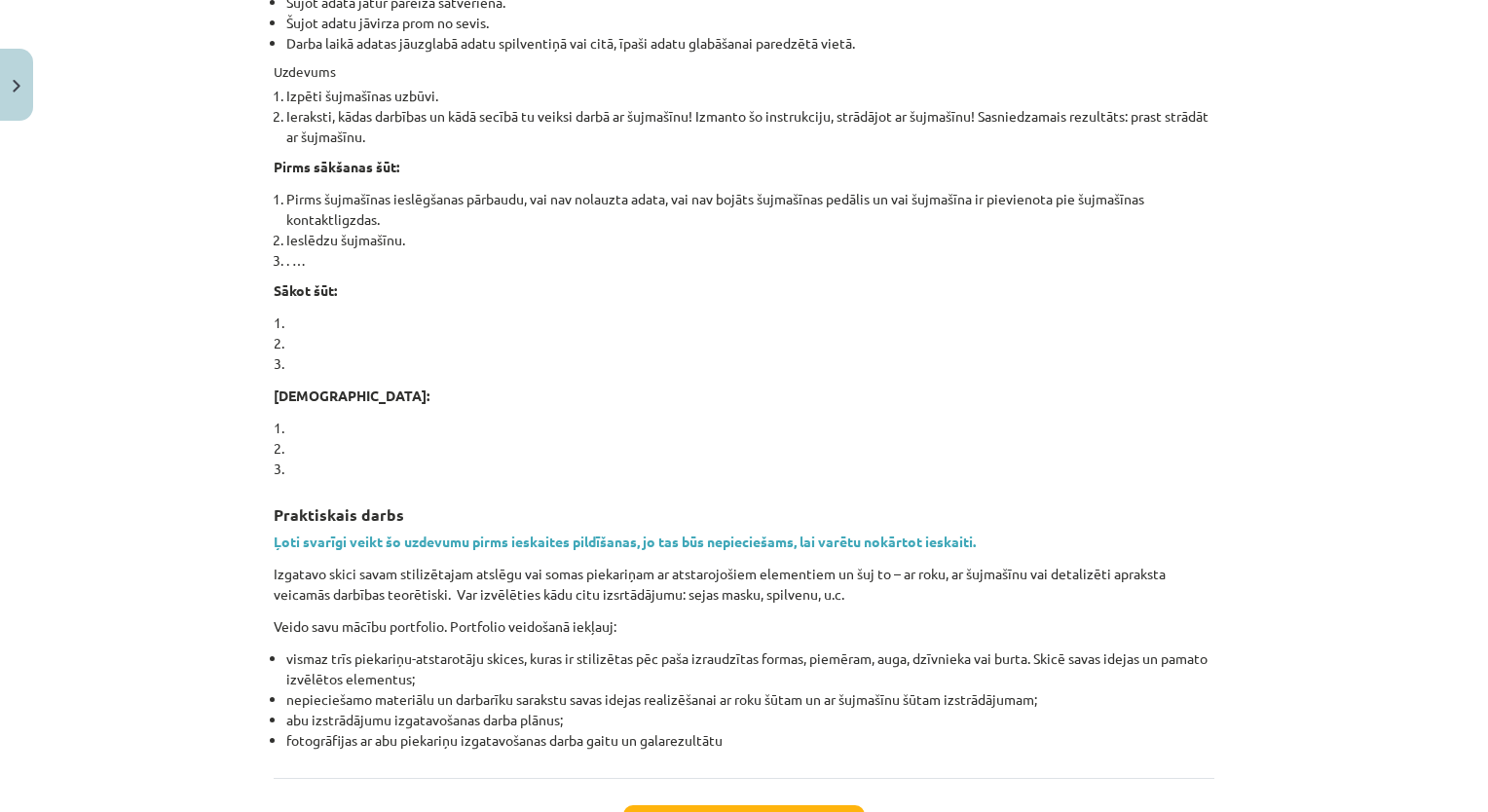
scroll to position [1374, 0]
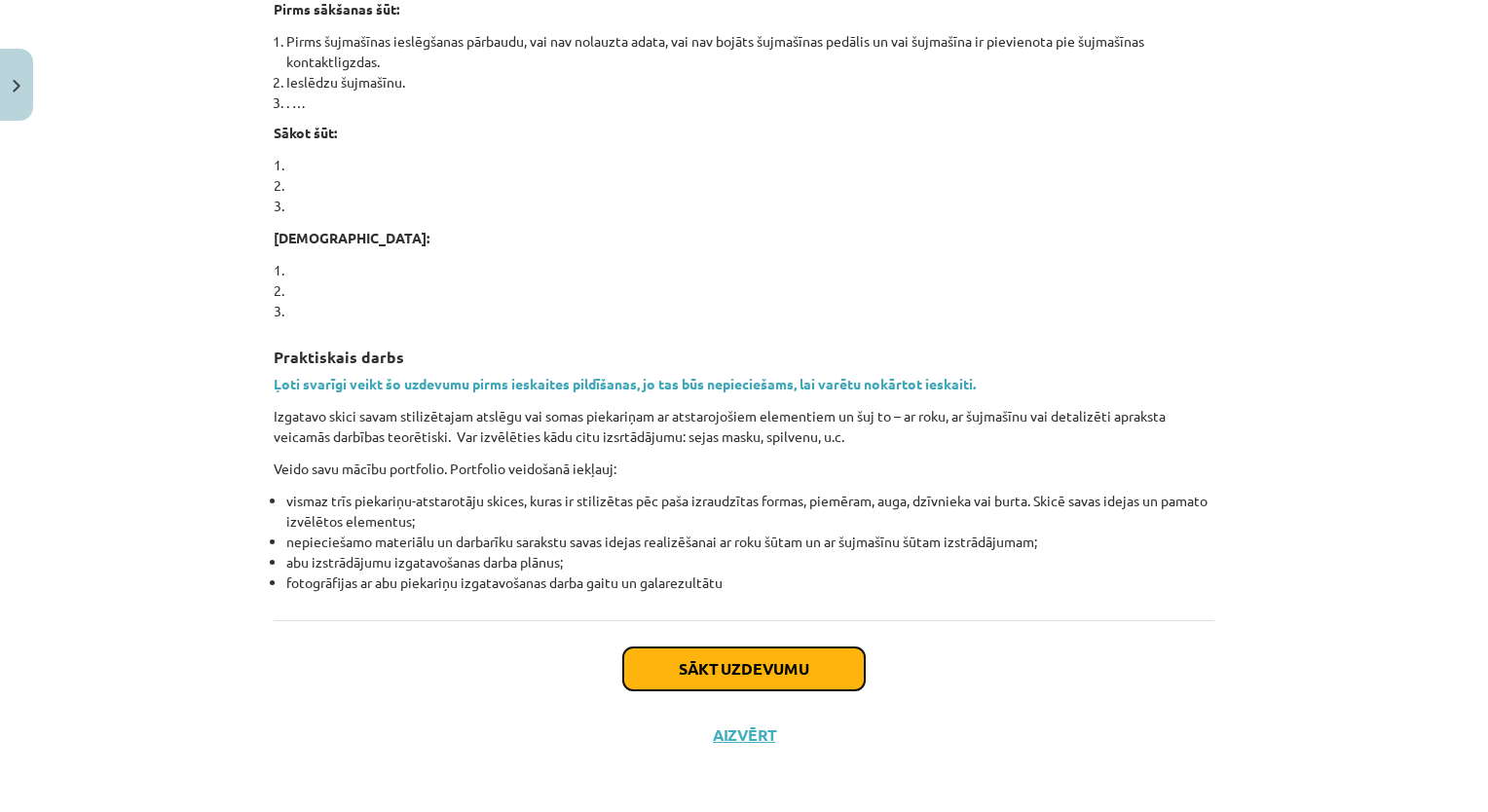
click at [780, 656] on button "Sākt uzdevumu" at bounding box center [744, 669] width 242 height 43
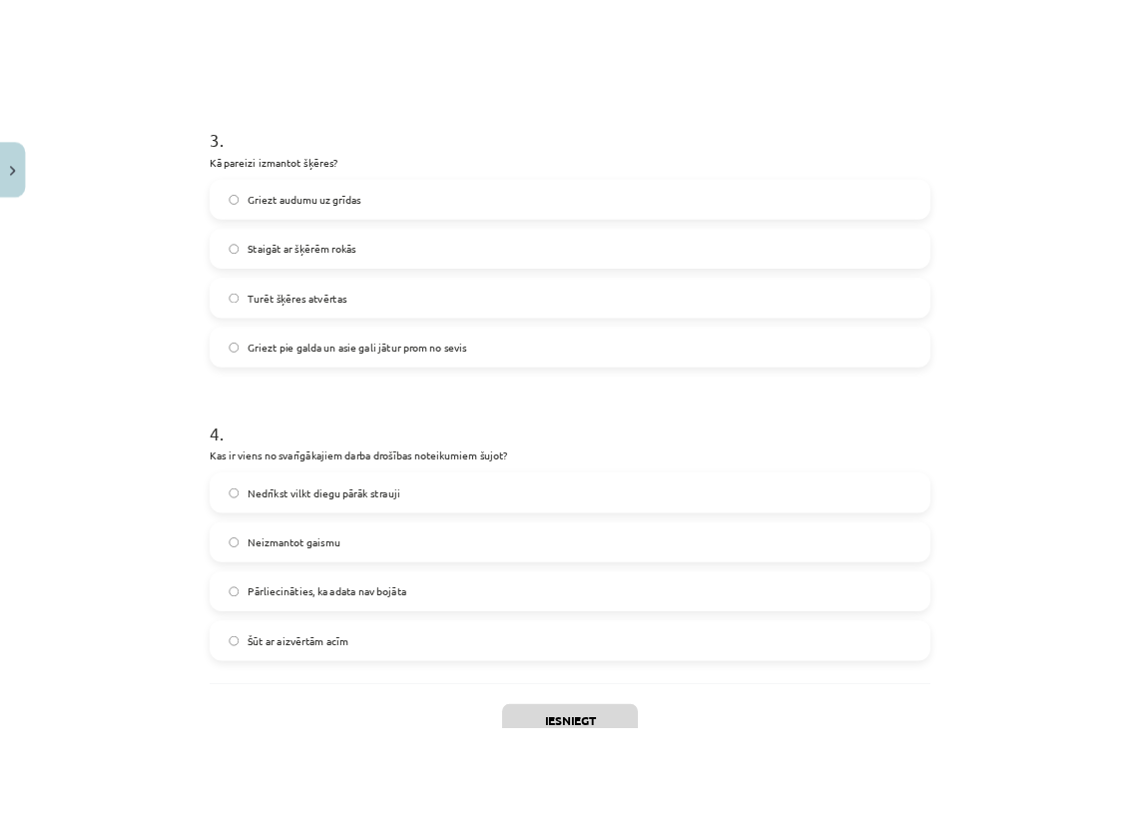
scroll to position [1325, 0]
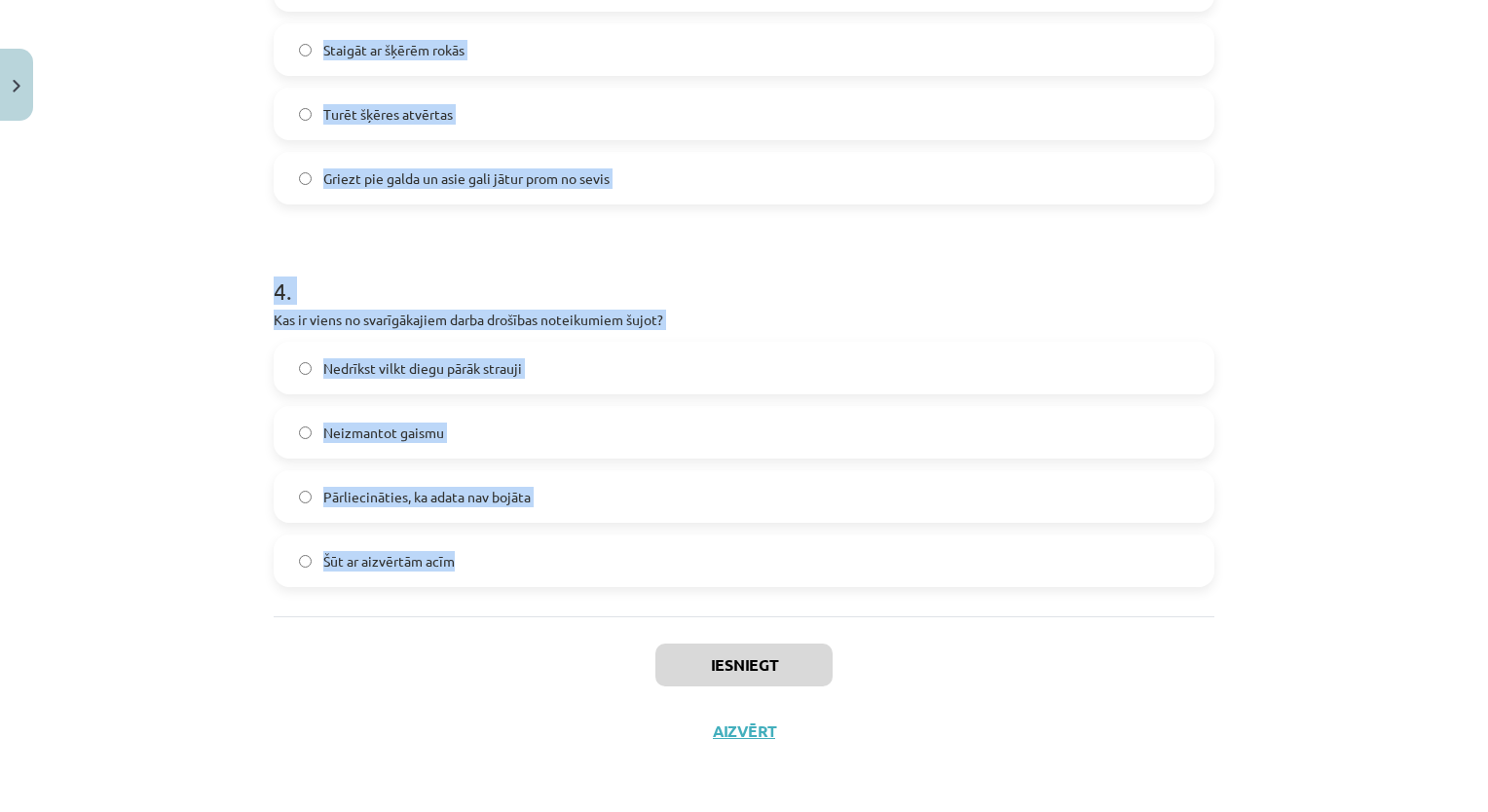
drag, startPoint x: 263, startPoint y: 284, endPoint x: 529, endPoint y: 579, distance: 397.2
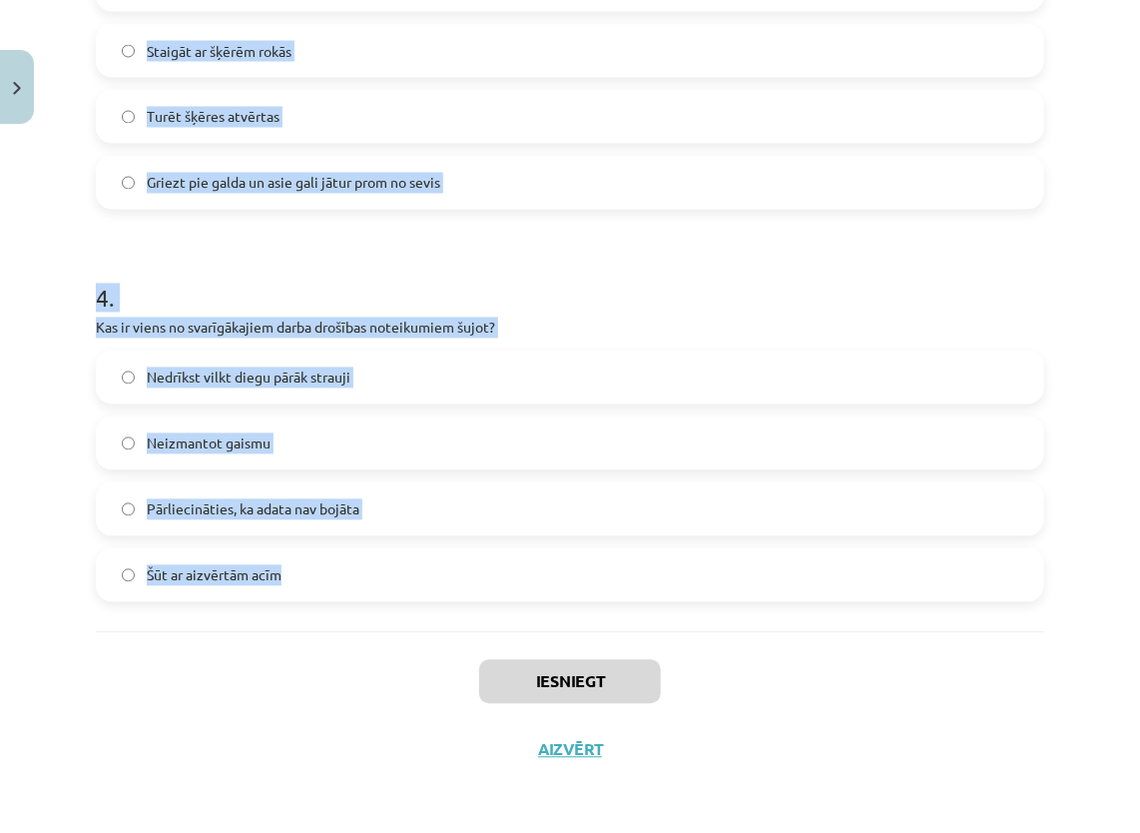
click at [648, 305] on h1 "4 ." at bounding box center [570, 281] width 948 height 62
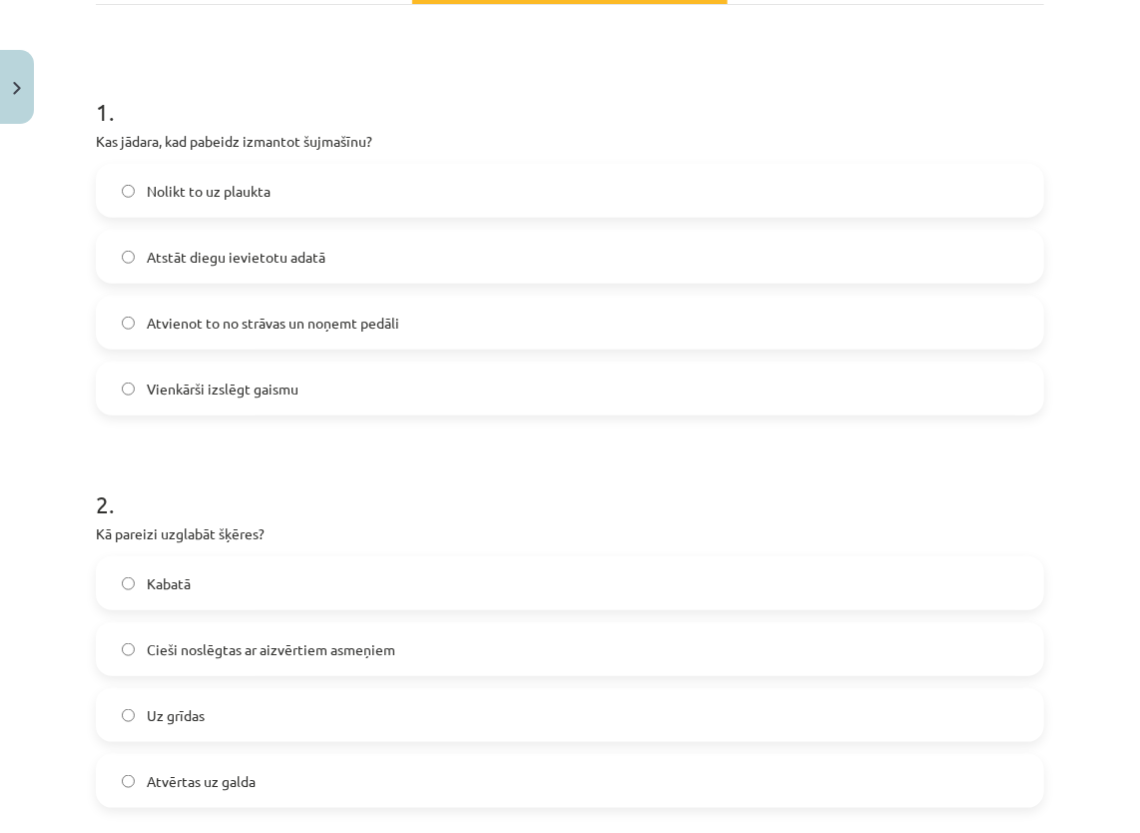
scroll to position [326, 0]
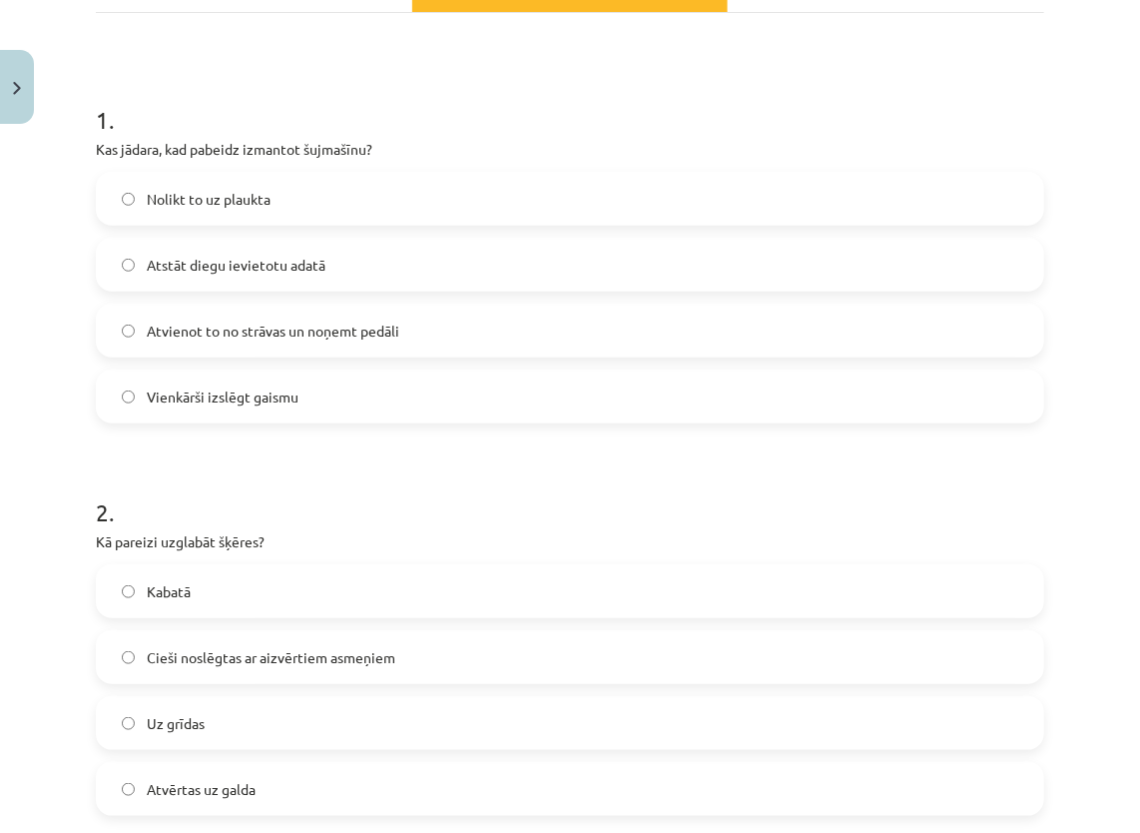
click at [296, 320] on span "Atvienot to no strāvas un noņemt pedāli" at bounding box center [273, 330] width 253 height 21
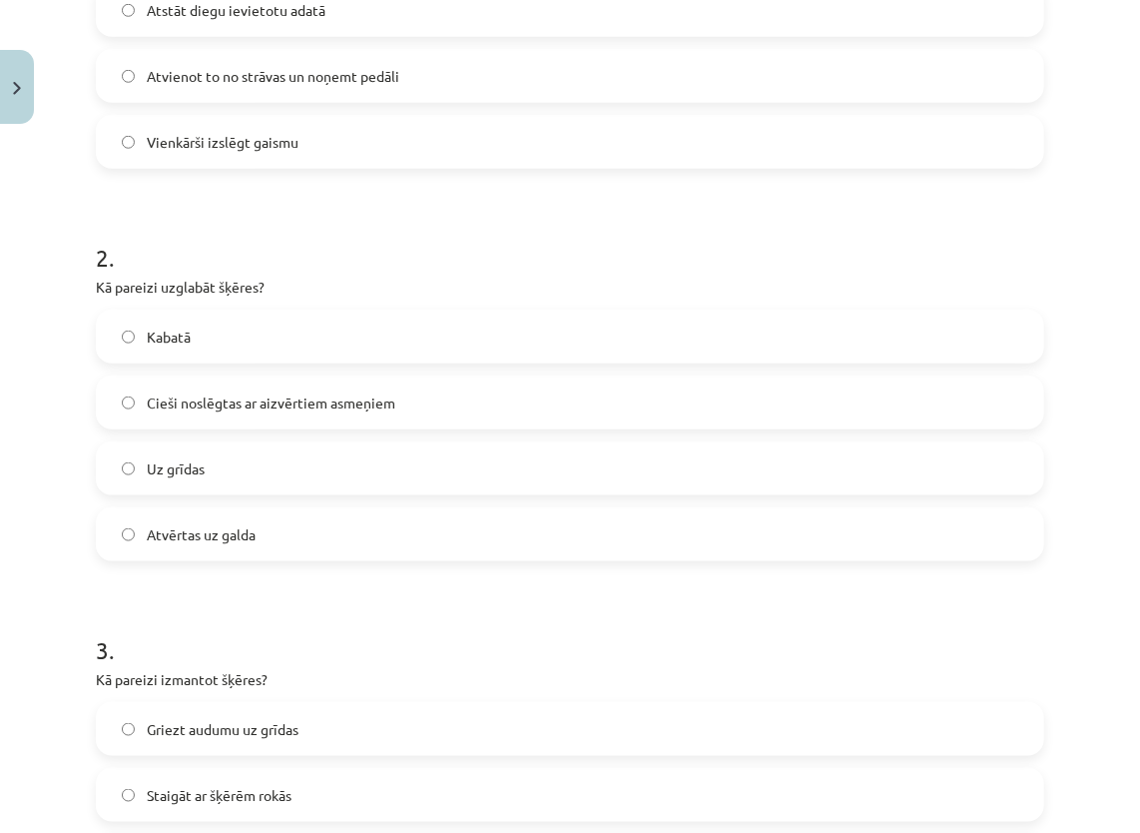
scroll to position [626, 0]
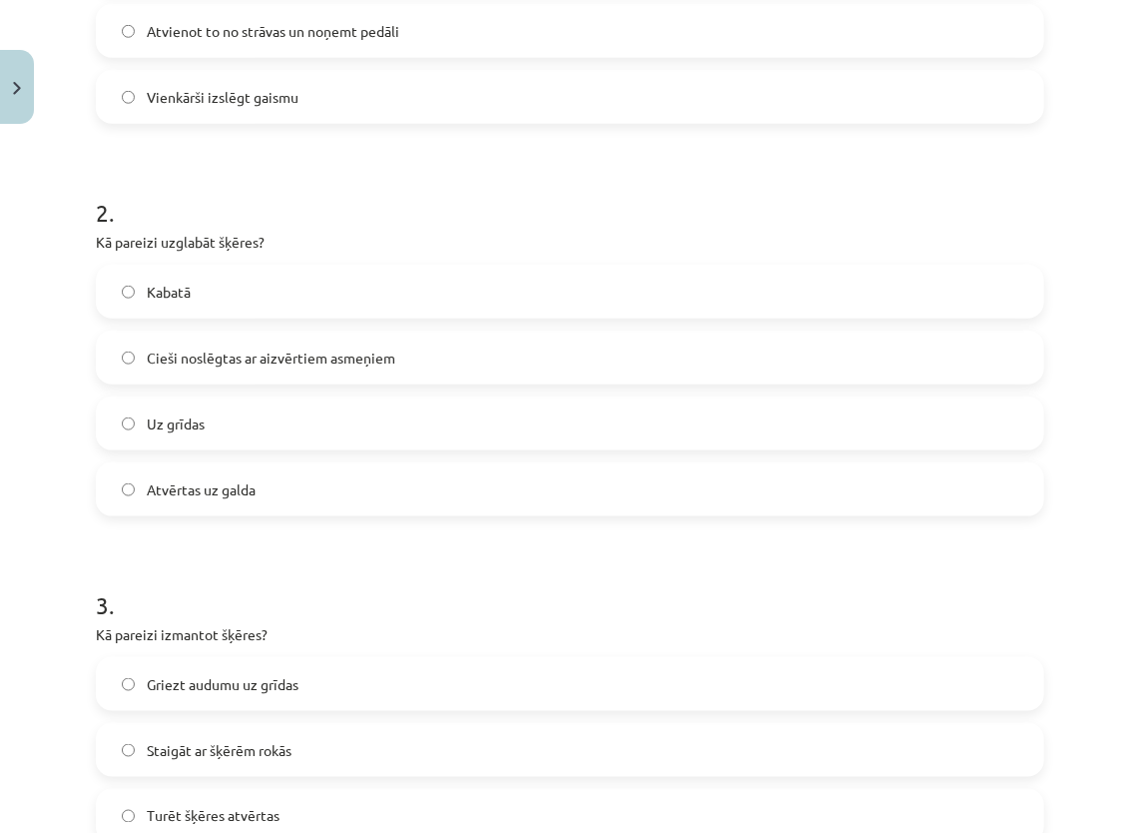
click at [282, 354] on span "Cieši noslēgtas ar aizvērtiem asmeņiem" at bounding box center [271, 357] width 249 height 21
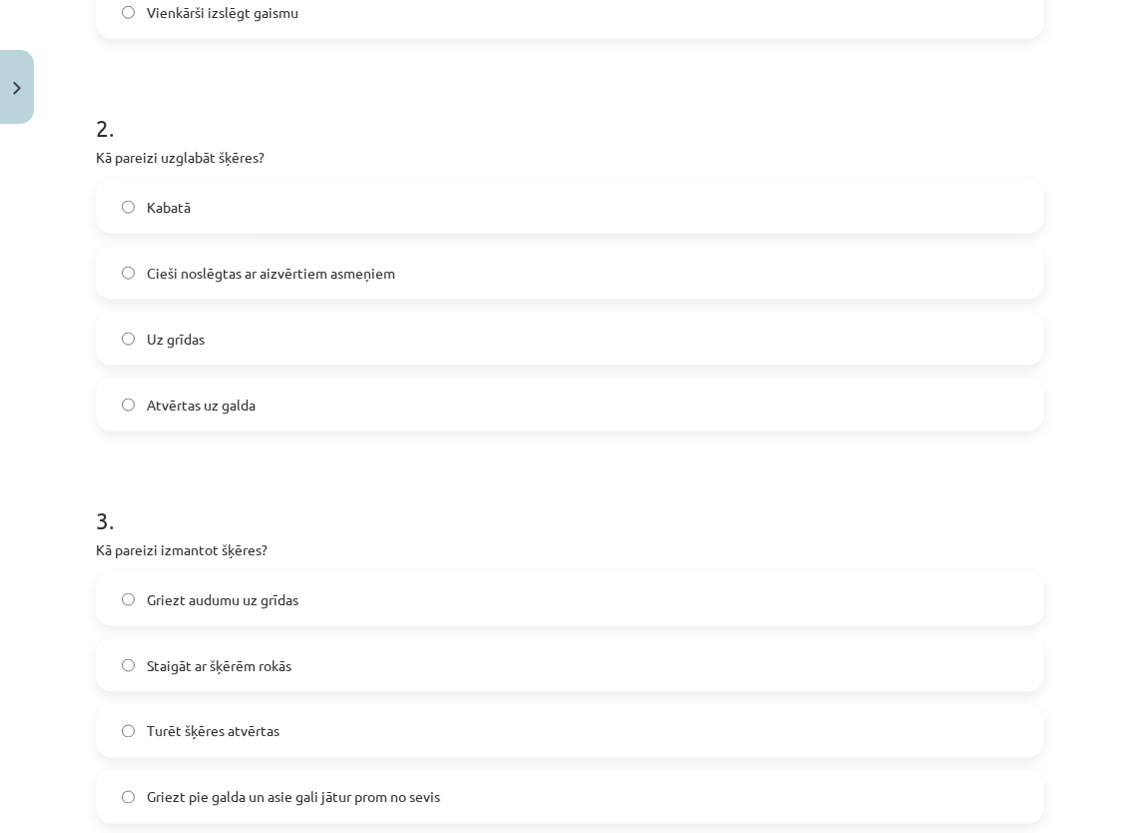
scroll to position [1025, 0]
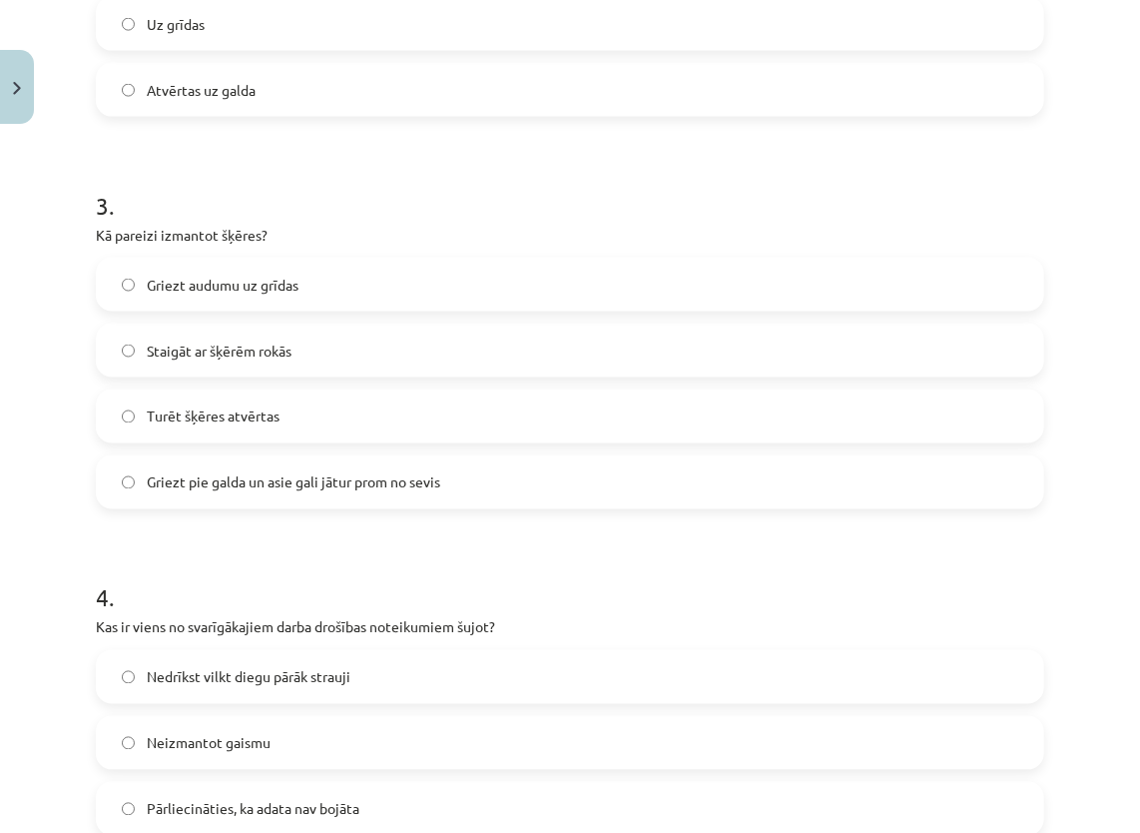
click at [284, 473] on span "Griezt pie galda un asie gali jātur prom no sevis" at bounding box center [294, 482] width 294 height 21
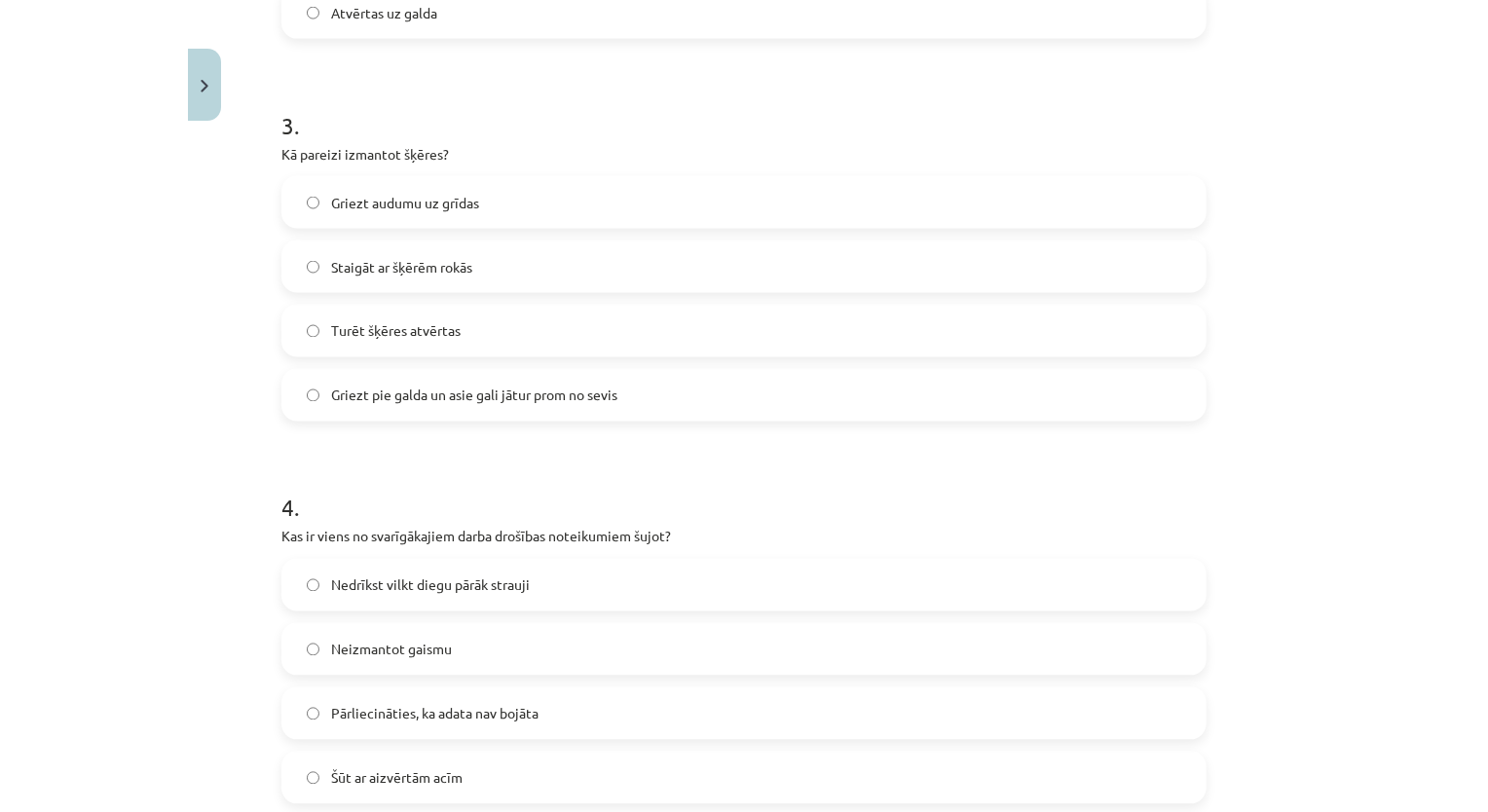
scroll to position [1194, 0]
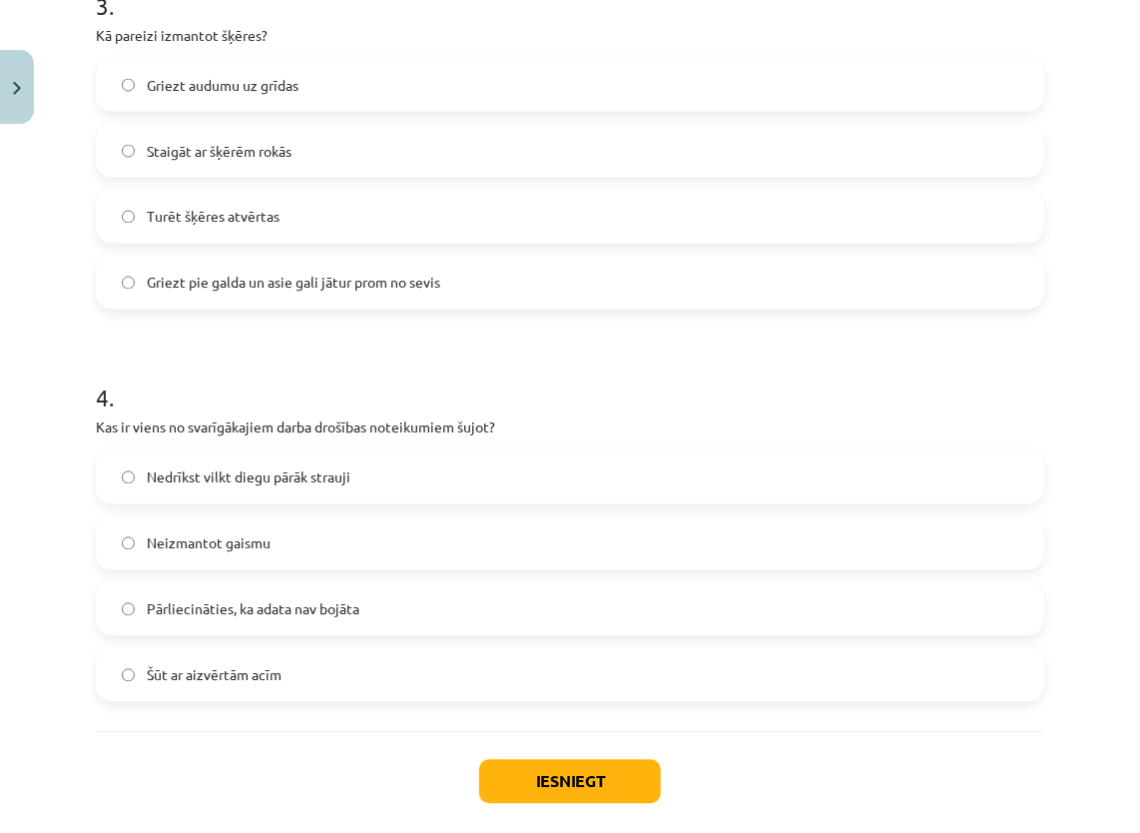
click at [292, 595] on label "Pārliecināties, ka adata nav bojāta" at bounding box center [570, 609] width 944 height 50
click at [552, 786] on button "Iesniegt" at bounding box center [570, 782] width 182 height 44
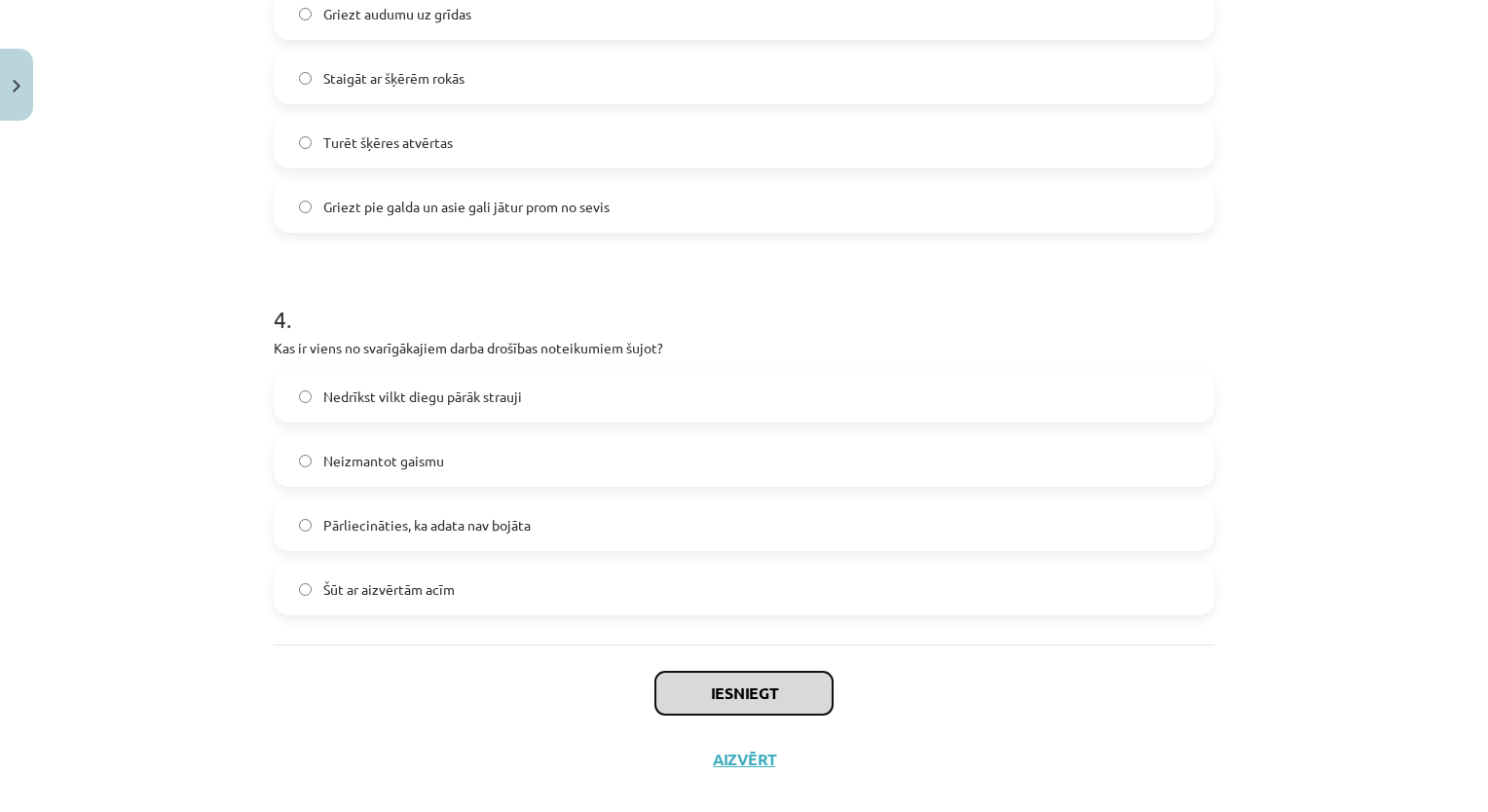
scroll to position [1292, 0]
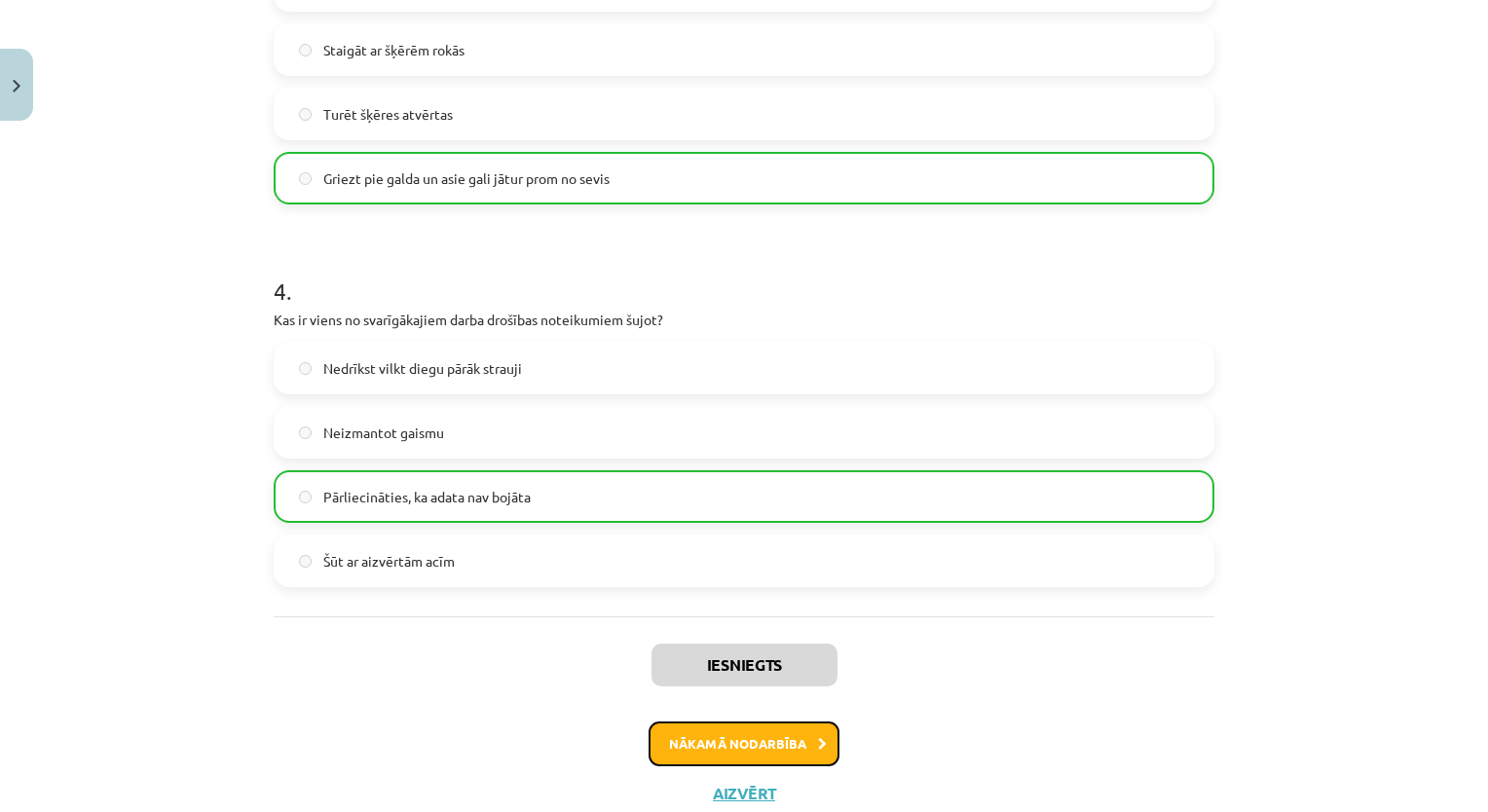
click at [806, 753] on button "Nākamā nodarbība" at bounding box center [744, 744] width 191 height 45
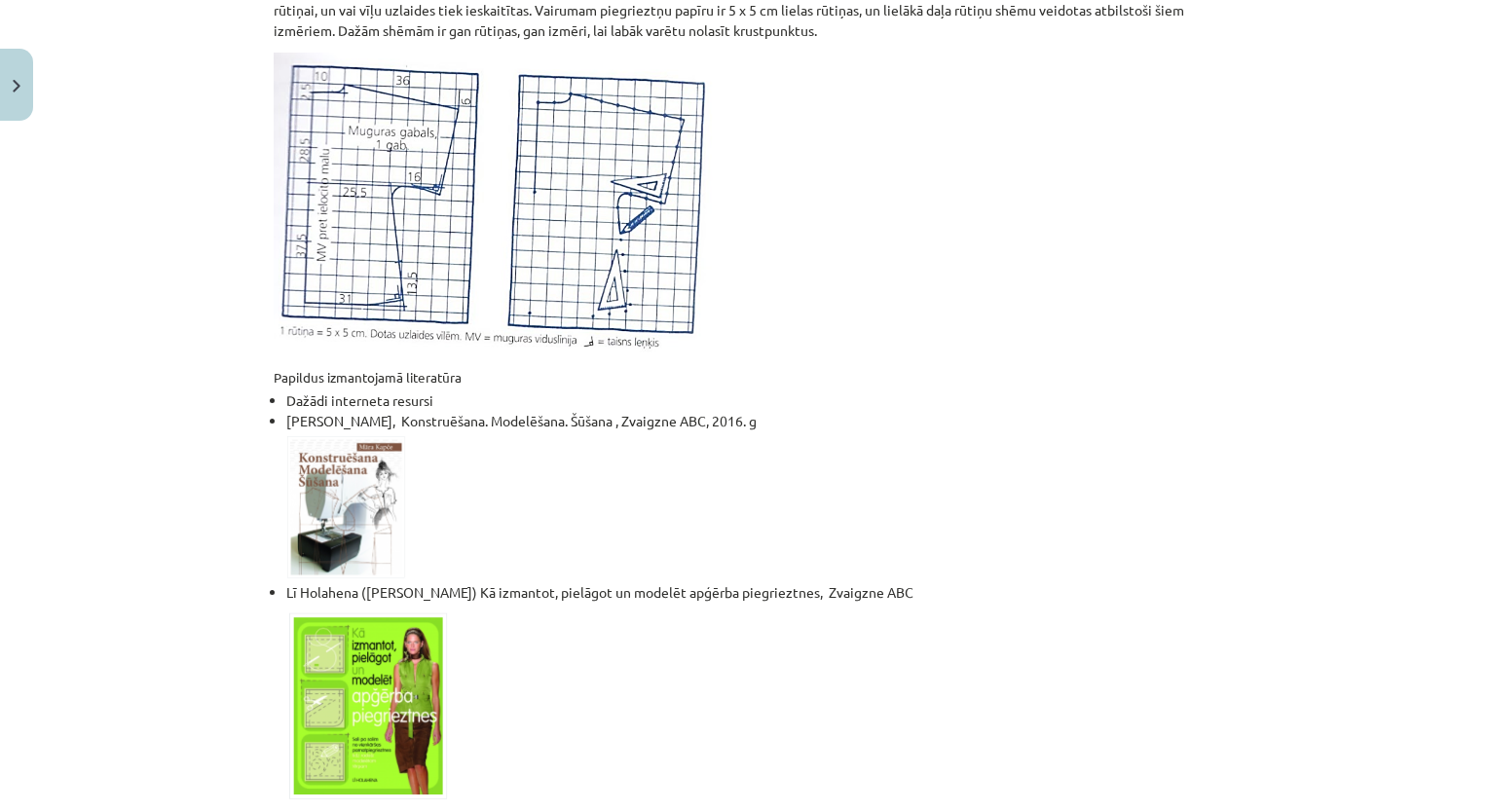
scroll to position [1180, 0]
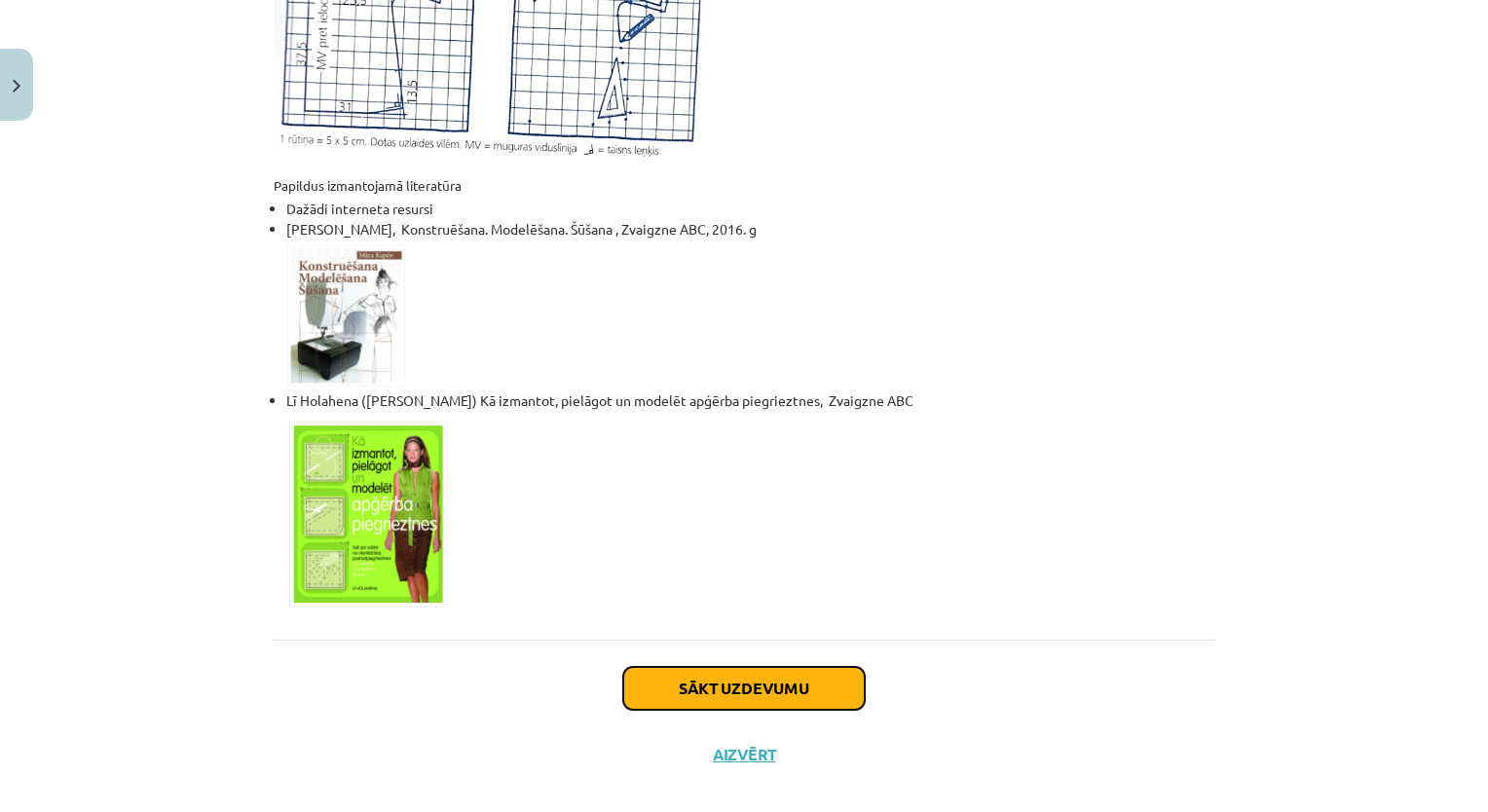
click at [784, 670] on button "Sākt uzdevumu" at bounding box center [744, 688] width 242 height 43
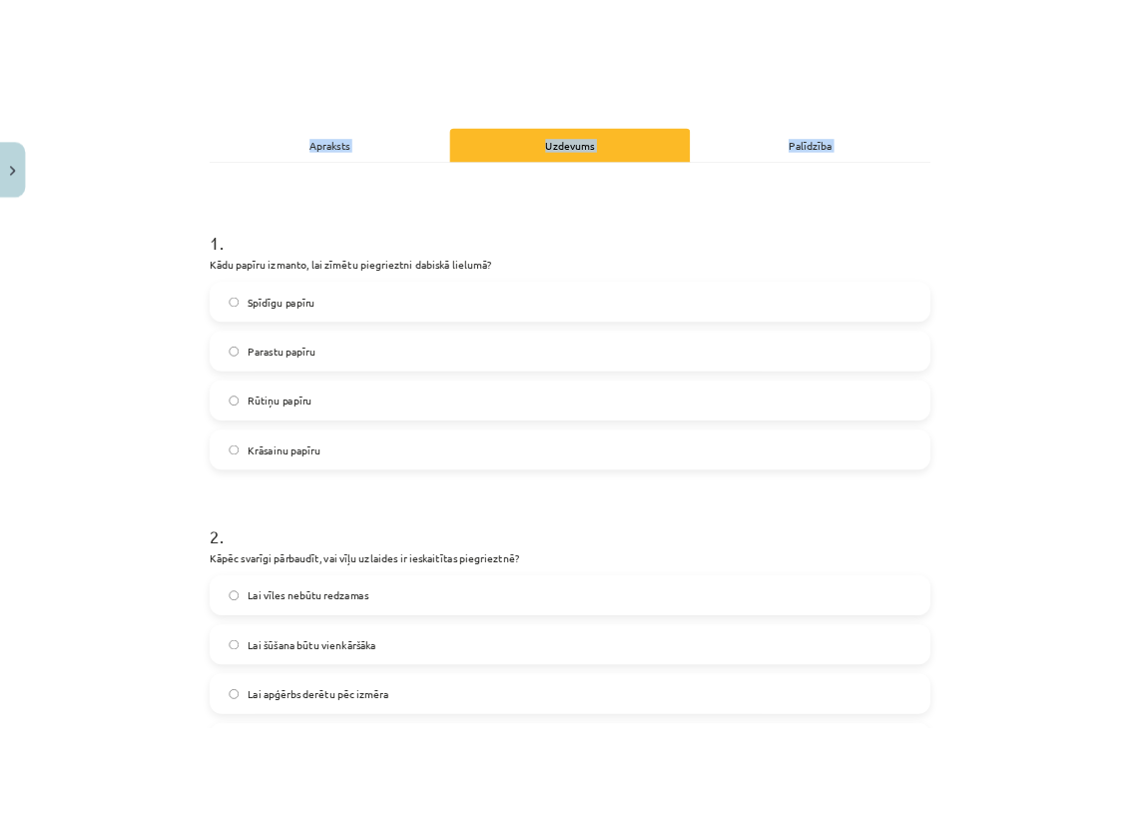
scroll to position [539, 0]
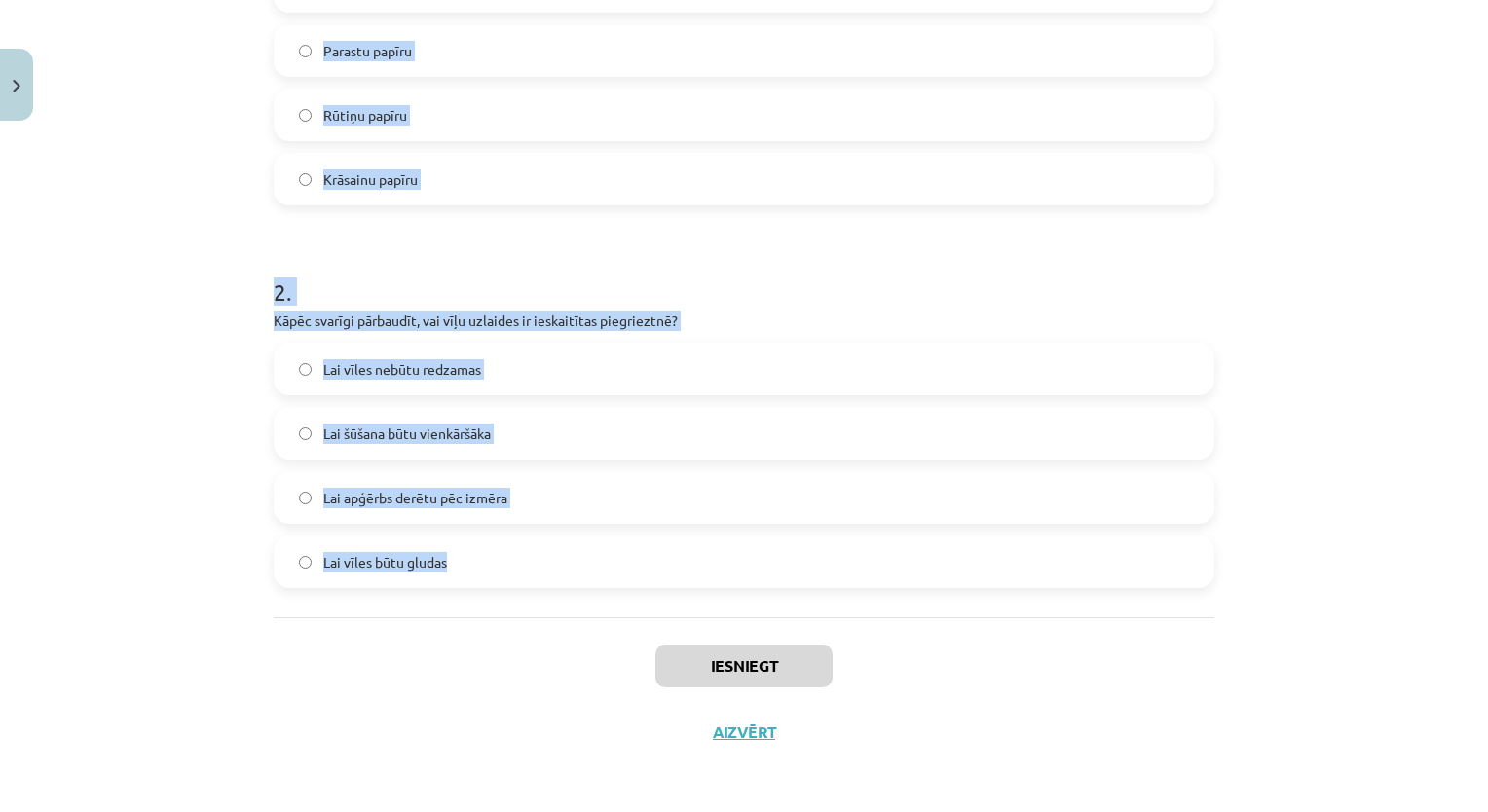
drag, startPoint x: 263, startPoint y: 387, endPoint x: 572, endPoint y: 567, distance: 357.6
click at [571, 567] on div "10 XP Saņemsi Sarežģīts 44 pilda Apraksts Uzdevums Palīdzība 1 . Kādu papīru iz…" at bounding box center [744, 184] width 963 height 1161
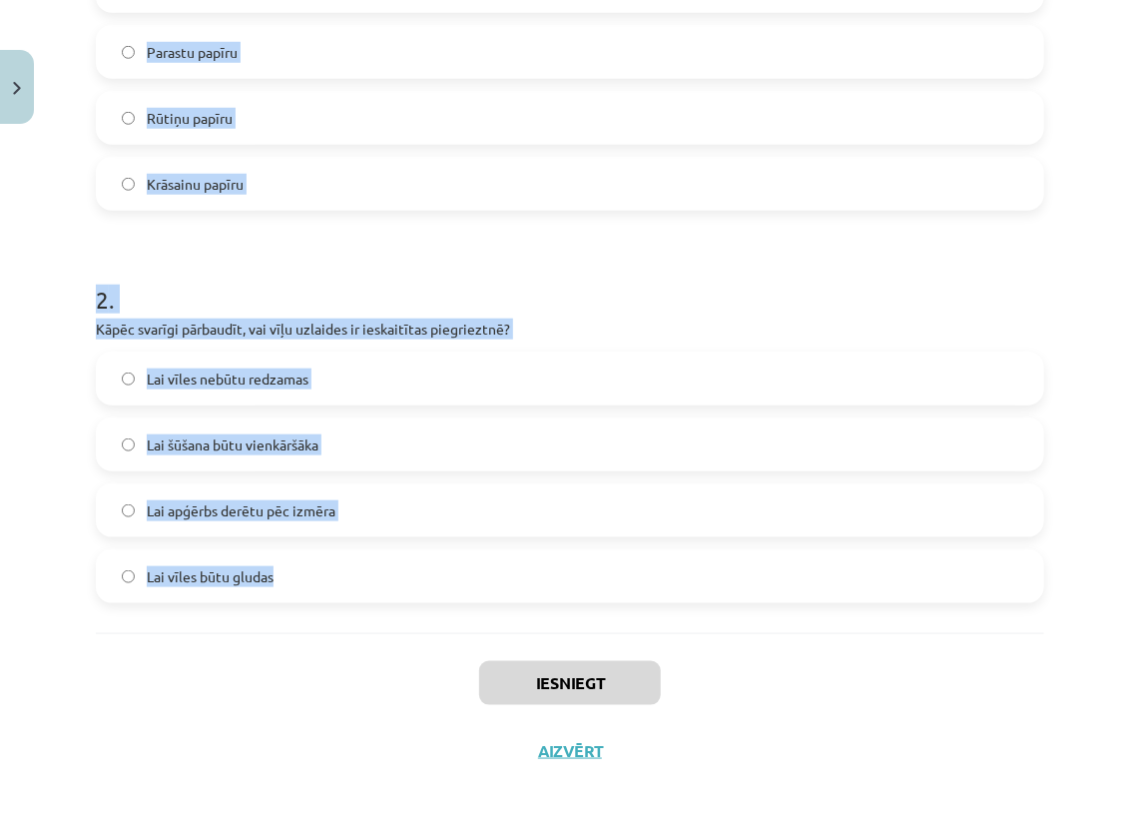
click at [554, 293] on h1 "2 ." at bounding box center [570, 282] width 948 height 62
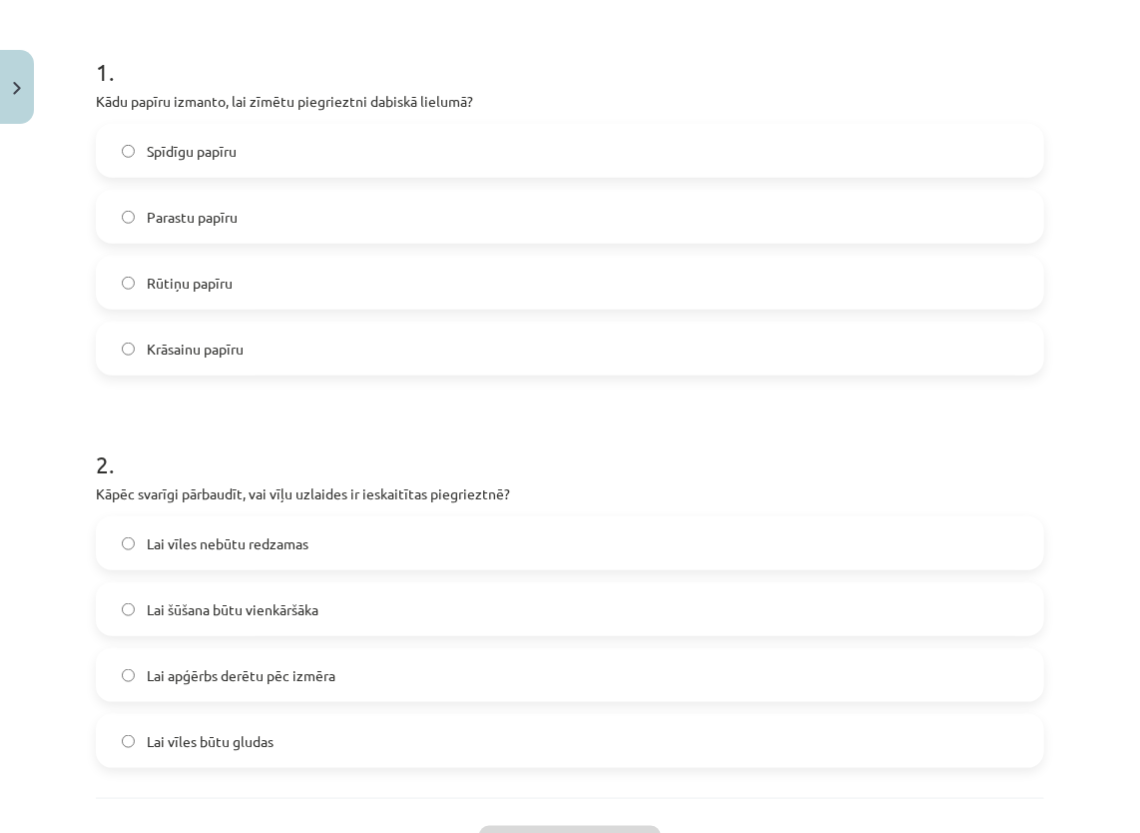
scroll to position [339, 0]
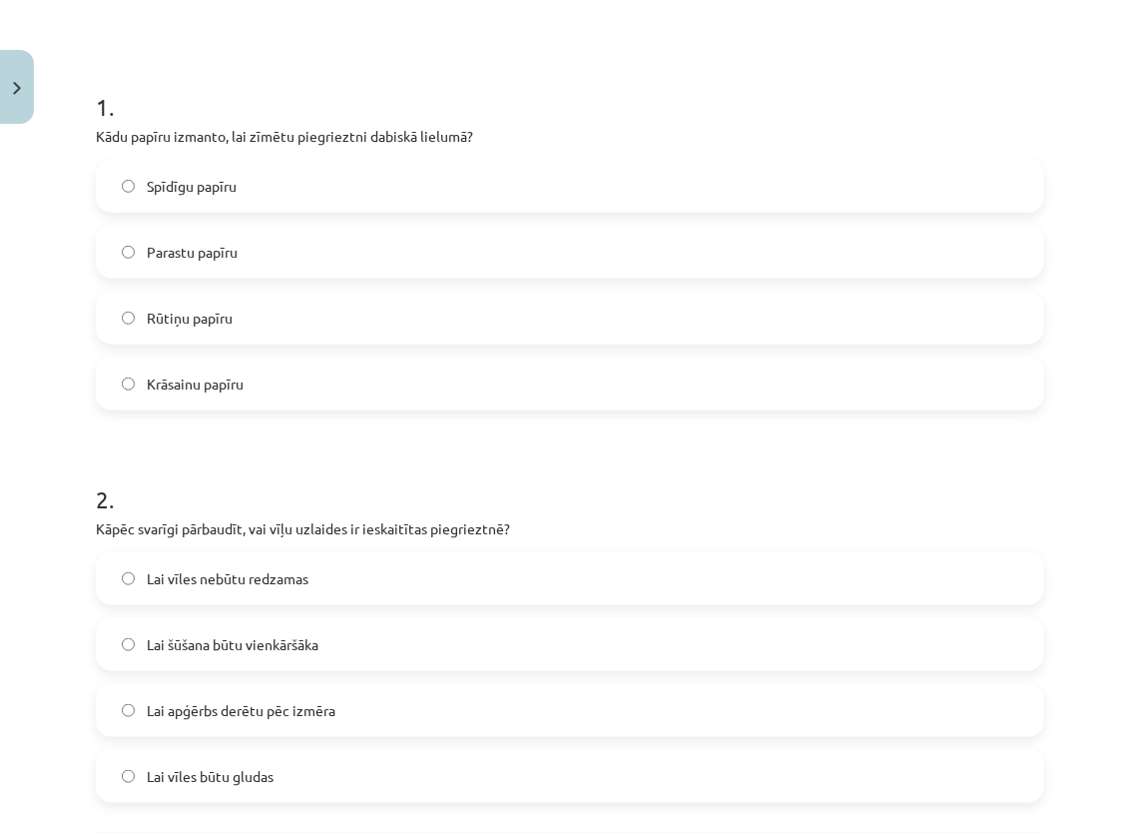
click at [225, 250] on span "Parastu papīru" at bounding box center [192, 252] width 91 height 21
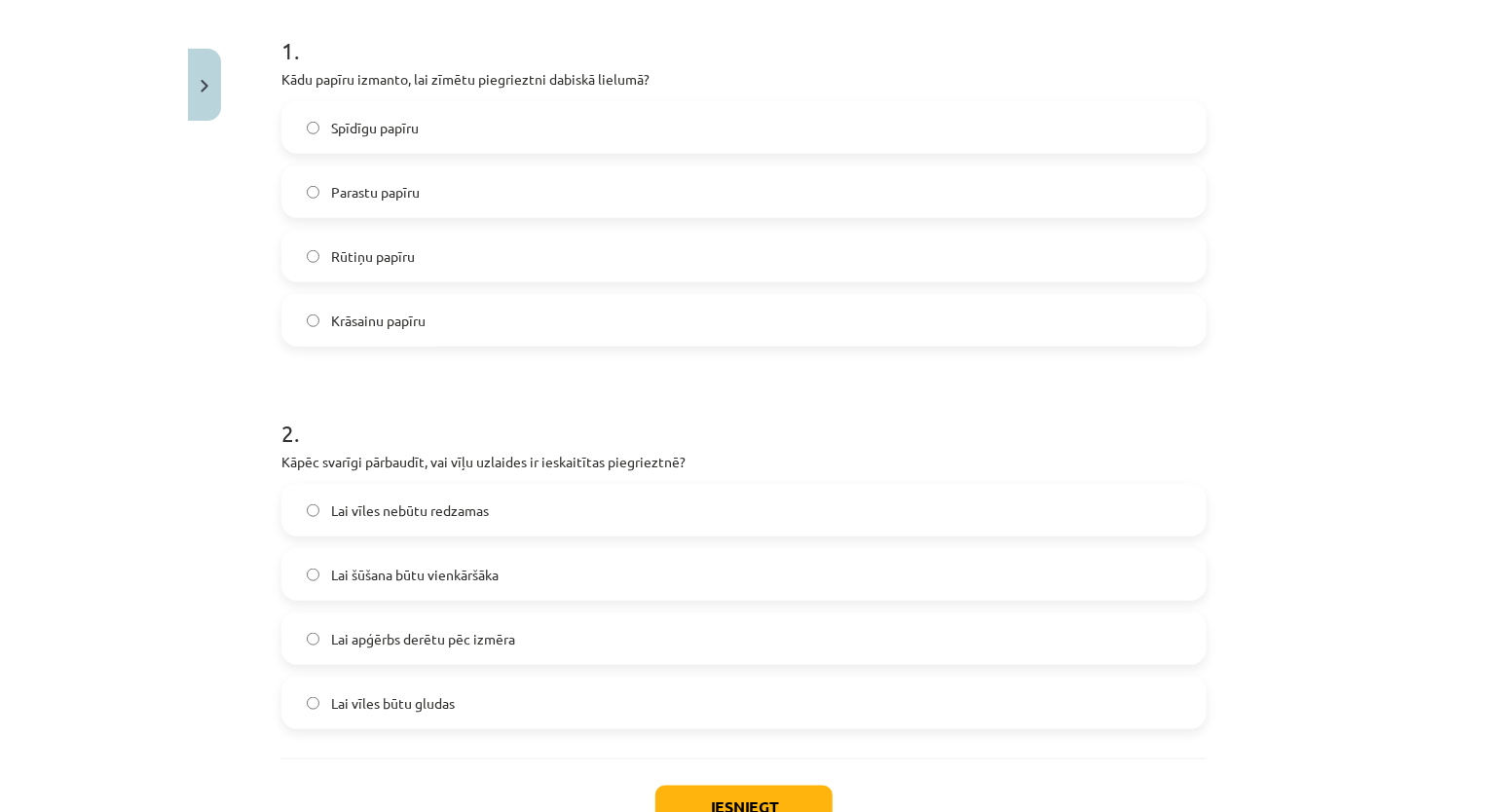
scroll to position [428, 0]
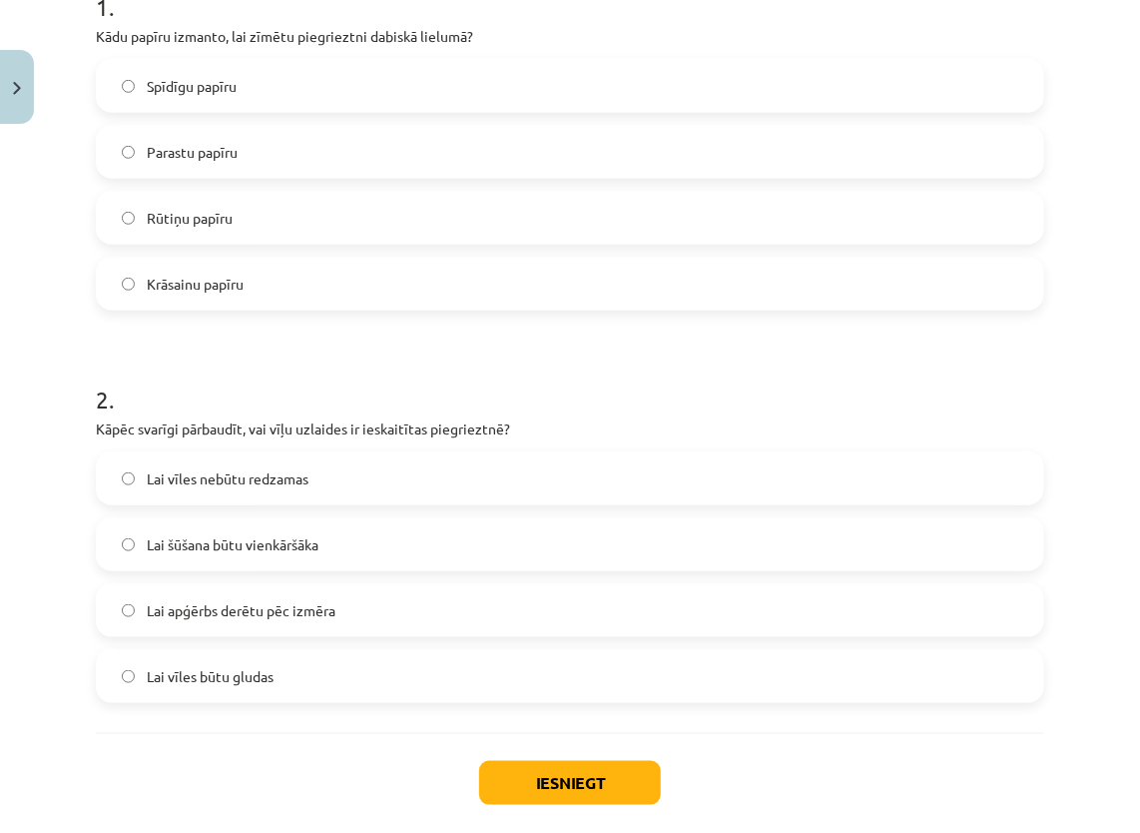
click at [347, 613] on label "Lai apģērbs derētu pēc izmēra" at bounding box center [570, 610] width 944 height 50
click at [516, 776] on button "Iesniegt" at bounding box center [570, 783] width 182 height 44
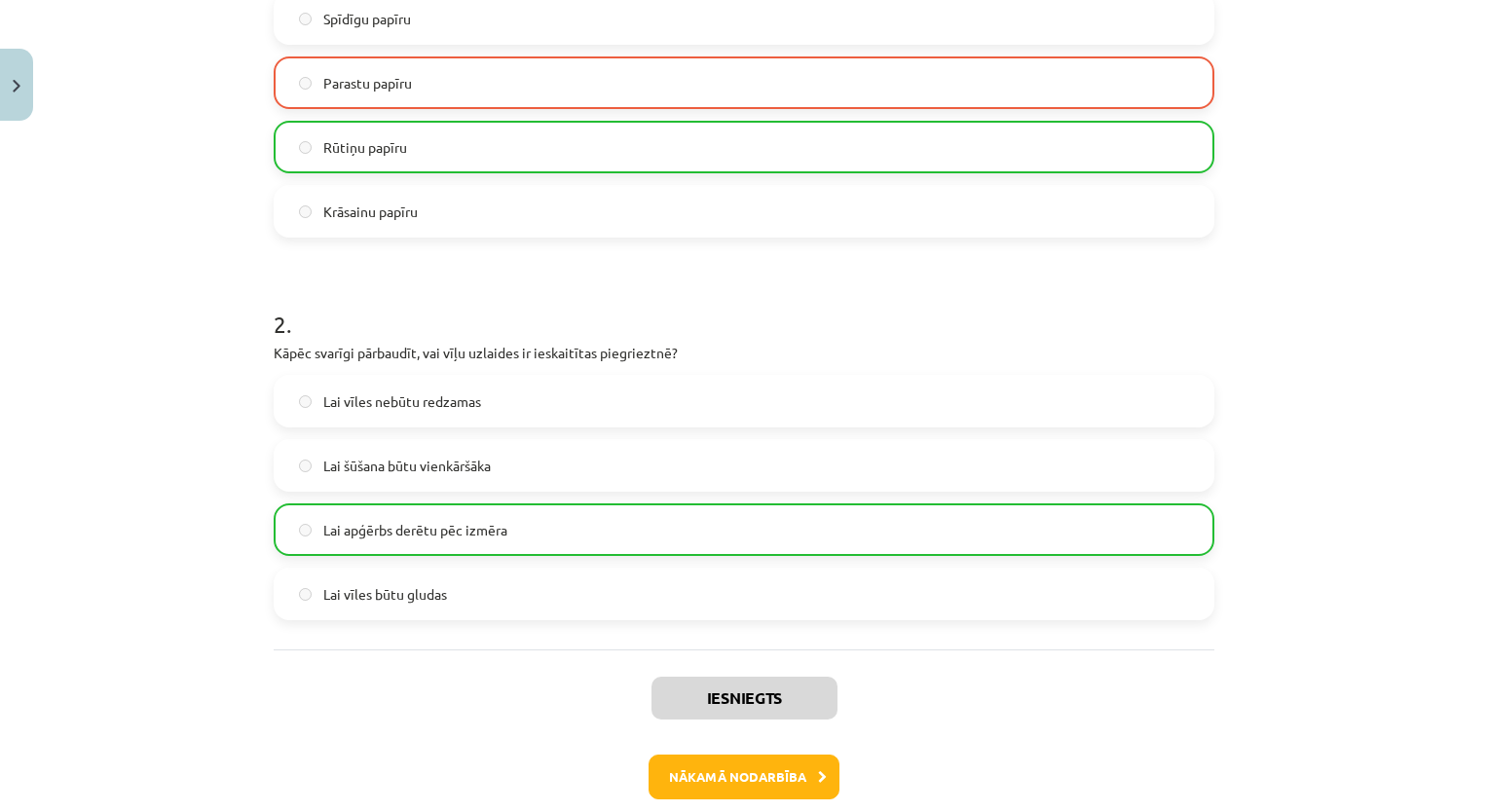
scroll to position [525, 0]
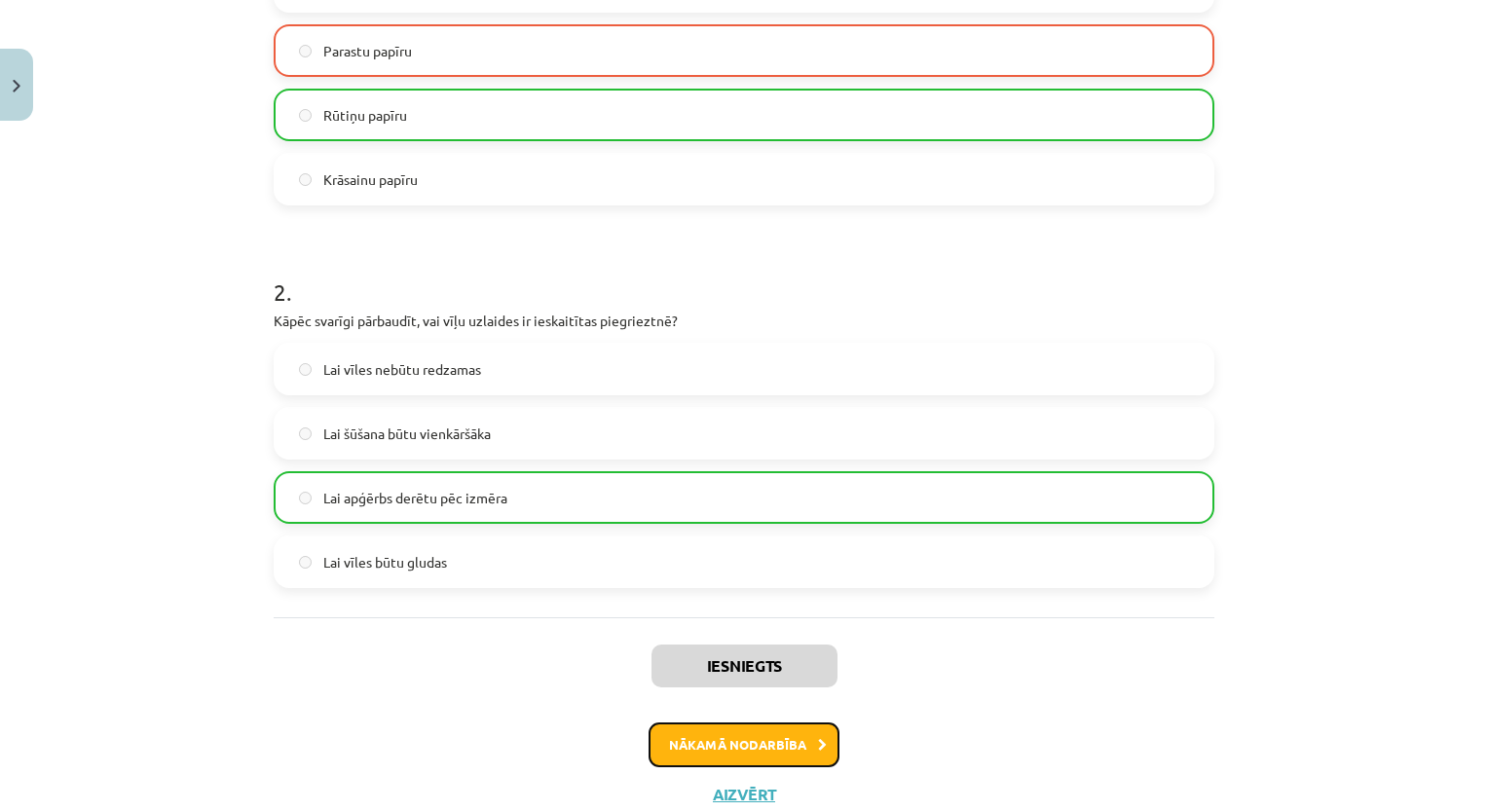
click at [779, 739] on button "Nākamā nodarbība" at bounding box center [744, 745] width 191 height 45
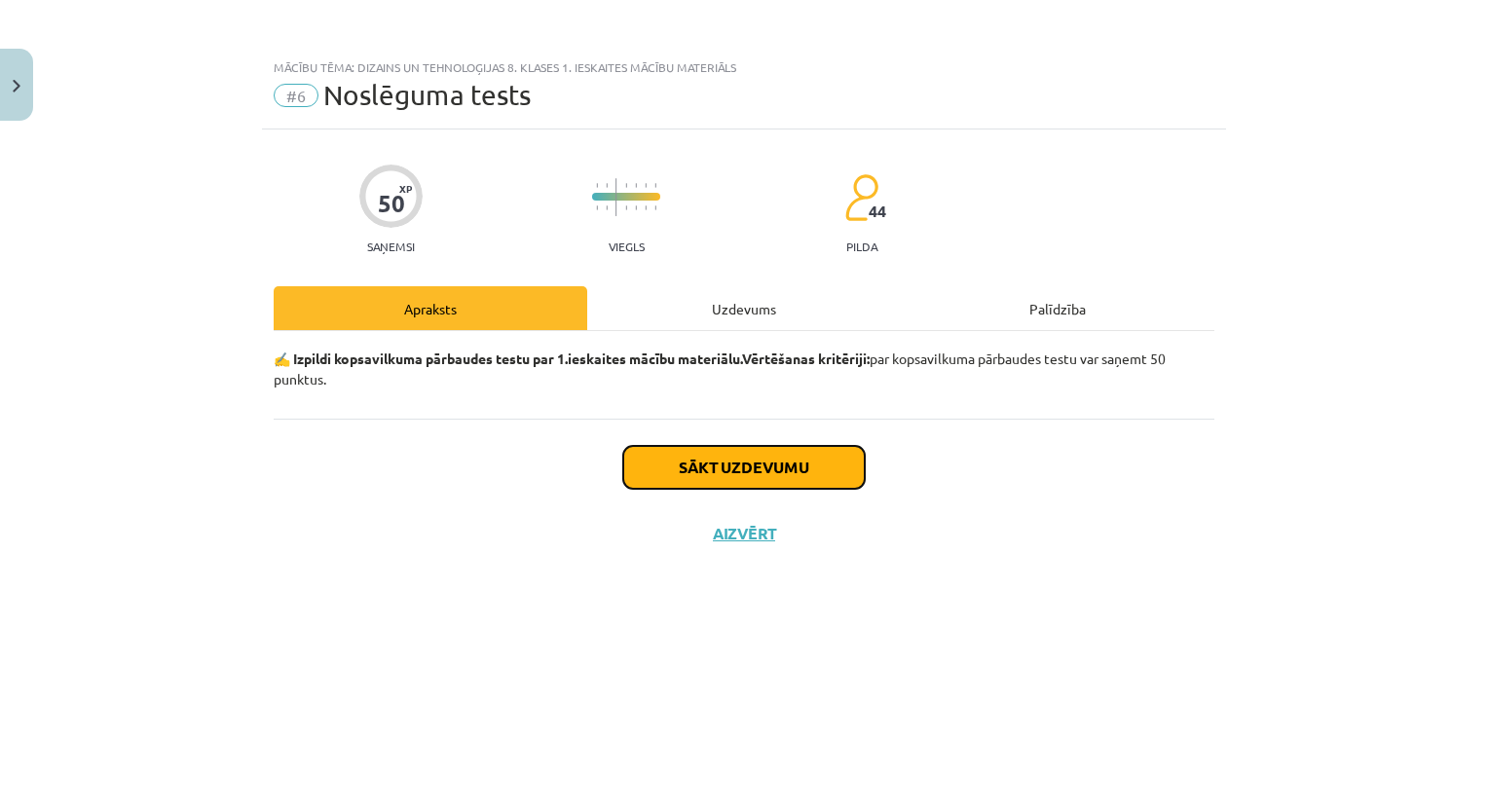
click at [789, 473] on button "Sākt uzdevumu" at bounding box center [744, 467] width 242 height 43
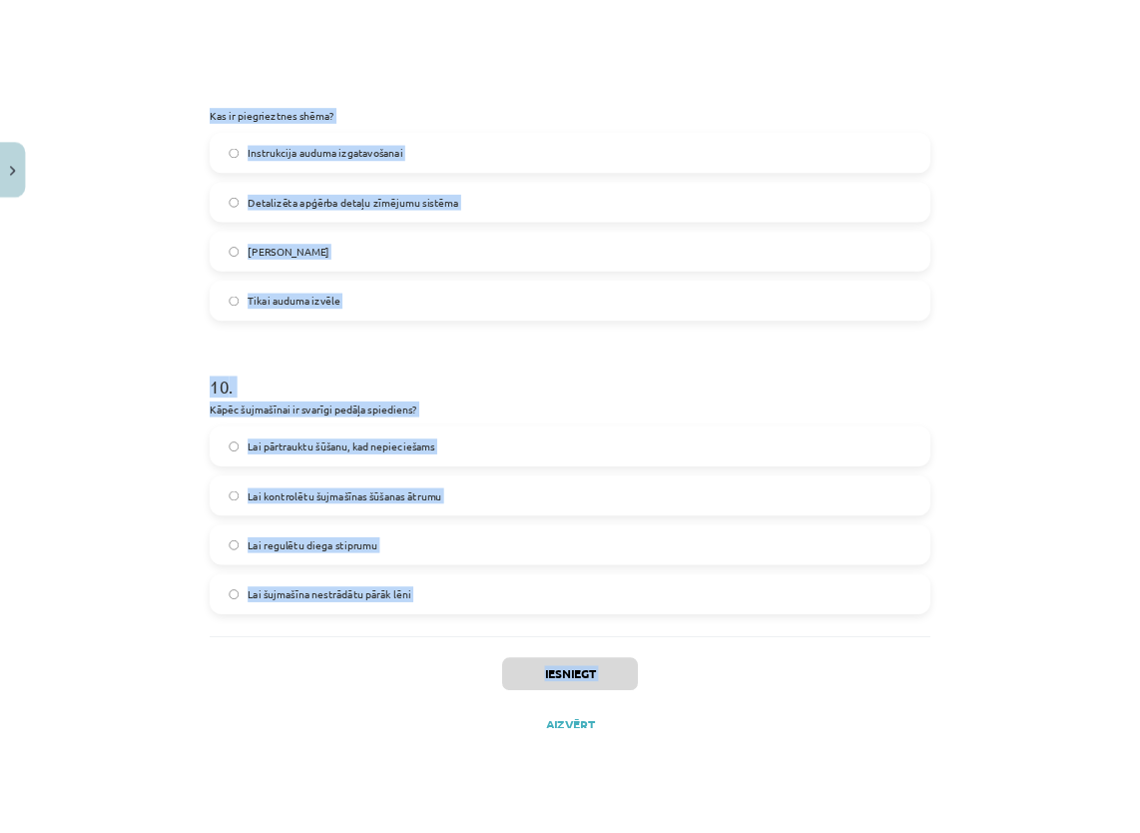
scroll to position [3730, 0]
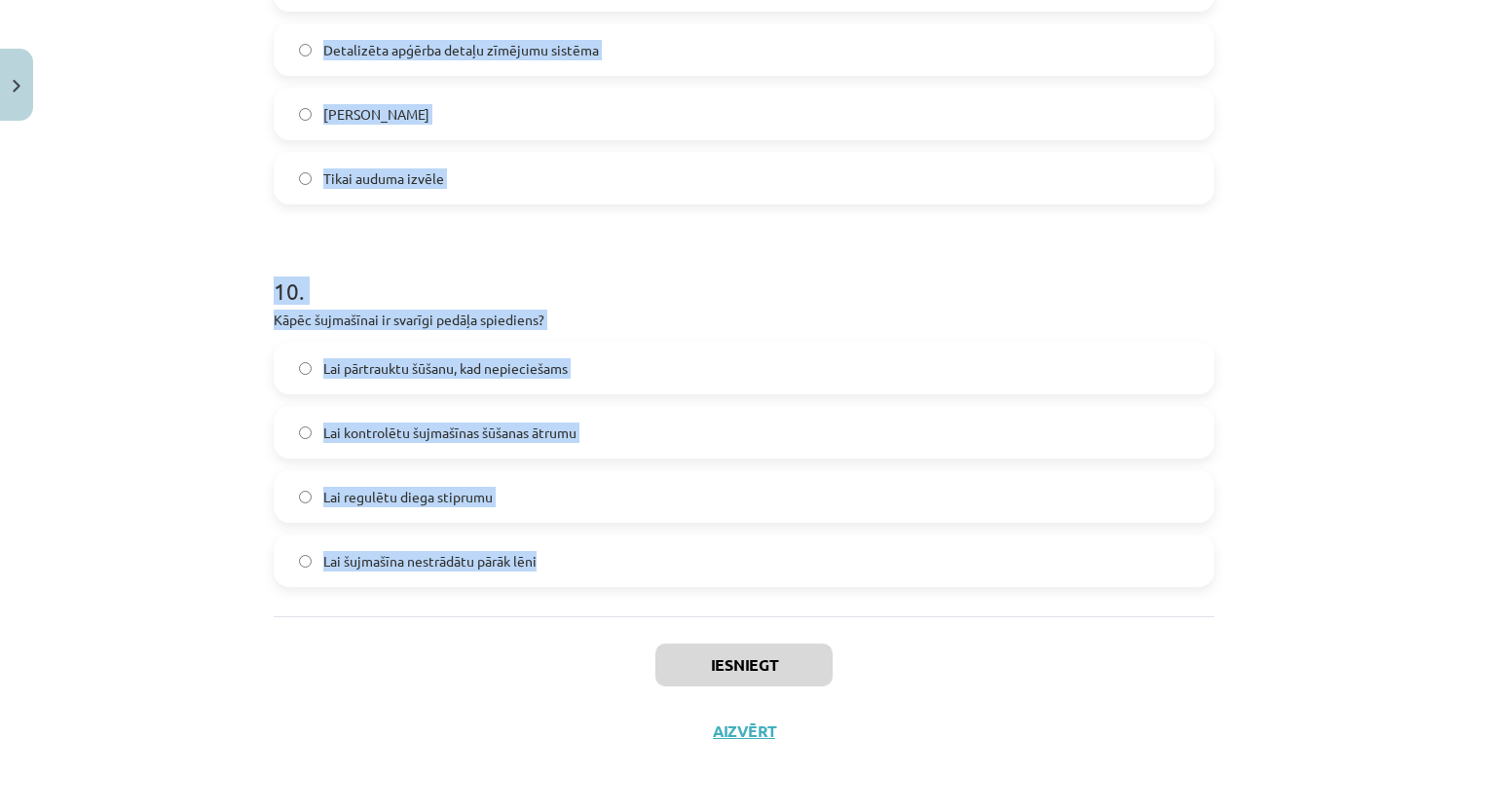
drag, startPoint x: 260, startPoint y: 224, endPoint x: 607, endPoint y: 562, distance: 484.4
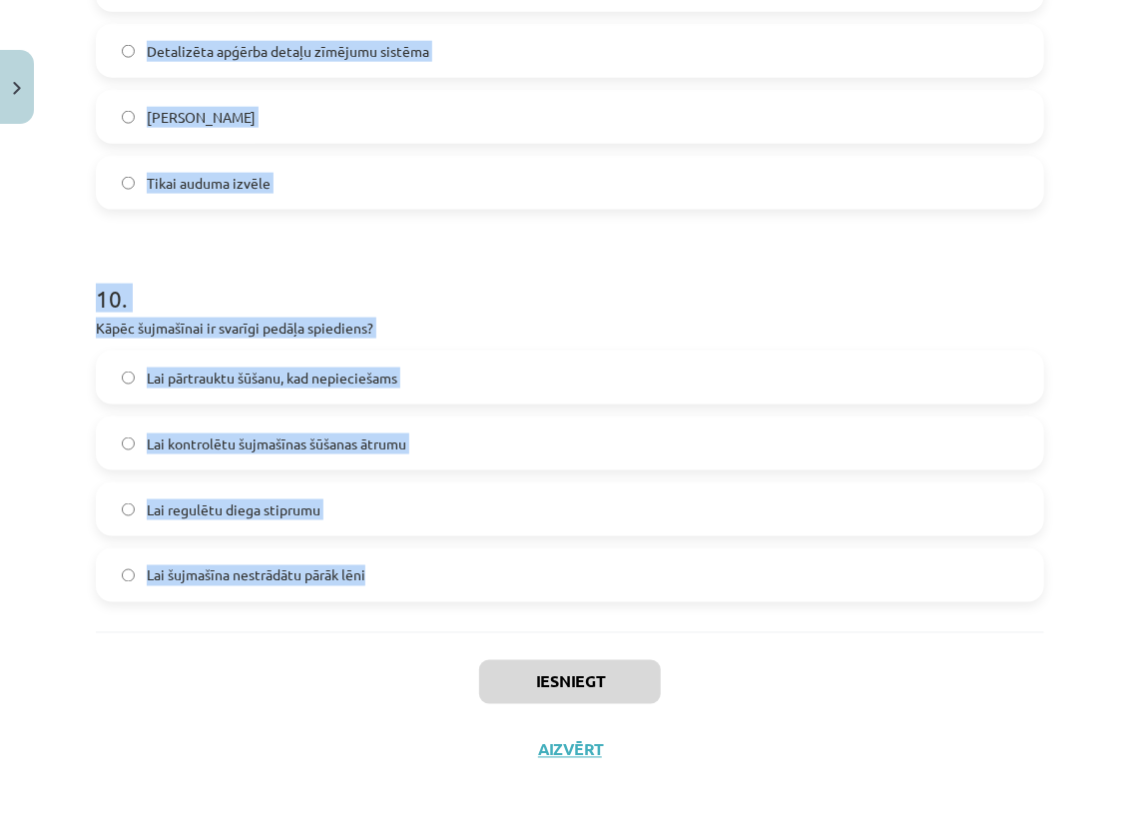
click at [637, 264] on h1 "10 ." at bounding box center [570, 281] width 948 height 62
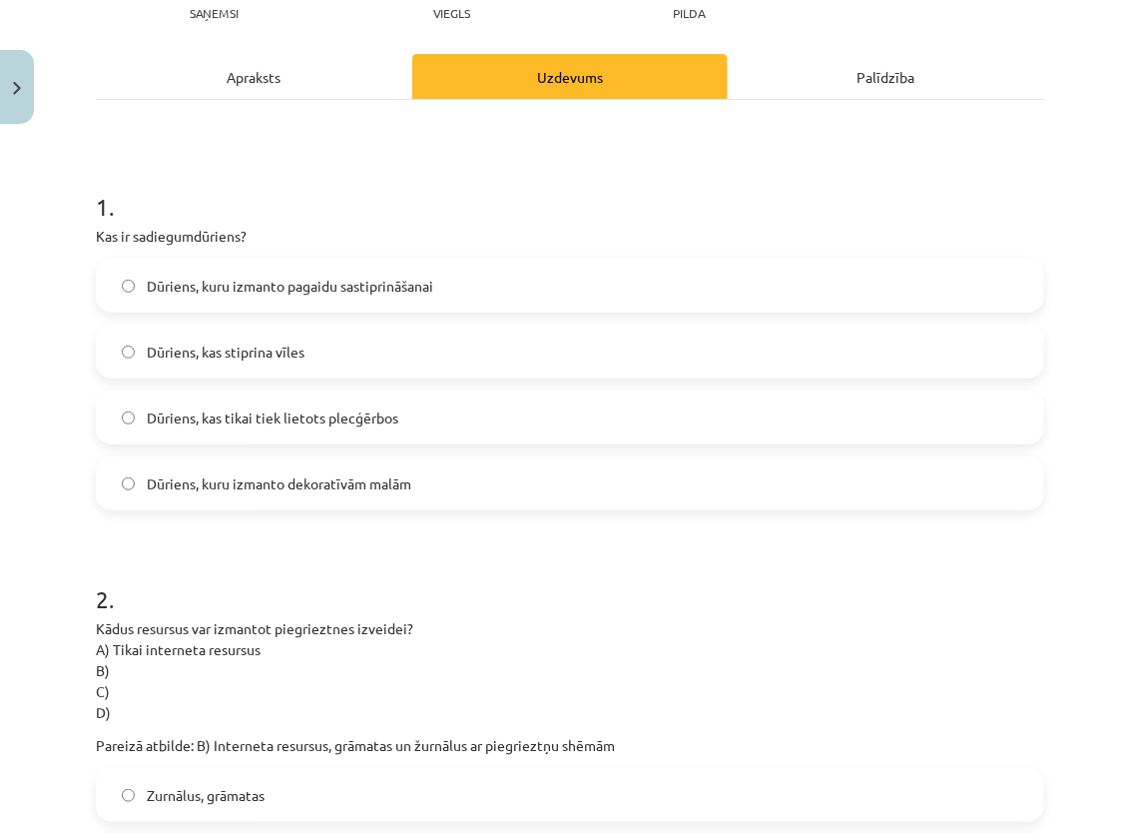
scroll to position [335, 0]
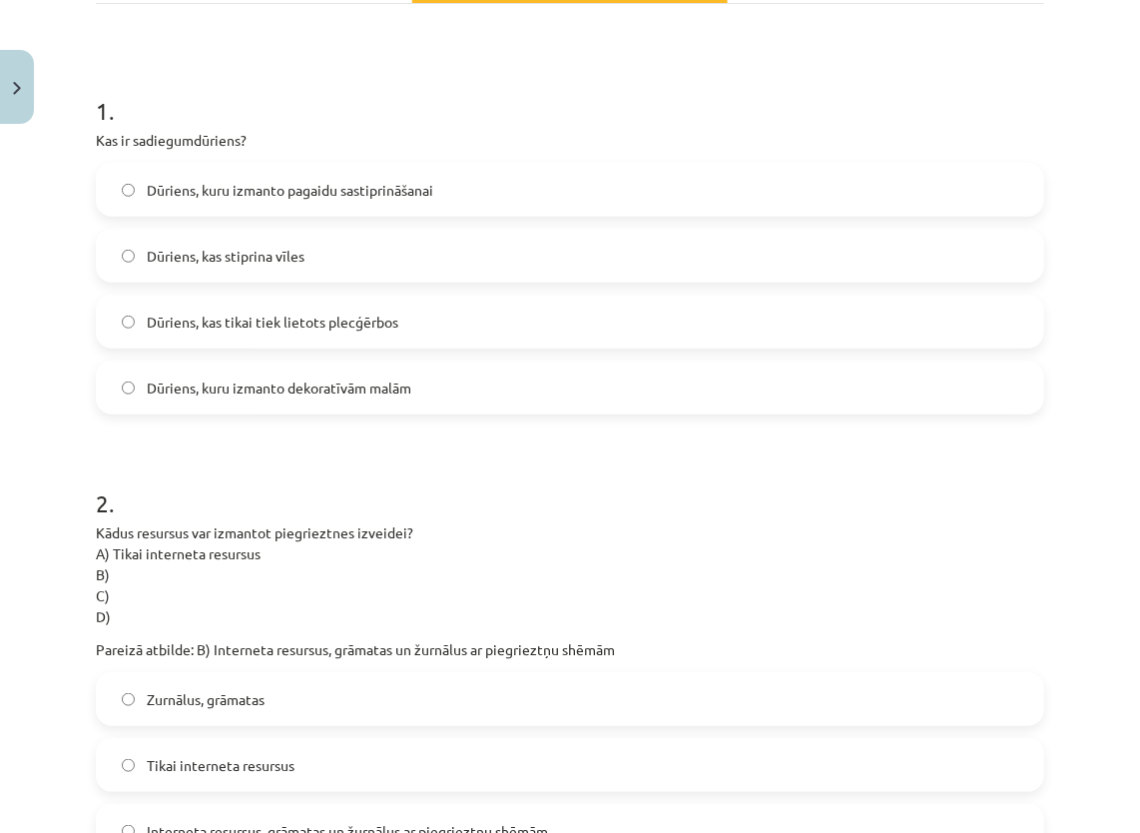
click at [382, 186] on span "Dūriens, kuru izmanto pagaidu sastiprināšanai" at bounding box center [290, 190] width 287 height 21
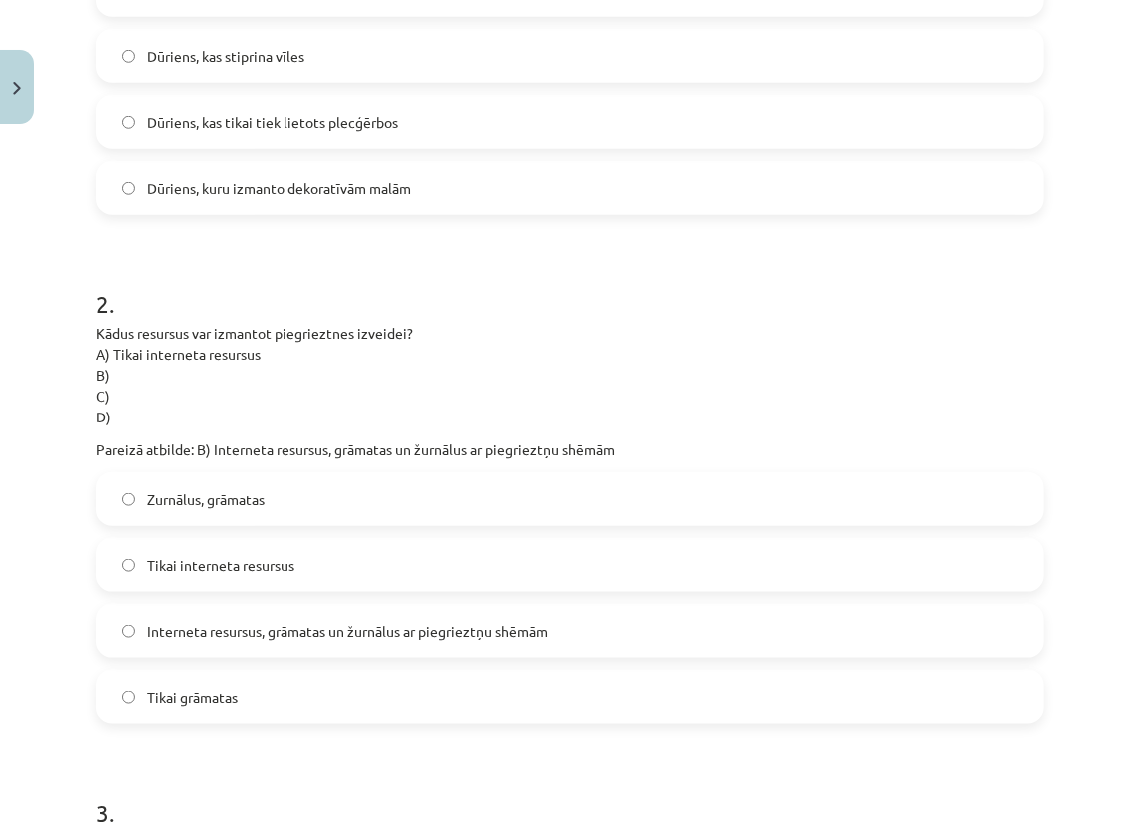
scroll to position [635, 0]
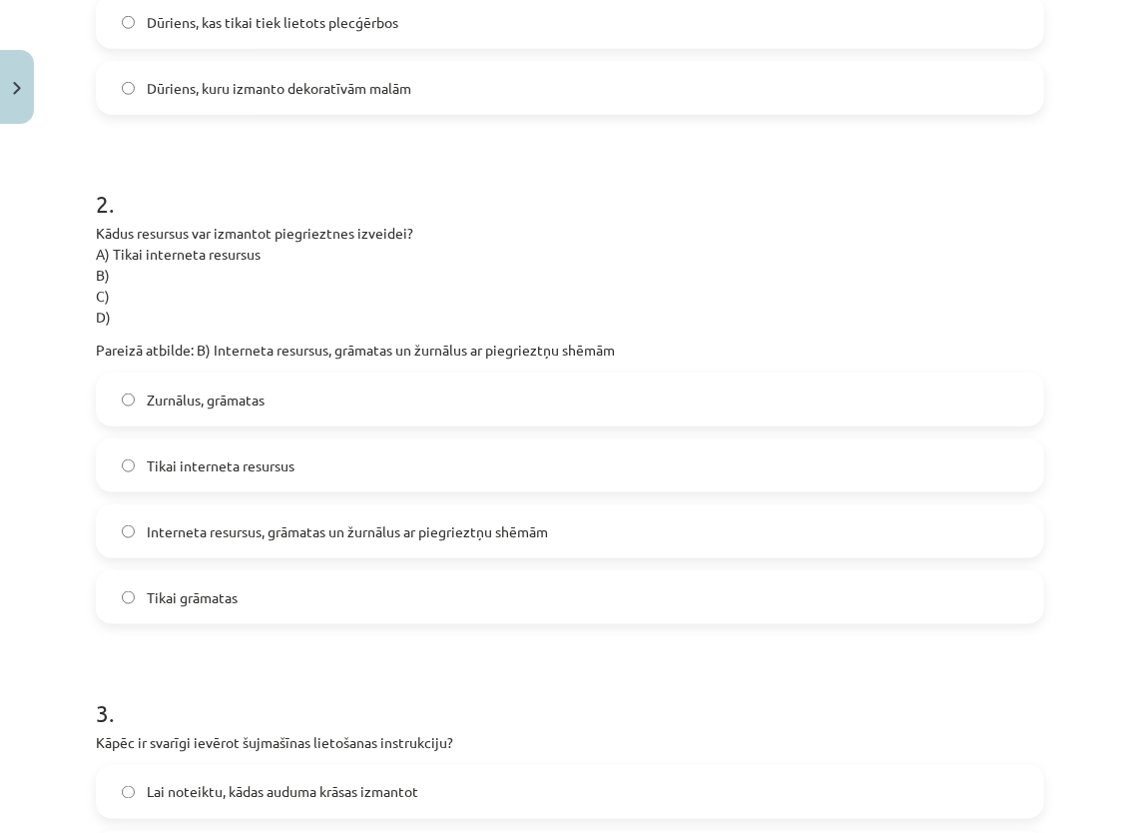
click at [307, 530] on span "Interneta resursus, grāmatas un žurnālus ar piegrieztņu shēmām" at bounding box center [347, 531] width 401 height 21
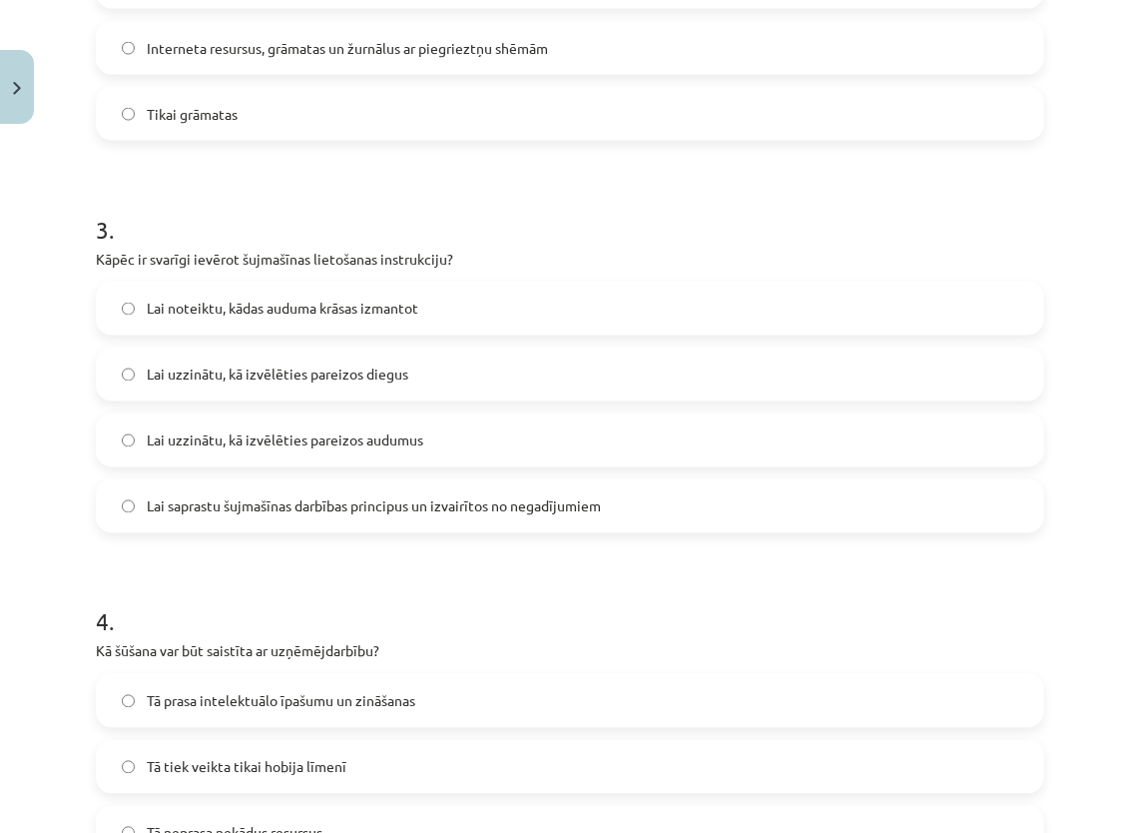
scroll to position [1134, 0]
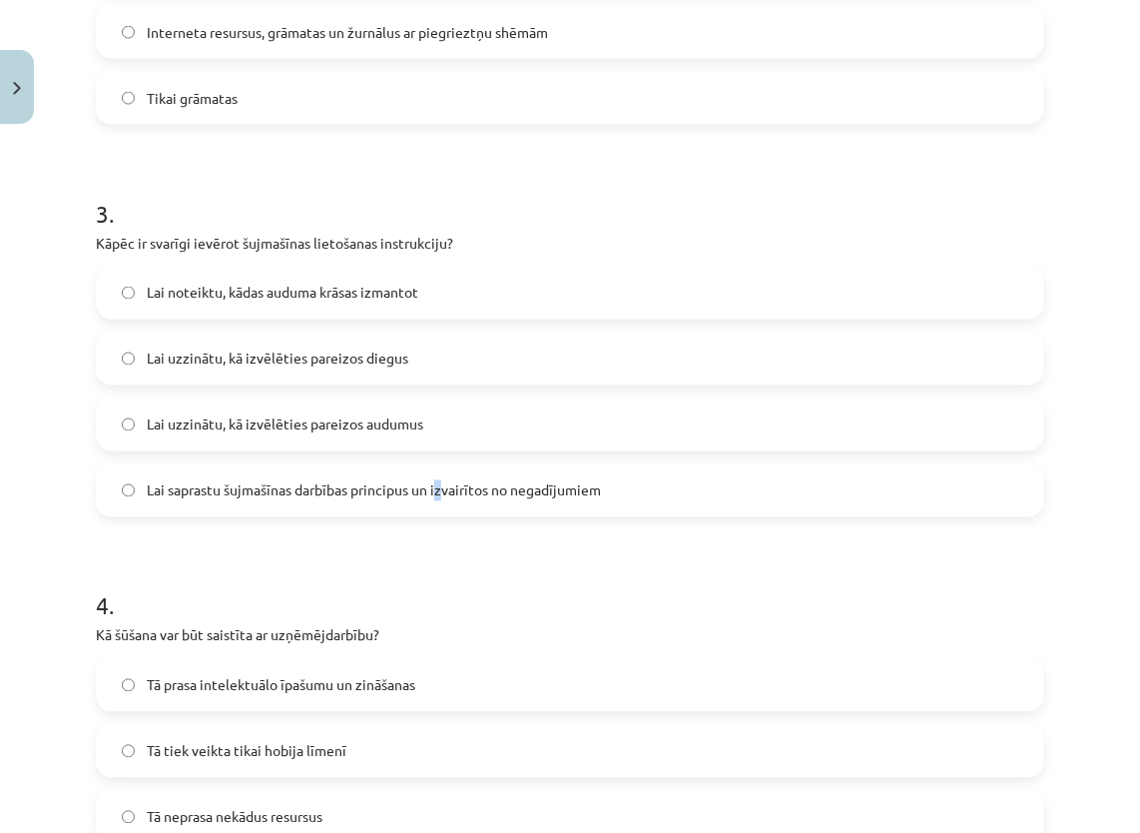
click at [443, 484] on span "Lai saprastu šujmašīnas darbības principus un izvairītos no negadījumiem" at bounding box center [374, 490] width 454 height 21
drag, startPoint x: 443, startPoint y: 484, endPoint x: 375, endPoint y: 481, distance: 68.0
click at [375, 481] on span "Lai saprastu šujmašīnas darbības principus un izvairītos no negadījumiem" at bounding box center [374, 490] width 454 height 21
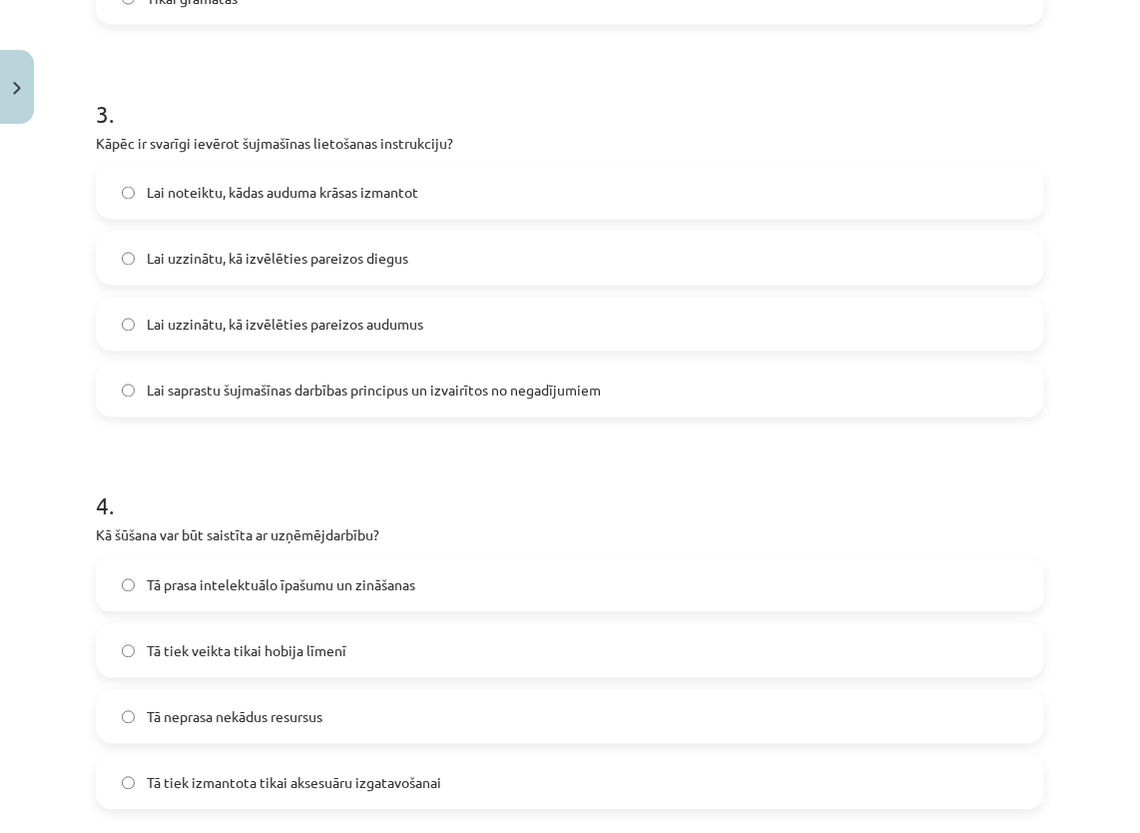
scroll to position [1434, 0]
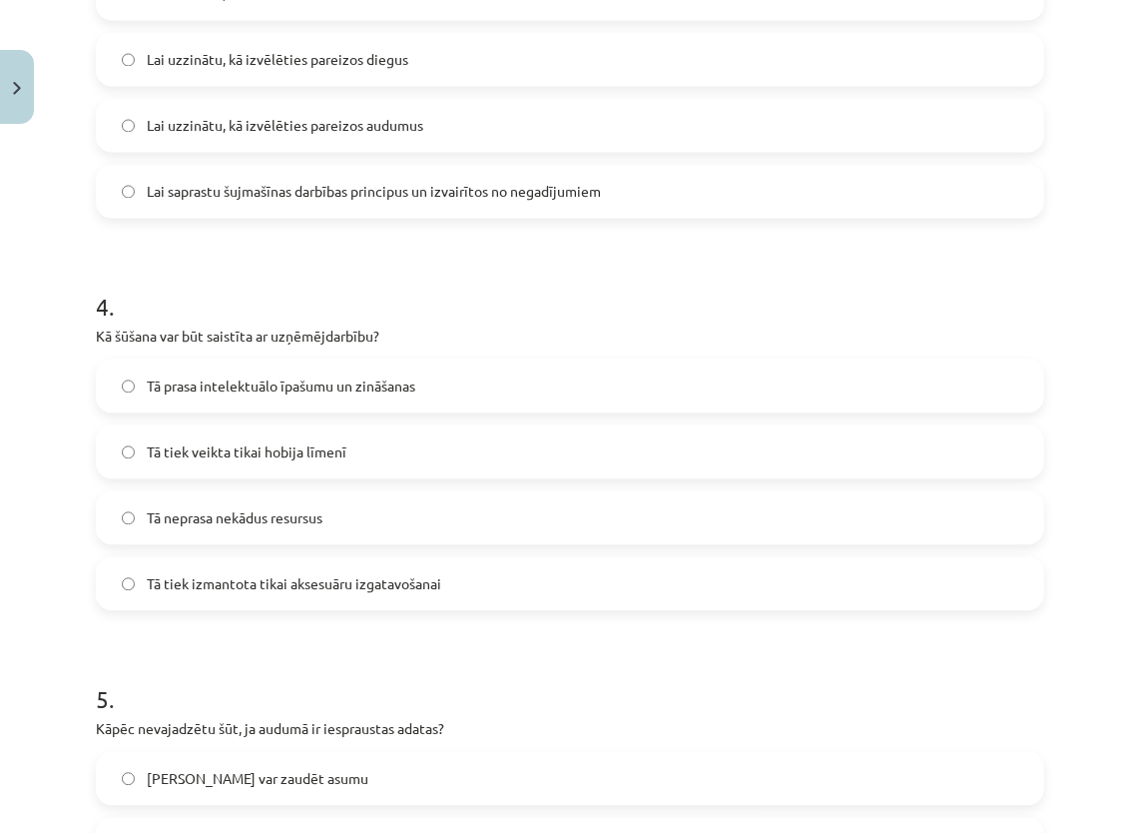
click at [225, 383] on span "Tā prasa intelektuālo īpašumu un zināšanas" at bounding box center [281, 385] width 269 height 21
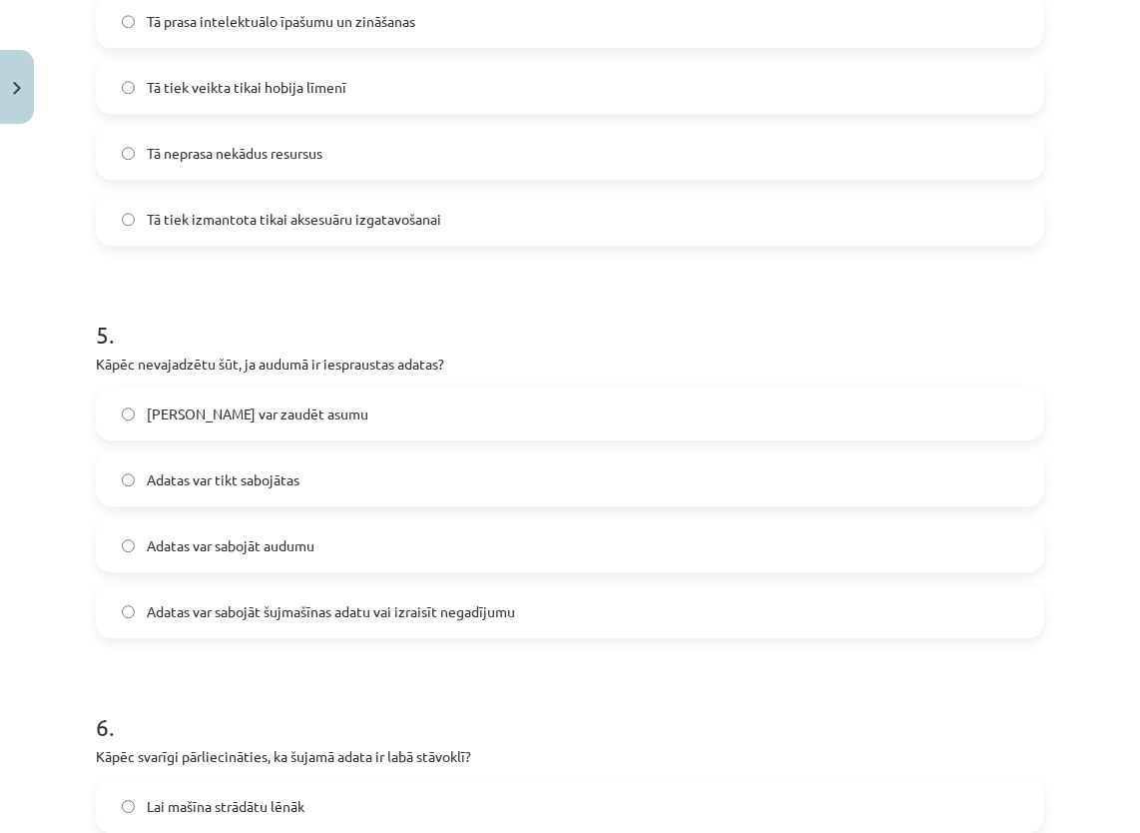
scroll to position [1833, 0]
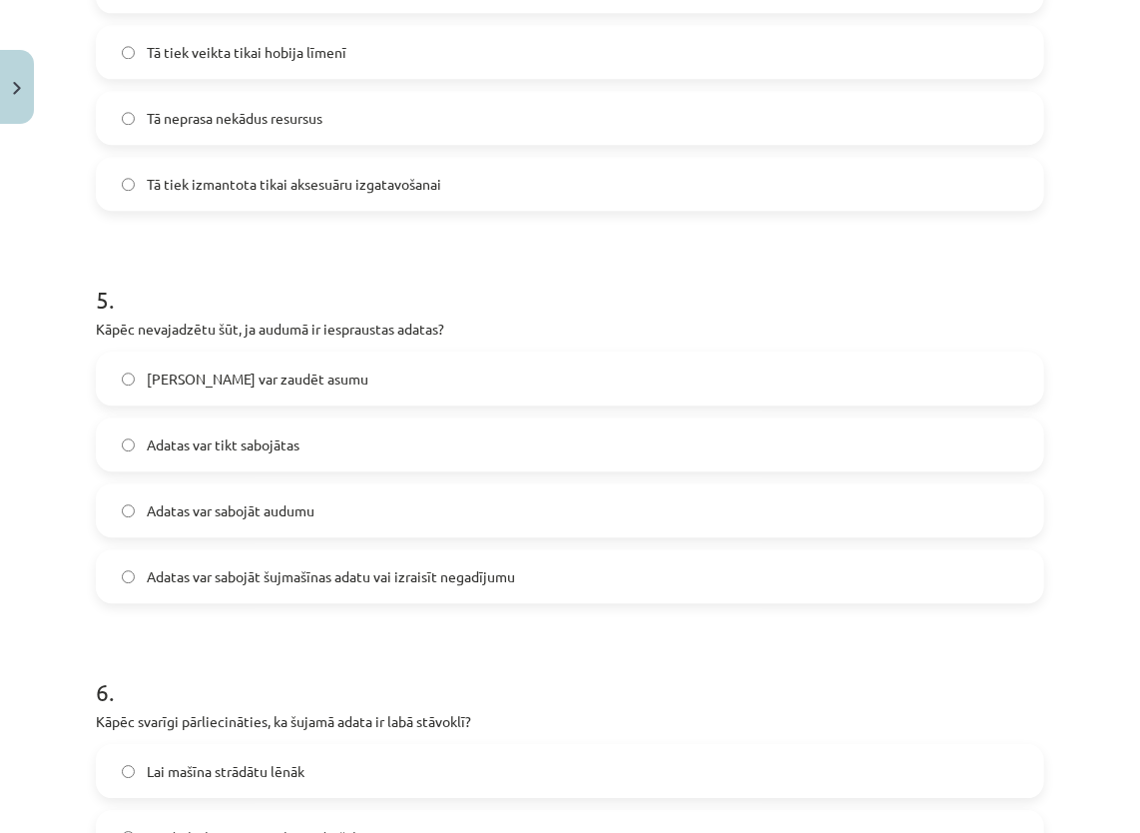
click at [523, 570] on label "Adatas var sabojāt šujmašīnas adatu vai izraisīt negadījumu" at bounding box center [570, 576] width 944 height 50
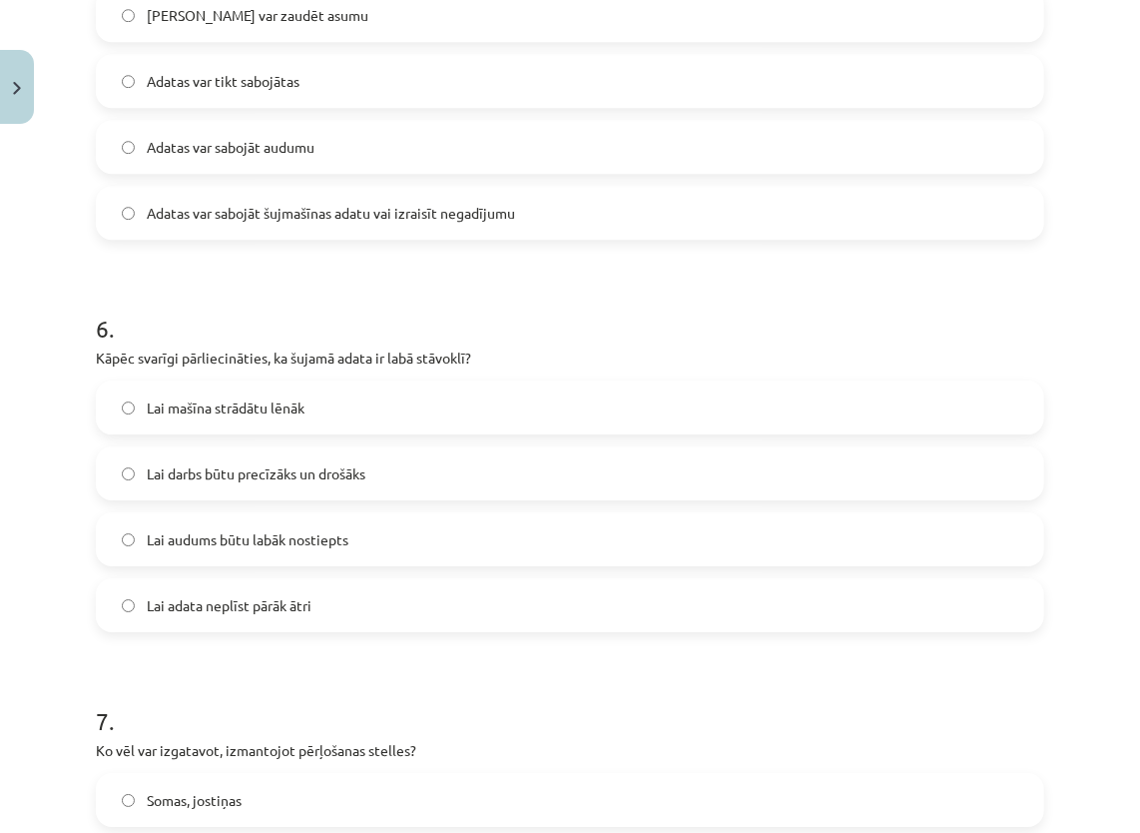
scroll to position [2232, 0]
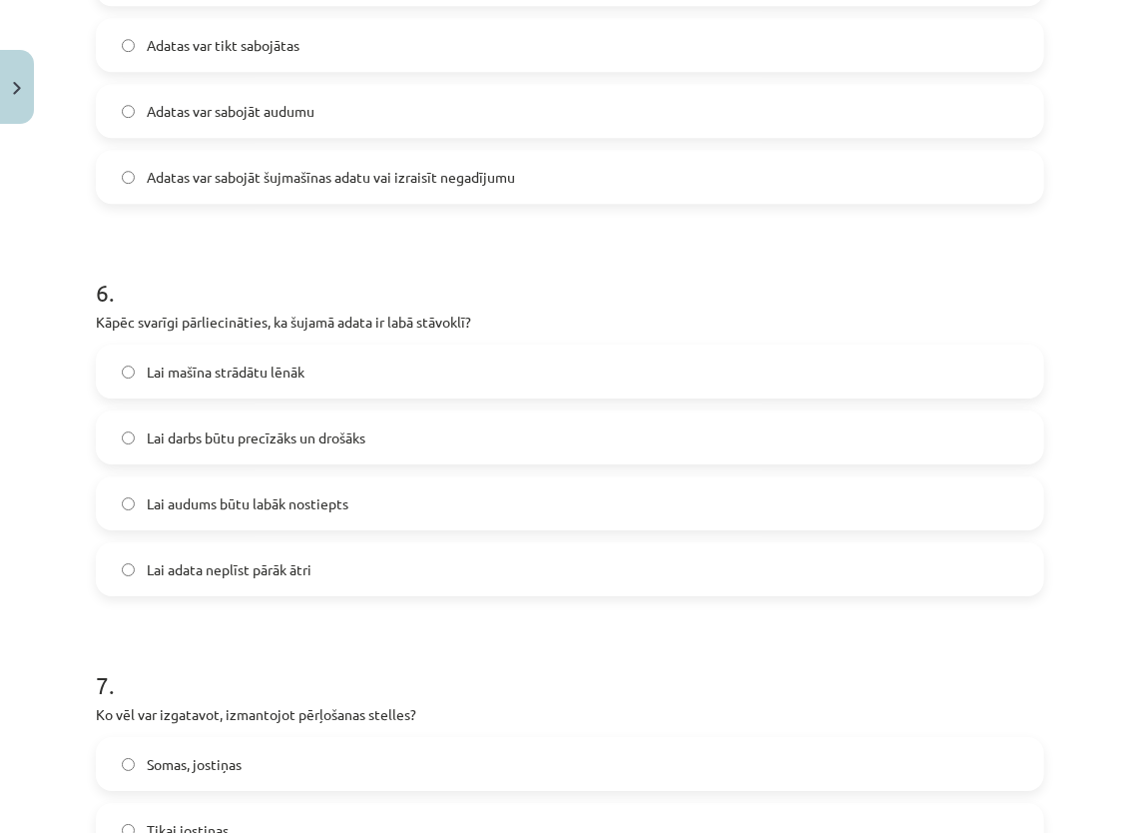
click at [276, 437] on span "Lai darbs būtu precīzāks un drošāks" at bounding box center [256, 437] width 219 height 21
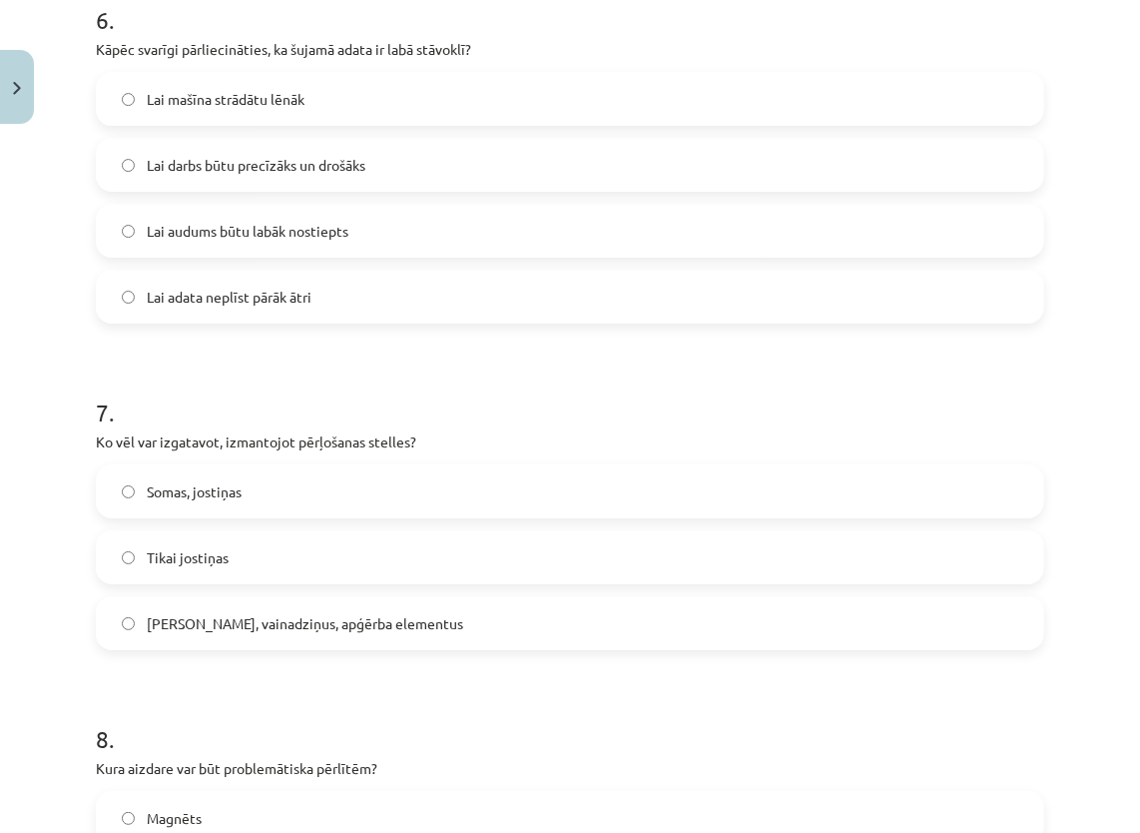
scroll to position [2632, 0]
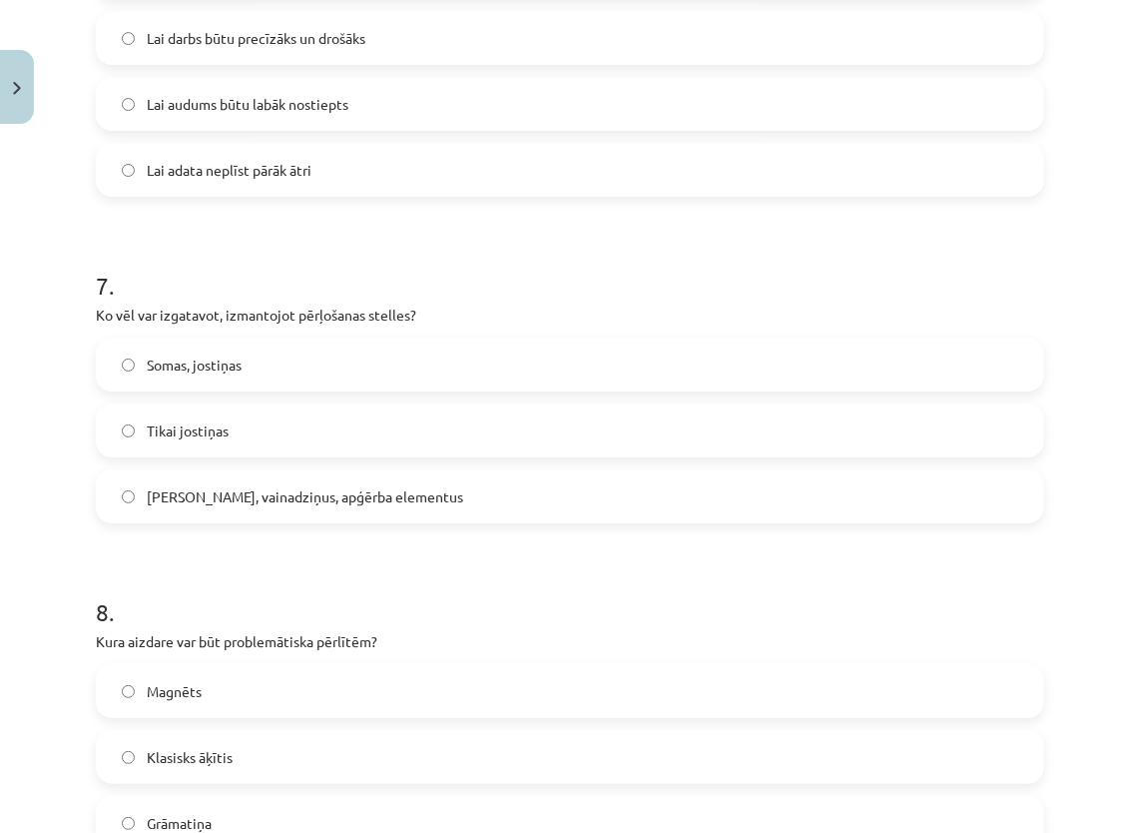
click at [292, 492] on span "Jostas, vainadziņus, apģērba elementus" at bounding box center [305, 496] width 316 height 21
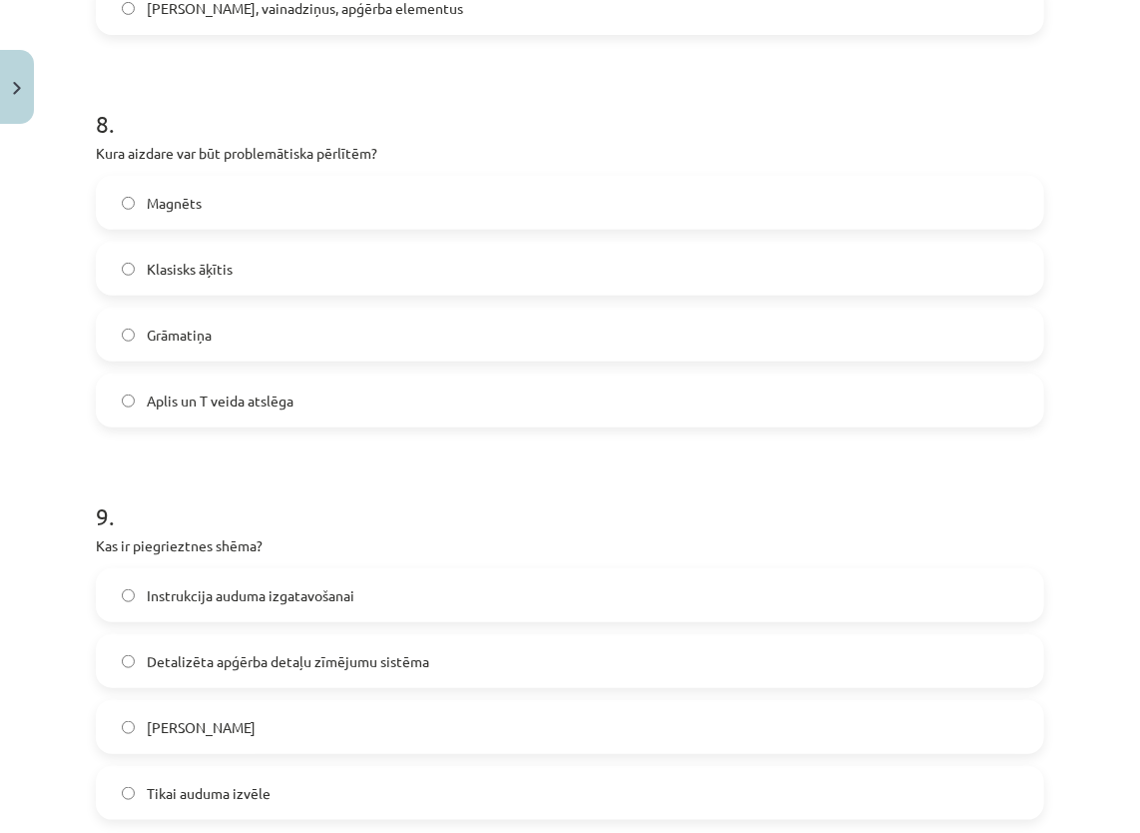
scroll to position [3131, 0]
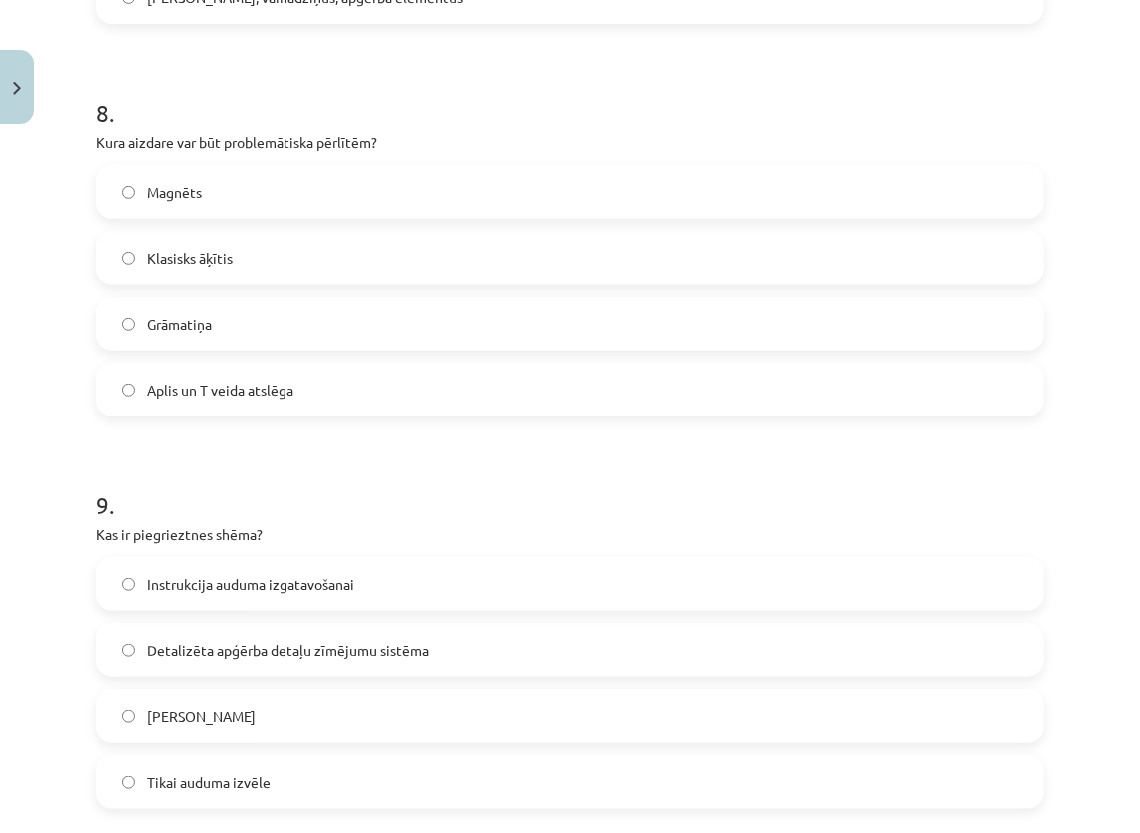
click at [245, 195] on label "Magnēts" at bounding box center [570, 192] width 944 height 50
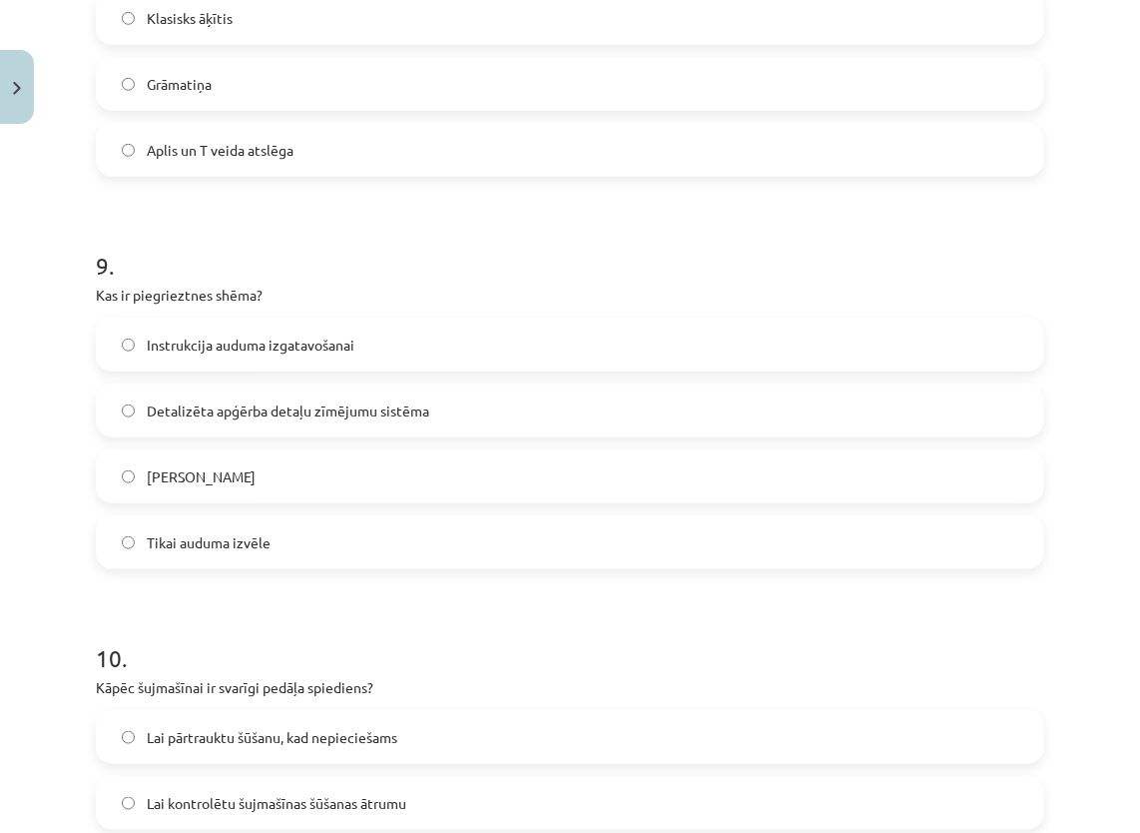
scroll to position [3430, 0]
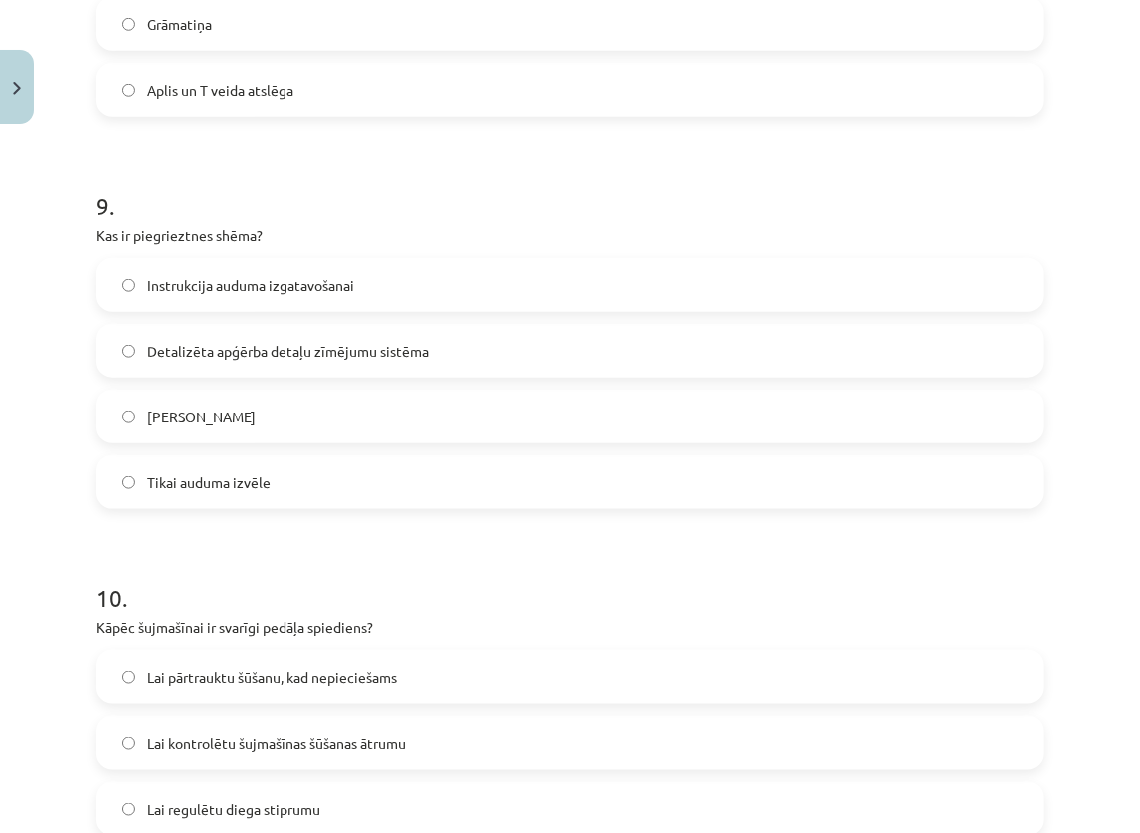
click at [196, 350] on span "Detalizēta apģērba detaļu zīmējumu sistēma" at bounding box center [288, 350] width 283 height 21
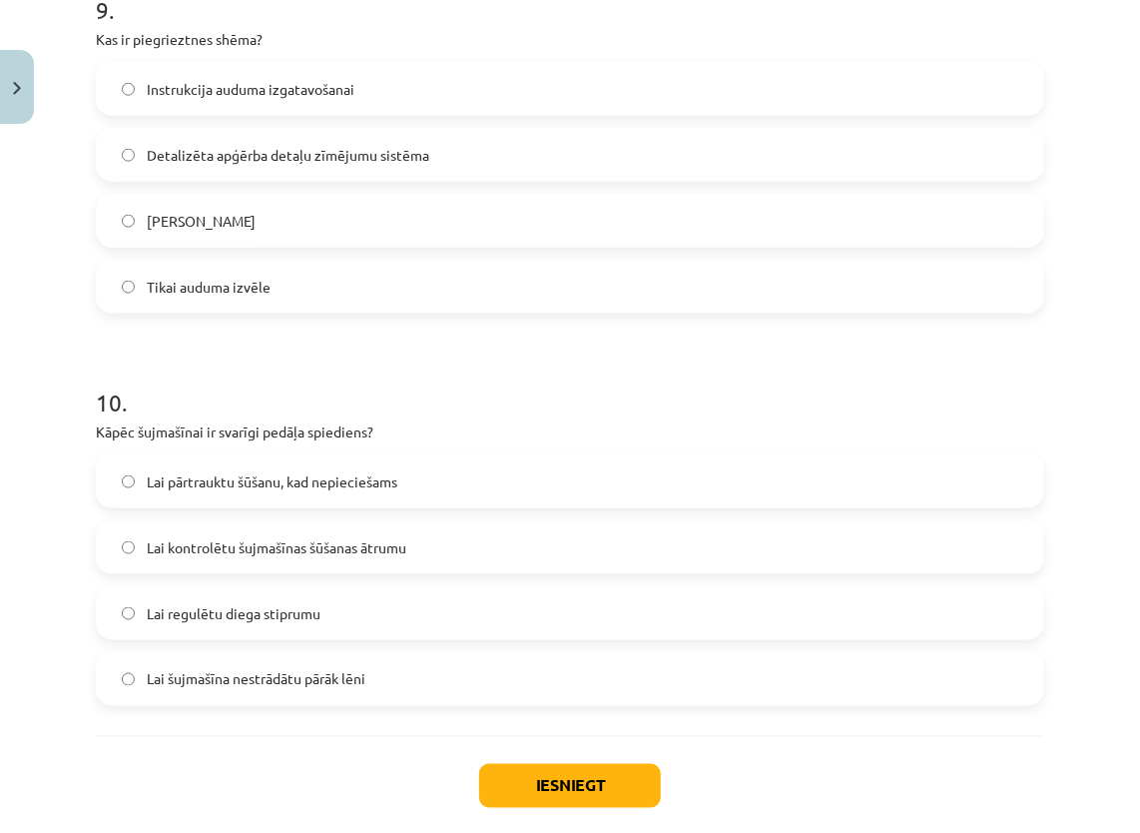
scroll to position [3630, 0]
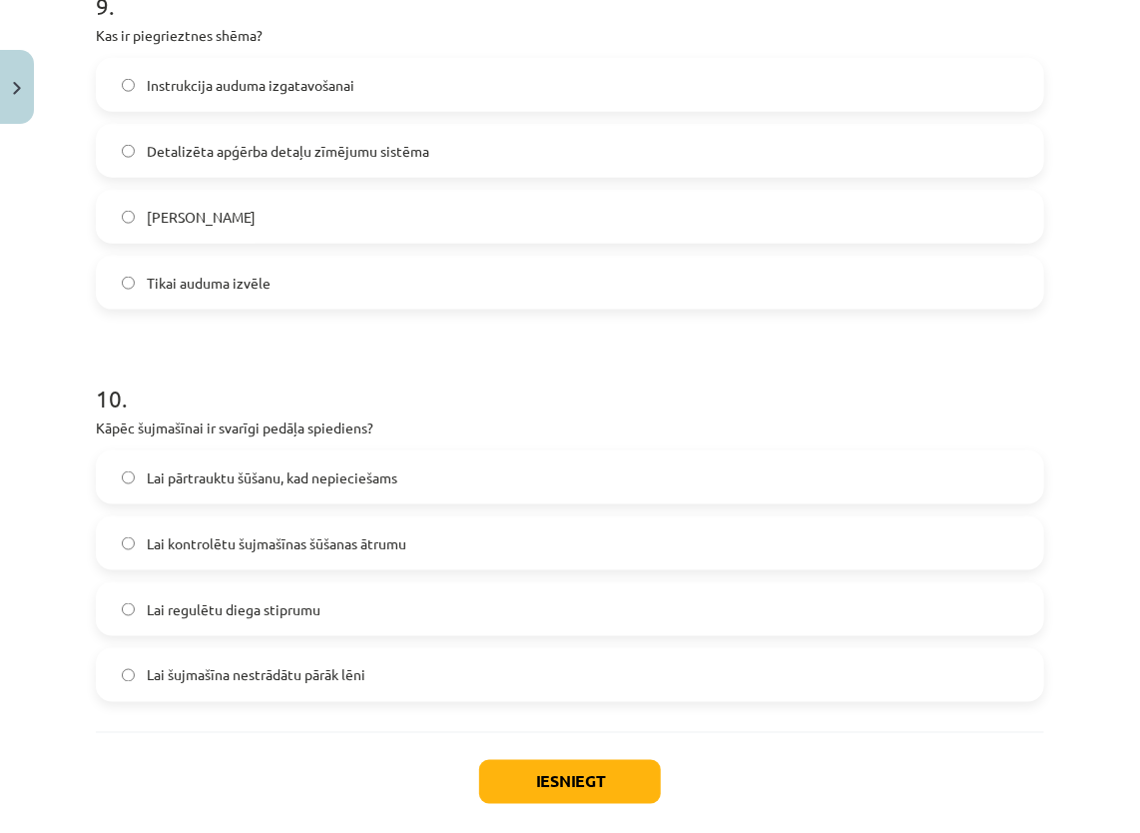
click at [276, 533] on span "Lai kontrolētu šujmašīnas šūšanas ātrumu" at bounding box center [277, 543] width 260 height 21
click at [545, 764] on button "Iesniegt" at bounding box center [570, 782] width 182 height 44
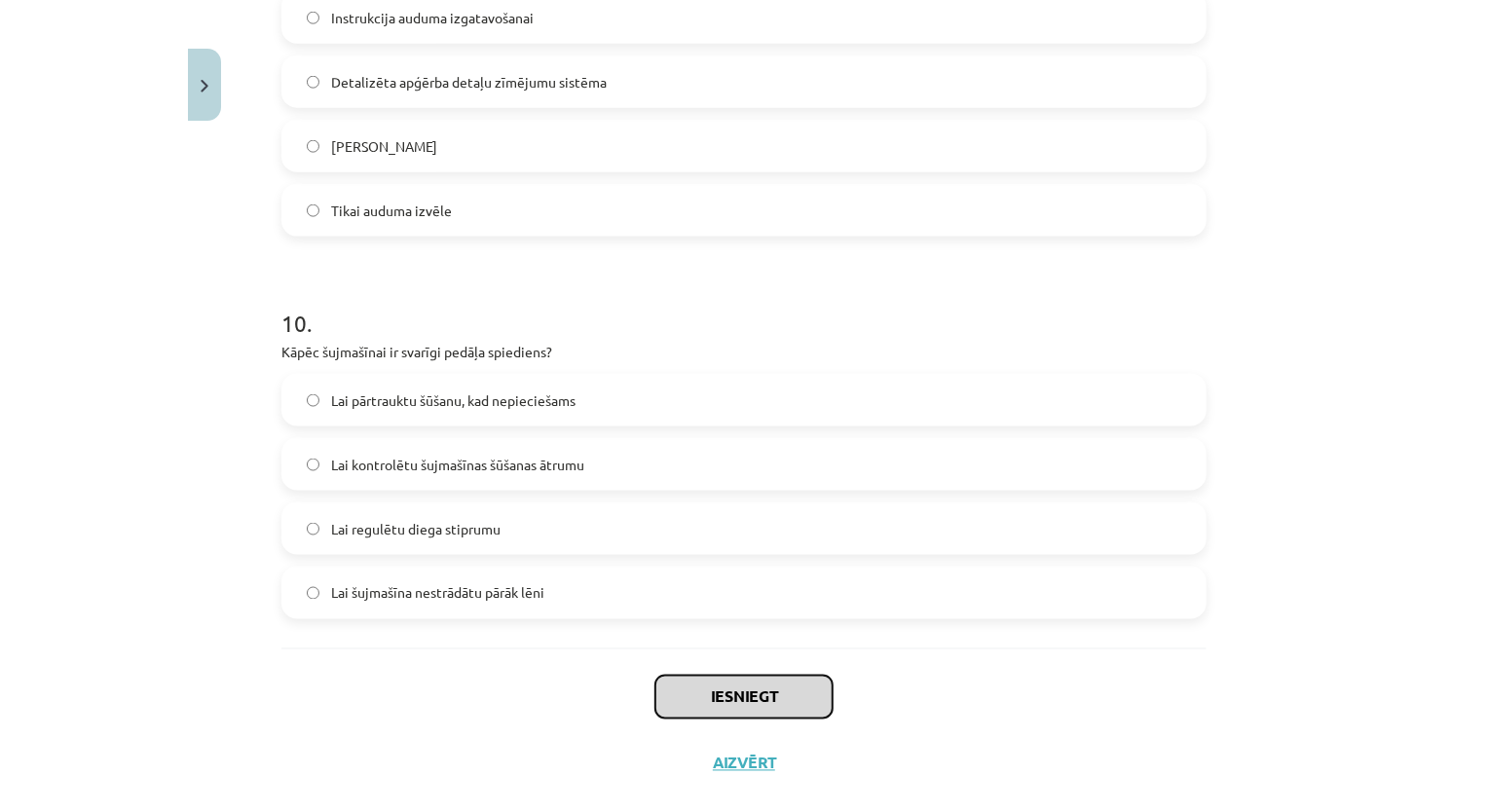
scroll to position [3636, 0]
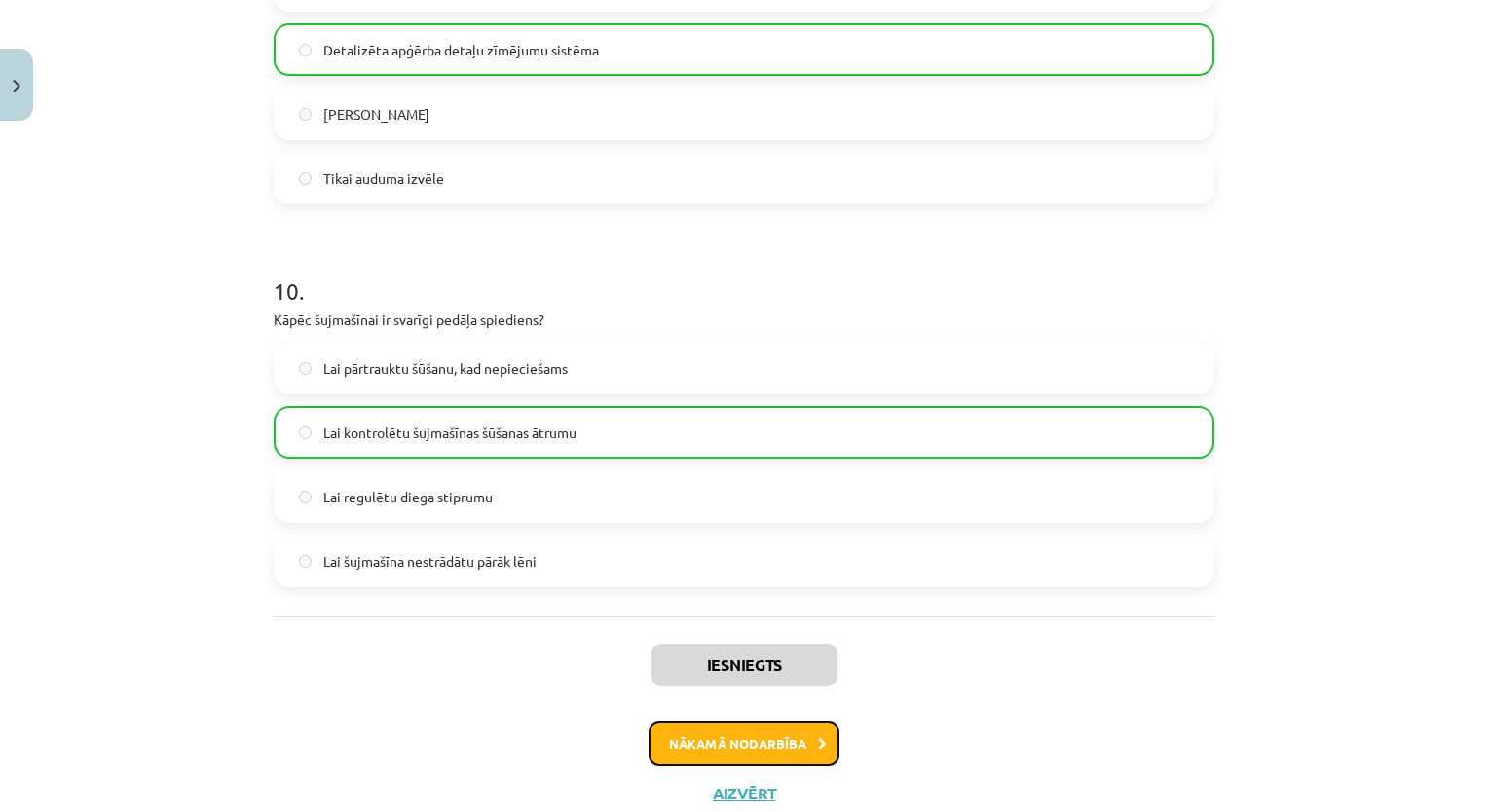
click at [764, 739] on button "Nākamā nodarbība" at bounding box center [744, 744] width 191 height 45
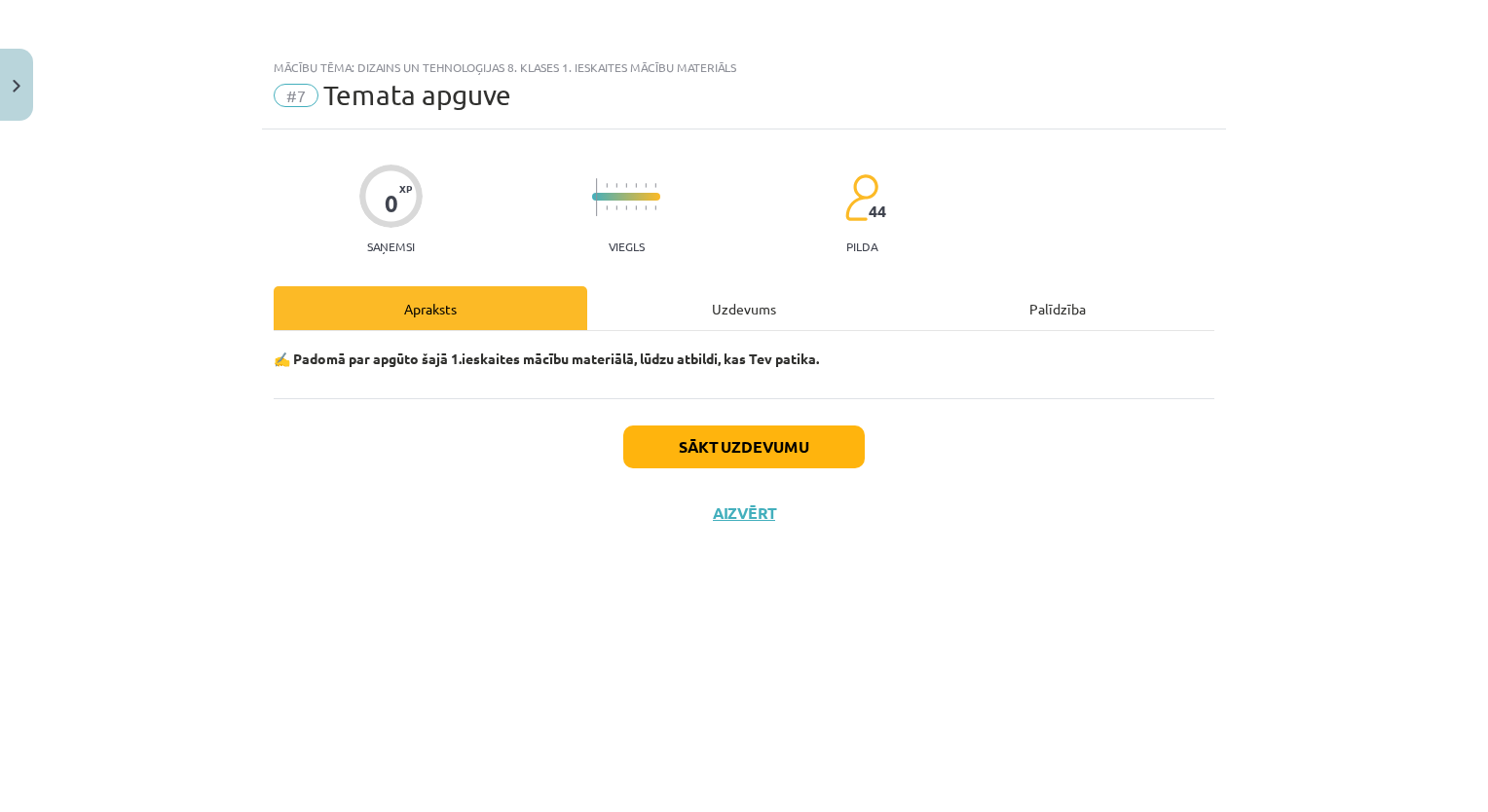
scroll to position [0, 0]
click at [741, 449] on button "Sākt uzdevumu" at bounding box center [744, 446] width 242 height 43
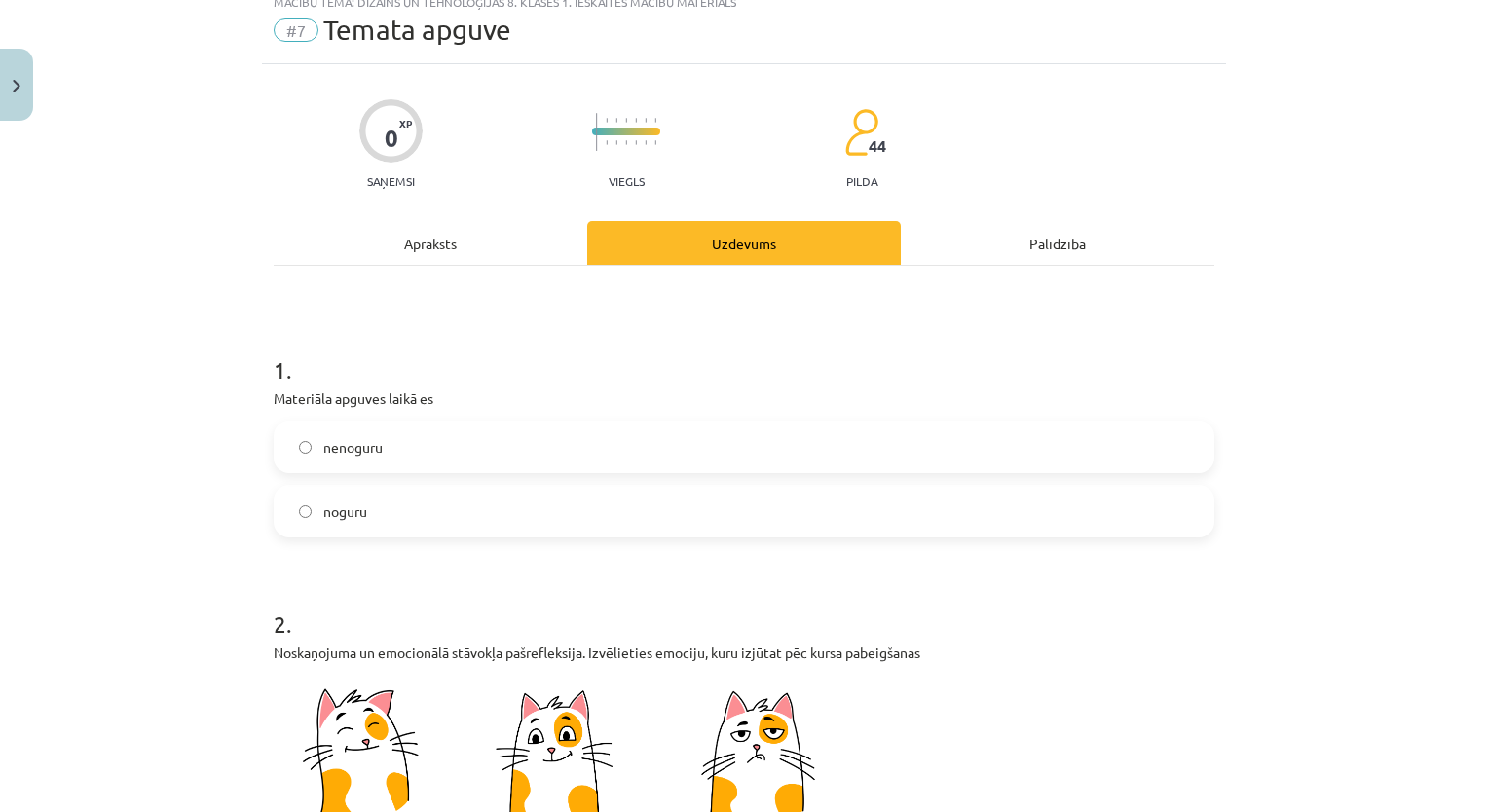
scroll to position [97, 0]
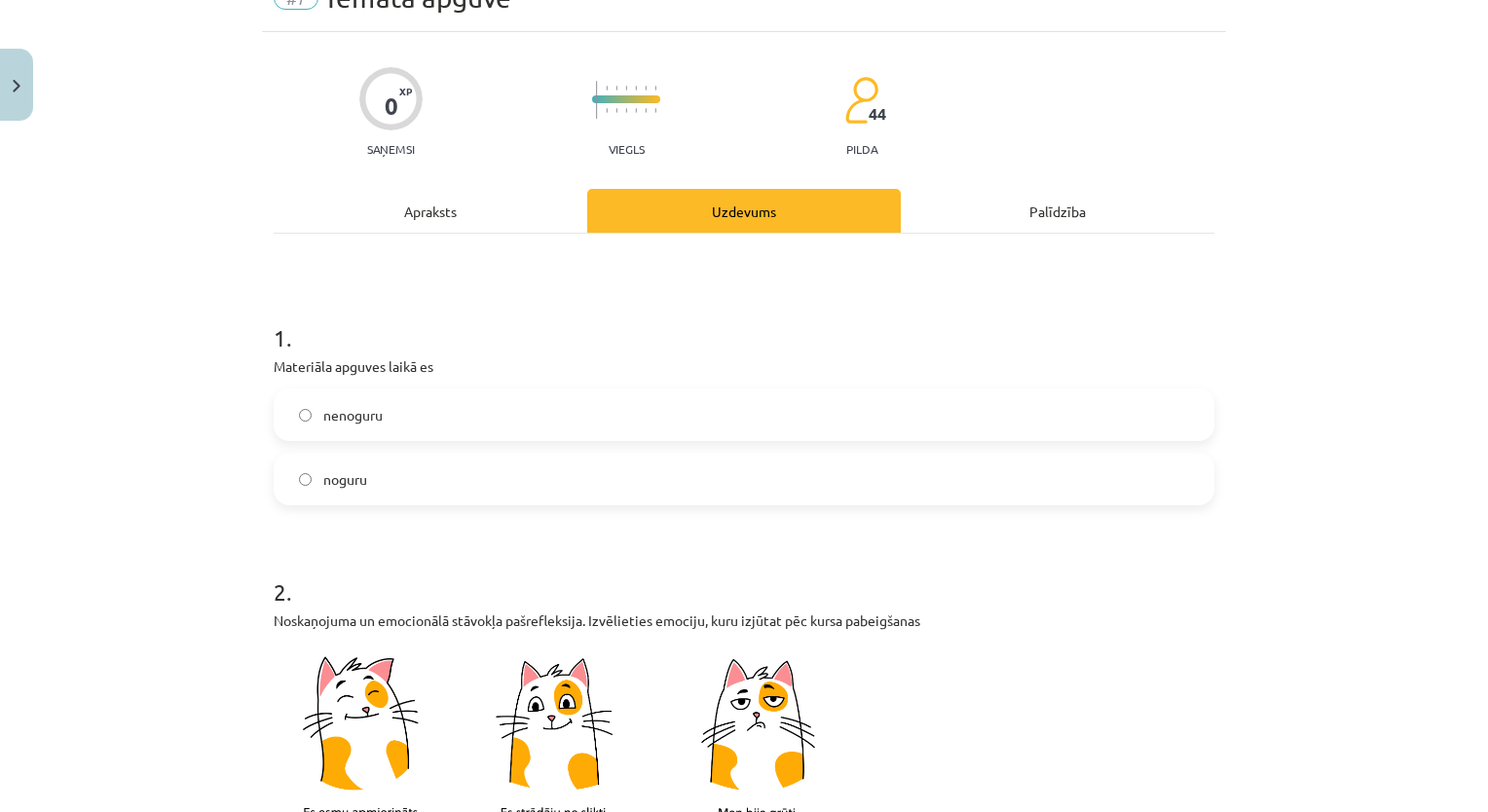
click at [487, 468] on label "noguru" at bounding box center [744, 479] width 936 height 49
click at [514, 416] on label "nenoguru" at bounding box center [744, 414] width 936 height 49
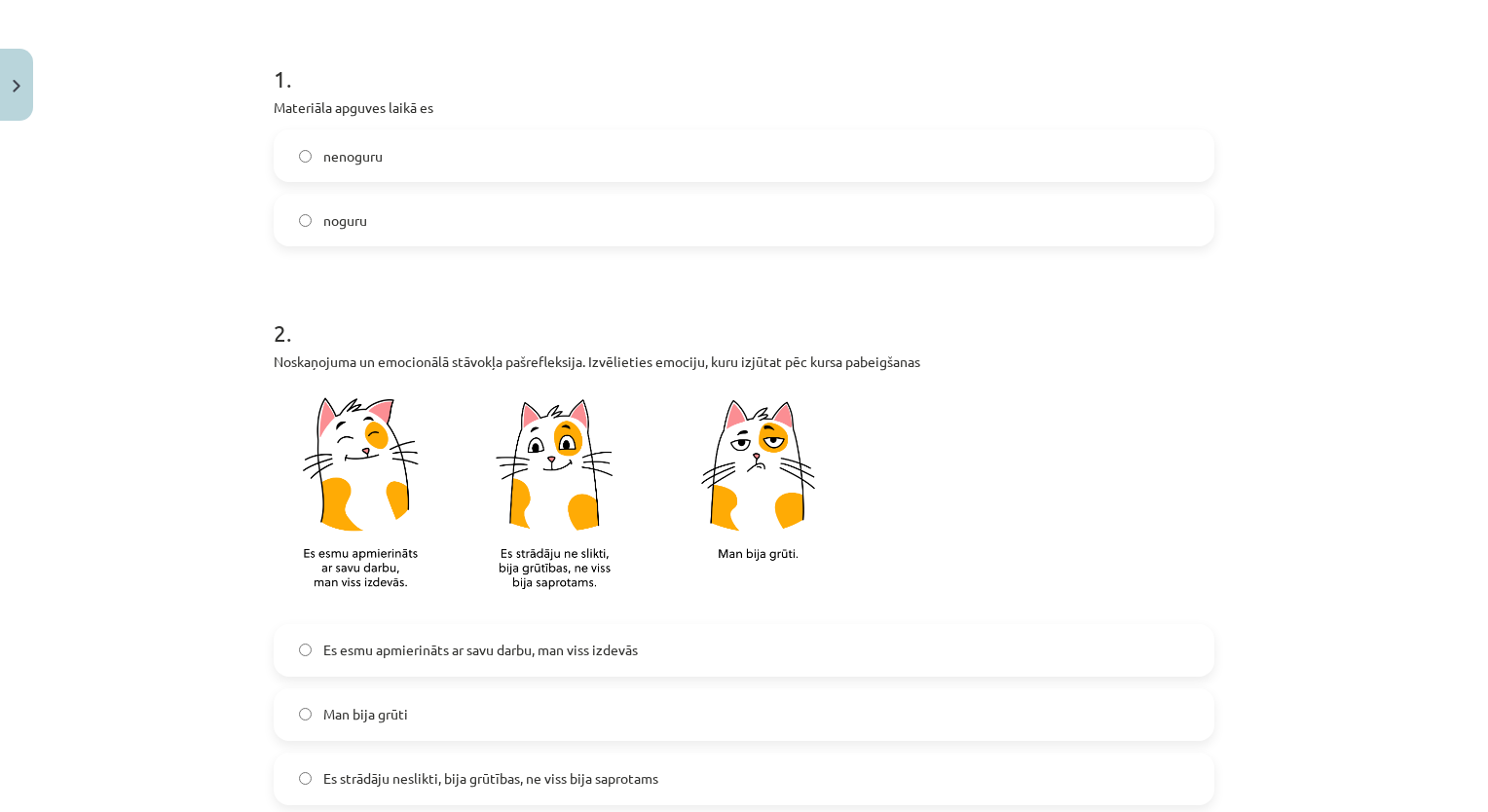
scroll to position [389, 0]
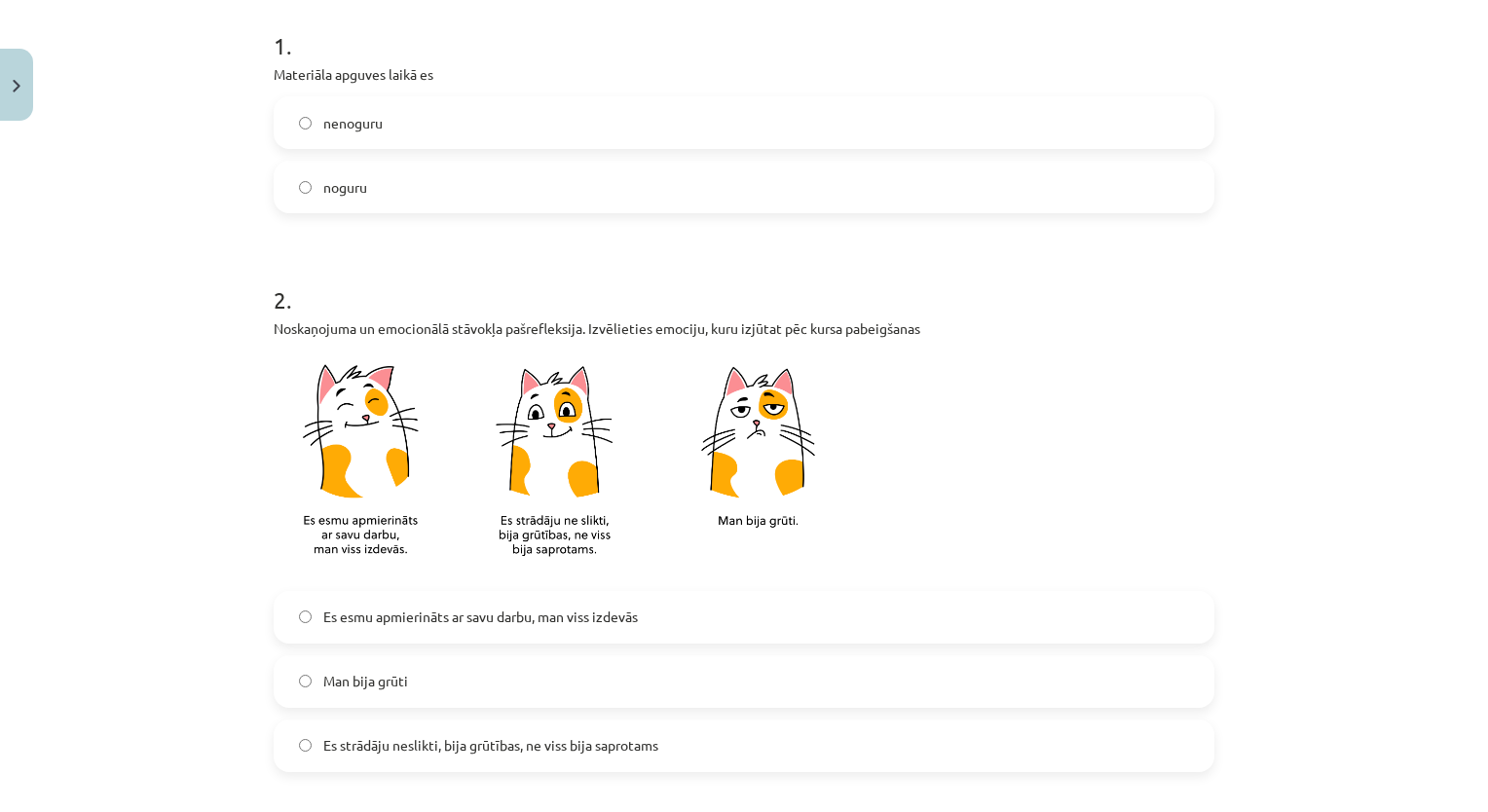
click at [557, 615] on span "Es esmu apmierināts ar savu darbu, man viss izdevās" at bounding box center [480, 616] width 314 height 20
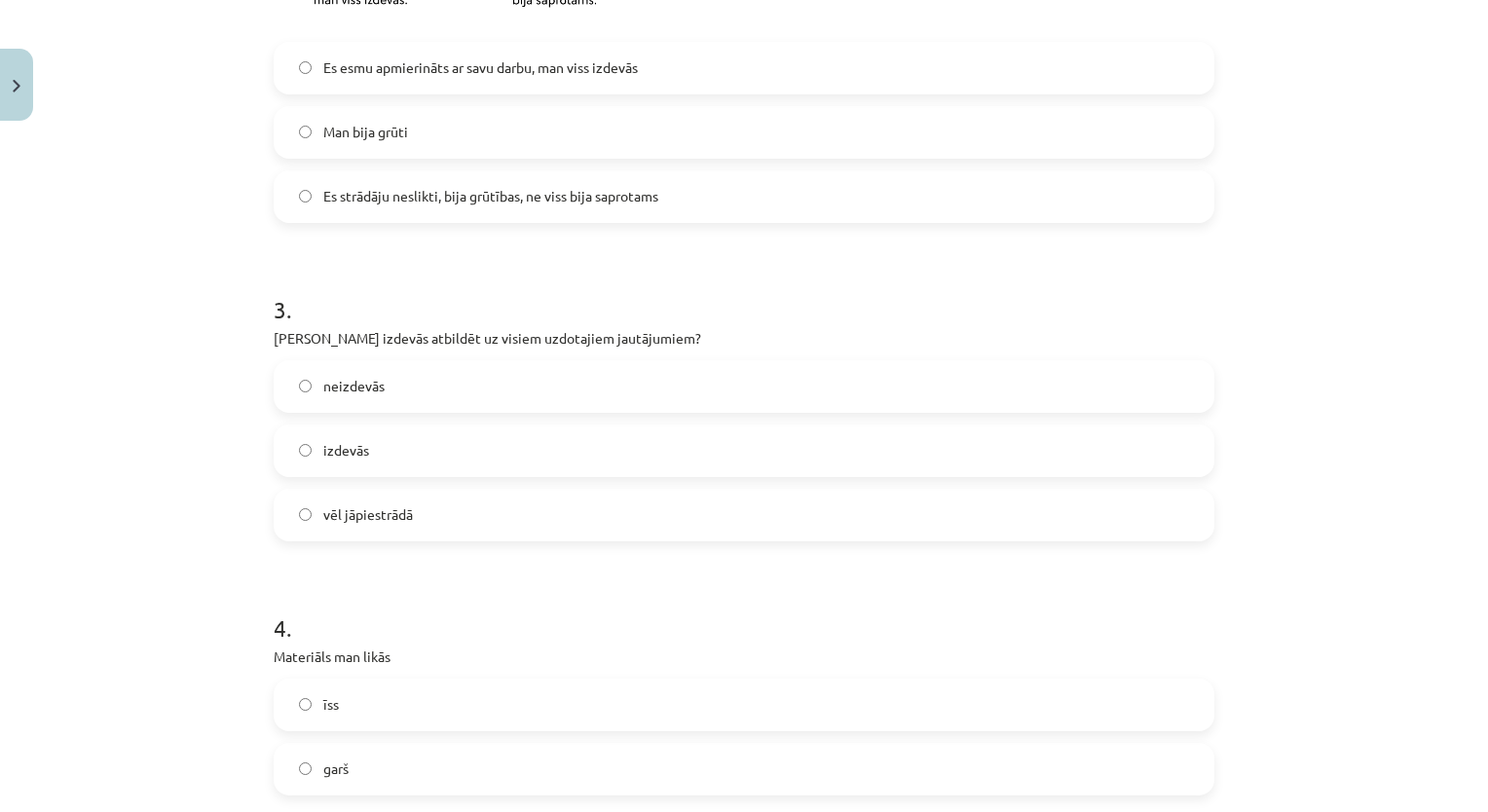
scroll to position [973, 0]
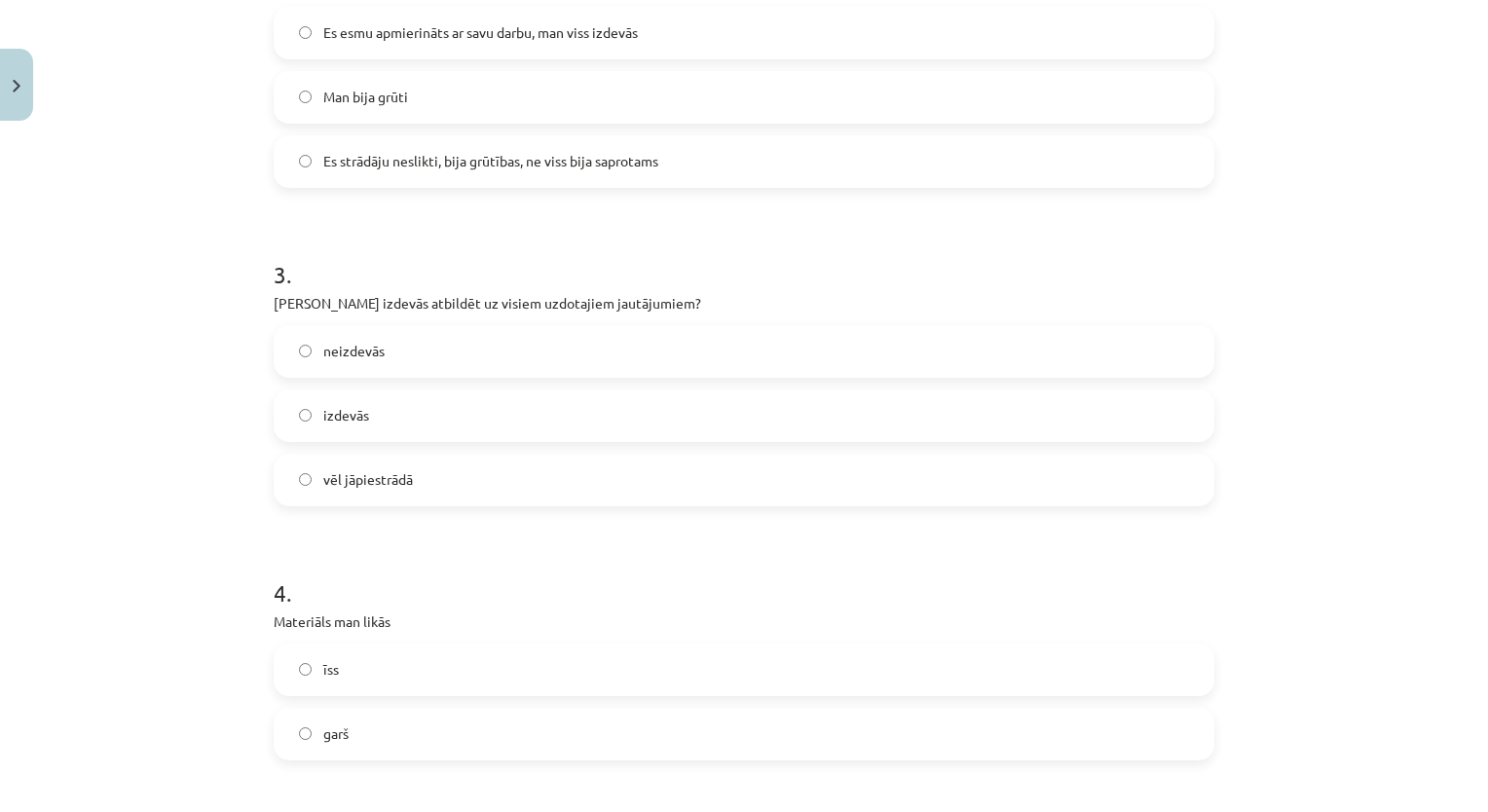
click at [457, 422] on label "izdevās" at bounding box center [744, 415] width 936 height 49
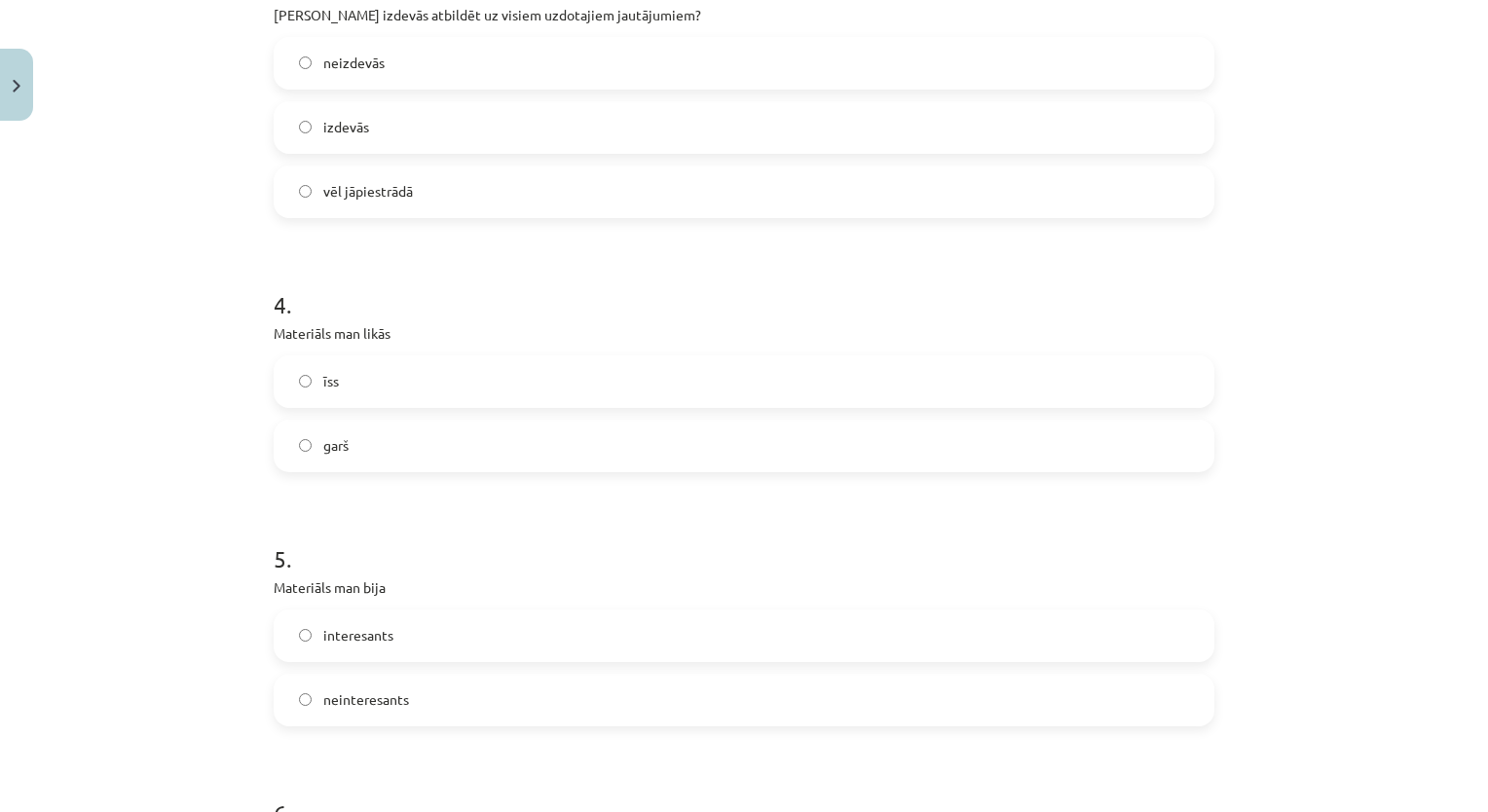
scroll to position [1265, 0]
click at [463, 387] on label "īss" at bounding box center [744, 377] width 936 height 49
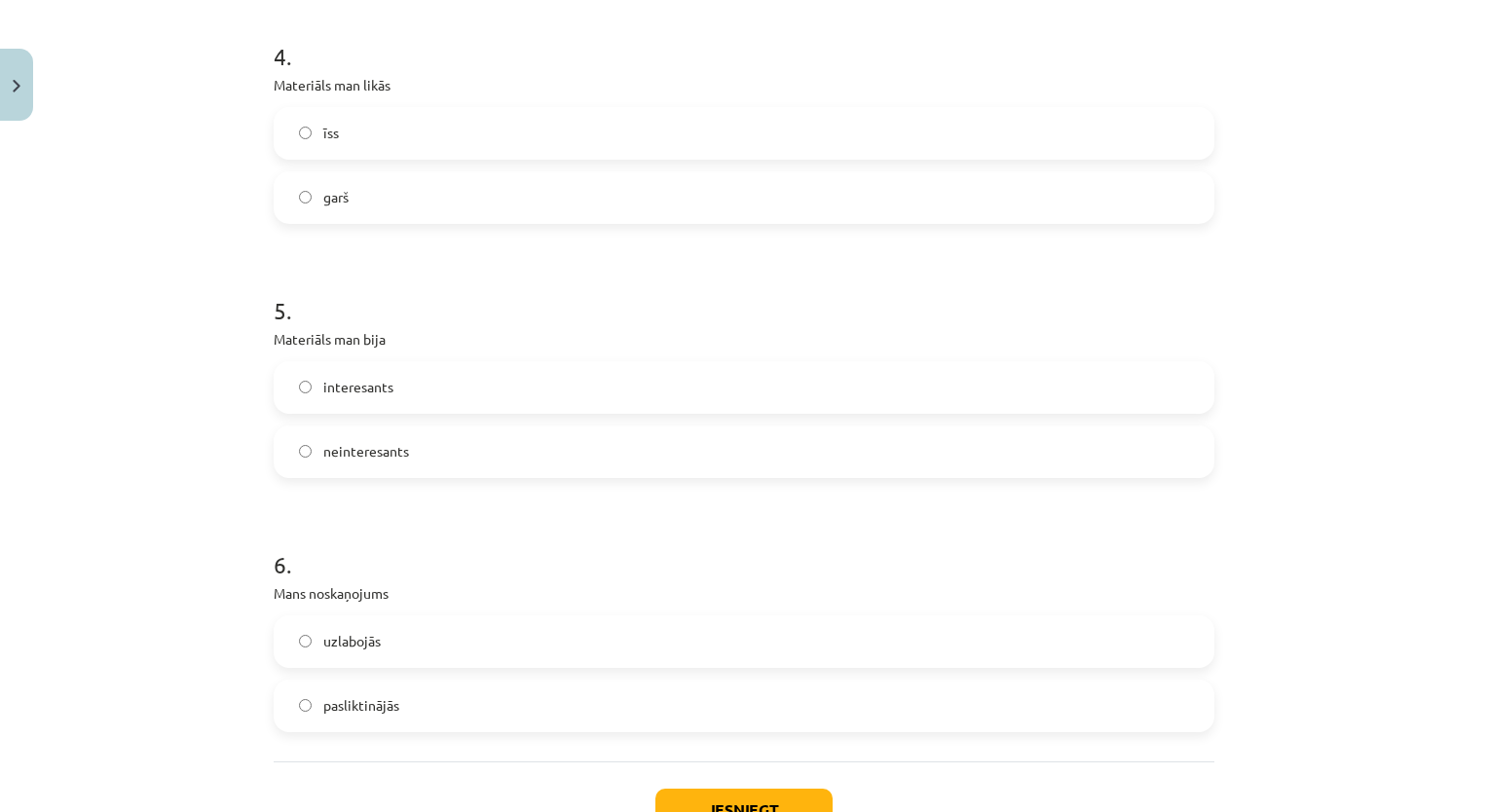
scroll to position [1557, 0]
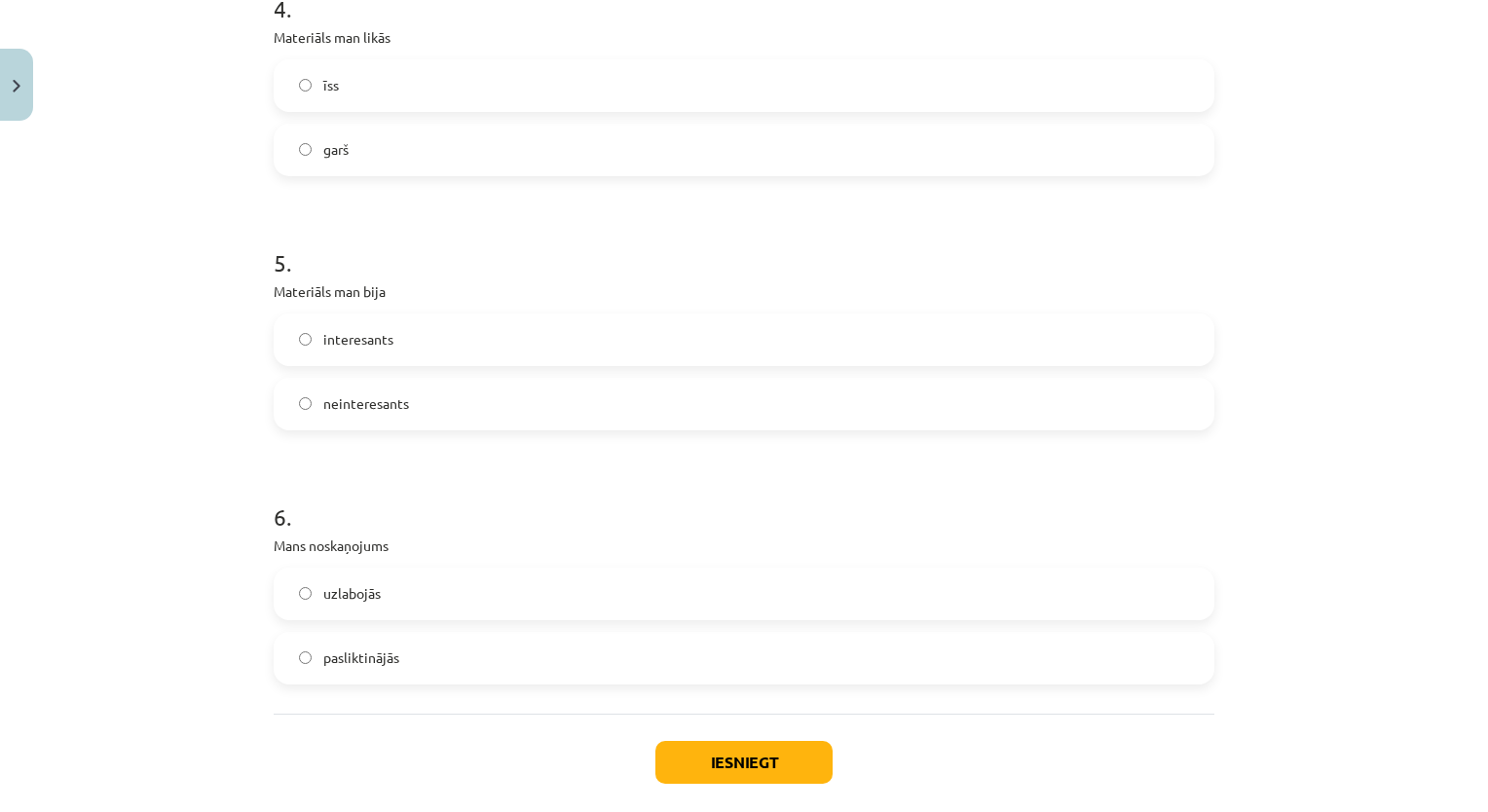
click at [412, 341] on label "interesants" at bounding box center [744, 339] width 936 height 49
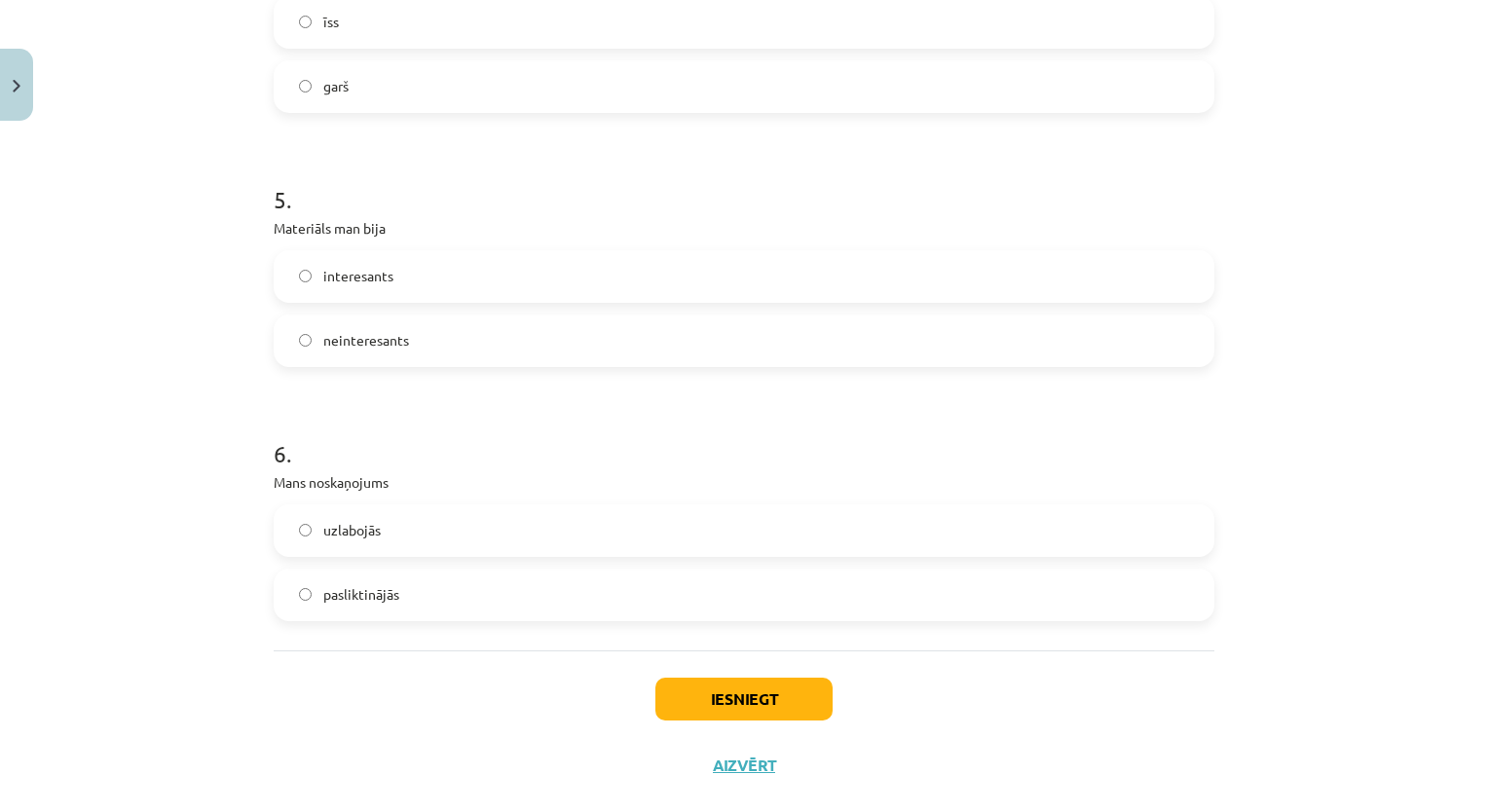
scroll to position [1654, 0]
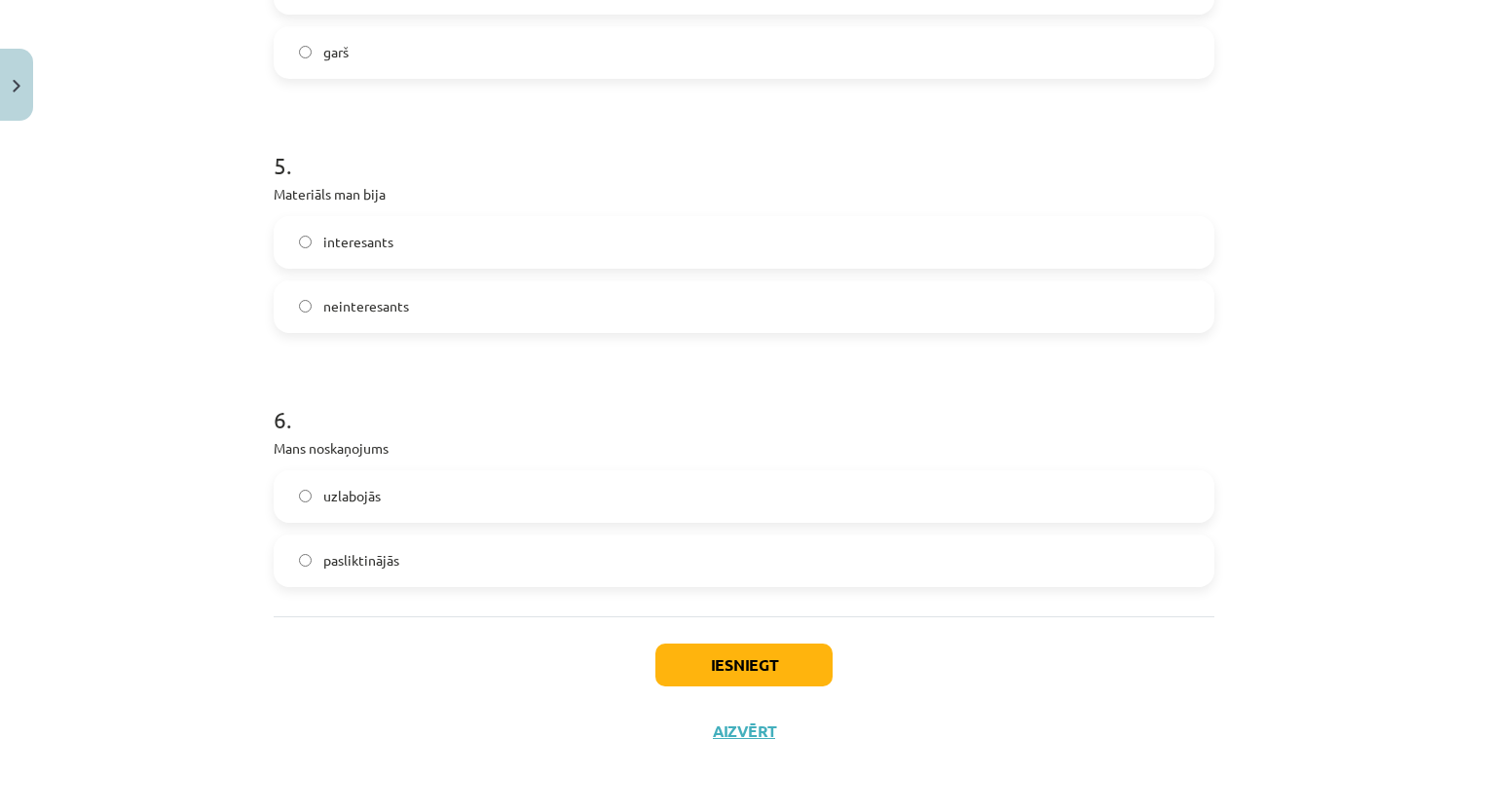
click at [442, 485] on label "uzlabojās" at bounding box center [744, 496] width 936 height 49
click at [690, 670] on button "Iesniegt" at bounding box center [744, 665] width 177 height 43
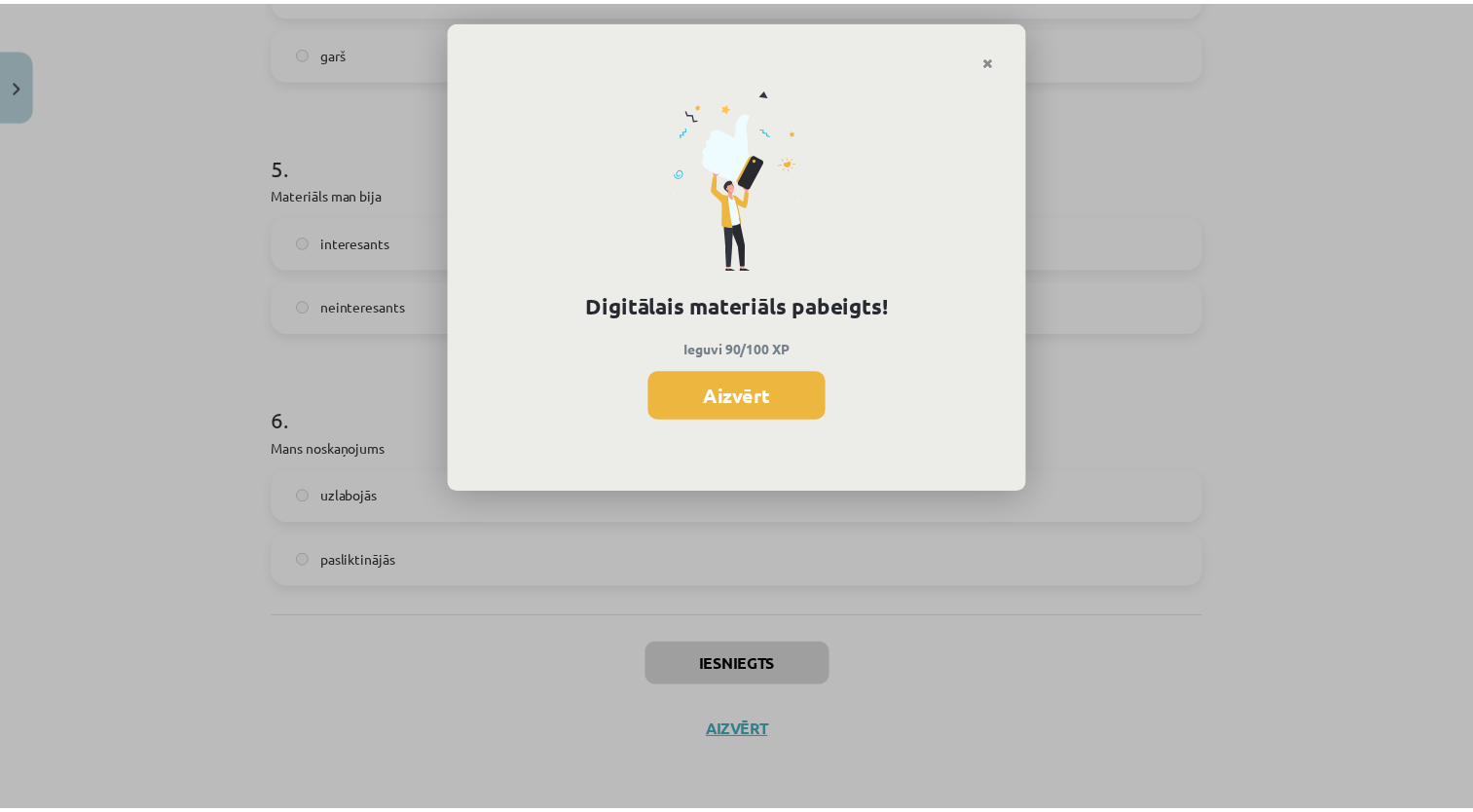
scroll to position [584, 0]
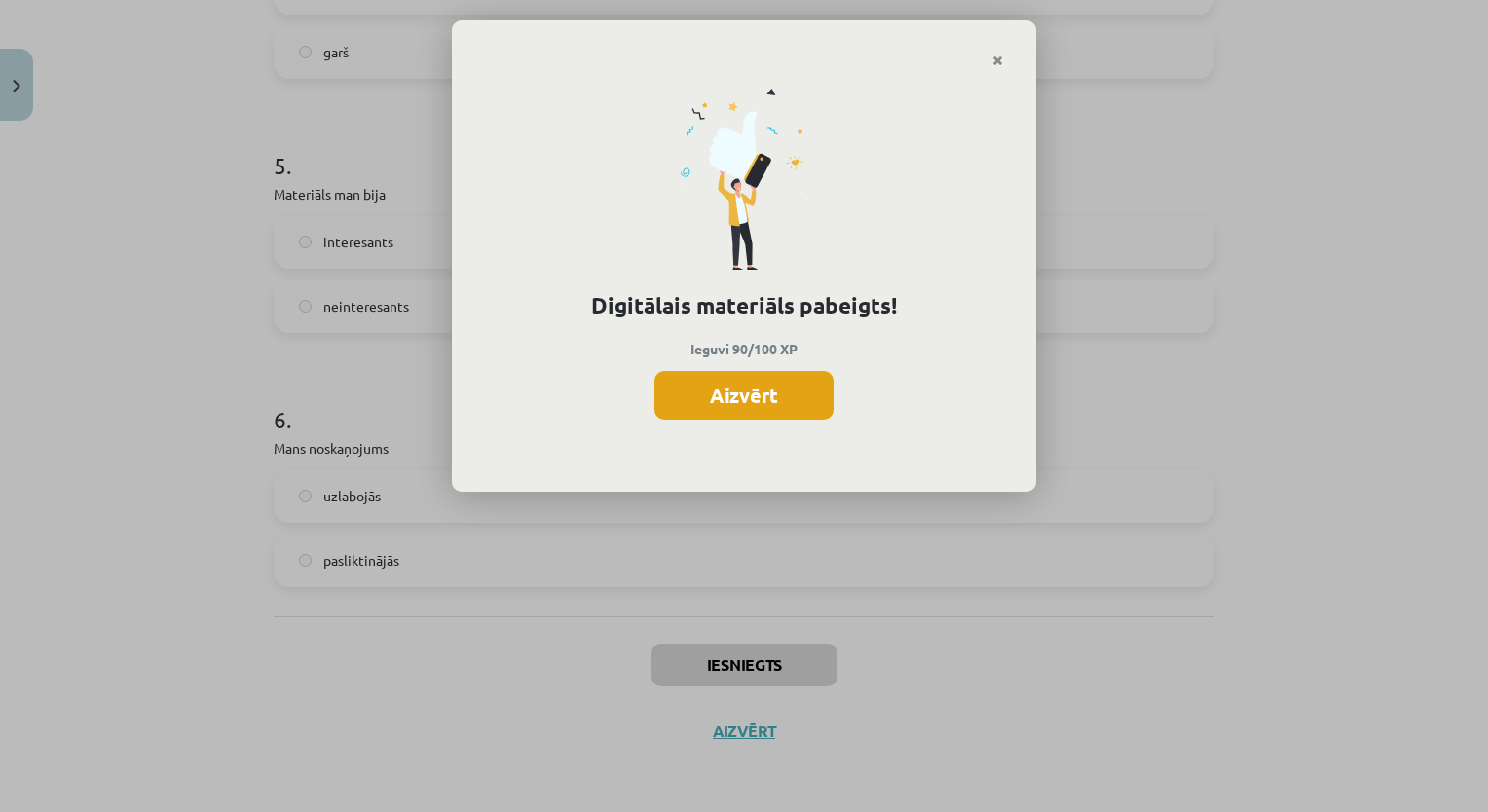
click at [744, 388] on button "Aizvērt" at bounding box center [744, 395] width 179 height 49
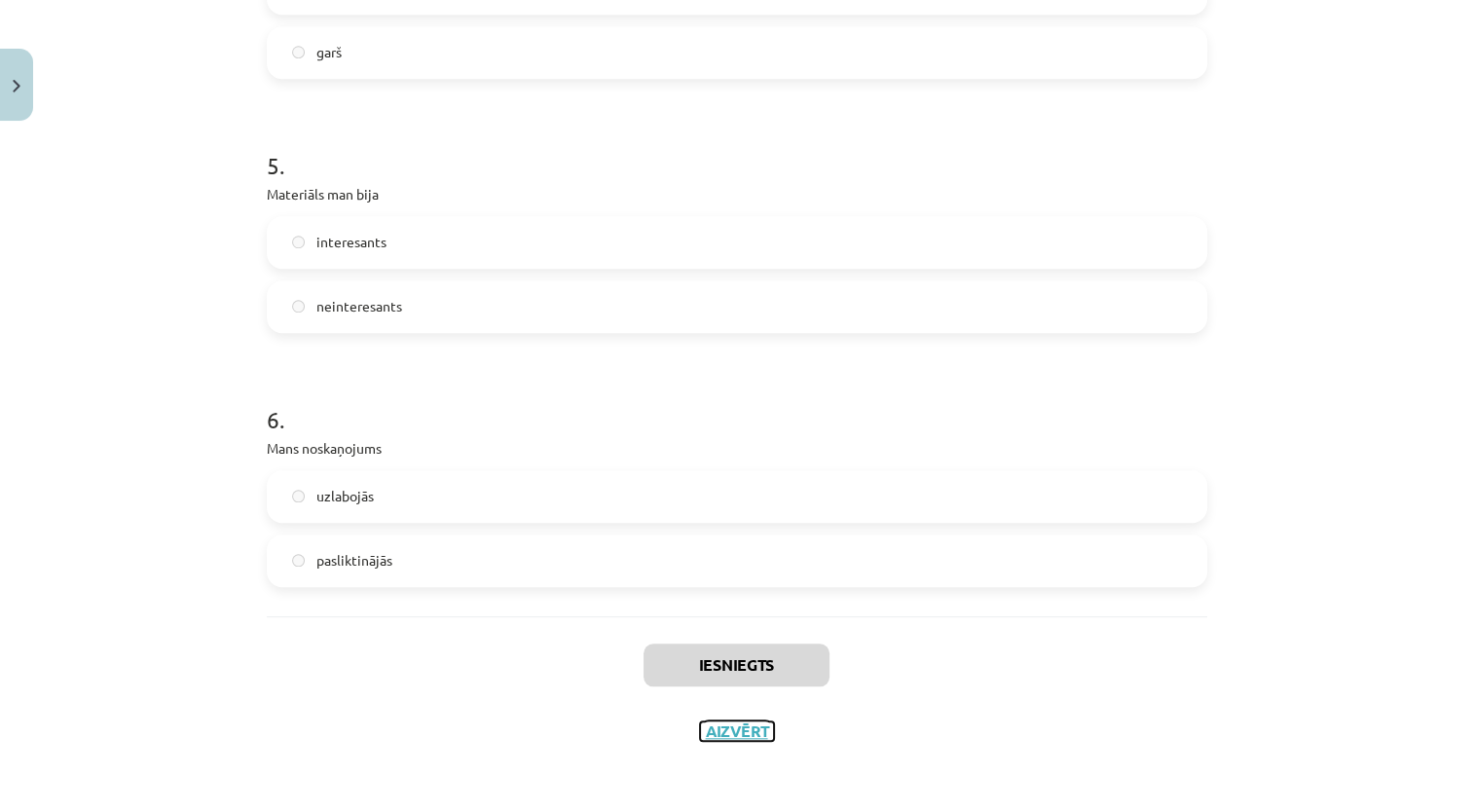
click at [748, 734] on button "Aizvērt" at bounding box center [737, 731] width 74 height 19
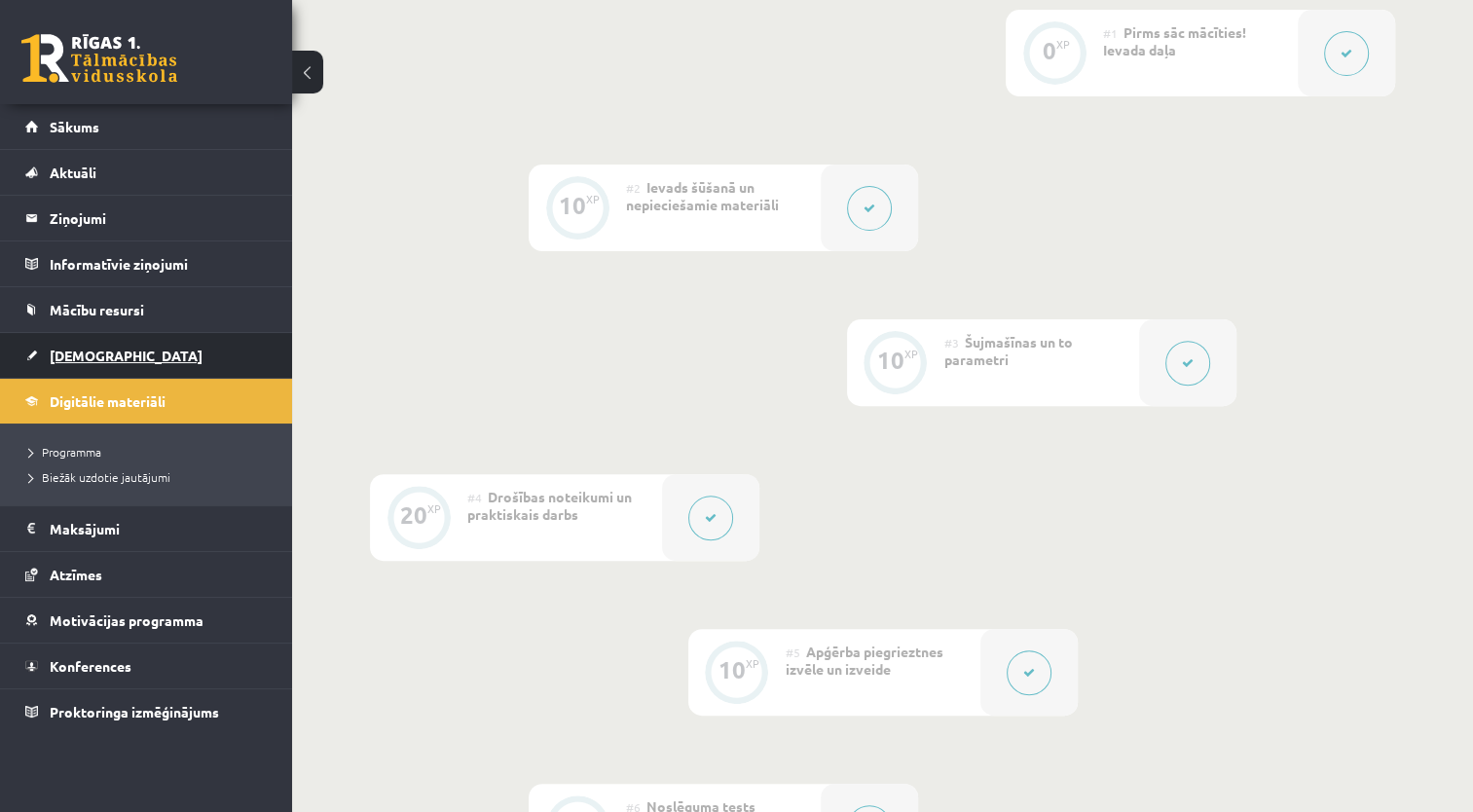
click at [121, 352] on link "[DEMOGRAPHIC_DATA]" at bounding box center [146, 355] width 243 height 45
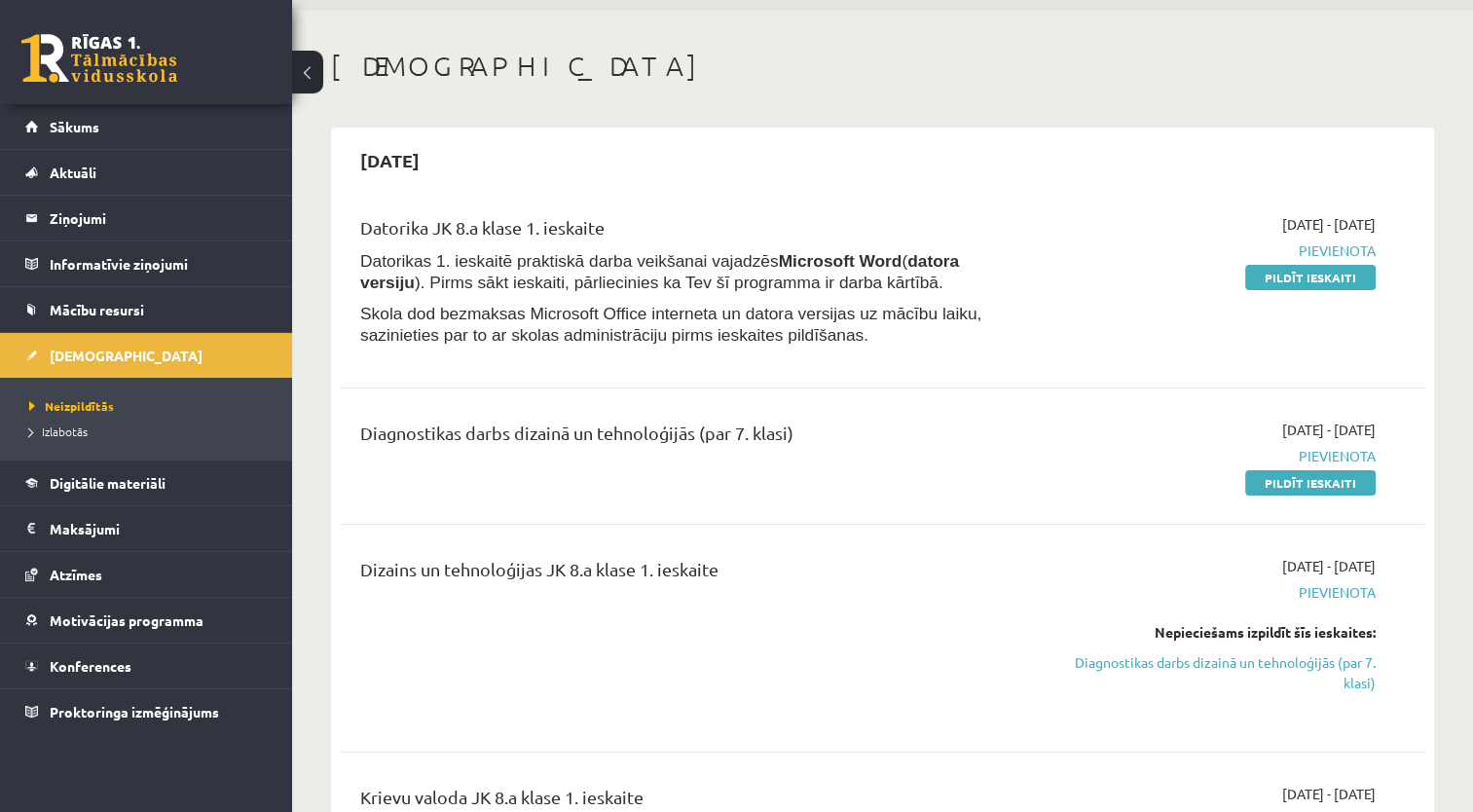
scroll to position [97, 0]
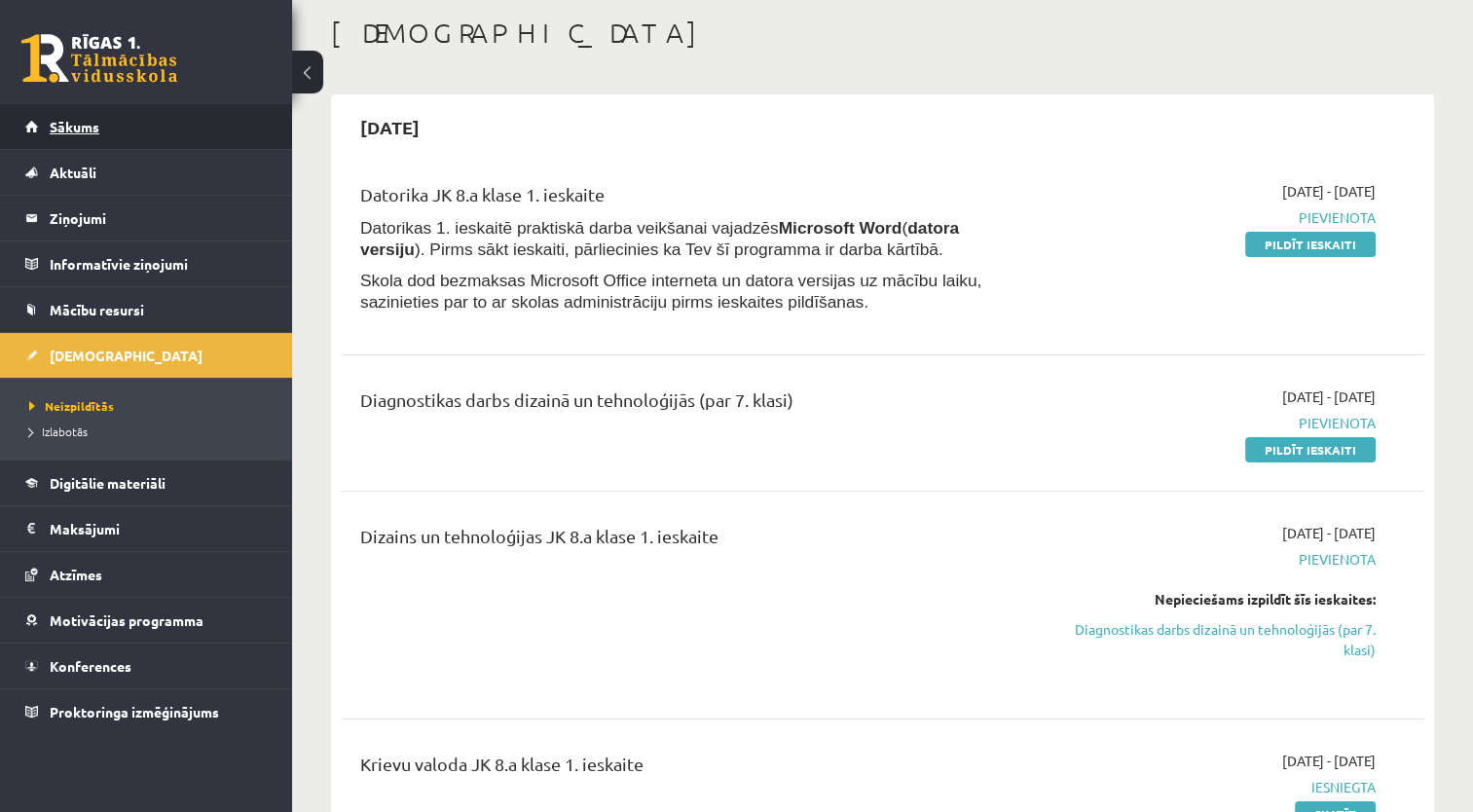
click at [85, 126] on span "Sākums" at bounding box center [74, 127] width 50 height 18
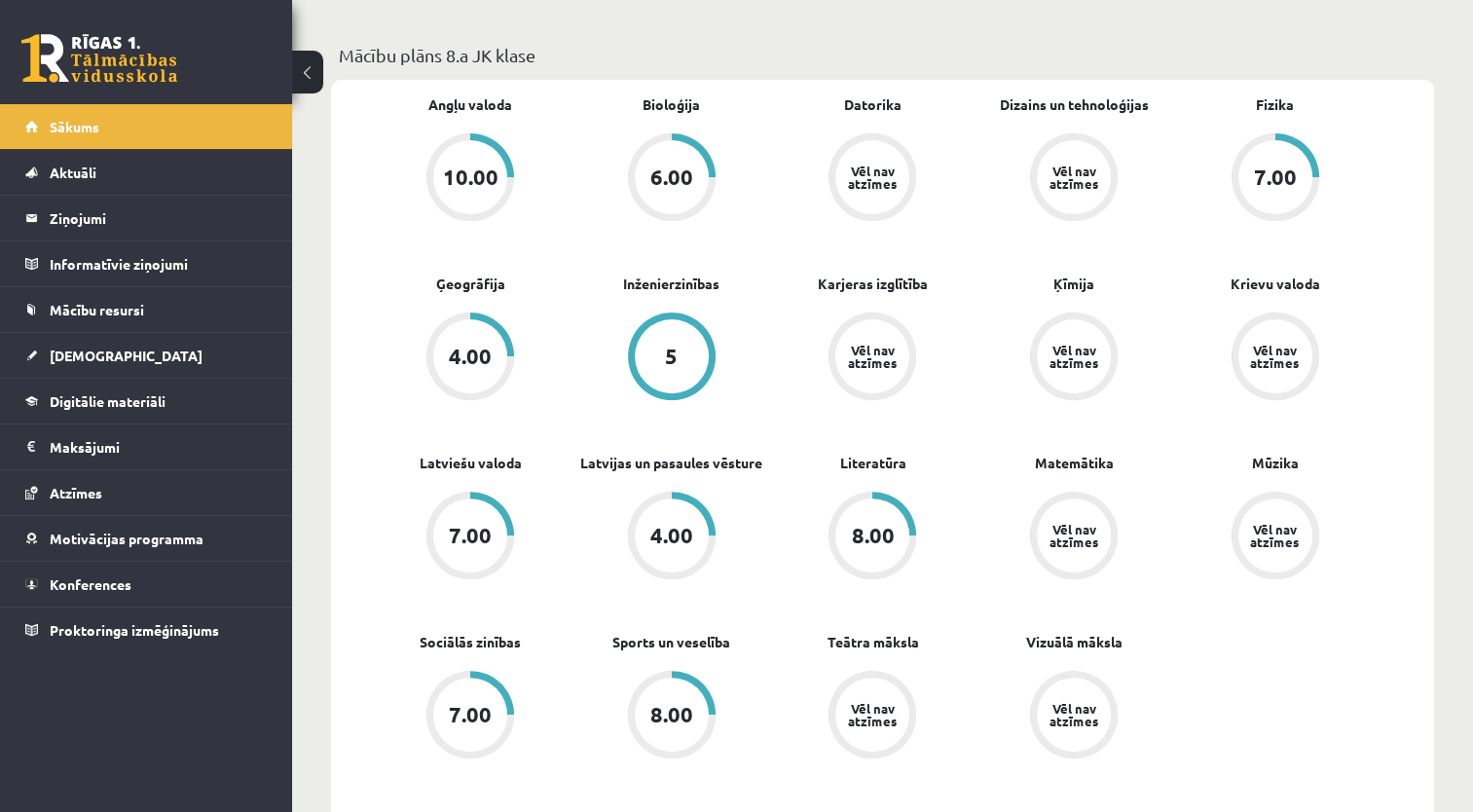
scroll to position [584, 0]
